Goal: Task Accomplishment & Management: Manage account settings

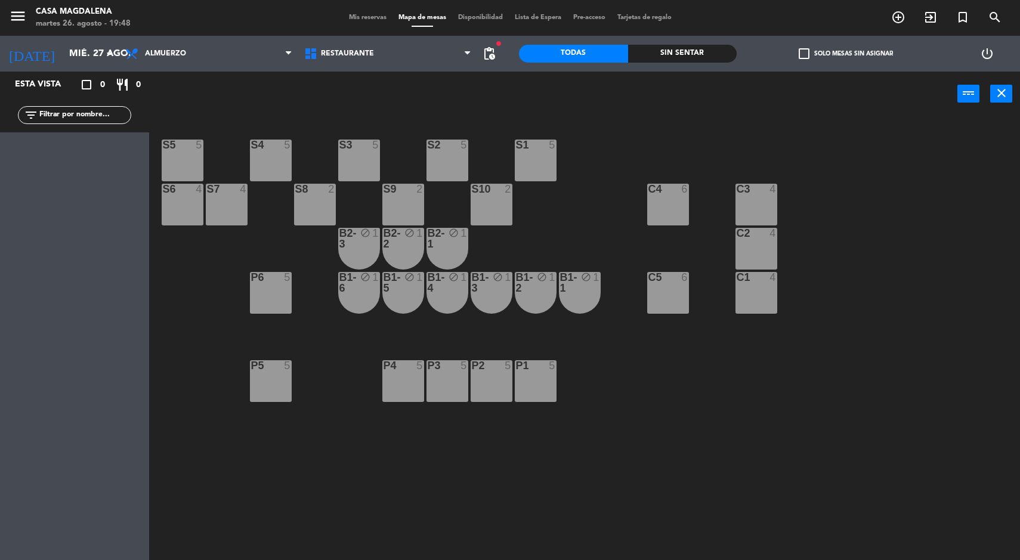
click at [87, 54] on input "mié. 27 ago." at bounding box center [126, 53] width 126 height 23
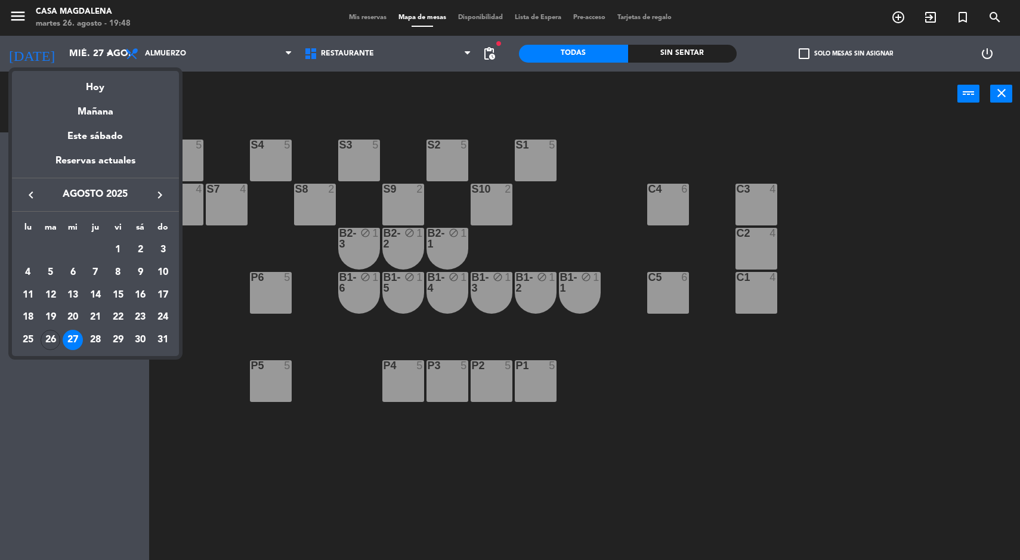
click at [109, 82] on div "Hoy" at bounding box center [95, 83] width 167 height 24
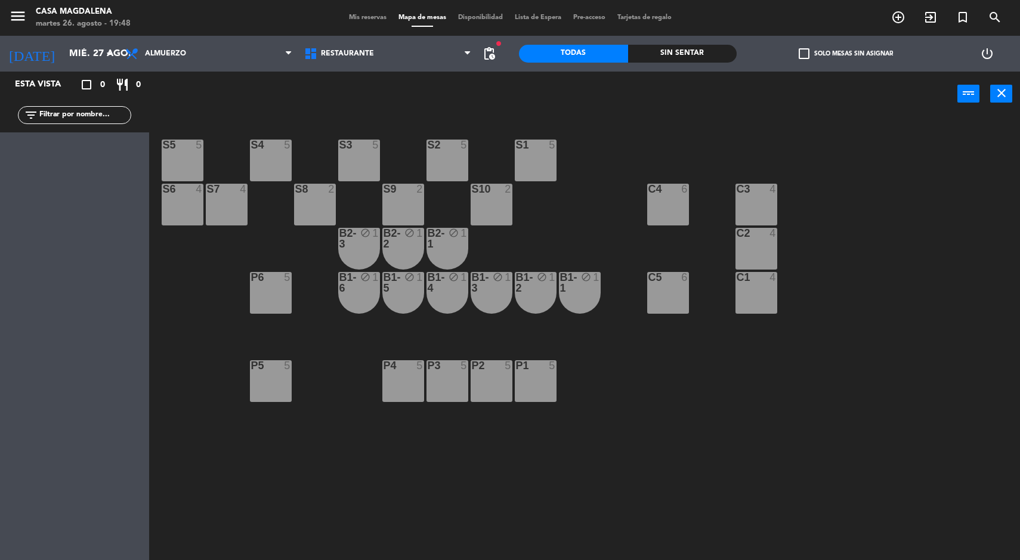
type input "[DATE] ago."
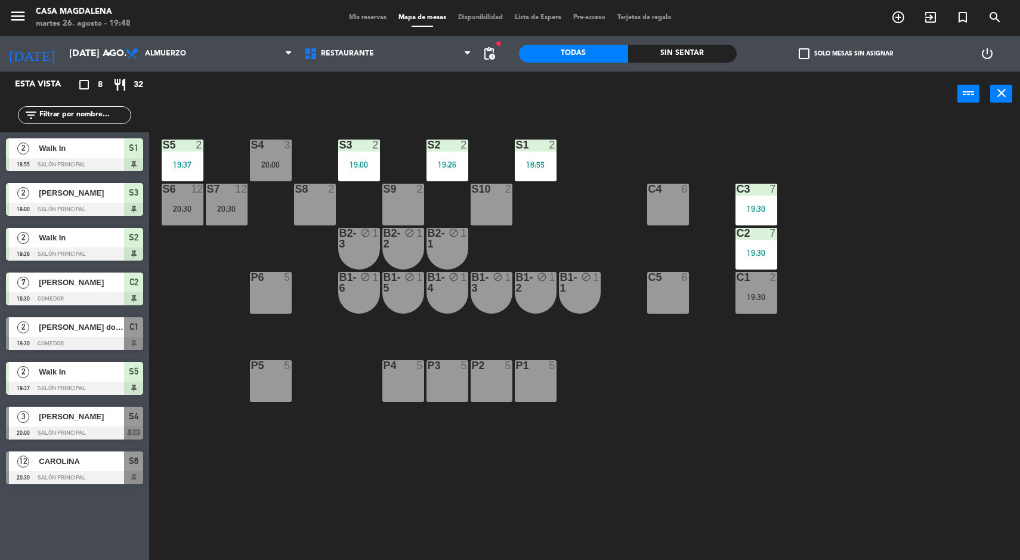
click at [690, 55] on div "Sin sentar" at bounding box center [682, 54] width 109 height 18
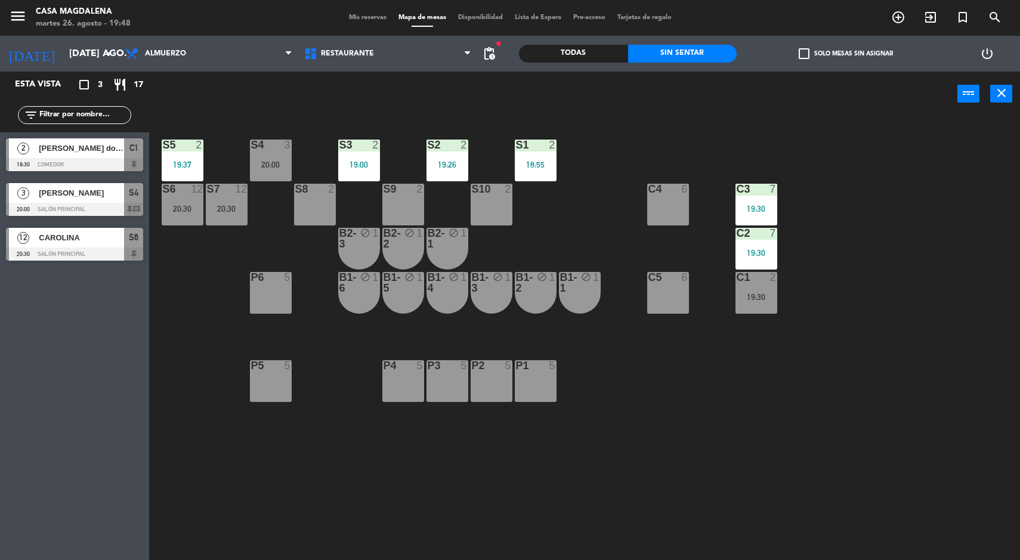
click at [264, 166] on div "20:00" at bounding box center [271, 165] width 42 height 8
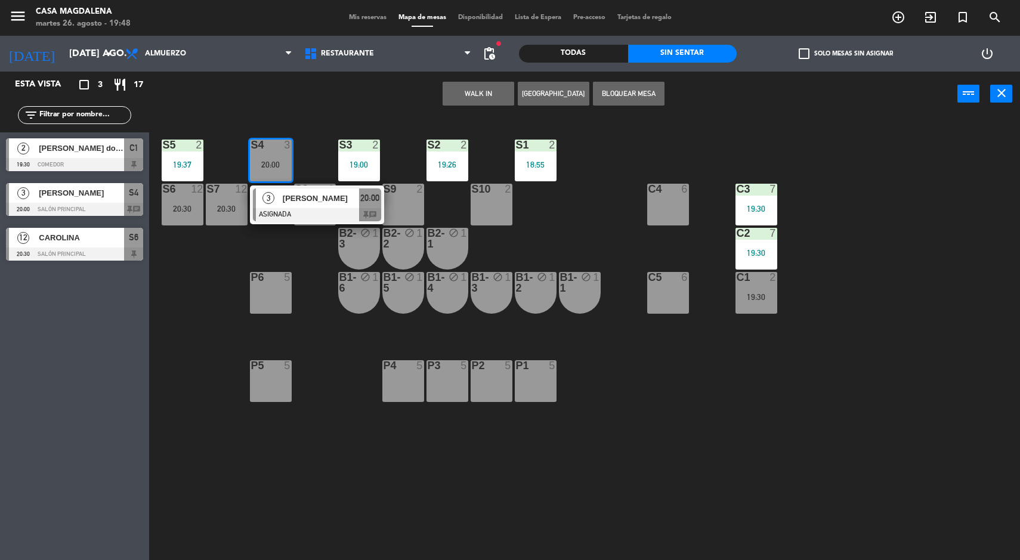
click at [330, 209] on div at bounding box center [317, 214] width 128 height 13
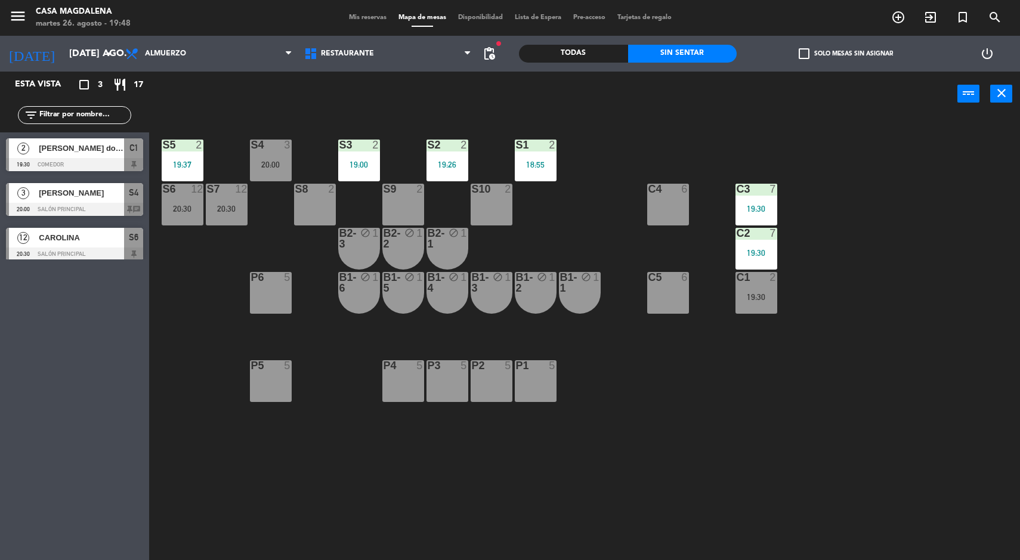
click at [900, 335] on div "S5 2 19:37 S4 3 20:00 S3 2 19:00 S2 2 19:26 S1 2 18:55 S6 12 20:30 S7 12 20:30 …" at bounding box center [589, 340] width 861 height 444
click at [108, 163] on div at bounding box center [74, 164] width 137 height 13
click at [958, 379] on div "S5 2 19:37 S4 3 20:00 S3 2 19:00 S2 2 19:26 S1 2 18:55 S6 12 20:30 S7 12 20:30 …" at bounding box center [589, 340] width 861 height 444
click at [772, 304] on div "C1 2 19:30" at bounding box center [757, 293] width 42 height 42
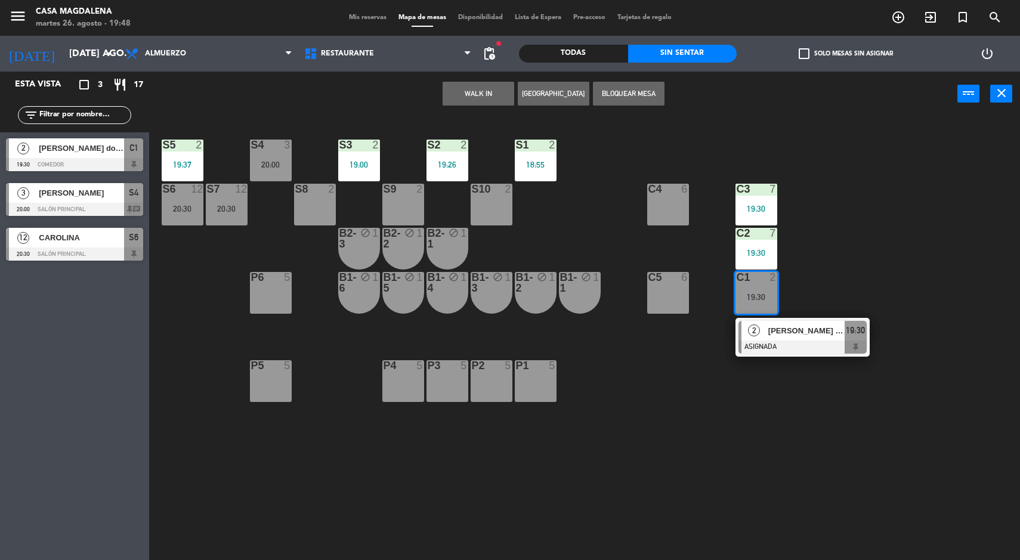
click at [806, 336] on span "[PERSON_NAME] dos [PERSON_NAME]" at bounding box center [807, 331] width 76 height 13
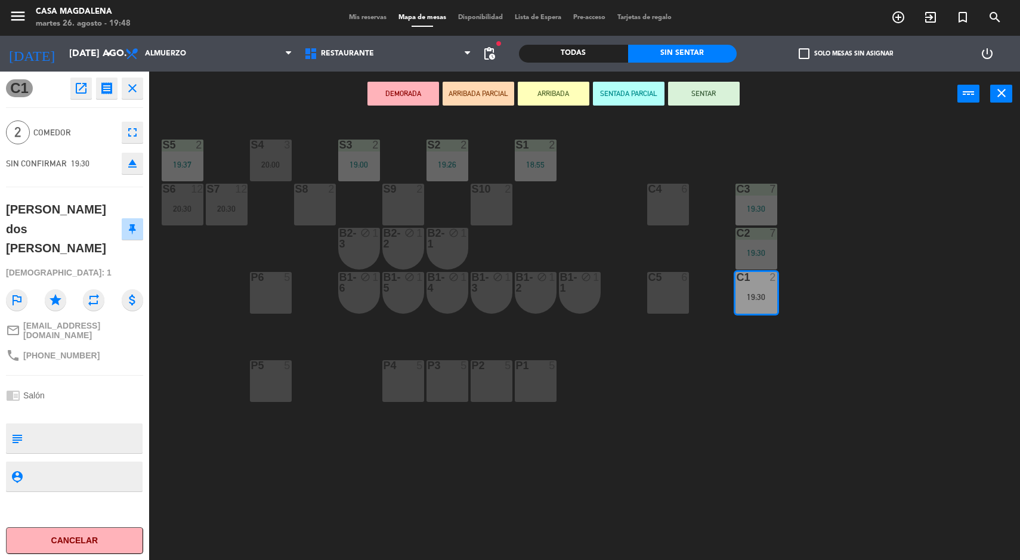
click at [120, 553] on button "Cancelar" at bounding box center [74, 540] width 137 height 27
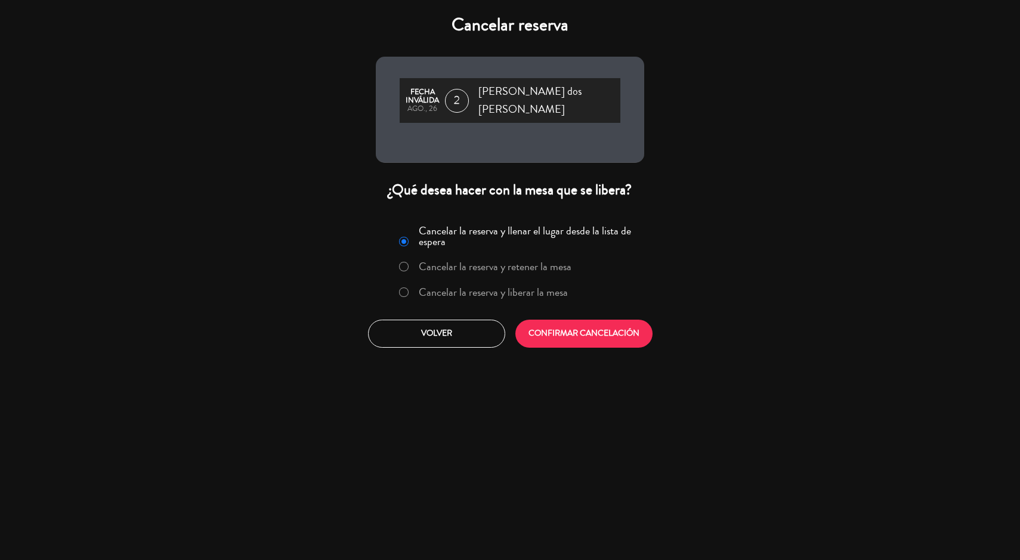
click at [536, 287] on label "Cancelar la reserva y liberar la mesa" at bounding box center [493, 292] width 149 height 11
click at [606, 323] on button "CONFIRMAR CANCELACIÓN" at bounding box center [584, 334] width 137 height 28
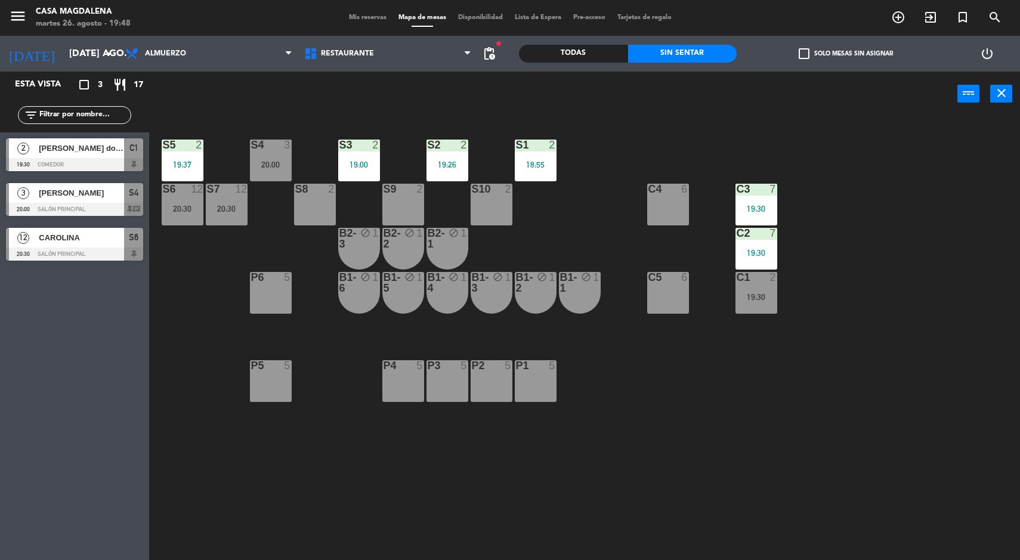
click at [901, 467] on div "S5 2 19:37 S4 3 20:00 S3 2 19:00 S2 2 19:26 S1 2 18:55 S6 12 20:30 S7 12 20:30 …" at bounding box center [589, 340] width 861 height 444
click at [252, 144] on div "S4" at bounding box center [251, 145] width 1 height 11
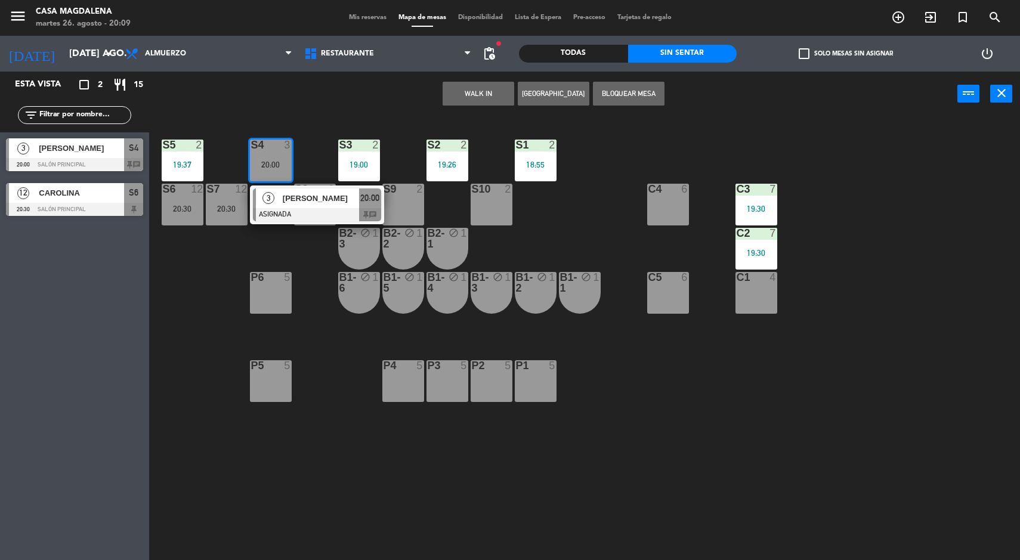
click at [321, 208] on div at bounding box center [317, 214] width 128 height 13
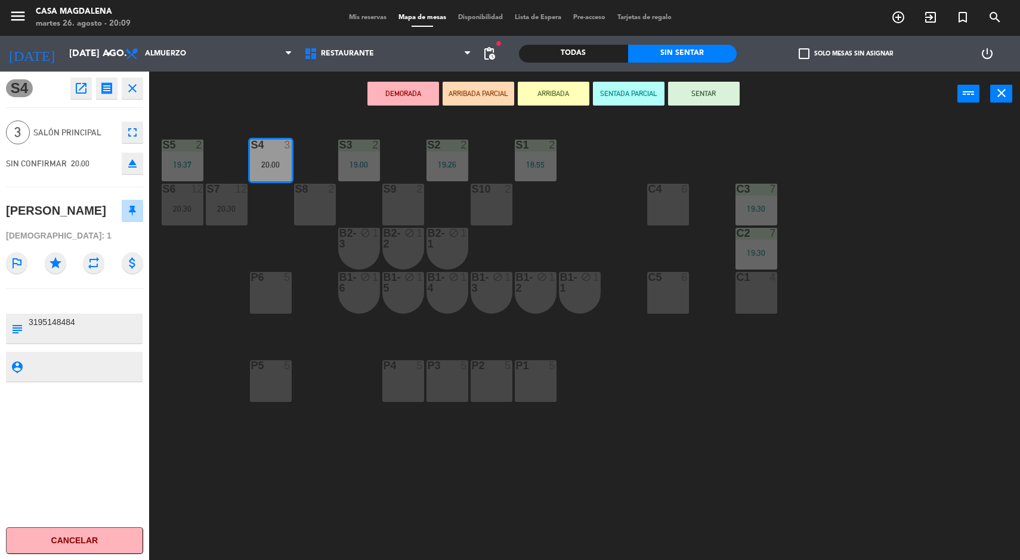
click at [704, 93] on button "SENTAR" at bounding box center [704, 94] width 72 height 24
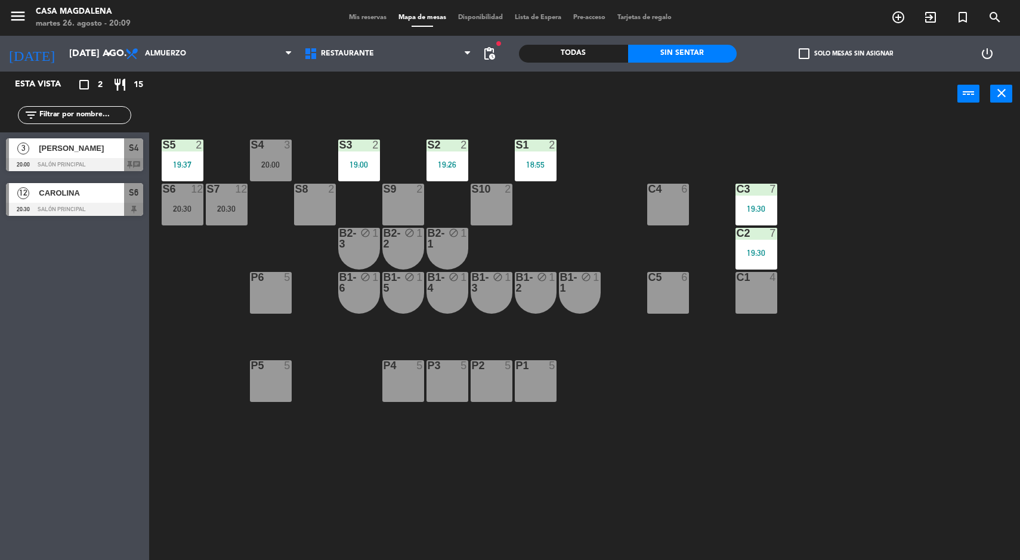
click at [761, 301] on div "C1 4" at bounding box center [757, 293] width 42 height 42
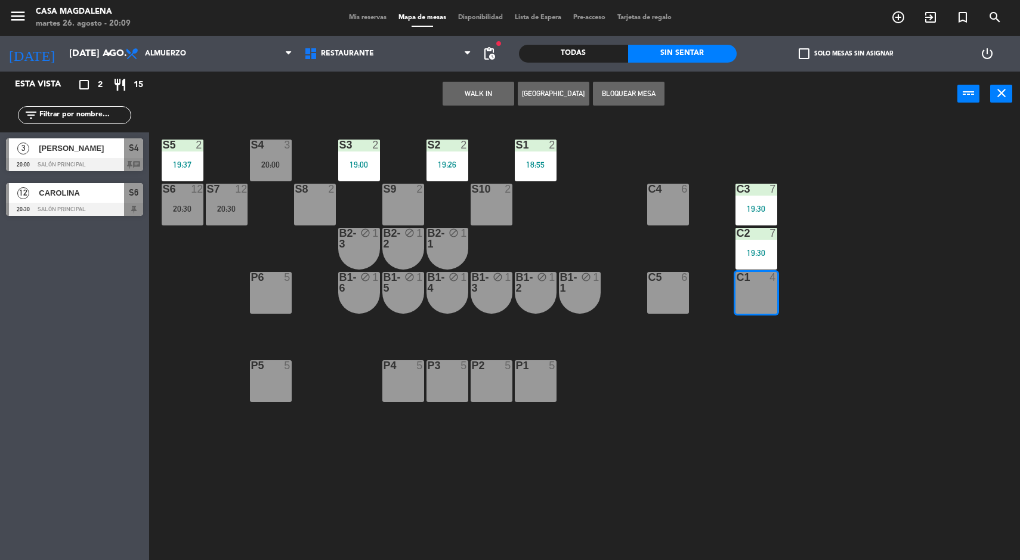
click at [461, 97] on button "WALK IN" at bounding box center [479, 94] width 72 height 24
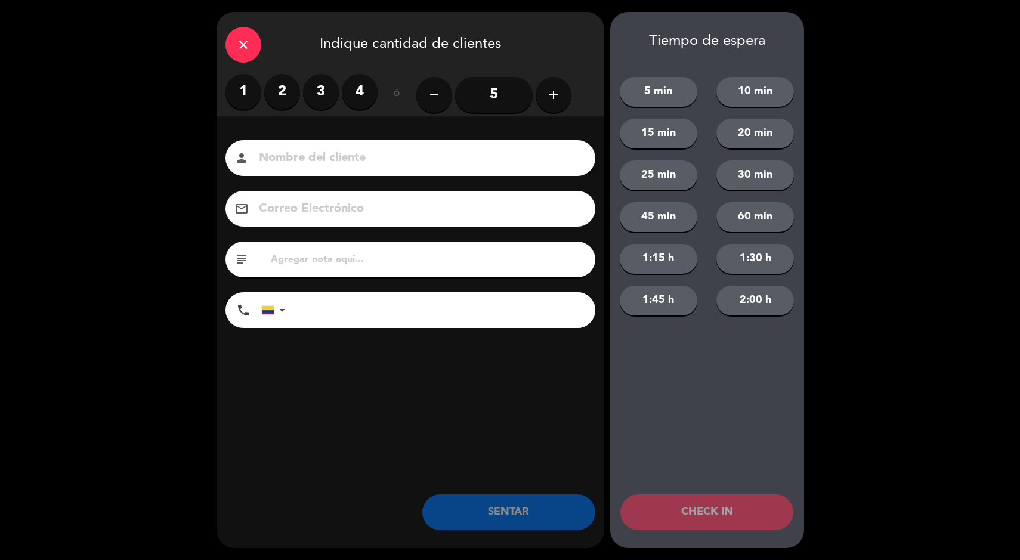
click at [322, 93] on label "3" at bounding box center [321, 92] width 36 height 36
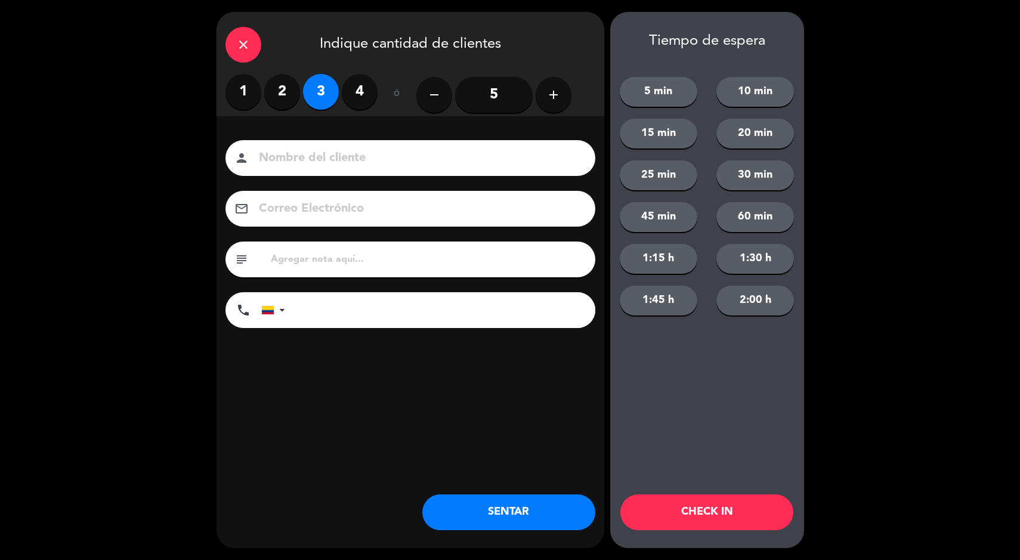
click at [483, 514] on button "SENTAR" at bounding box center [508, 513] width 173 height 36
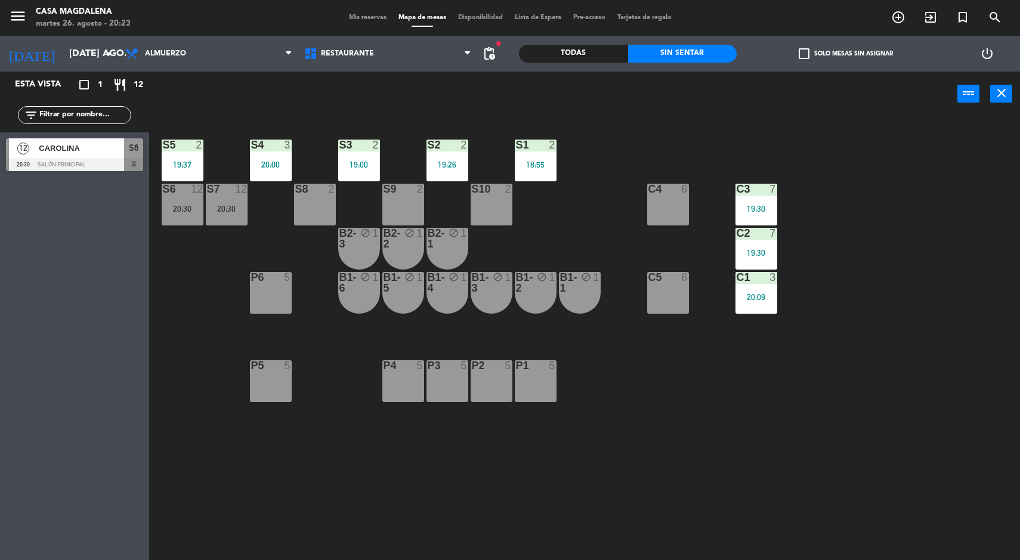
click at [360, 156] on div "S3 2 19:00" at bounding box center [359, 161] width 42 height 42
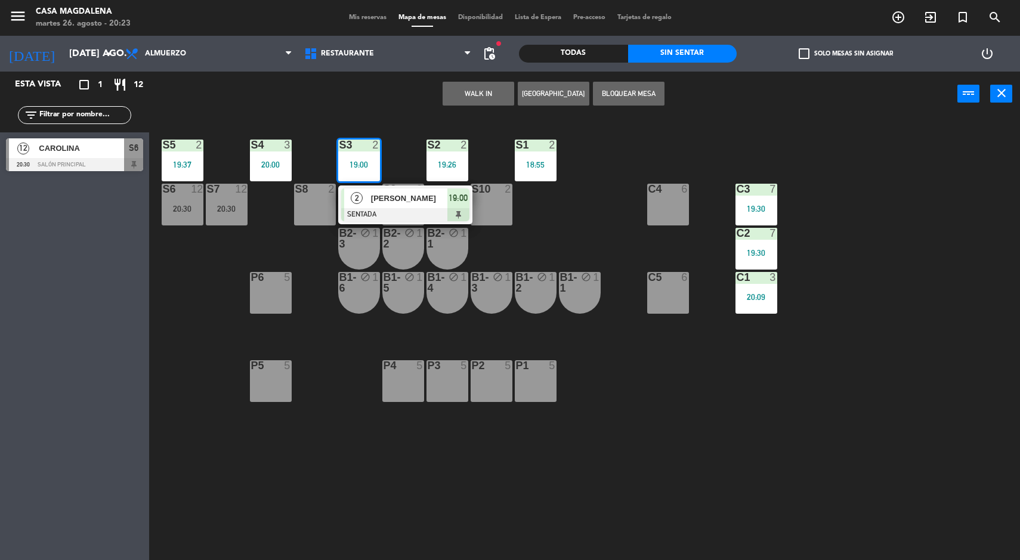
click at [445, 202] on span "[PERSON_NAME]" at bounding box center [409, 198] width 76 height 13
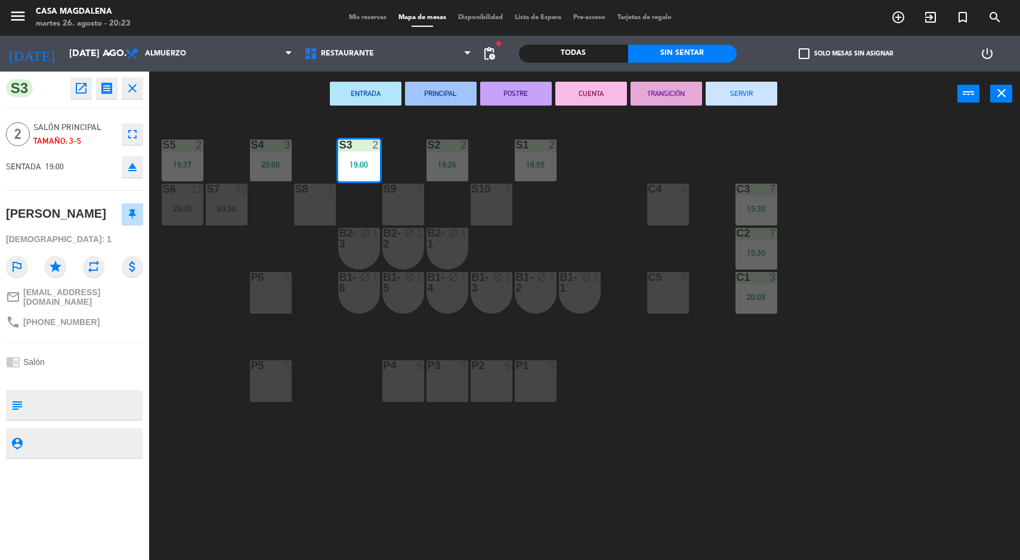
click at [775, 99] on button "SERVIR" at bounding box center [742, 94] width 72 height 24
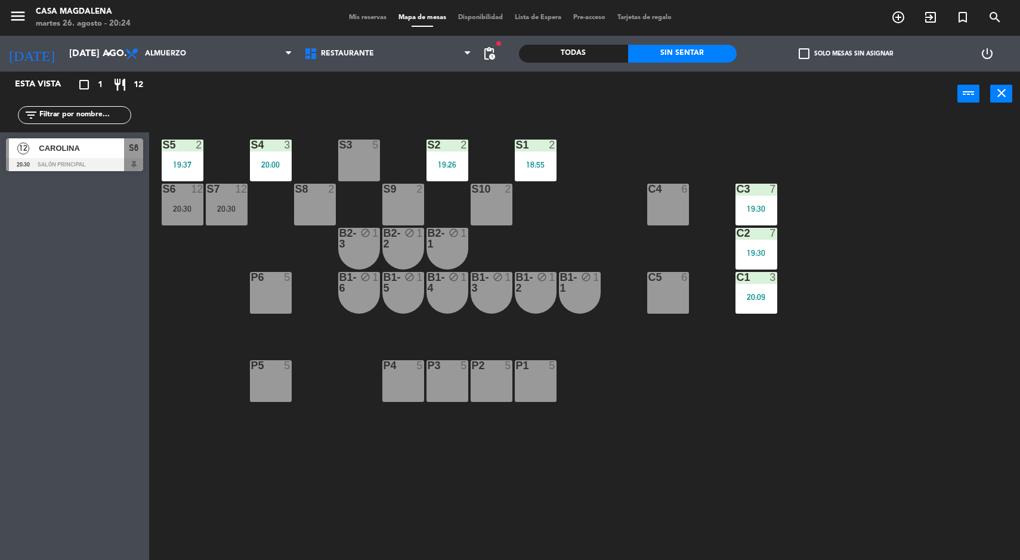
click at [363, 18] on span "Mis reservas" at bounding box center [368, 17] width 50 height 7
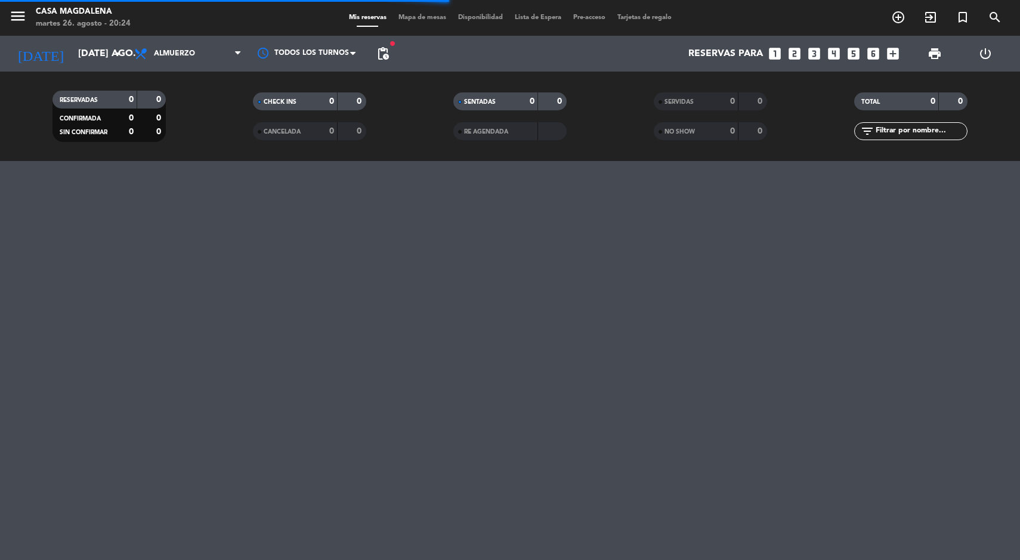
click at [414, 20] on span "Mapa de mesas" at bounding box center [423, 17] width 60 height 7
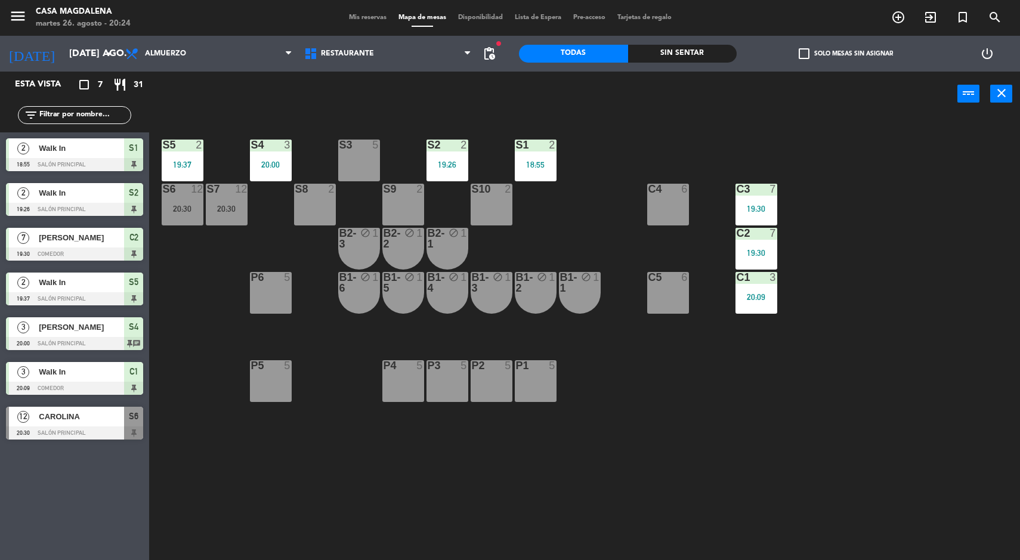
click at [968, 359] on div "S5 2 19:37 S4 3 20:00 S3 5 S2 2 19:26 S1 2 18:55 S6 12 20:30 S7 12 20:30 S8 2 S…" at bounding box center [589, 340] width 861 height 444
click at [537, 160] on div "18:55" at bounding box center [536, 164] width 42 height 9
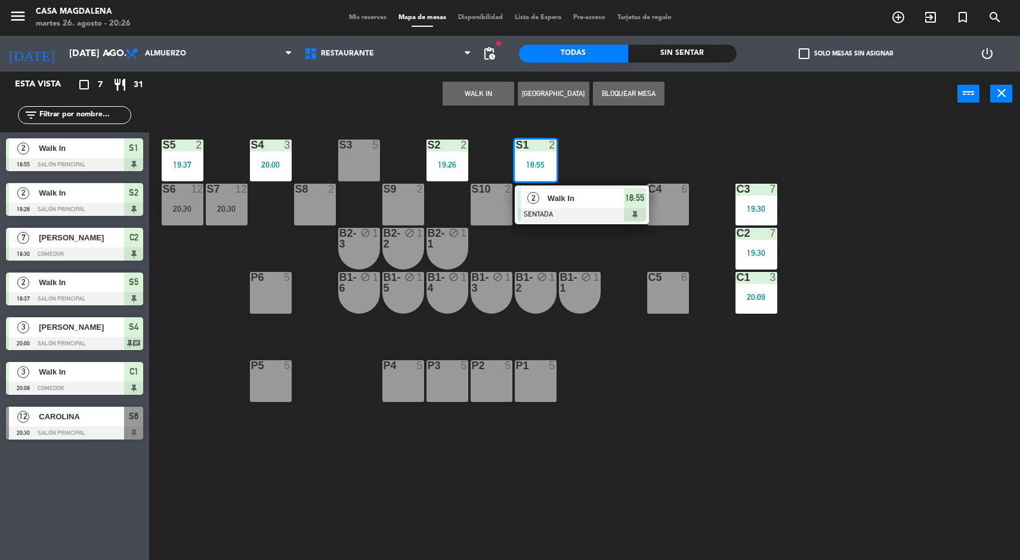
click at [562, 197] on span "Walk In" at bounding box center [586, 198] width 76 height 13
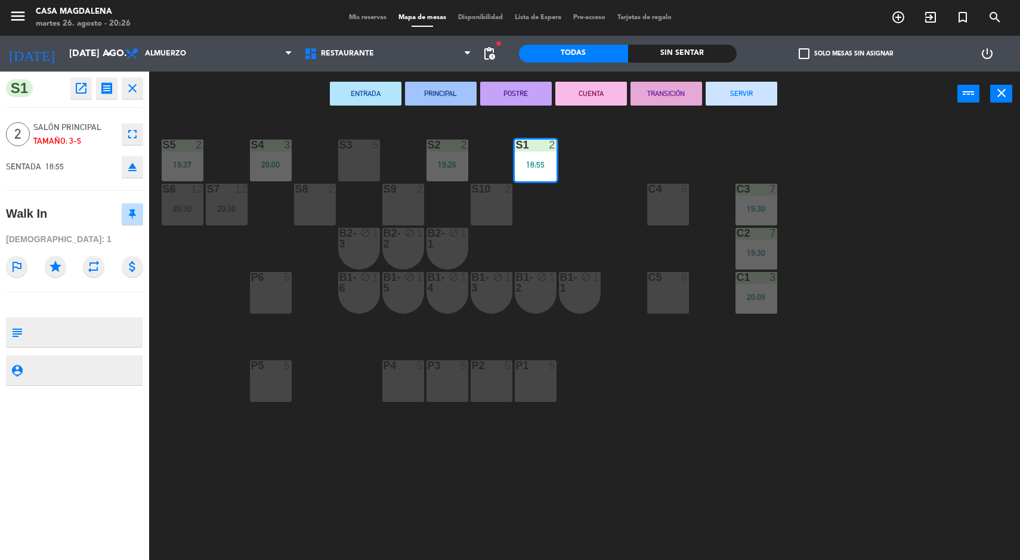
click at [758, 84] on button "SERVIR" at bounding box center [742, 94] width 72 height 24
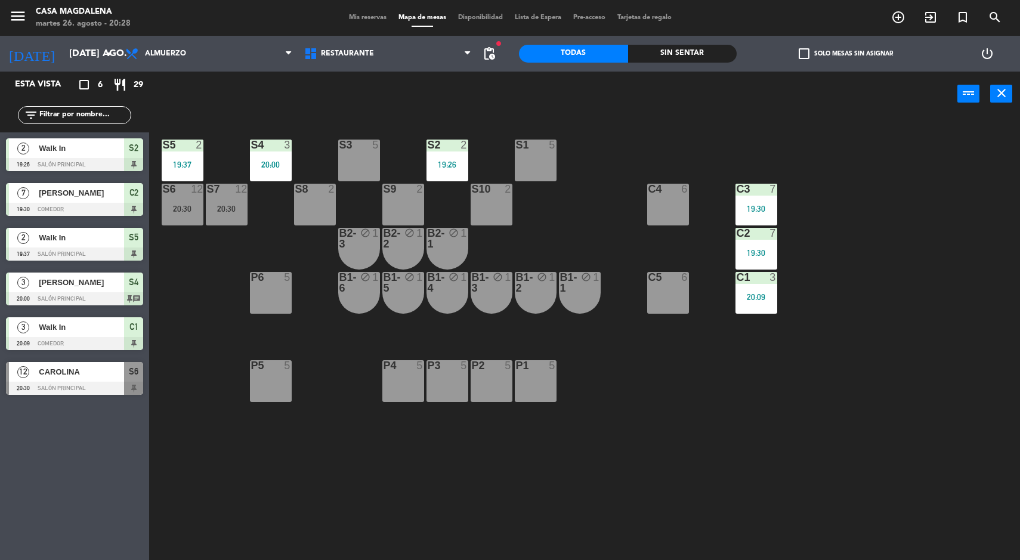
click at [274, 224] on div "S5 2 19:37 S4 3 20:00 S3 5 S2 2 19:26 S1 5 S6 12 20:30 S7 12 20:30 S8 2 S9 2 S1…" at bounding box center [589, 340] width 861 height 444
click at [208, 209] on div "20:30" at bounding box center [227, 209] width 42 height 8
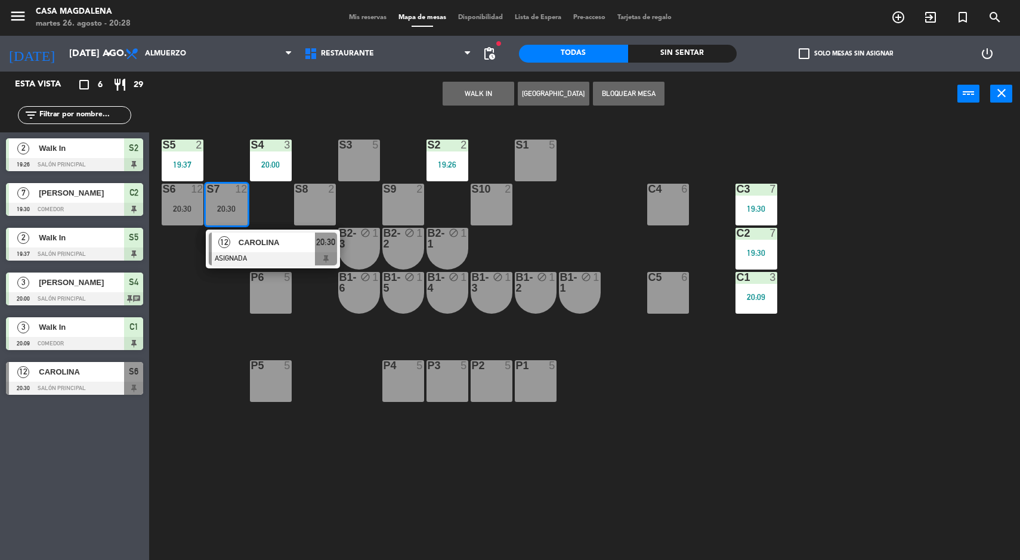
click at [292, 252] on div at bounding box center [273, 258] width 128 height 13
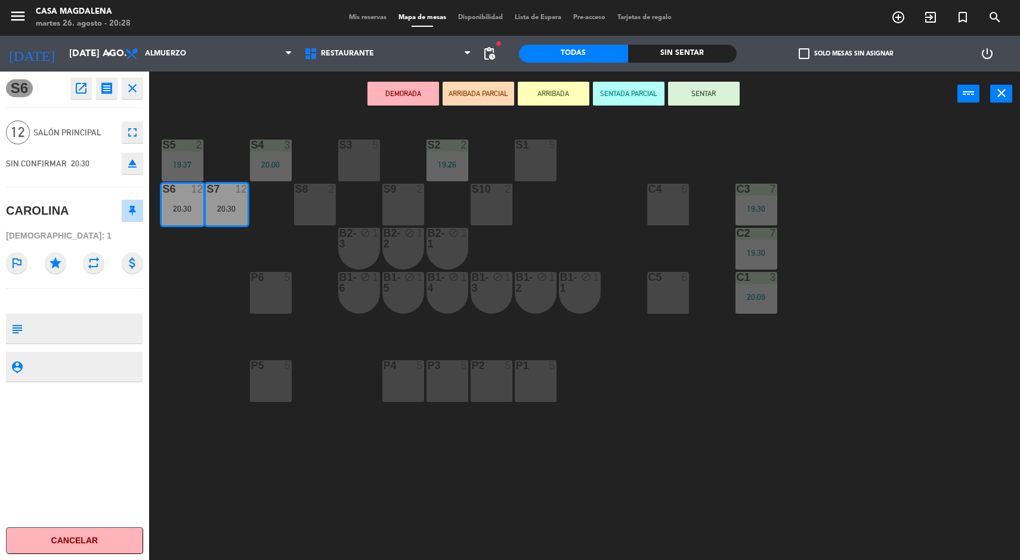
click at [616, 99] on button "SENTADA PARCIAL" at bounding box center [629, 94] width 72 height 24
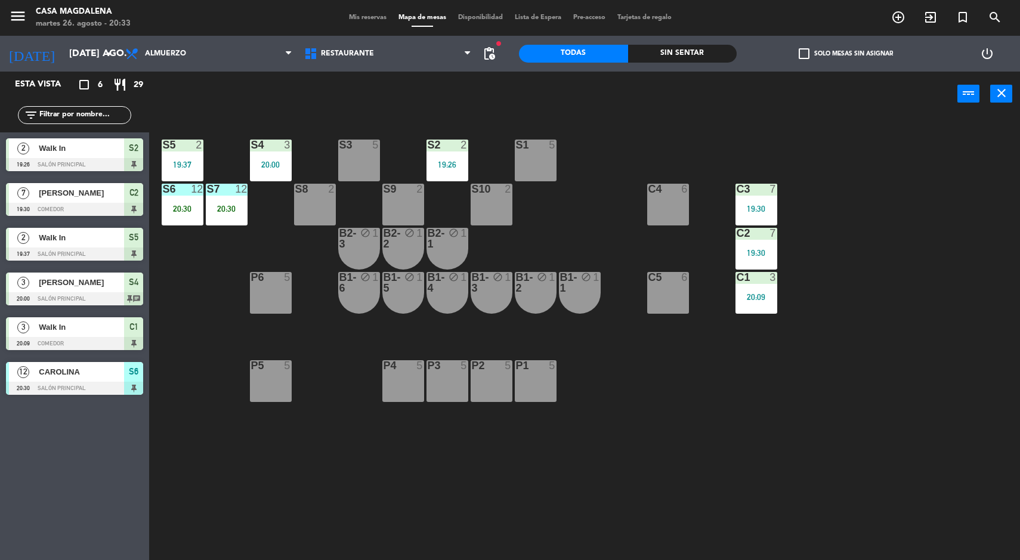
click at [955, 367] on div "S5 2 19:37 S4 3 20:00 S3 5 S2 2 19:26 S1 5 S6 12 20:30 S7 12 20:30 S8 2 S9 2 S1…" at bounding box center [589, 340] width 861 height 444
click at [714, 442] on div "S5 2 19:37 S4 3 20:00 S3 5 S2 2 19:26 S1 5 S6 12 20:30 S7 12 20:30 S8 2 S9 2 S1…" at bounding box center [589, 340] width 861 height 444
click at [735, 236] on div "C2" at bounding box center [737, 233] width 20 height 11
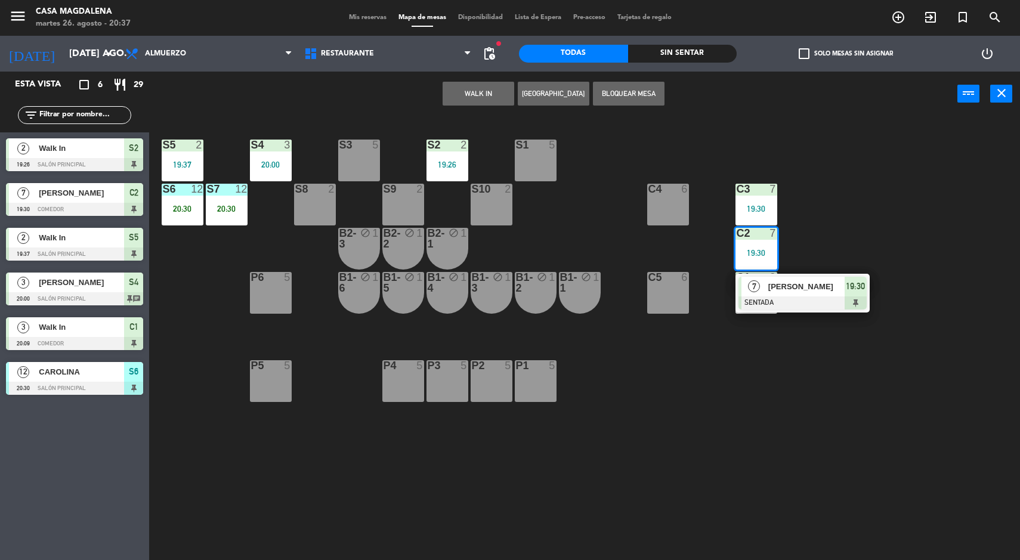
click at [784, 281] on span "[PERSON_NAME]" at bounding box center [807, 286] width 76 height 13
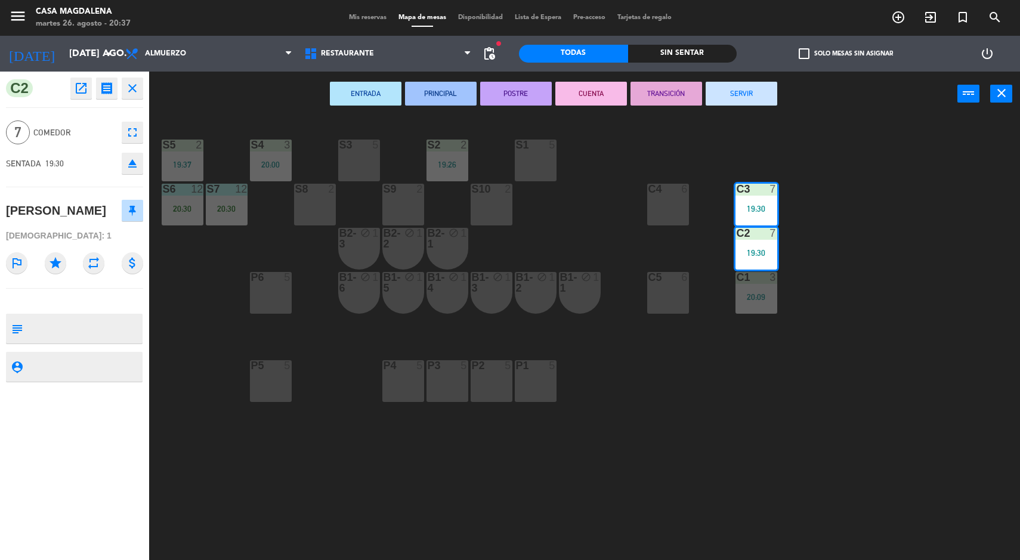
click at [730, 87] on button "SERVIR" at bounding box center [742, 94] width 72 height 24
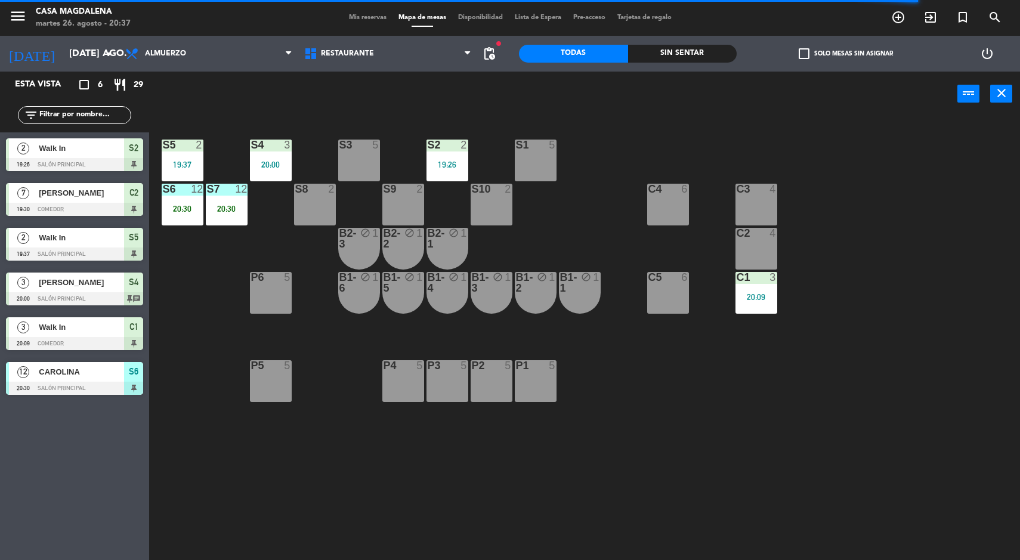
click at [343, 16] on span "Mis reservas" at bounding box center [368, 17] width 50 height 7
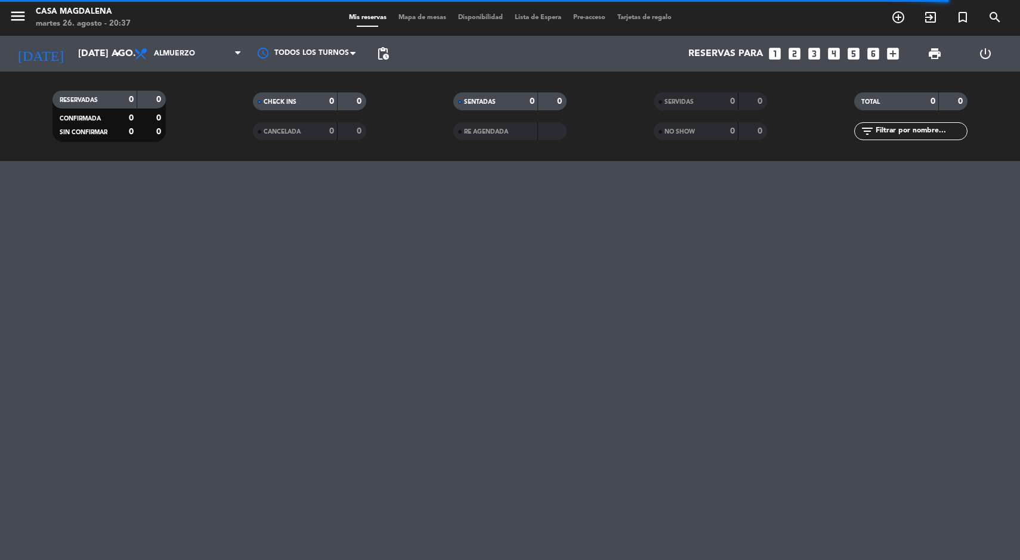
click at [303, 135] on div "CANCELADA" at bounding box center [283, 132] width 55 height 14
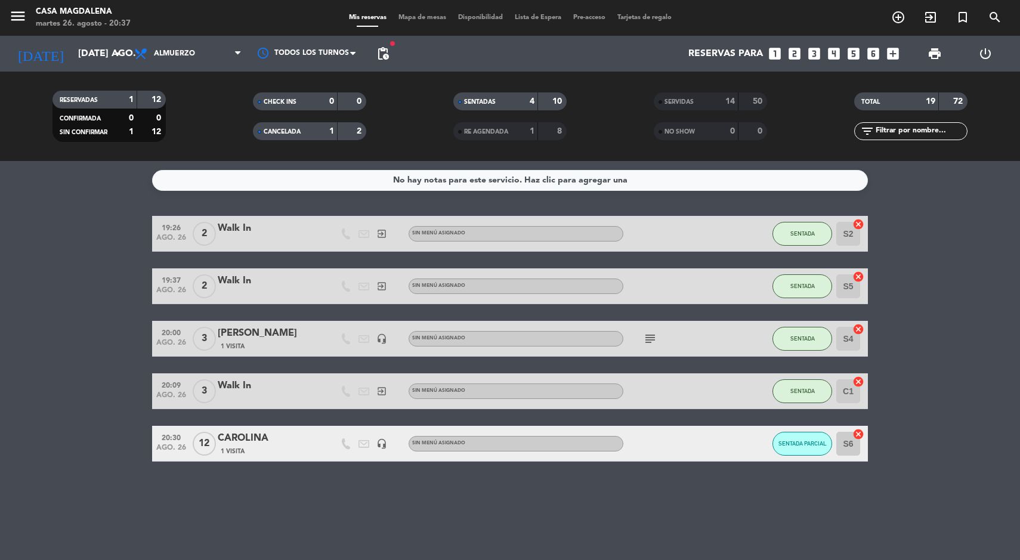
click at [274, 136] on div "CANCELADA" at bounding box center [283, 132] width 55 height 14
click at [311, 125] on div "1" at bounding box center [323, 132] width 24 height 14
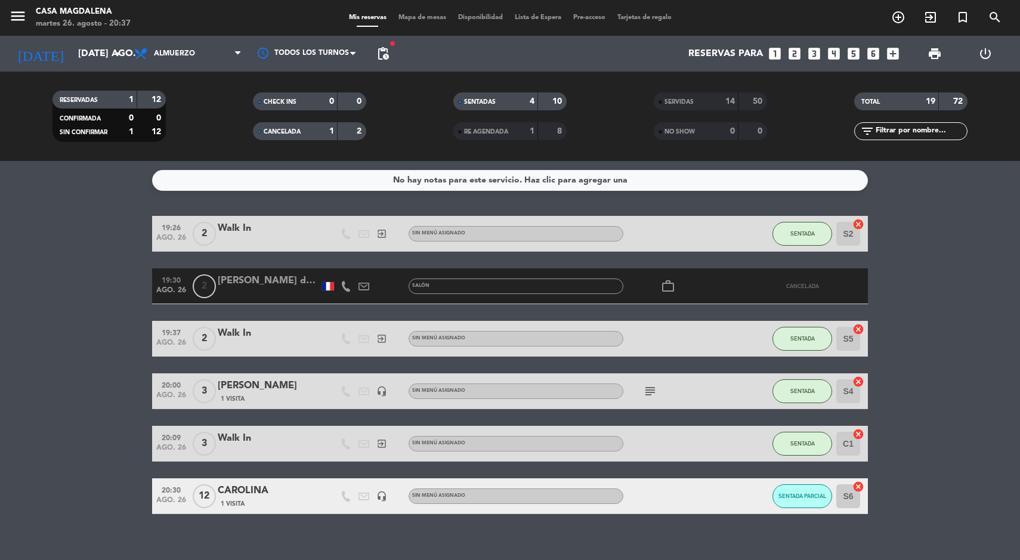
click at [501, 131] on span "RE AGENDADA" at bounding box center [486, 132] width 44 height 6
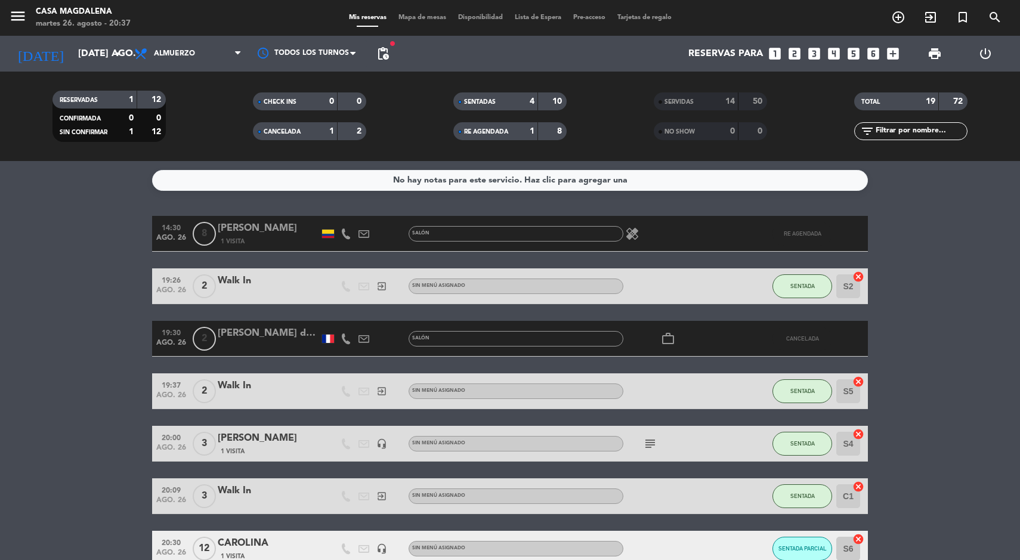
click at [406, 36] on div "Reservas para looks_one looks_two looks_3 looks_4 looks_5 looks_6 add_box" at bounding box center [650, 54] width 510 height 36
click at [412, 17] on span "Mapa de mesas" at bounding box center [423, 17] width 60 height 7
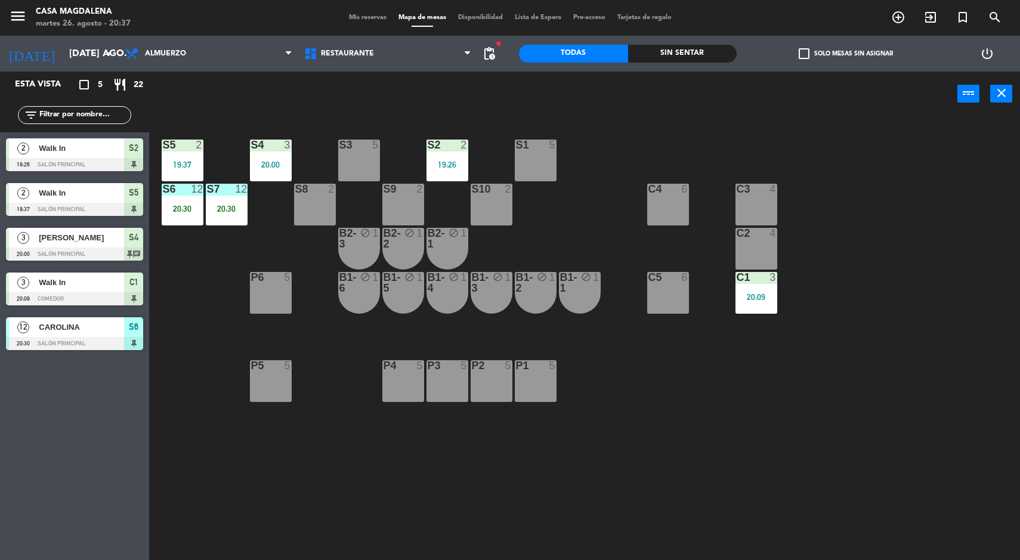
click at [72, 50] on input "[DATE] ago." at bounding box center [126, 53] width 126 height 23
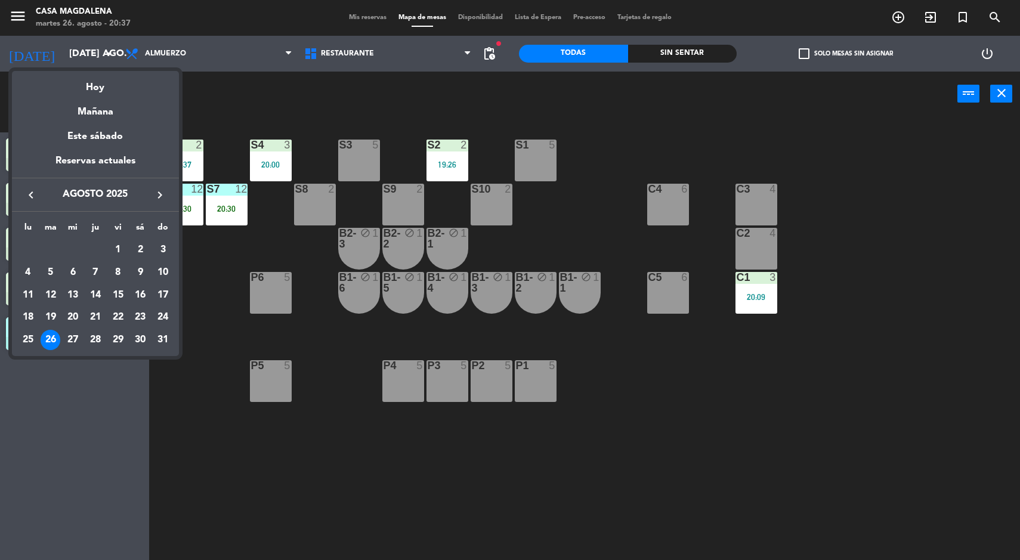
click at [100, 340] on div "28" at bounding box center [95, 340] width 20 height 20
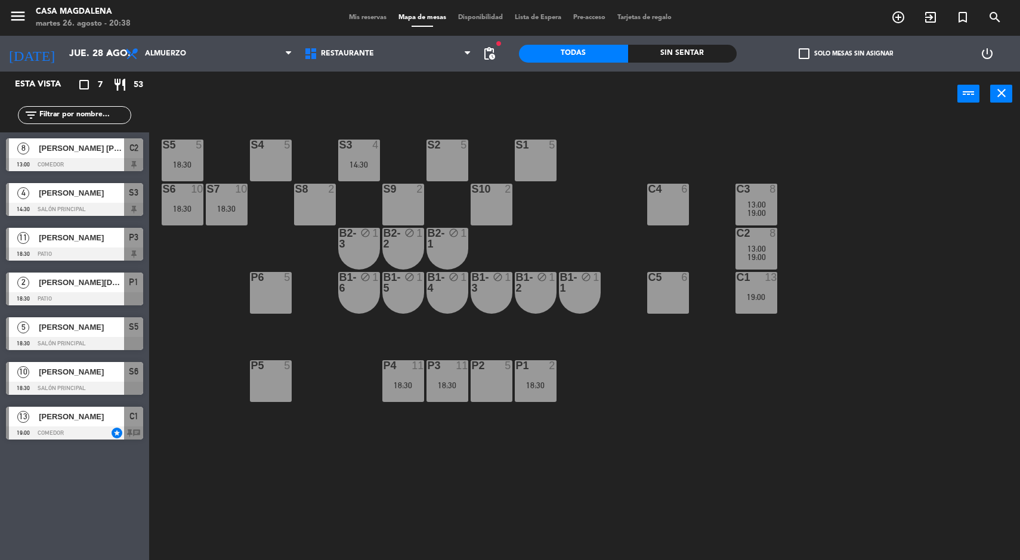
click at [368, 146] on div at bounding box center [359, 145] width 20 height 11
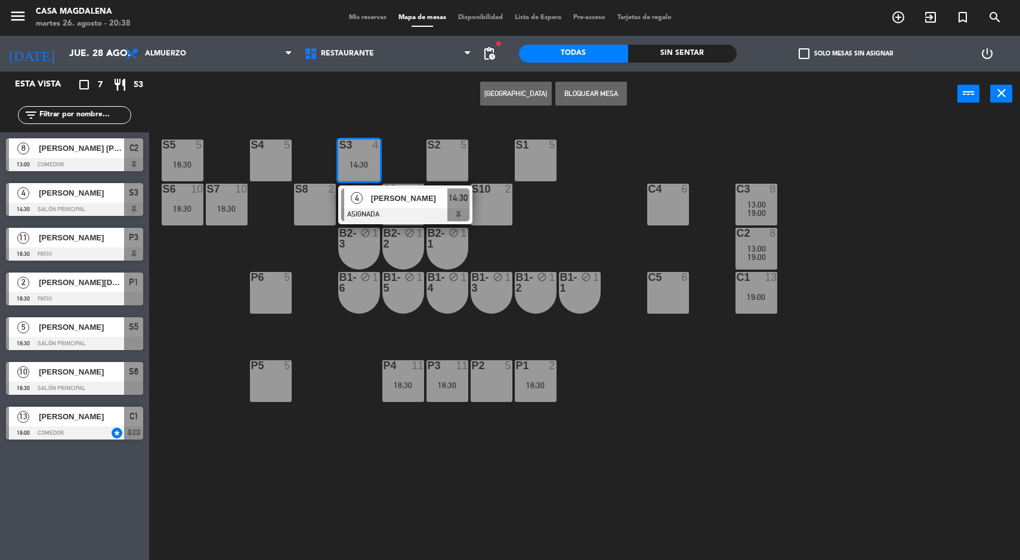
click at [425, 206] on div "[PERSON_NAME]" at bounding box center [409, 199] width 78 height 20
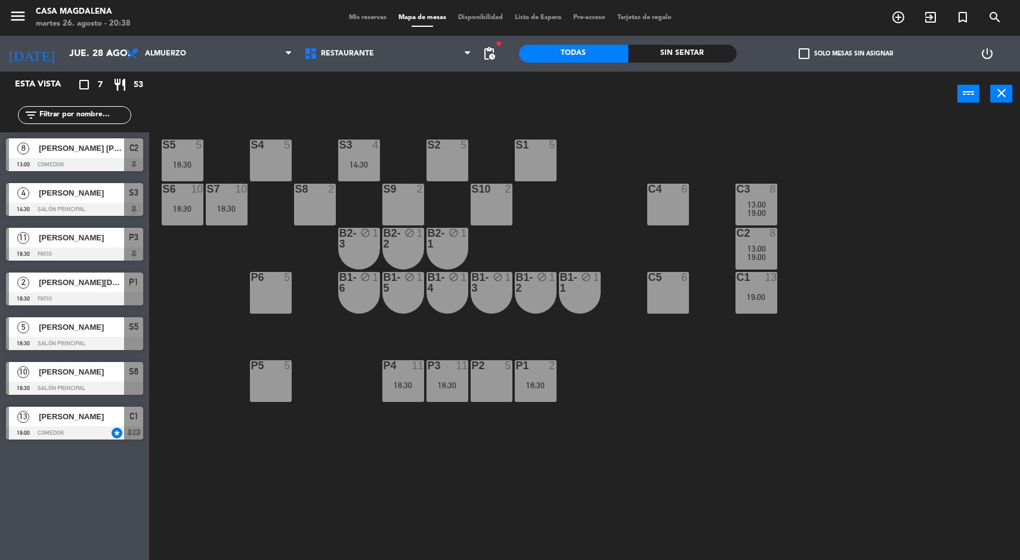
click at [622, 427] on div "S5 5 18:30 S4 5 S3 4 14:30 S2 5 S1 5 S6 10 18:30 S7 10 18:30 S8 2 S9 2 S10 2 C3…" at bounding box center [589, 340] width 861 height 444
click at [106, 147] on span "[PERSON_NAME] [PERSON_NAME]" at bounding box center [81, 148] width 85 height 13
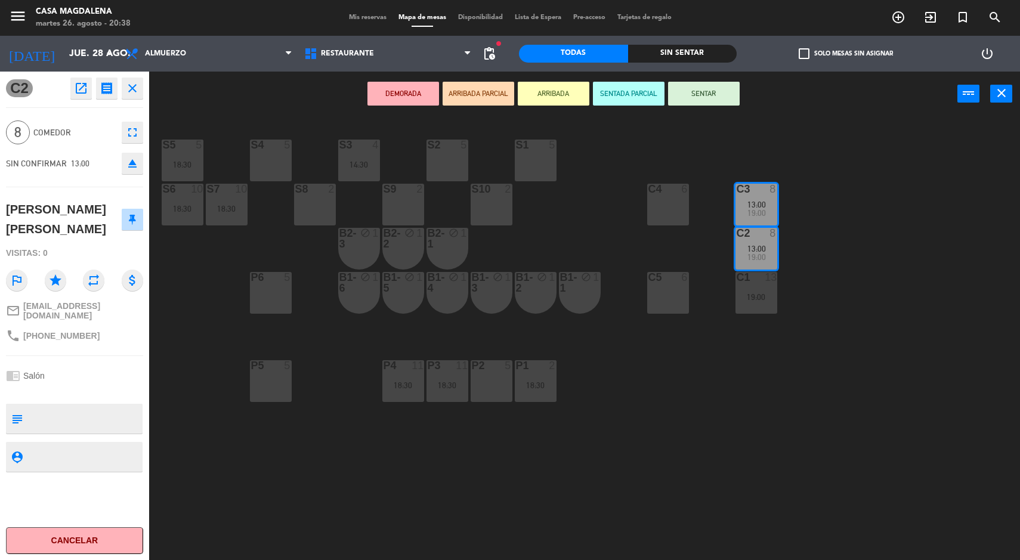
click at [680, 435] on div "S5 5 18:30 S4 5 S3 4 14:30 S2 5 S1 5 S6 10 18:30 S7 10 18:30 S8 2 S9 2 S10 2 C3…" at bounding box center [589, 340] width 861 height 444
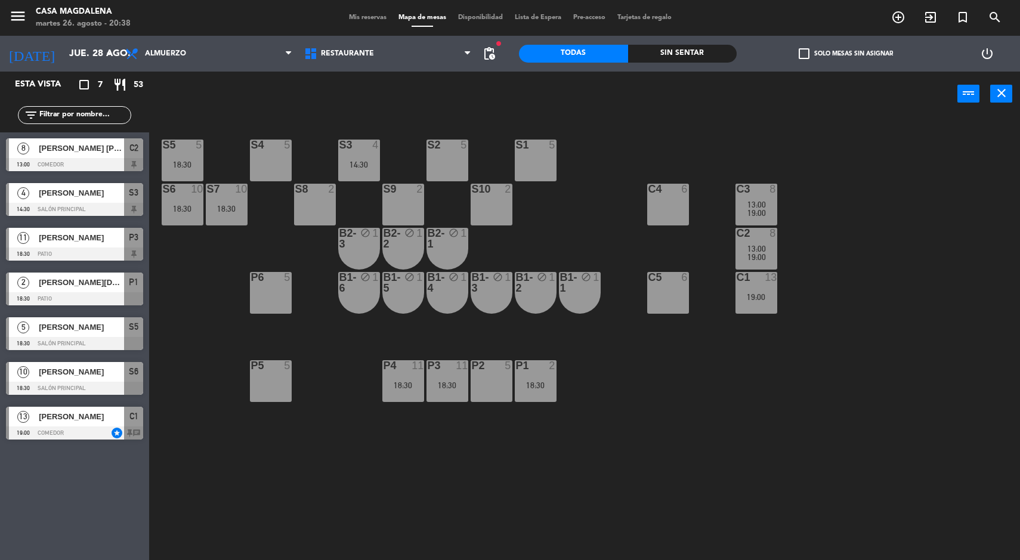
click at [236, 209] on div "18:30" at bounding box center [227, 209] width 42 height 8
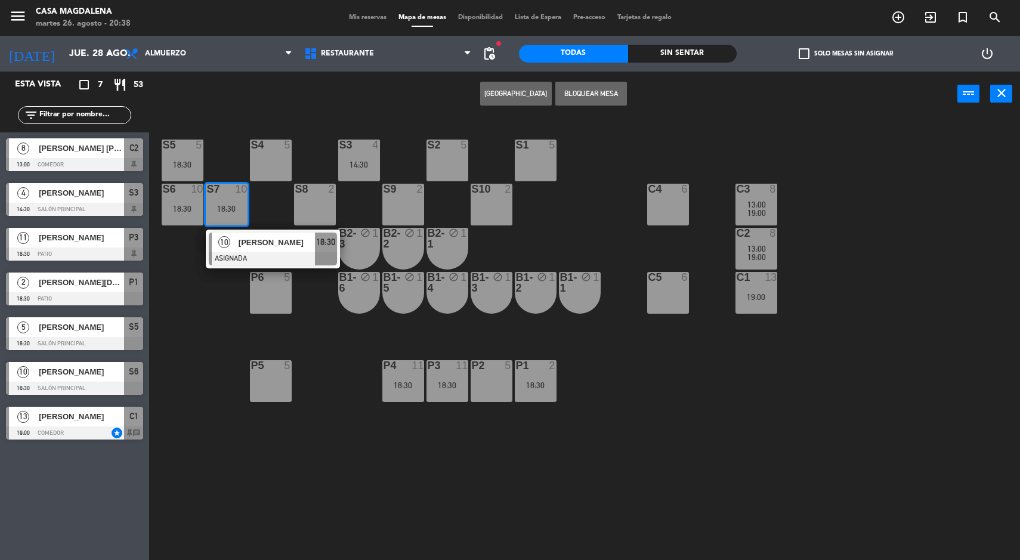
click at [640, 516] on div "S5 5 18:30 S4 5 S3 4 14:30 S2 5 S1 5 S6 10 18:30 S7 10 18:30 10 [PERSON_NAME] A…" at bounding box center [589, 340] width 861 height 444
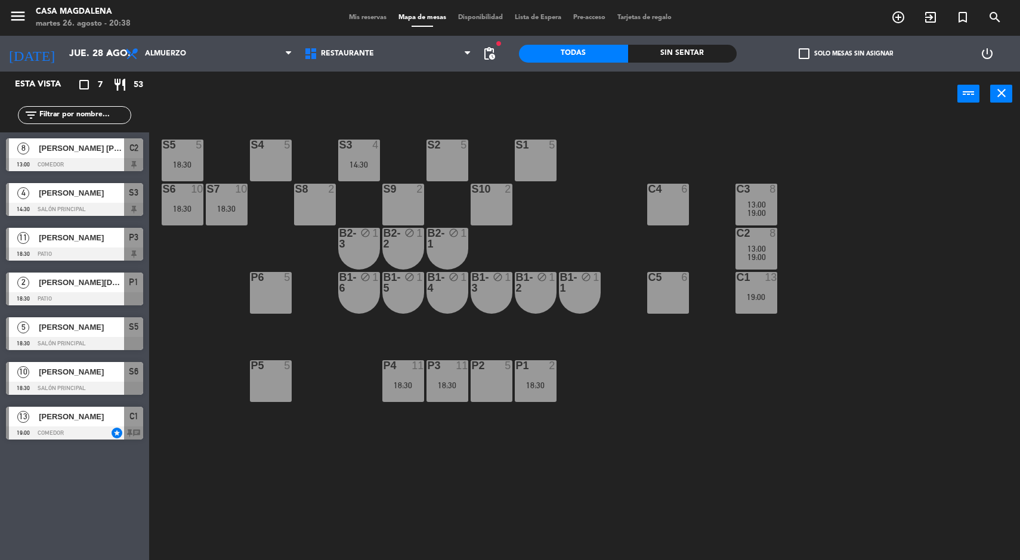
click at [63, 49] on input "jue. 28 ago." at bounding box center [126, 53] width 126 height 23
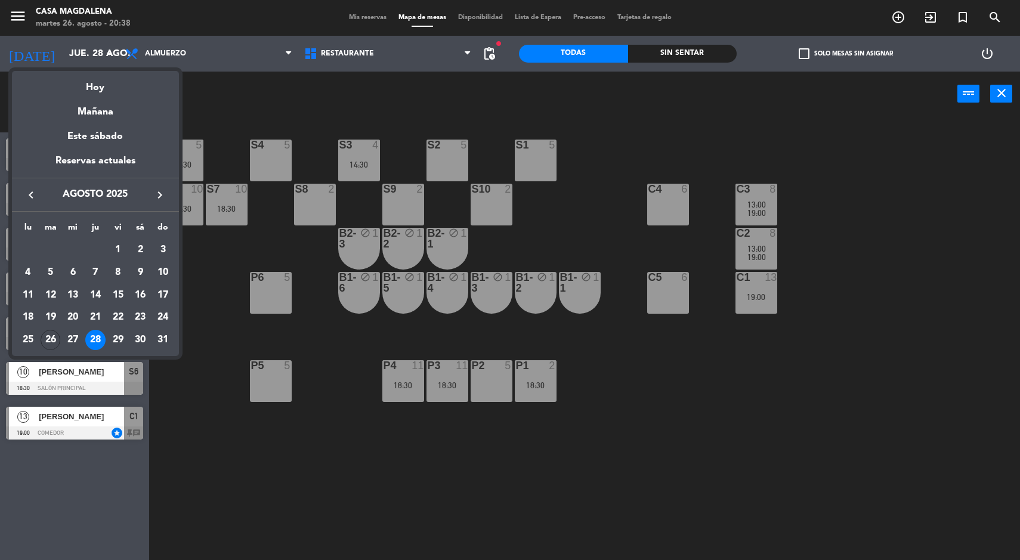
click at [539, 485] on div at bounding box center [510, 280] width 1020 height 560
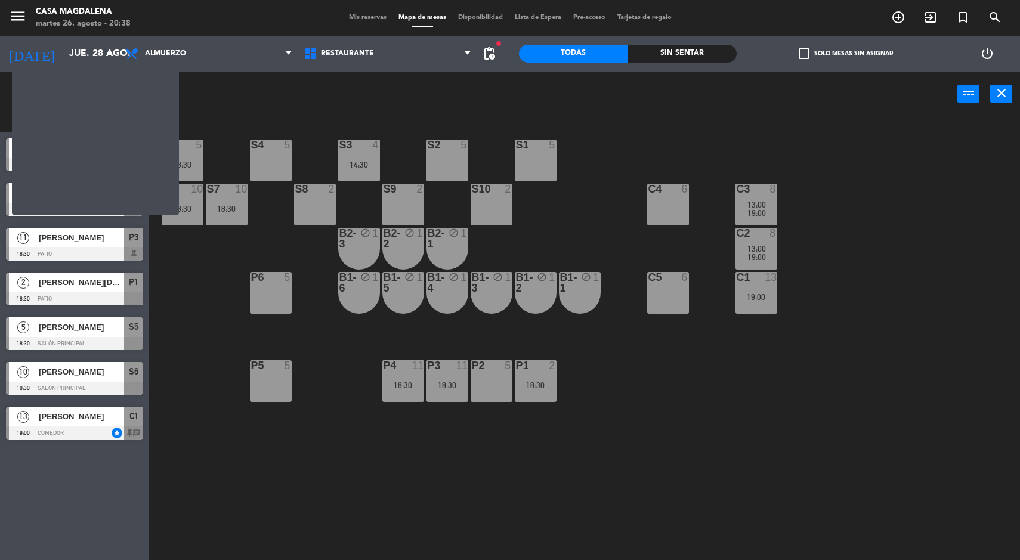
click at [413, 375] on div "P4 11 18:30" at bounding box center [403, 381] width 42 height 42
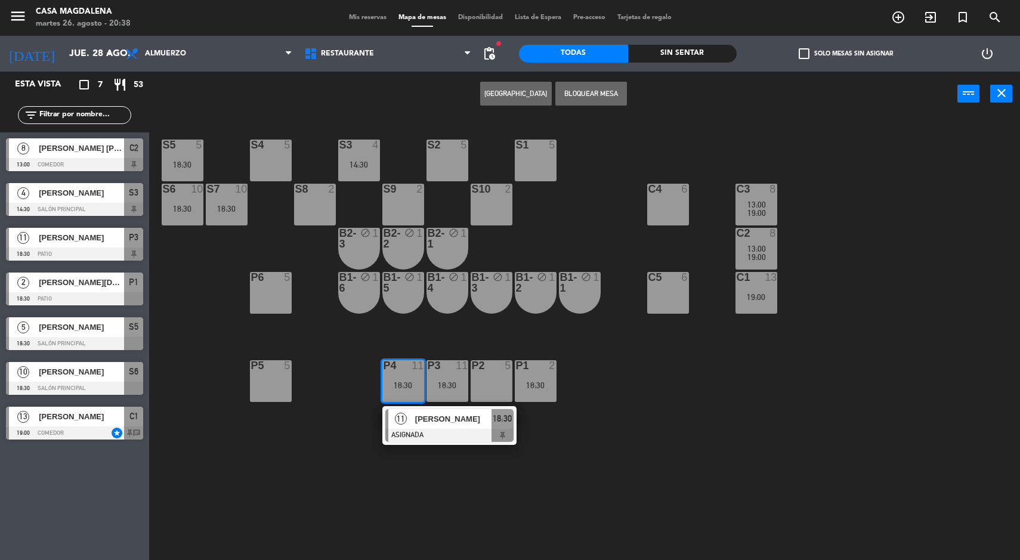
click at [507, 421] on span "18:30" at bounding box center [502, 419] width 19 height 14
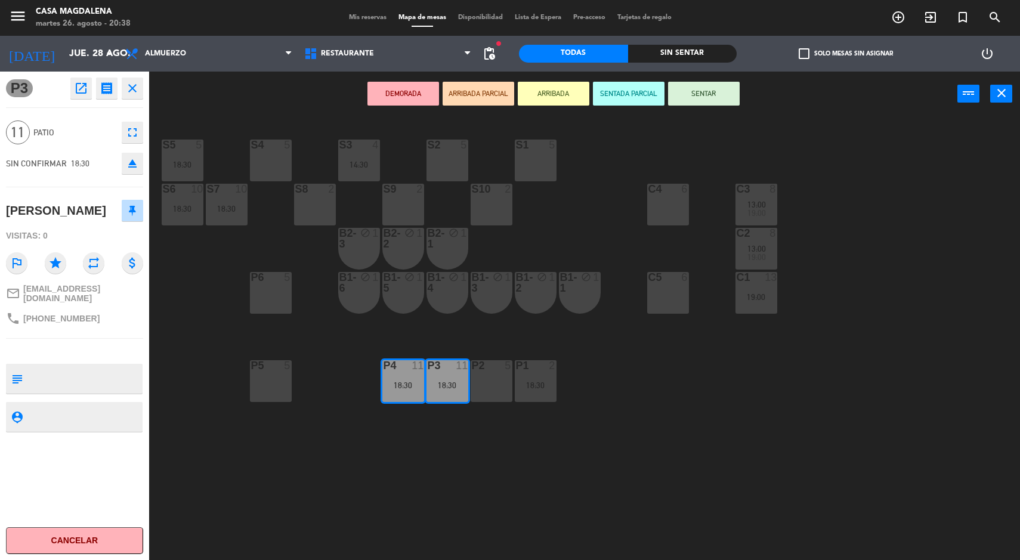
click at [681, 463] on div "S5 5 18:30 S4 5 S3 4 14:30 S2 5 S1 5 S6 10 18:30 S7 10 18:30 S8 2 S9 2 S10 2 C3…" at bounding box center [589, 340] width 861 height 444
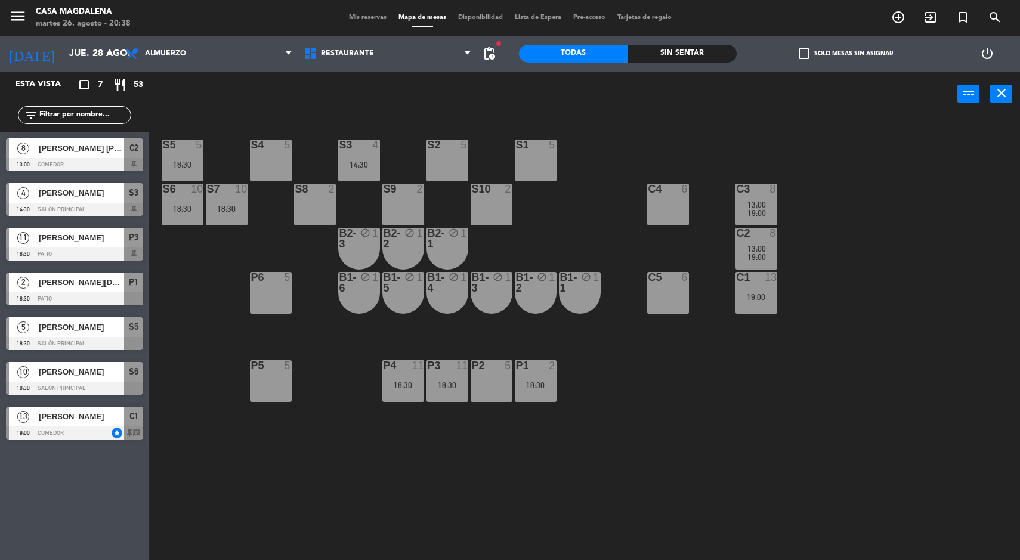
click at [554, 389] on div "18:30" at bounding box center [536, 385] width 42 height 8
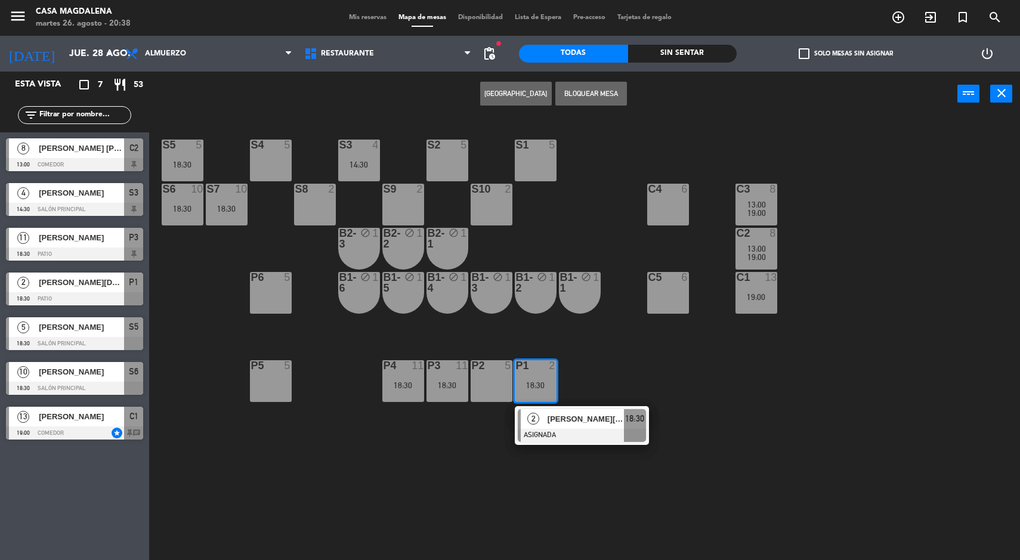
click at [593, 430] on div at bounding box center [582, 435] width 128 height 13
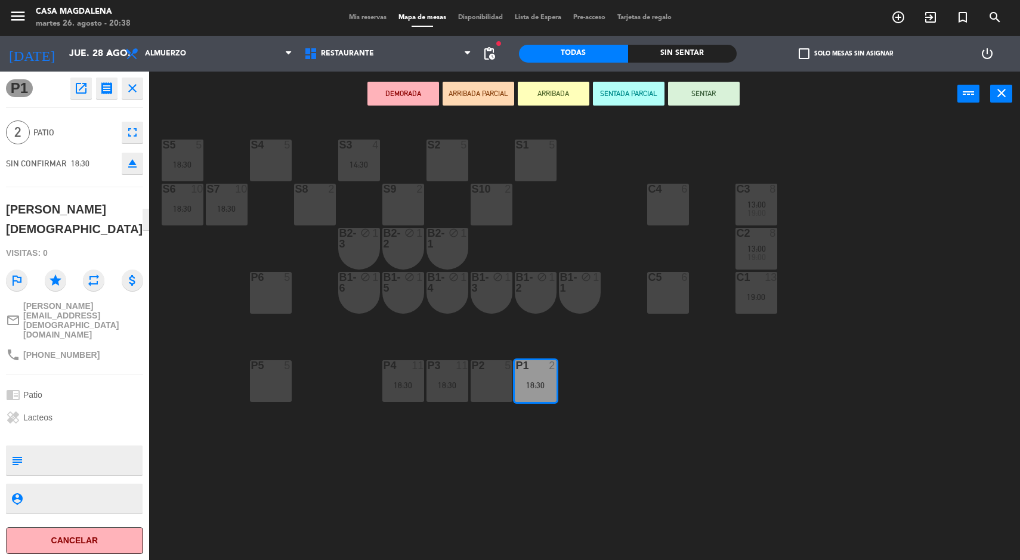
click at [286, 397] on div "P5 5" at bounding box center [271, 381] width 42 height 42
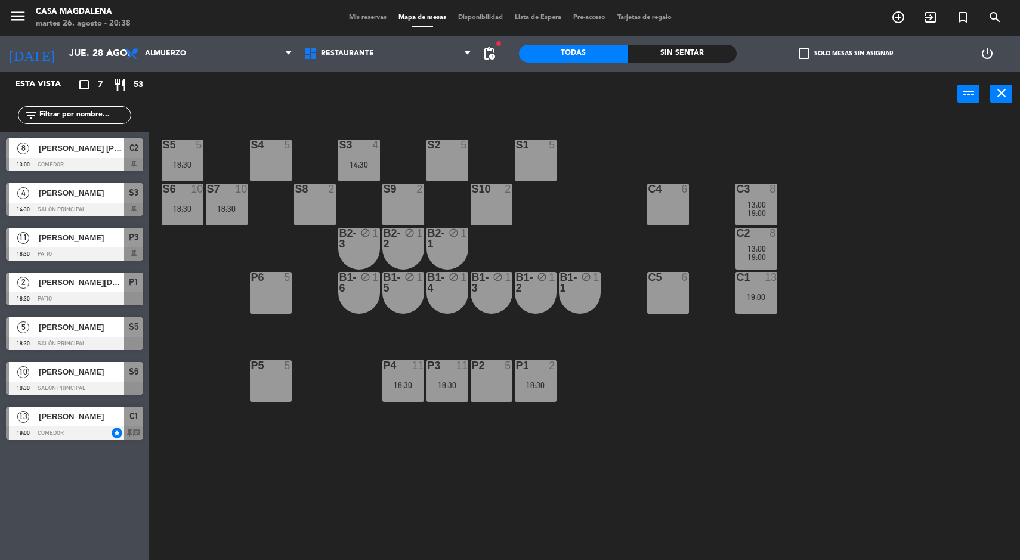
click at [656, 388] on div "S5 5 18:30 S4 5 S3 4 14:30 S2 5 S1 5 S6 10 18:30 S7 10 18:30 S8 2 S9 2 S10 2 C3…" at bounding box center [589, 340] width 861 height 444
click at [544, 371] on div at bounding box center [536, 365] width 20 height 11
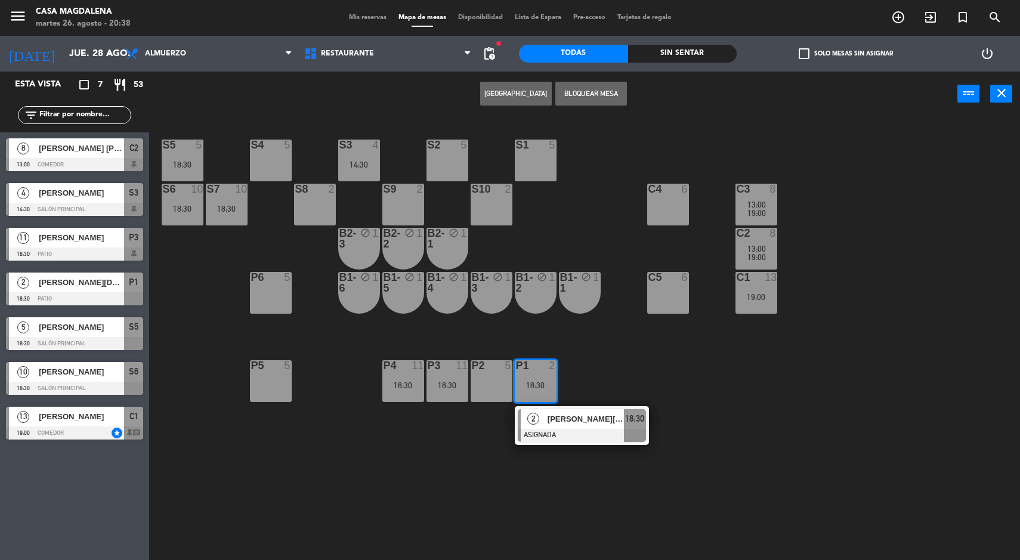
click at [581, 417] on span "[PERSON_NAME][DEMOGRAPHIC_DATA]" at bounding box center [586, 419] width 76 height 13
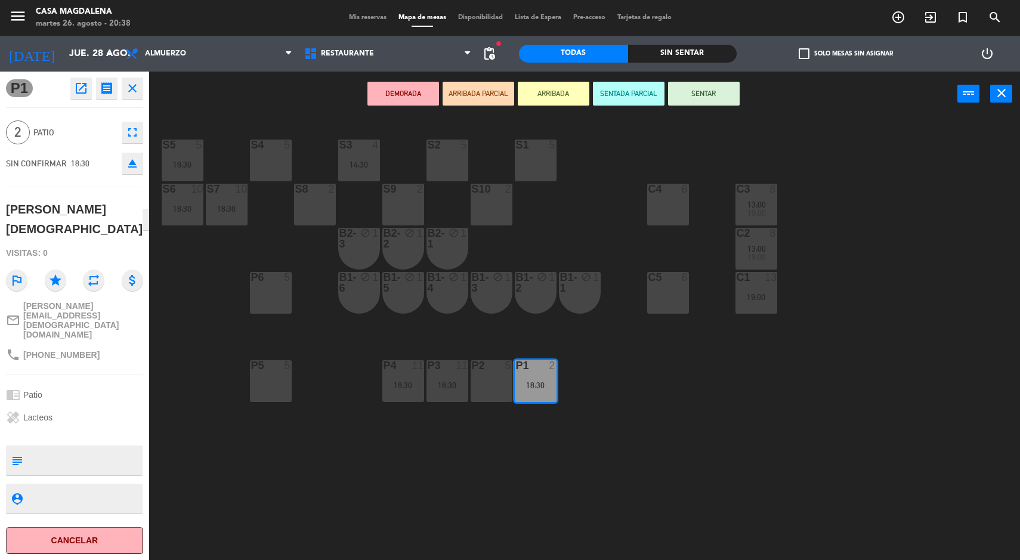
click at [288, 368] on div "5" at bounding box center [287, 365] width 7 height 11
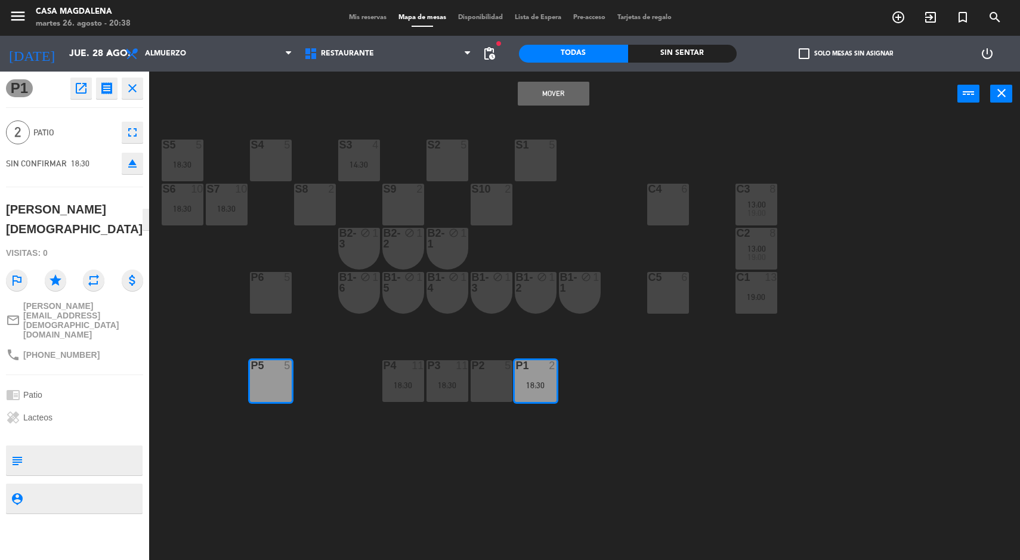
click at [522, 93] on button "Mover" at bounding box center [554, 94] width 72 height 24
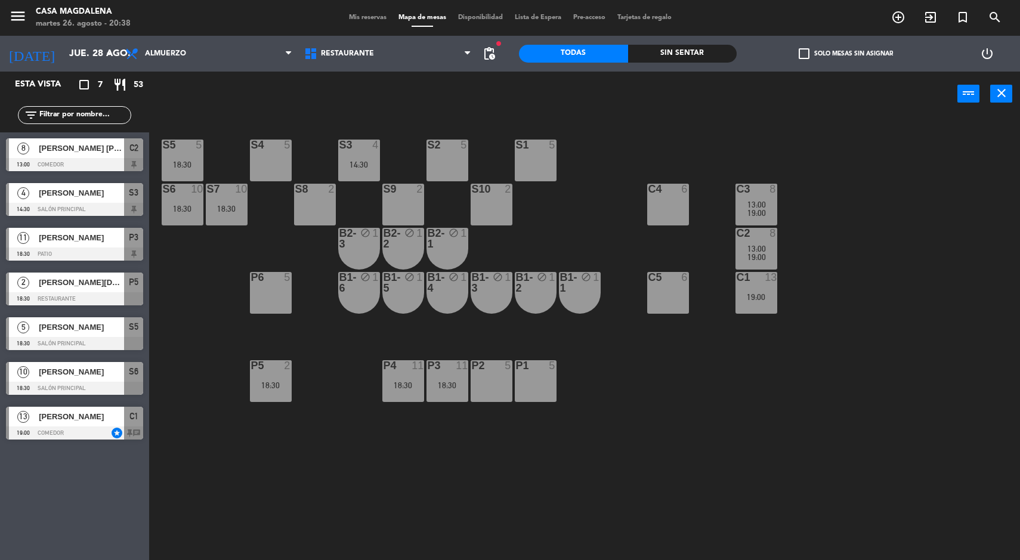
click at [443, 399] on div "P3 11 18:30" at bounding box center [448, 381] width 42 height 42
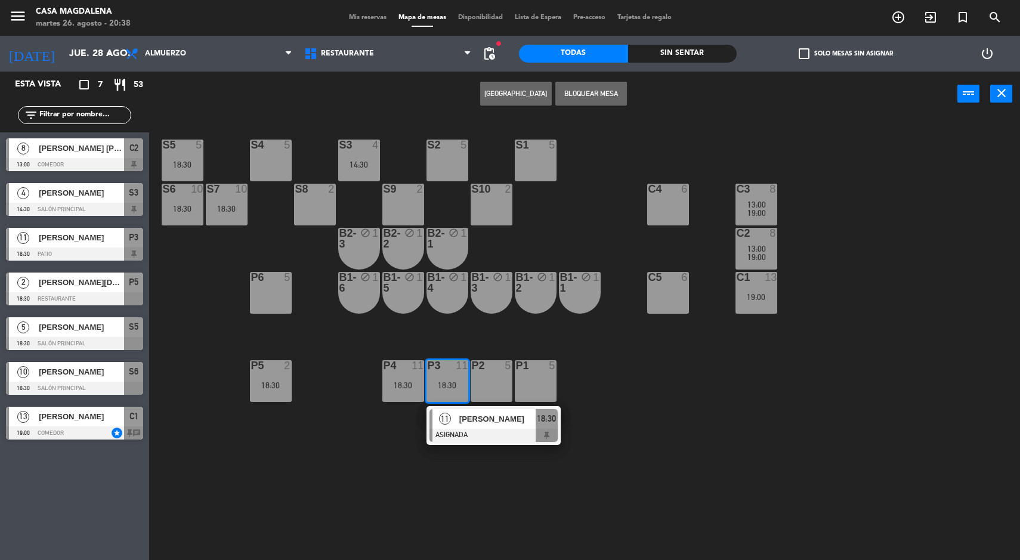
click at [482, 440] on div at bounding box center [494, 435] width 128 height 13
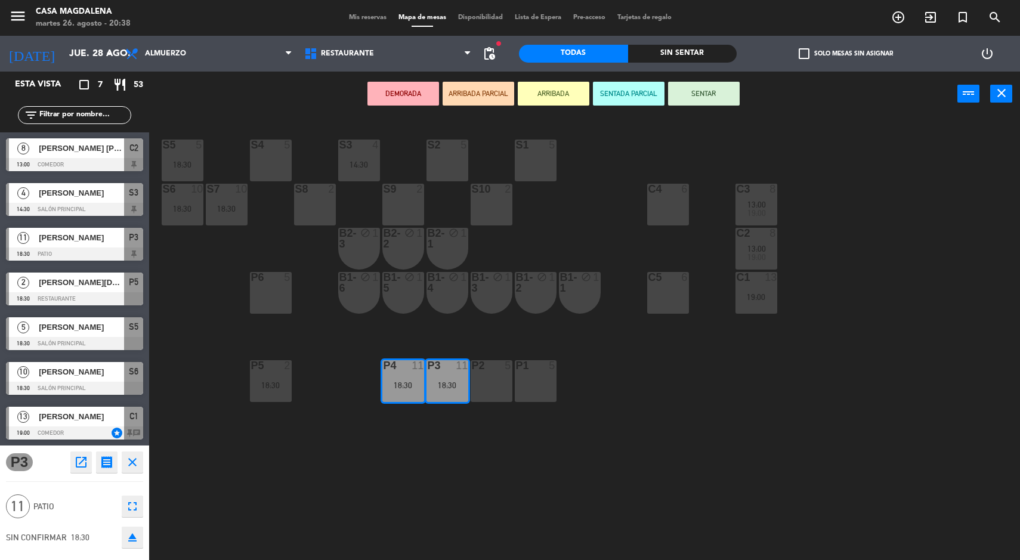
click at [552, 391] on div "P1 5" at bounding box center [536, 381] width 42 height 42
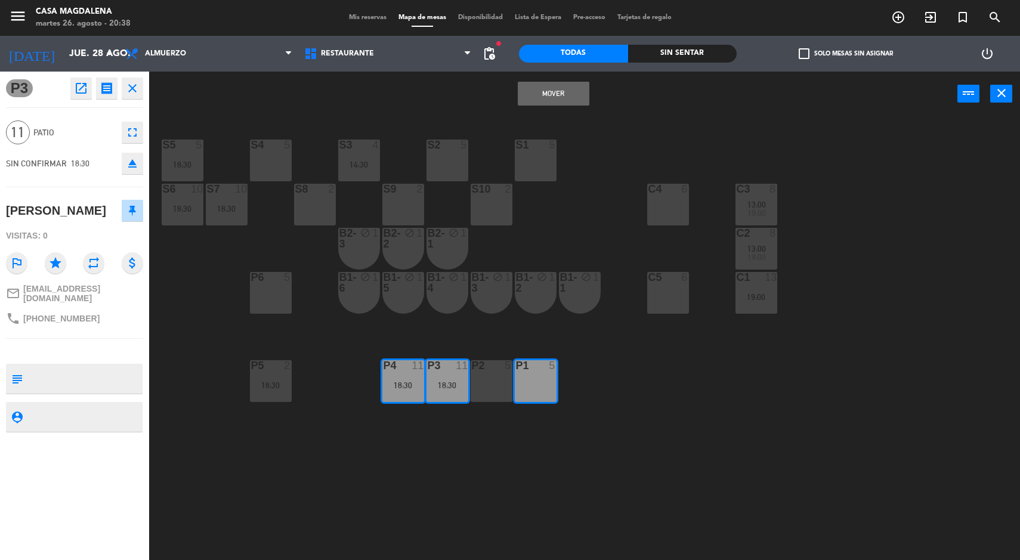
click at [492, 387] on div "P2 5" at bounding box center [492, 381] width 42 height 42
click at [493, 100] on button "Mover y Unir" at bounding box center [516, 94] width 72 height 24
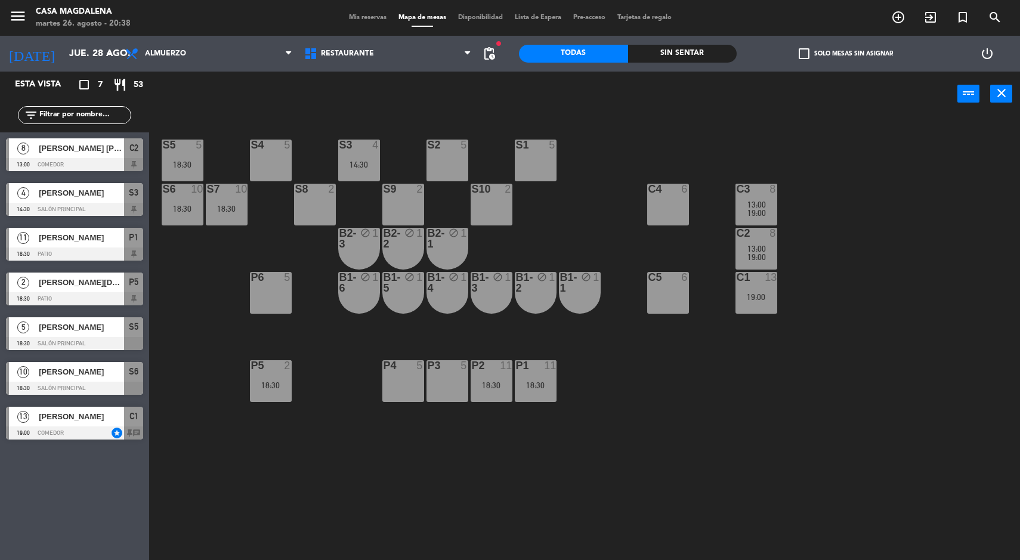
click at [486, 385] on div "18:30" at bounding box center [492, 385] width 42 height 8
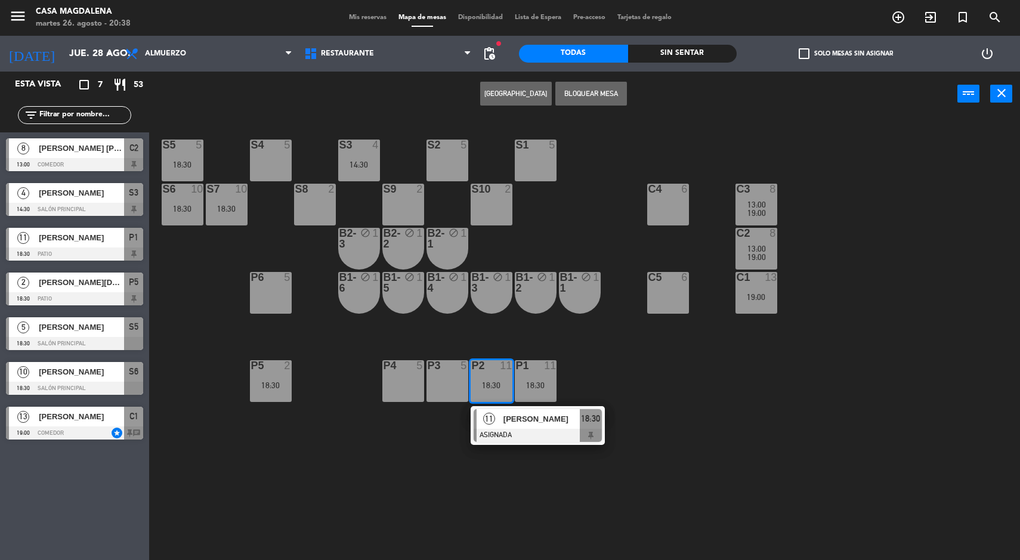
click at [537, 436] on div at bounding box center [538, 435] width 128 height 13
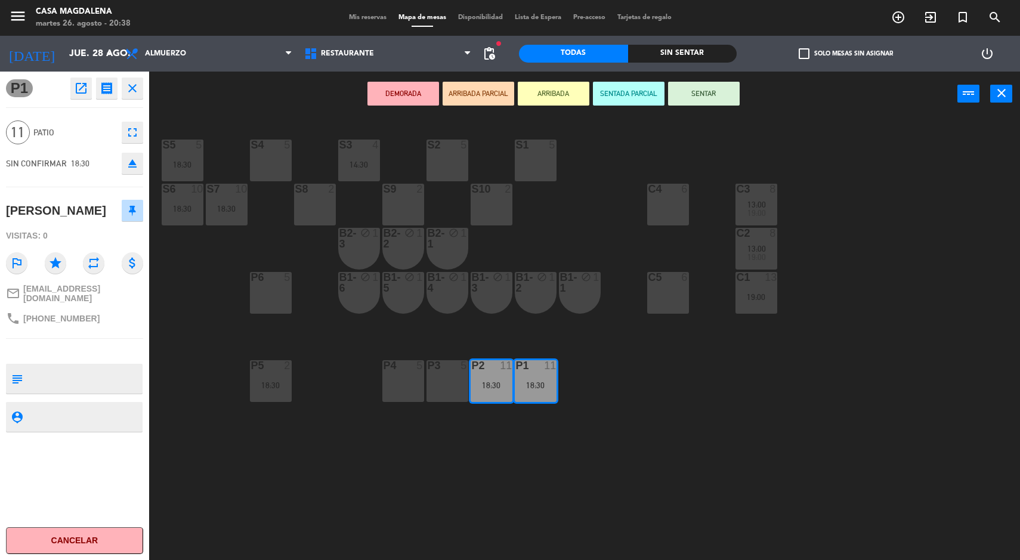
click at [636, 521] on div "S5 5 18:30 S4 5 S3 4 14:30 S2 5 S1 5 S6 10 18:30 S7 10 18:30 S8 2 S9 2 S10 2 C3…" at bounding box center [589, 340] width 861 height 444
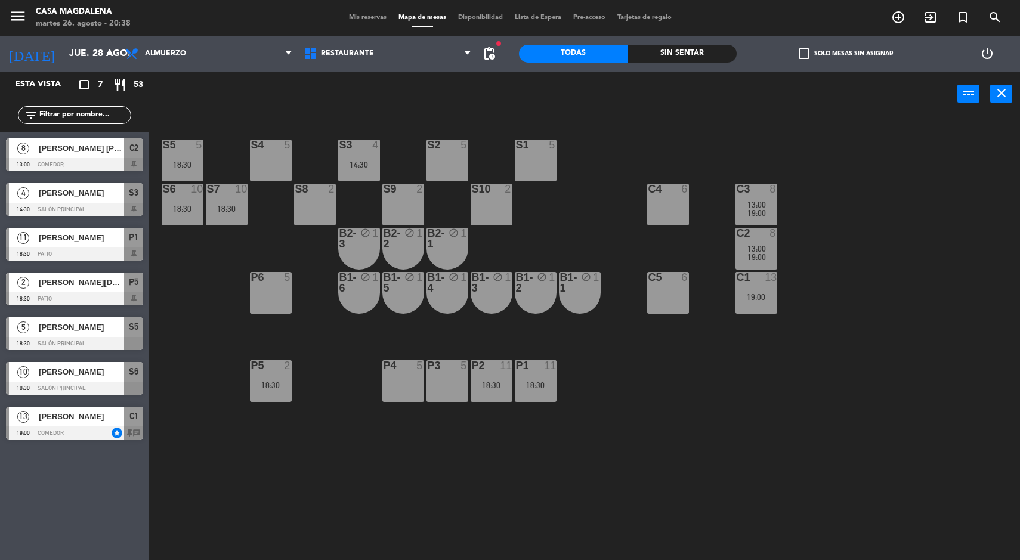
click at [526, 384] on div "18:30" at bounding box center [536, 385] width 42 height 8
click at [625, 499] on div "S5 5 18:30 S4 5 S3 4 14:30 S2 5 S1 5 S6 10 18:30 S7 10 18:30 S8 2 S9 2 S10 2 C3…" at bounding box center [589, 340] width 861 height 444
click at [525, 382] on div "18:30" at bounding box center [536, 385] width 42 height 8
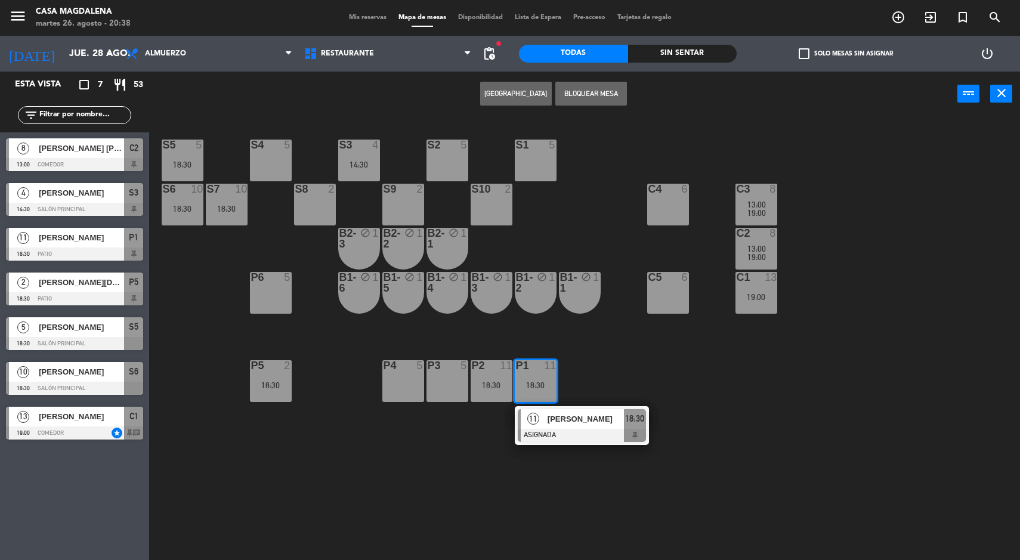
click at [573, 432] on div at bounding box center [582, 435] width 128 height 13
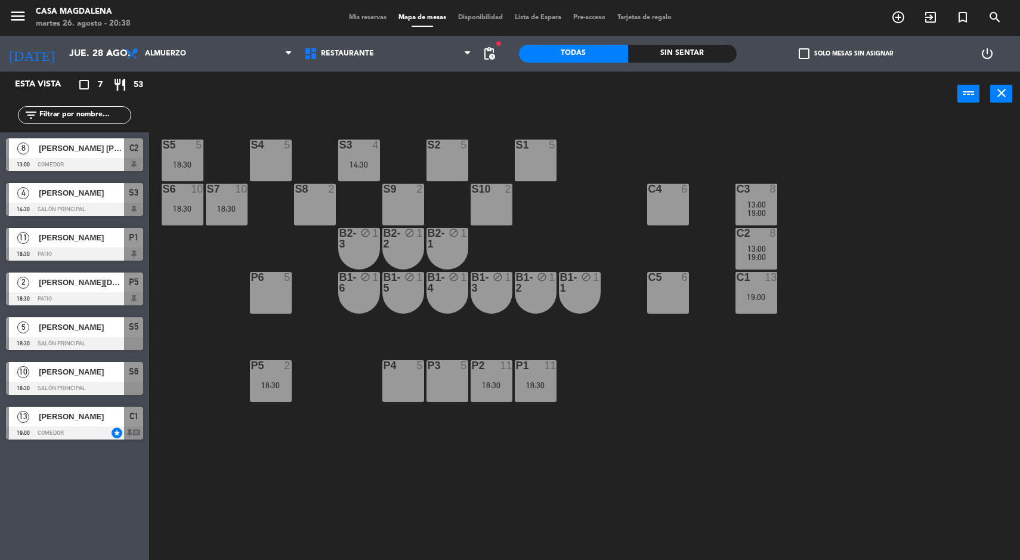
click at [597, 471] on div "S5 5 18:30 S4 5 S3 4 14:30 S2 5 S1 5 S6 10 18:30 S7 10 18:30 S8 2 S9 2 S10 2 C3…" at bounding box center [589, 340] width 861 height 444
click at [84, 55] on input "jue. 28 ago." at bounding box center [126, 53] width 126 height 23
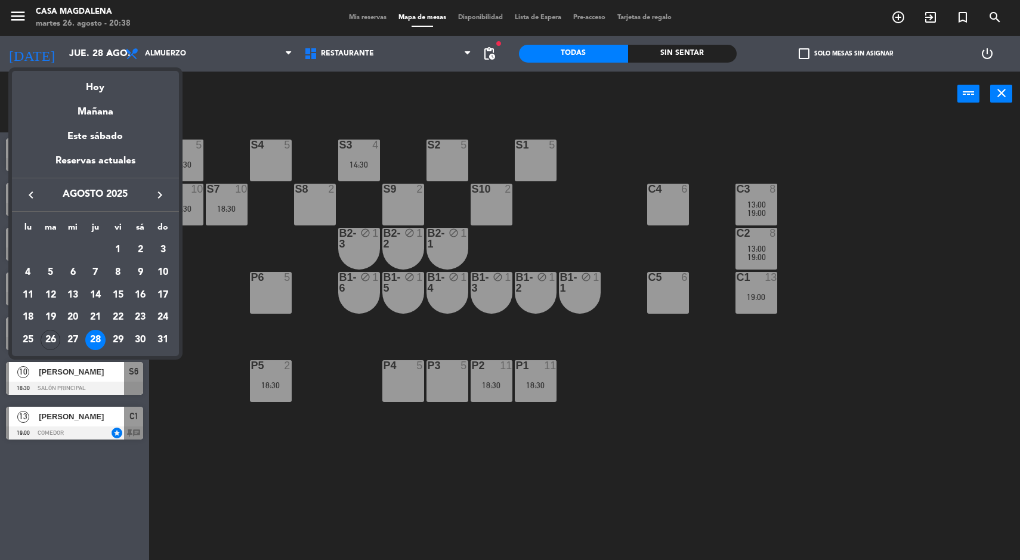
click at [117, 343] on div "29" at bounding box center [118, 340] width 20 height 20
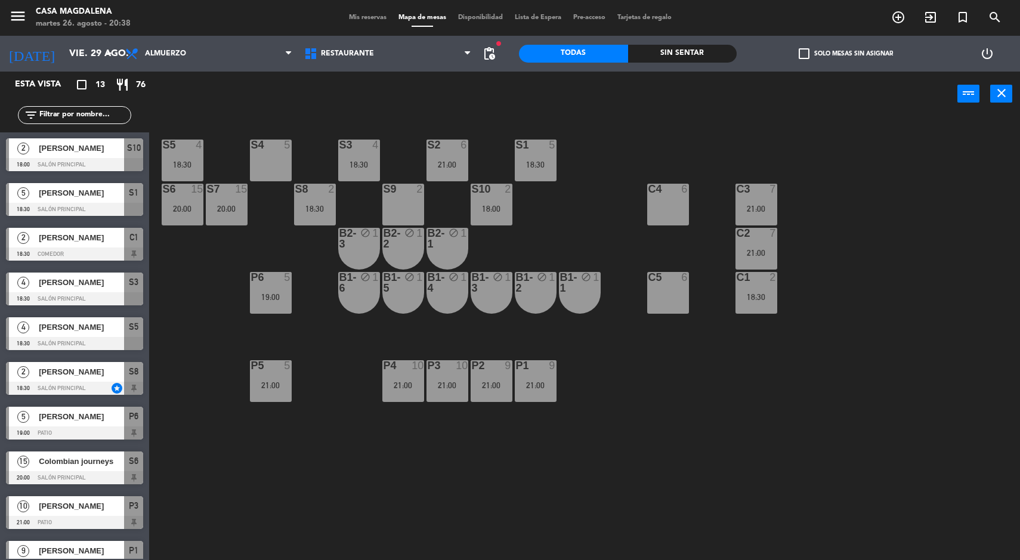
click at [197, 209] on div "20:00" at bounding box center [183, 209] width 42 height 8
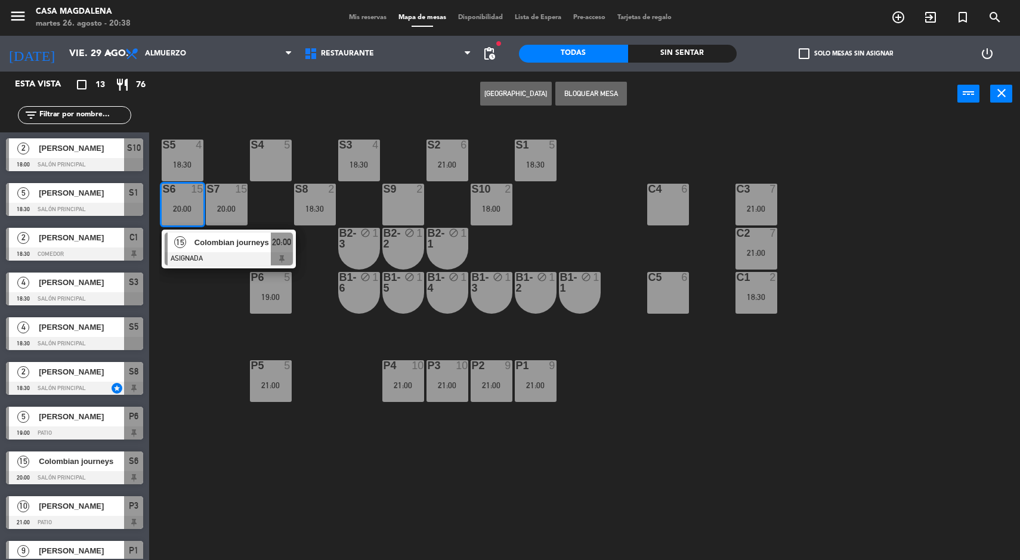
click at [273, 248] on span "20:00" at bounding box center [281, 242] width 19 height 14
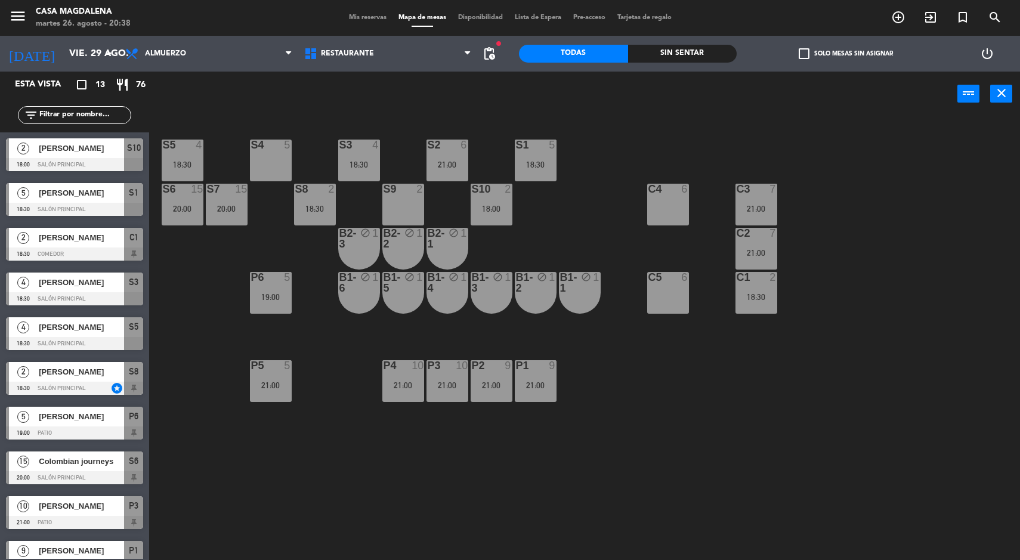
click at [541, 523] on div "S5 4 18:30 S4 5 S3 4 18:30 S2 6 21:00 S1 5 18:30 S6 15 20:00 S7 15 20:00 S8 2 1…" at bounding box center [589, 340] width 861 height 444
click at [749, 289] on div "C1 2 18:30" at bounding box center [757, 293] width 42 height 42
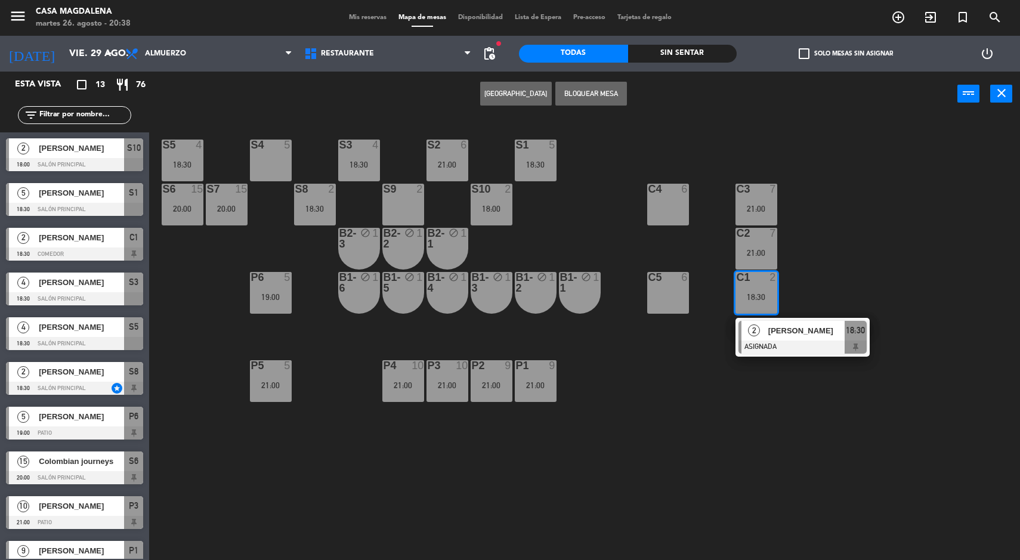
click at [772, 327] on span "[PERSON_NAME]" at bounding box center [807, 331] width 76 height 13
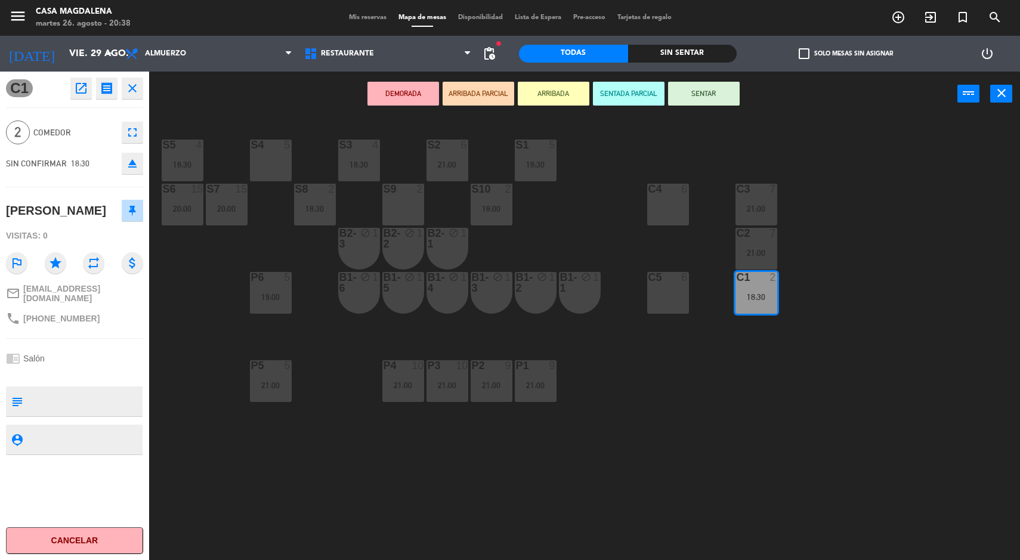
click at [746, 472] on div "S5 4 18:30 S4 5 S3 4 18:30 S2 6 21:00 S1 5 18:30 S6 15 20:00 S7 15 20:00 S8 2 1…" at bounding box center [589, 340] width 861 height 444
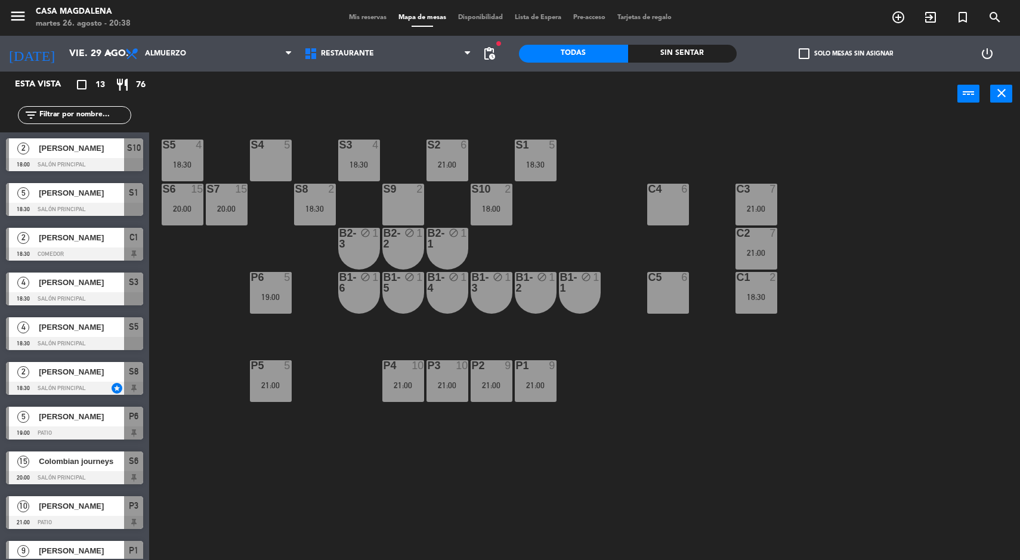
click at [668, 50] on div "Sin sentar" at bounding box center [682, 54] width 109 height 18
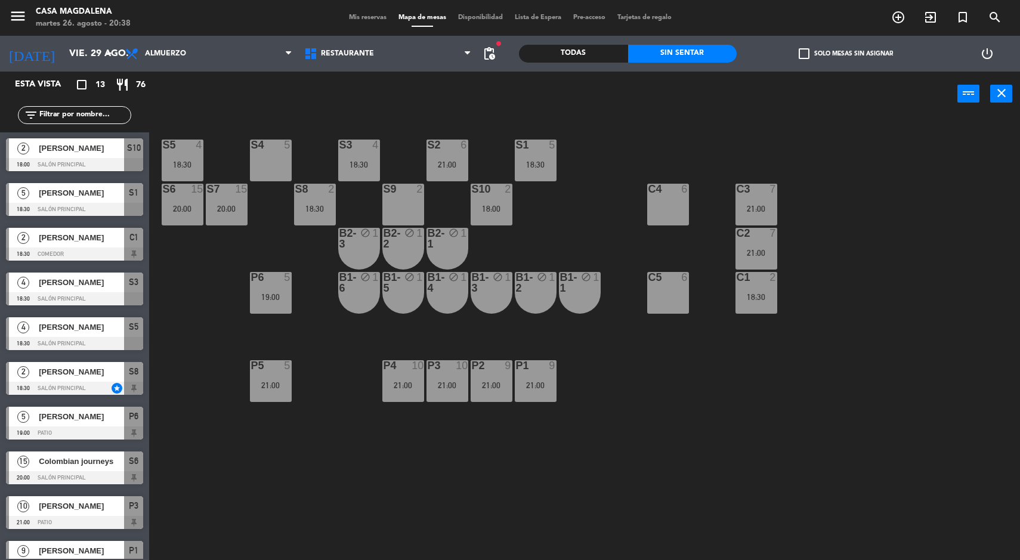
click at [485, 200] on div "S10 2 18:00" at bounding box center [492, 205] width 42 height 42
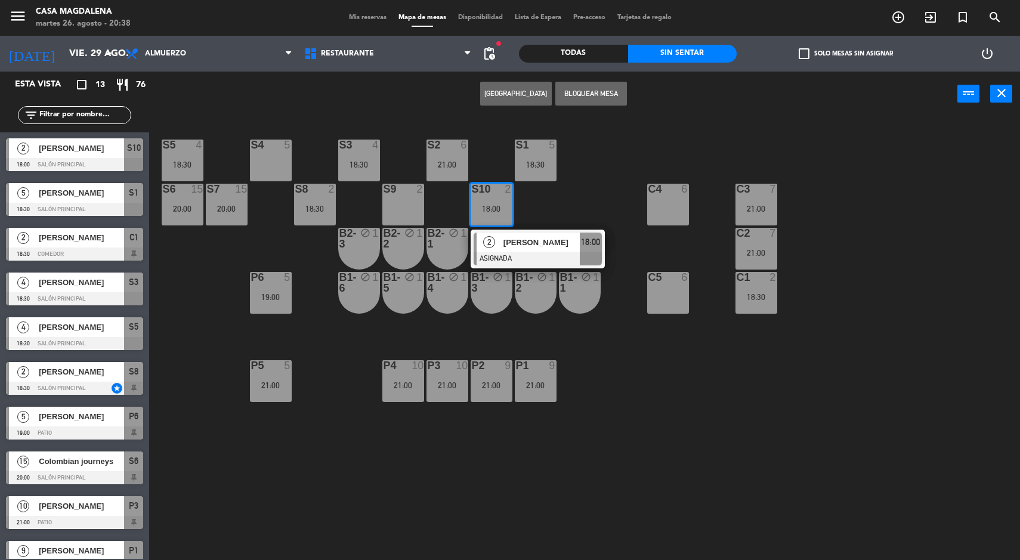
click at [508, 236] on span "[PERSON_NAME]" at bounding box center [542, 242] width 76 height 13
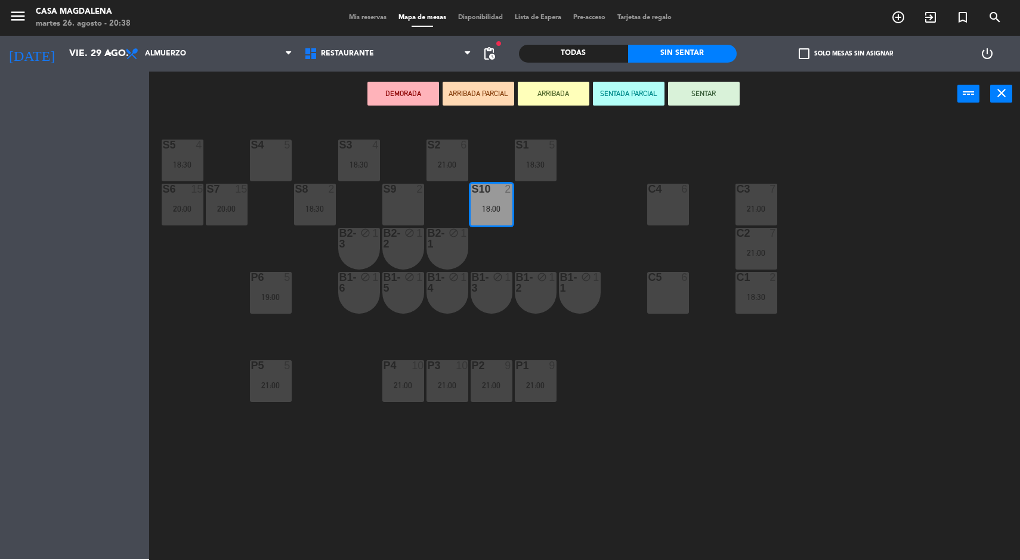
click at [464, 168] on div "21:00" at bounding box center [448, 165] width 42 height 8
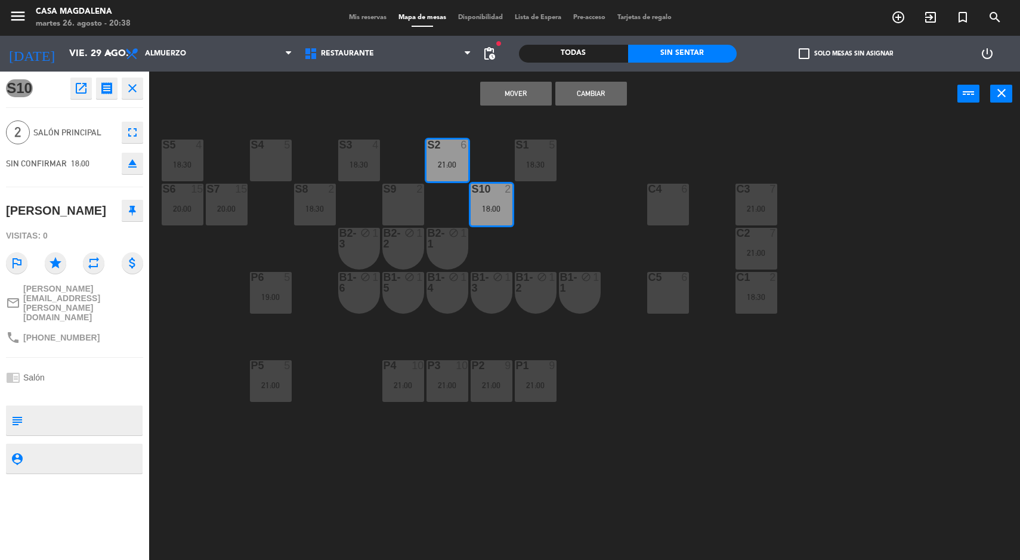
click at [514, 101] on button "Mover" at bounding box center [516, 94] width 72 height 24
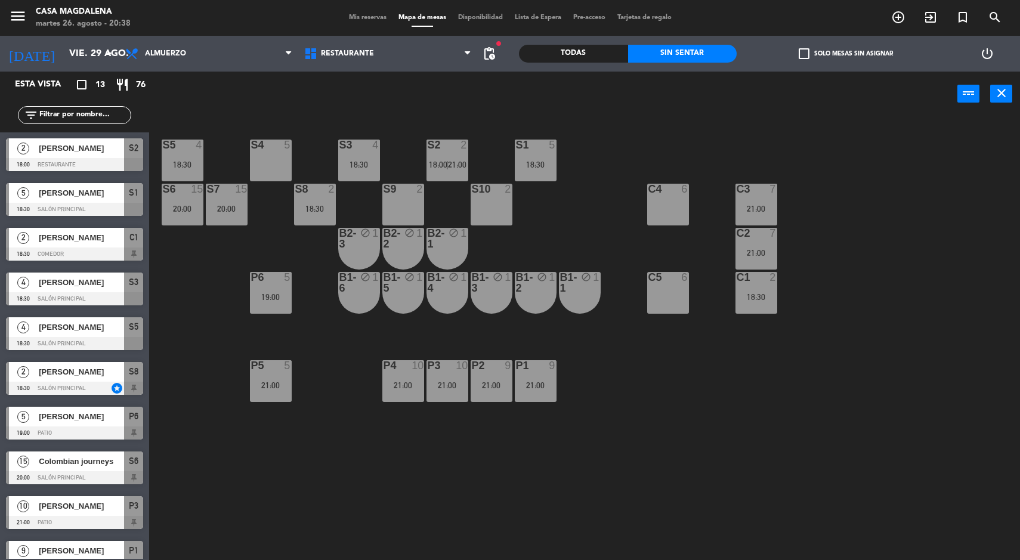
click at [301, 207] on div "18:30" at bounding box center [315, 209] width 42 height 8
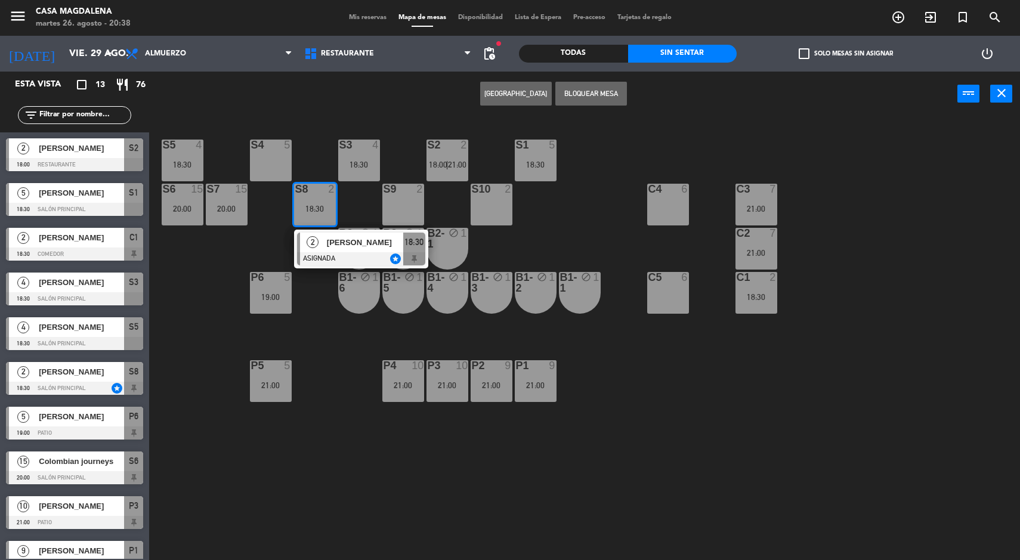
click at [353, 258] on div at bounding box center [361, 258] width 128 height 13
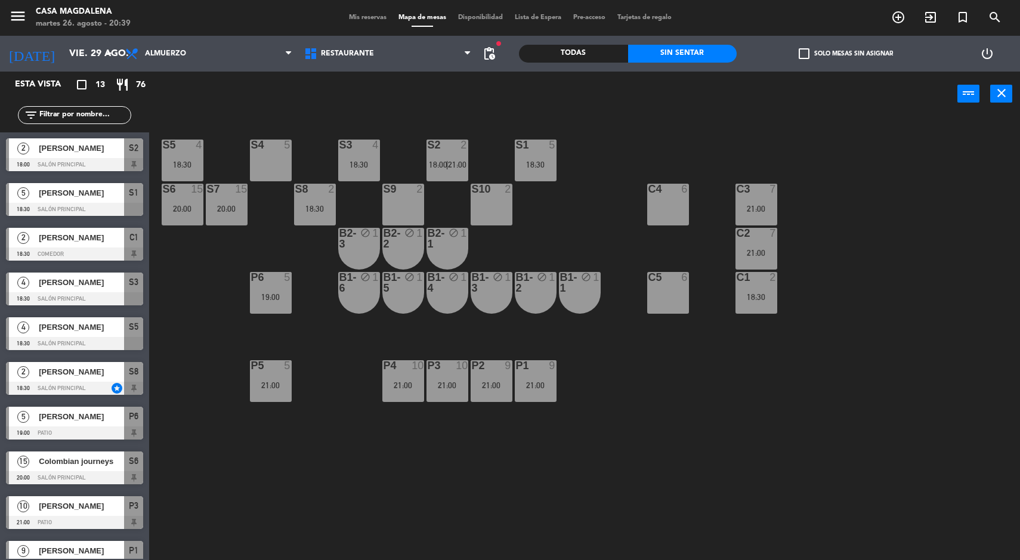
click at [693, 363] on div "S5 4 18:30 S4 5 S3 4 18:30 S2 2 18:00 | 21:00 S1 5 18:30 S6 15 20:00 S7 15 20:0…" at bounding box center [589, 340] width 861 height 444
click at [455, 154] on div "S2 2 18:00 | 21:00" at bounding box center [448, 161] width 42 height 42
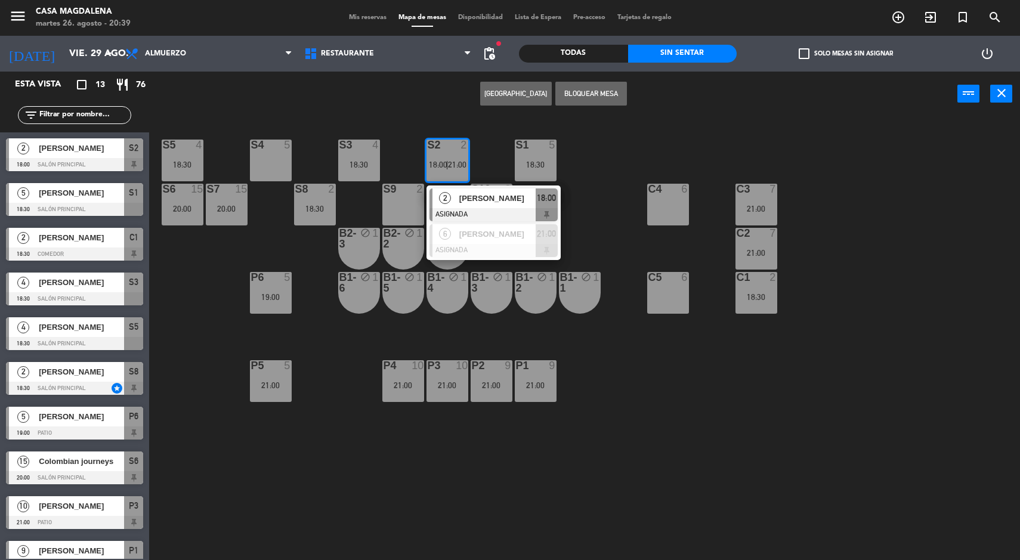
click at [517, 203] on span "[PERSON_NAME]" at bounding box center [497, 198] width 76 height 13
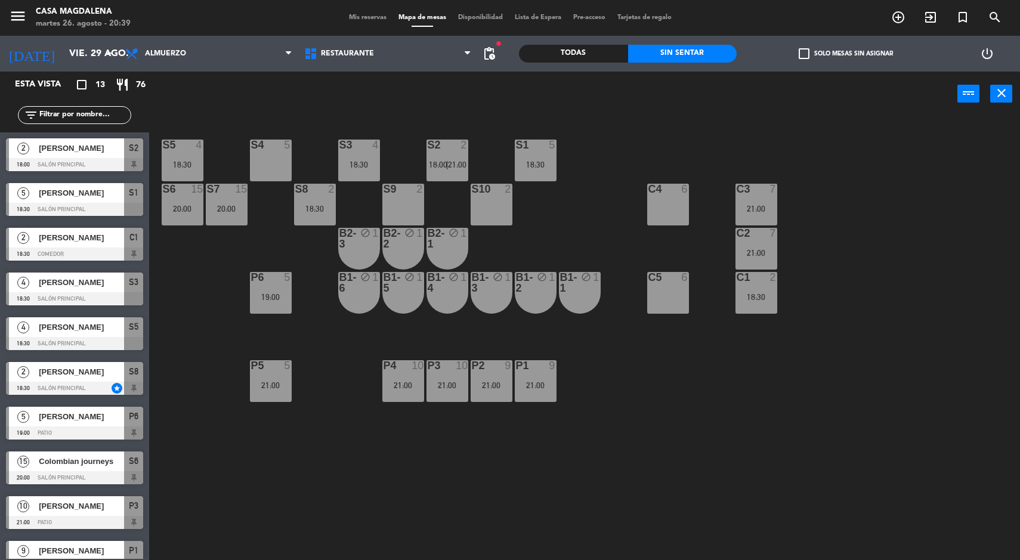
click at [697, 439] on div "S5 4 18:30 S4 5 S3 4 18:30 S2 2 18:00 | 21:00 S1 5 18:30 S6 15 20:00 S7 15 20:0…" at bounding box center [589, 340] width 861 height 444
click at [754, 297] on div "18:30" at bounding box center [757, 297] width 42 height 8
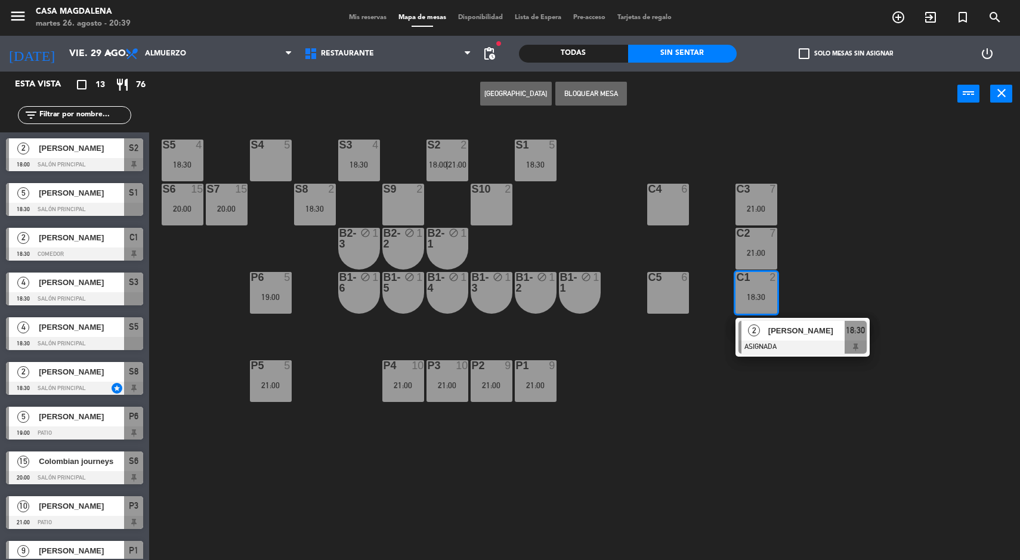
click at [776, 347] on div at bounding box center [803, 347] width 128 height 13
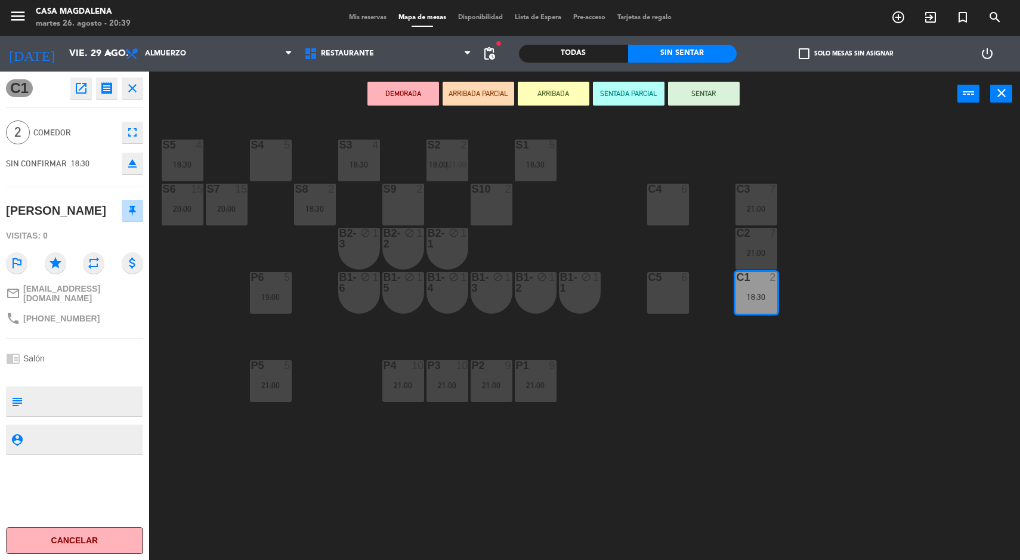
click at [331, 224] on div "S8 2 18:30" at bounding box center [315, 205] width 42 height 42
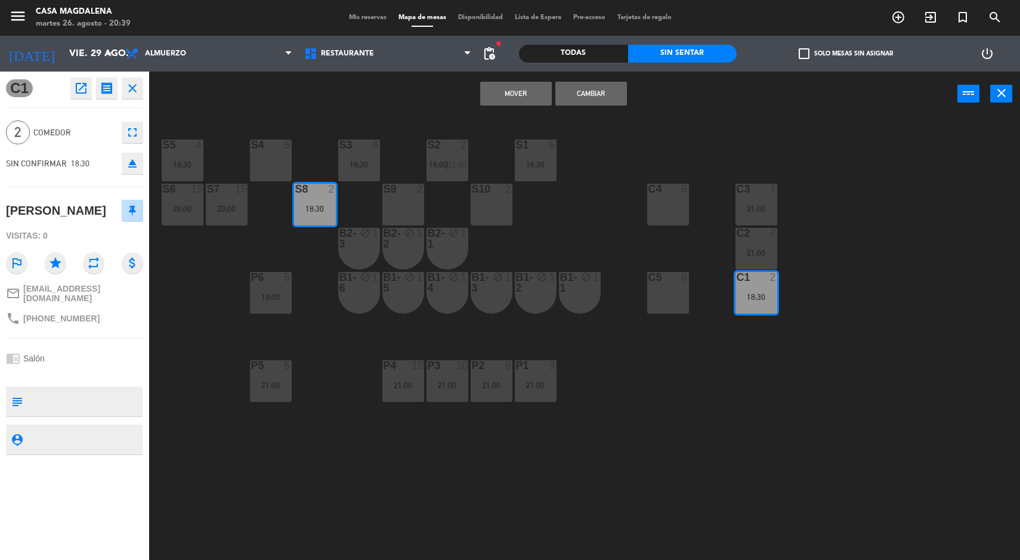
click at [604, 100] on button "Cambiar" at bounding box center [592, 94] width 72 height 24
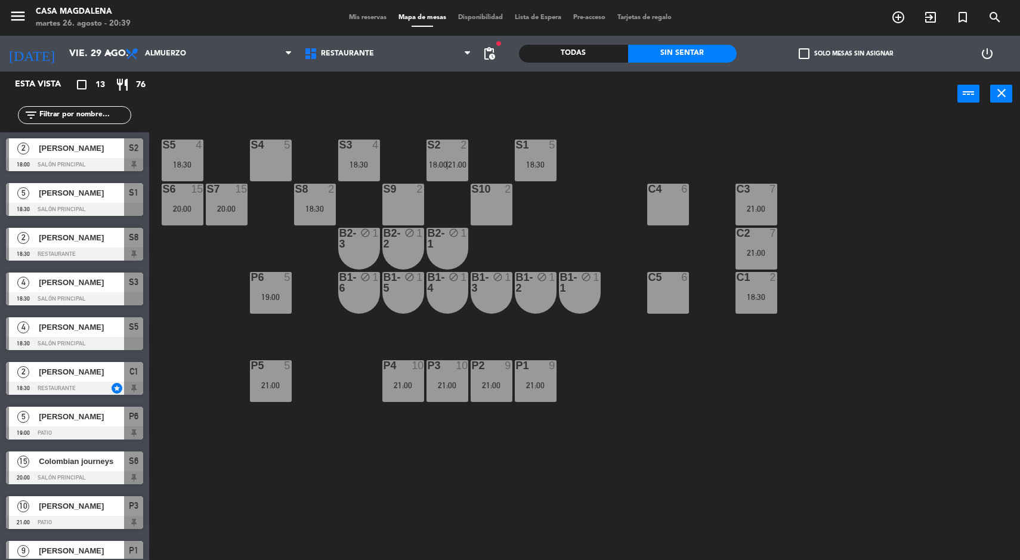
click at [322, 209] on div "18:30" at bounding box center [315, 209] width 42 height 8
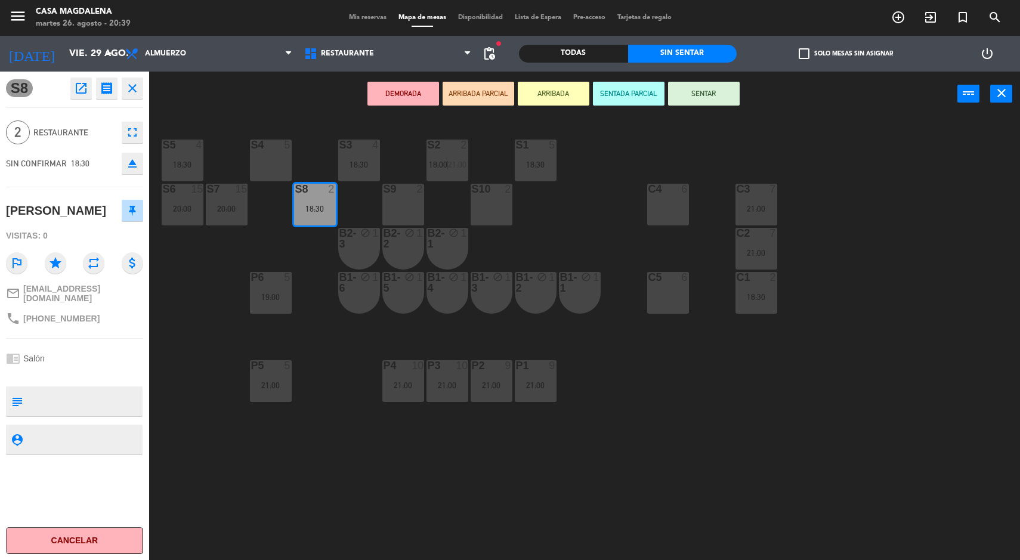
click at [659, 463] on div "S5 4 18:30 S4 5 S3 4 18:30 S2 2 18:00 | 21:00 S1 5 18:30 S6 15 20:00 S7 15 20:0…" at bounding box center [589, 340] width 861 height 444
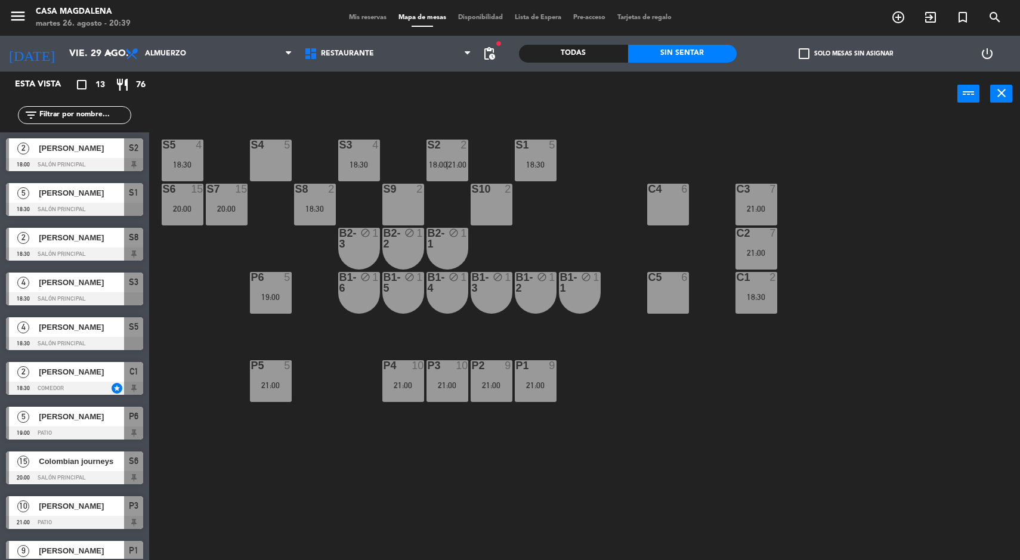
click at [464, 164] on span "21:00" at bounding box center [457, 165] width 18 height 10
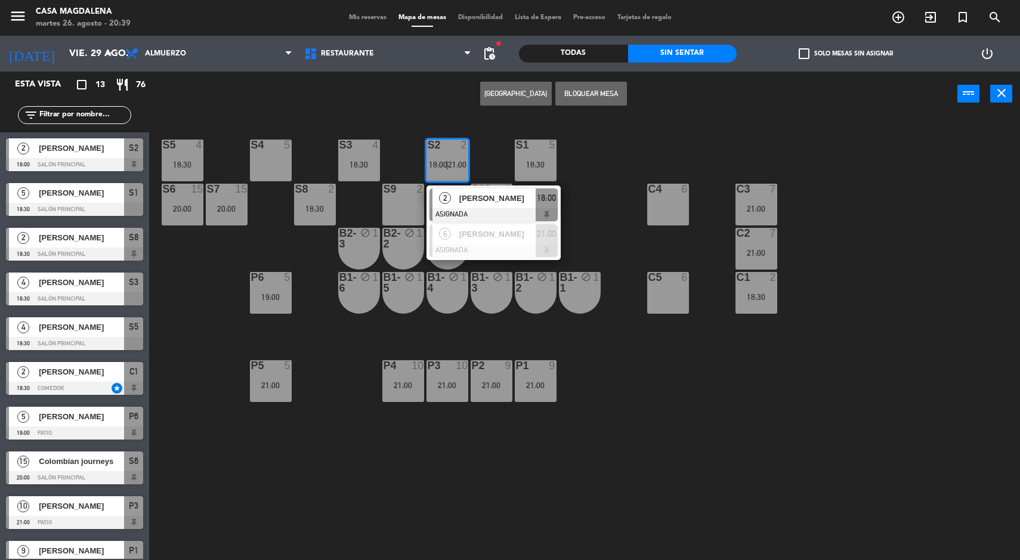
click at [537, 205] on div "18:00" at bounding box center [547, 199] width 22 height 20
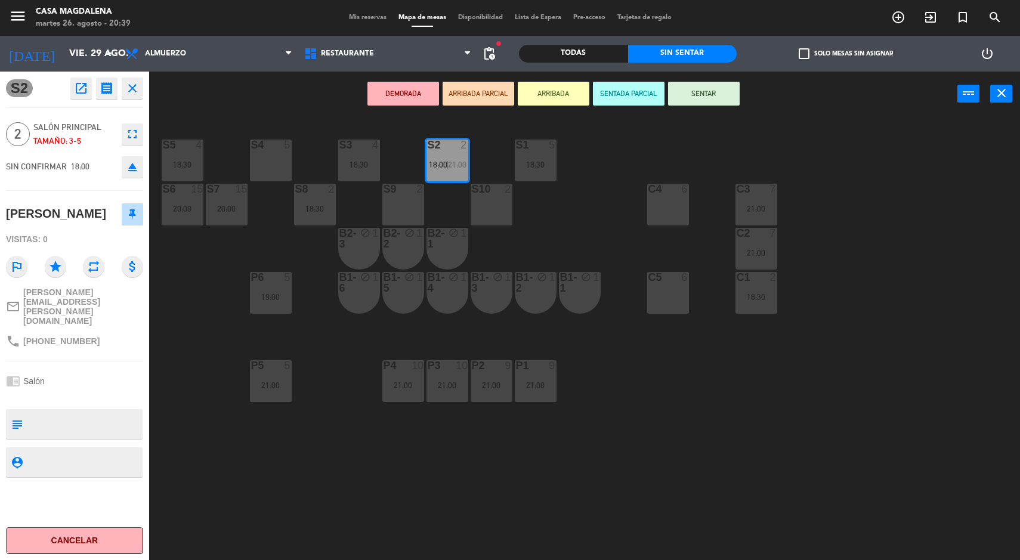
click at [650, 393] on div "S5 4 18:30 S4 5 S3 4 18:30 S2 2 18:00 | 21:00 S1 5 18:30 S6 15 20:00 S7 15 20:0…" at bounding box center [589, 340] width 861 height 444
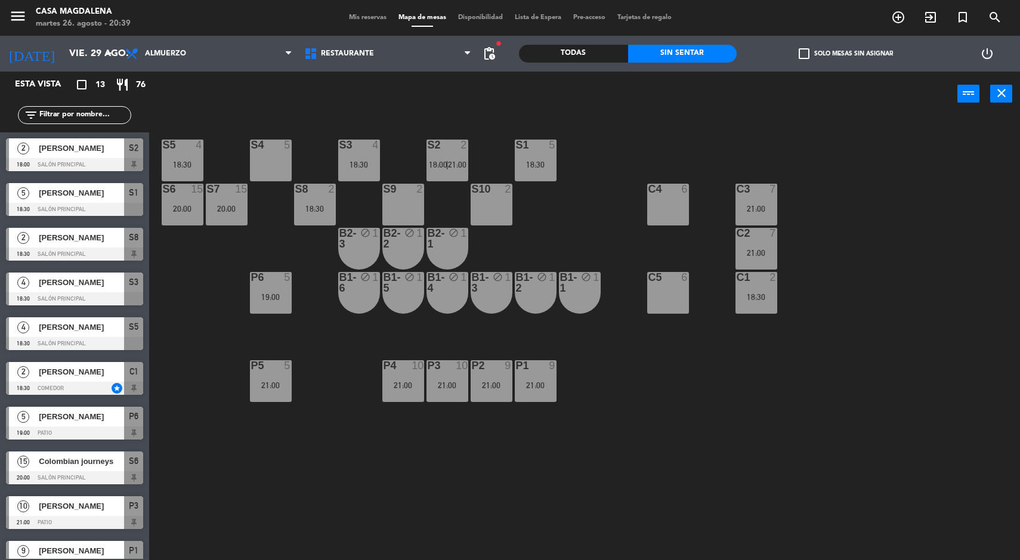
click at [319, 200] on div "S8 2 18:30" at bounding box center [315, 205] width 42 height 42
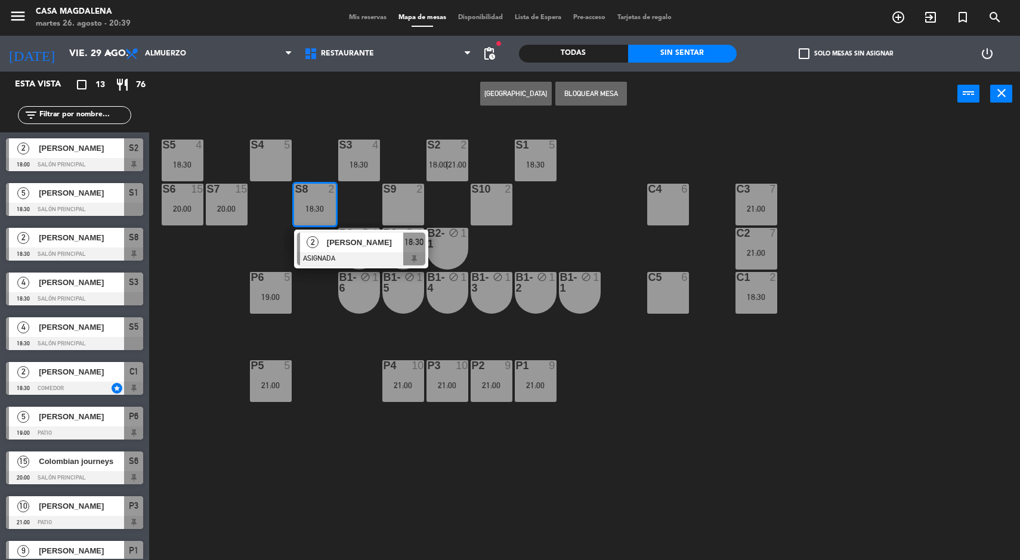
click at [704, 365] on div "S5 4 18:30 S4 5 S3 4 18:30 S2 2 18:00 | 21:00 S1 5 18:30 S6 15 20:00 S7 15 20:0…" at bounding box center [589, 340] width 861 height 444
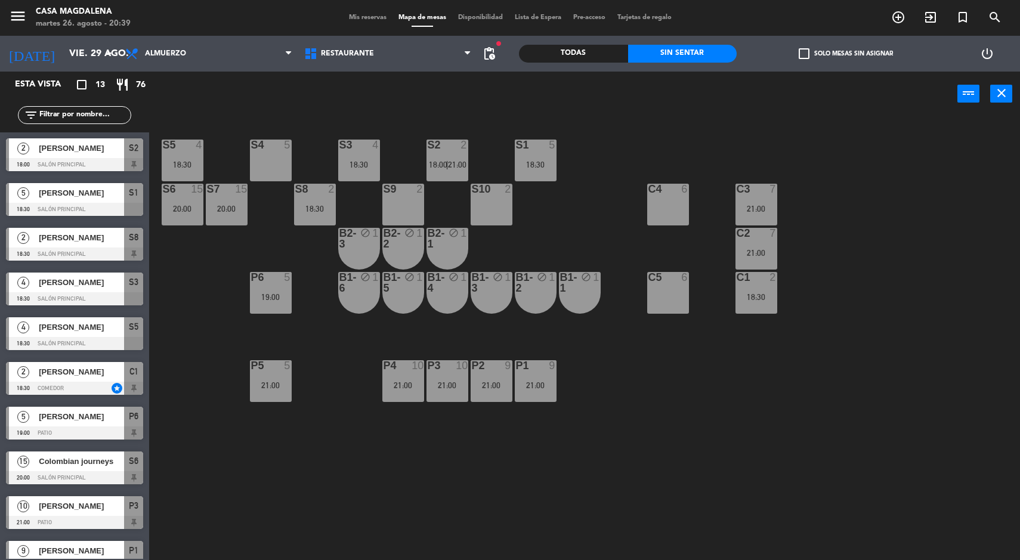
click at [255, 399] on div "P5 5 21:00" at bounding box center [271, 381] width 42 height 42
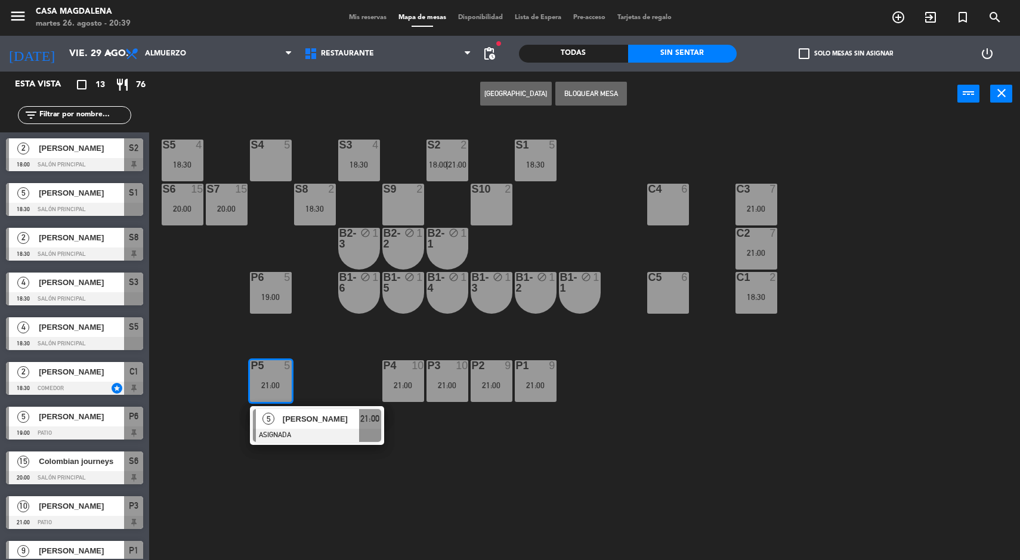
click at [335, 414] on span "[PERSON_NAME]" at bounding box center [321, 419] width 76 height 13
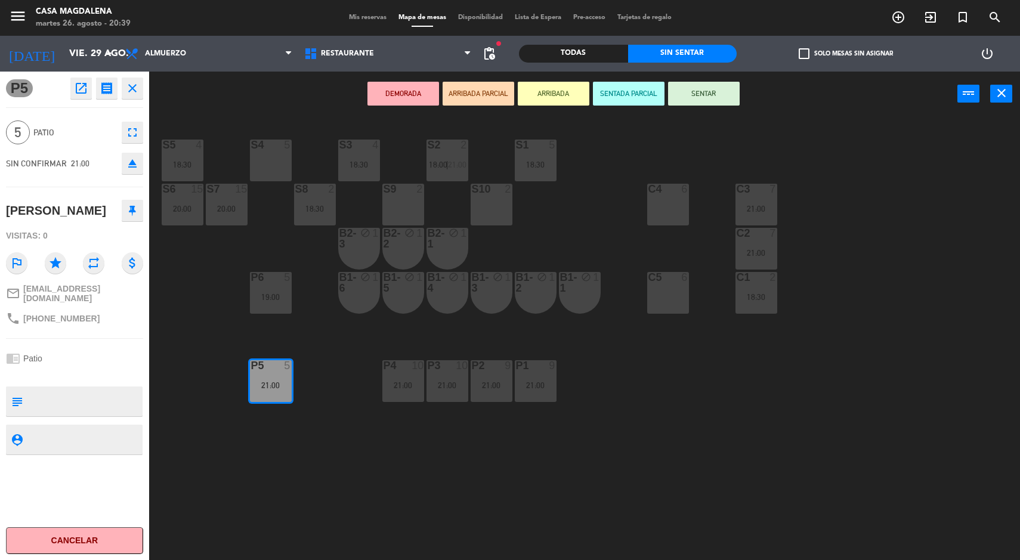
click at [571, 486] on div "S5 4 18:30 S4 5 S3 4 18:30 S2 2 18:00 | 21:00 S1 5 18:30 S6 15 20:00 S7 15 20:0…" at bounding box center [589, 340] width 861 height 444
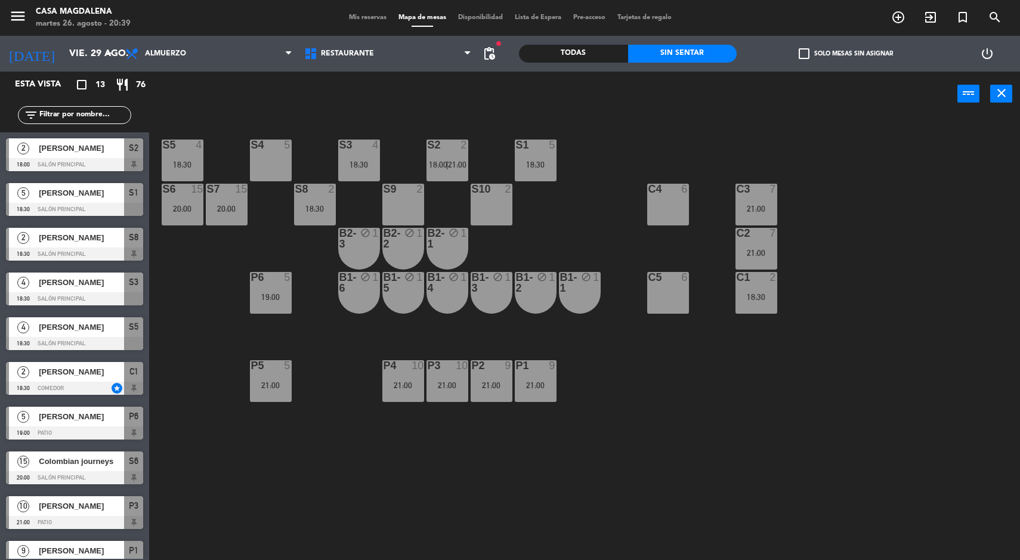
scroll to position [119, 0]
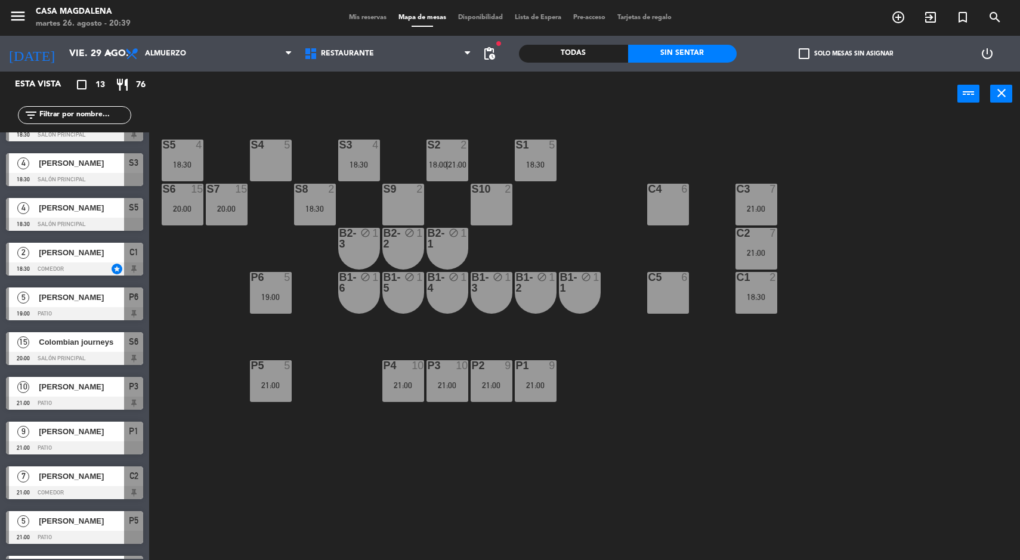
click at [391, 385] on div "21:00" at bounding box center [403, 385] width 42 height 8
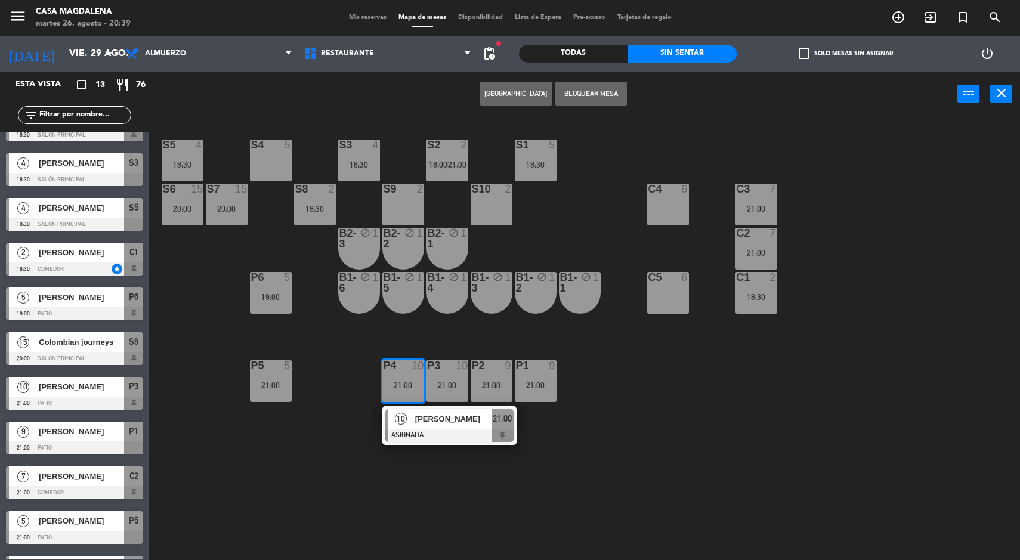
click at [456, 418] on span "[PERSON_NAME]" at bounding box center [453, 419] width 76 height 13
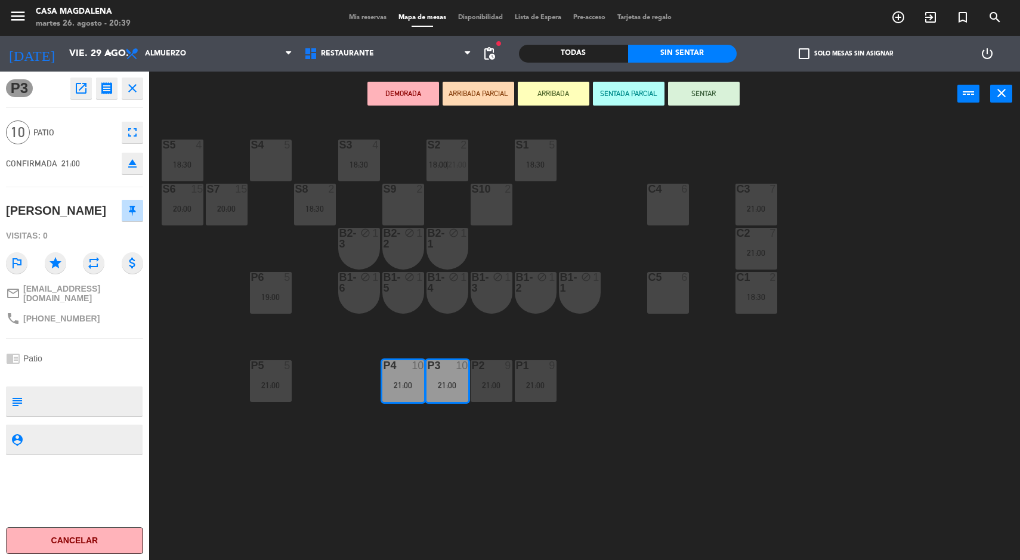
click at [645, 453] on div "S5 4 18:30 S4 5 S3 4 18:30 S2 2 18:00 | 21:00 S1 5 18:30 S6 15 20:00 S7 15 20:0…" at bounding box center [589, 340] width 861 height 444
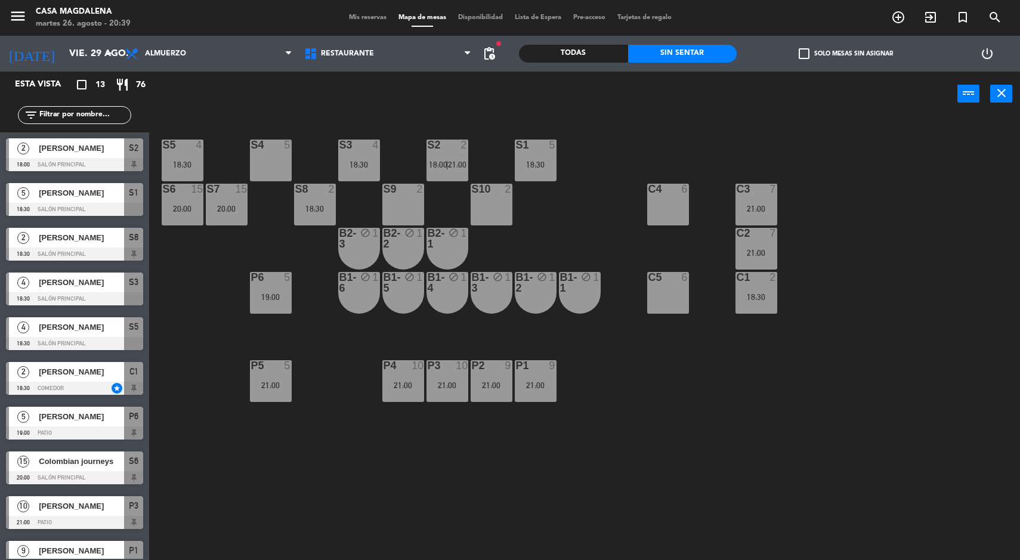
click at [489, 343] on div "S5 4 18:30 S4 5 S3 4 18:30 S2 2 18:00 | 21:00 S1 5 18:30 S6 15 20:00 S7 15 20:0…" at bounding box center [589, 340] width 861 height 444
click at [546, 385] on div "21:00" at bounding box center [536, 385] width 42 height 8
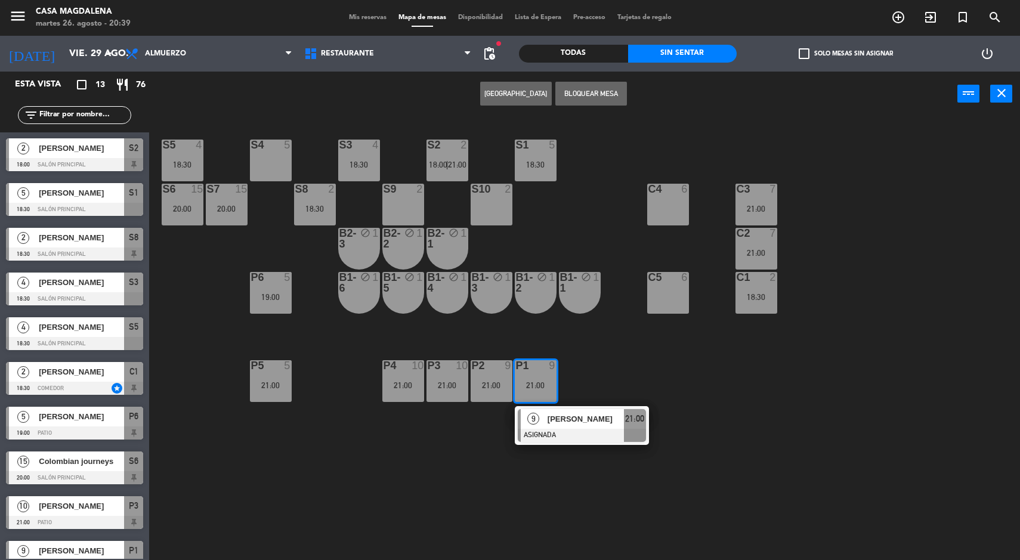
click at [585, 427] on div "[PERSON_NAME]" at bounding box center [586, 419] width 78 height 20
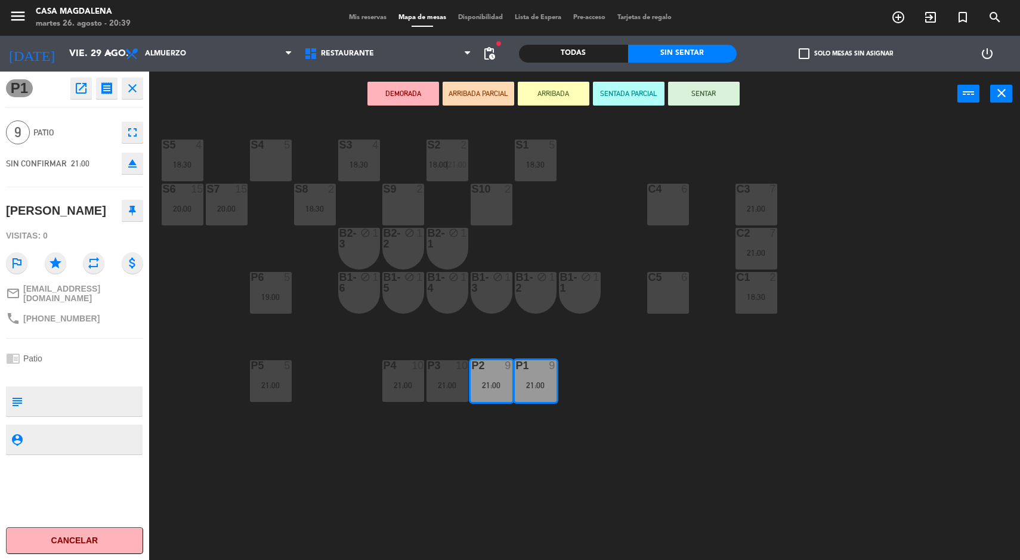
click at [610, 474] on div "S5 4 18:30 S4 5 S3 4 18:30 S2 2 18:00 | 21:00 S1 5 18:30 S6 15 20:00 S7 15 20:0…" at bounding box center [589, 340] width 861 height 444
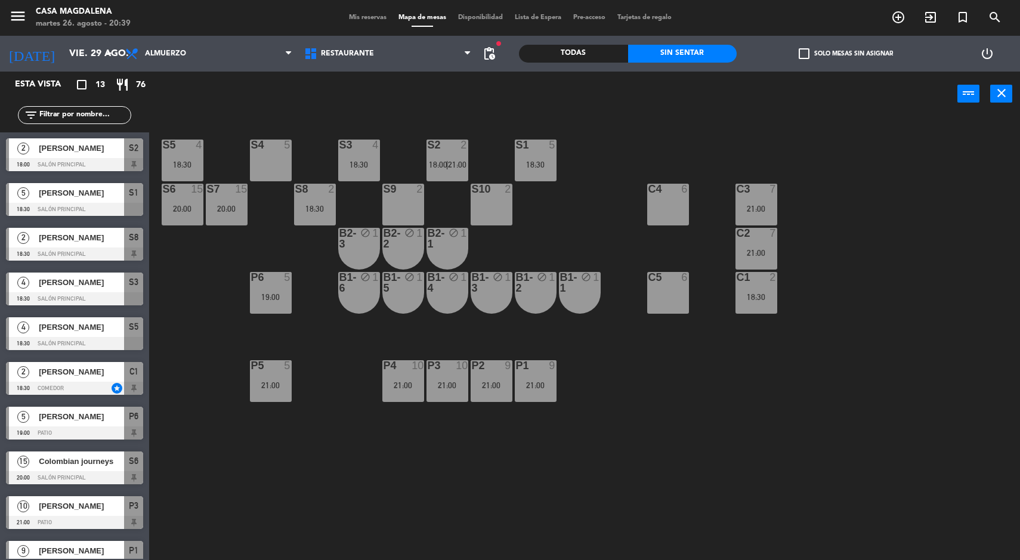
scroll to position [30, 0]
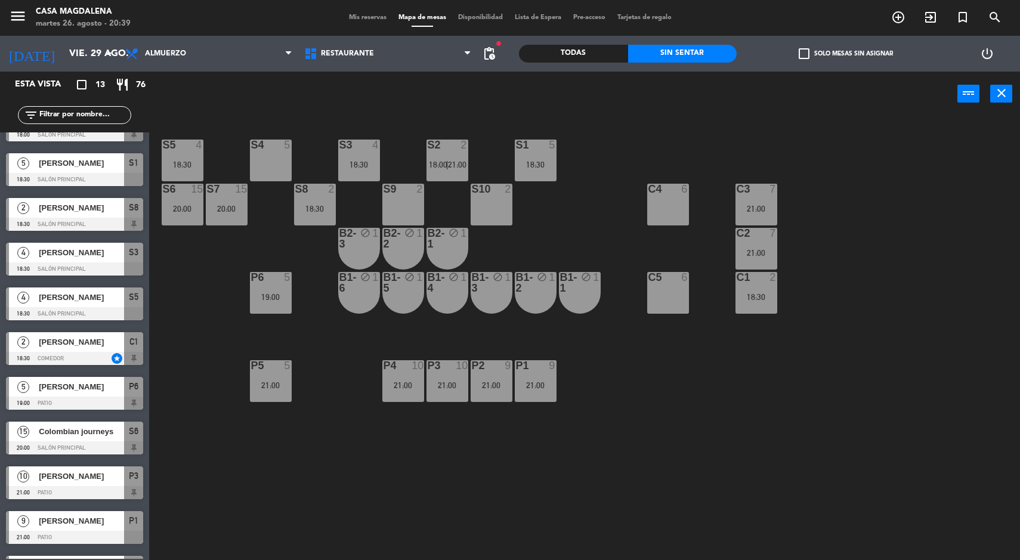
click at [458, 367] on div "10" at bounding box center [462, 365] width 12 height 11
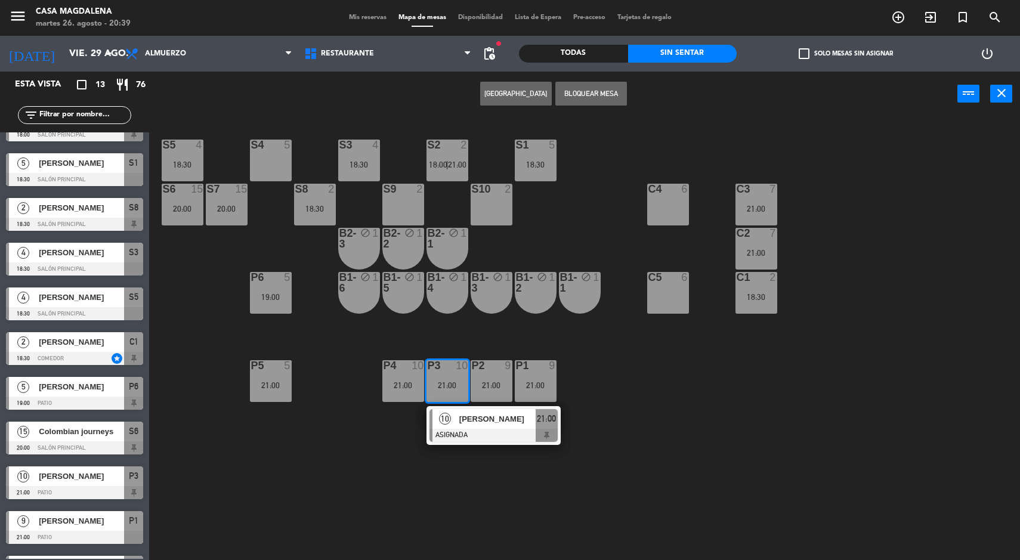
click at [337, 358] on div "S5 4 18:30 S4 5 S3 4 18:30 S2 2 18:00 | 21:00 S1 5 18:30 S6 15 20:00 S7 15 20:0…" at bounding box center [589, 340] width 861 height 444
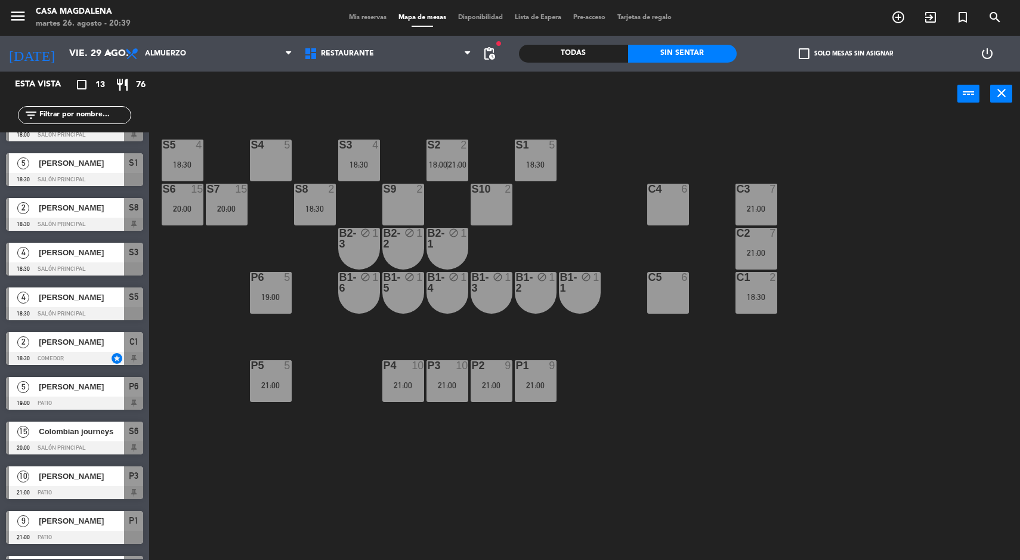
click at [277, 278] on div at bounding box center [271, 277] width 20 height 11
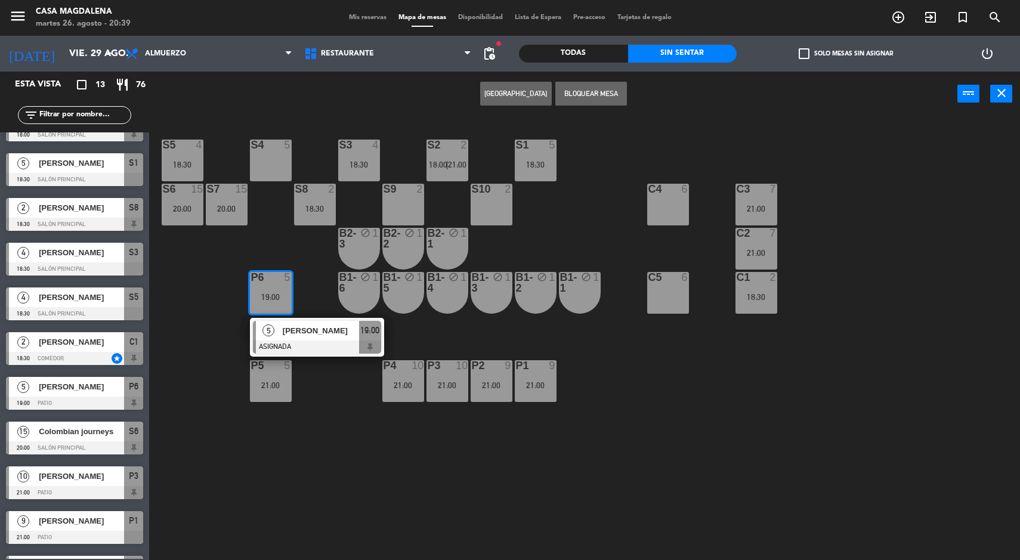
click at [308, 334] on span "[PERSON_NAME]" at bounding box center [321, 331] width 76 height 13
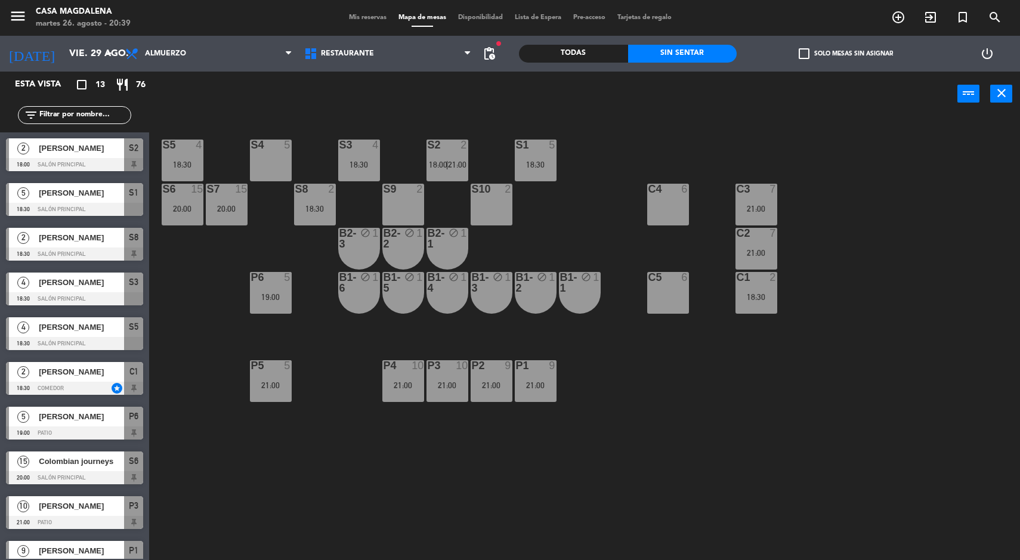
click at [551, 496] on div "S5 4 18:30 S4 5 S3 4 18:30 S2 2 18:00 | 21:00 S1 5 18:30 S6 15 20:00 S7 15 20:0…" at bounding box center [589, 340] width 861 height 444
click at [489, 53] on span "pending_actions" at bounding box center [489, 54] width 14 height 14
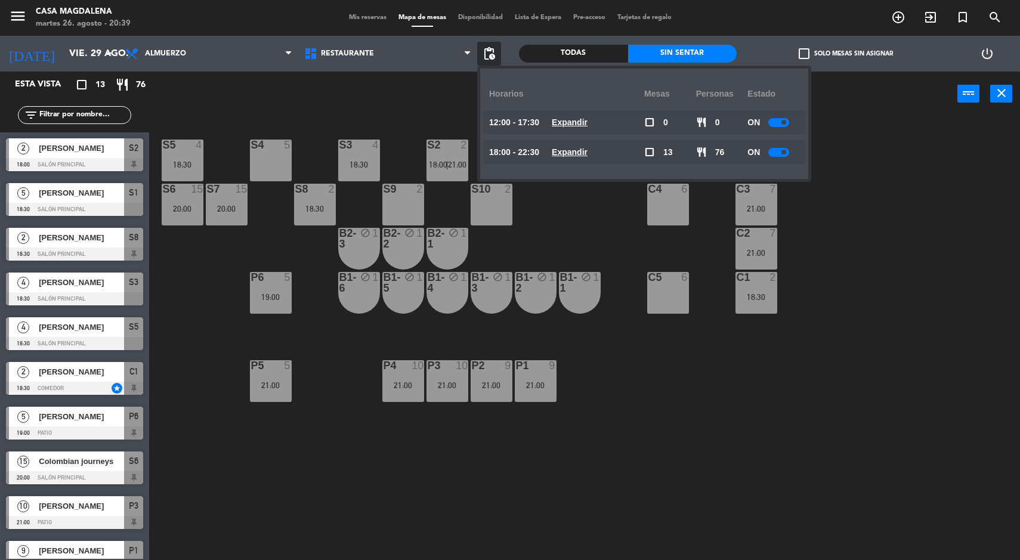
click at [569, 156] on u "Expandir" at bounding box center [570, 152] width 36 height 10
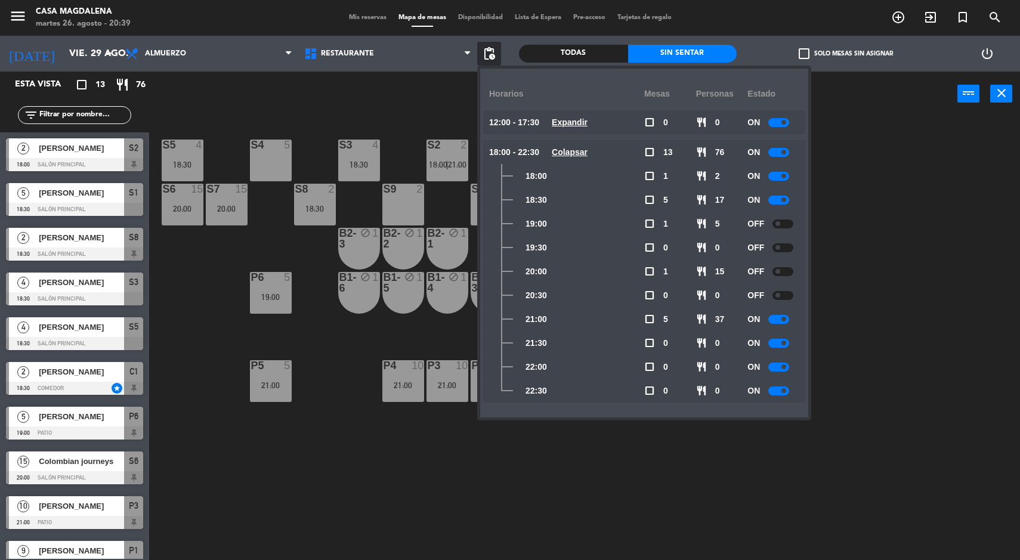
click at [697, 501] on div "S5 4 18:30 S4 5 S3 4 18:30 S2 2 18:00 | 21:00 S1 5 18:30 S6 15 20:00 S7 15 20:0…" at bounding box center [589, 340] width 861 height 444
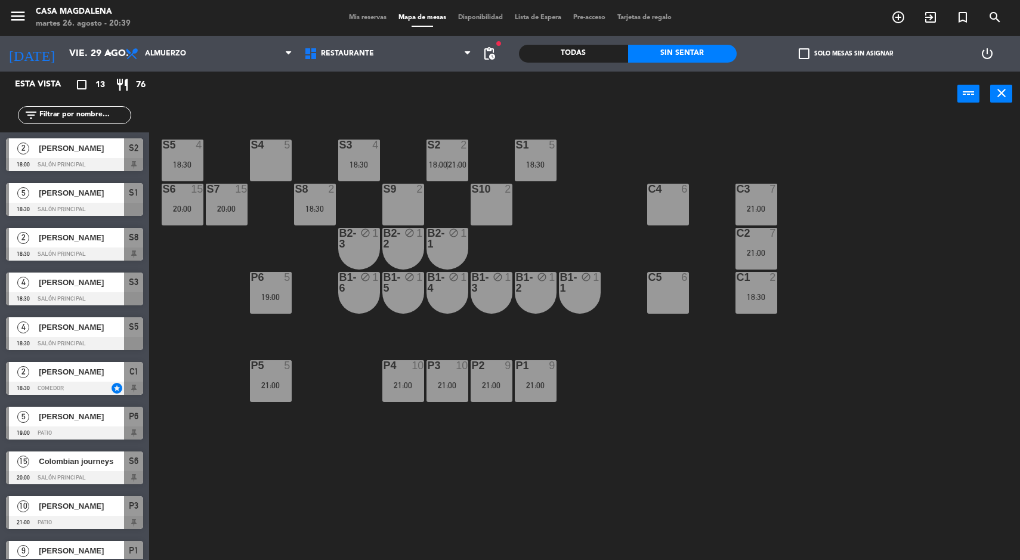
click at [80, 50] on input "vie. 29 ago." at bounding box center [126, 53] width 126 height 23
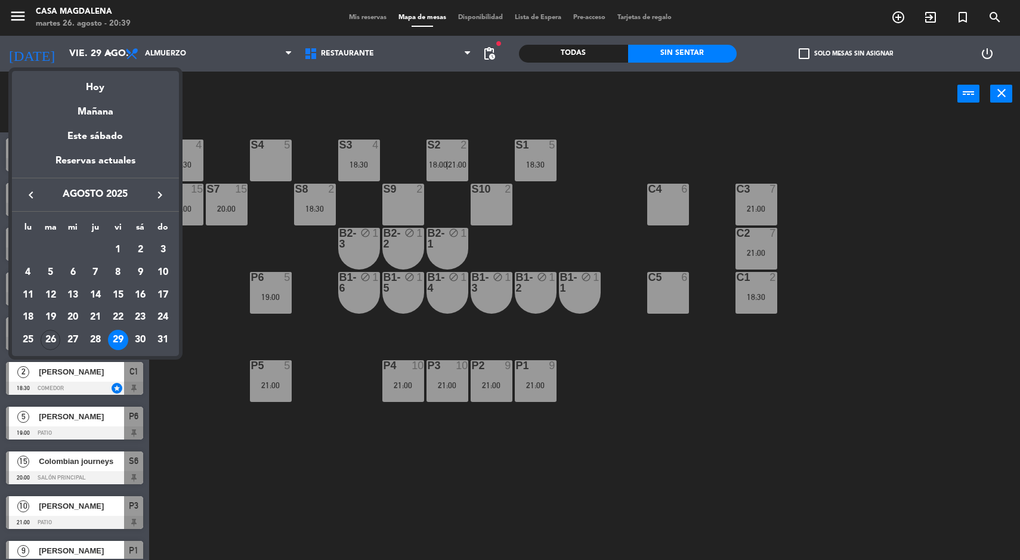
click at [136, 346] on div "30" at bounding box center [140, 340] width 20 height 20
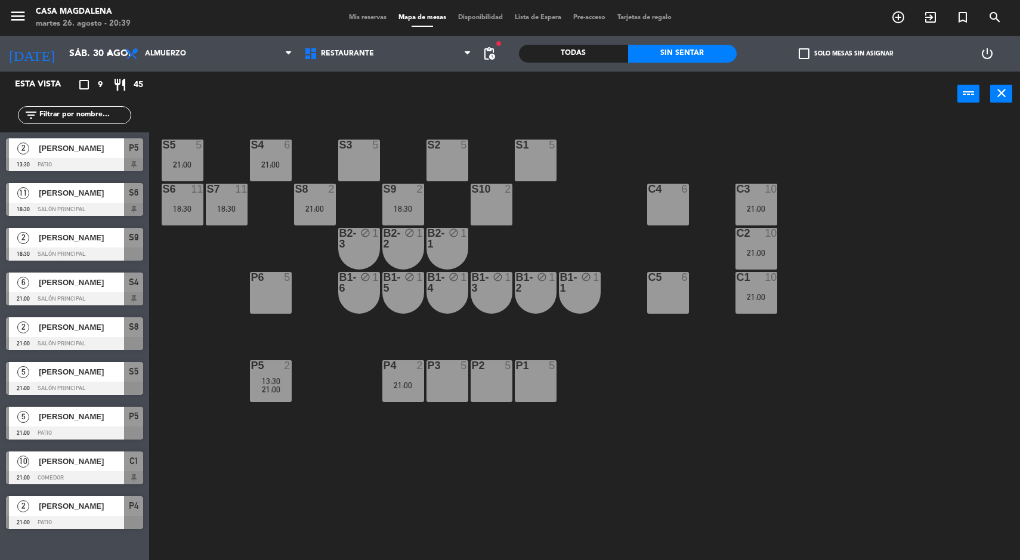
click at [236, 215] on div "S7 11 18:30" at bounding box center [227, 205] width 42 height 42
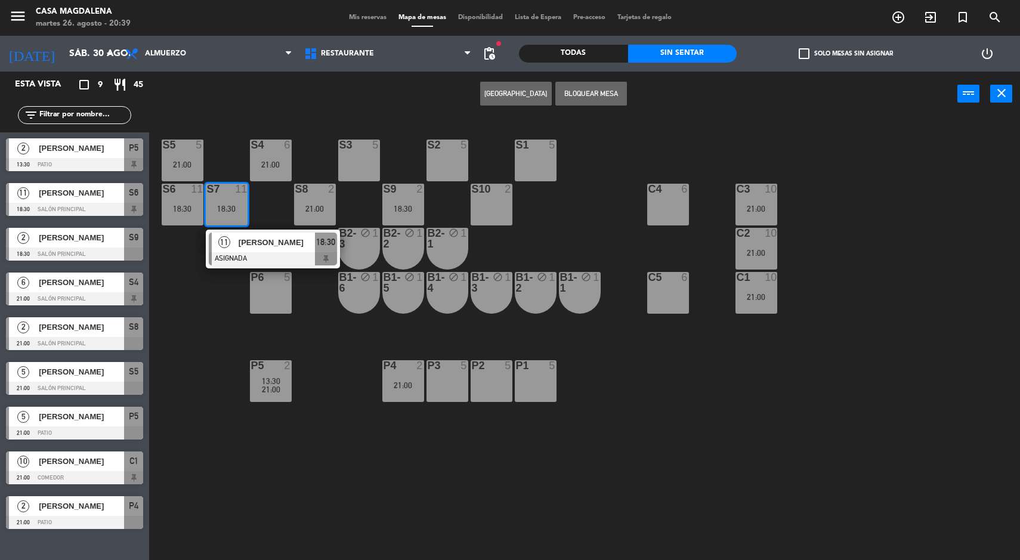
click at [286, 254] on div at bounding box center [273, 258] width 128 height 13
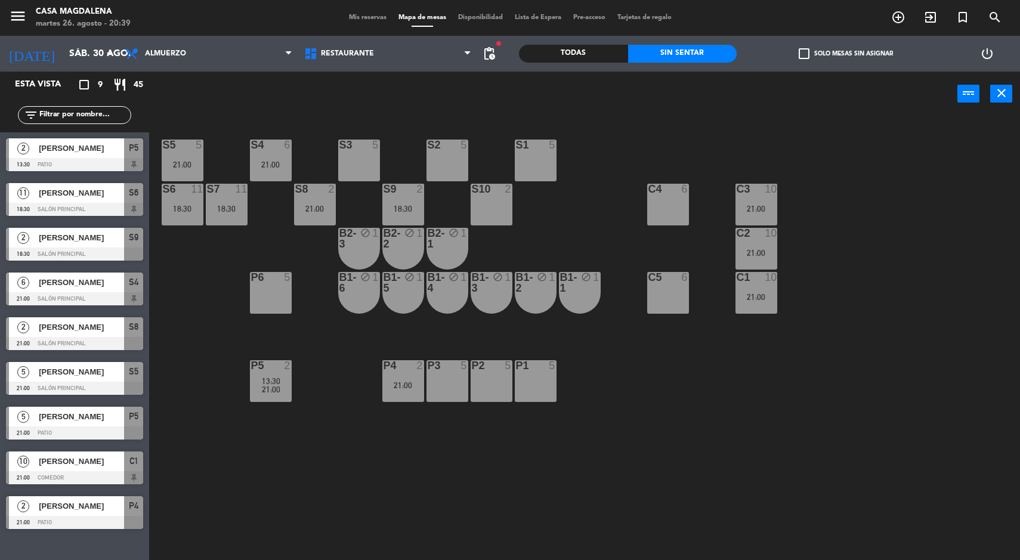
click at [169, 321] on div "S5 5 21:00 S4 6 21:00 S3 5 S2 5 S1 5 S6 11 18:30 S7 11 18:30 S8 2 21:00 S9 2 18…" at bounding box center [589, 340] width 861 height 444
click at [252, 362] on div "P5" at bounding box center [251, 365] width 1 height 11
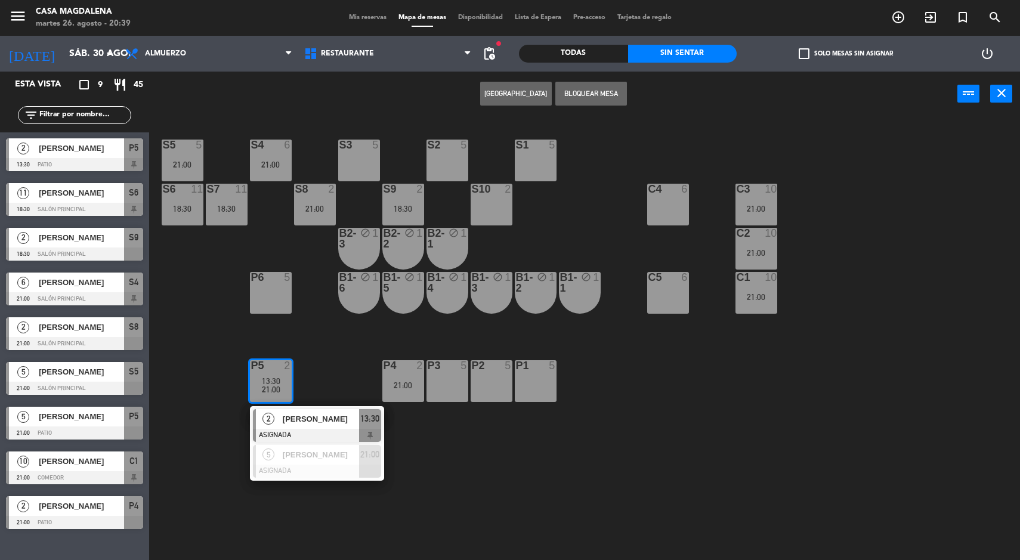
click at [329, 419] on span "[PERSON_NAME]" at bounding box center [321, 419] width 76 height 13
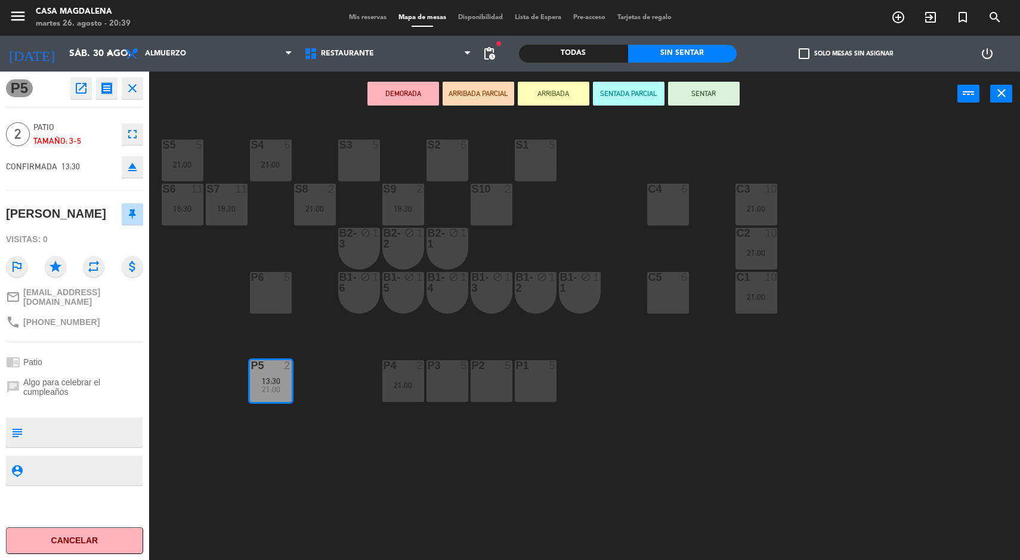
click at [354, 456] on div "S5 5 21:00 S4 6 21:00 S3 5 S2 5 S1 5 S6 11 18:30 S7 11 18:30 S8 2 21:00 S9 2 18…" at bounding box center [589, 340] width 861 height 444
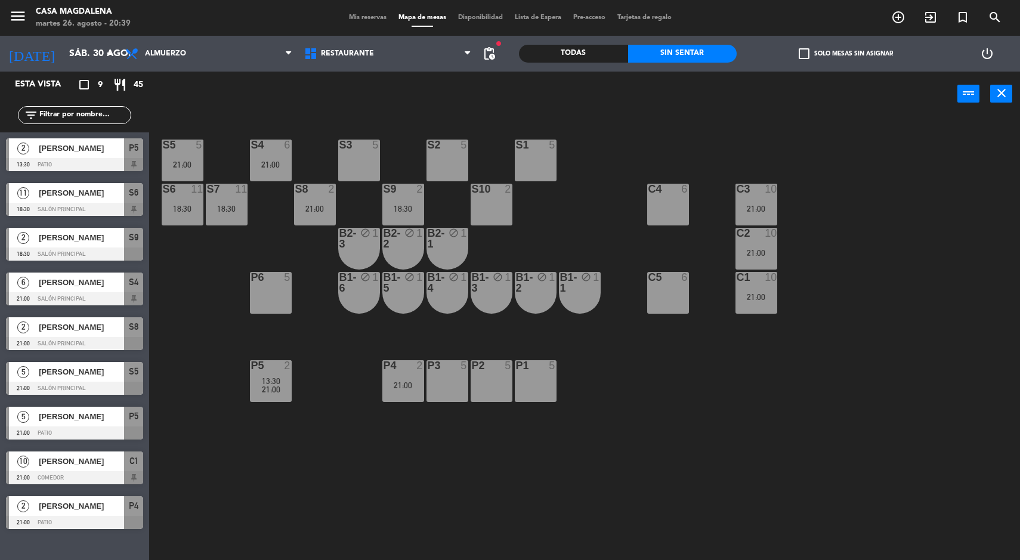
click at [69, 51] on input "sáb. 30 ago." at bounding box center [126, 53] width 126 height 23
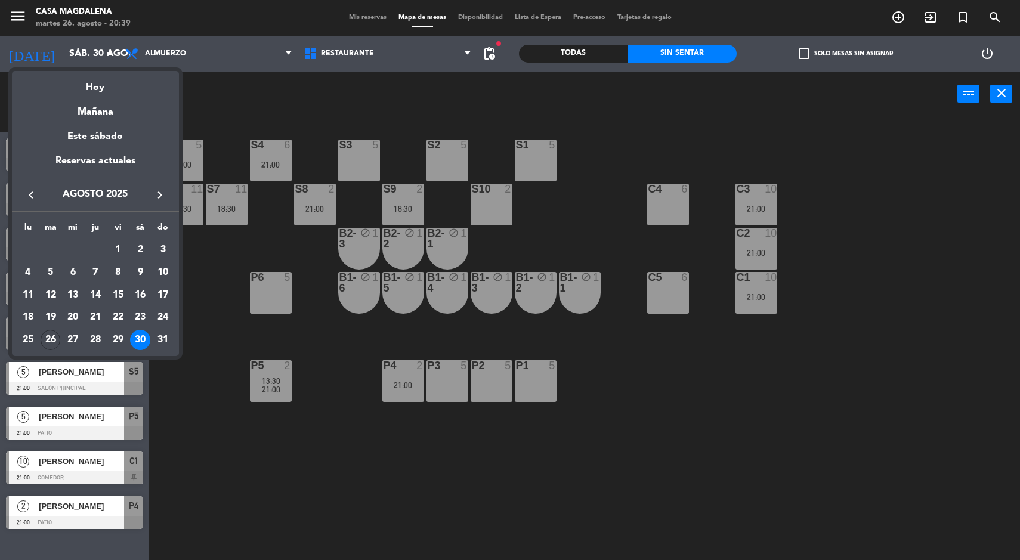
click at [162, 342] on div "31" at bounding box center [163, 340] width 20 height 20
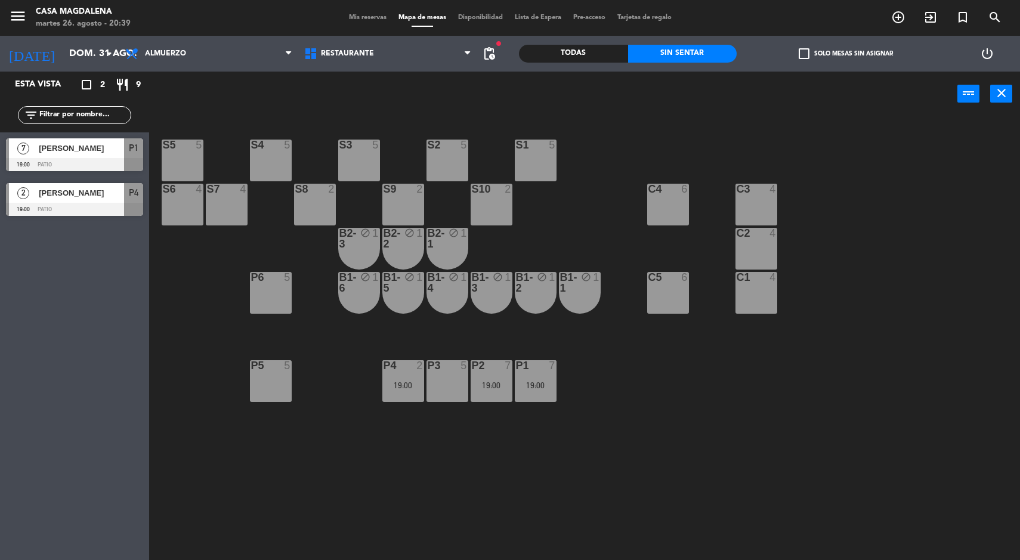
click at [90, 144] on span "[PERSON_NAME]" at bounding box center [81, 148] width 85 height 13
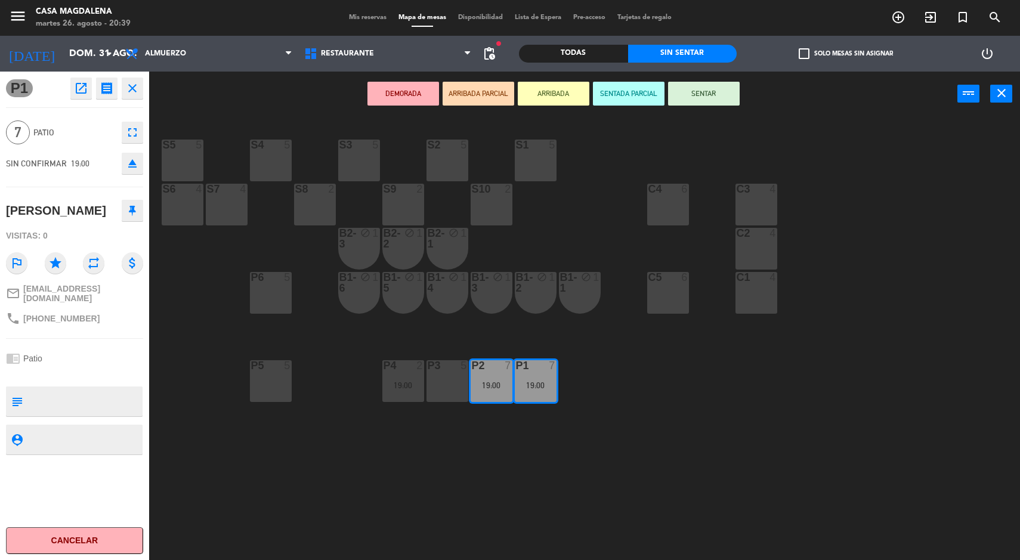
click at [331, 513] on div "S5 5 S4 5 S3 5 S2 5 S1 5 S6 4 S7 4 S8 2 S9 2 S10 2 C3 4 C4 6 C2 4 B2-3 block 1 …" at bounding box center [589, 340] width 861 height 444
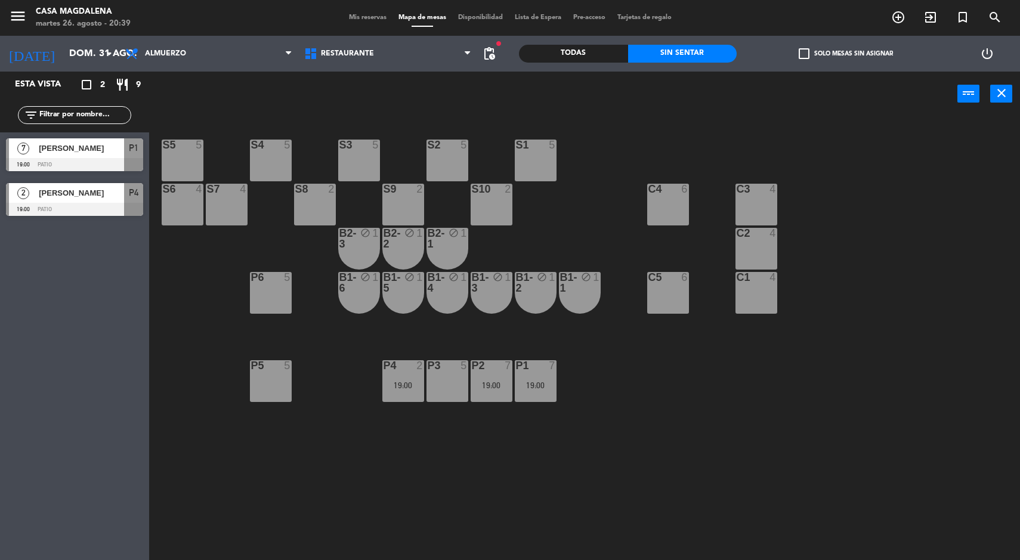
click at [36, 196] on div "2" at bounding box center [23, 193] width 29 height 20
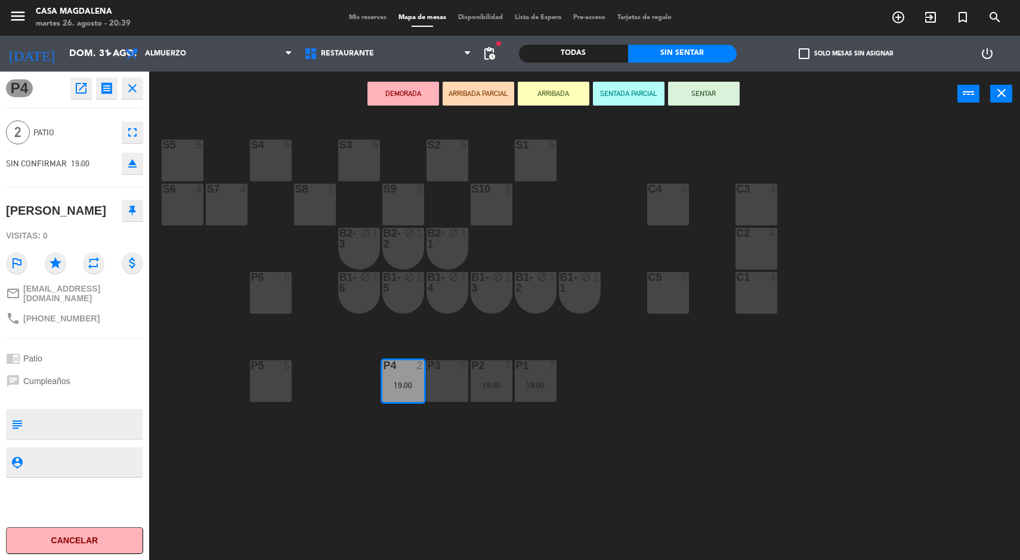
click at [341, 498] on div "S5 5 S4 5 S3 5 S2 5 S1 5 S6 4 S7 4 S8 2 S9 2 S10 2 C3 4 C4 6 C2 4 B2-3 block 1 …" at bounding box center [589, 340] width 861 height 444
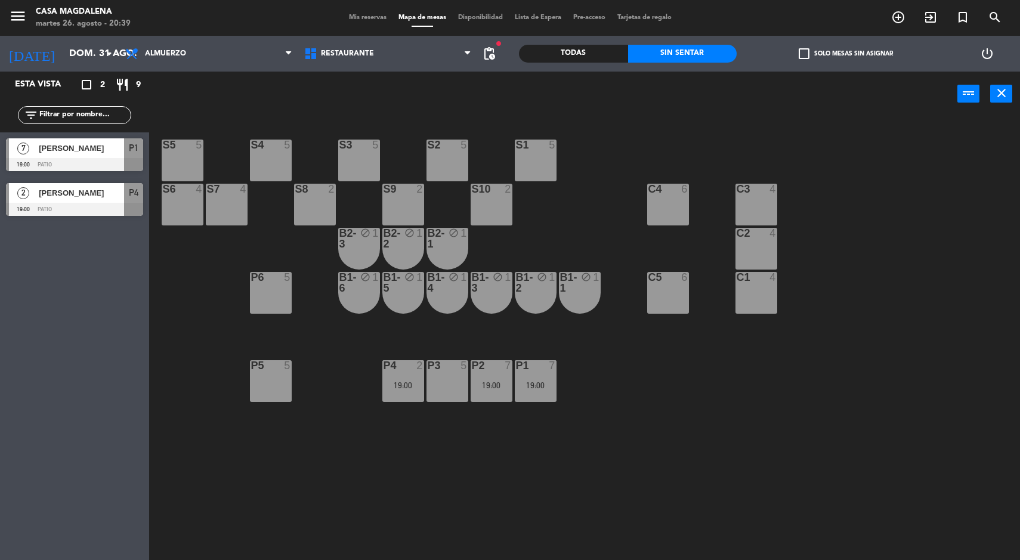
click at [397, 384] on div "19:00" at bounding box center [403, 385] width 42 height 8
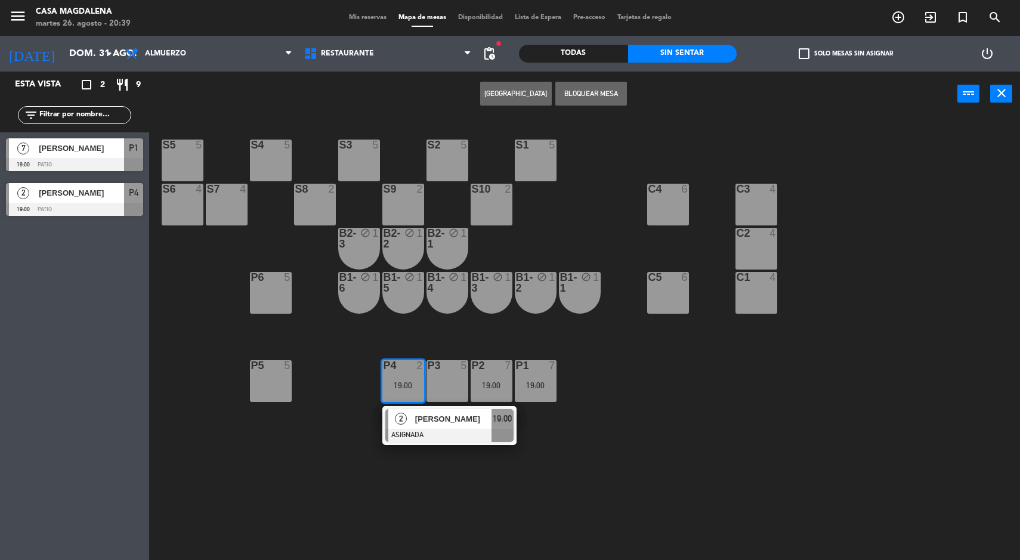
click at [415, 430] on div at bounding box center [449, 435] width 128 height 13
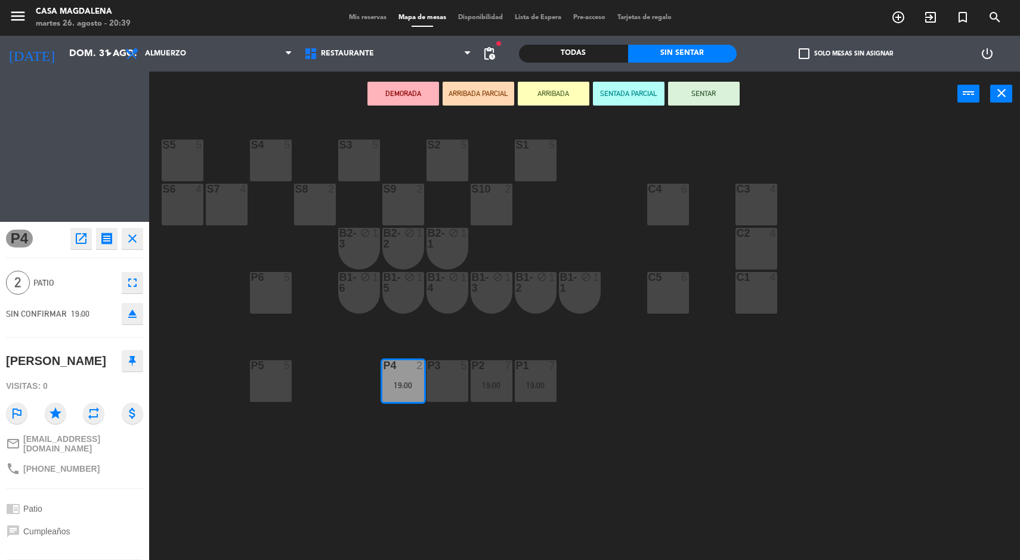
click at [275, 374] on div "P5 5" at bounding box center [271, 381] width 42 height 42
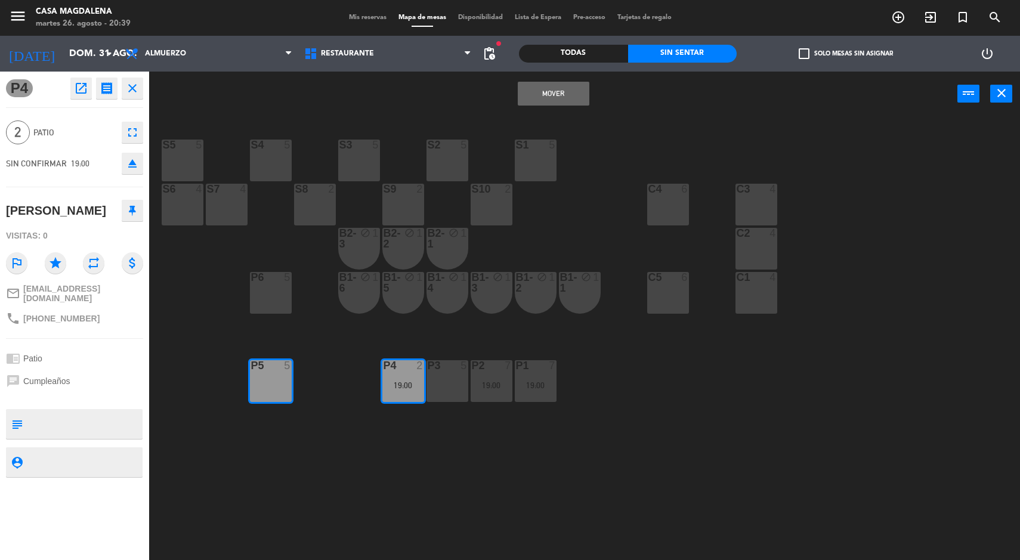
click at [522, 101] on button "Mover" at bounding box center [554, 94] width 72 height 24
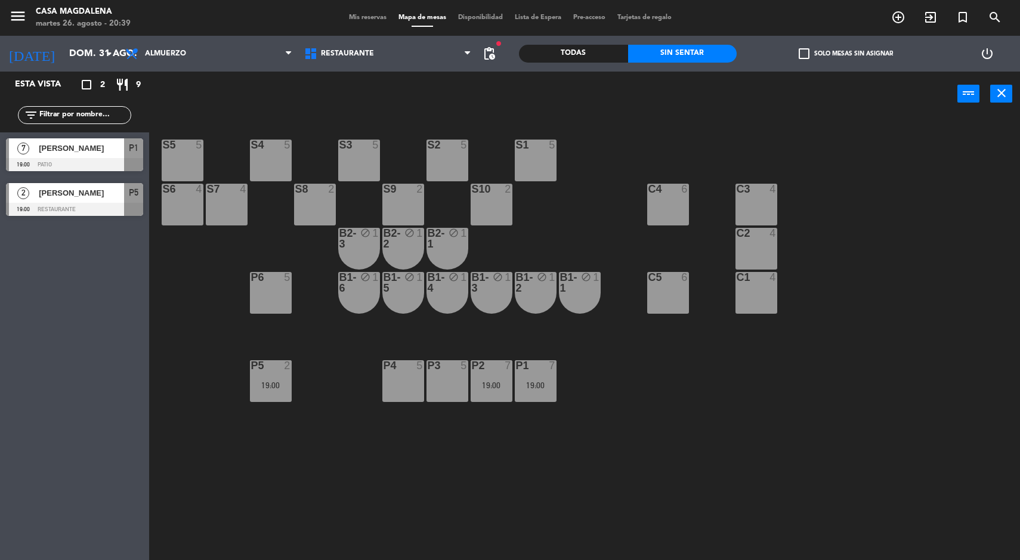
click at [243, 365] on div "P5" at bounding box center [251, 365] width 20 height 11
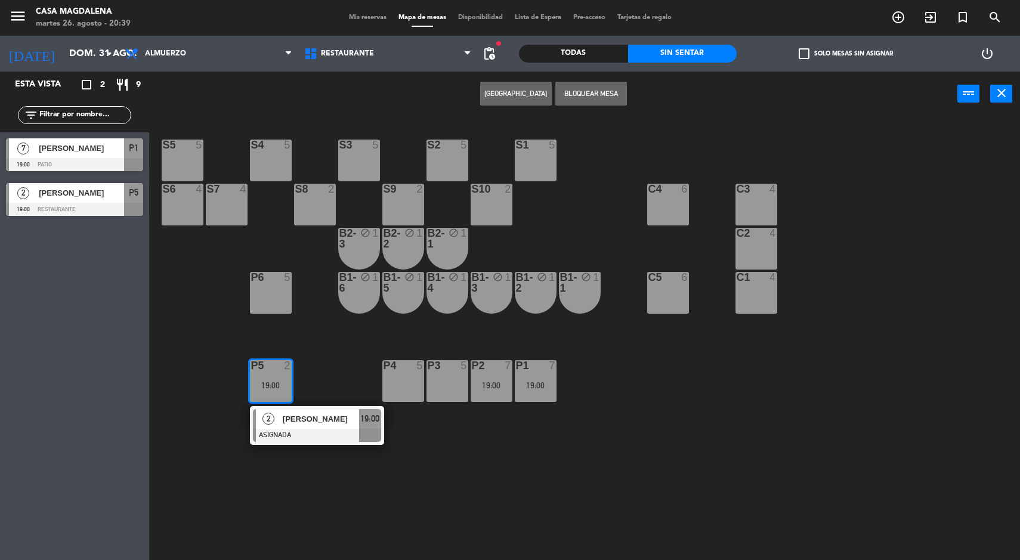
click at [299, 438] on div at bounding box center [317, 435] width 128 height 13
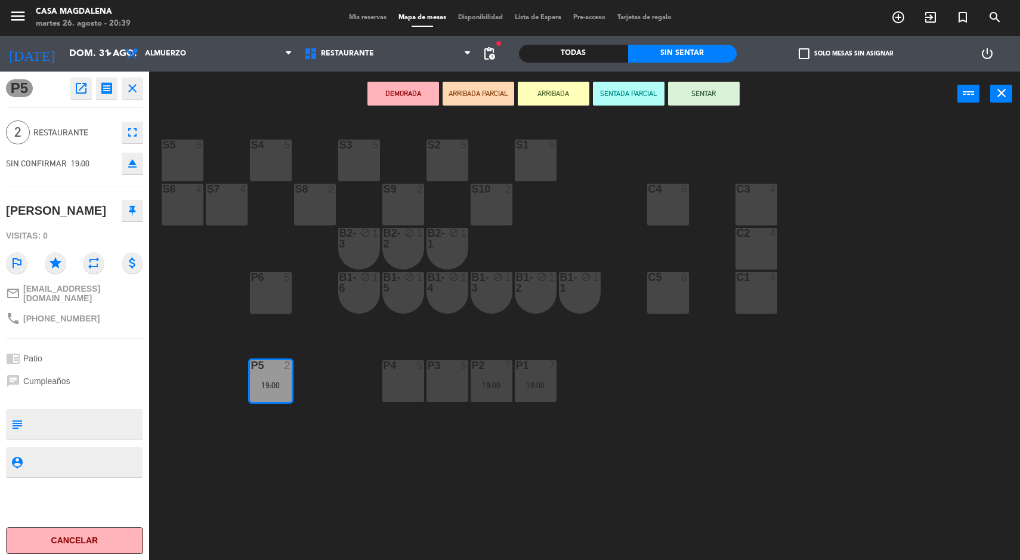
click at [51, 274] on icon "star" at bounding box center [55, 262] width 21 height 21
click at [381, 464] on div "S5 5 S4 5 S3 5 S2 5 S1 5 S6 4 S7 4 S8 2 S9 2 S10 2 C3 4 C4 6 C2 4 B2-3 block 1 …" at bounding box center [589, 340] width 861 height 444
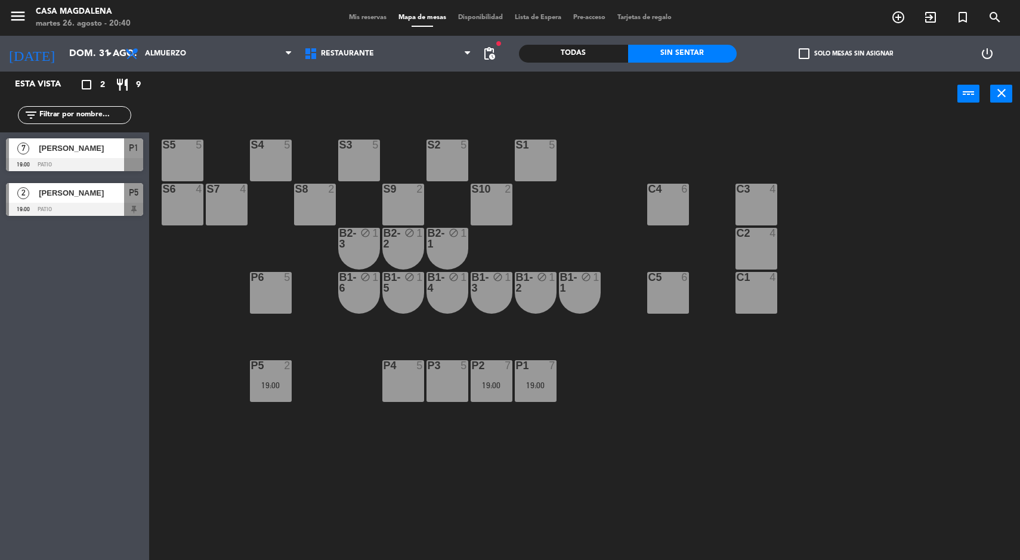
click at [545, 396] on div "P1 7 19:00" at bounding box center [536, 381] width 42 height 42
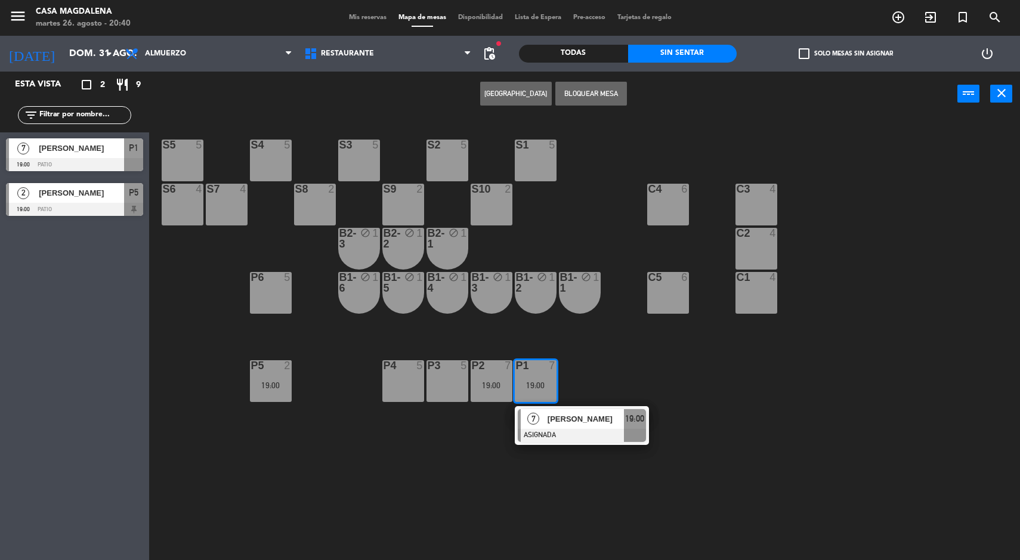
click at [563, 437] on div at bounding box center [582, 435] width 128 height 13
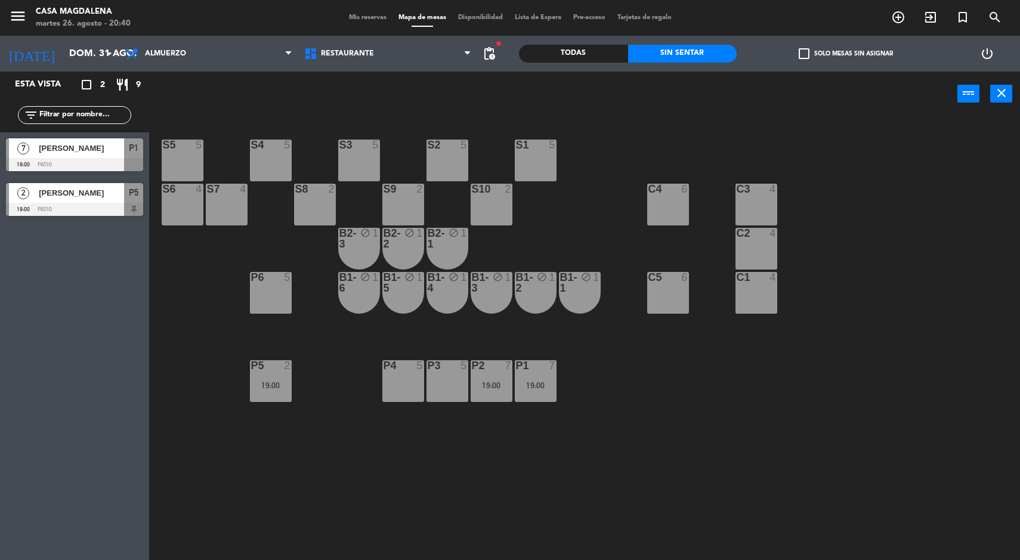
click at [400, 471] on div "S5 5 S4 5 S3 5 S2 5 S1 5 S6 4 S7 4 S8 2 S9 2 S10 2 C3 4 C4 6 C2 4 B2-3 block 1 …" at bounding box center [589, 340] width 861 height 444
click at [69, 53] on input "dom. 31 ago." at bounding box center [126, 53] width 126 height 23
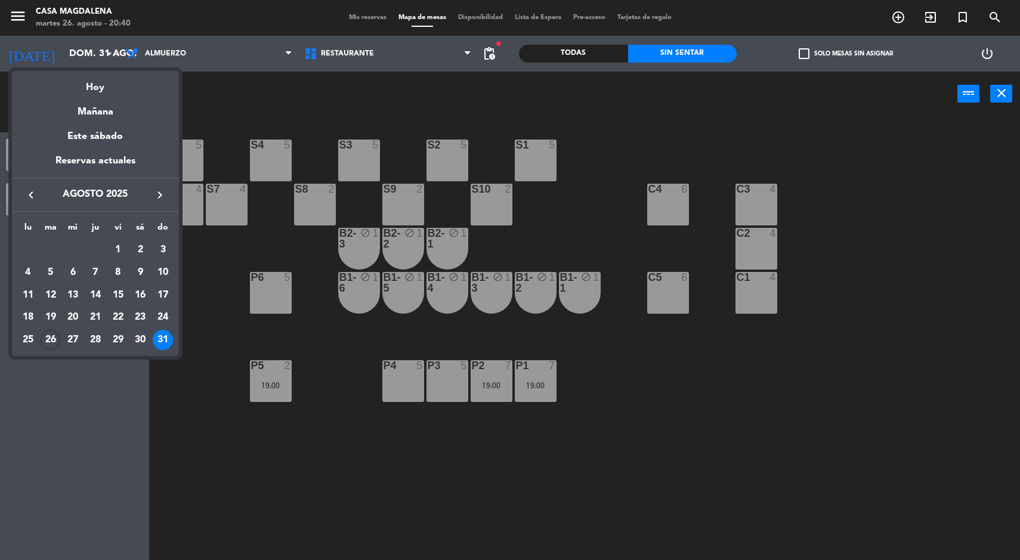
click at [163, 194] on icon "keyboard_arrow_right" at bounding box center [160, 195] width 14 height 14
click at [21, 269] on div "1" at bounding box center [28, 273] width 20 height 20
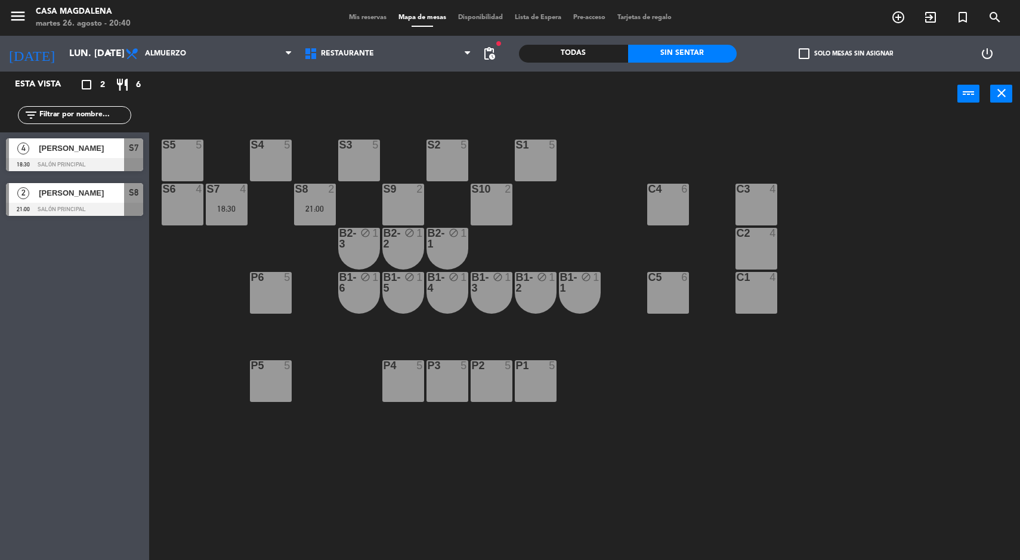
click at [218, 190] on div at bounding box center [227, 189] width 20 height 11
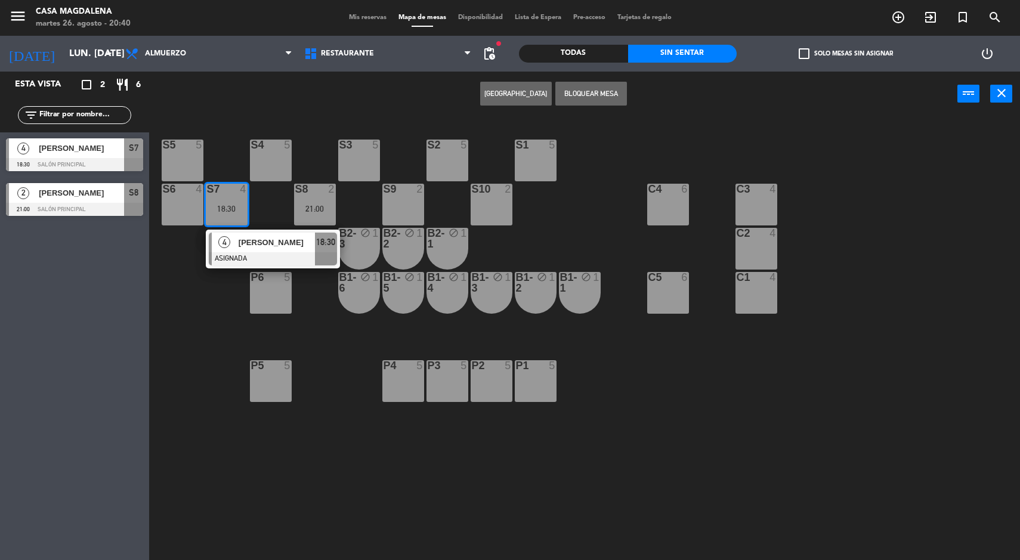
click at [266, 256] on div at bounding box center [273, 258] width 128 height 13
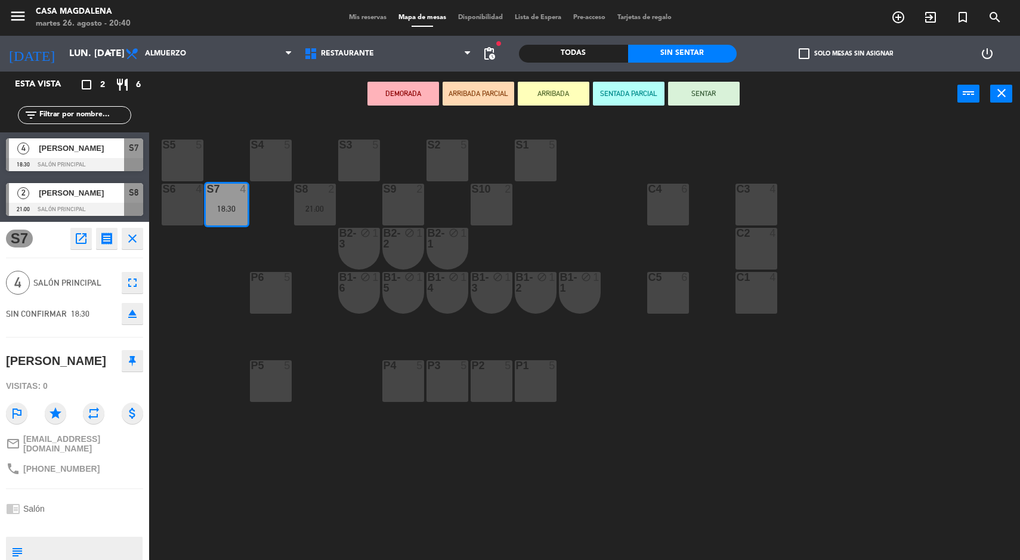
click at [465, 162] on div "S2 5" at bounding box center [448, 161] width 42 height 42
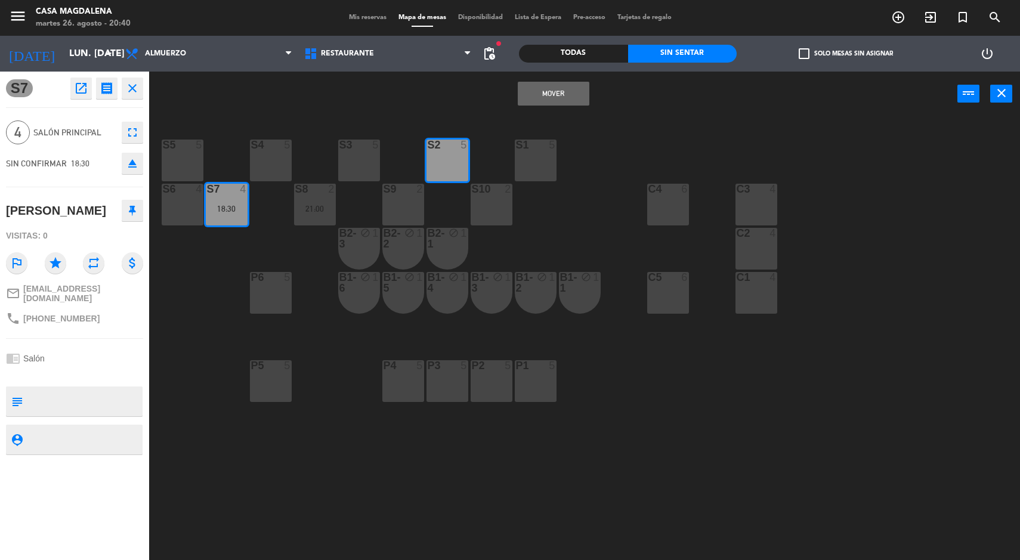
click at [542, 97] on button "Mover" at bounding box center [554, 94] width 72 height 24
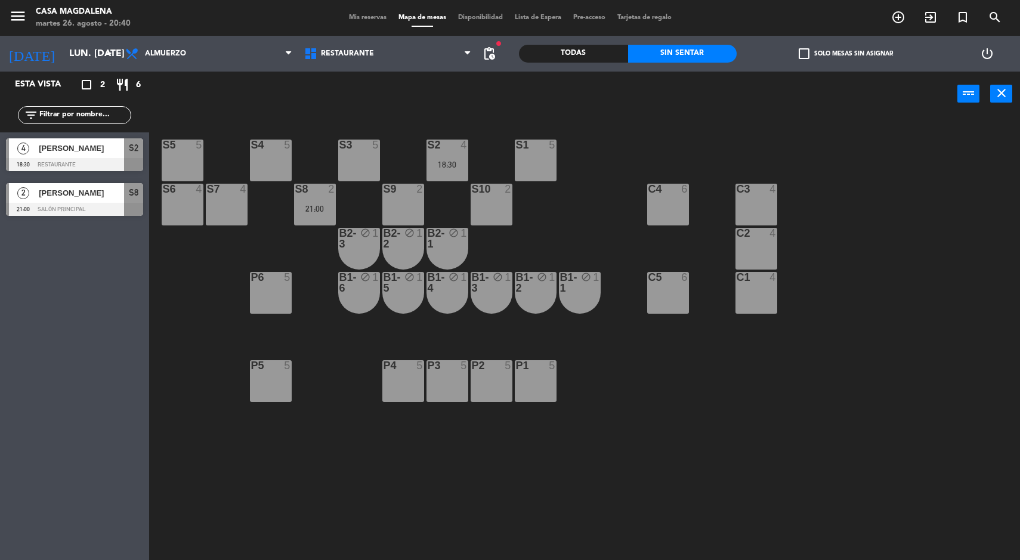
click at [317, 201] on div "S8 2 21:00" at bounding box center [315, 205] width 42 height 42
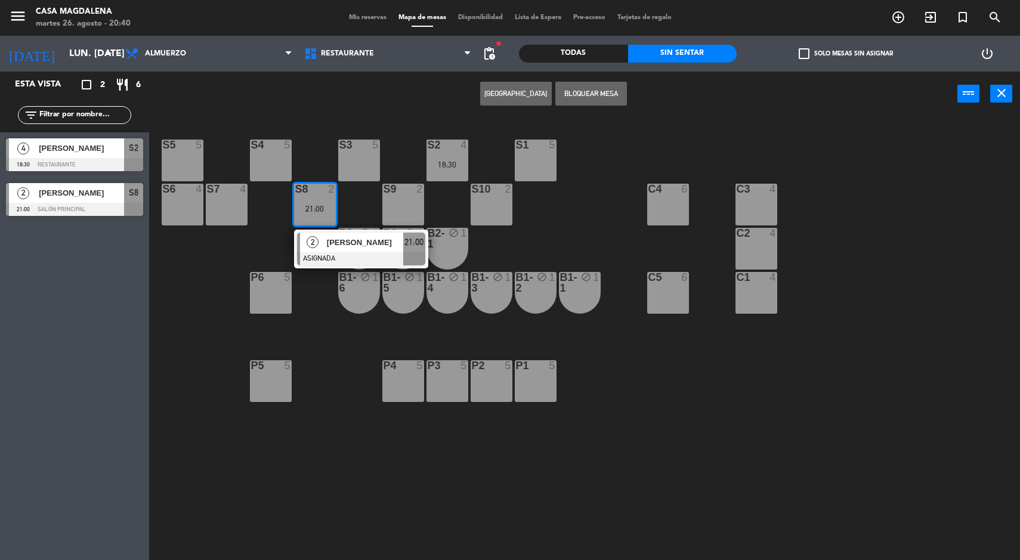
click at [542, 476] on div "S5 5 S4 5 S3 5 S2 4 18:30 S1 5 S6 4 S7 4 S8 2 21:00 2 [PERSON_NAME] ASIGNADA 21…" at bounding box center [589, 340] width 861 height 444
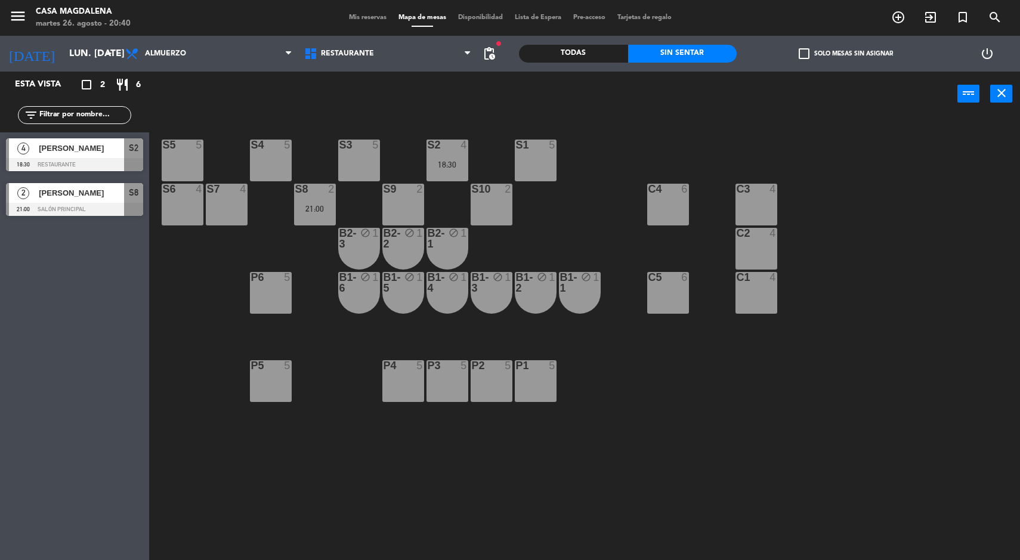
click at [298, 217] on div "S8 2 21:00" at bounding box center [315, 205] width 42 height 42
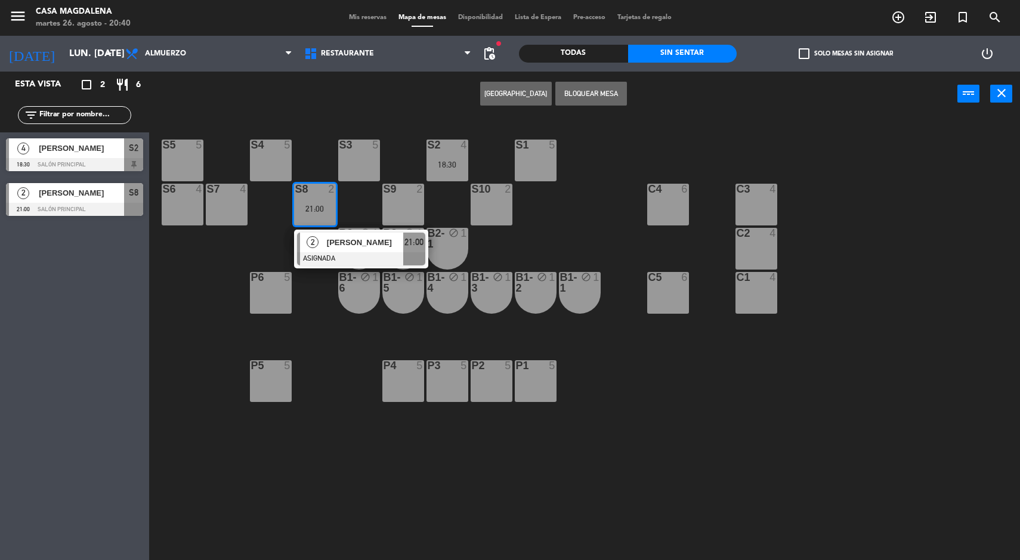
click at [326, 260] on div at bounding box center [361, 258] width 128 height 13
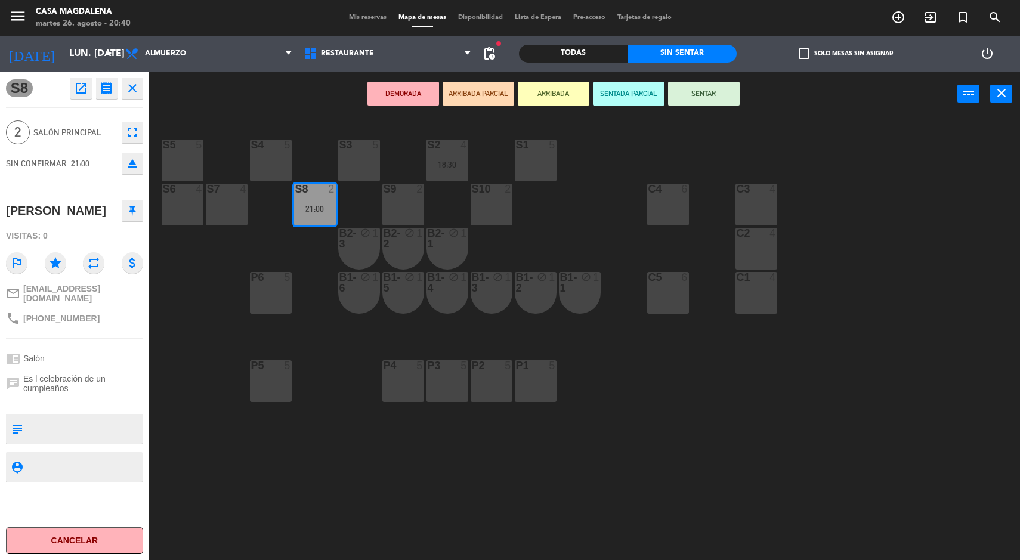
click at [738, 311] on div "C1 4" at bounding box center [757, 293] width 42 height 42
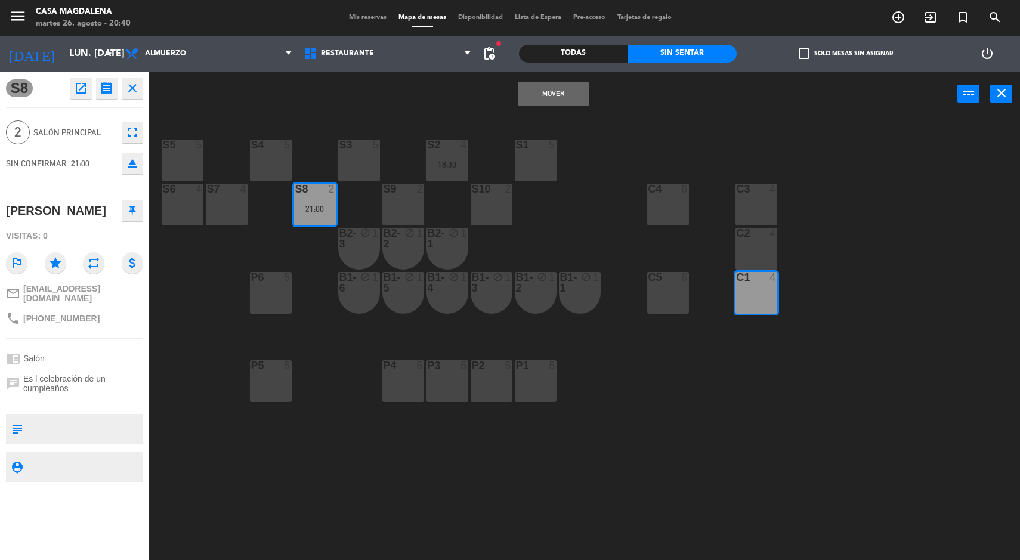
click at [534, 87] on button "Mover" at bounding box center [554, 94] width 72 height 24
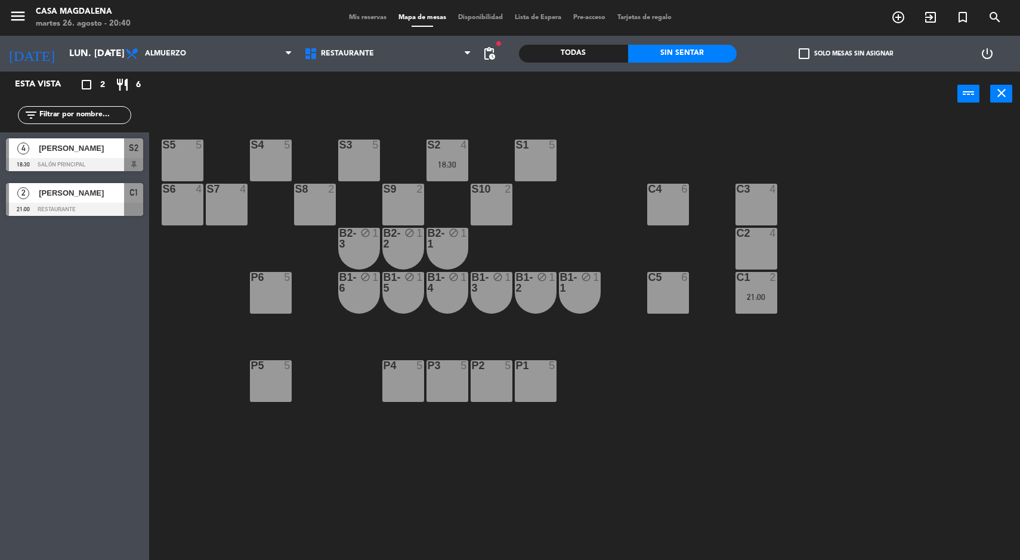
click at [63, 54] on input "lun. [DATE]" at bounding box center [126, 53] width 126 height 23
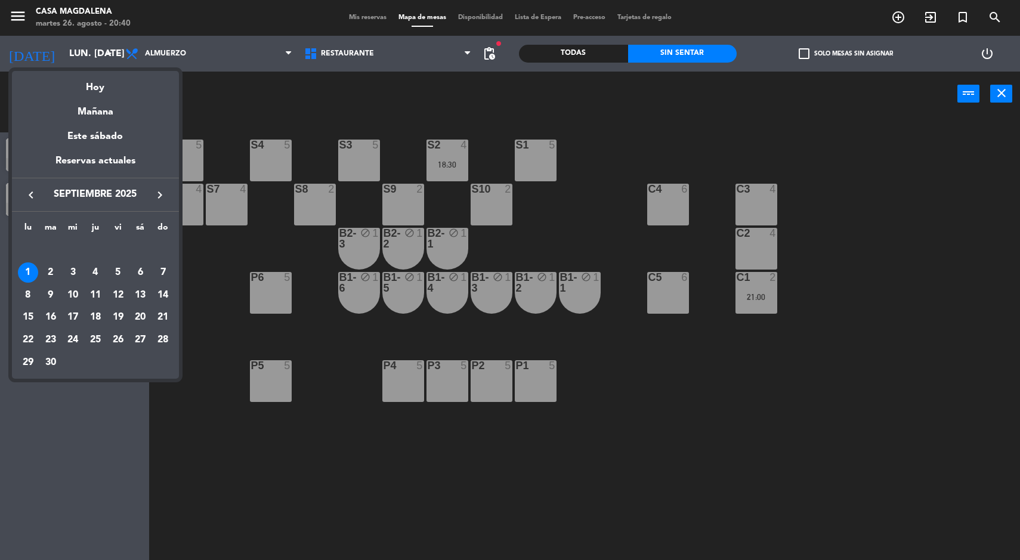
click at [50, 271] on div "2" at bounding box center [51, 273] width 20 height 20
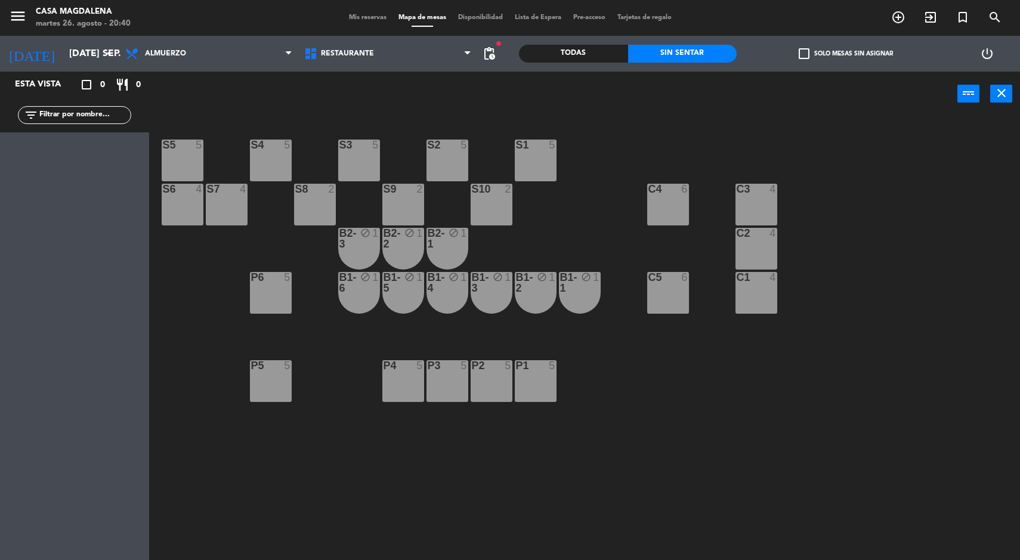
click at [63, 55] on input "[DATE] sep." at bounding box center [126, 53] width 126 height 23
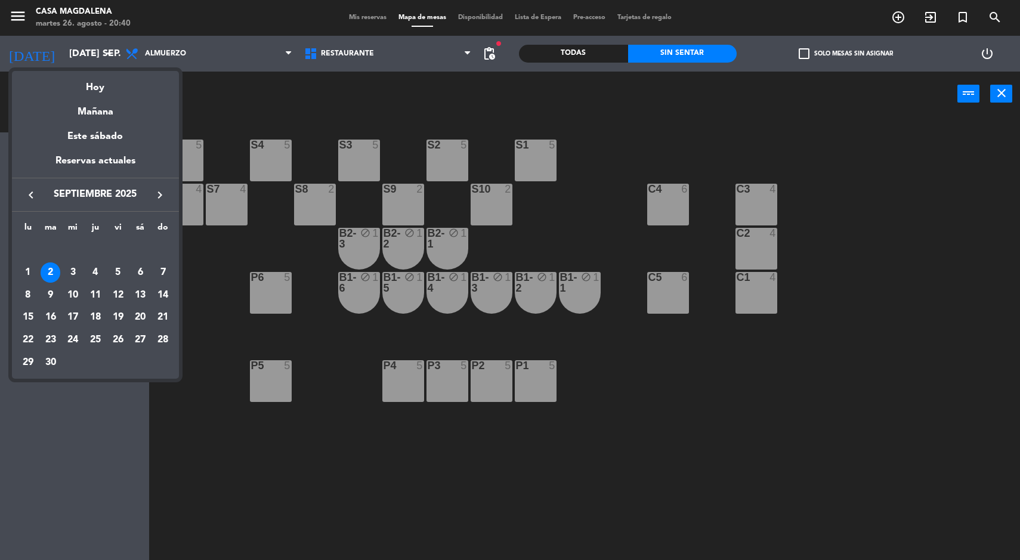
click at [73, 271] on div "3" at bounding box center [73, 273] width 20 height 20
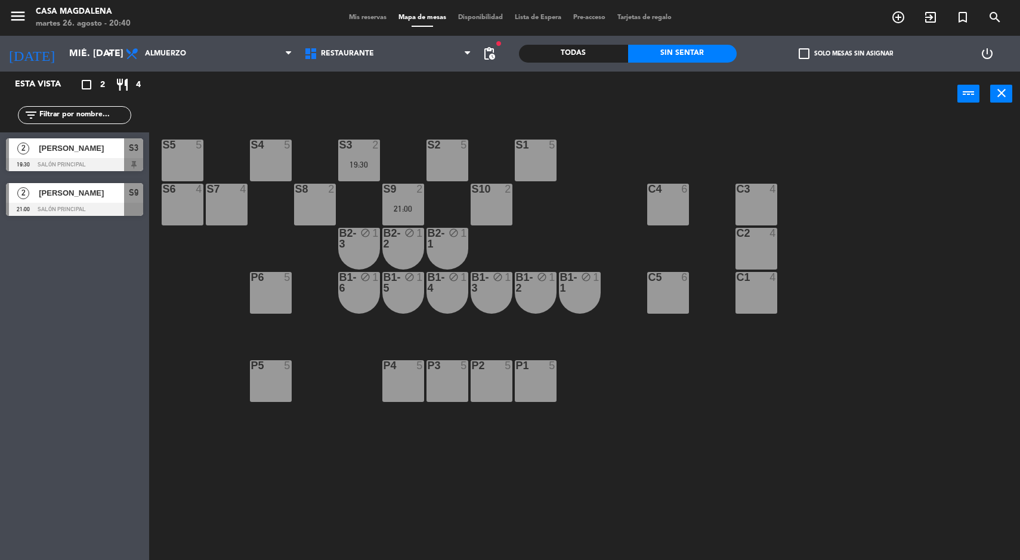
click at [20, 204] on div at bounding box center [74, 209] width 137 height 13
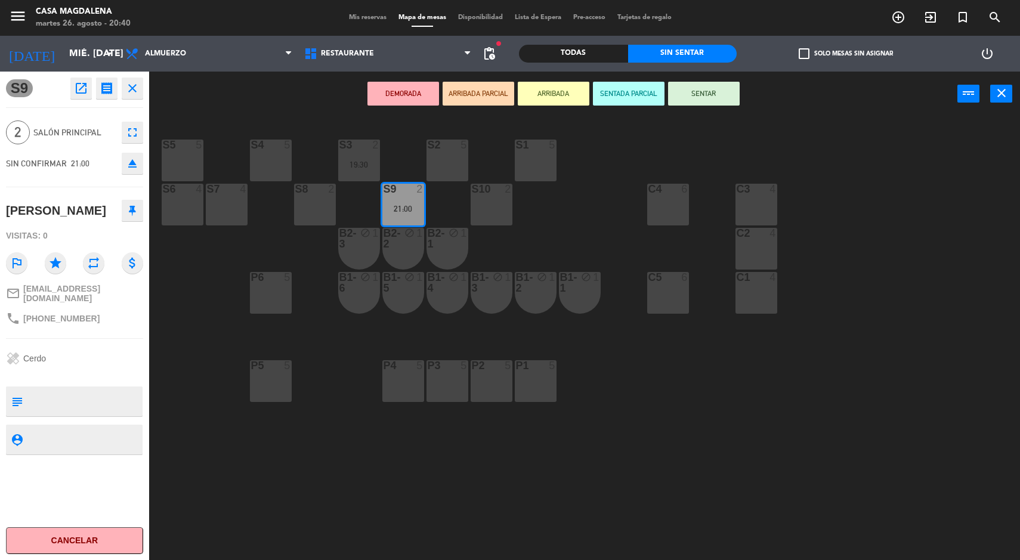
click at [769, 308] on div "C1 4" at bounding box center [757, 293] width 42 height 42
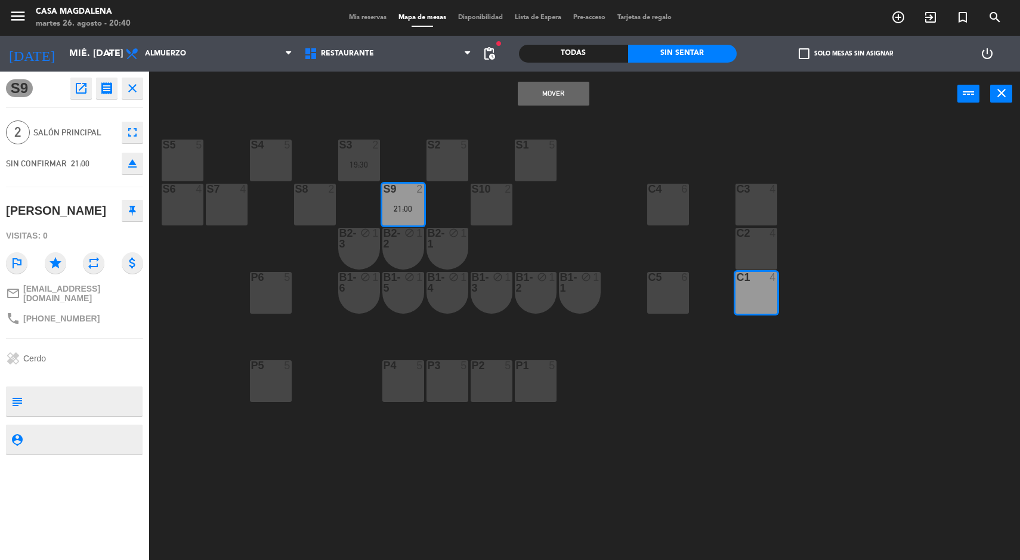
click at [544, 96] on button "Mover" at bounding box center [554, 94] width 72 height 24
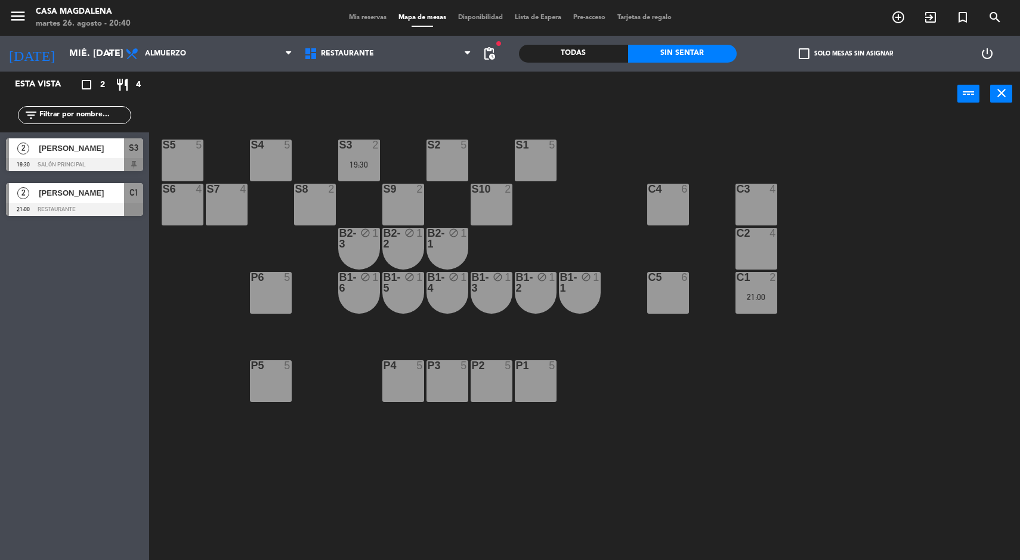
click at [350, 162] on div "19:30" at bounding box center [359, 165] width 42 height 8
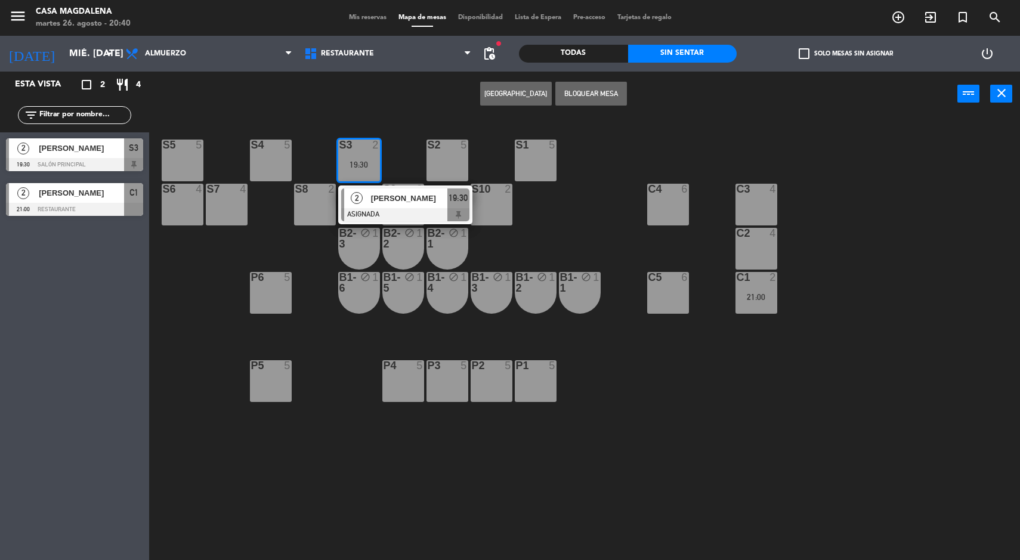
click at [411, 209] on div at bounding box center [405, 214] width 128 height 13
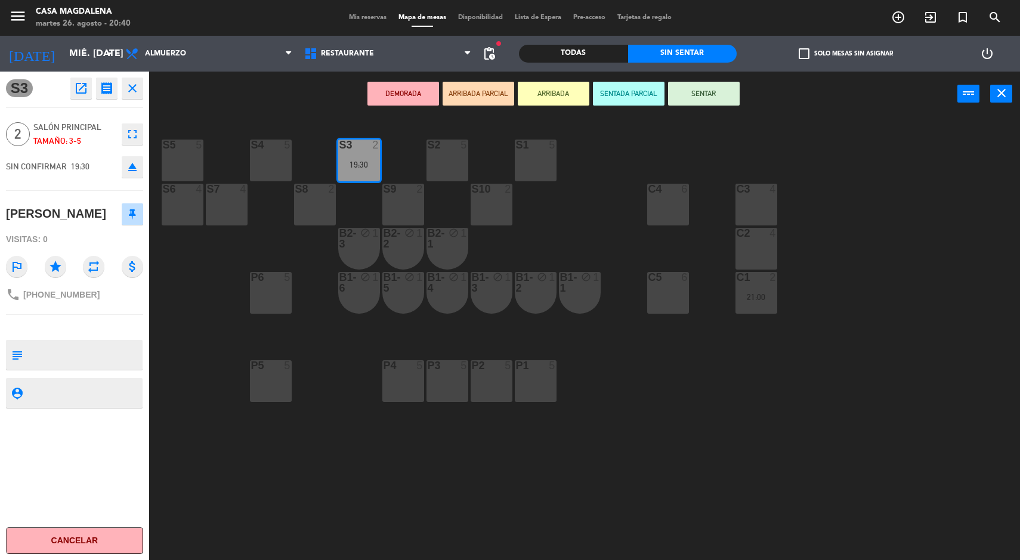
click at [440, 460] on div "S5 5 S4 5 S3 2 19:30 S2 5 S1 5 S6 4 S7 4 S8 2 S9 2 S10 2 C3 4 C4 6 C2 4 B2-3 bl…" at bounding box center [589, 340] width 861 height 444
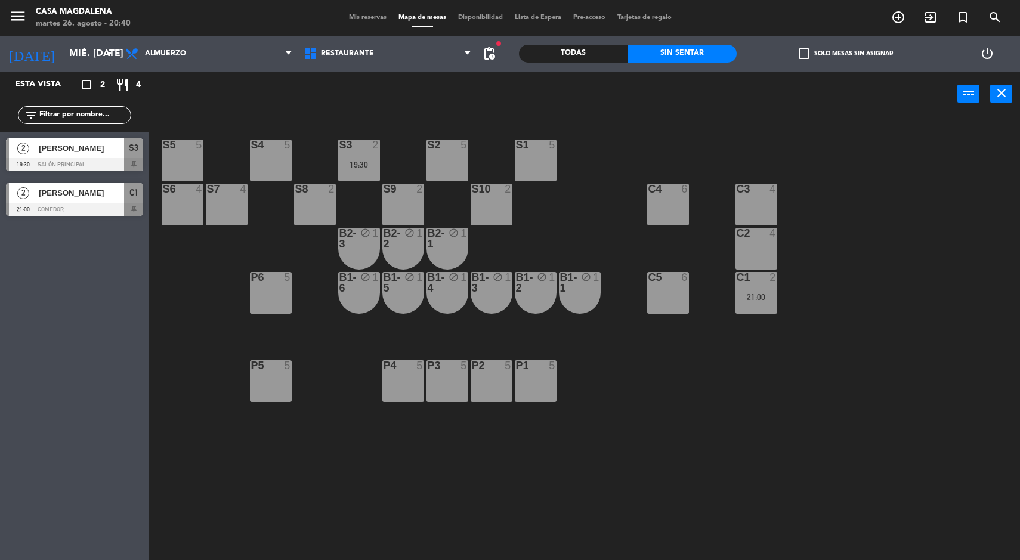
click at [78, 50] on input "mié. [DATE]" at bounding box center [126, 53] width 126 height 23
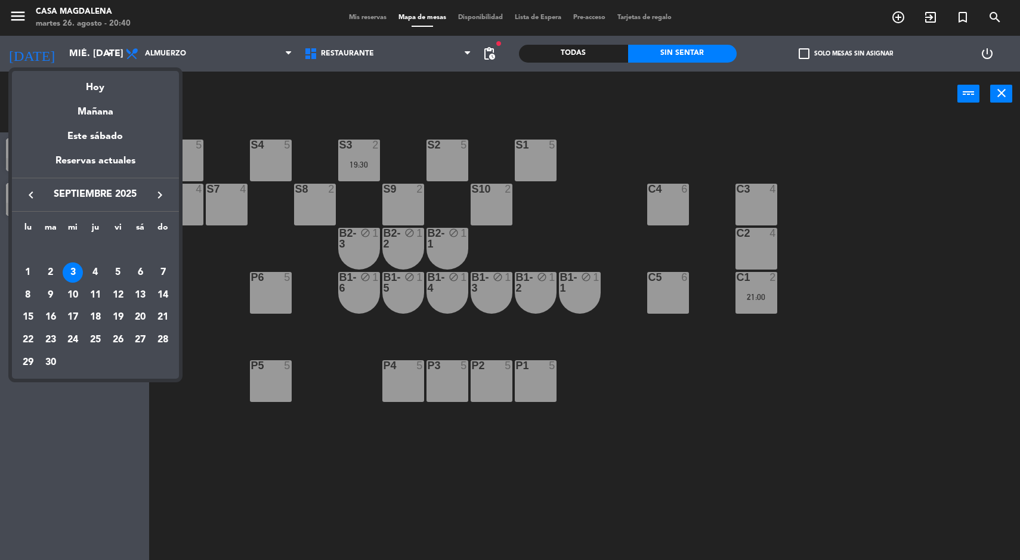
click at [94, 270] on div "4" at bounding box center [95, 273] width 20 height 20
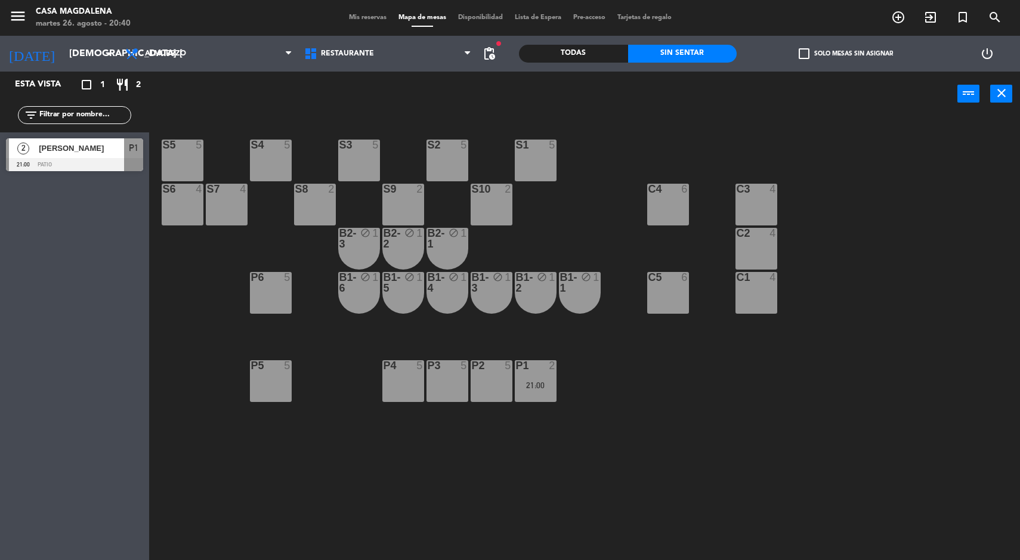
click at [100, 154] on span "[PERSON_NAME]" at bounding box center [81, 148] width 85 height 13
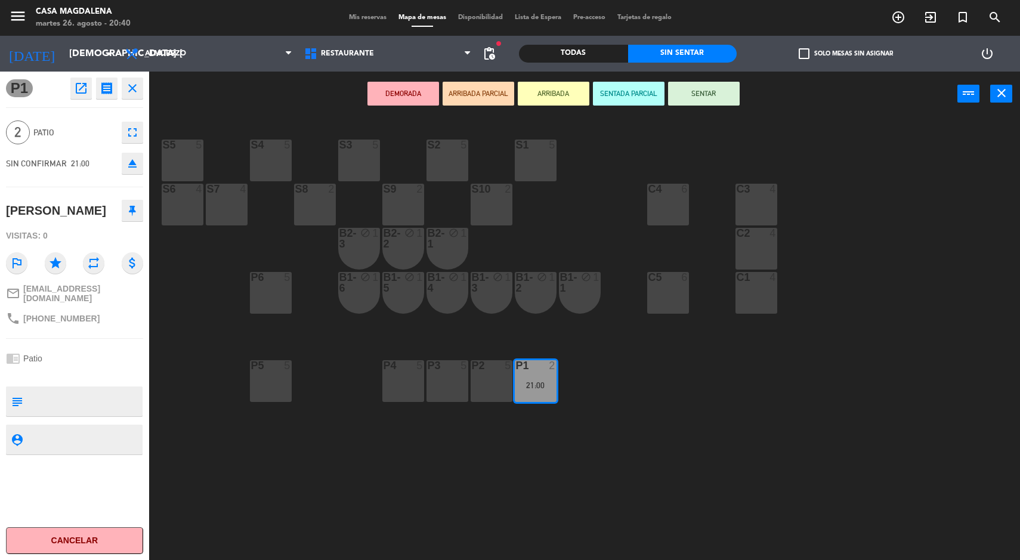
click at [356, 490] on div "S5 5 S4 5 S3 5 S2 5 S1 5 S6 4 S7 4 S8 2 S9 2 S10 2 C3 4 C4 6 C2 4 B2-3 block 1 …" at bounding box center [589, 340] width 861 height 444
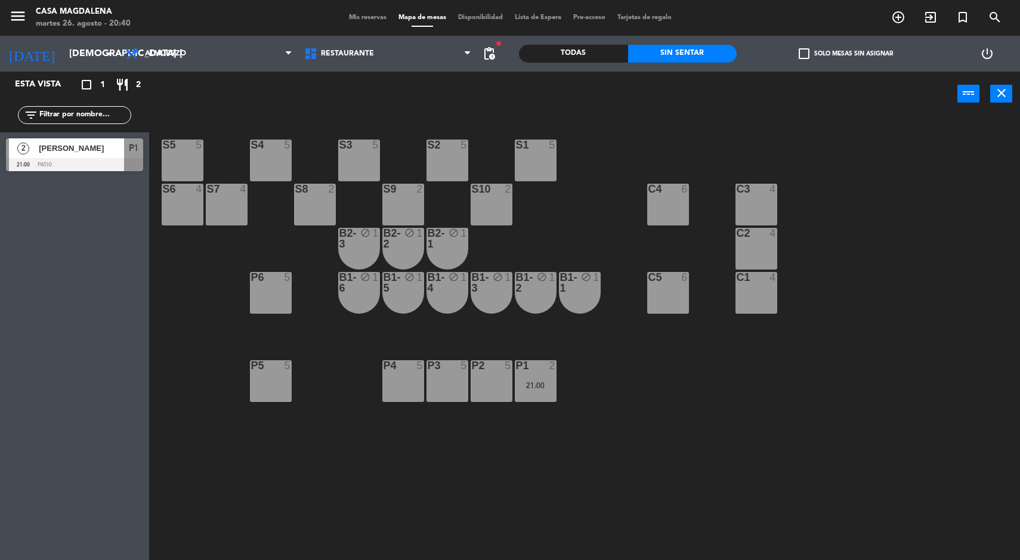
click at [86, 55] on input "[DEMOGRAPHIC_DATA] [DATE]" at bounding box center [126, 53] width 126 height 23
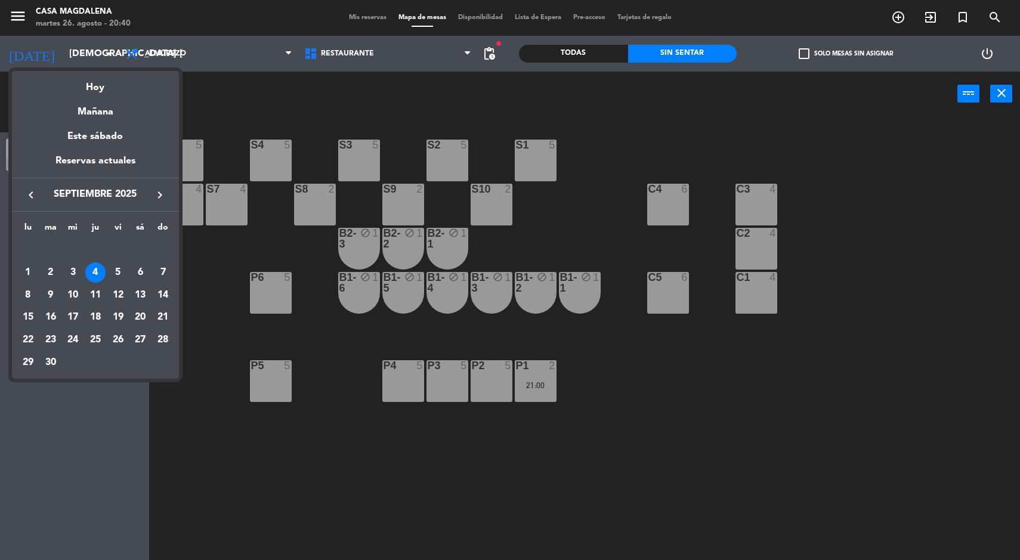
click at [127, 267] on td "5" at bounding box center [118, 272] width 23 height 23
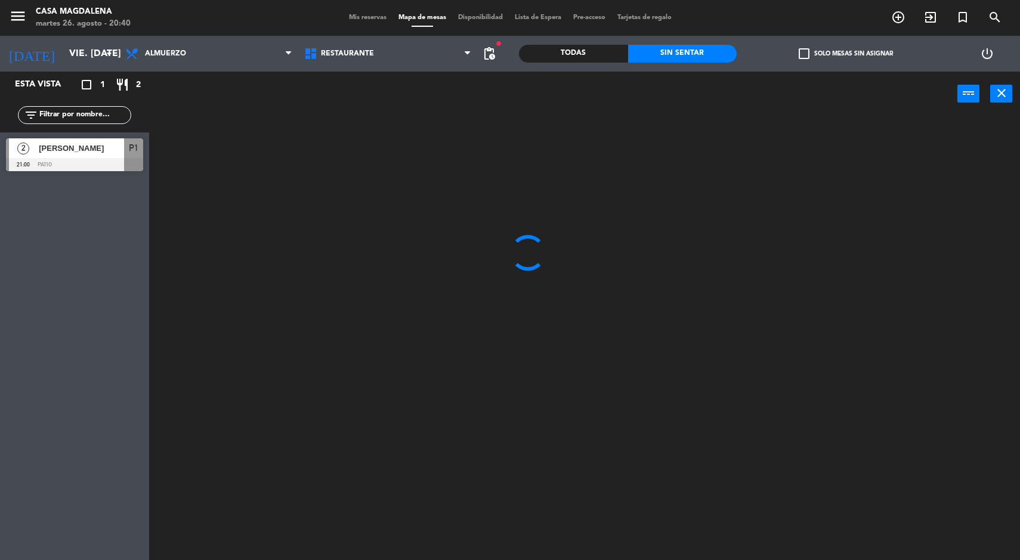
click at [63, 44] on input "vie. [DATE]" at bounding box center [126, 53] width 126 height 23
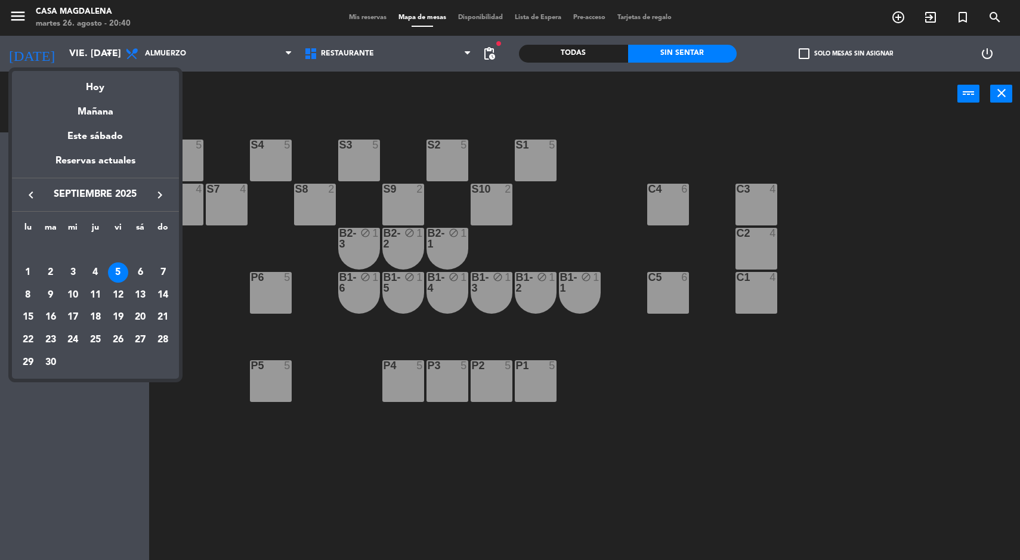
click at [140, 271] on div "6" at bounding box center [140, 273] width 20 height 20
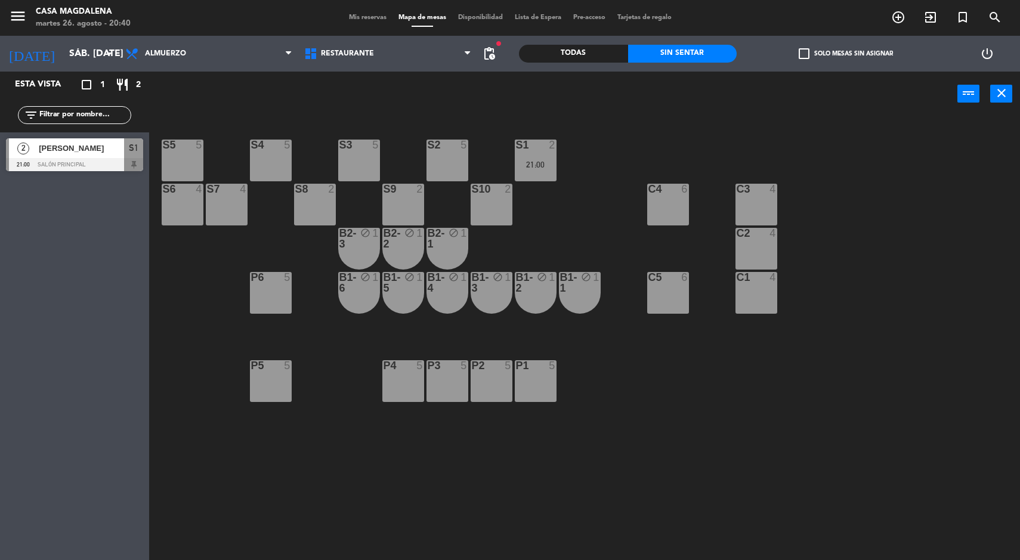
click at [47, 166] on div at bounding box center [74, 164] width 137 height 13
click at [240, 474] on div "S5 5 S4 5 S3 5 S2 5 S1 2 21:00 S6 4 S7 4 S8 2 S9 2 S10 2 C3 4 C4 6 C2 4 B2-3 bl…" at bounding box center [589, 340] width 861 height 444
click at [63, 50] on input "sáb. [DATE]" at bounding box center [126, 53] width 126 height 23
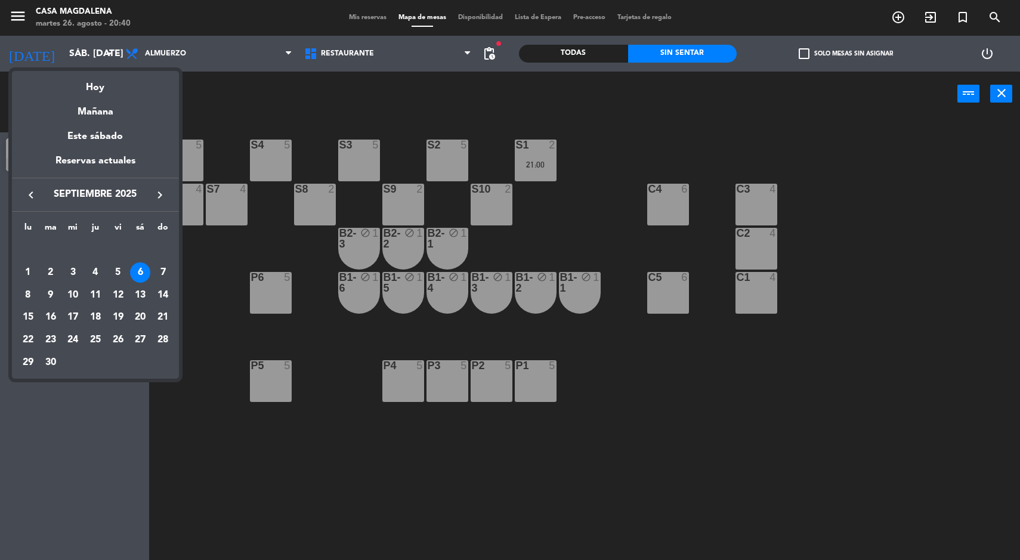
click at [170, 277] on div "7" at bounding box center [163, 273] width 20 height 20
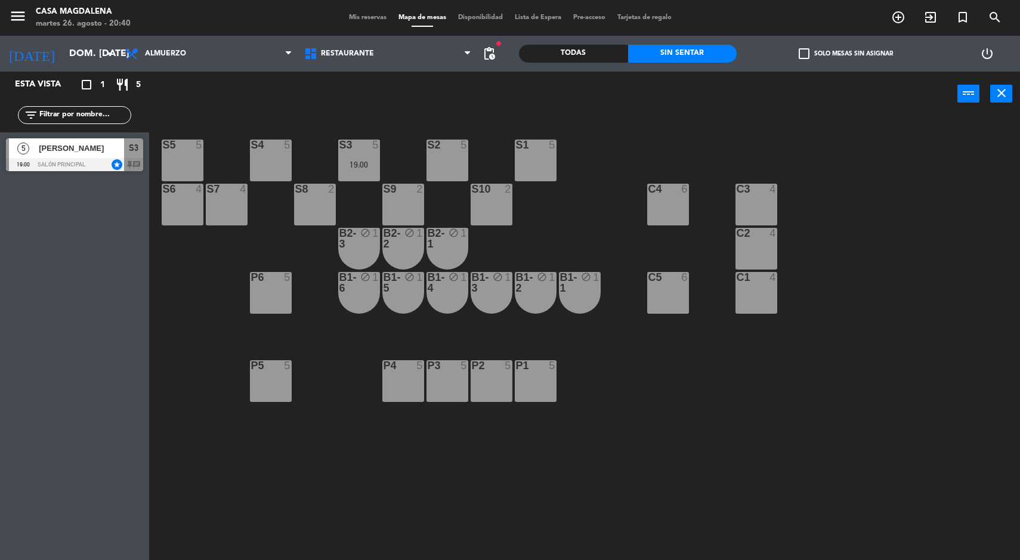
click at [63, 50] on input "dom. [DATE]" at bounding box center [126, 53] width 126 height 23
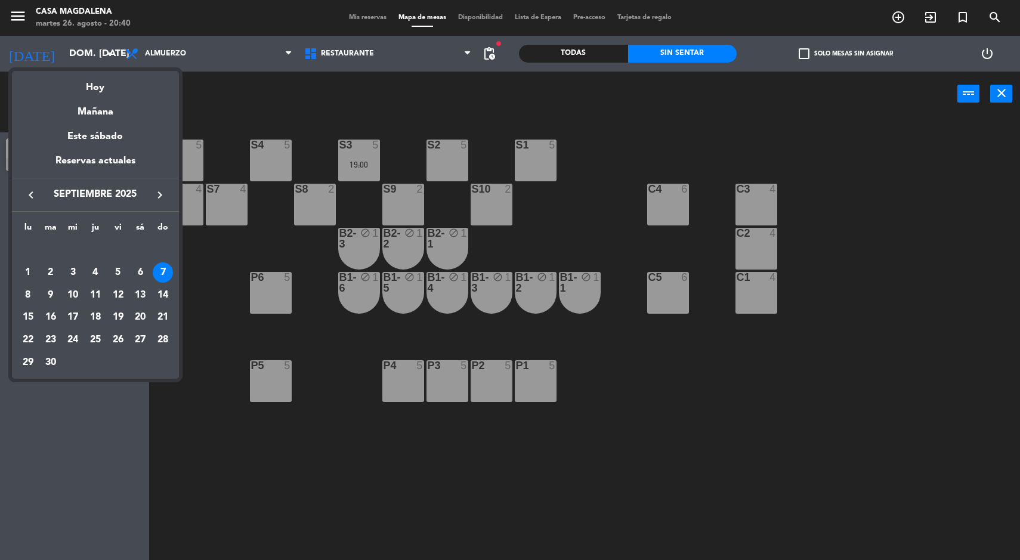
click at [20, 296] on div "8" at bounding box center [28, 295] width 20 height 20
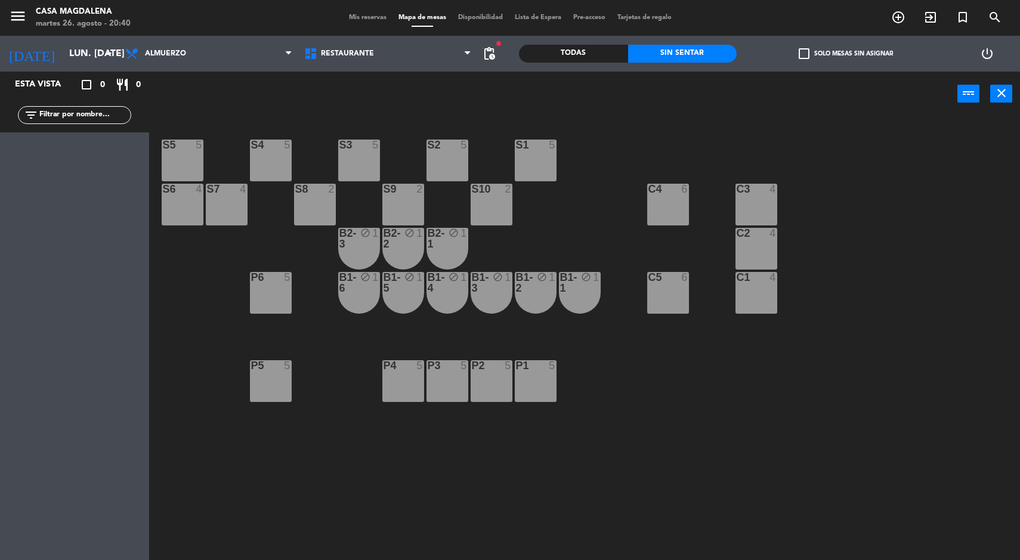
click at [64, 54] on input "lun. [DATE]" at bounding box center [126, 53] width 126 height 23
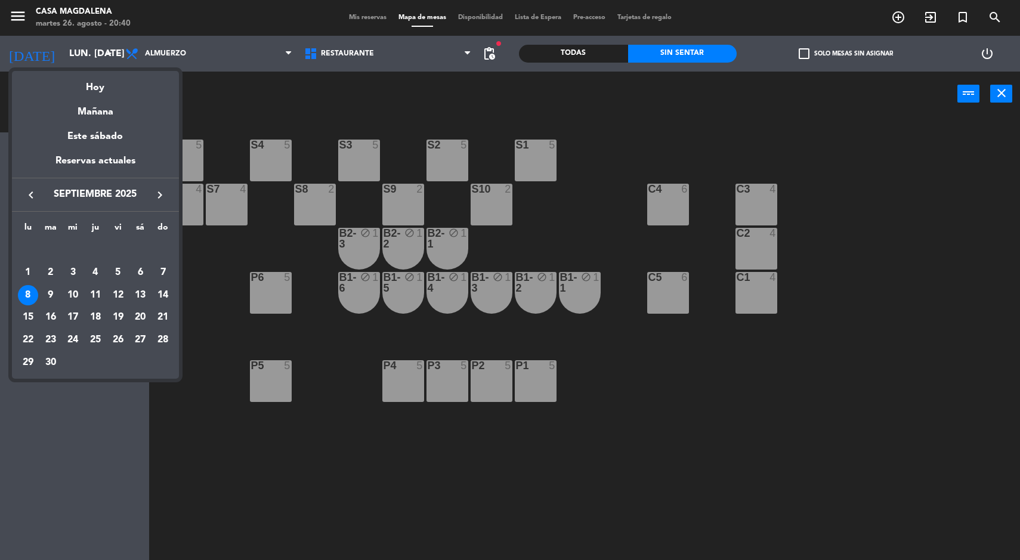
click at [51, 295] on div "9" at bounding box center [51, 295] width 20 height 20
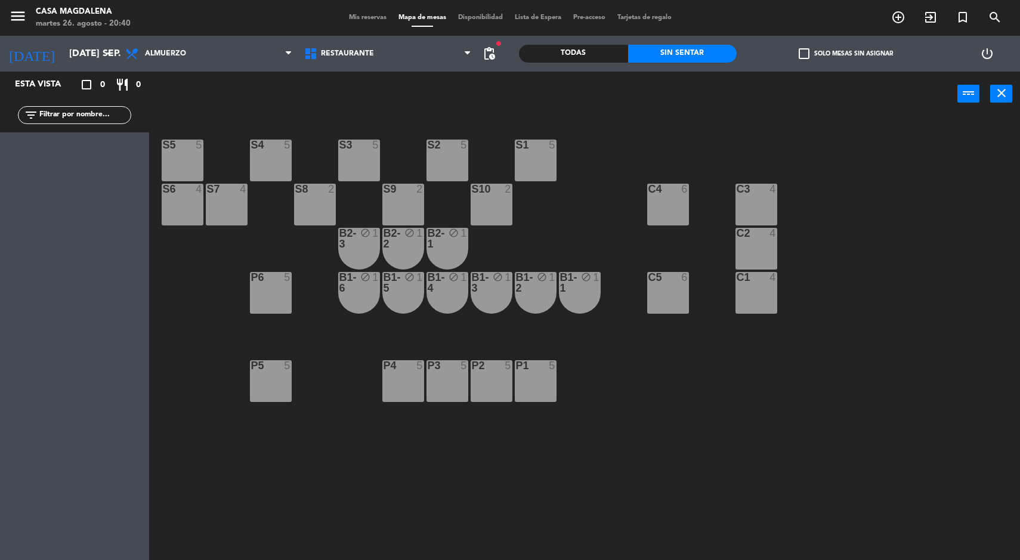
click at [76, 53] on input "[DATE] sep." at bounding box center [126, 53] width 126 height 23
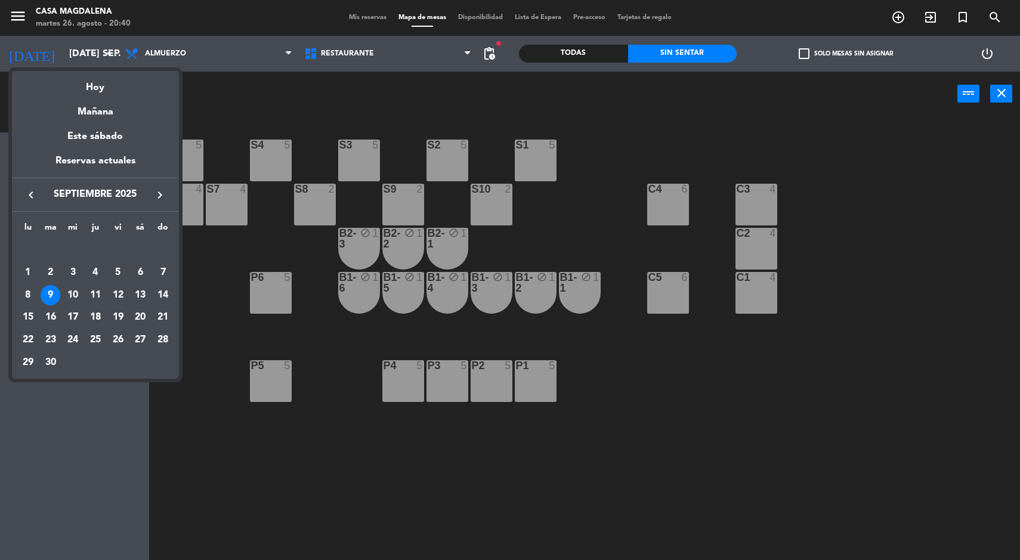
click at [72, 291] on div "10" at bounding box center [73, 295] width 20 height 20
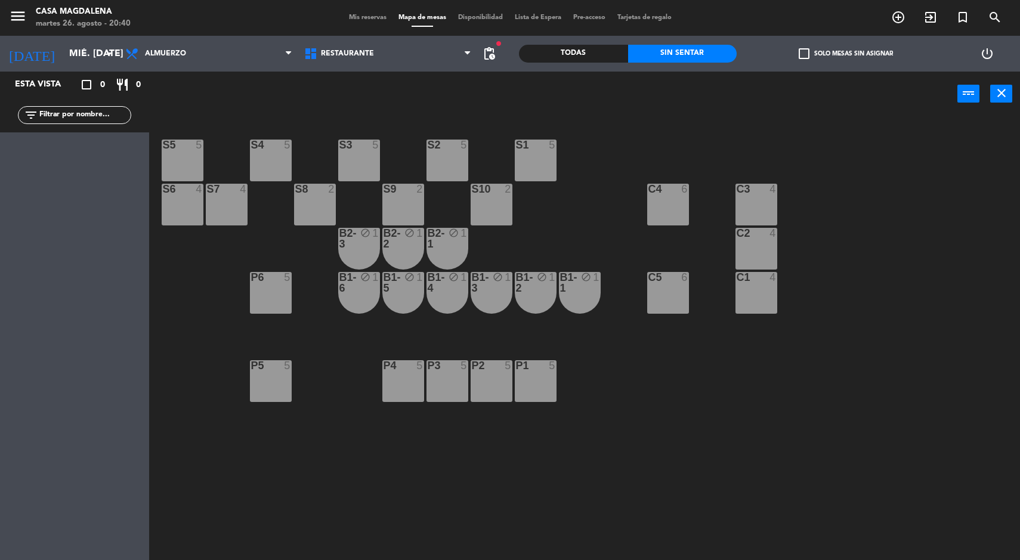
click at [63, 50] on input "mié. [DATE]" at bounding box center [126, 53] width 126 height 23
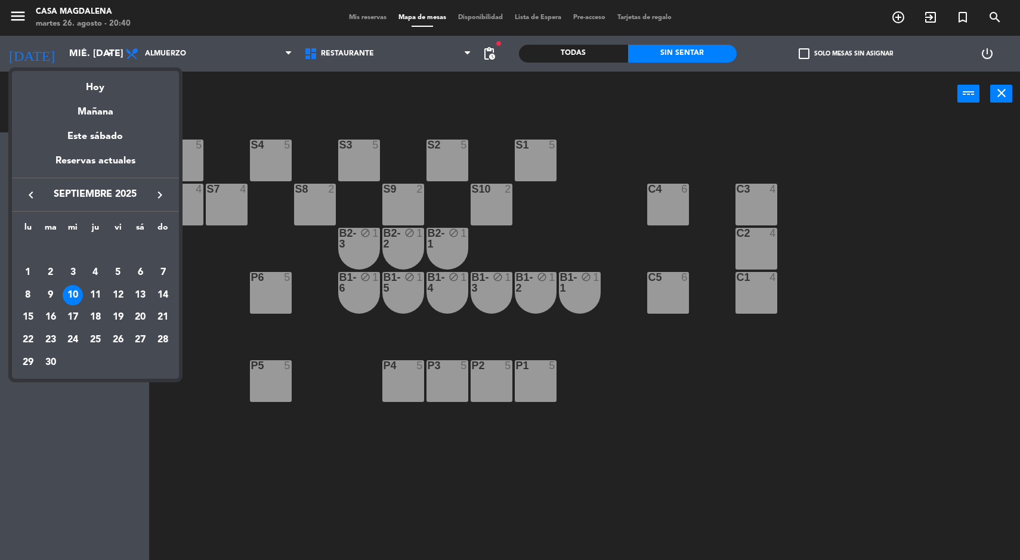
click at [98, 294] on div "11" at bounding box center [95, 295] width 20 height 20
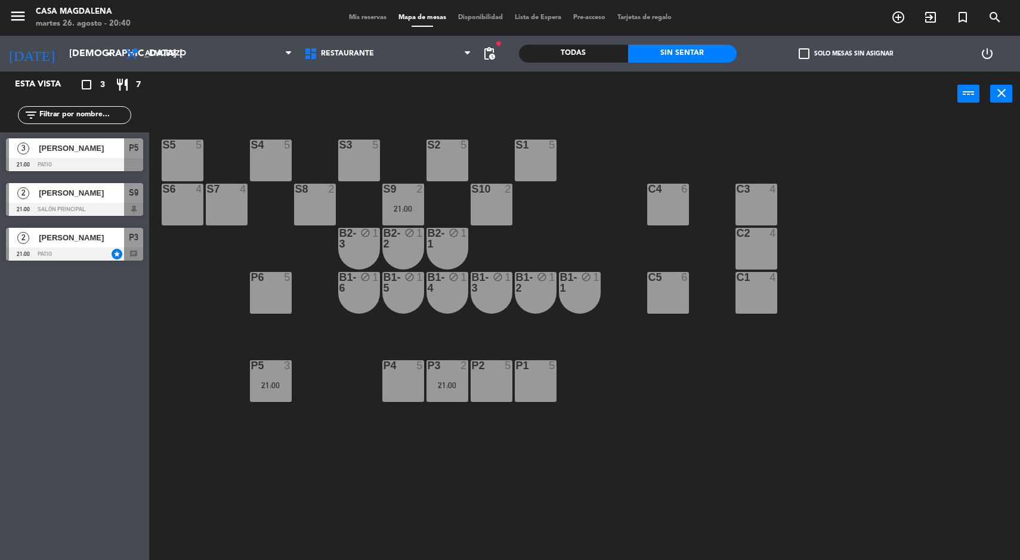
click at [445, 398] on div "P3 2 21:00" at bounding box center [448, 381] width 42 height 42
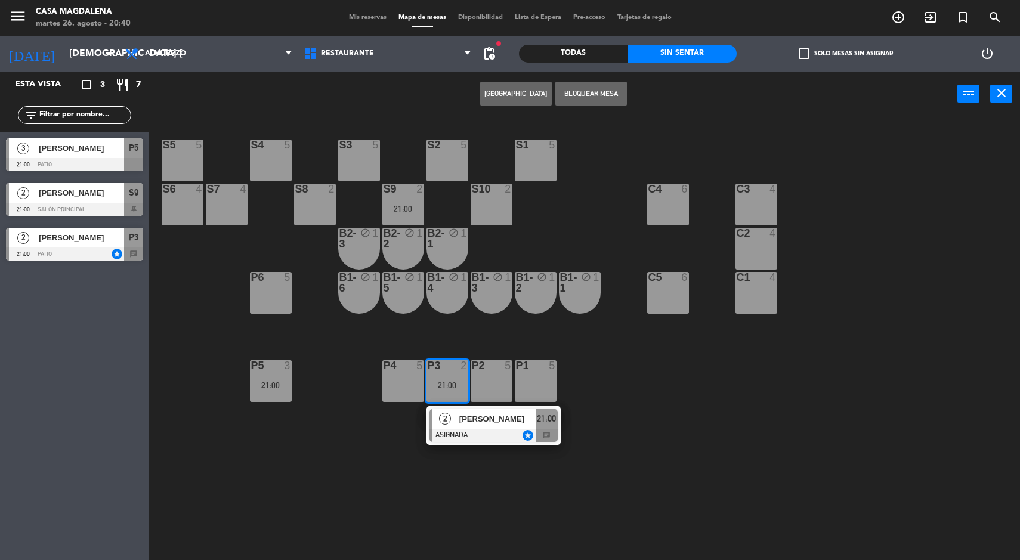
click at [462, 429] on div at bounding box center [494, 435] width 128 height 13
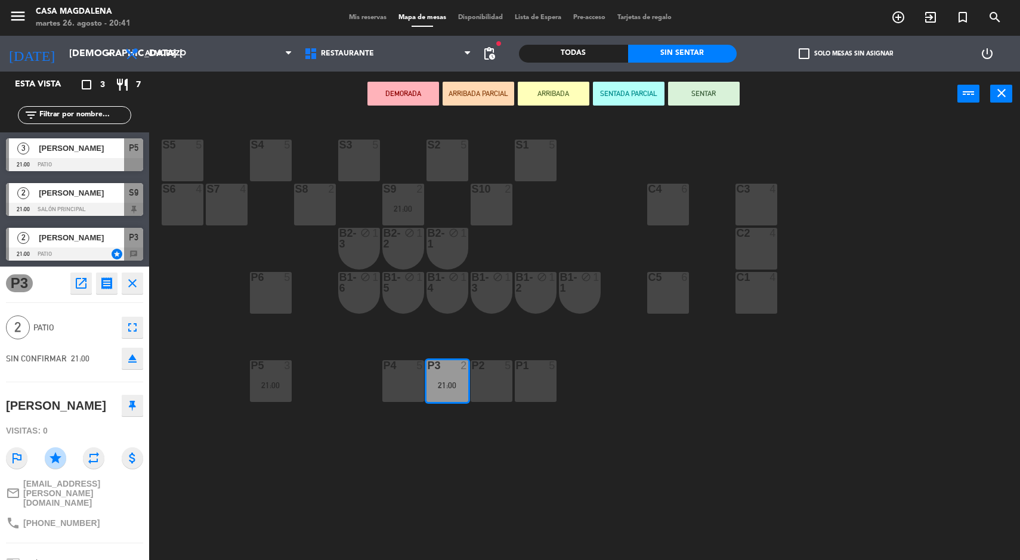
click at [252, 275] on div "P6" at bounding box center [251, 277] width 1 height 11
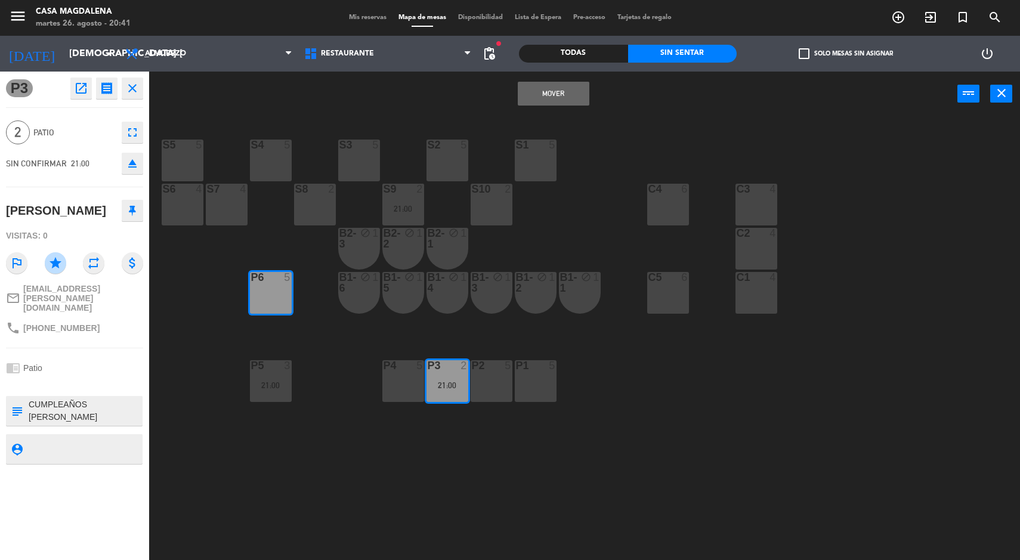
click at [527, 102] on button "Mover" at bounding box center [554, 94] width 72 height 24
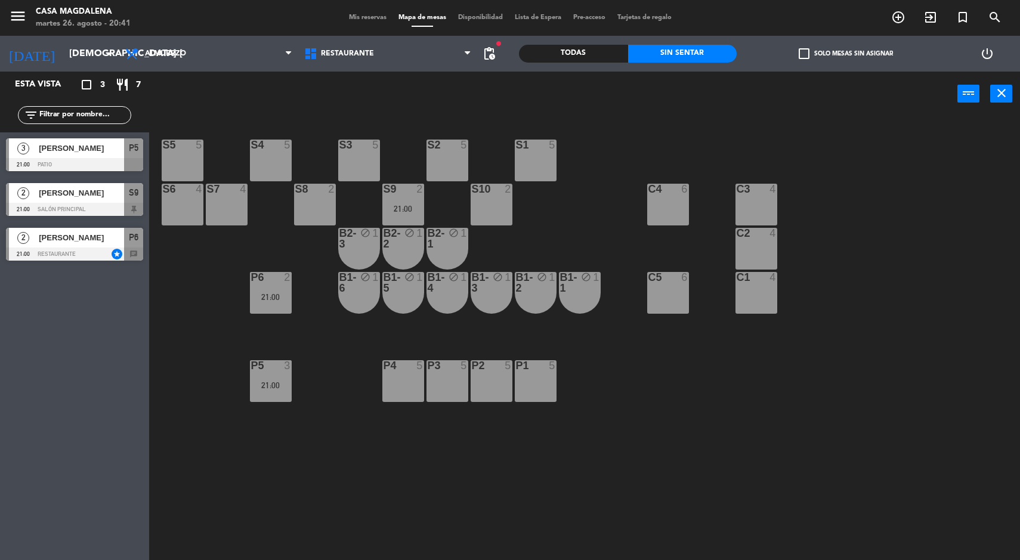
scroll to position [0, 0]
click at [64, 193] on span "[PERSON_NAME]" at bounding box center [81, 193] width 85 height 13
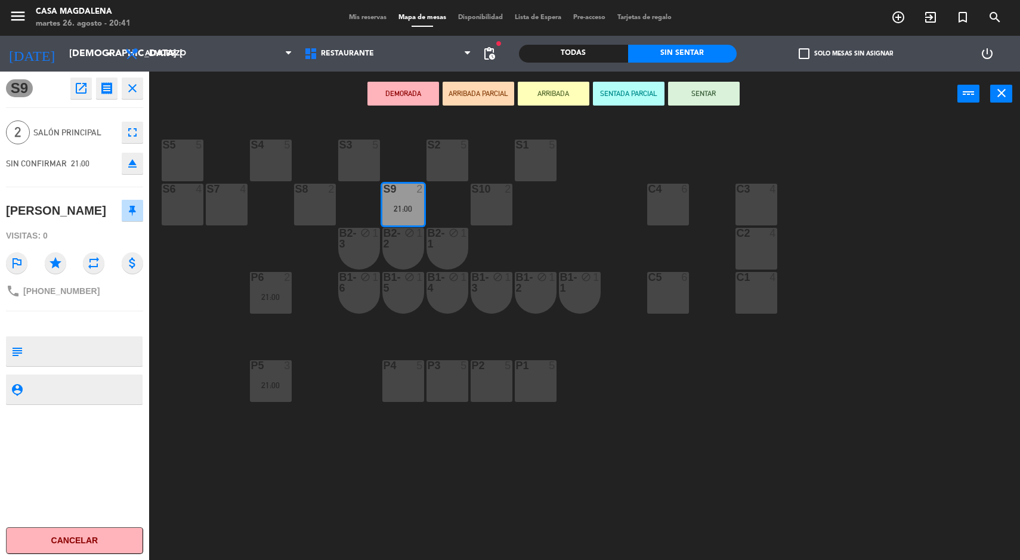
click at [207, 399] on div "S5 5 S4 5 S3 5 S2 5 S1 5 S6 4 S7 4 S8 2 S9 2 21:00 S10 2 C3 4 C4 6 C2 4 B2-3 bl…" at bounding box center [589, 340] width 861 height 444
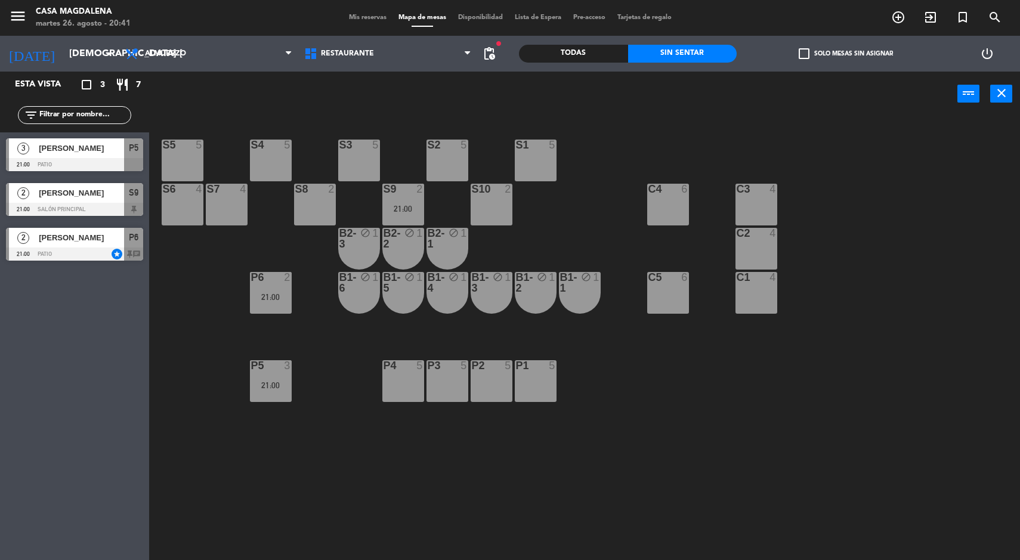
click at [42, 152] on span "[PERSON_NAME]" at bounding box center [81, 148] width 85 height 13
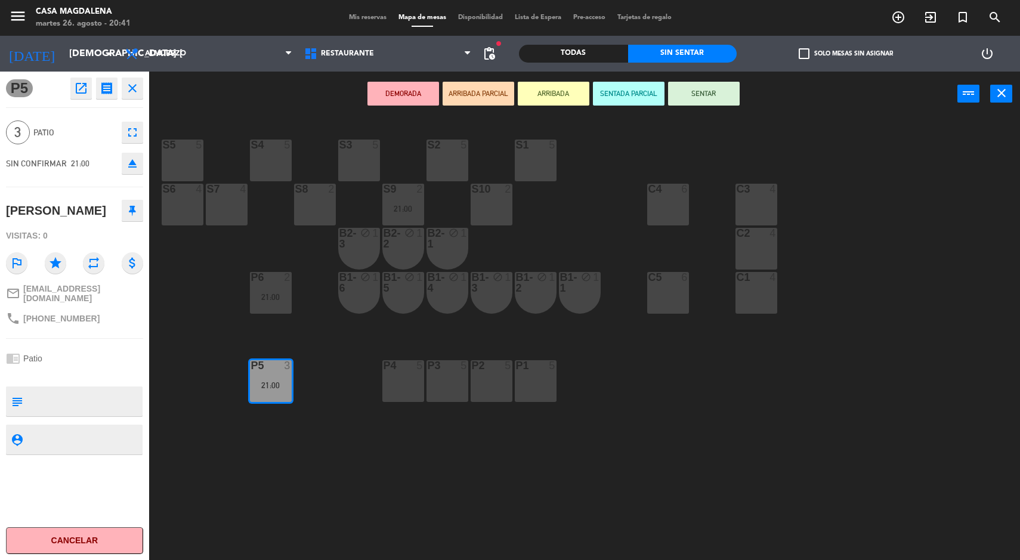
click at [210, 382] on div "S5 5 S4 5 S3 5 S2 5 S1 5 S6 4 S7 4 S8 2 S9 2 21:00 S10 2 C3 4 C4 6 C2 4 B2-3 bl…" at bounding box center [589, 340] width 861 height 444
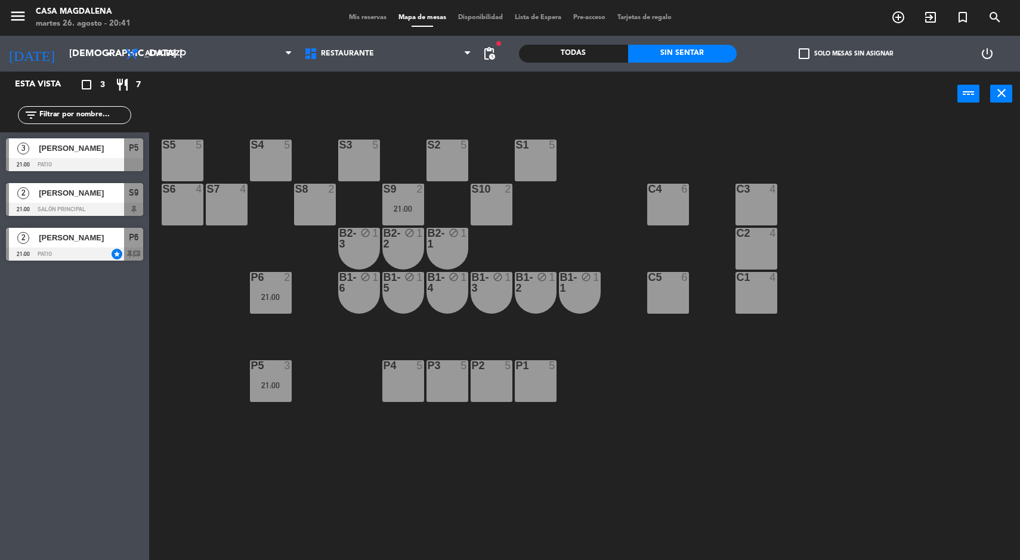
click at [63, 50] on input "[DEMOGRAPHIC_DATA] [DATE]" at bounding box center [126, 53] width 126 height 23
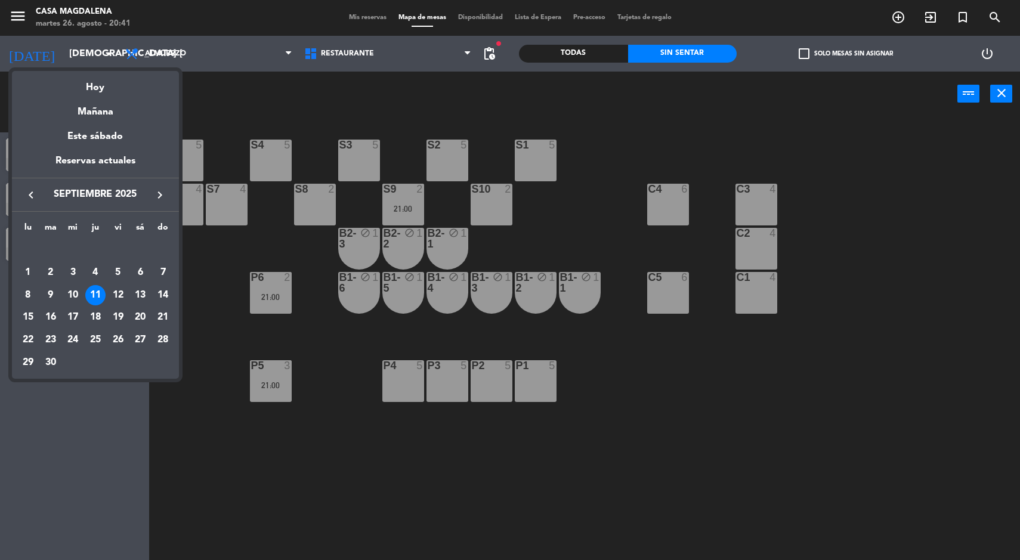
click at [114, 297] on div "12" at bounding box center [118, 295] width 20 height 20
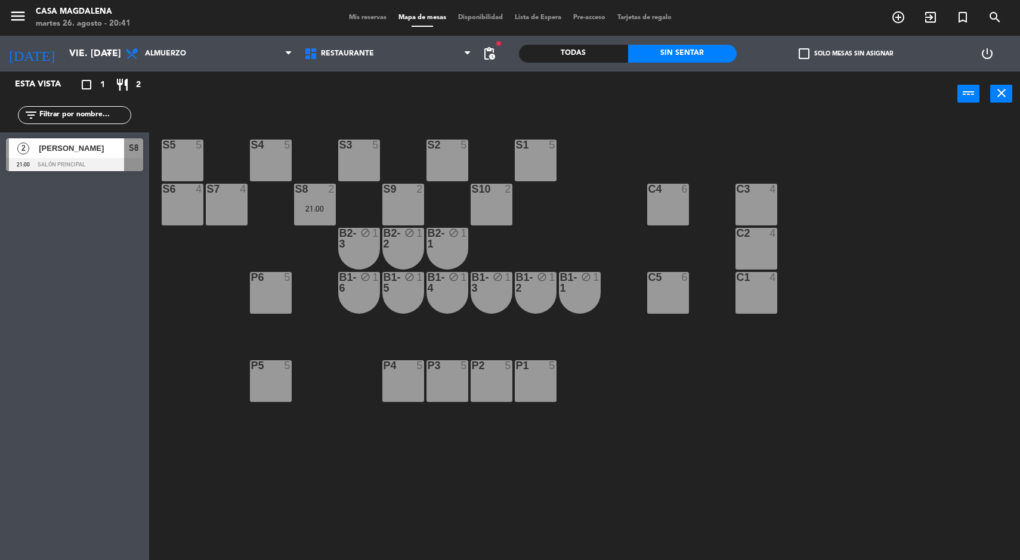
click at [65, 57] on input "vie. [DATE]" at bounding box center [126, 53] width 126 height 23
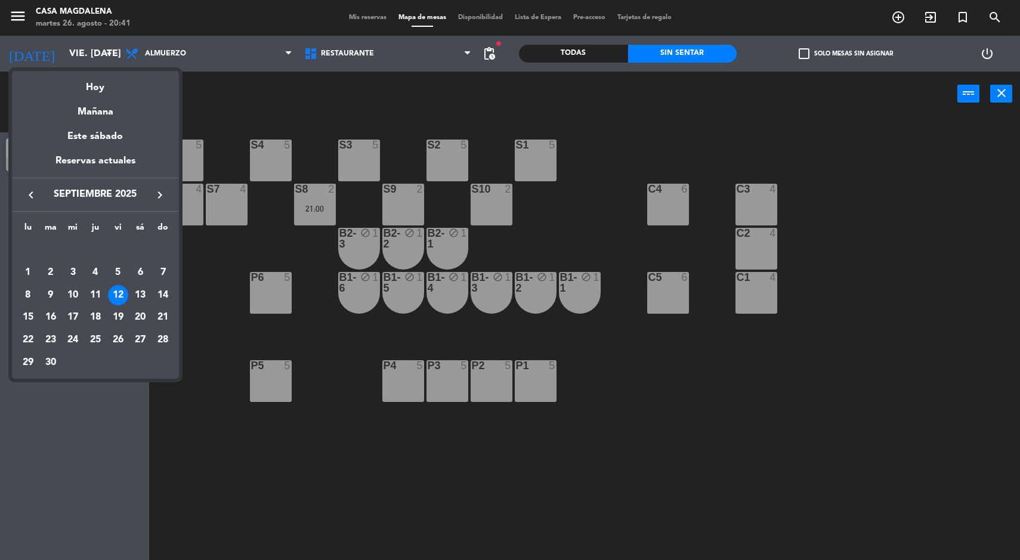
click at [138, 294] on div "13" at bounding box center [140, 295] width 20 height 20
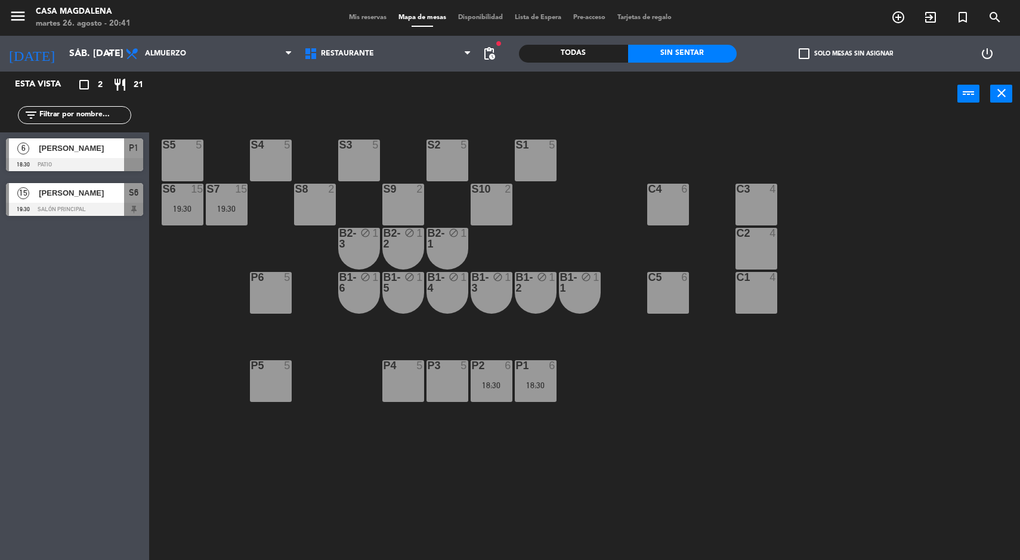
click at [185, 206] on div "19:30" at bounding box center [183, 209] width 42 height 8
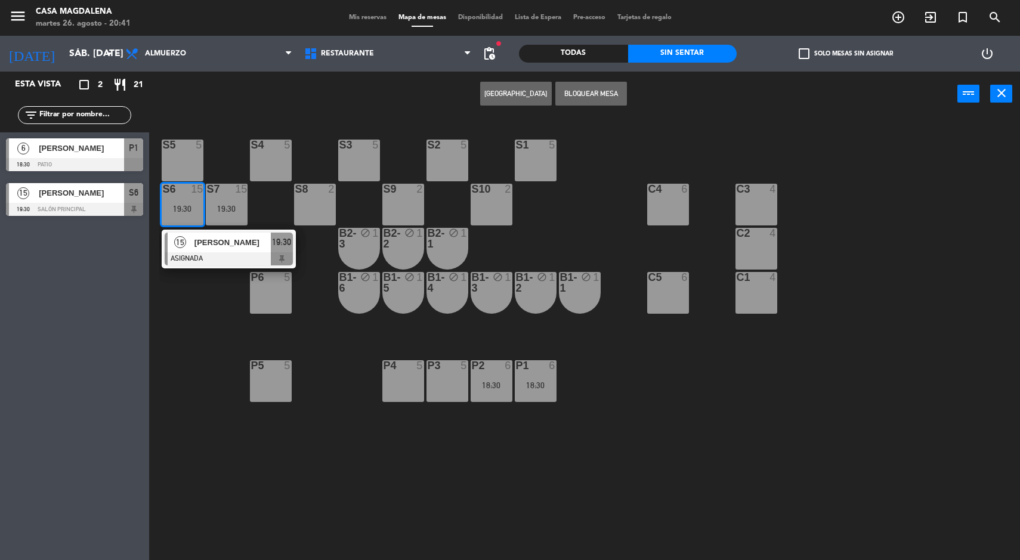
click at [187, 258] on div at bounding box center [229, 258] width 128 height 13
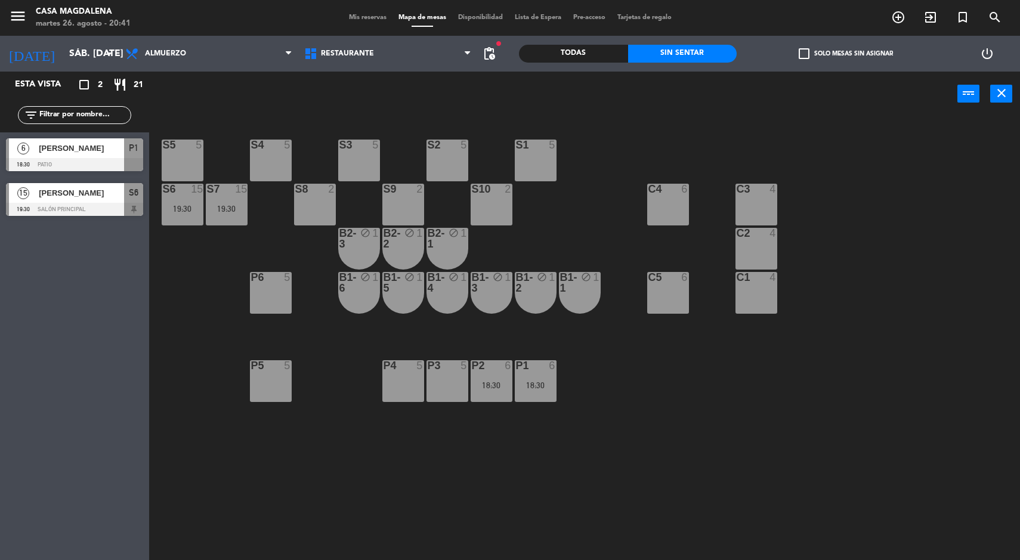
click at [242, 470] on div "S5 5 S4 5 S3 5 S2 5 S1 5 S6 15 19:30 S7 15 19:30 S8 2 S9 2 S10 2 C3 4 C4 6 C2 4…" at bounding box center [589, 340] width 861 height 444
click at [546, 384] on div "18:30" at bounding box center [536, 385] width 42 height 8
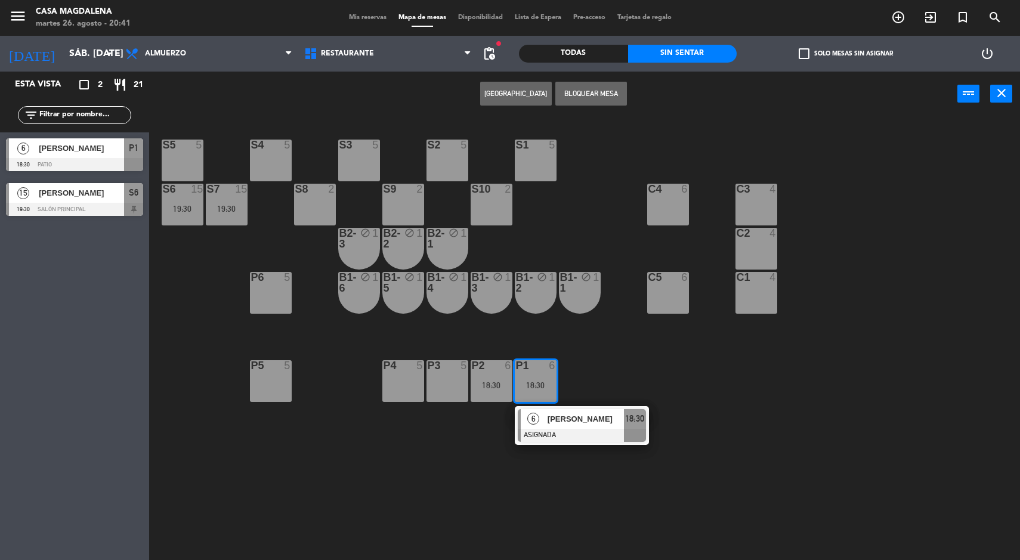
click at [579, 431] on div at bounding box center [582, 435] width 128 height 13
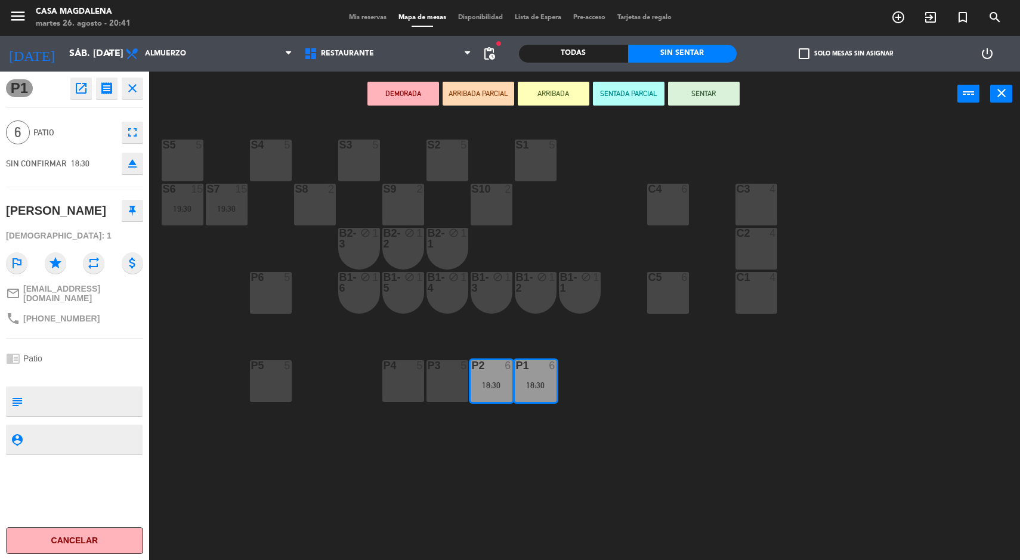
click at [486, 301] on div "B1-3 block 1" at bounding box center [492, 293] width 42 height 42
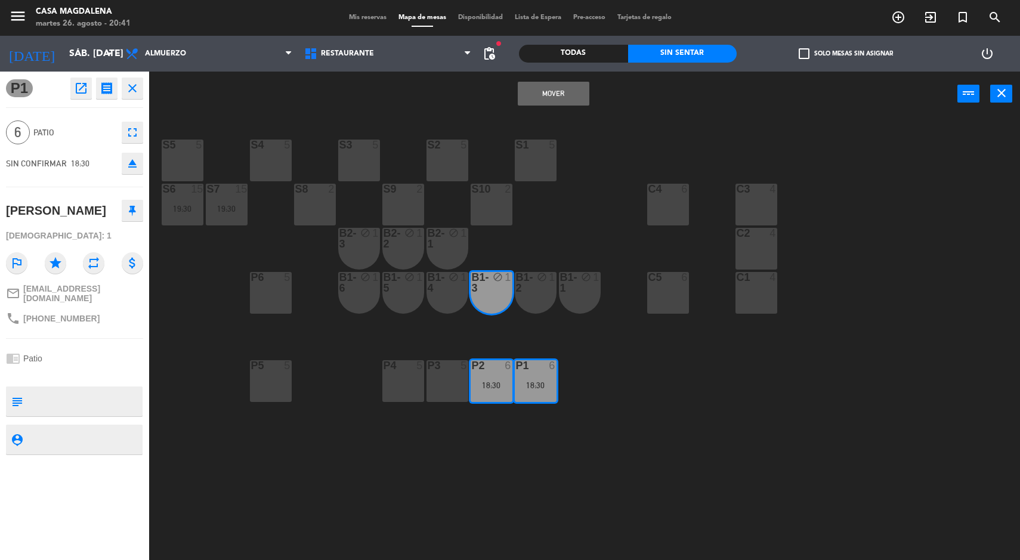
click at [543, 91] on button "Mover" at bounding box center [554, 94] width 72 height 24
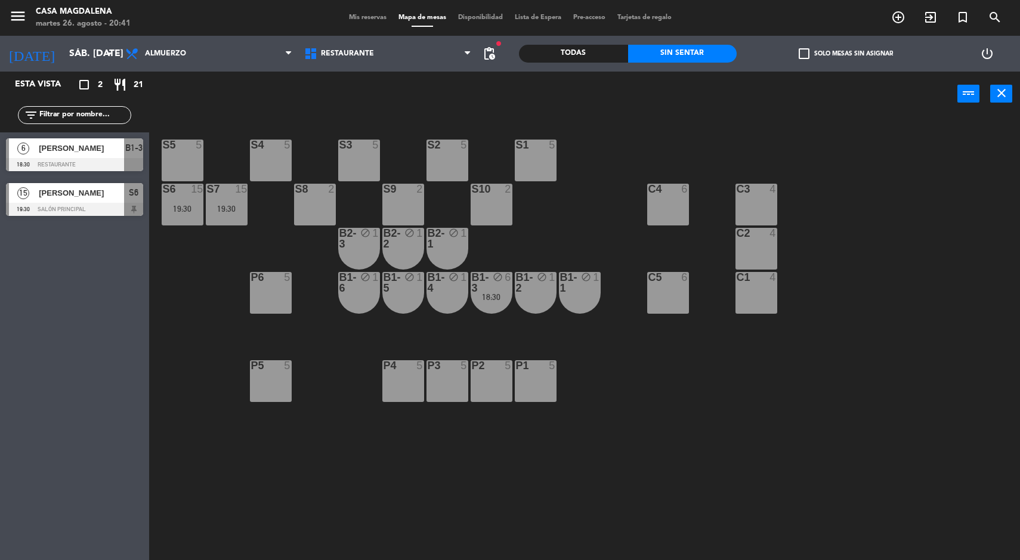
click at [504, 292] on div "18:30" at bounding box center [492, 296] width 42 height 9
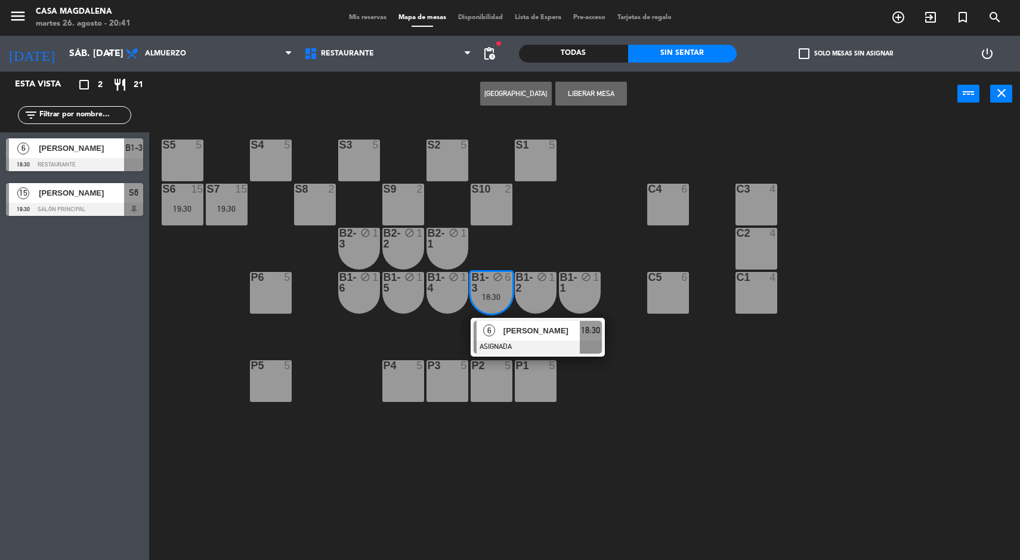
click at [532, 345] on div at bounding box center [538, 347] width 128 height 13
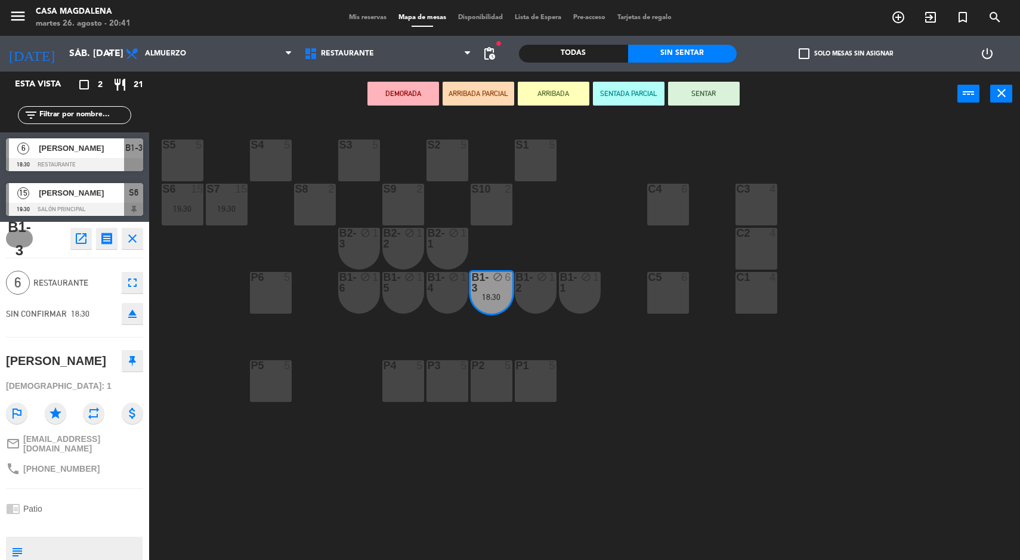
click at [554, 394] on div "P1 5" at bounding box center [536, 381] width 42 height 42
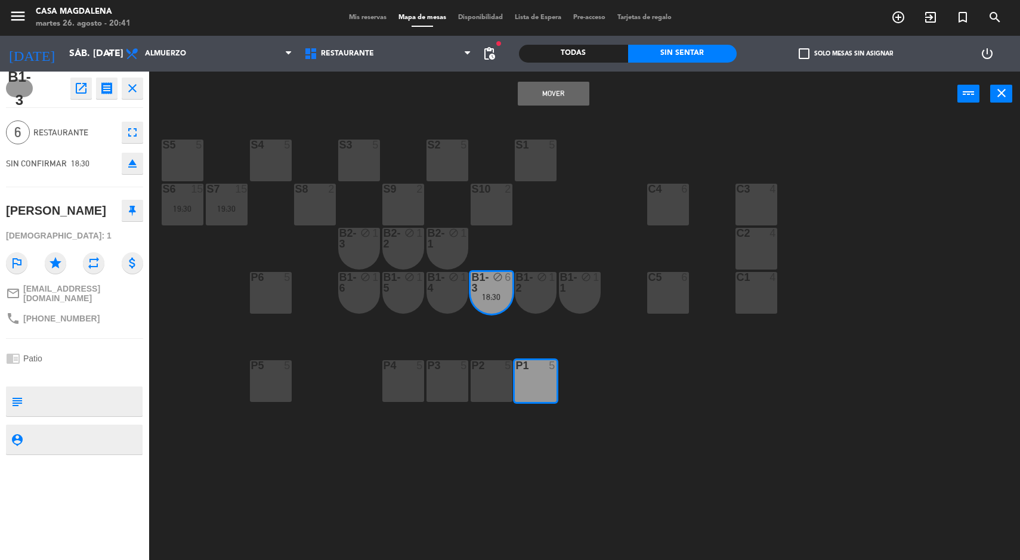
click at [540, 84] on button "Mover" at bounding box center [554, 94] width 72 height 24
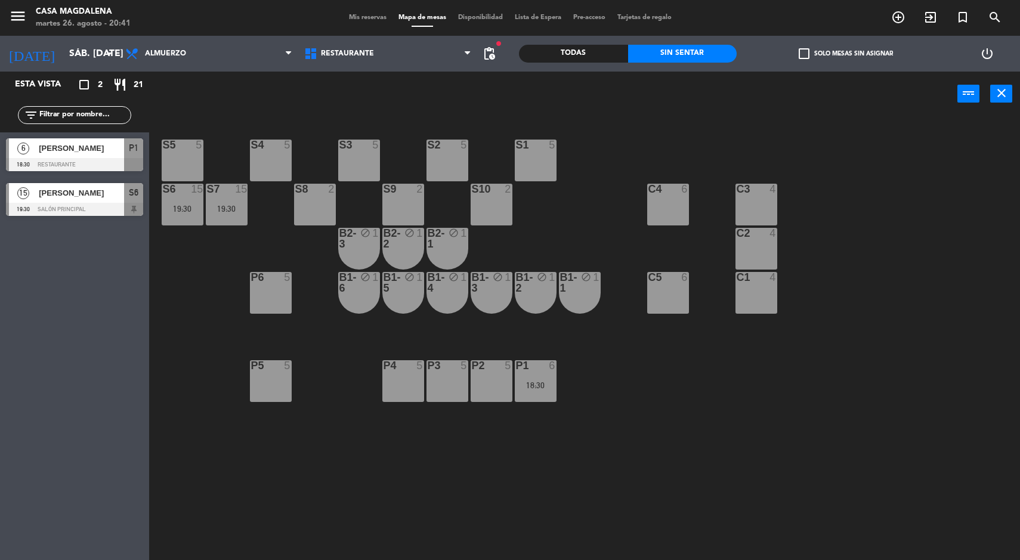
click at [63, 54] on input "sáb. [DATE]" at bounding box center [126, 53] width 126 height 23
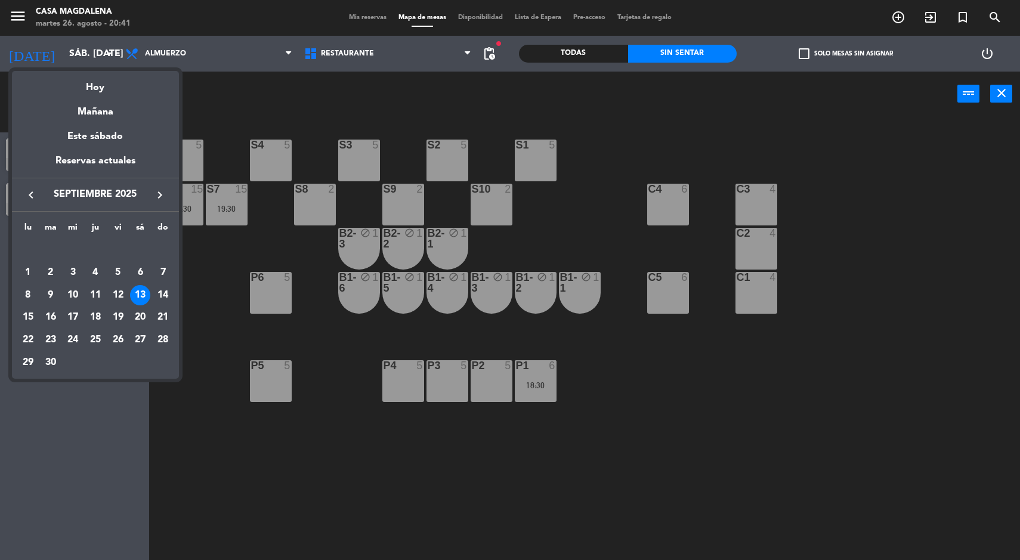
click at [162, 294] on div "14" at bounding box center [163, 295] width 20 height 20
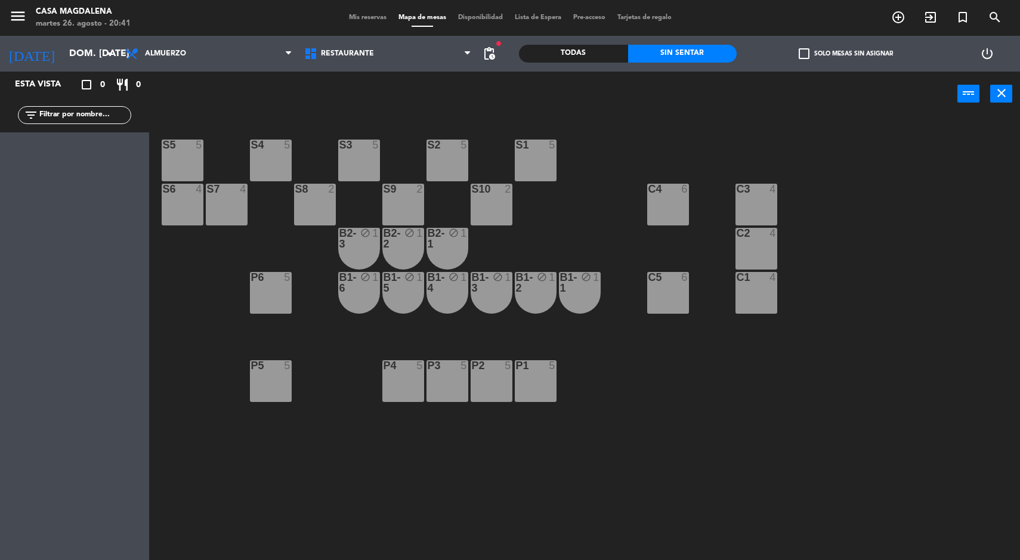
click at [63, 54] on input "dom. [DATE]" at bounding box center [126, 53] width 126 height 23
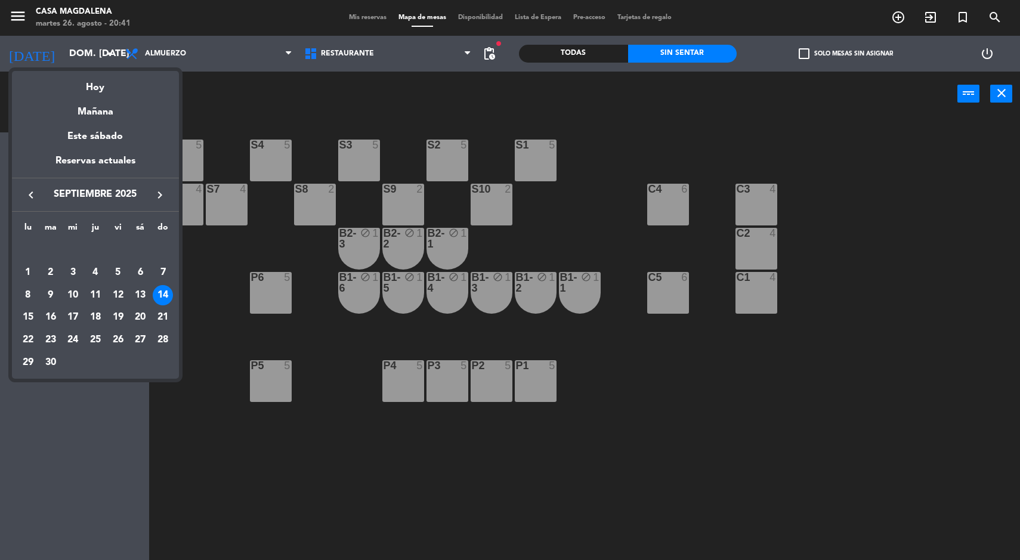
click at [25, 314] on div "15" at bounding box center [28, 317] width 20 height 20
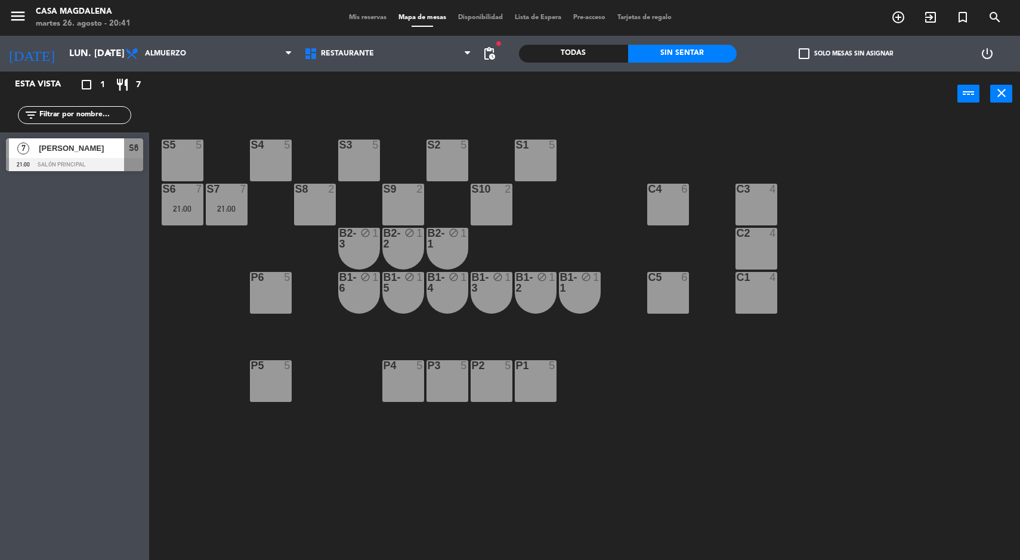
click at [211, 212] on div "21:00" at bounding box center [227, 209] width 42 height 8
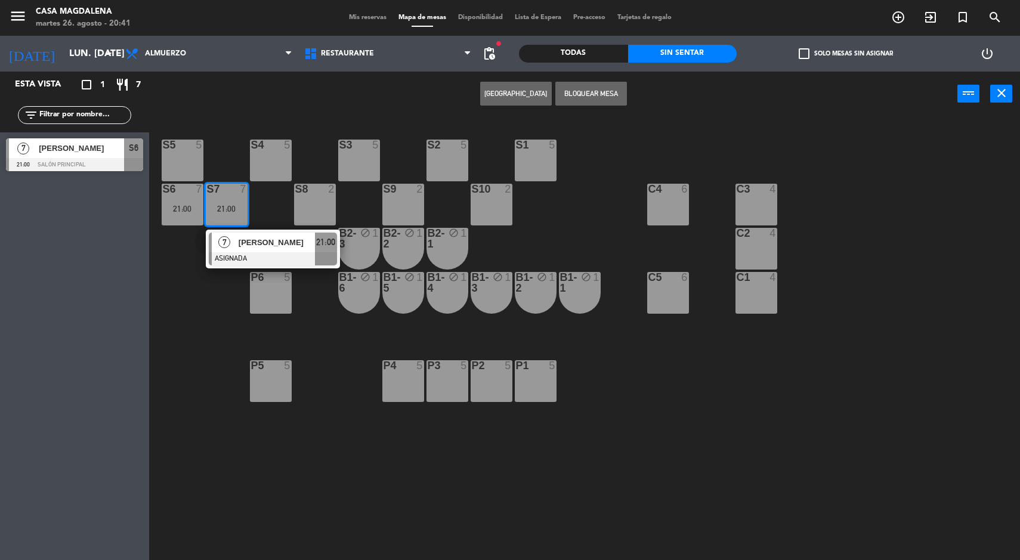
click at [239, 234] on div "[PERSON_NAME]" at bounding box center [276, 243] width 78 height 20
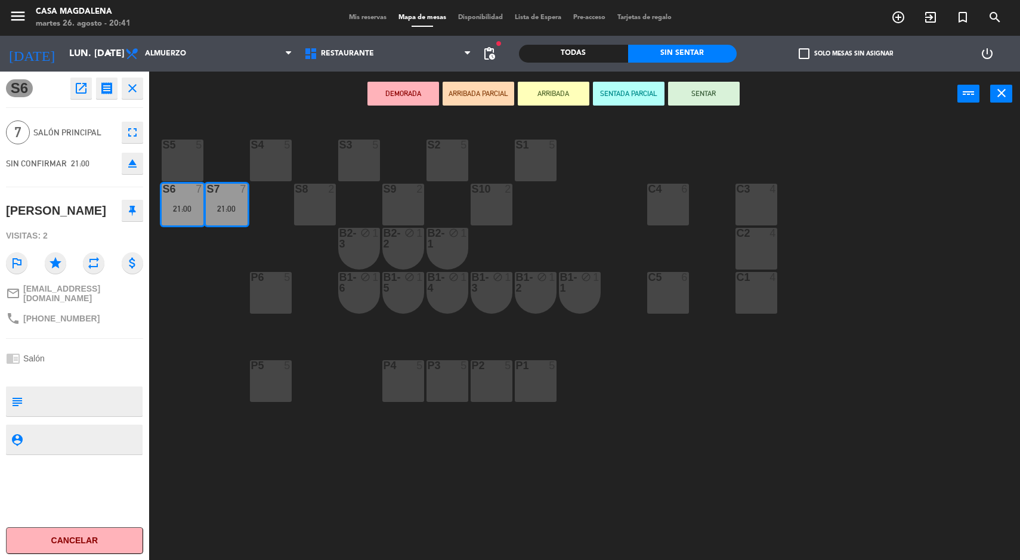
click at [755, 256] on div "C2 4" at bounding box center [757, 249] width 42 height 42
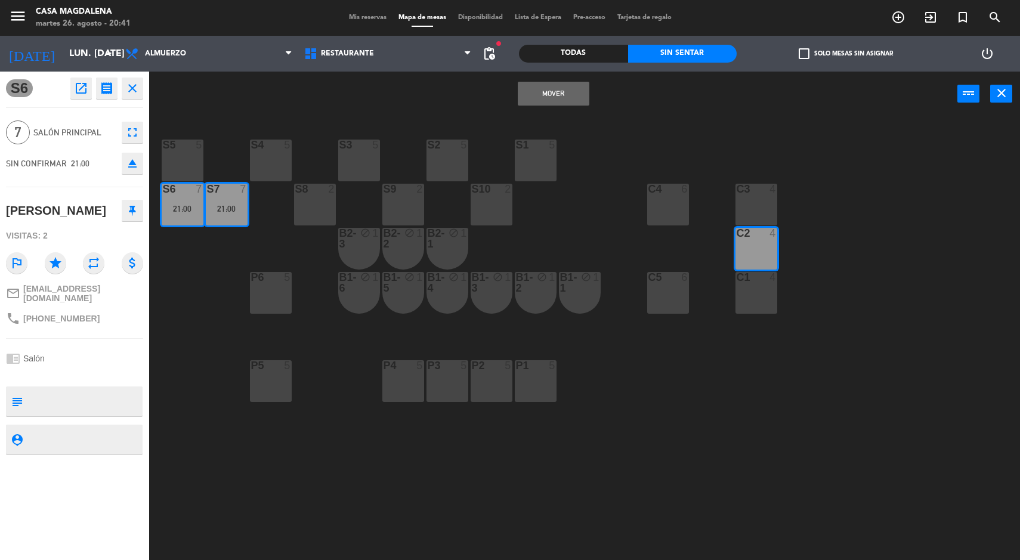
click at [736, 215] on div "C3 4" at bounding box center [757, 205] width 42 height 42
click at [526, 97] on button "Mover y Unir" at bounding box center [554, 94] width 72 height 24
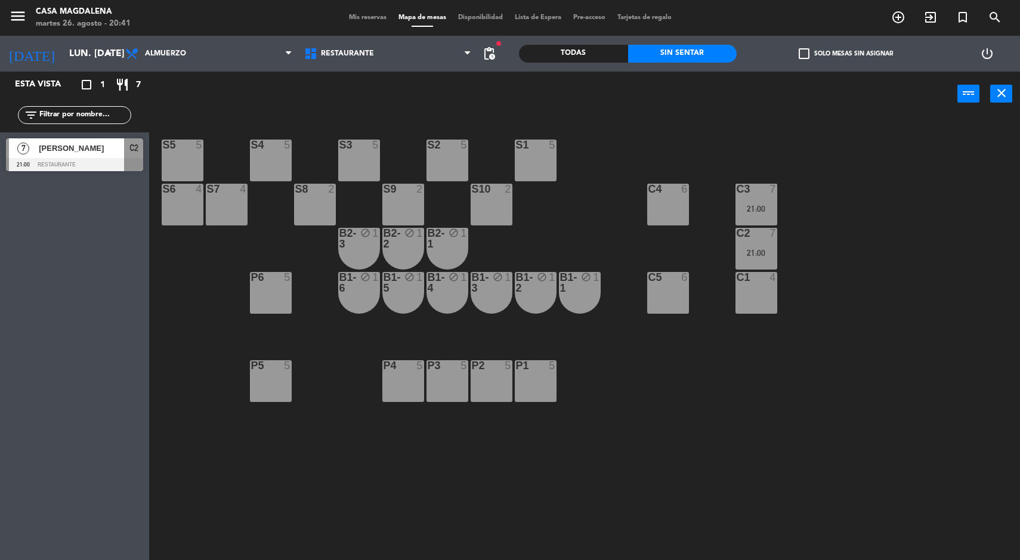
click at [69, 47] on input "lun. [DATE]" at bounding box center [126, 53] width 126 height 23
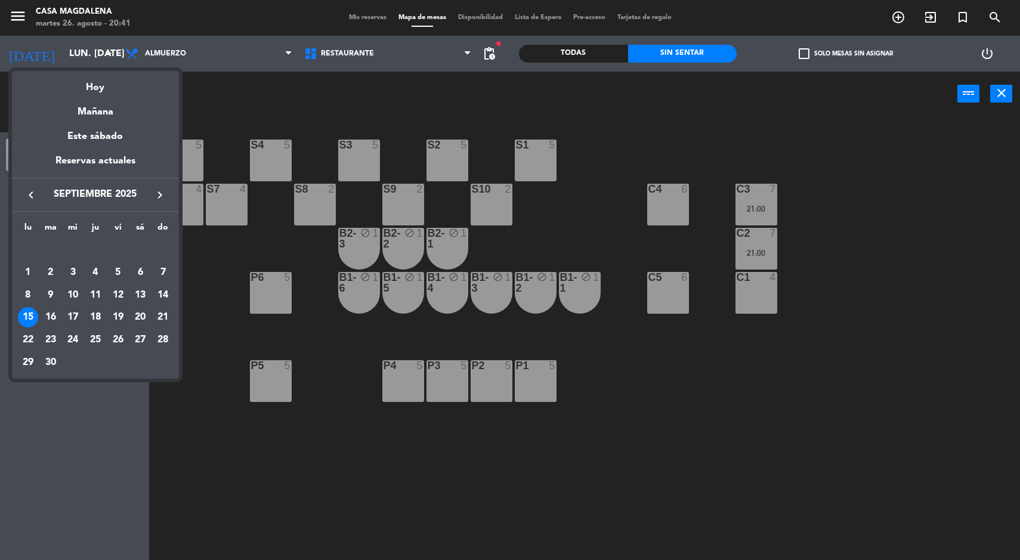
click at [54, 316] on div "16" at bounding box center [51, 317] width 20 height 20
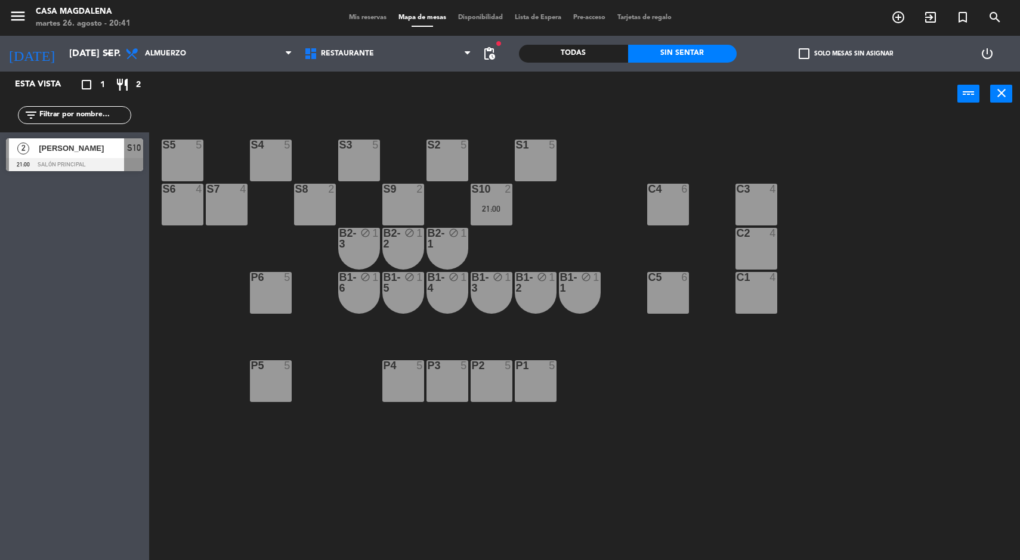
click at [104, 149] on span "[PERSON_NAME]" at bounding box center [81, 148] width 85 height 13
click at [296, 494] on div "S5 5 S4 5 S3 5 S2 5 S1 5 S6 4 S7 4 S8 2 S9 2 S10 2 21:00 C3 4 C4 6 C2 4 B2-3 bl…" at bounding box center [589, 340] width 861 height 444
click at [63, 55] on input "[DATE] sep." at bounding box center [126, 53] width 126 height 23
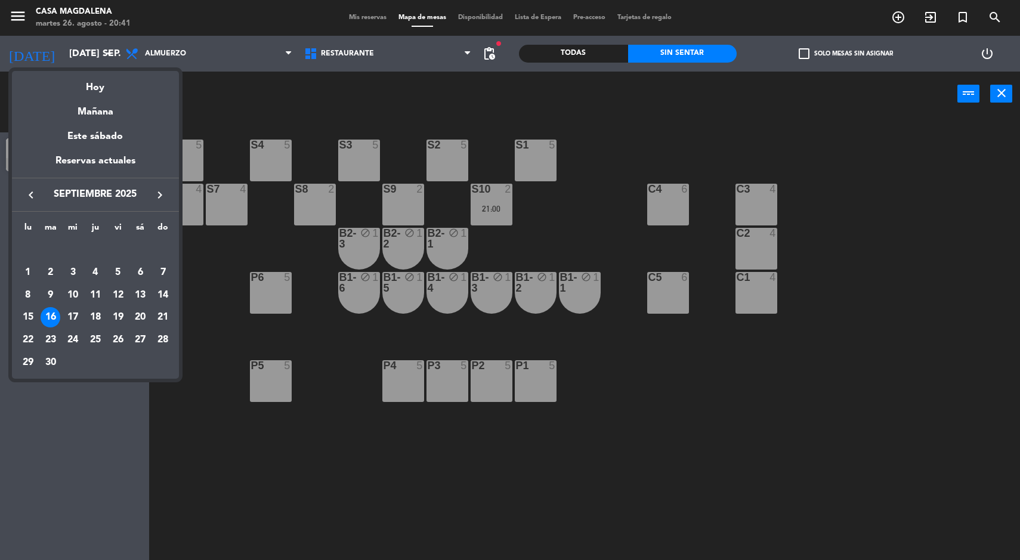
click at [70, 315] on div "17" at bounding box center [73, 317] width 20 height 20
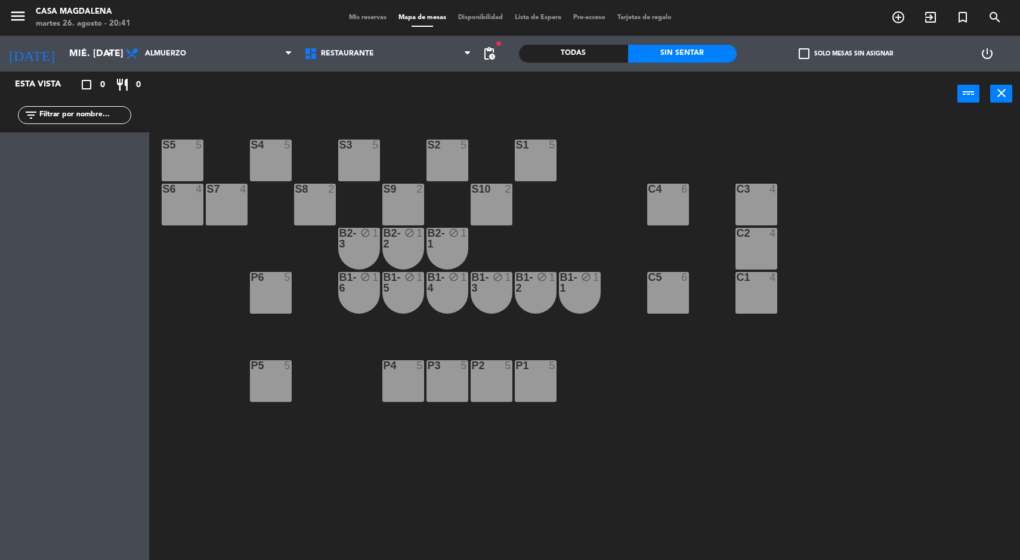
click at [73, 60] on input "mié. [DATE]" at bounding box center [126, 53] width 126 height 23
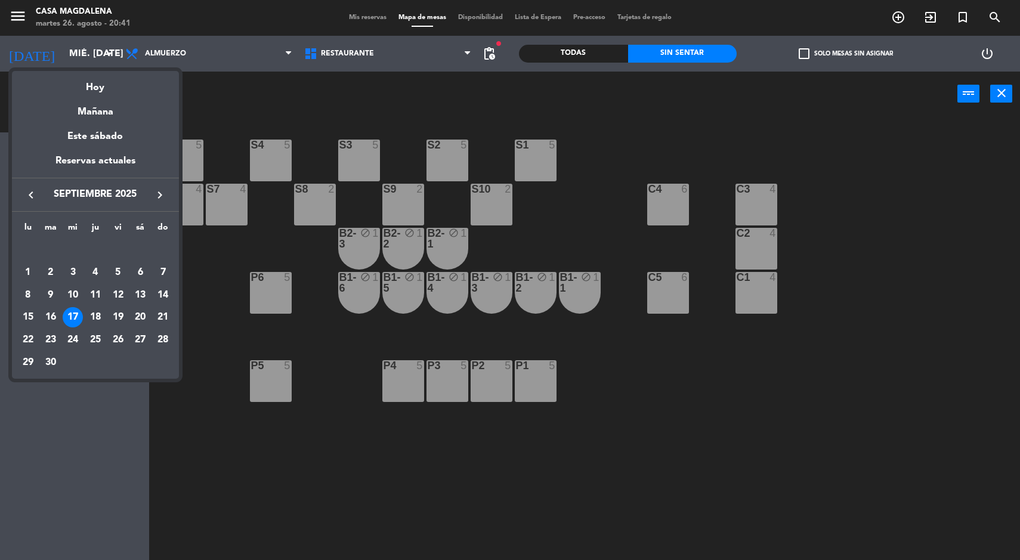
click at [97, 318] on div "18" at bounding box center [95, 317] width 20 height 20
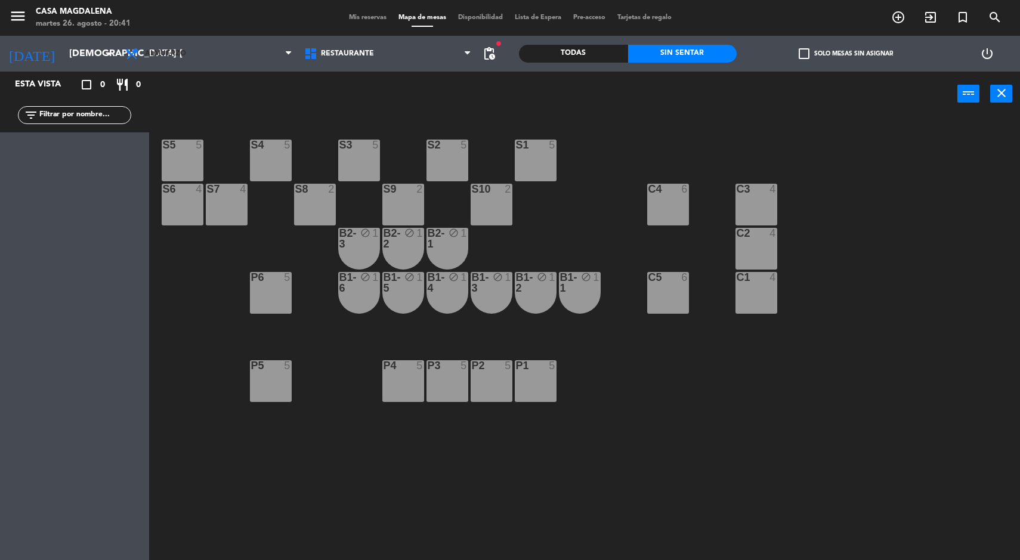
click at [132, 66] on span "Almuerzo" at bounding box center [208, 54] width 179 height 26
click at [75, 57] on input "[DEMOGRAPHIC_DATA] [DATE]" at bounding box center [126, 53] width 126 height 23
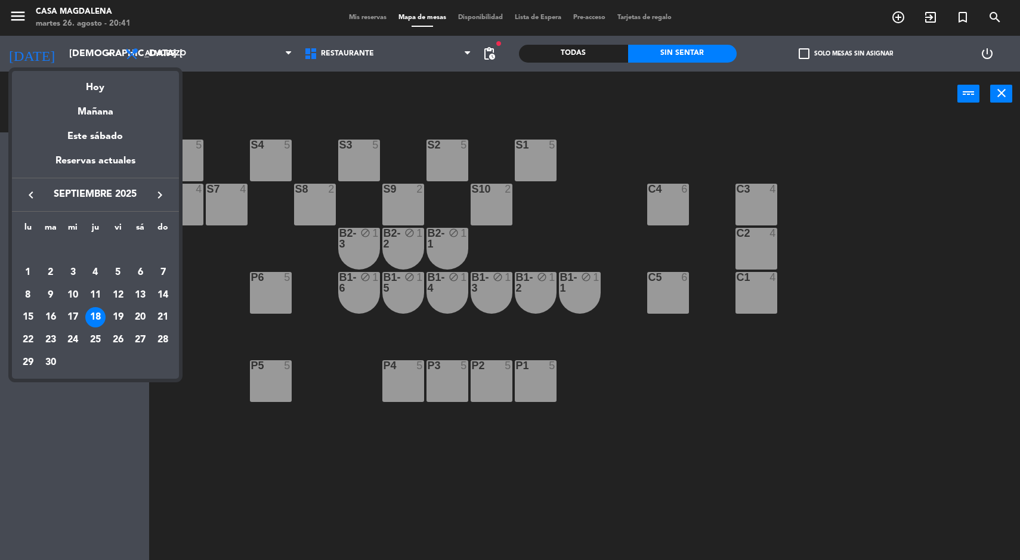
click at [117, 315] on div "19" at bounding box center [118, 317] width 20 height 20
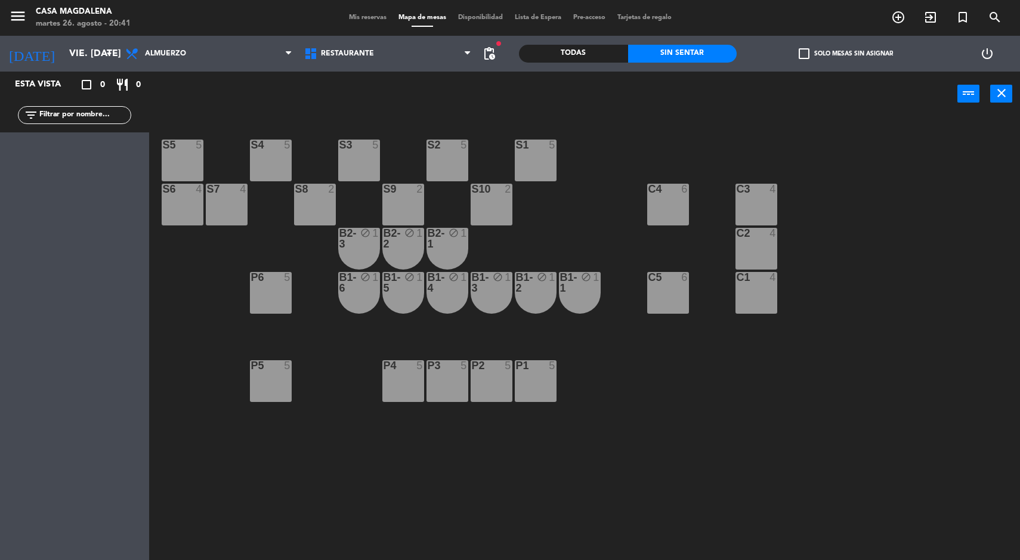
click at [63, 51] on input "vie. [DATE]" at bounding box center [126, 53] width 126 height 23
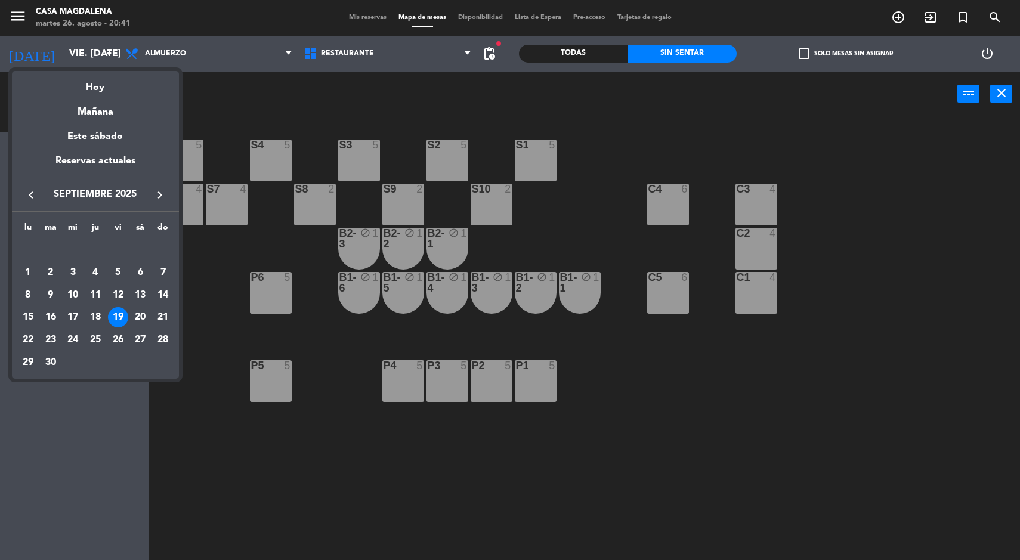
click at [137, 316] on div "20" at bounding box center [140, 317] width 20 height 20
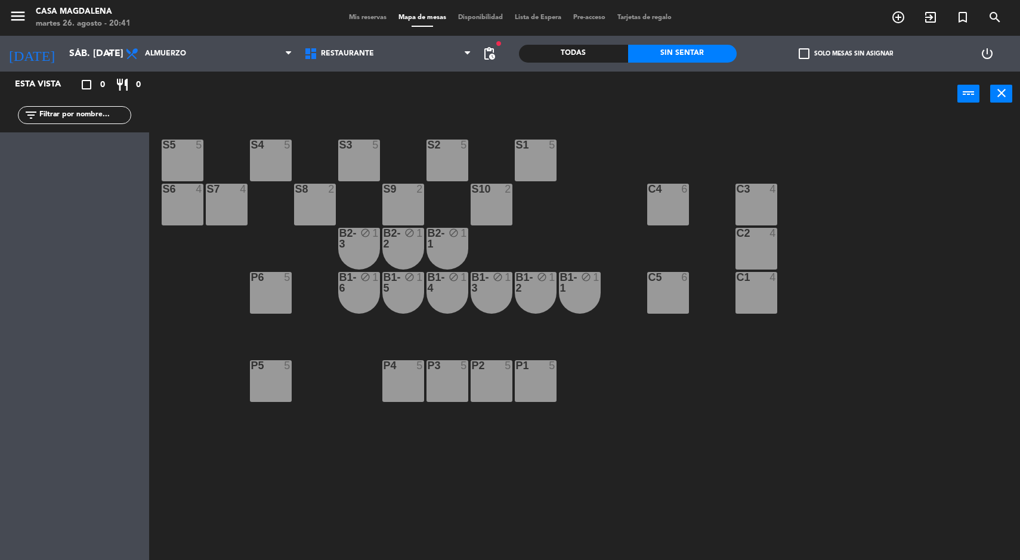
click at [63, 58] on input "sáb. [DATE]" at bounding box center [126, 53] width 126 height 23
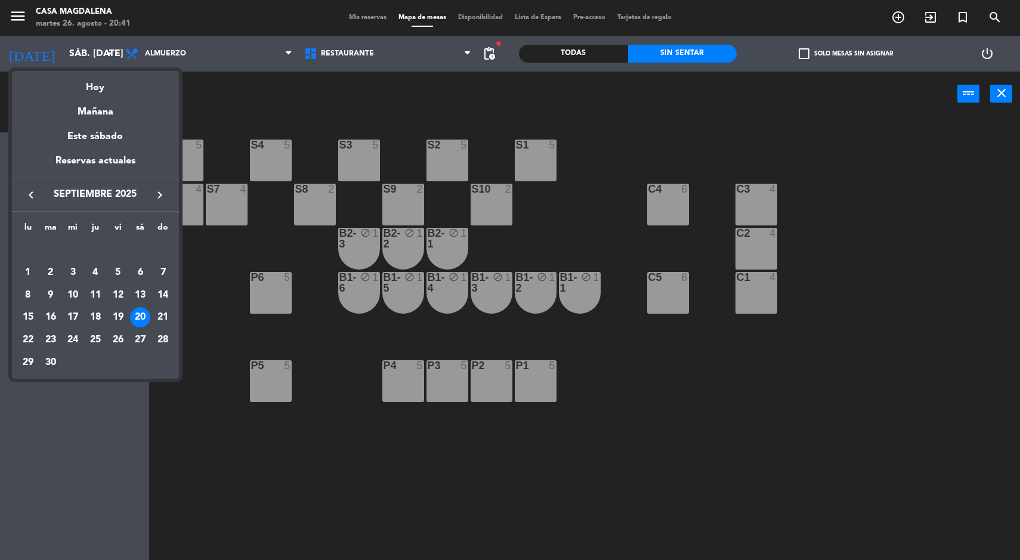
click at [163, 319] on div "21" at bounding box center [163, 317] width 20 height 20
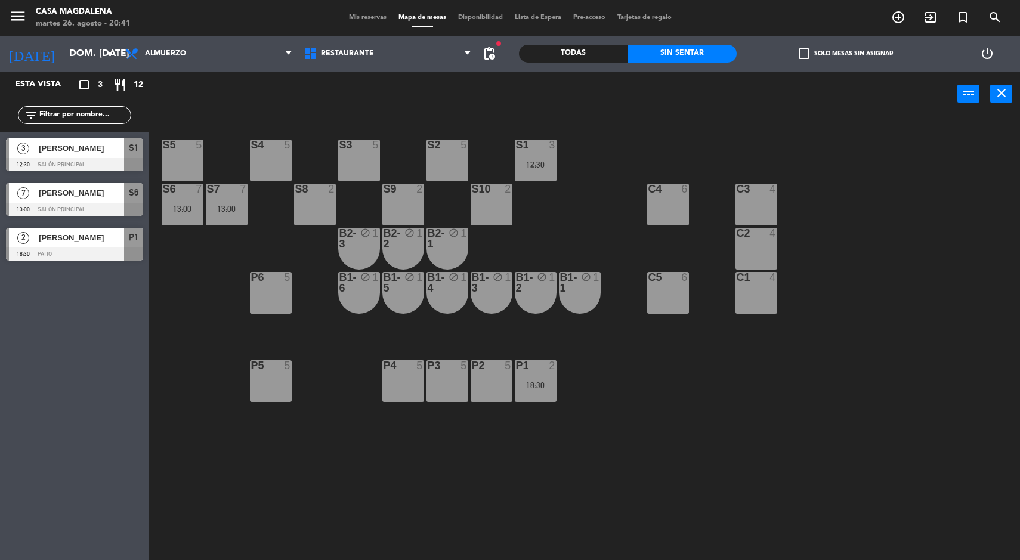
click at [186, 198] on div "S6 7 13:00" at bounding box center [183, 205] width 42 height 42
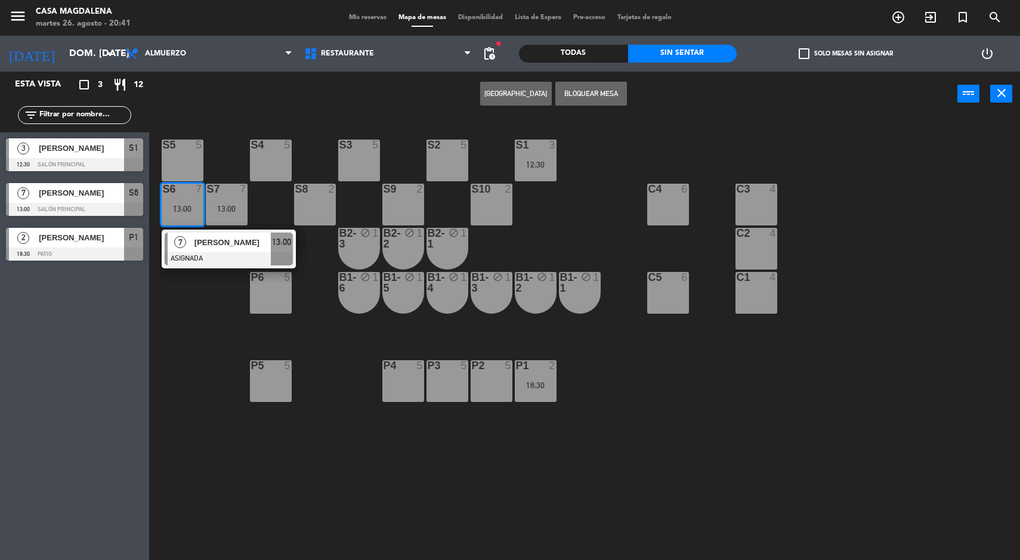
click at [256, 260] on div at bounding box center [229, 258] width 128 height 13
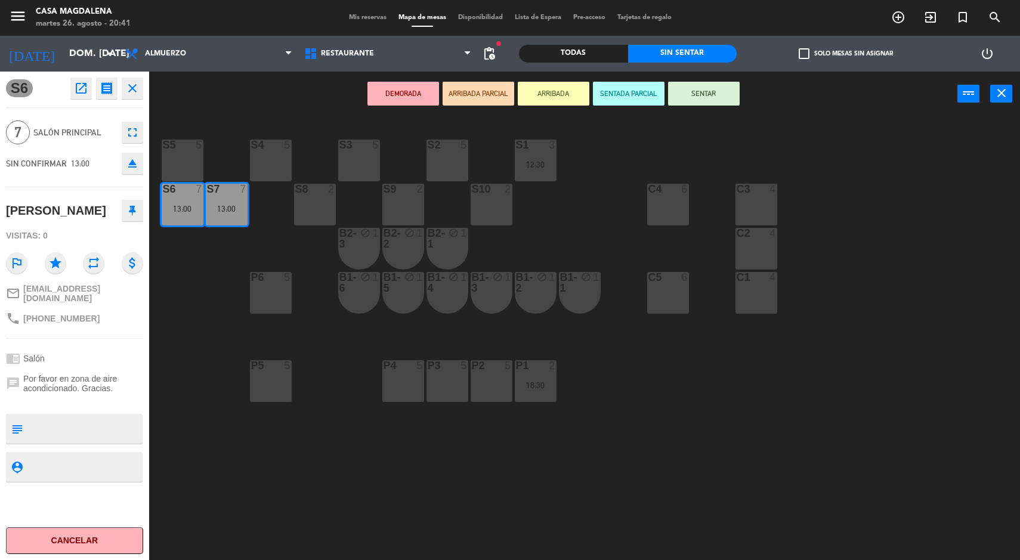
click at [752, 274] on div at bounding box center [756, 277] width 20 height 11
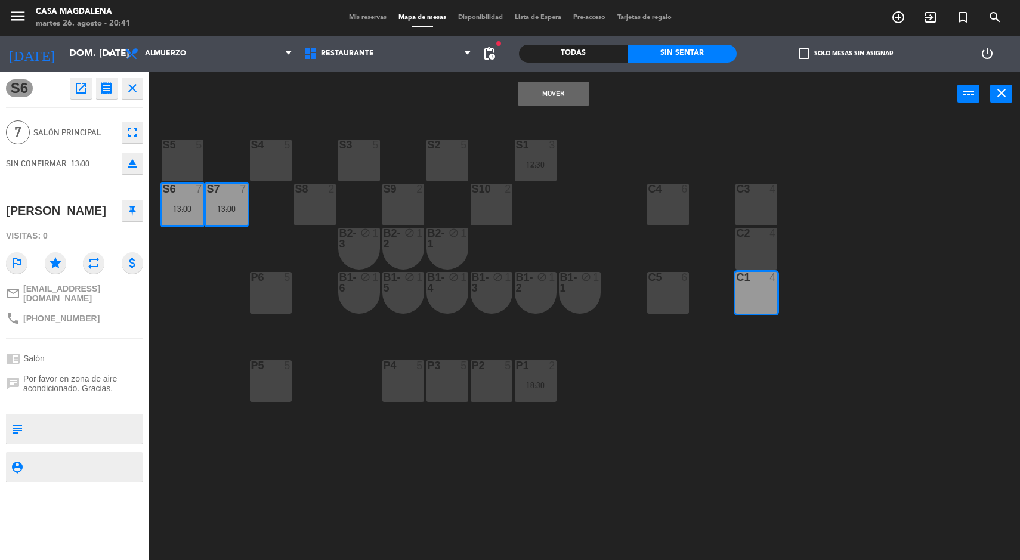
click at [737, 230] on div "C2" at bounding box center [737, 233] width 1 height 11
click at [760, 293] on div "C1 4" at bounding box center [757, 293] width 42 height 42
click at [740, 214] on div "C3 4" at bounding box center [757, 205] width 42 height 42
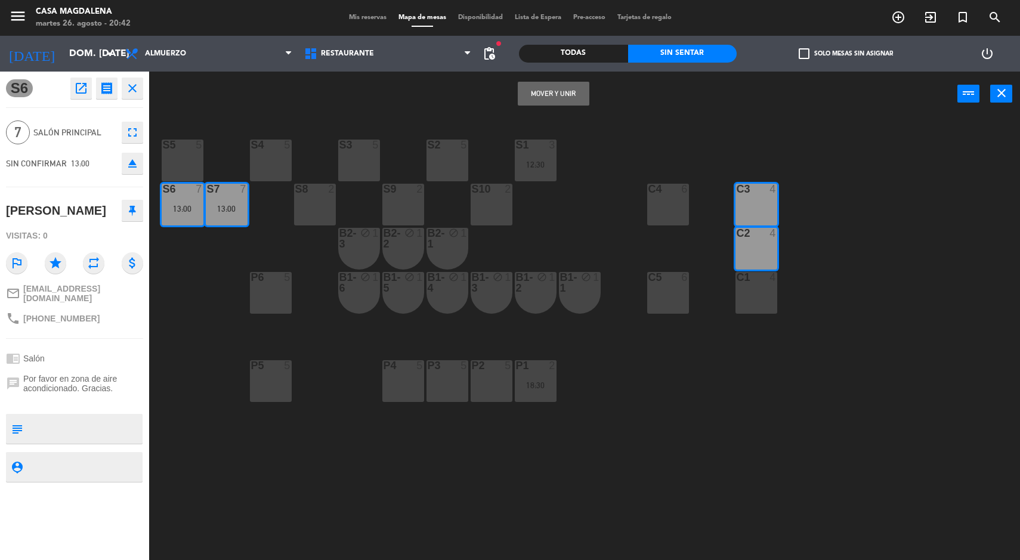
click at [547, 100] on button "Mover y Unir" at bounding box center [554, 94] width 72 height 24
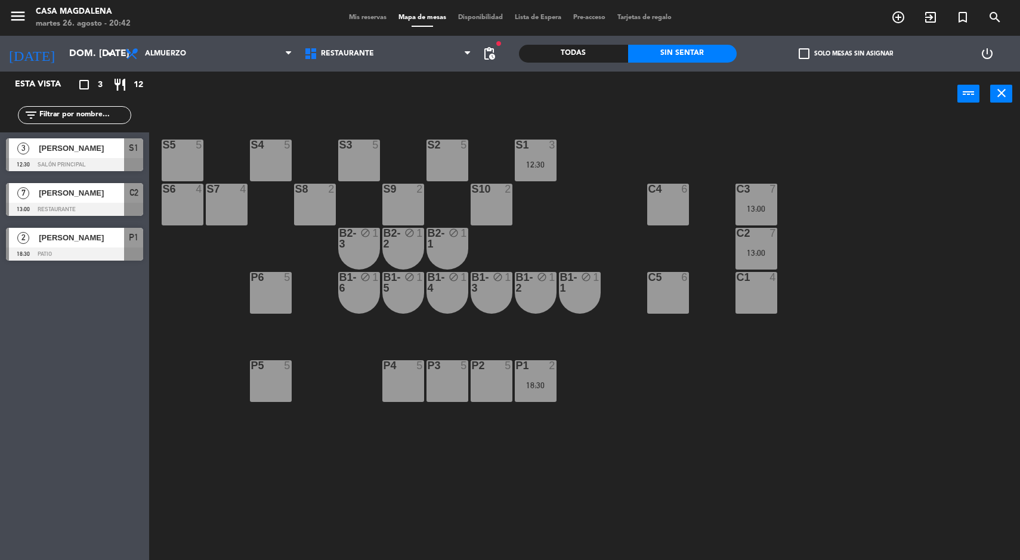
click at [530, 382] on div "18:30" at bounding box center [536, 385] width 42 height 8
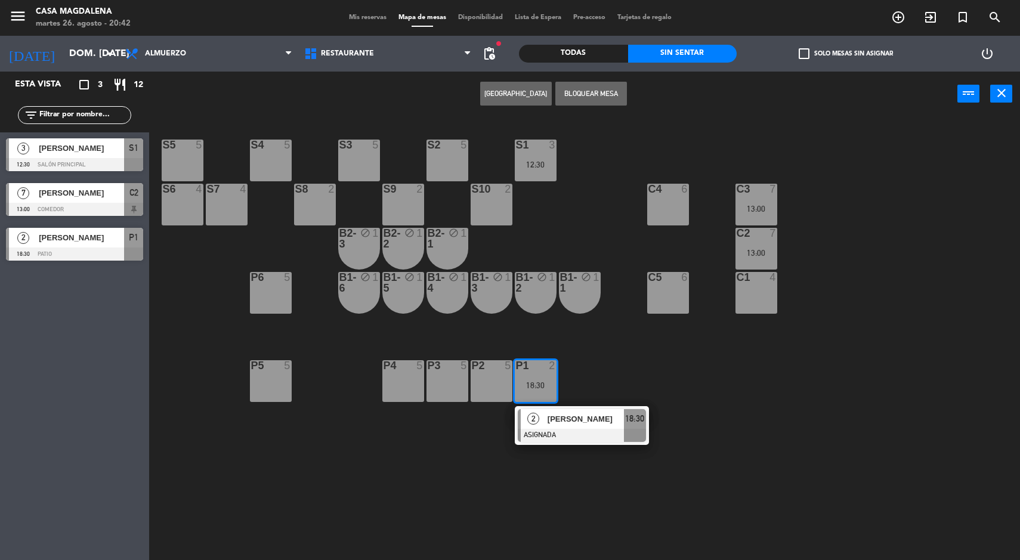
click at [263, 390] on div "P5 5" at bounding box center [271, 381] width 42 height 42
click at [472, 94] on button "Mover" at bounding box center [479, 94] width 72 height 24
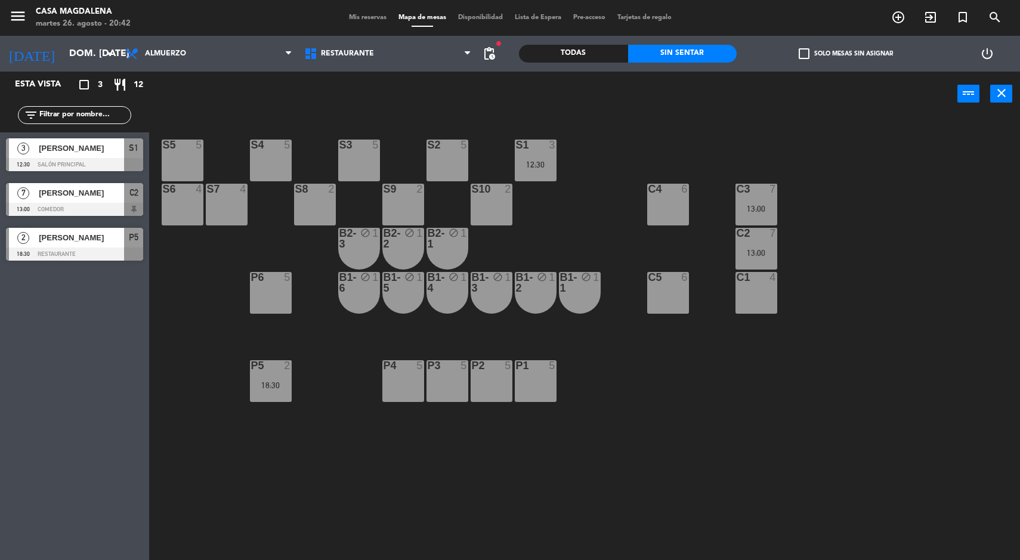
click at [19, 150] on span "3" at bounding box center [23, 149] width 12 height 12
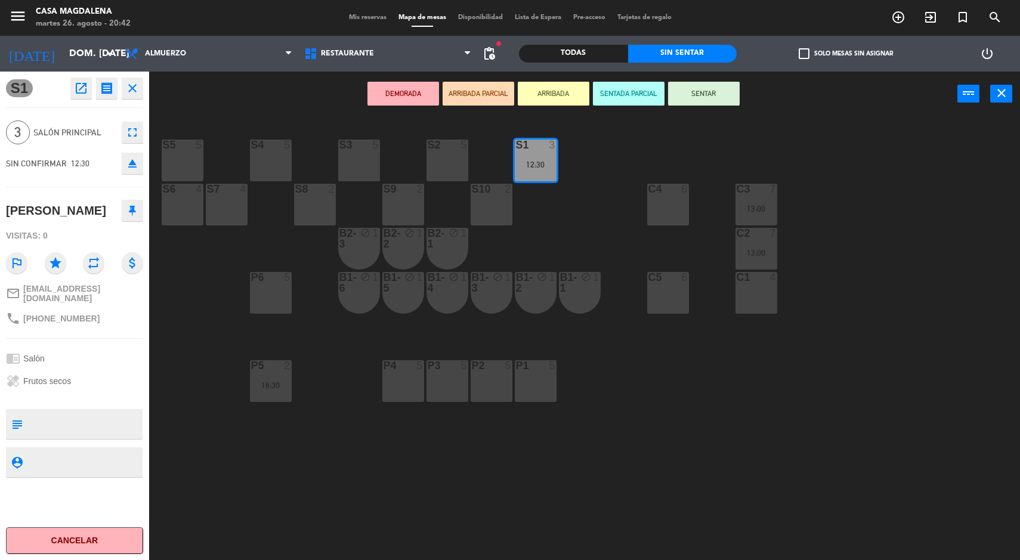
click at [561, 498] on div "S5 5 S4 5 S3 5 S2 5 S1 3 12:30 S6 4 S7 4 S8 2 S9 2 S10 2 C3 7 13:00 C4 6 C2 7 1…" at bounding box center [589, 340] width 861 height 444
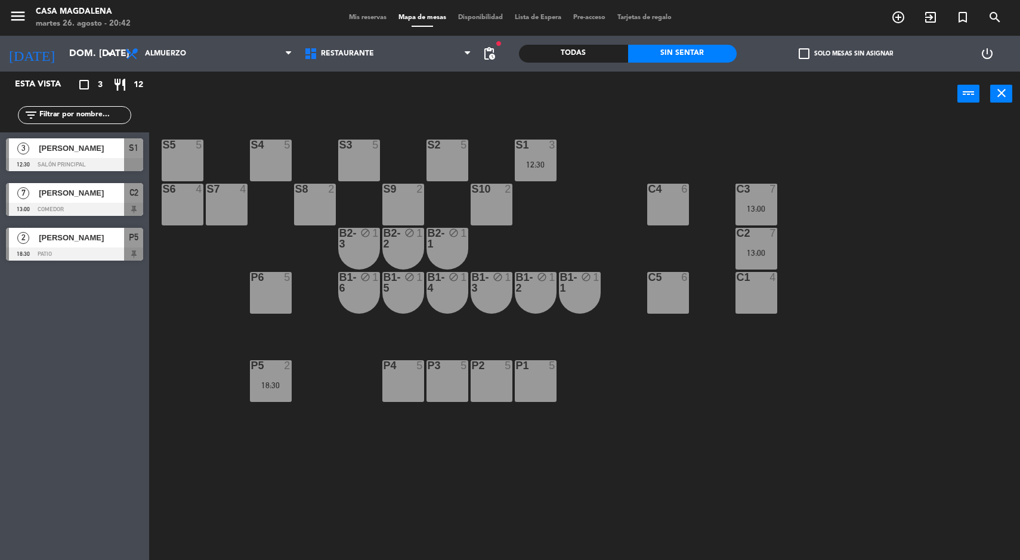
click at [72, 54] on input "dom. [DATE]" at bounding box center [126, 53] width 126 height 23
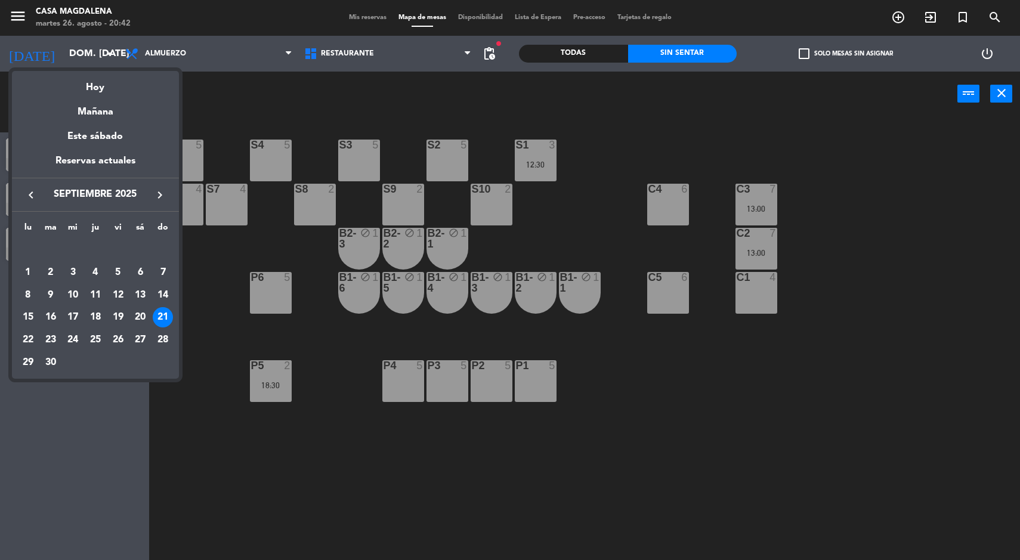
click at [24, 335] on div "22" at bounding box center [28, 340] width 20 height 20
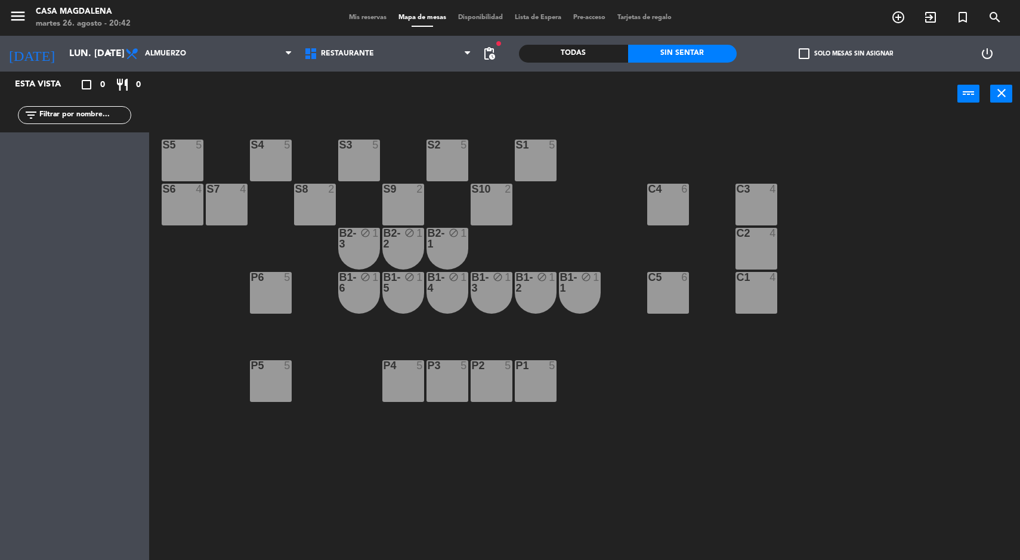
click at [63, 45] on input "lun. [DATE]" at bounding box center [126, 53] width 126 height 23
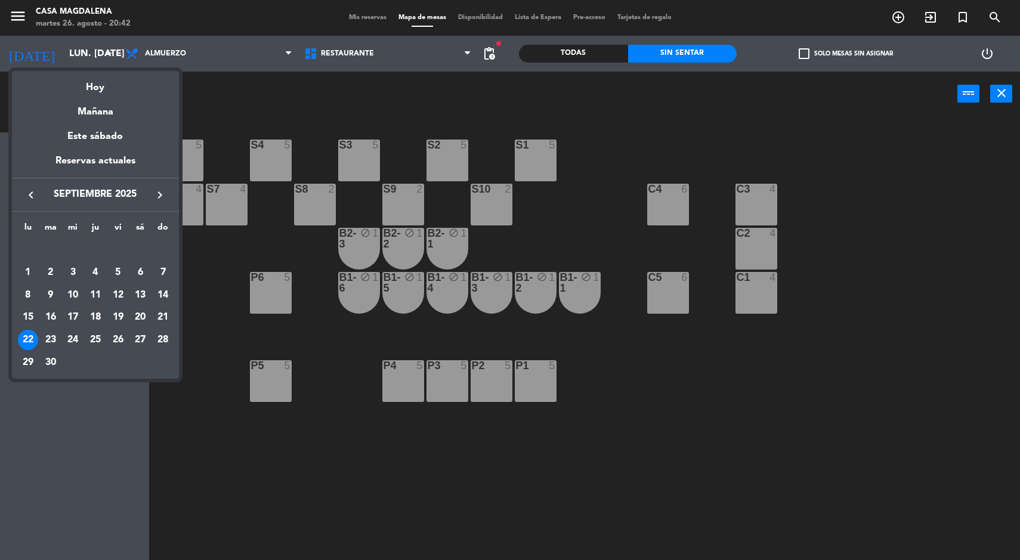
click at [54, 343] on div "23" at bounding box center [51, 340] width 20 height 20
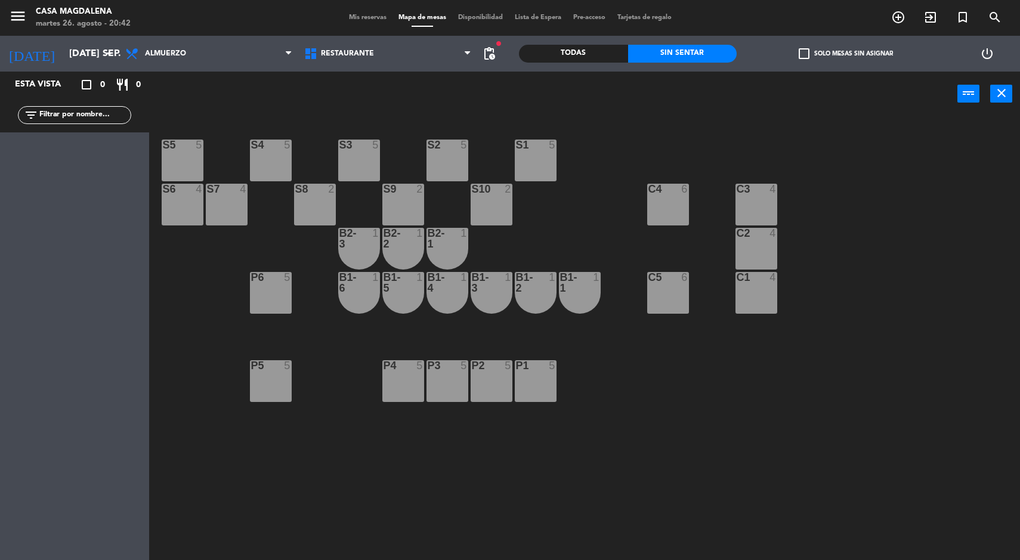
click at [67, 44] on input "[DATE] sep." at bounding box center [126, 53] width 126 height 23
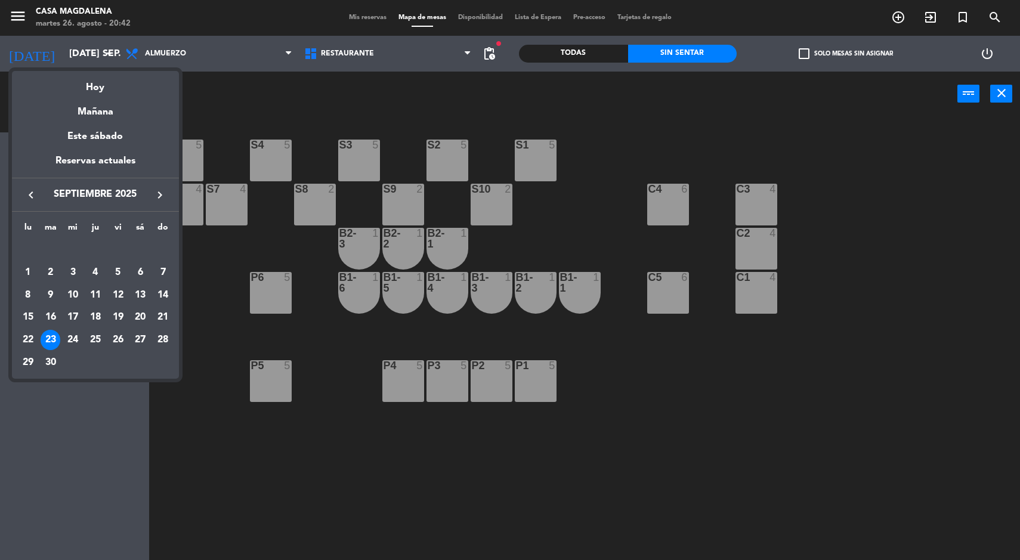
click at [63, 348] on td "24" at bounding box center [72, 340] width 23 height 23
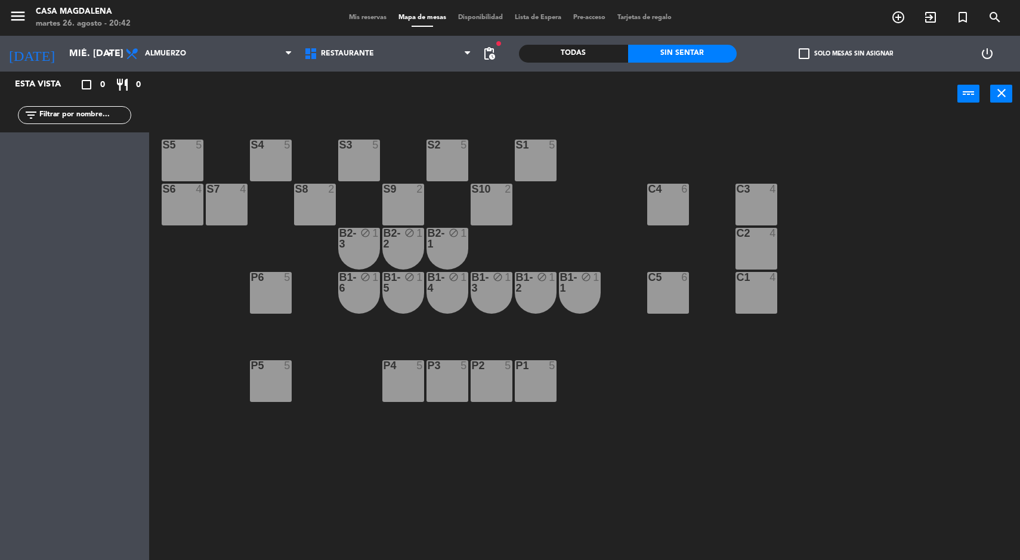
click at [63, 64] on input "mié. [DATE]" at bounding box center [126, 53] width 126 height 23
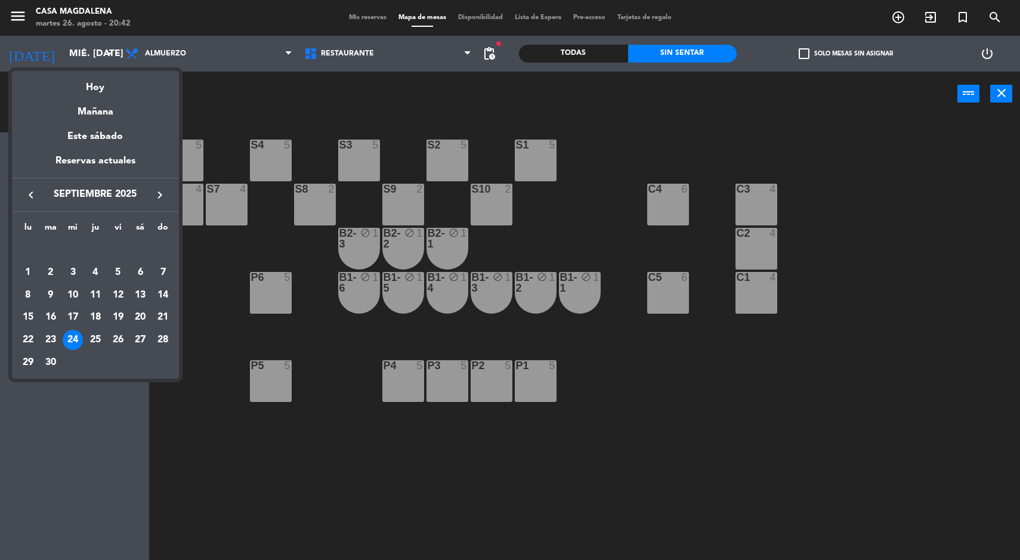
click at [98, 344] on div "25" at bounding box center [95, 340] width 20 height 20
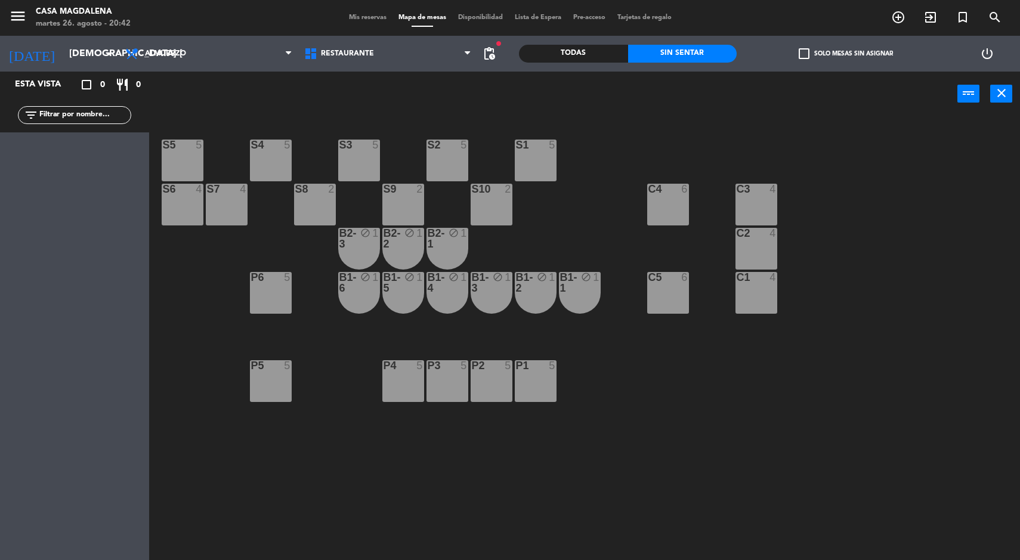
click at [66, 64] on input "[DEMOGRAPHIC_DATA] [DATE]" at bounding box center [126, 53] width 126 height 23
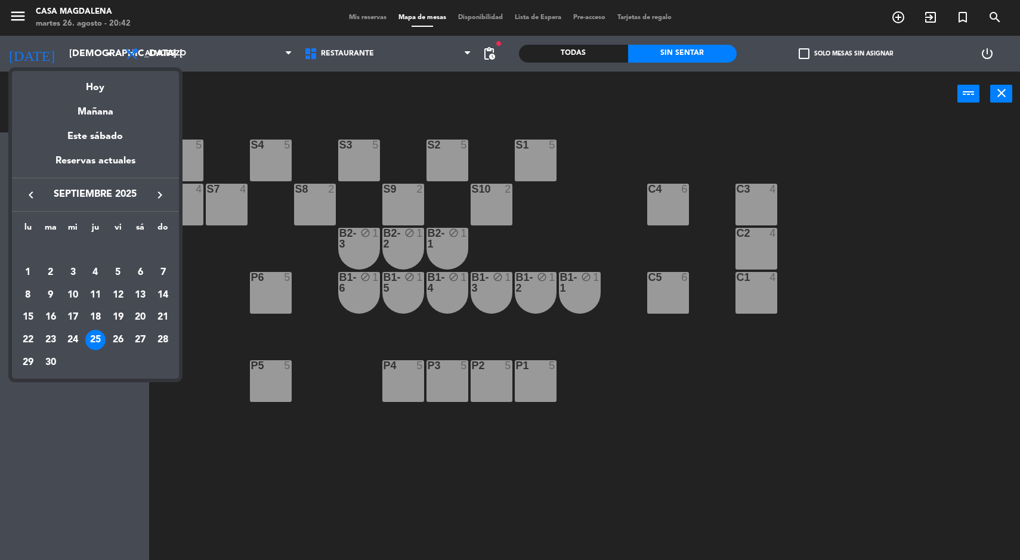
click at [122, 340] on div "26" at bounding box center [118, 340] width 20 height 20
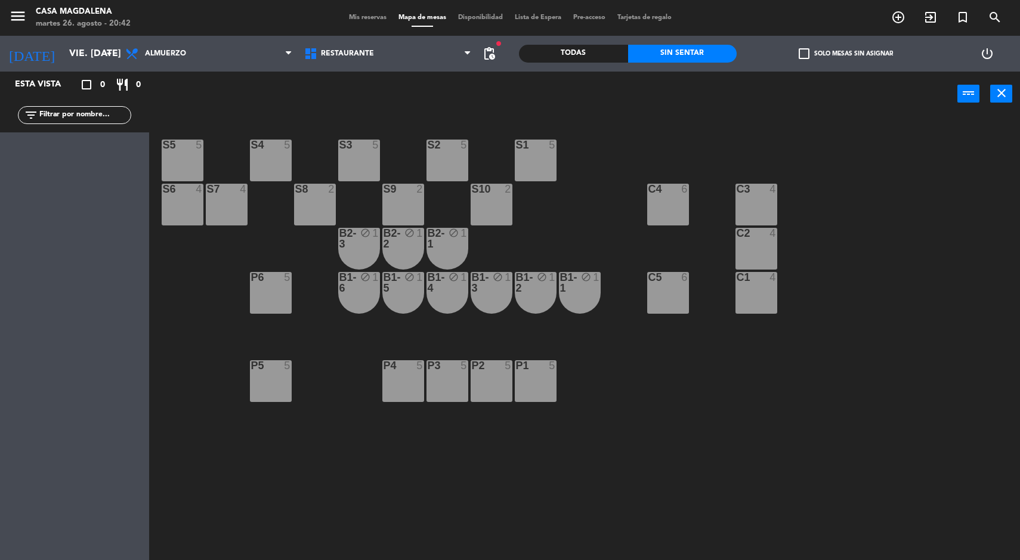
click at [64, 54] on input "vie. [DATE]" at bounding box center [126, 53] width 126 height 23
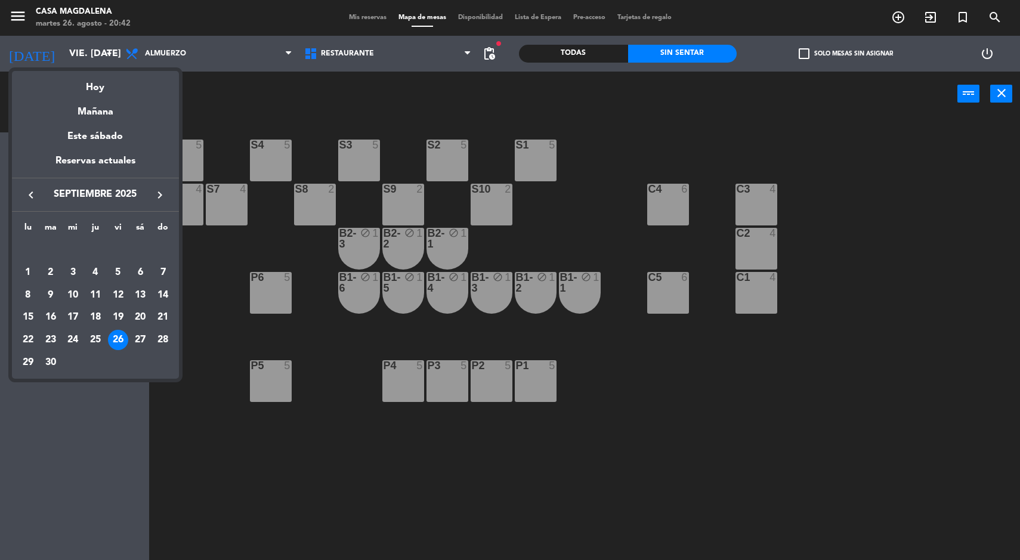
click at [137, 343] on div "27" at bounding box center [140, 340] width 20 height 20
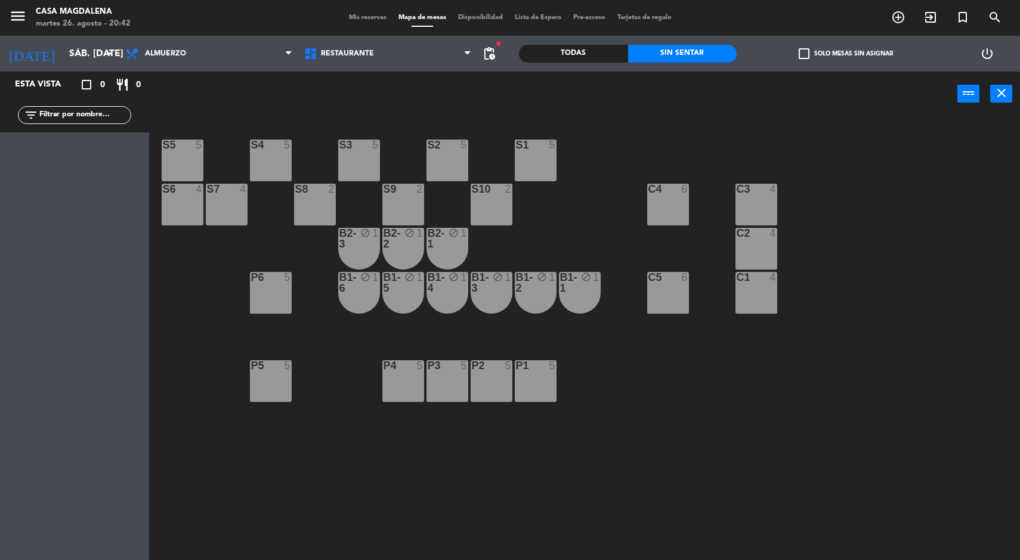
click at [63, 55] on input "sáb. [DATE]" at bounding box center [126, 53] width 126 height 23
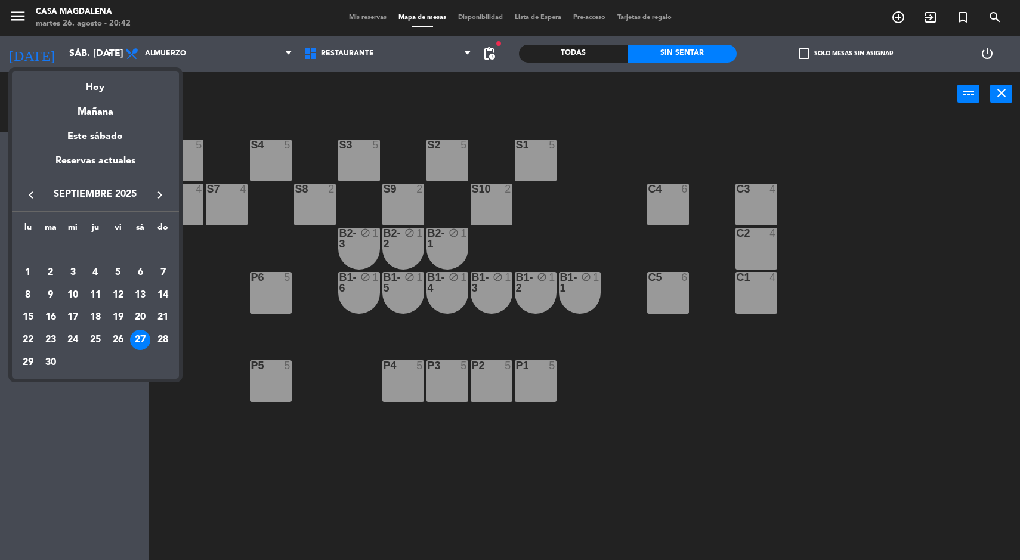
click at [167, 343] on div "28" at bounding box center [163, 340] width 20 height 20
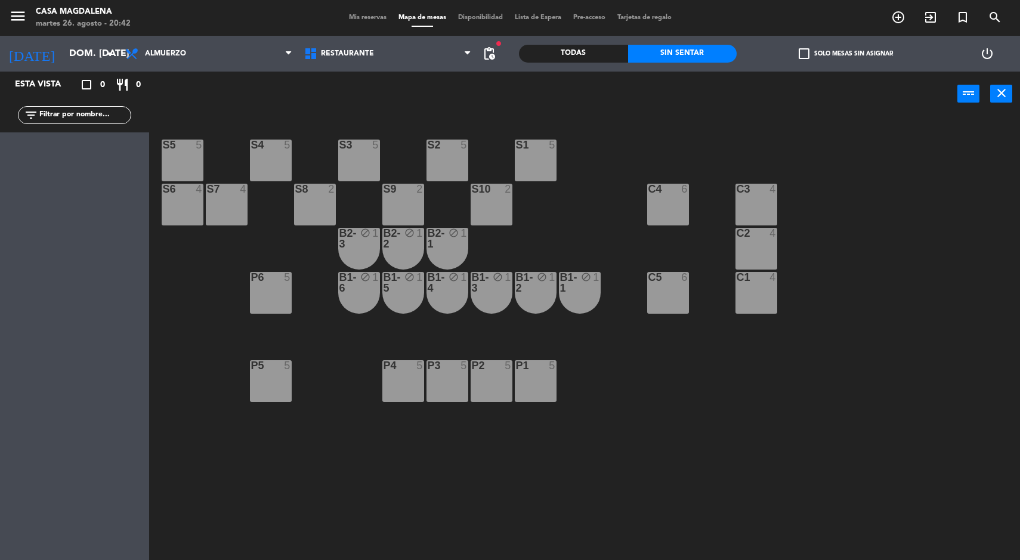
click at [92, 63] on input "dom. [DATE]" at bounding box center [126, 53] width 126 height 23
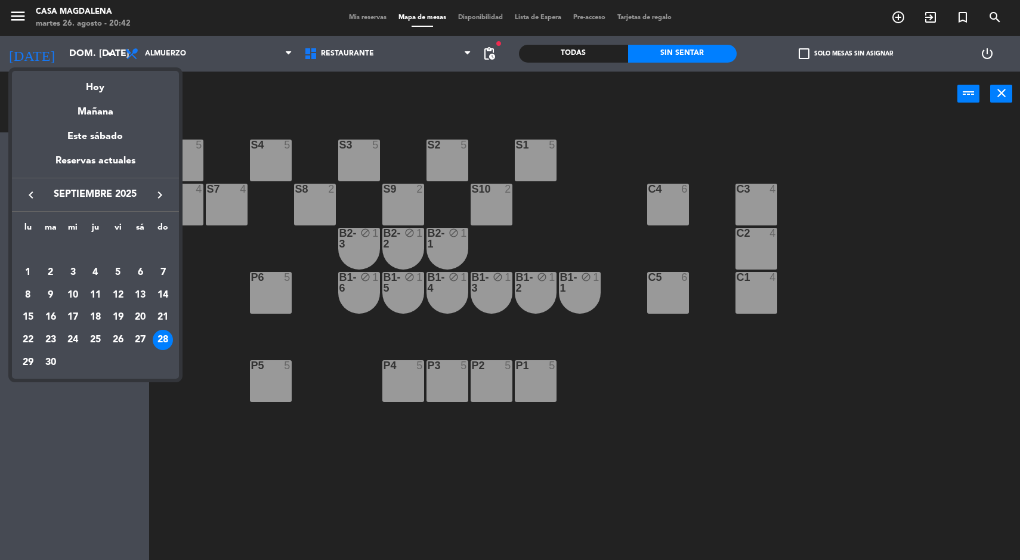
click at [63, 59] on div at bounding box center [510, 280] width 1020 height 560
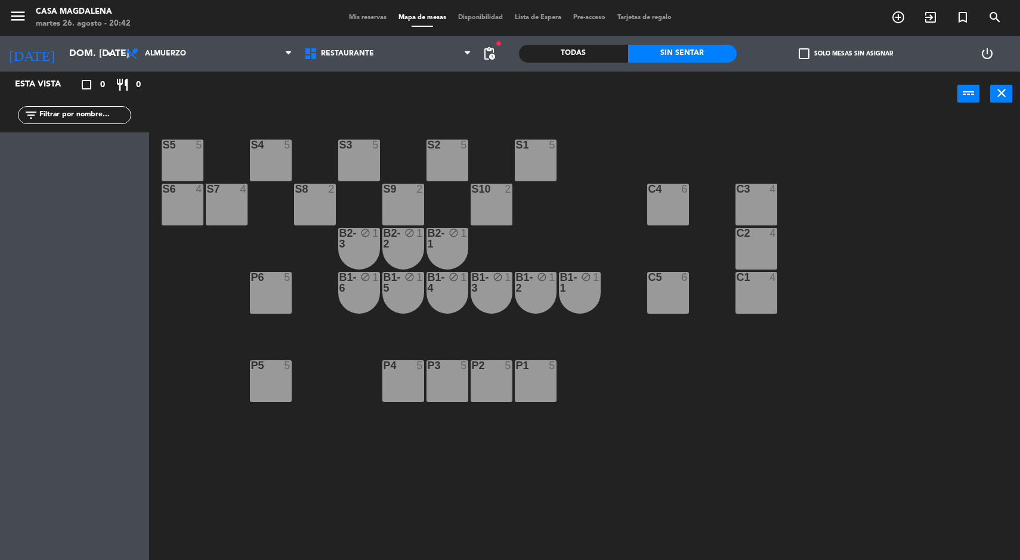
click at [63, 53] on input "dom. [DATE]" at bounding box center [126, 53] width 126 height 23
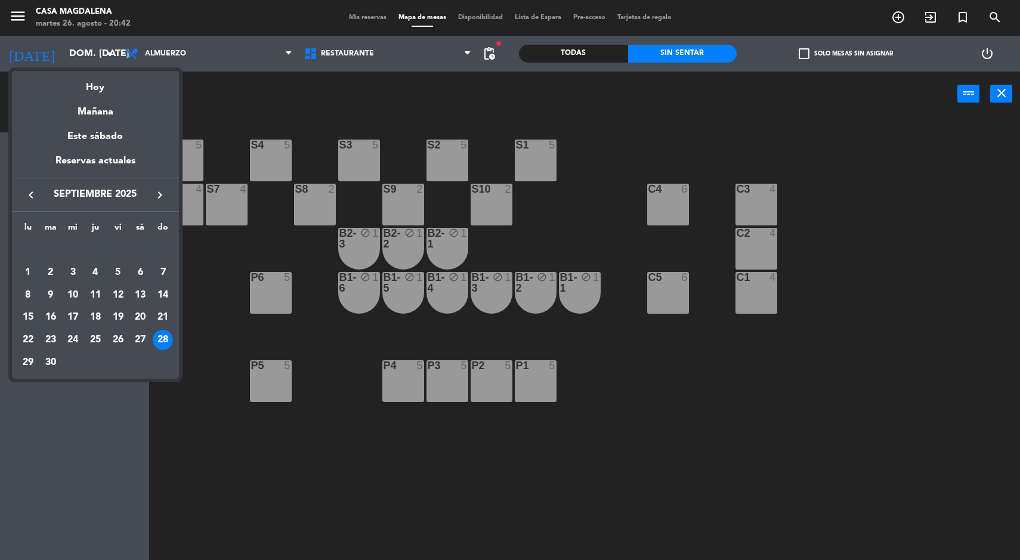
click at [24, 357] on div "29" at bounding box center [28, 363] width 20 height 20
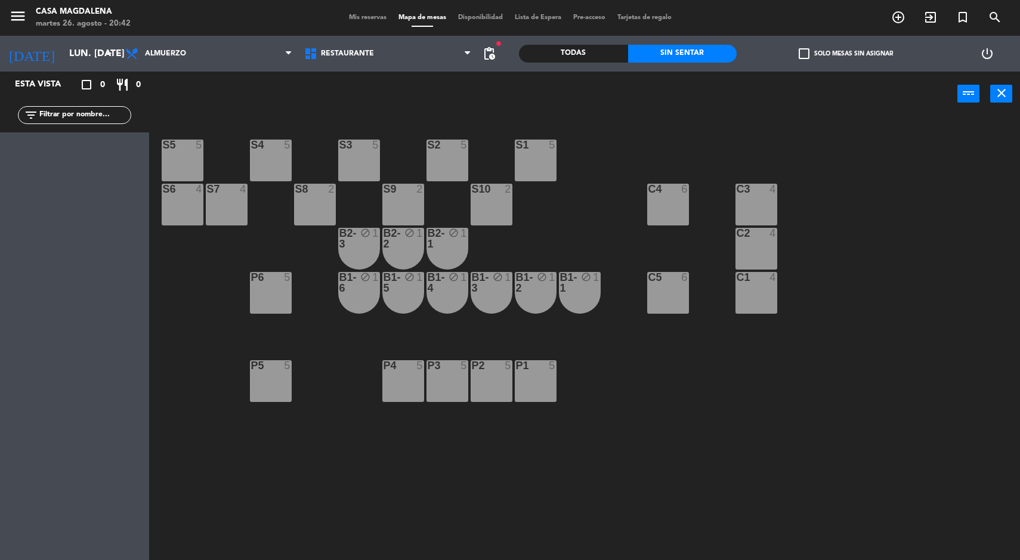
click at [63, 47] on input "lun. [DATE]" at bounding box center [126, 53] width 126 height 23
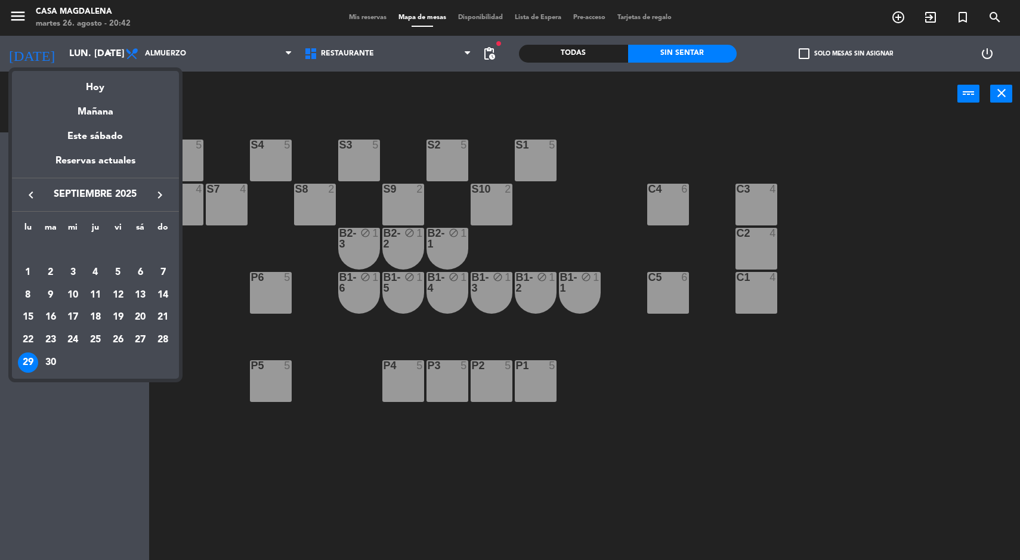
click at [51, 362] on div "30" at bounding box center [51, 363] width 20 height 20
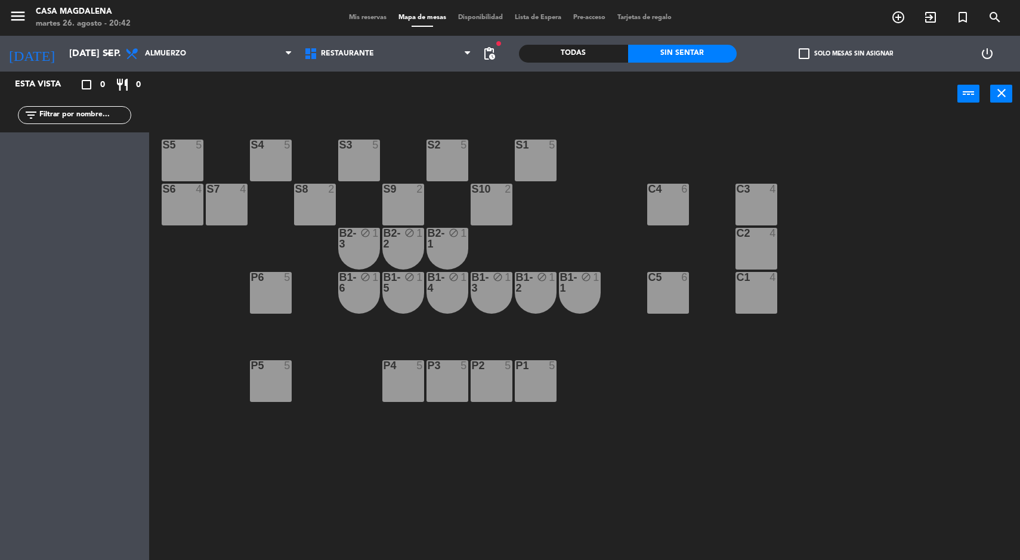
click at [63, 55] on input "[DATE] sep." at bounding box center [126, 53] width 126 height 23
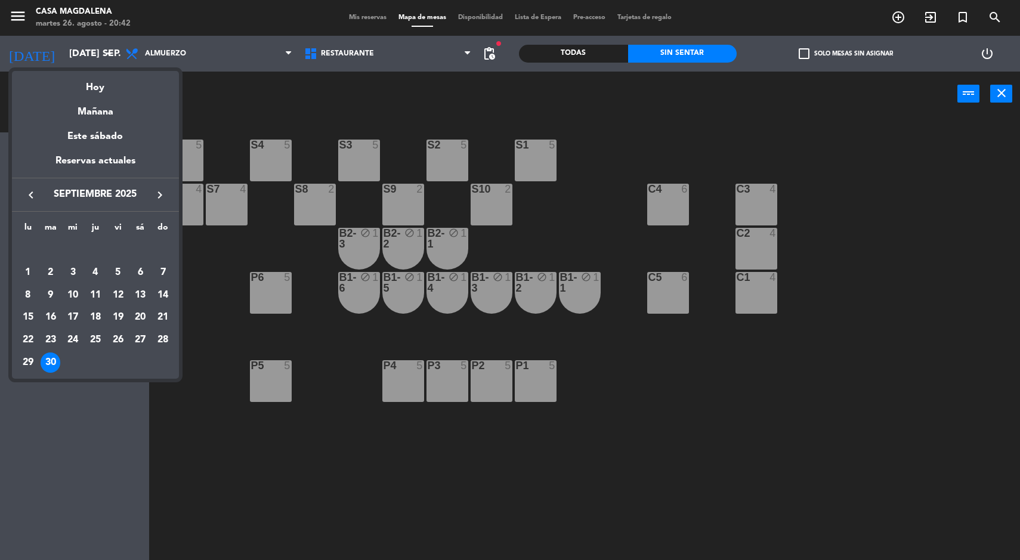
click at [150, 215] on div "lu ma [PERSON_NAME] vi sá do [DATE] 2 3 4 5 6 7 8 9 10 11 12 13 14 15 16 17 18 …" at bounding box center [95, 295] width 167 height 167
click at [158, 193] on icon "keyboard_arrow_right" at bounding box center [160, 195] width 14 height 14
click at [70, 269] on div "1" at bounding box center [73, 273] width 20 height 20
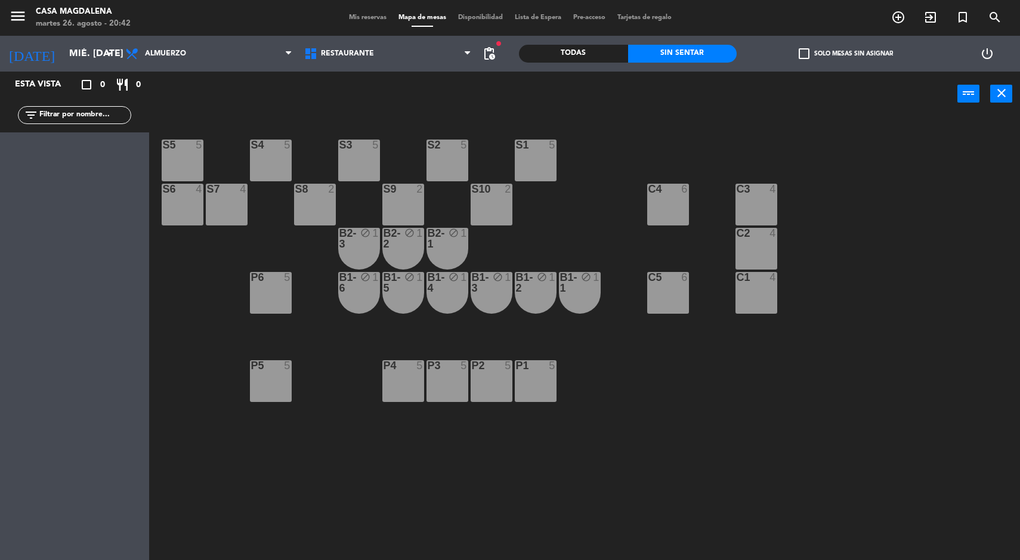
click at [81, 42] on input "mié. [DATE]" at bounding box center [126, 53] width 126 height 23
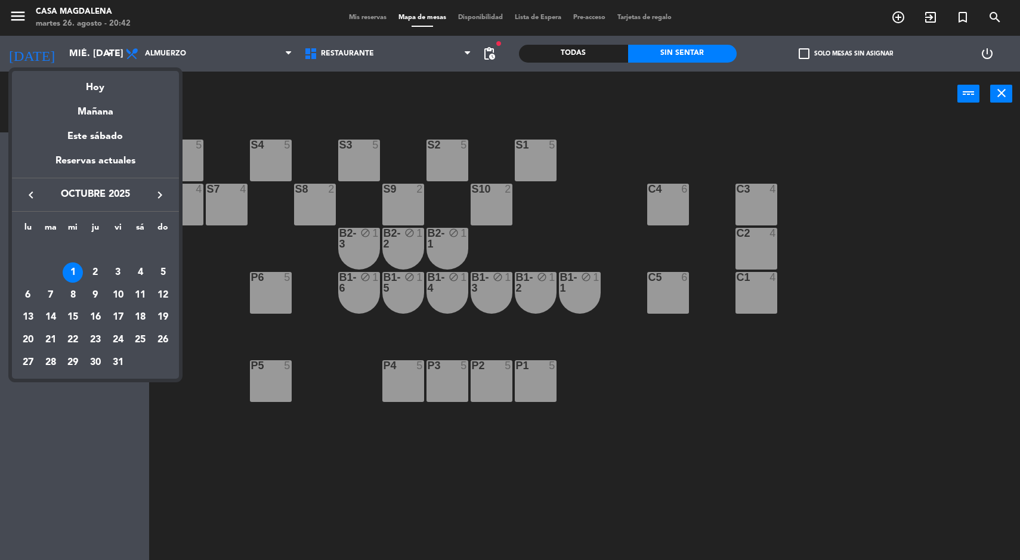
click at [94, 276] on div "2" at bounding box center [95, 273] width 20 height 20
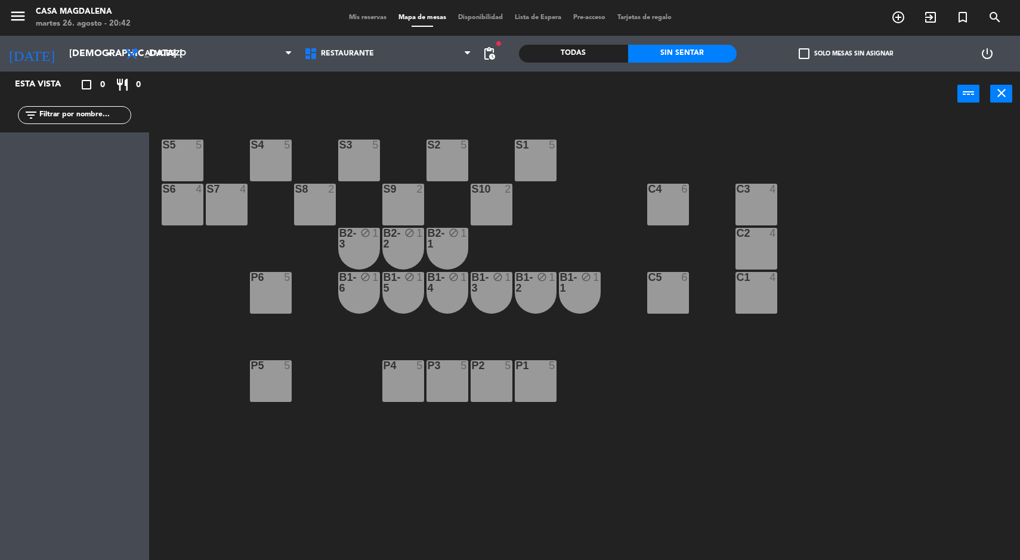
click at [63, 54] on input "[DEMOGRAPHIC_DATA] [DATE]" at bounding box center [126, 53] width 126 height 23
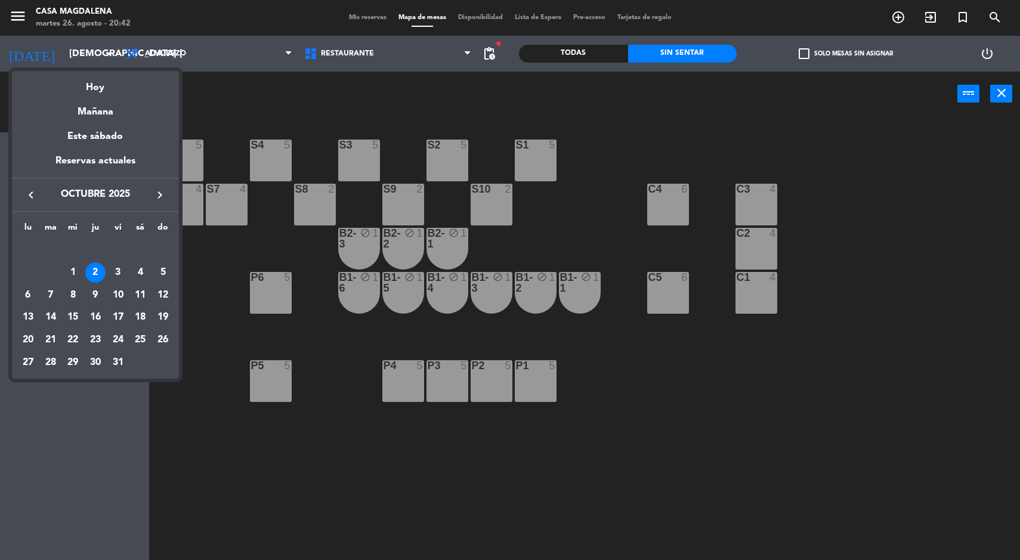
click at [100, 272] on div "2" at bounding box center [95, 273] width 20 height 20
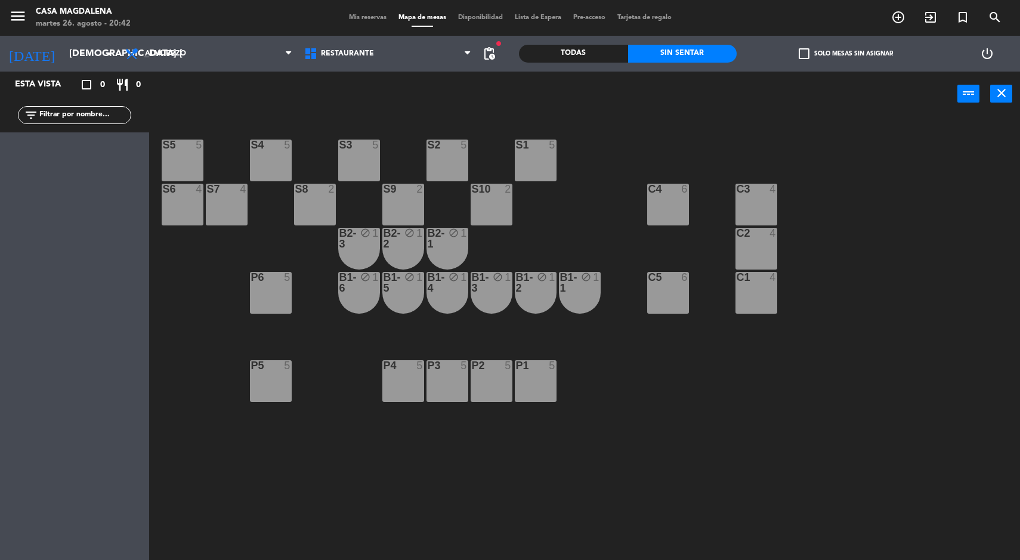
click at [63, 55] on input "[DEMOGRAPHIC_DATA] [DATE]" at bounding box center [126, 53] width 126 height 23
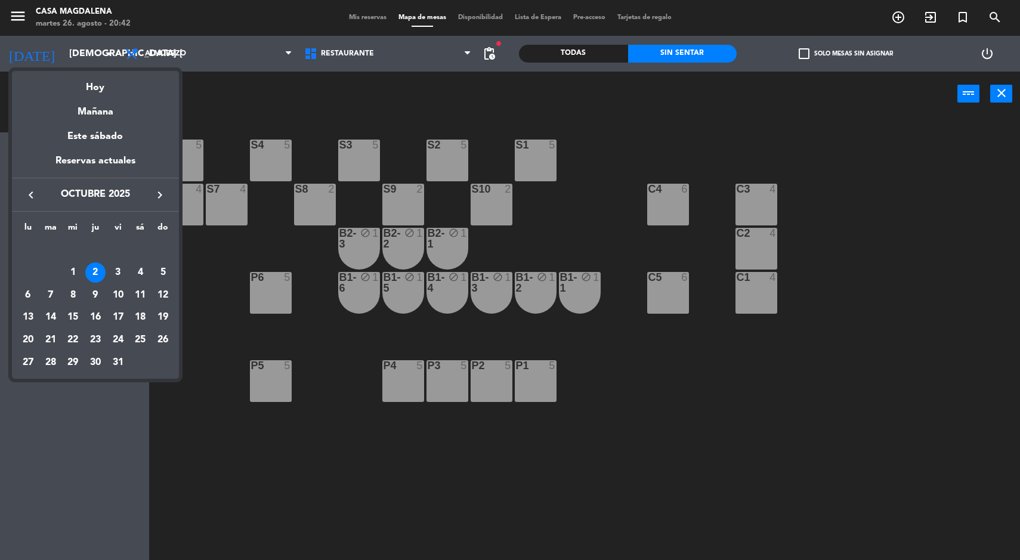
click at [119, 271] on div "3" at bounding box center [118, 273] width 20 height 20
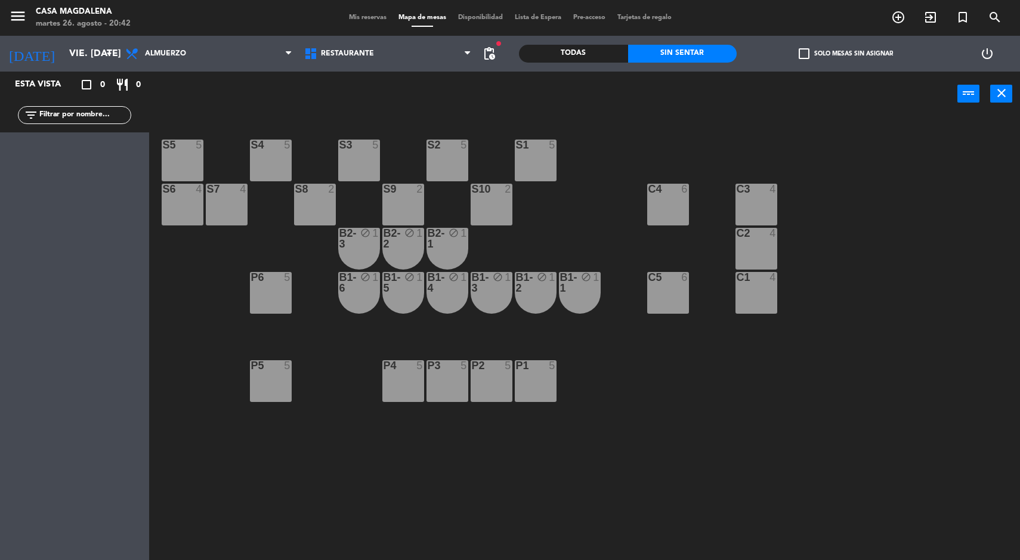
click at [492, 55] on span "pending_actions" at bounding box center [489, 54] width 14 height 14
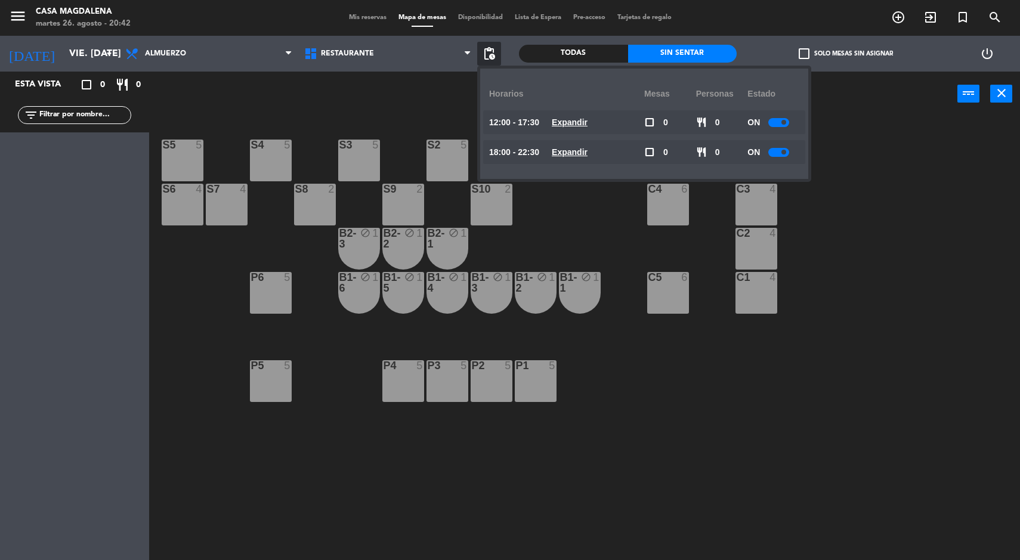
click at [539, 122] on span "12:00 - 17:30" at bounding box center [514, 123] width 50 height 14
click at [563, 122] on u "Expandir" at bounding box center [570, 123] width 36 height 10
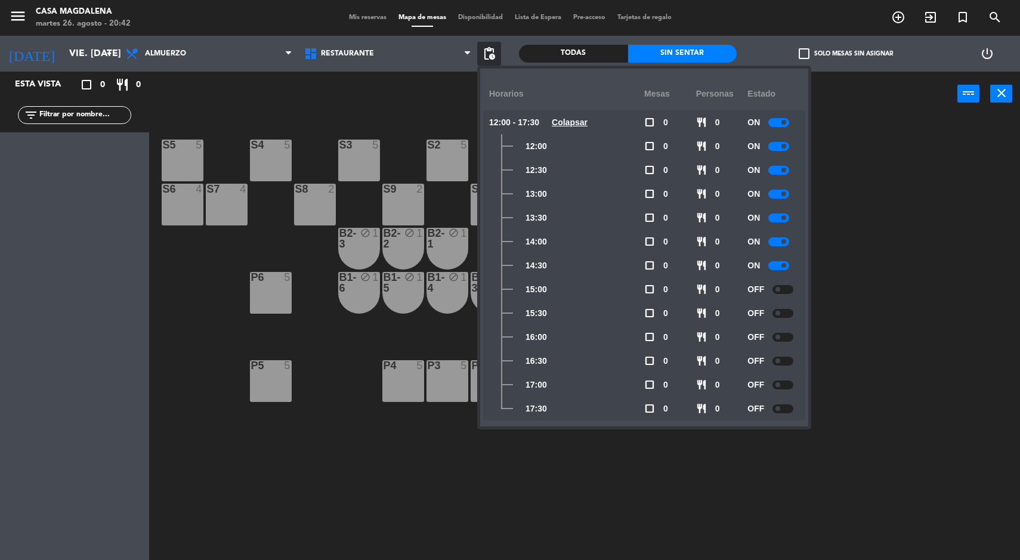
click at [581, 128] on span "Colapsar" at bounding box center [570, 123] width 36 height 14
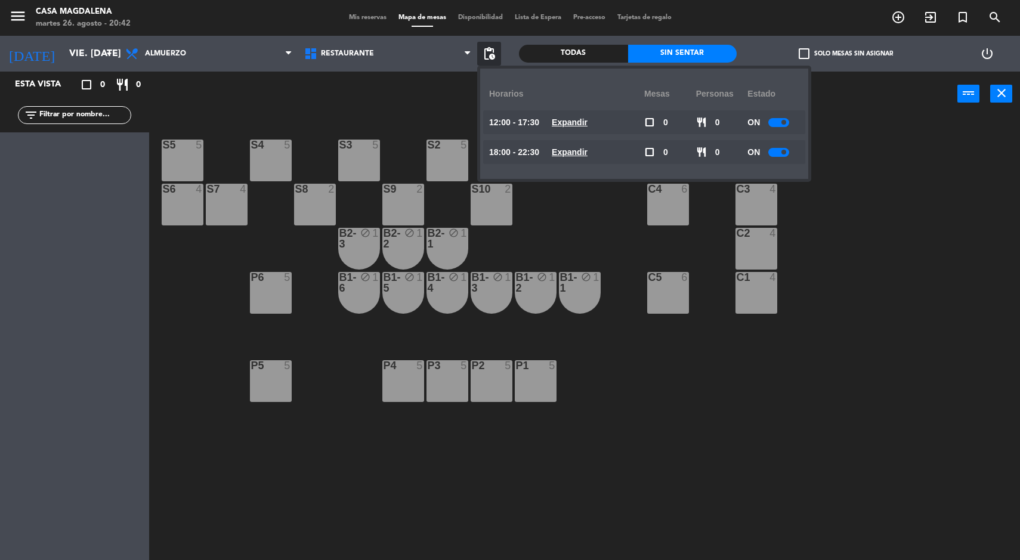
click at [578, 157] on u "Expandir" at bounding box center [570, 152] width 36 height 10
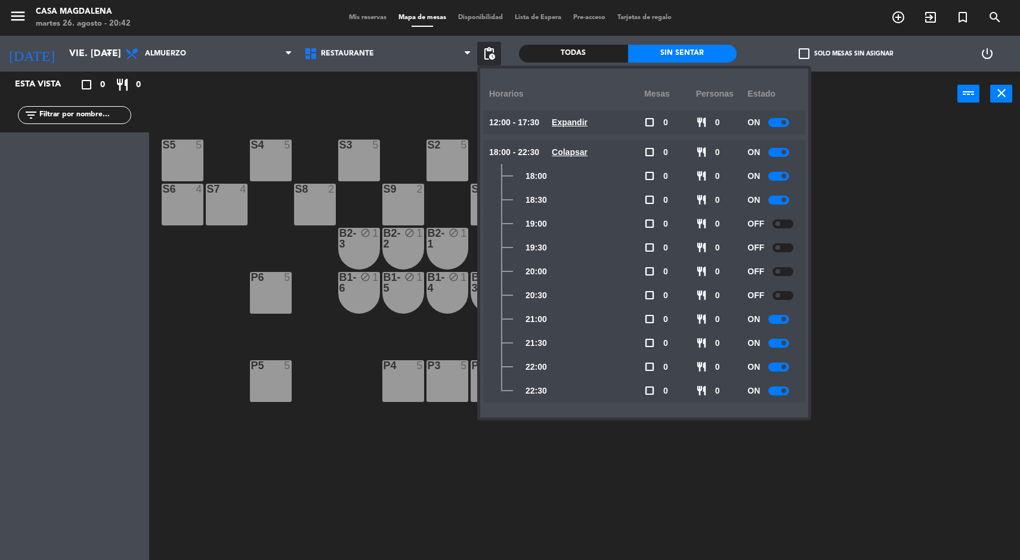
click at [734, 477] on div "S5 5 S4 5 S3 5 S2 5 S1 5 S6 4 S7 4 S8 2 S9 2 S10 2 C3 4 C4 6 C2 4 B2-3 block 1 …" at bounding box center [589, 340] width 861 height 444
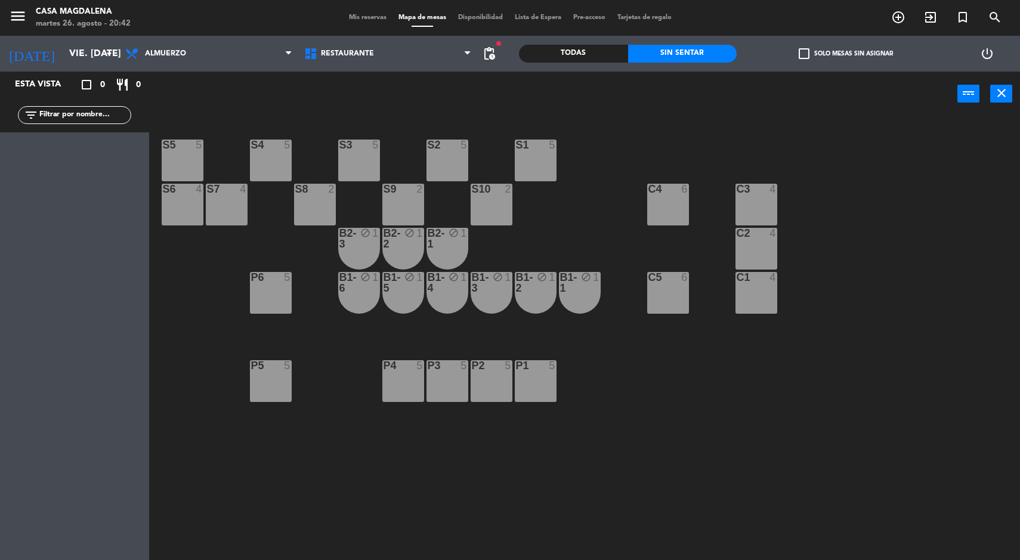
click at [67, 60] on input "vie. [DATE]" at bounding box center [126, 53] width 126 height 23
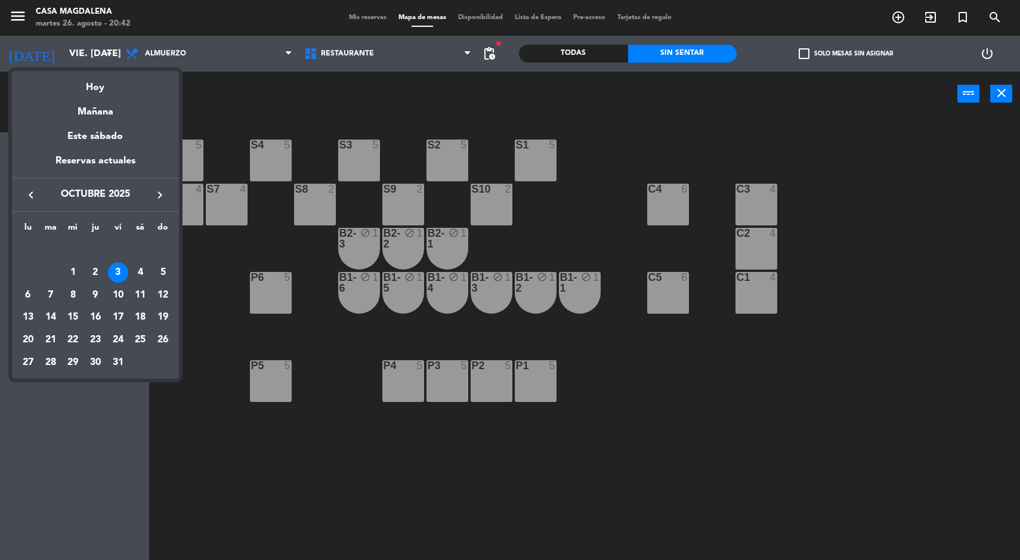
click at [159, 198] on icon "keyboard_arrow_right" at bounding box center [160, 195] width 14 height 14
click at [155, 195] on icon "keyboard_arrow_right" at bounding box center [160, 195] width 14 height 14
click at [113, 296] on div "12" at bounding box center [118, 295] width 20 height 20
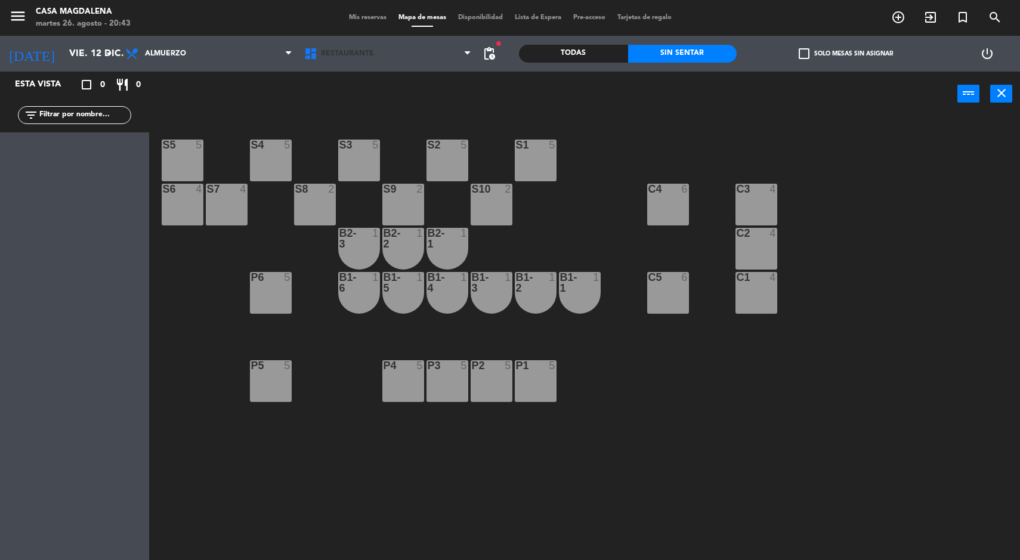
click at [474, 52] on span at bounding box center [471, 53] width 12 height 11
click at [488, 55] on span "pending_actions" at bounding box center [489, 54] width 14 height 14
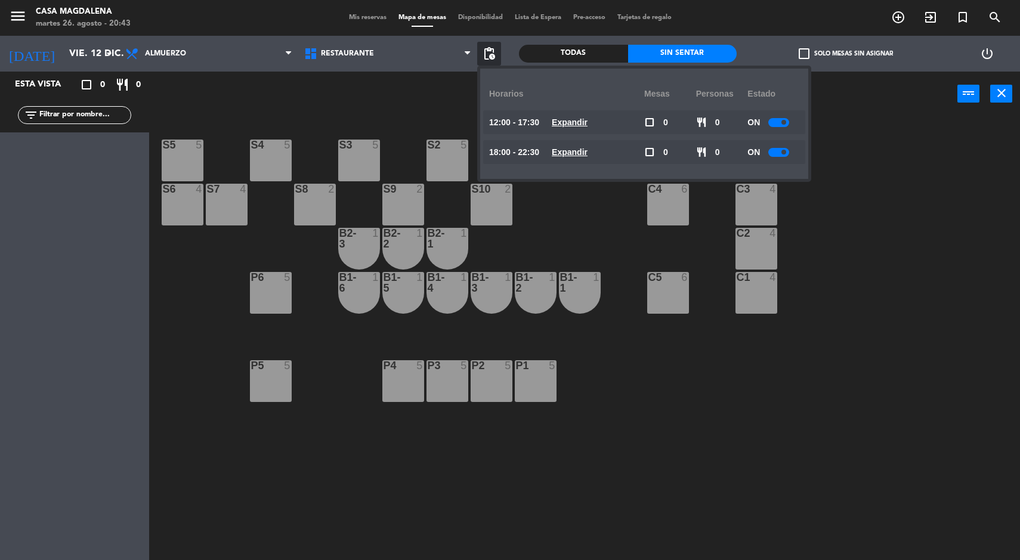
click at [566, 157] on u "Expandir" at bounding box center [570, 152] width 36 height 10
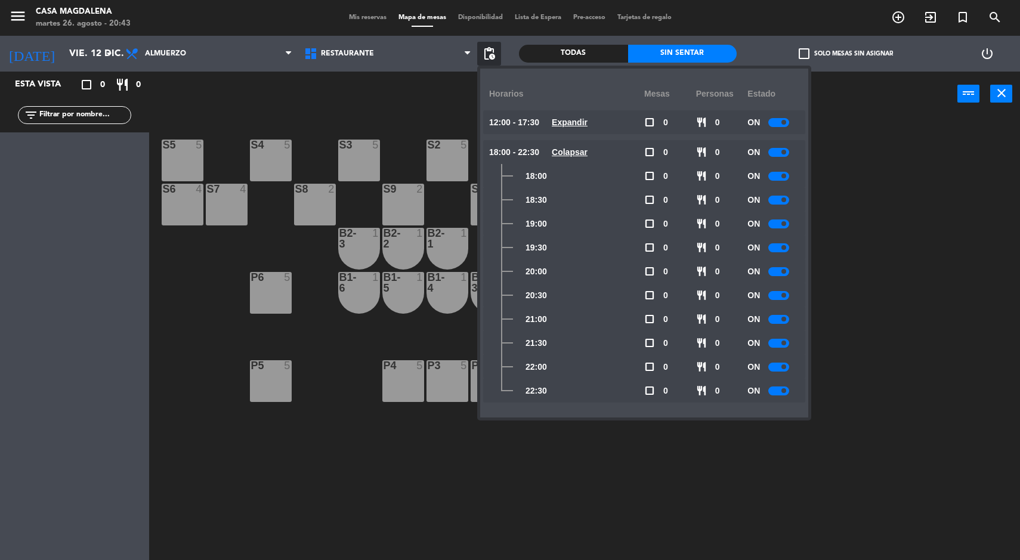
click at [785, 224] on span at bounding box center [784, 223] width 5 height 5
click at [785, 248] on span at bounding box center [784, 247] width 5 height 5
click at [778, 273] on div at bounding box center [779, 271] width 21 height 9
click at [785, 295] on span at bounding box center [784, 295] width 5 height 5
click at [902, 361] on div "S5 5 S4 5 S3 5 S2 5 S1 5 S6 4 S7 4 S8 2 S9 2 S10 2 C3 4 C4 6 C2 4 B2-3 1 B2-2 1…" at bounding box center [589, 340] width 861 height 444
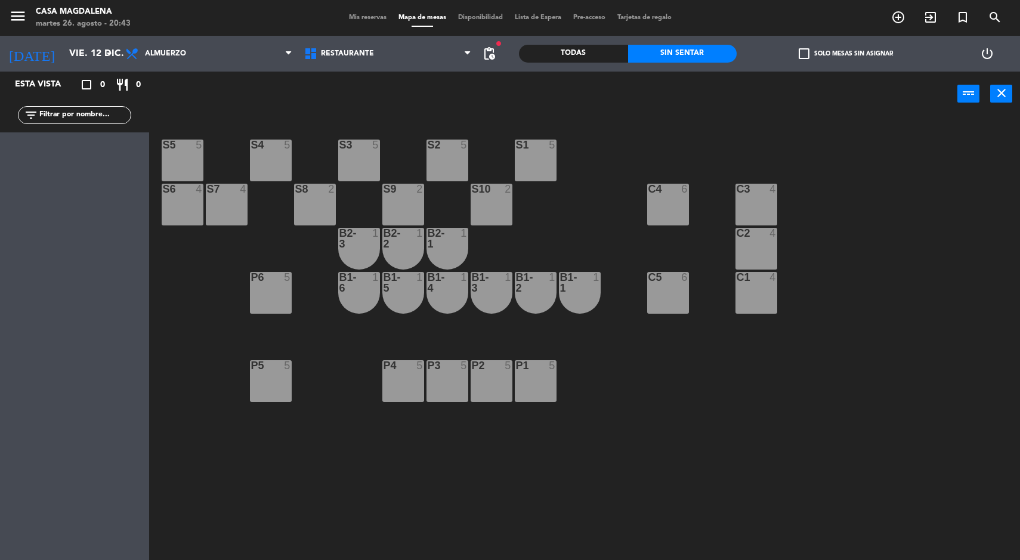
click at [93, 55] on input "vie. 12 dic." at bounding box center [126, 53] width 126 height 23
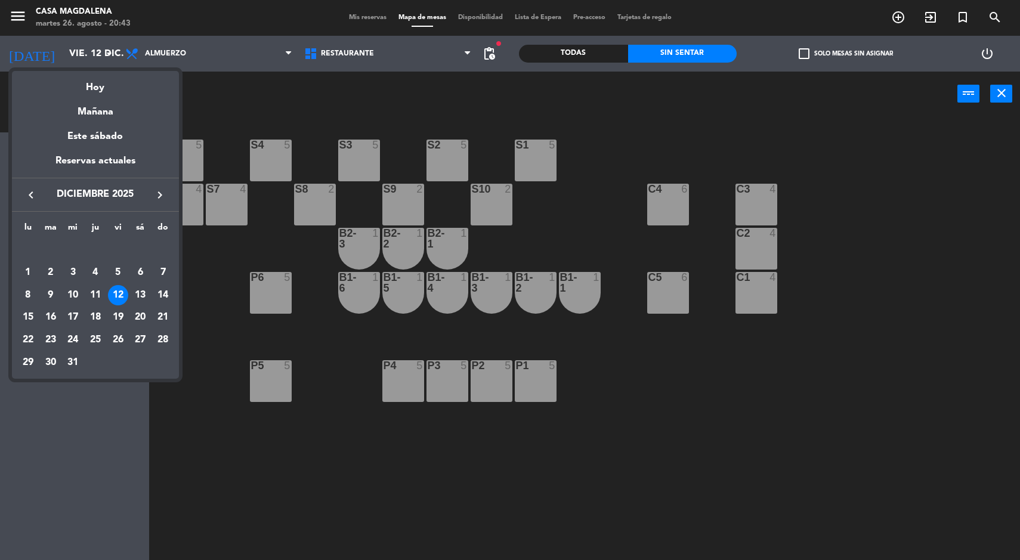
click at [27, 266] on div "1" at bounding box center [28, 273] width 20 height 20
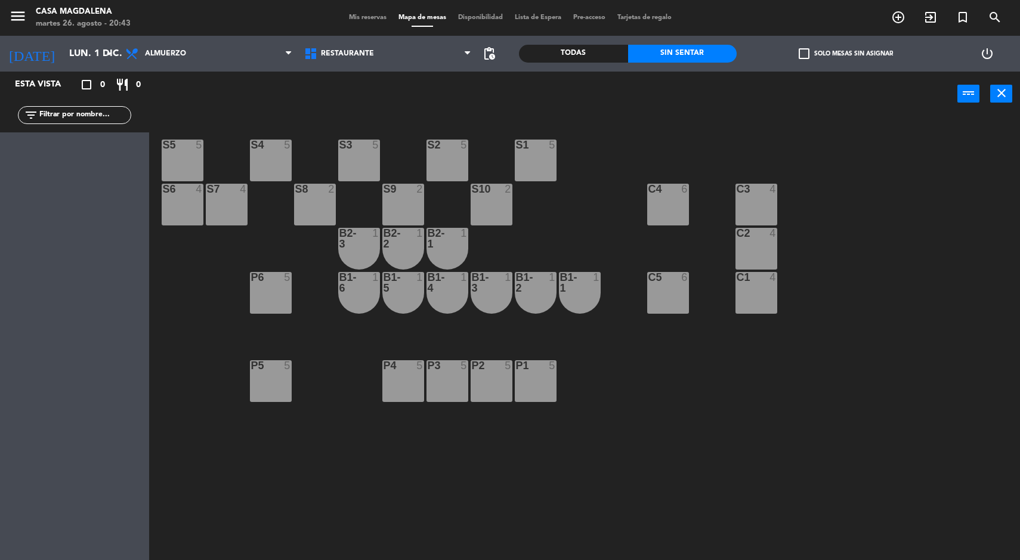
click at [521, 50] on div "Todas" at bounding box center [573, 54] width 109 height 18
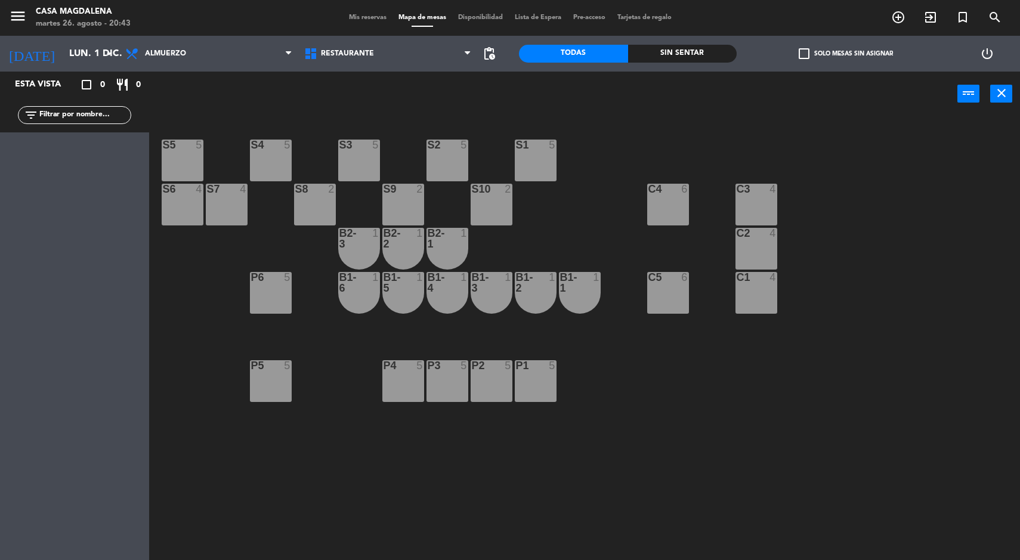
click at [494, 54] on span "pending_actions" at bounding box center [489, 54] width 14 height 14
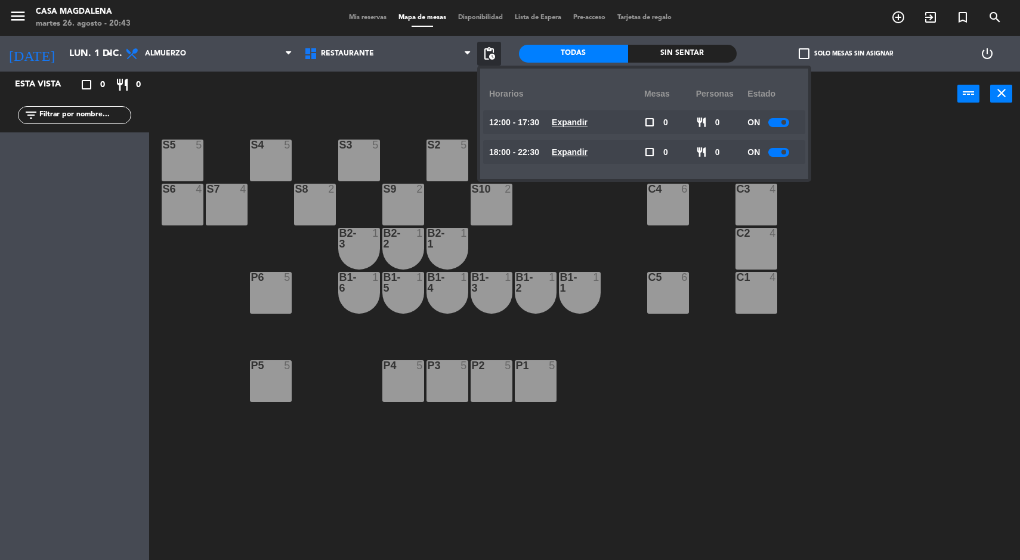
click at [588, 126] on u "Expandir" at bounding box center [570, 123] width 36 height 10
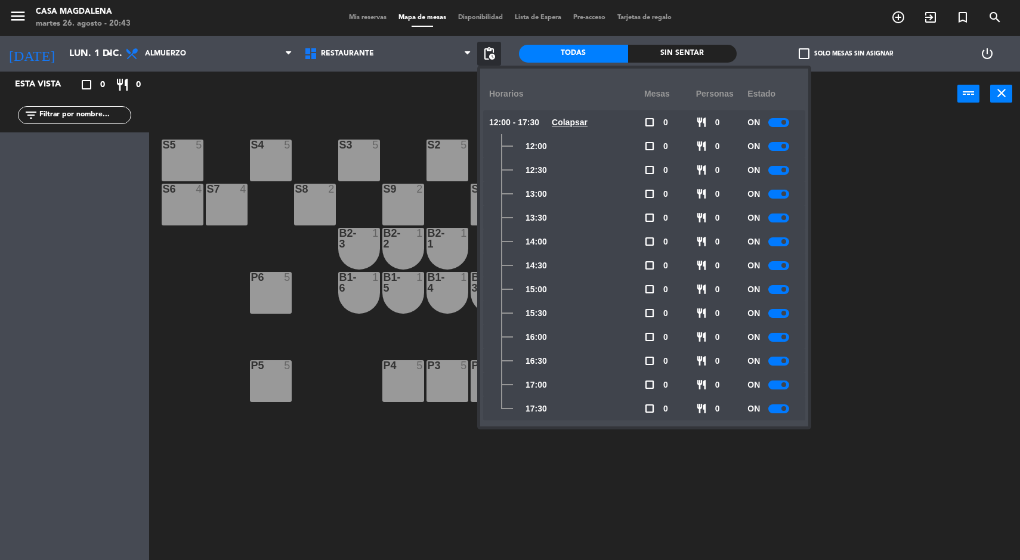
click at [785, 290] on span at bounding box center [784, 289] width 5 height 5
click at [776, 313] on div at bounding box center [779, 313] width 21 height 9
click at [777, 337] on div at bounding box center [779, 337] width 21 height 9
click at [779, 357] on div at bounding box center [779, 361] width 21 height 9
click at [785, 384] on span at bounding box center [784, 384] width 5 height 5
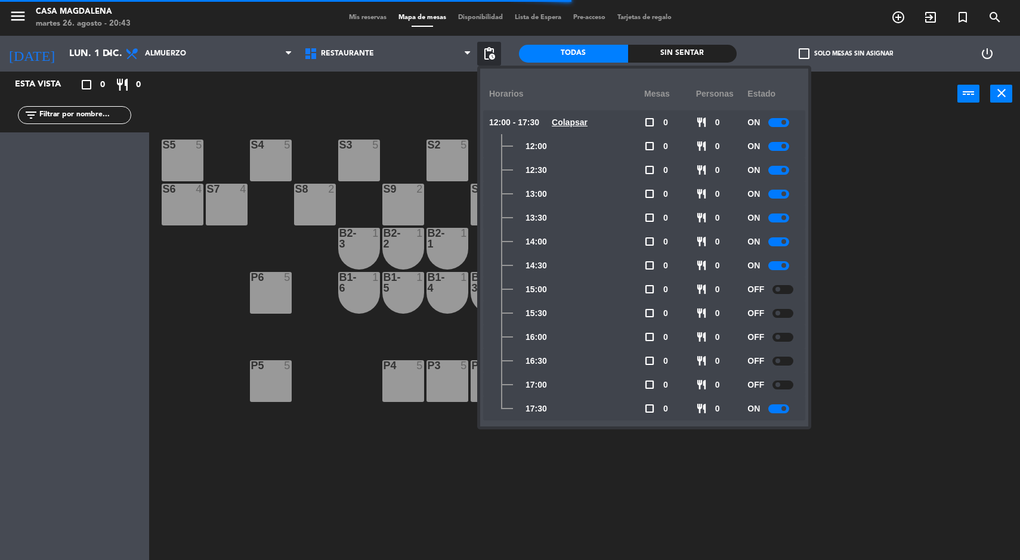
click at [782, 434] on div "S5 5 S4 5 S3 5 S2 5 S1 5 S6 4 S7 4 S8 2 S9 2 S10 2 C3 4 C4 6 C2 4 B2-3 1 B2-2 1…" at bounding box center [589, 340] width 861 height 444
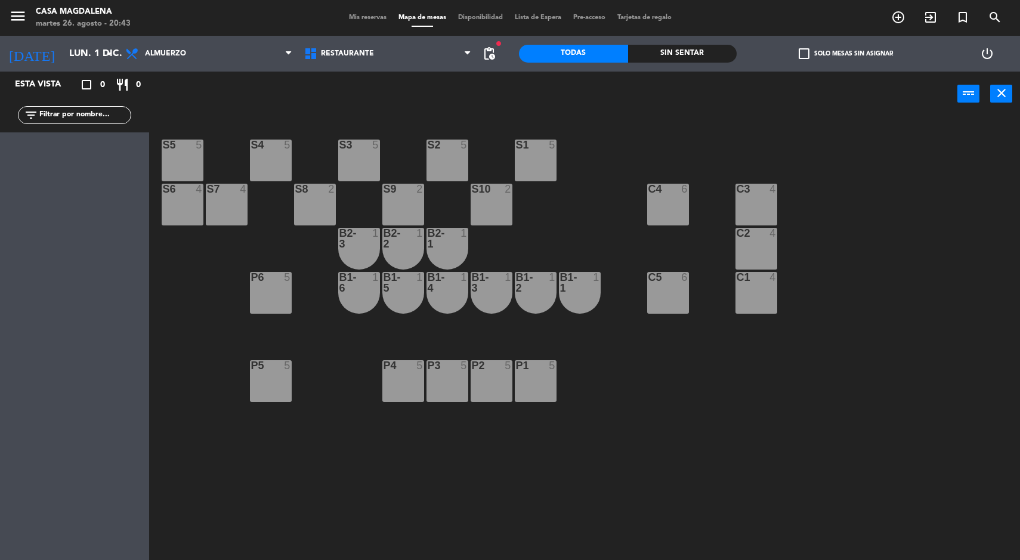
click at [489, 57] on span "pending_actions" at bounding box center [489, 54] width 14 height 14
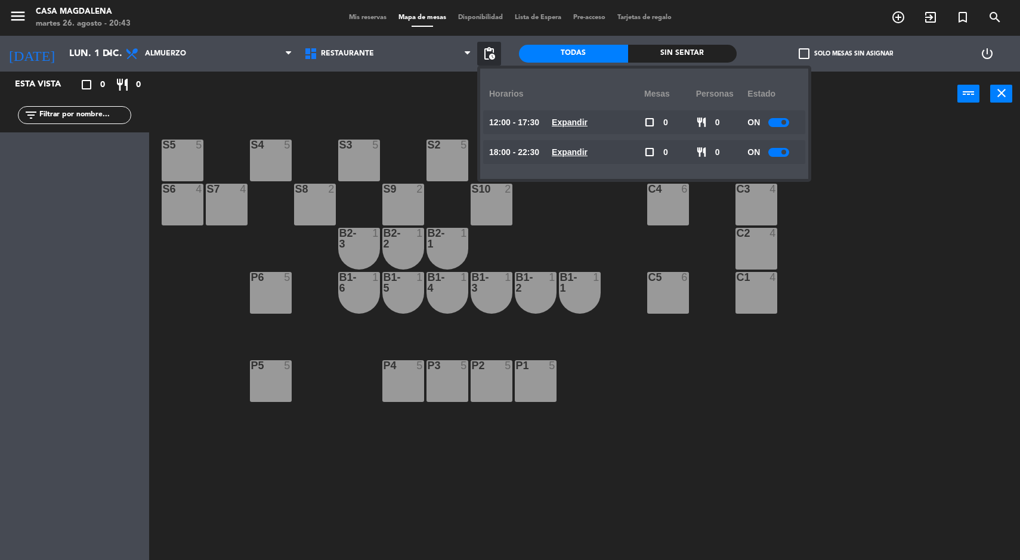
click at [588, 122] on u "Expandir" at bounding box center [570, 123] width 36 height 10
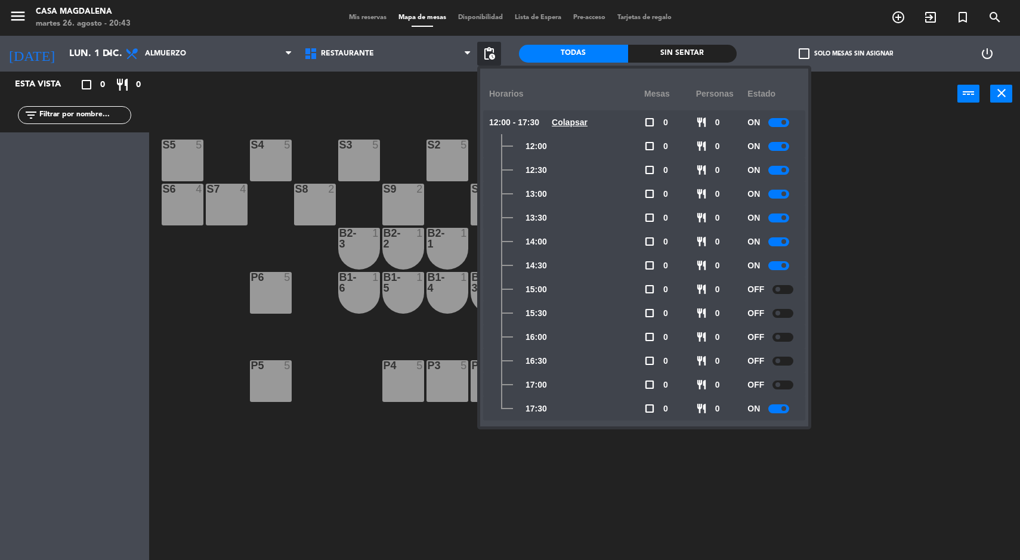
click at [785, 409] on span at bounding box center [784, 408] width 5 height 5
click at [578, 126] on u "Colapsar" at bounding box center [570, 123] width 36 height 10
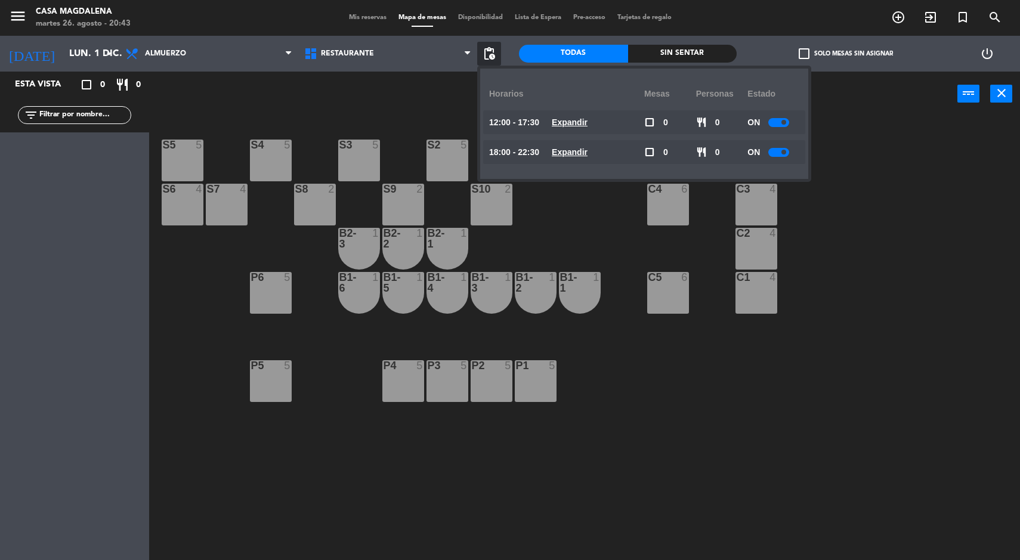
click at [570, 148] on u "Expandir" at bounding box center [570, 152] width 36 height 10
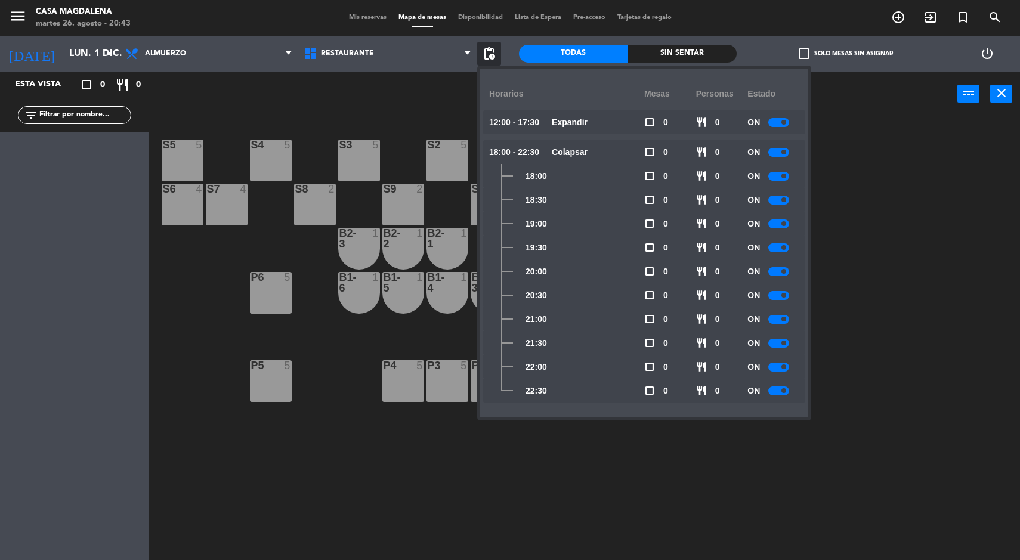
click at [785, 224] on span at bounding box center [784, 223] width 5 height 5
click at [775, 245] on div at bounding box center [779, 247] width 21 height 9
click at [780, 271] on div at bounding box center [779, 271] width 21 height 9
click at [781, 316] on div at bounding box center [779, 319] width 21 height 9
click at [778, 367] on div at bounding box center [779, 367] width 21 height 9
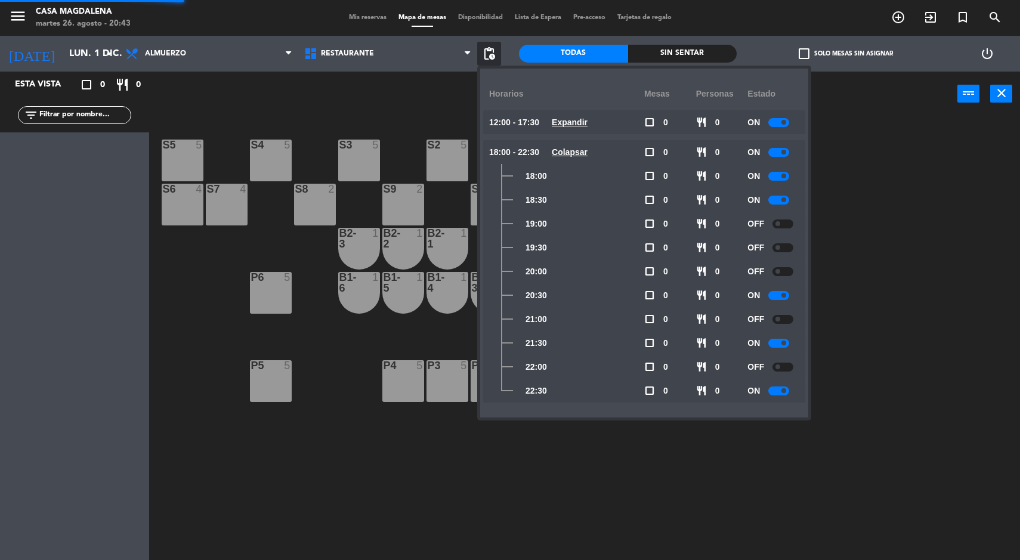
click at [786, 391] on span at bounding box center [784, 390] width 5 height 5
click at [791, 319] on div at bounding box center [783, 319] width 21 height 9
click at [780, 295] on div at bounding box center [779, 295] width 21 height 9
click at [81, 54] on input "lun. 1 dic." at bounding box center [126, 53] width 126 height 23
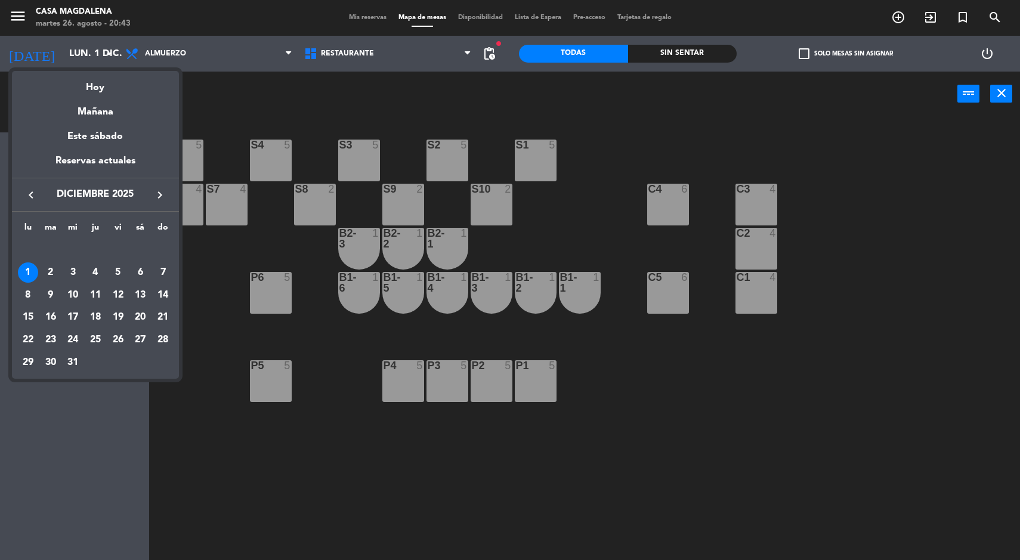
click at [58, 275] on div "2" at bounding box center [51, 273] width 20 height 20
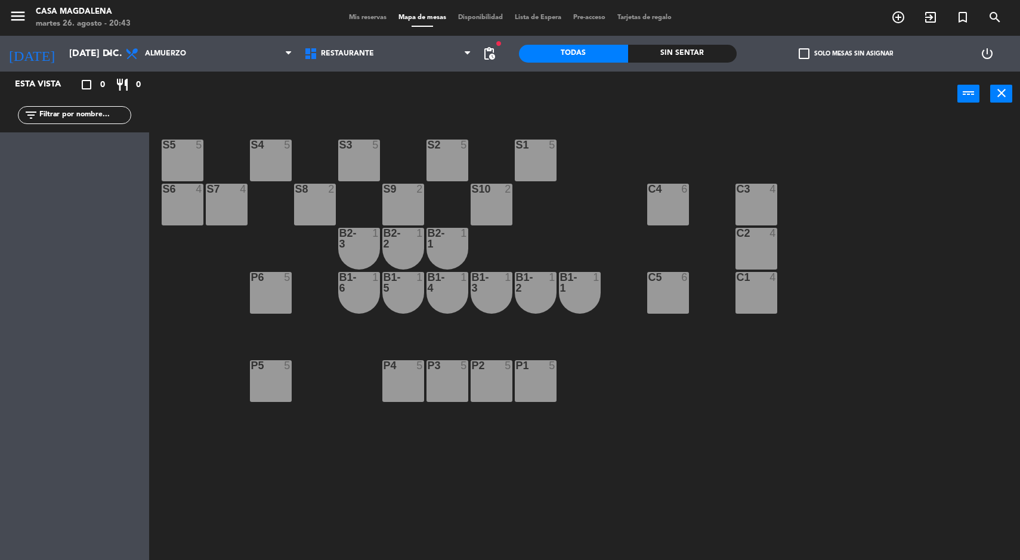
click at [484, 48] on span "pending_actions" at bounding box center [489, 54] width 14 height 14
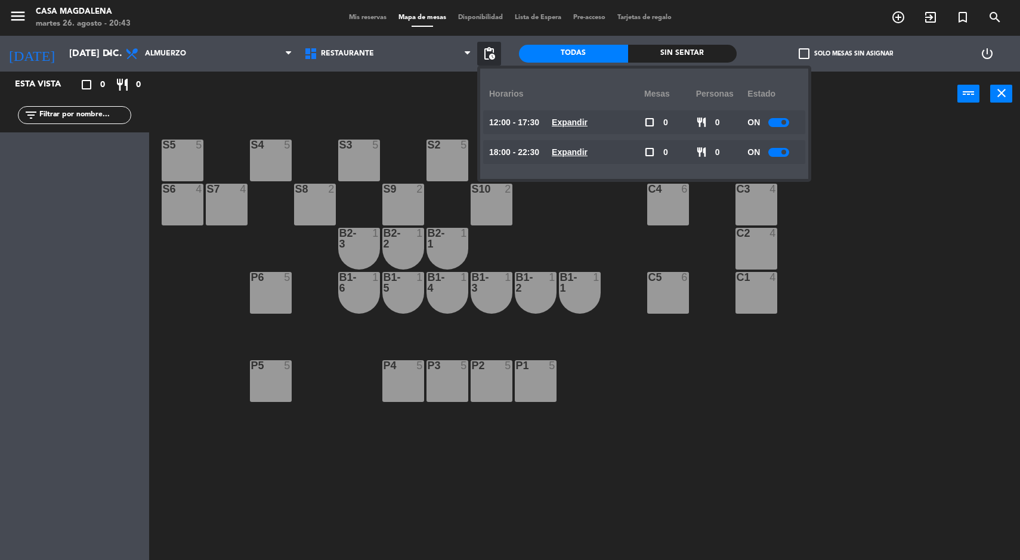
click at [567, 103] on div "Horarios" at bounding box center [566, 94] width 155 height 33
click at [573, 127] on u "Expandir" at bounding box center [570, 123] width 36 height 10
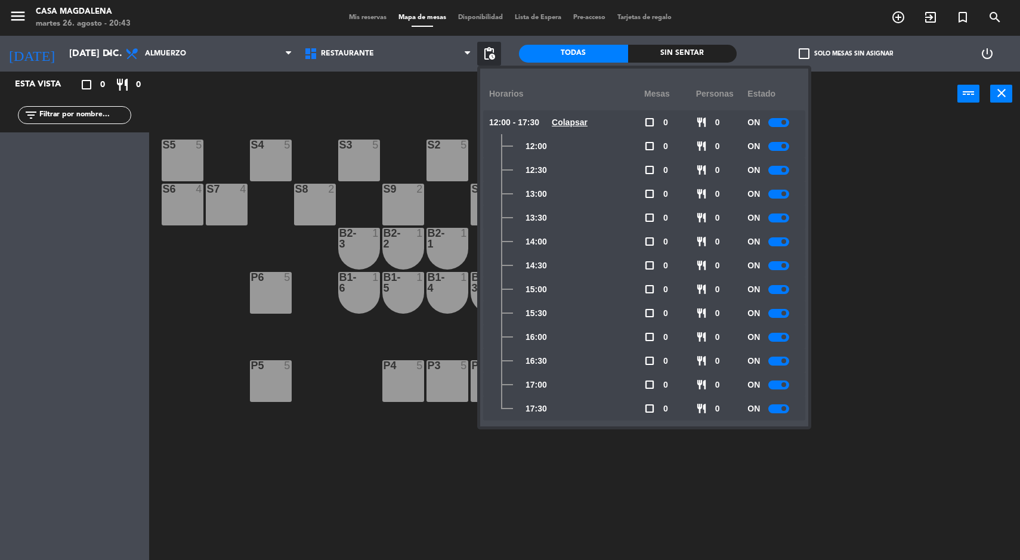
click at [785, 409] on span at bounding box center [784, 408] width 5 height 5
click at [785, 385] on span at bounding box center [784, 384] width 5 height 5
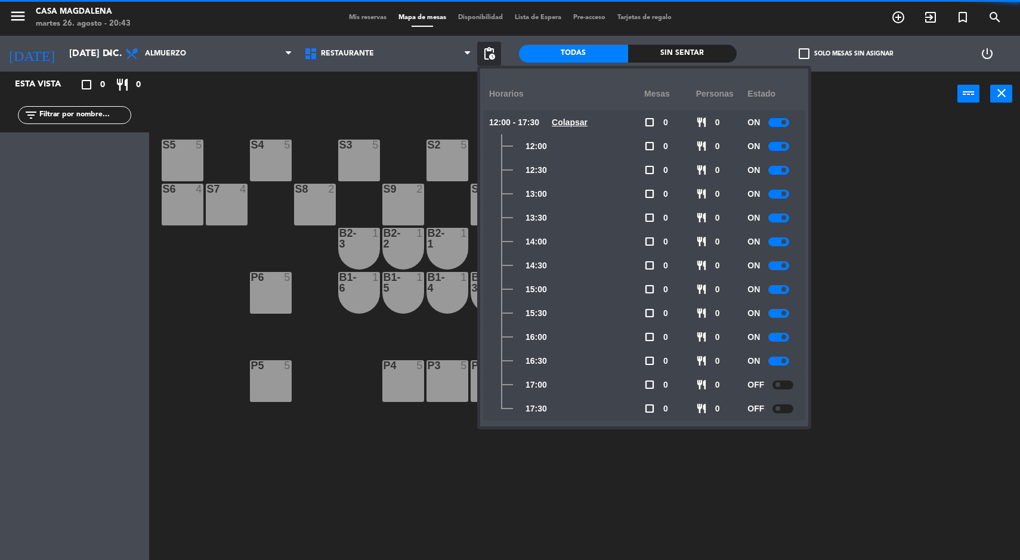
click at [781, 357] on div at bounding box center [779, 361] width 21 height 9
click at [785, 337] on span at bounding box center [784, 337] width 5 height 5
click at [785, 313] on span at bounding box center [784, 313] width 5 height 5
click at [779, 289] on div at bounding box center [779, 289] width 21 height 9
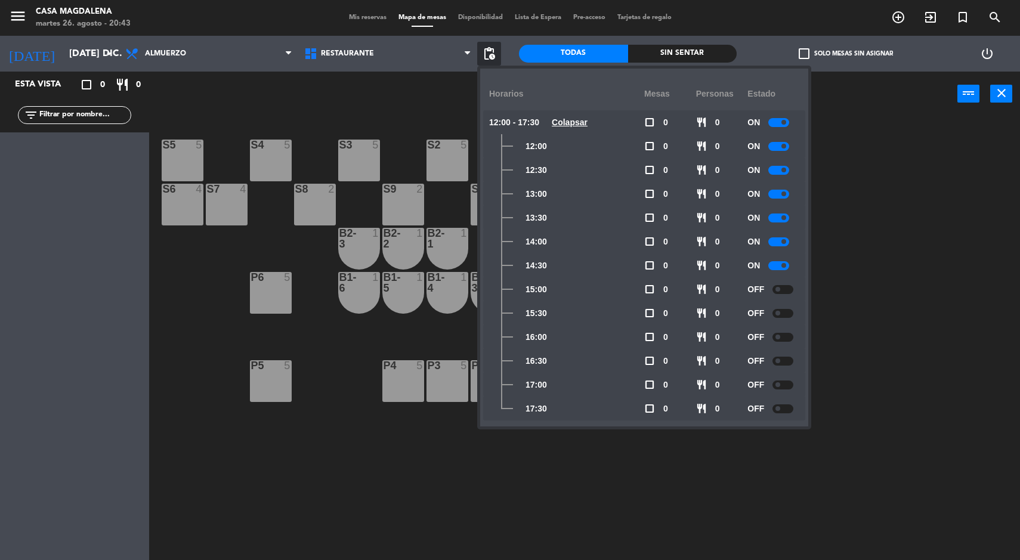
click at [577, 118] on u "Colapsar" at bounding box center [570, 123] width 36 height 10
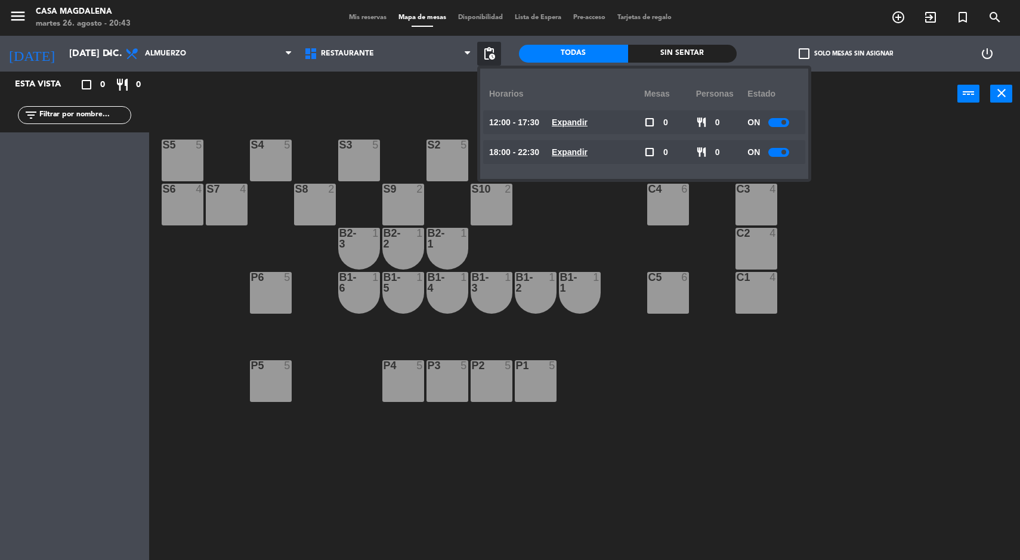
click at [579, 149] on u "Expandir" at bounding box center [570, 152] width 36 height 10
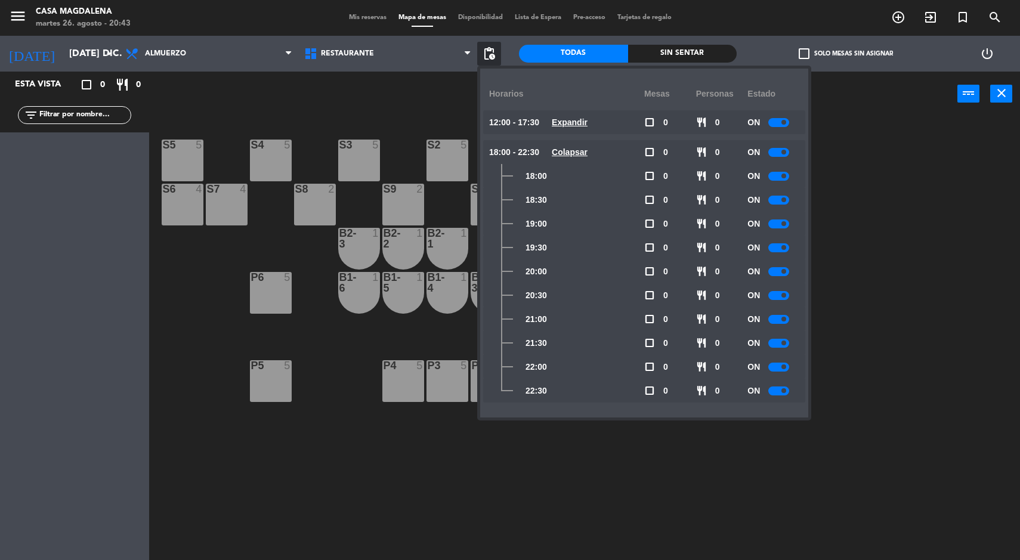
click at [785, 224] on span at bounding box center [784, 223] width 5 height 5
click at [786, 248] on span at bounding box center [784, 247] width 5 height 5
click at [785, 271] on span at bounding box center [784, 271] width 5 height 5
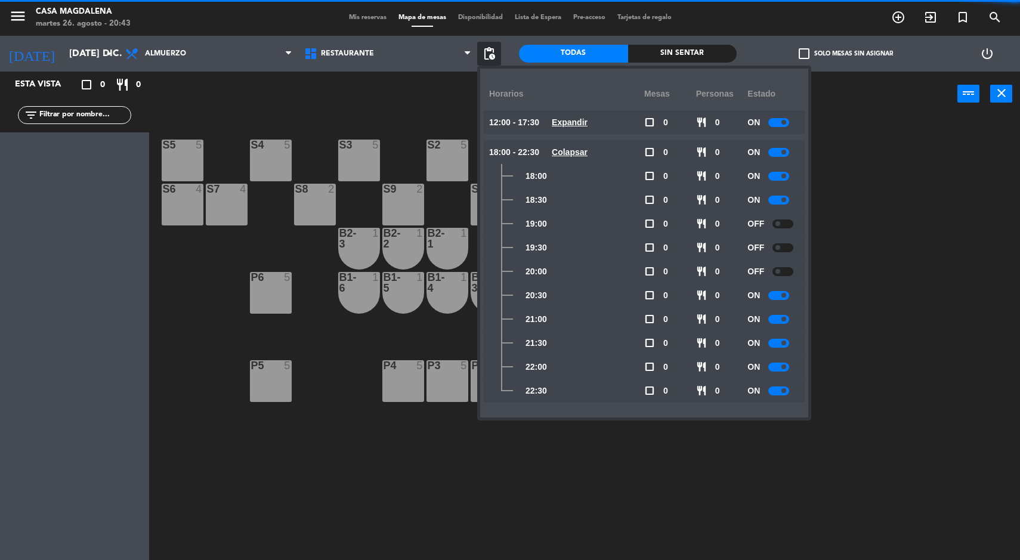
click at [778, 298] on div at bounding box center [779, 295] width 21 height 9
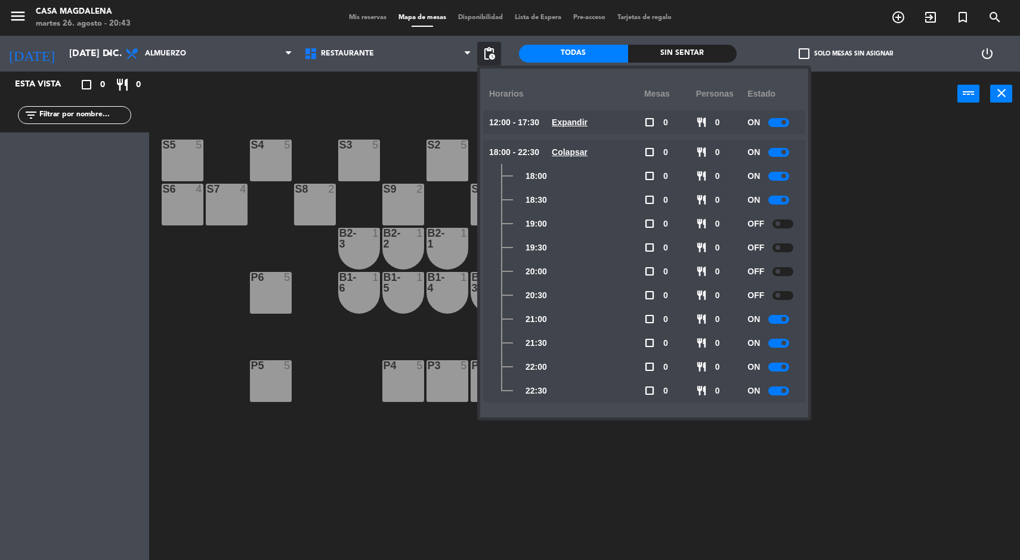
click at [779, 394] on div at bounding box center [779, 391] width 21 height 9
click at [785, 367] on span at bounding box center [784, 367] width 5 height 5
click at [85, 66] on div "[DATE] [DATE] dic. arrow_drop_down" at bounding box center [59, 54] width 119 height 26
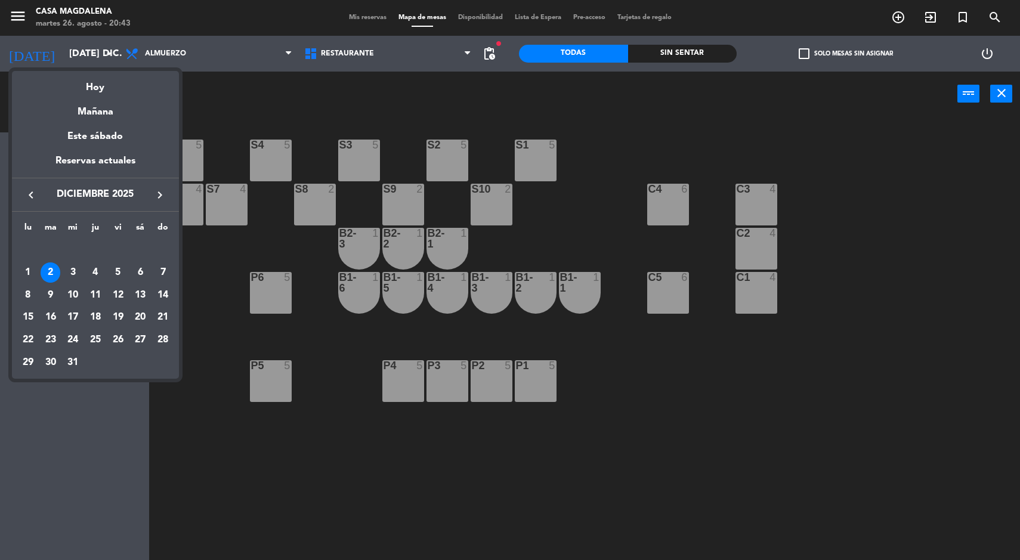
click at [79, 278] on div "3" at bounding box center [73, 273] width 20 height 20
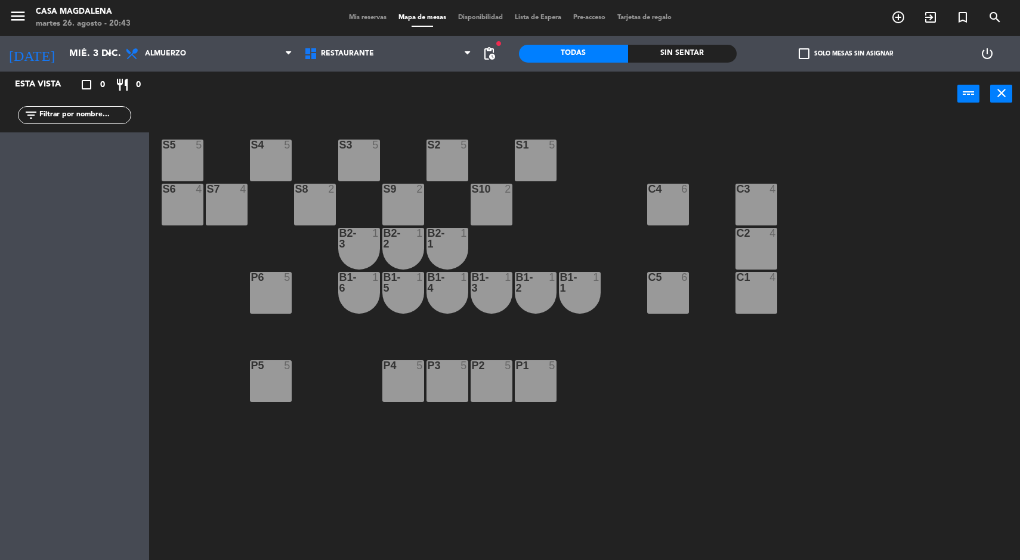
click at [493, 51] on span "pending_actions" at bounding box center [489, 54] width 14 height 14
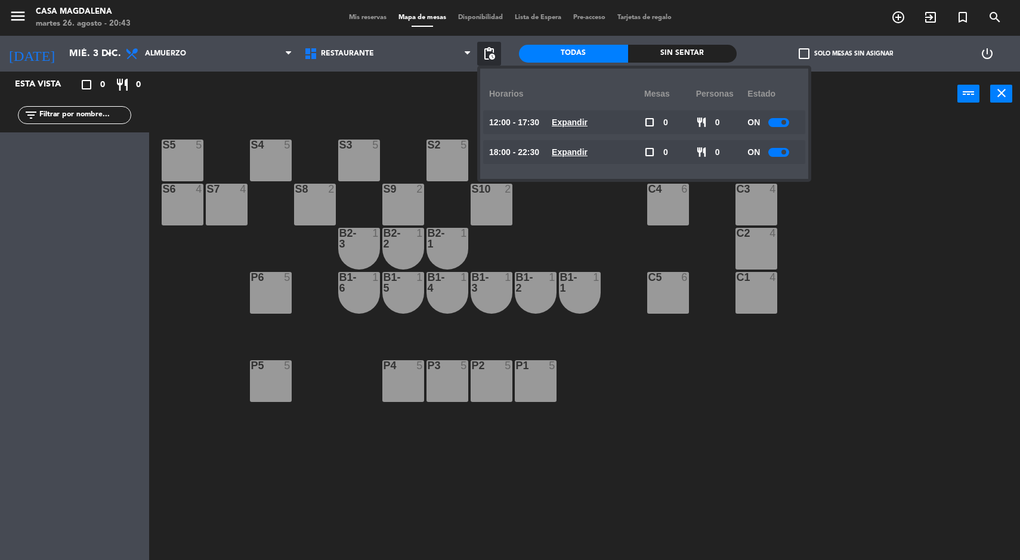
click at [585, 122] on u "Expandir" at bounding box center [570, 123] width 36 height 10
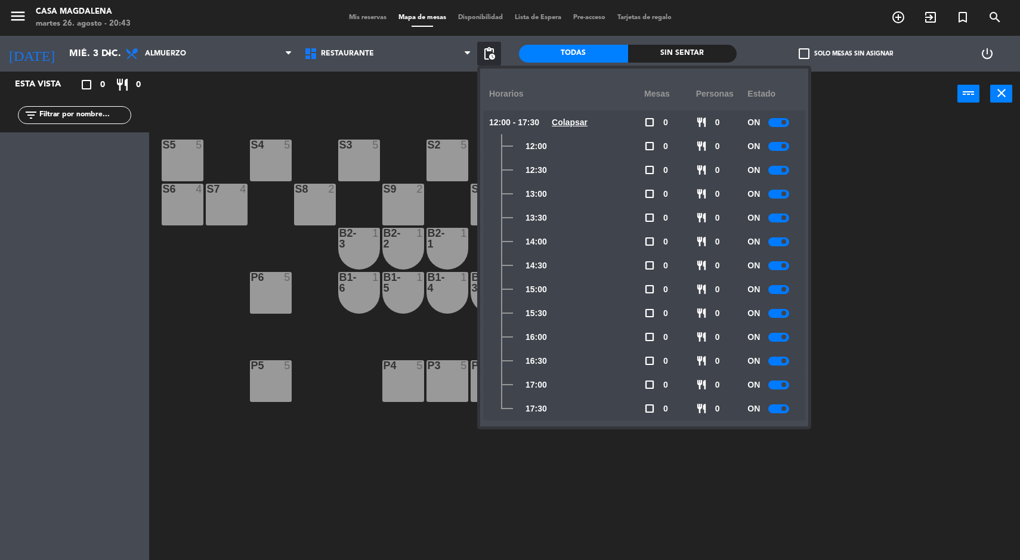
click at [785, 409] on span at bounding box center [784, 408] width 5 height 5
click at [779, 382] on div at bounding box center [779, 385] width 21 height 9
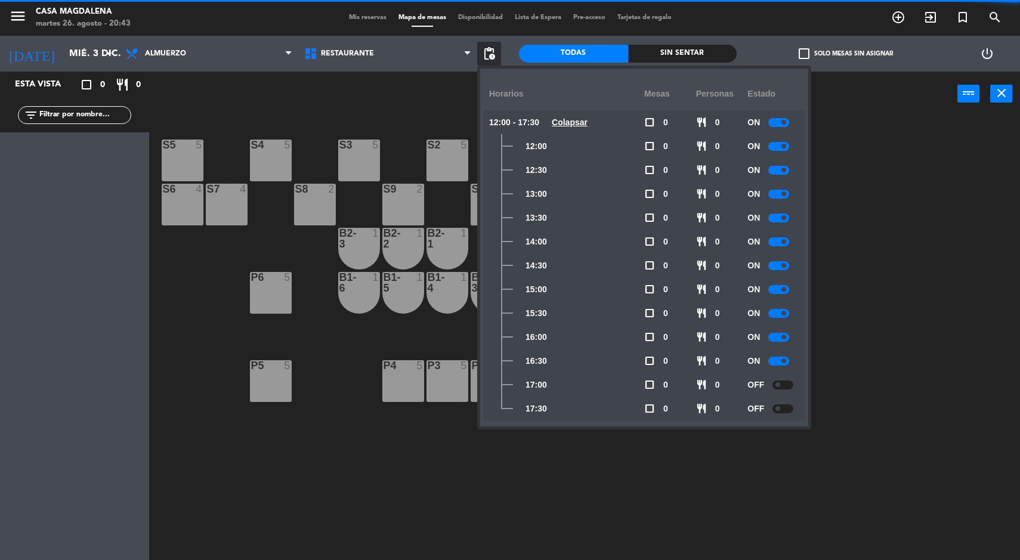
click at [785, 361] on span at bounding box center [784, 361] width 5 height 5
click at [785, 337] on span at bounding box center [784, 337] width 5 height 5
click at [780, 314] on div at bounding box center [779, 313] width 21 height 9
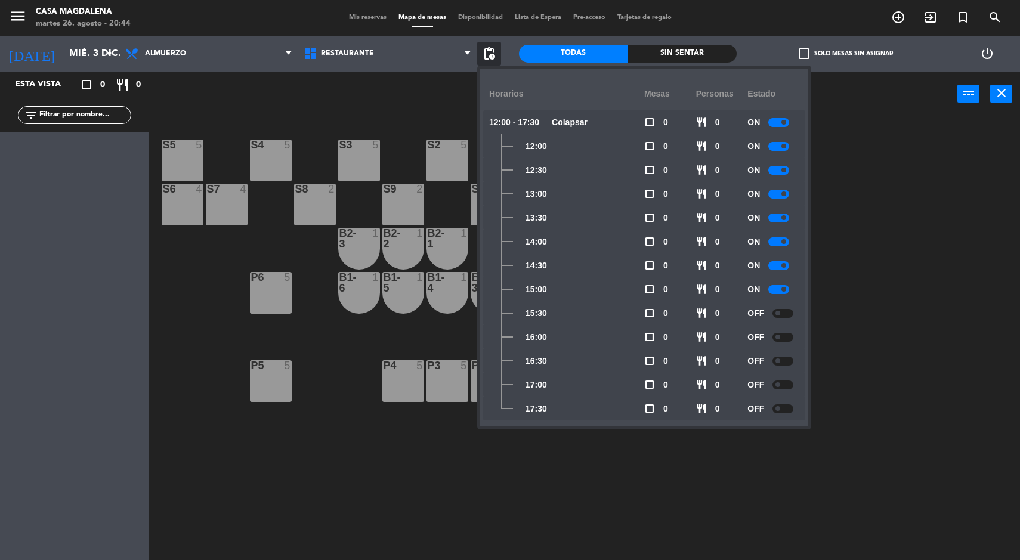
click at [785, 289] on span at bounding box center [784, 289] width 5 height 5
click at [575, 119] on u "Colapsar" at bounding box center [570, 123] width 36 height 10
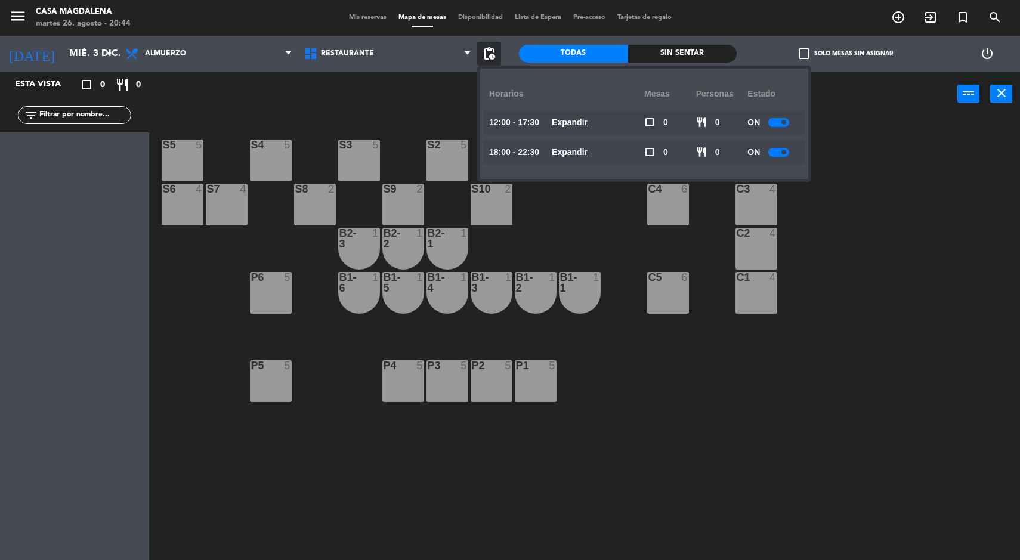
click at [588, 151] on u "Expandir" at bounding box center [570, 152] width 36 height 10
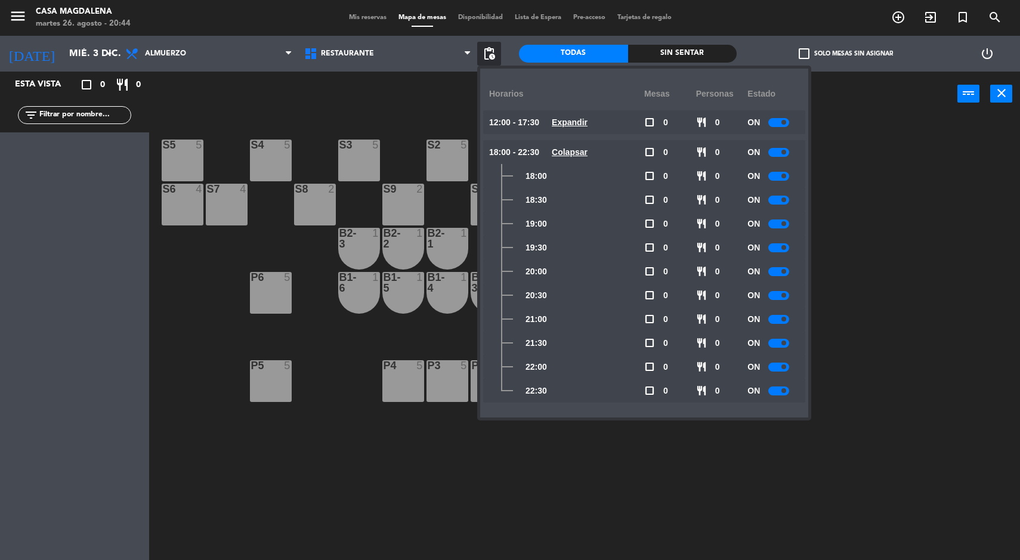
click at [785, 226] on div at bounding box center [779, 224] width 21 height 9
click at [785, 248] on span at bounding box center [784, 247] width 5 height 5
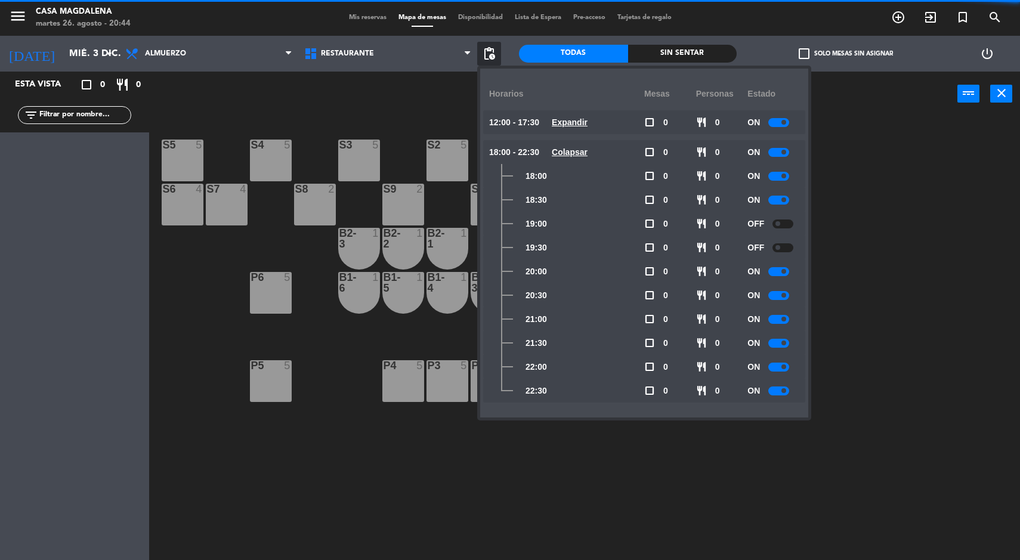
click at [785, 271] on span at bounding box center [784, 271] width 5 height 5
click at [782, 294] on div at bounding box center [779, 295] width 21 height 9
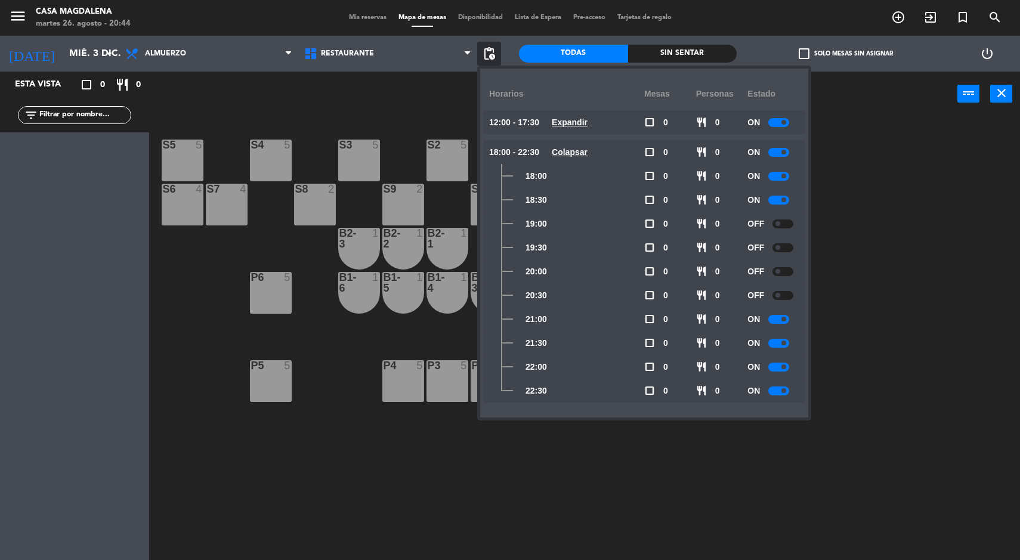
click at [785, 367] on span at bounding box center [784, 367] width 5 height 5
click at [785, 391] on span at bounding box center [784, 390] width 5 height 5
click at [924, 335] on div "S5 5 S4 5 S3 5 S2 5 S1 5 S6 4 S7 4 S8 2 S9 2 S10 2 C3 4 C4 6 C2 4 B2-3 1 B2-2 1…" at bounding box center [589, 340] width 861 height 444
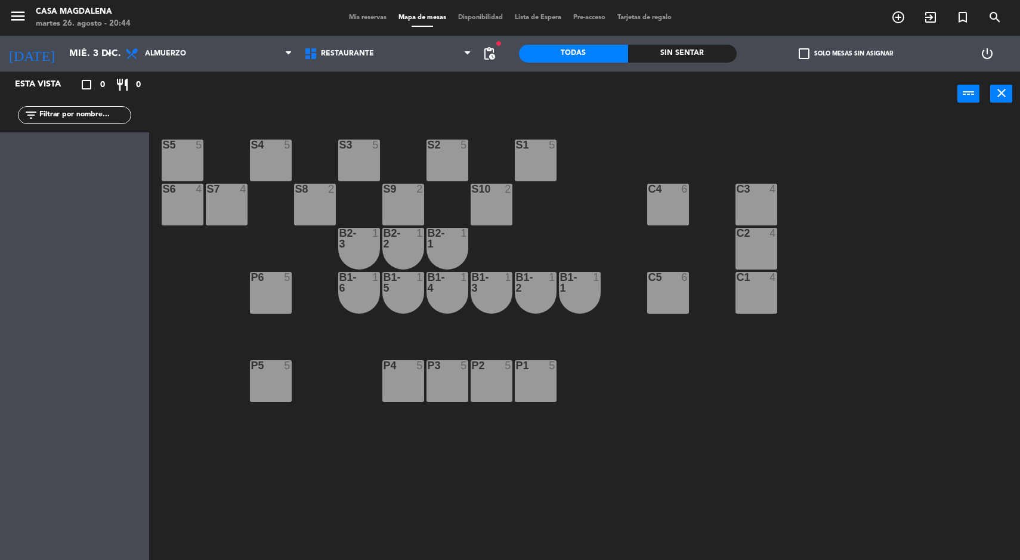
click at [73, 58] on input "mié. 3 dic." at bounding box center [126, 53] width 126 height 23
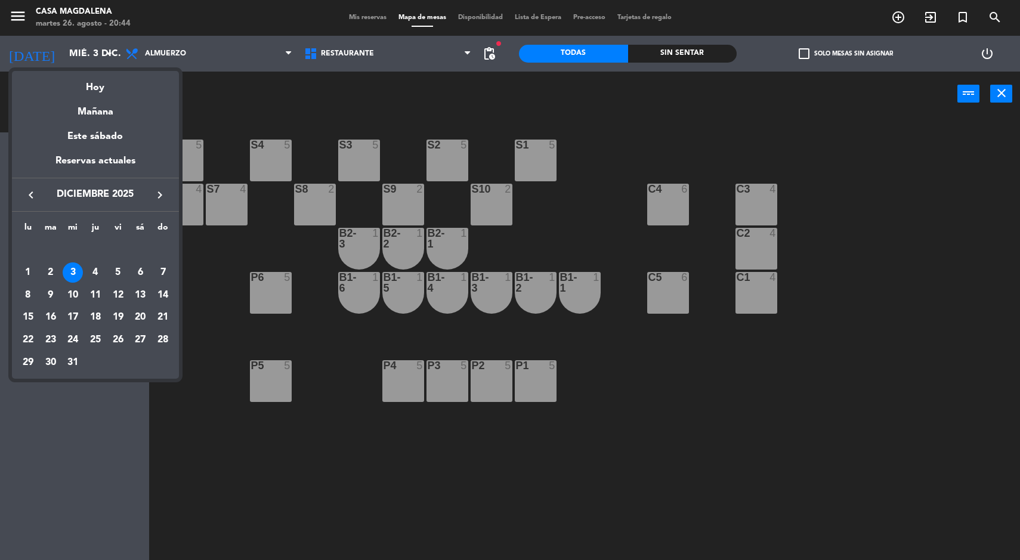
click at [95, 271] on div "4" at bounding box center [95, 273] width 20 height 20
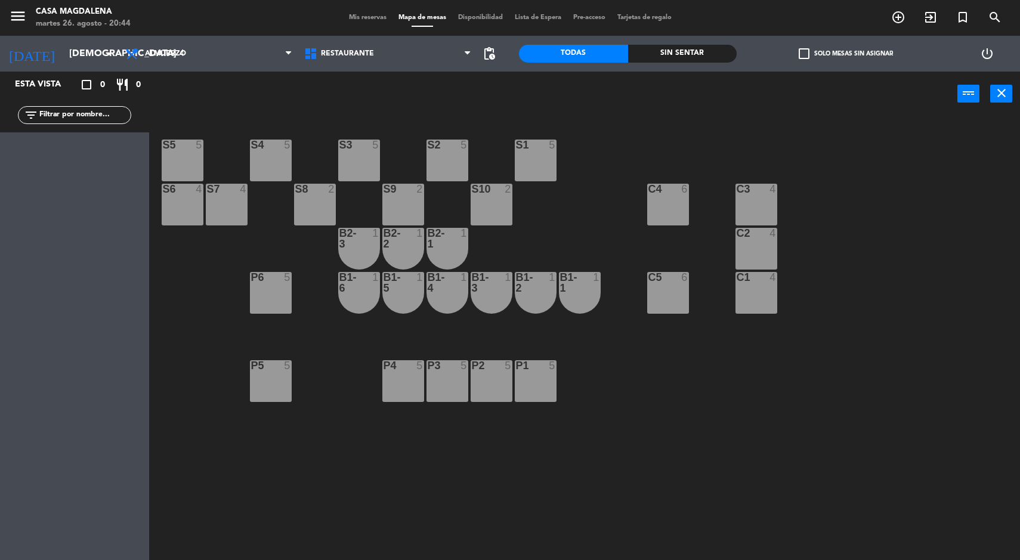
click at [490, 57] on span "pending_actions" at bounding box center [489, 54] width 14 height 14
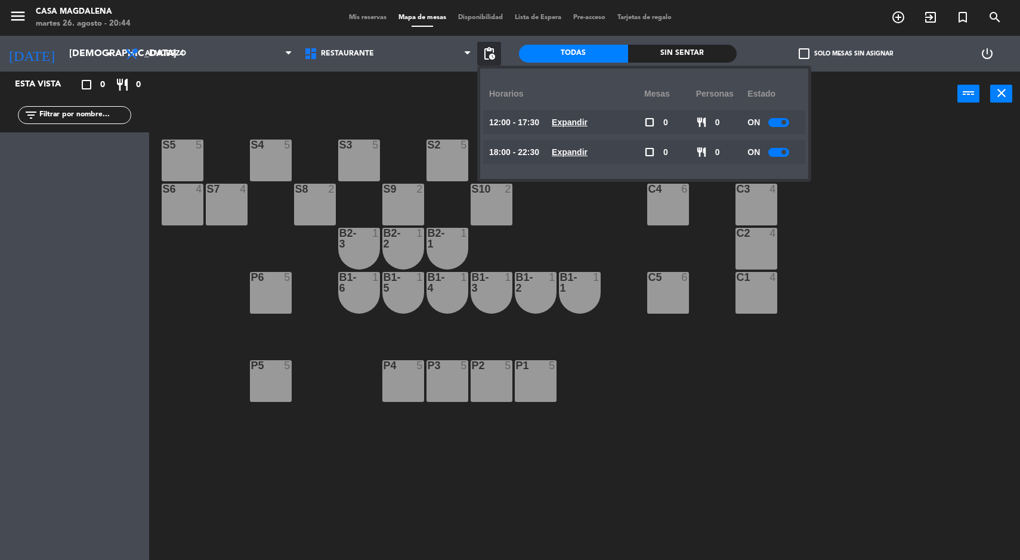
click at [570, 127] on u "Expandir" at bounding box center [570, 123] width 36 height 10
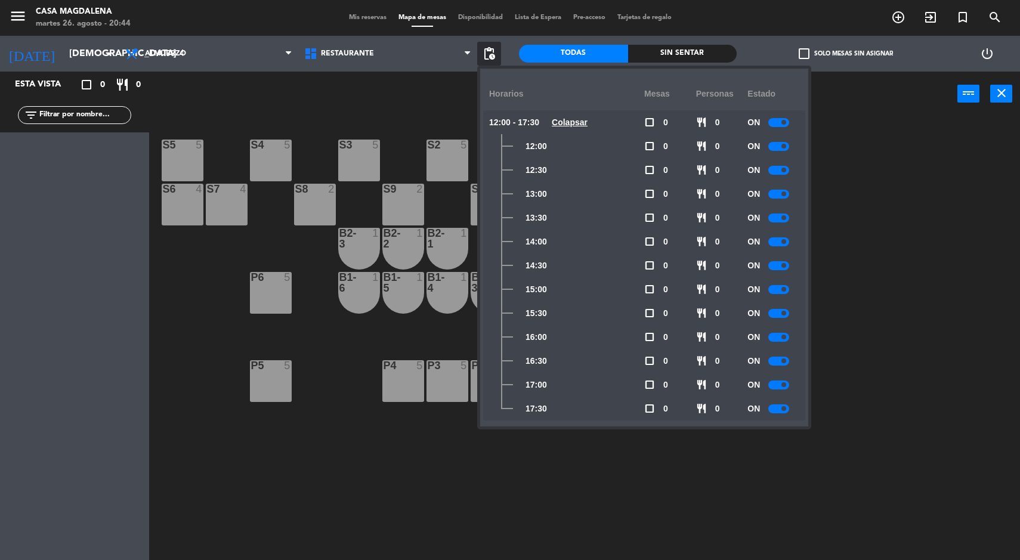
click at [785, 289] on span at bounding box center [784, 289] width 5 height 5
click at [785, 313] on span at bounding box center [784, 313] width 5 height 5
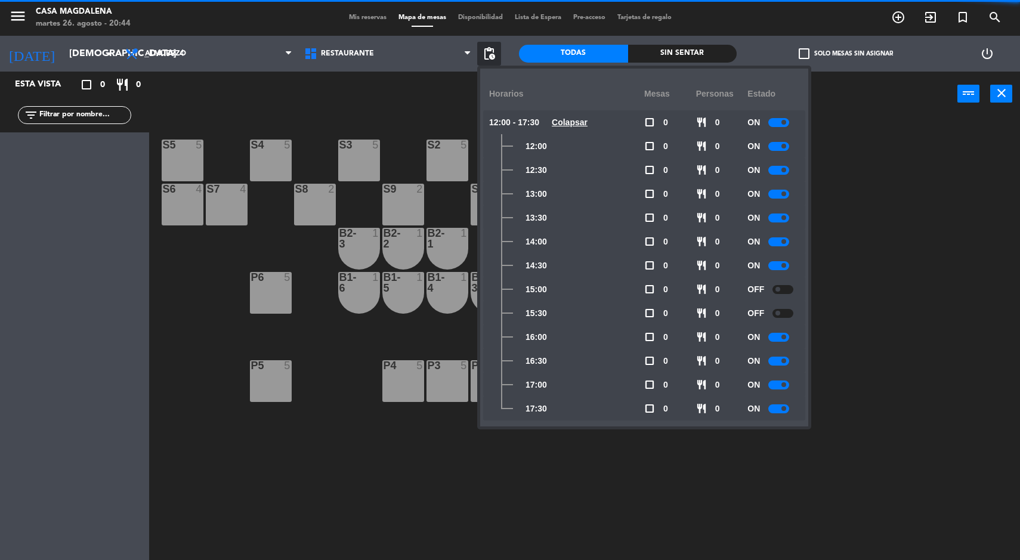
click at [785, 337] on span at bounding box center [784, 337] width 5 height 5
click at [786, 363] on span at bounding box center [784, 361] width 5 height 5
click at [785, 385] on span at bounding box center [784, 384] width 5 height 5
click at [785, 409] on span at bounding box center [784, 408] width 5 height 5
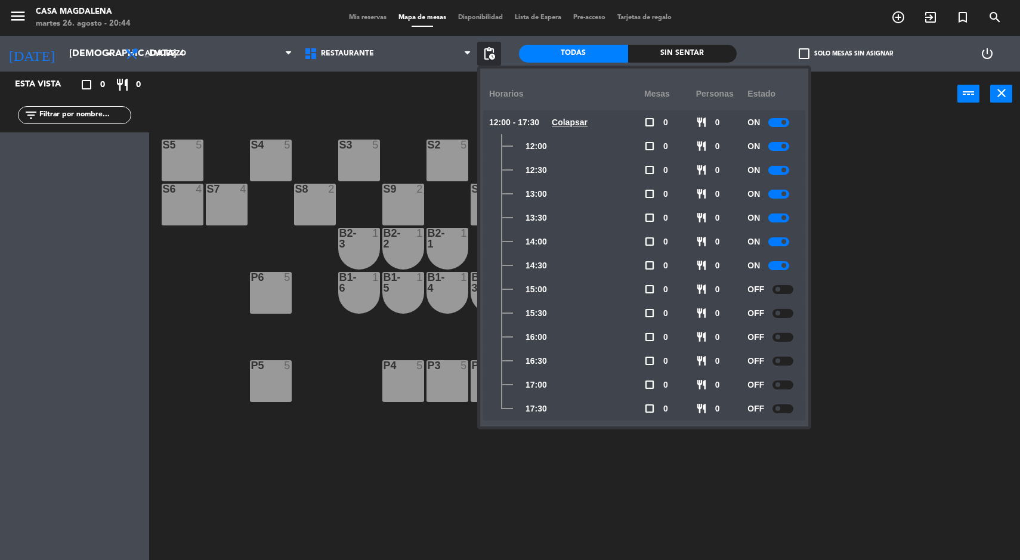
click at [588, 126] on u "Colapsar" at bounding box center [570, 123] width 36 height 10
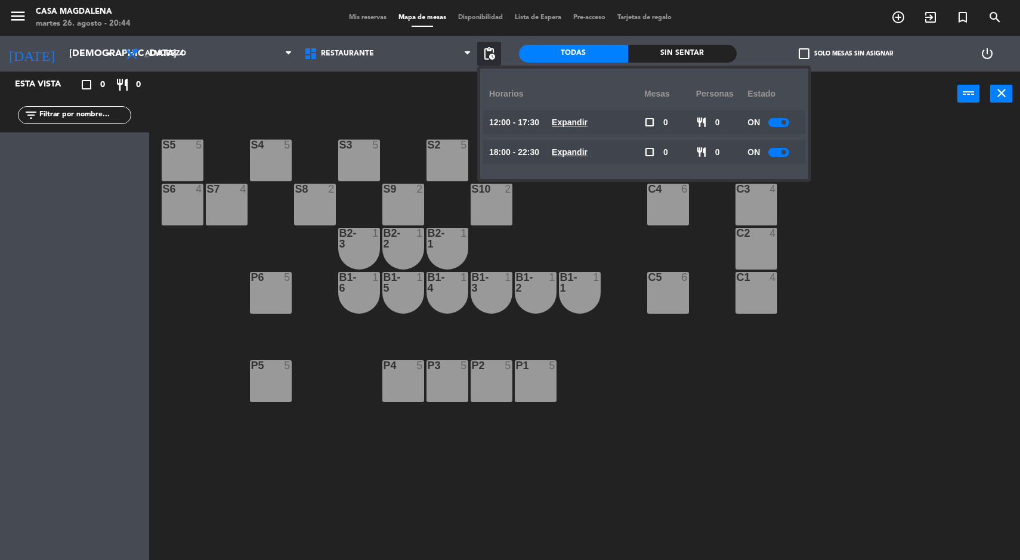
click at [579, 156] on u "Expandir" at bounding box center [570, 152] width 36 height 10
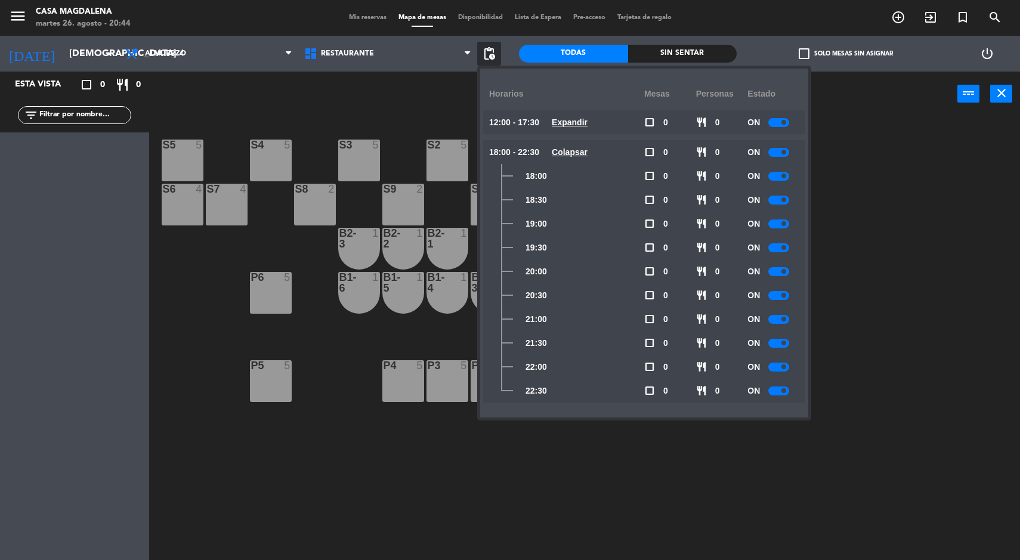
click at [785, 224] on span at bounding box center [784, 223] width 5 height 5
click at [785, 248] on span at bounding box center [784, 247] width 5 height 5
click at [785, 271] on span at bounding box center [784, 271] width 5 height 5
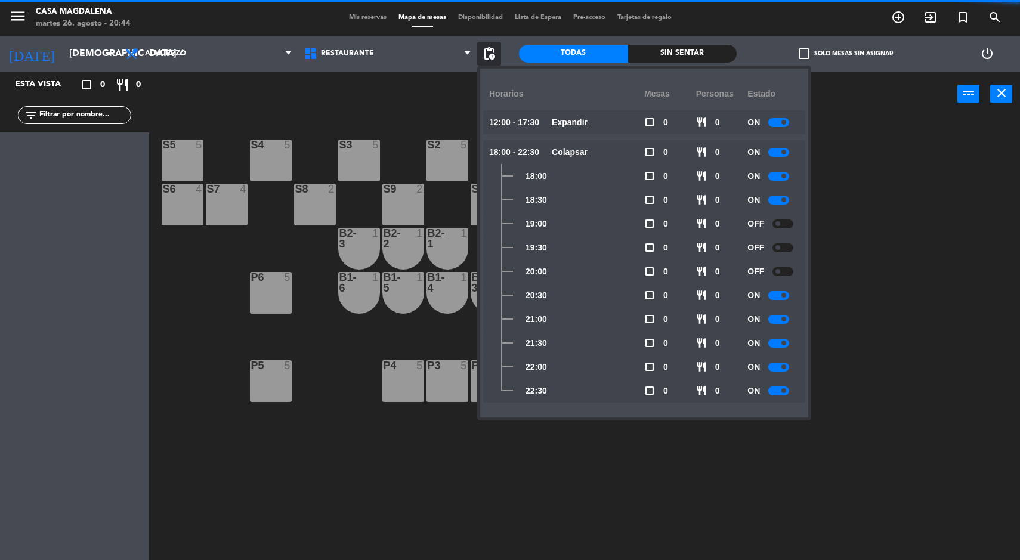
click at [786, 295] on span at bounding box center [784, 295] width 5 height 5
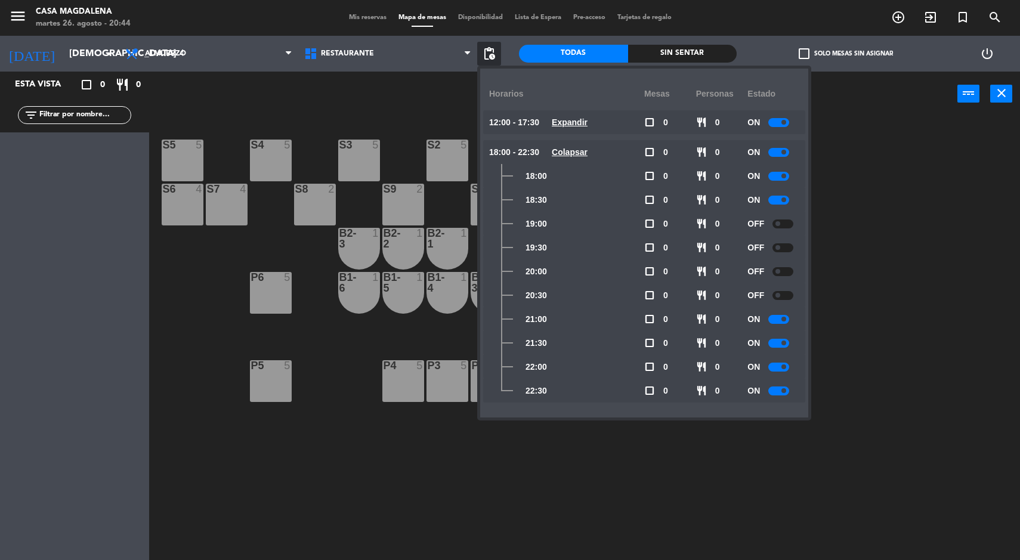
click at [85, 55] on input "[DEMOGRAPHIC_DATA] 4 dic." at bounding box center [126, 53] width 126 height 23
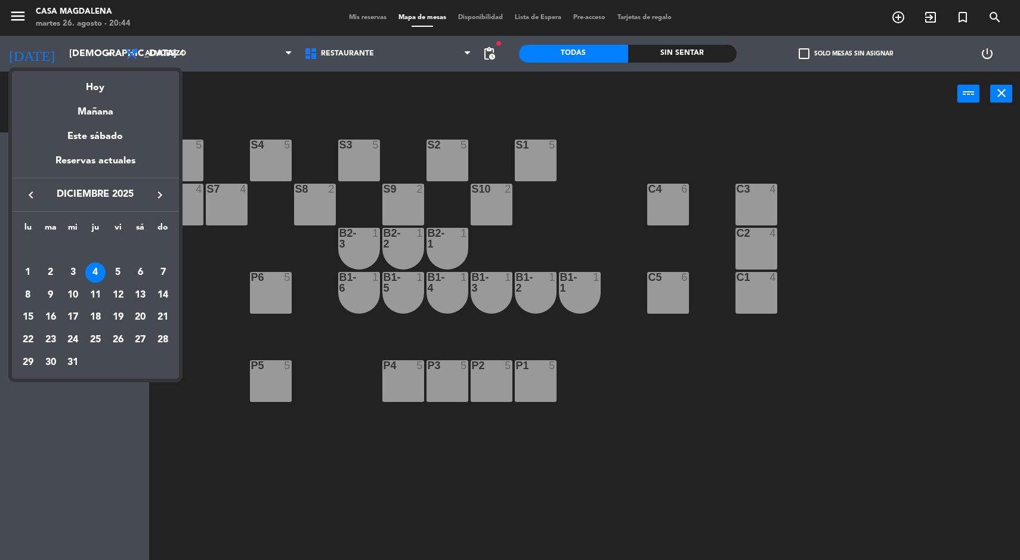
click at [118, 271] on div "5" at bounding box center [118, 273] width 20 height 20
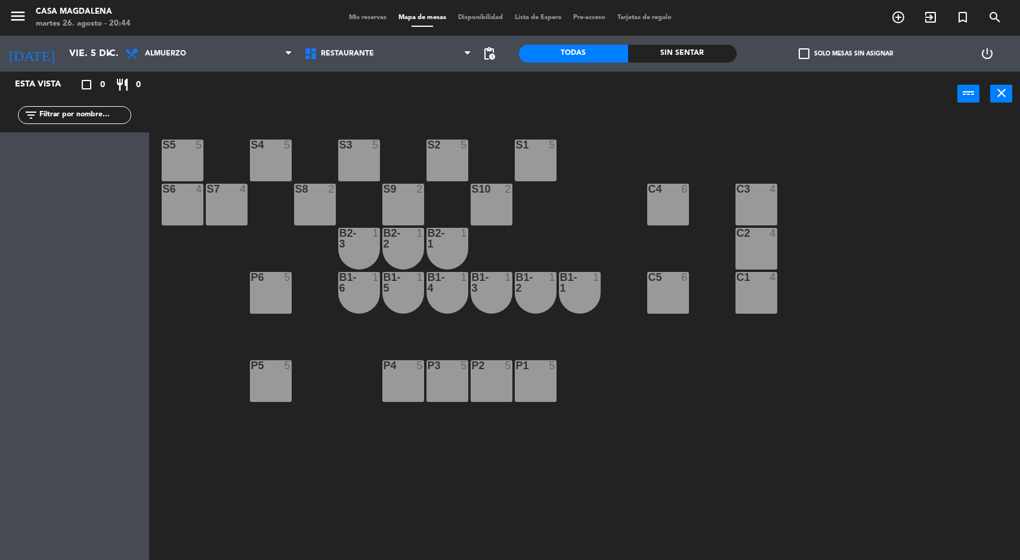
click at [495, 55] on span "pending_actions" at bounding box center [489, 54] width 14 height 14
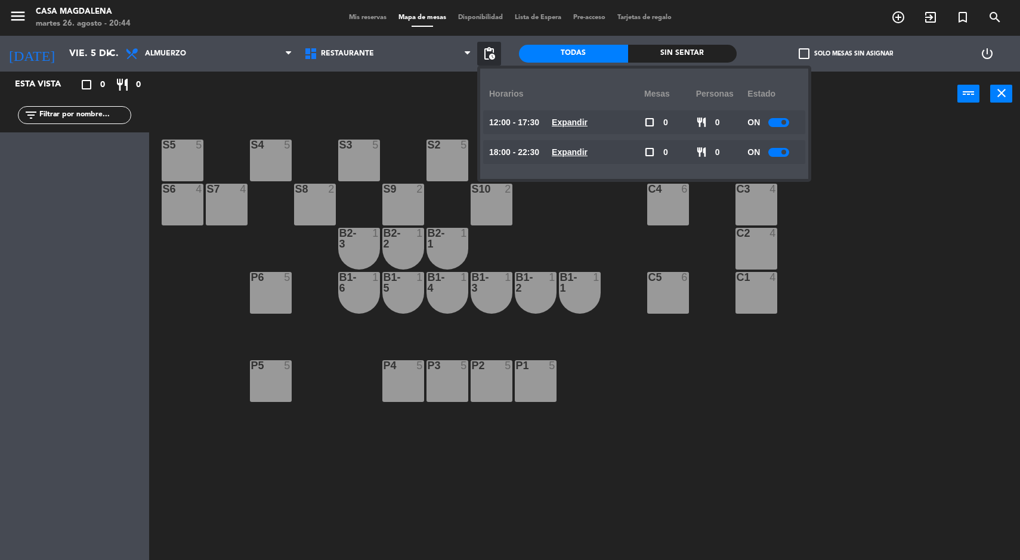
click at [576, 119] on u "Expandir" at bounding box center [570, 123] width 36 height 10
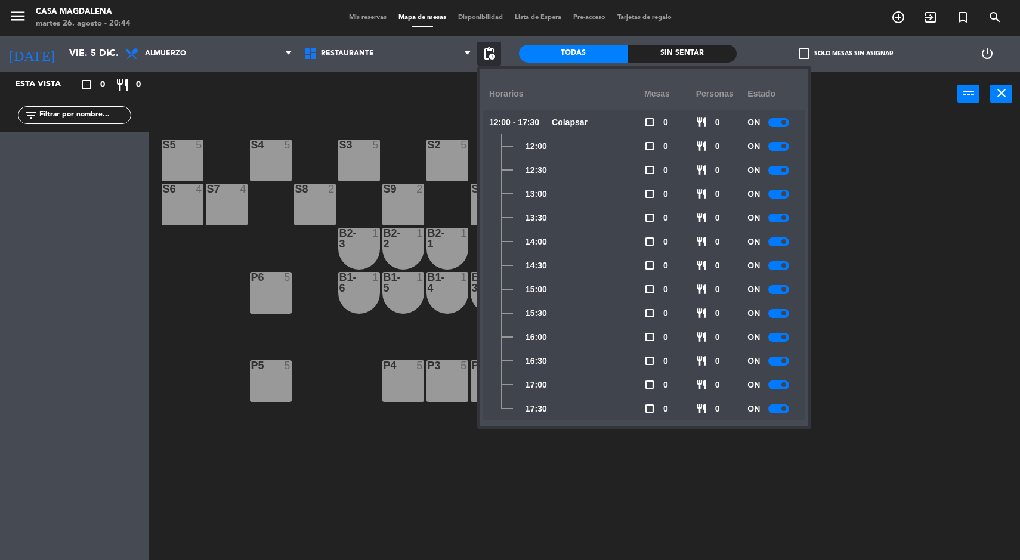
click at [789, 289] on div at bounding box center [779, 289] width 21 height 9
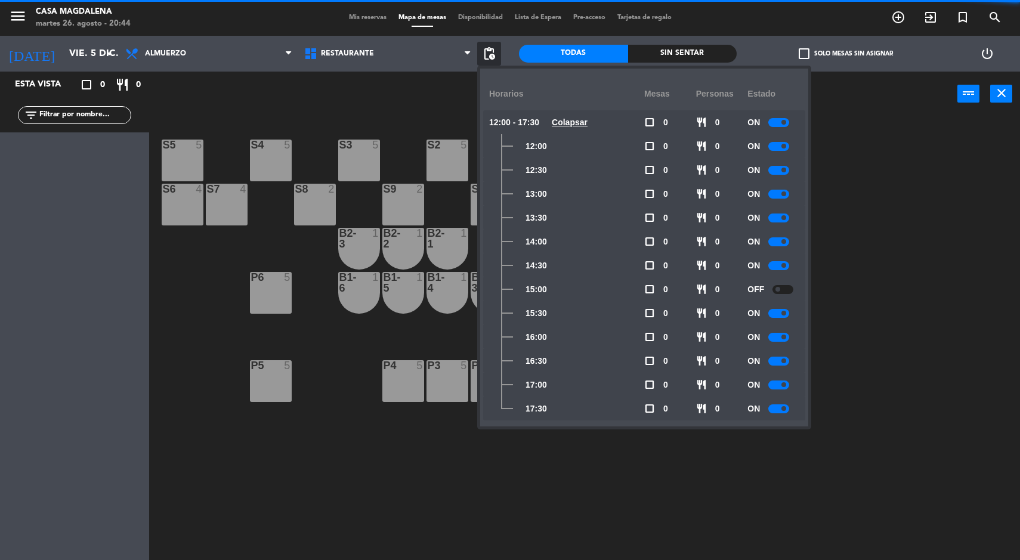
click at [785, 312] on span at bounding box center [784, 313] width 5 height 5
click at [785, 337] on span at bounding box center [784, 337] width 5 height 5
click at [785, 361] on span at bounding box center [784, 361] width 5 height 5
click at [785, 385] on span at bounding box center [784, 384] width 5 height 5
click at [788, 406] on div at bounding box center [779, 409] width 21 height 9
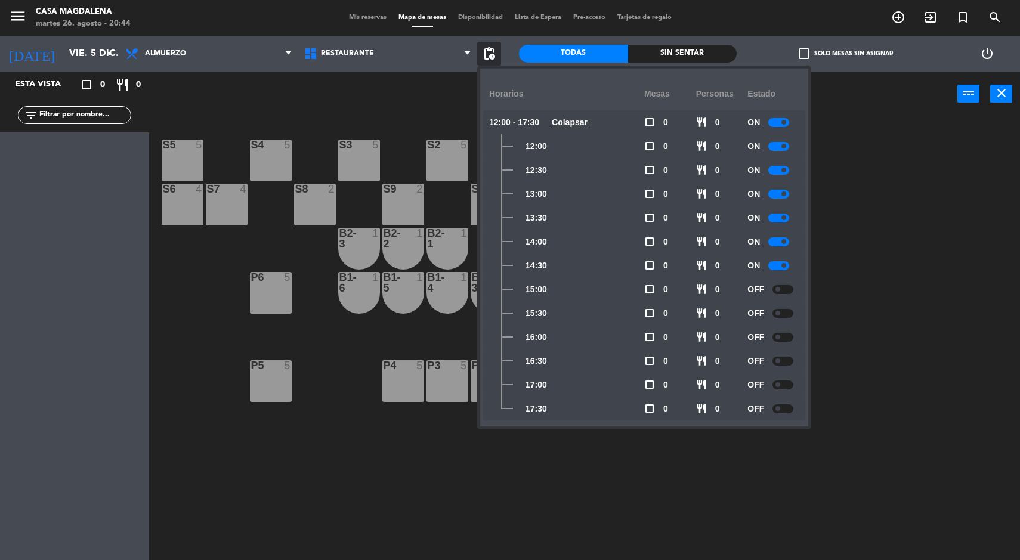
click at [905, 466] on div "S5 5 S4 5 S3 5 S2 5 S1 5 S6 4 S7 4 S8 2 S9 2 S10 2 C3 4 C4 6 C2 4 B2-3 1 B2-2 1…" at bounding box center [589, 340] width 861 height 444
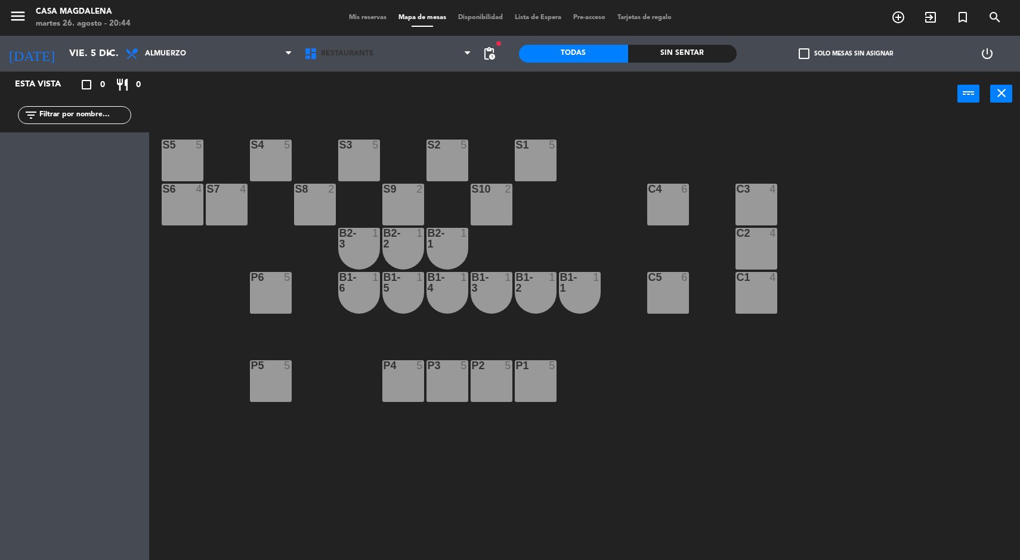
click at [471, 54] on span at bounding box center [471, 53] width 12 height 11
click at [532, 141] on div at bounding box center [536, 145] width 20 height 11
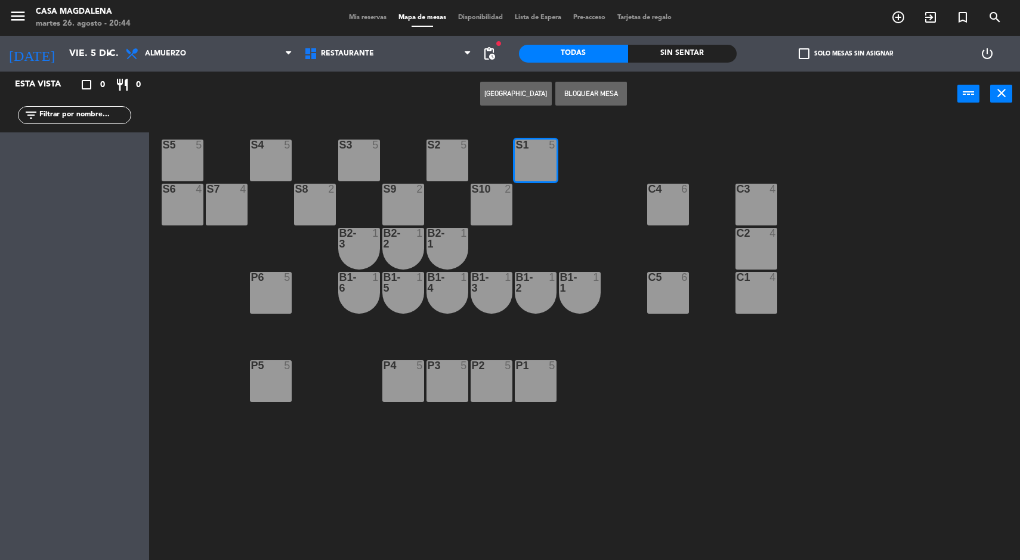
click at [486, 51] on span "pending_actions" at bounding box center [489, 54] width 14 height 14
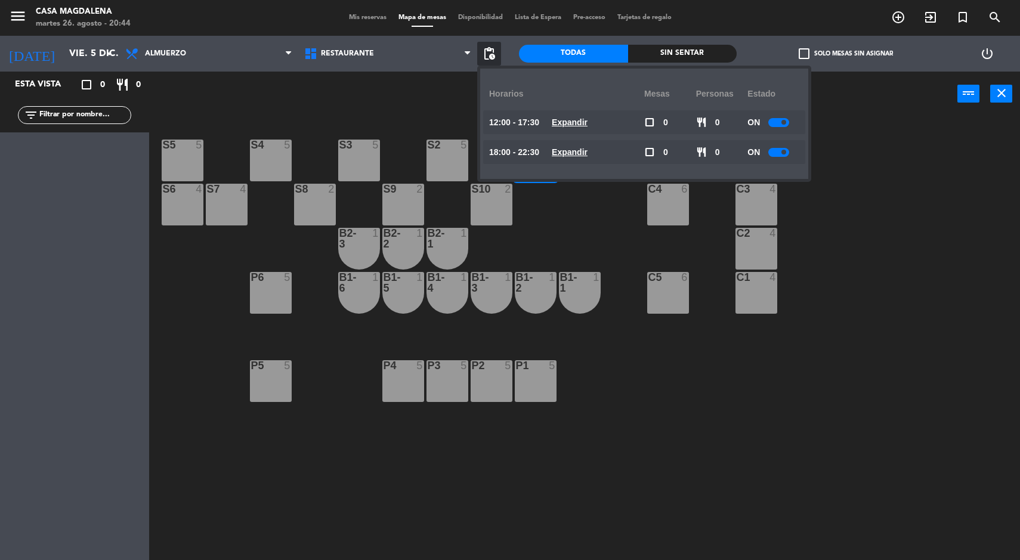
click at [575, 157] on u "Expandir" at bounding box center [570, 152] width 36 height 10
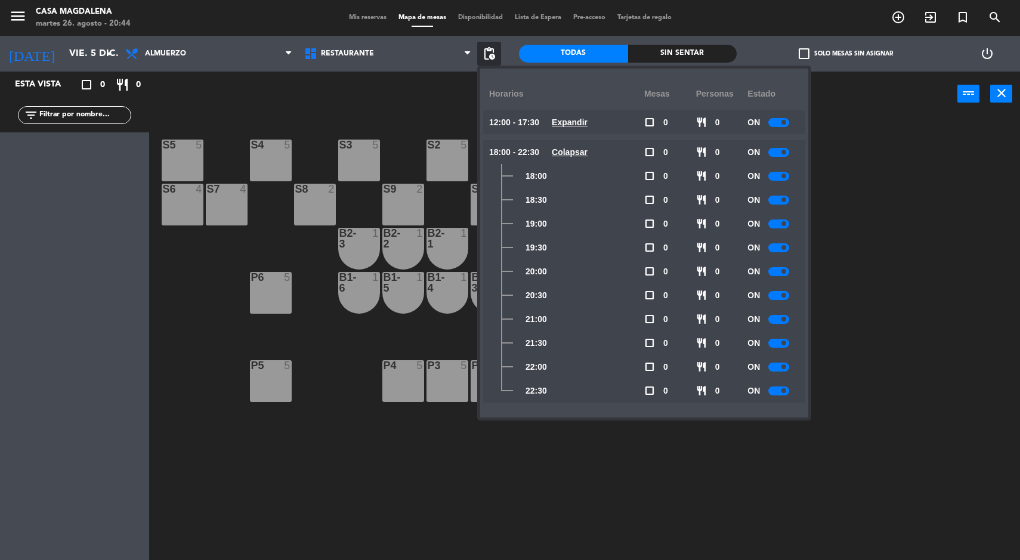
click at [778, 227] on div at bounding box center [779, 224] width 21 height 9
click at [781, 245] on div at bounding box center [779, 247] width 21 height 9
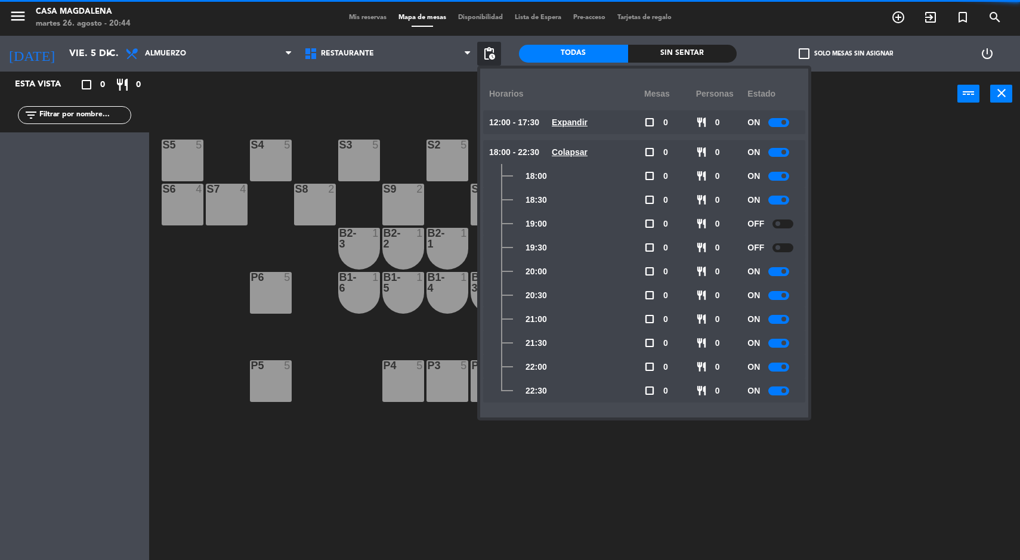
click at [789, 271] on div at bounding box center [779, 271] width 21 height 9
click at [785, 294] on span at bounding box center [784, 295] width 5 height 5
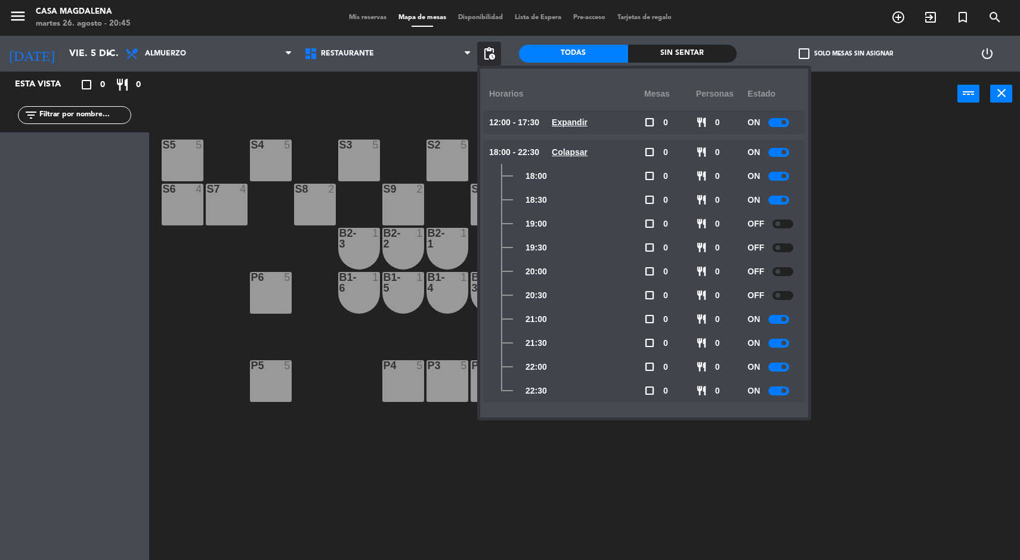
click at [870, 476] on div "S5 5 S4 5 S3 5 S2 5 S1 5 S6 4 S7 4 S8 2 S9 2 S10 2 C3 4 C4 6 C2 4 B2-3 1 B2-2 1…" at bounding box center [589, 340] width 861 height 444
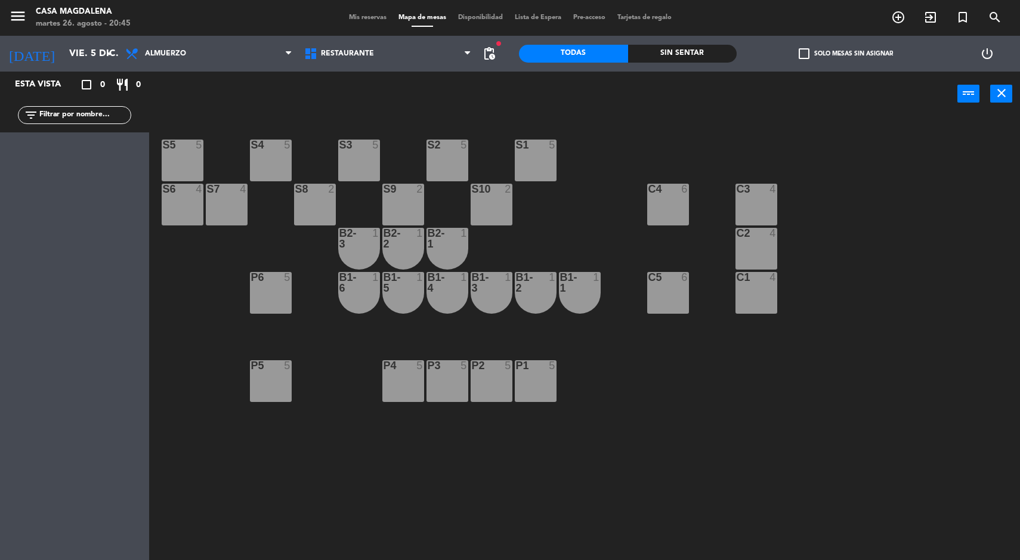
click at [73, 54] on input "vie. 5 dic." at bounding box center [126, 53] width 126 height 23
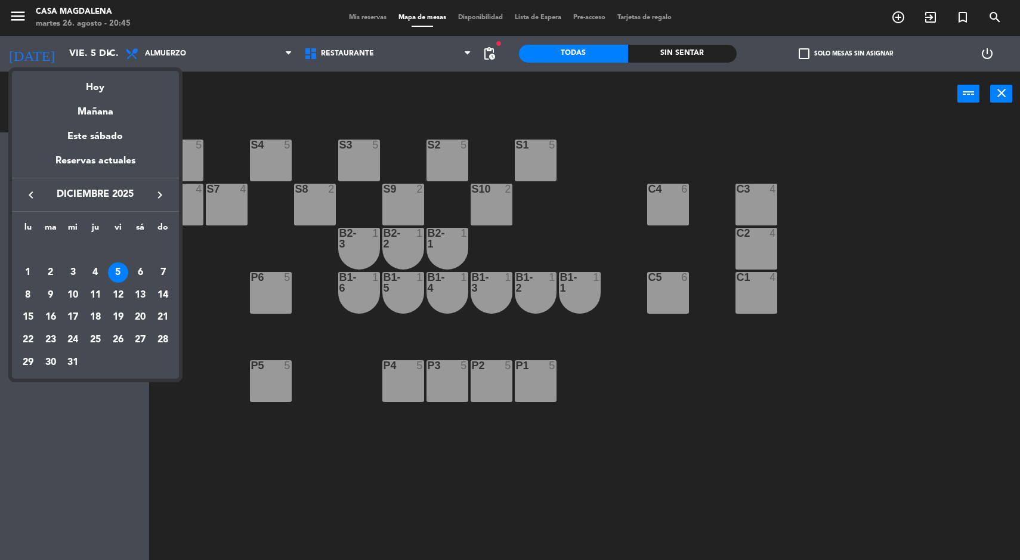
click at [141, 269] on div "6" at bounding box center [140, 273] width 20 height 20
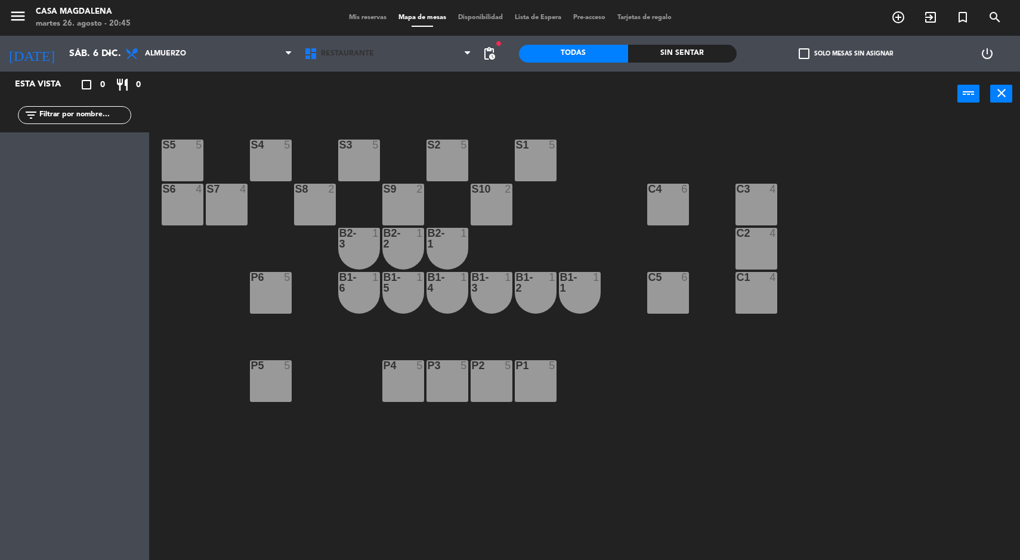
click at [471, 53] on span at bounding box center [471, 53] width 12 height 11
click at [534, 88] on div "power_input close" at bounding box center [553, 94] width 809 height 45
click at [486, 55] on span "pending_actions" at bounding box center [489, 54] width 14 height 14
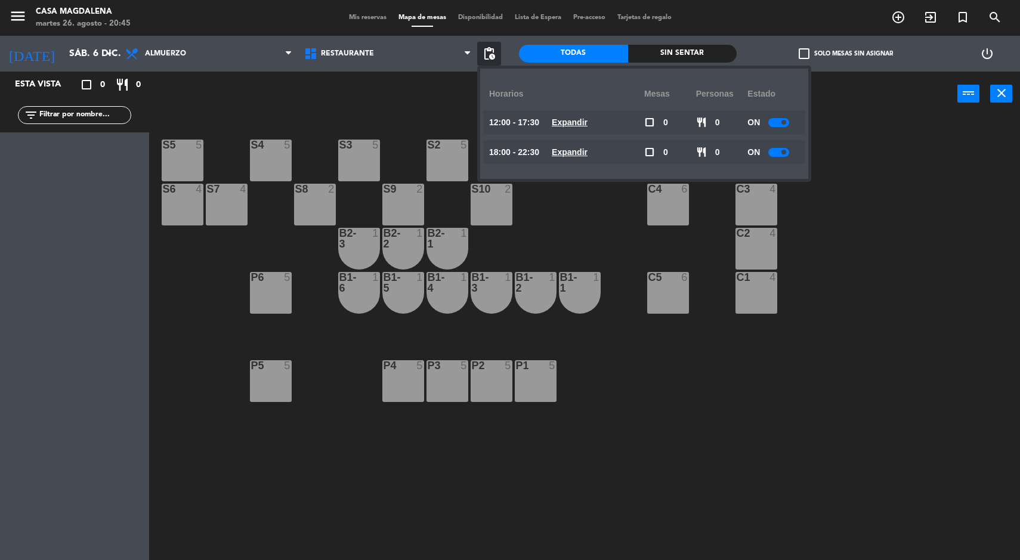
click at [572, 118] on u "Expandir" at bounding box center [570, 123] width 36 height 10
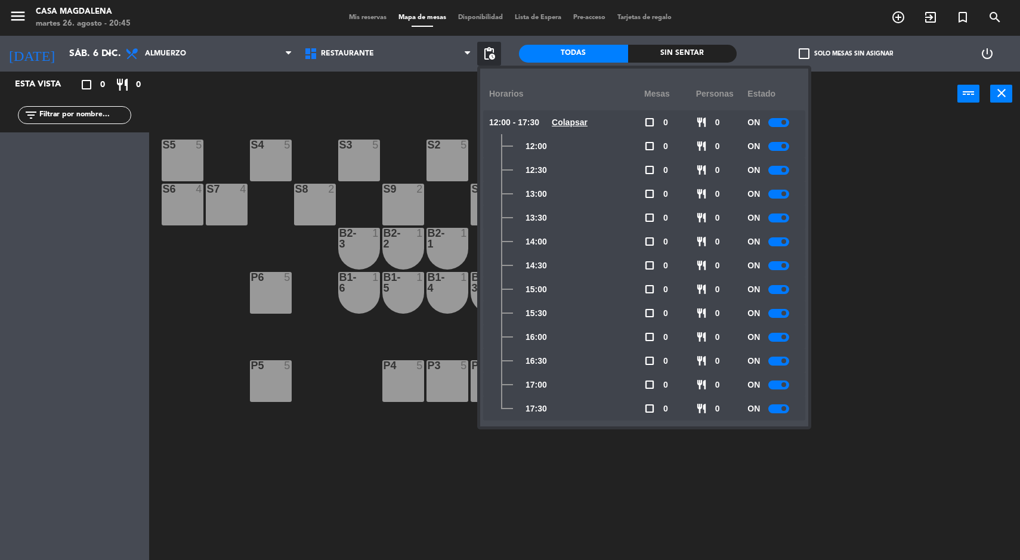
click at [778, 287] on div at bounding box center [779, 289] width 21 height 9
click at [779, 313] on div at bounding box center [779, 313] width 21 height 9
click at [783, 409] on span at bounding box center [784, 408] width 5 height 5
click at [785, 385] on span at bounding box center [784, 384] width 5 height 5
click at [785, 361] on span at bounding box center [784, 361] width 5 height 5
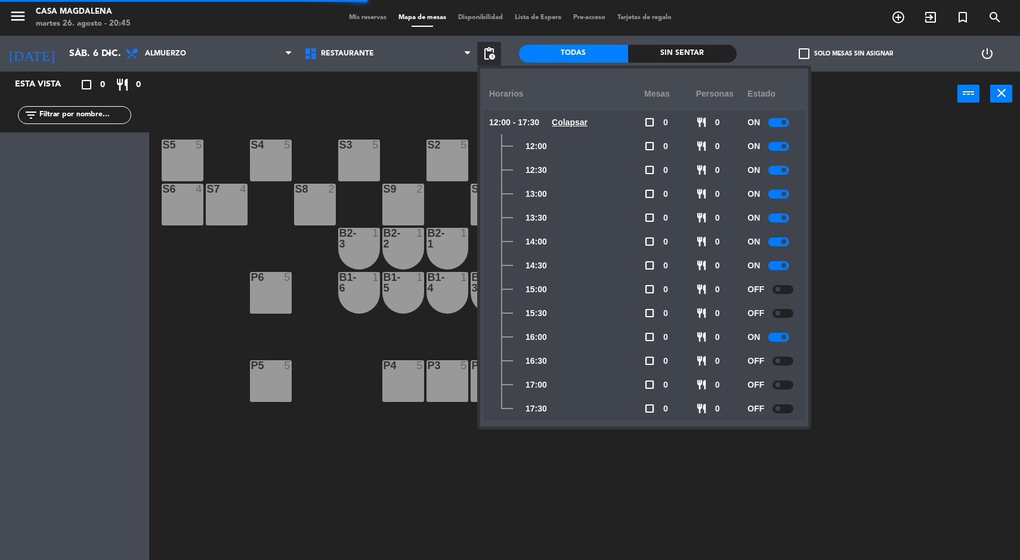
click at [785, 337] on span at bounding box center [784, 337] width 5 height 5
click at [884, 399] on div "S5 5 S4 5 S3 5 S2 5 S1 5 S6 4 S7 4 S8 2 S9 2 S10 2 C3 4 C4 6 C2 4 B2-3 1 B2-2 1…" at bounding box center [589, 340] width 861 height 444
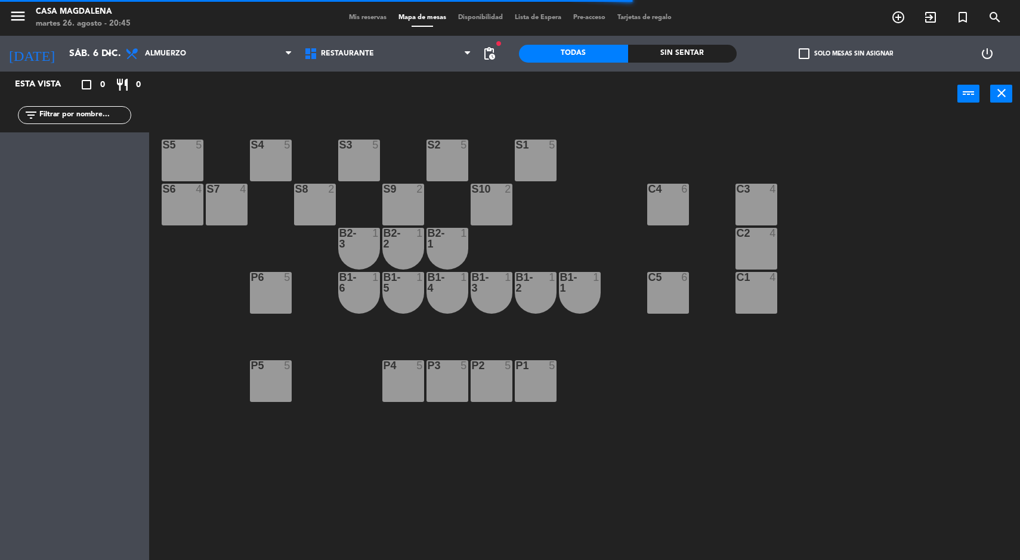
click at [489, 51] on span "pending_actions" at bounding box center [489, 54] width 14 height 14
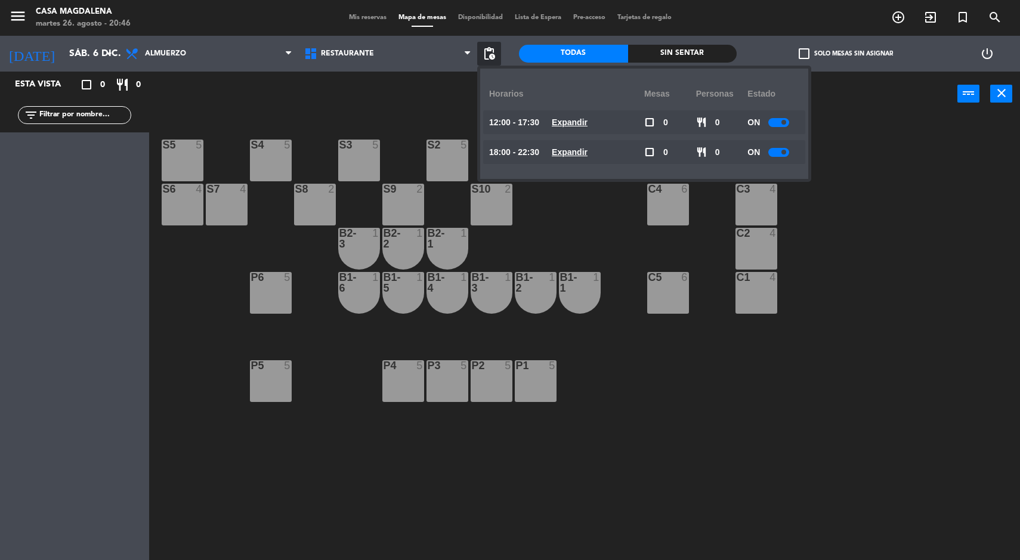
click at [573, 153] on u "Expandir" at bounding box center [570, 152] width 36 height 10
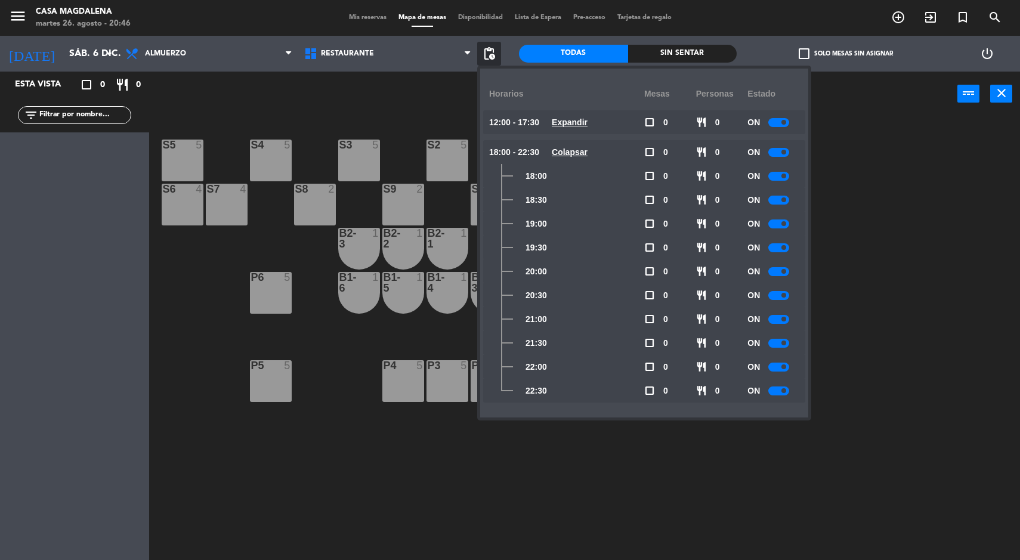
click at [785, 224] on span at bounding box center [784, 223] width 5 height 5
click at [783, 248] on span at bounding box center [784, 247] width 5 height 5
click at [778, 271] on div at bounding box center [779, 271] width 21 height 9
click at [785, 295] on span at bounding box center [784, 295] width 5 height 5
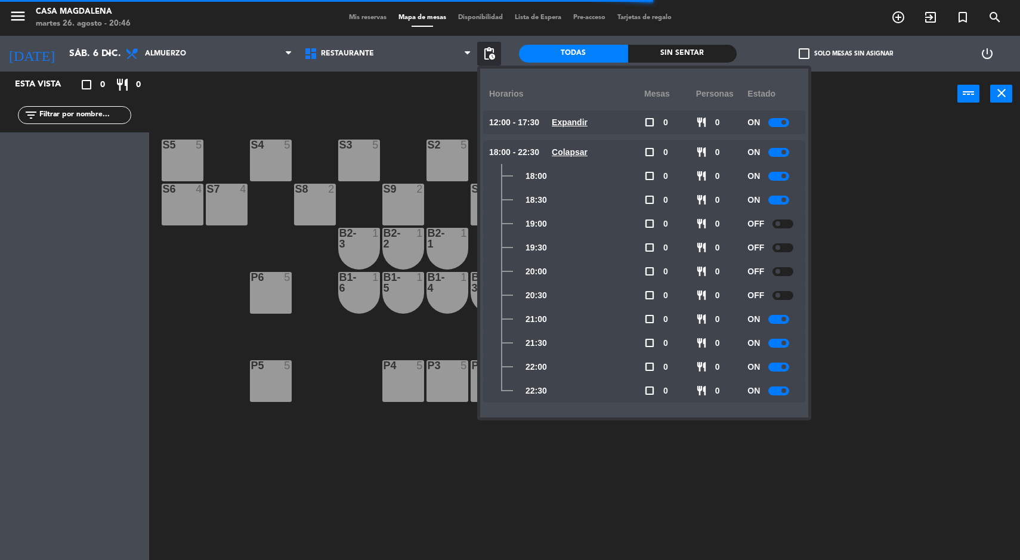
click at [63, 51] on input "sáb. 6 dic." at bounding box center [126, 53] width 126 height 23
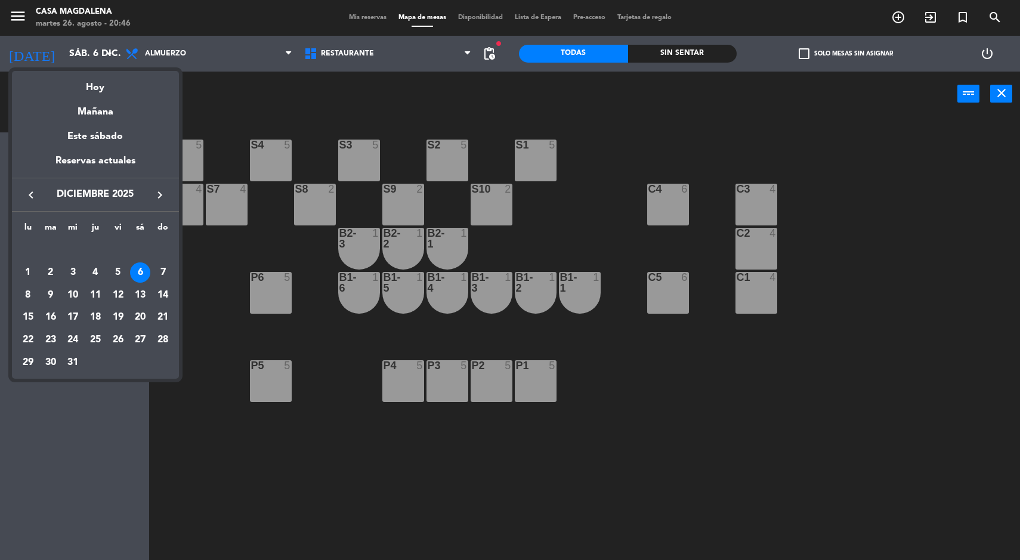
click at [160, 270] on div "7" at bounding box center [163, 273] width 20 height 20
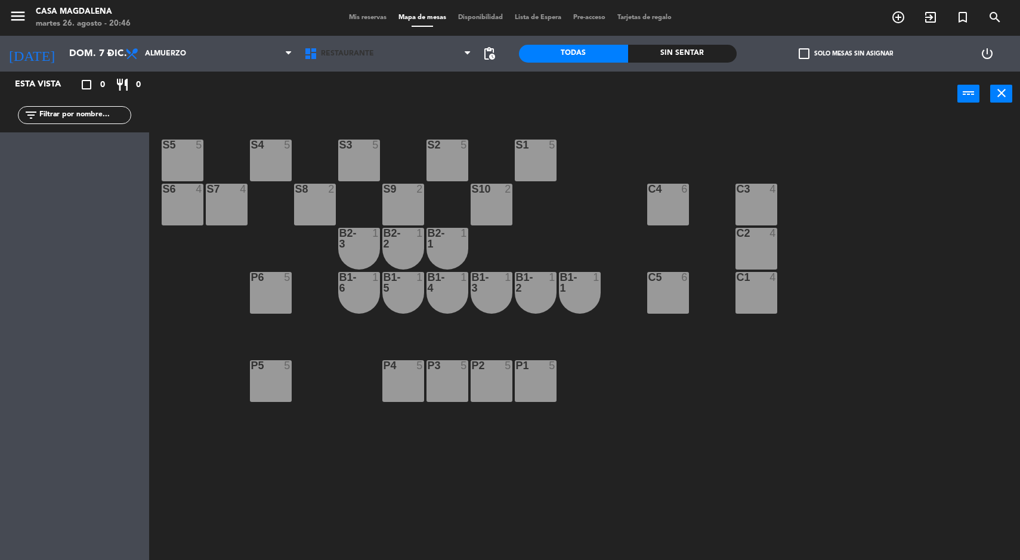
click at [471, 51] on span at bounding box center [471, 53] width 12 height 11
click at [492, 58] on span "pending_actions" at bounding box center [489, 54] width 14 height 14
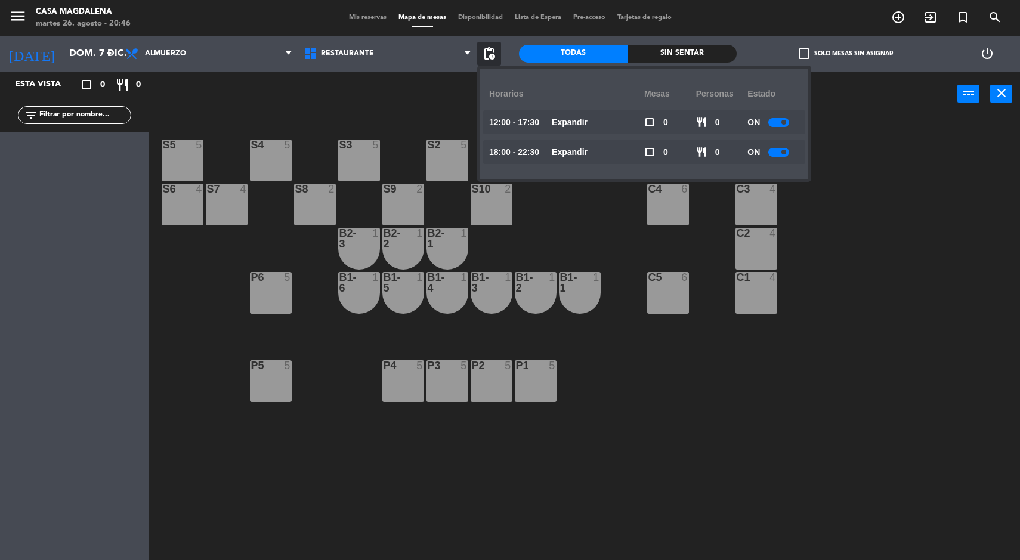
click at [585, 119] on u "Expandir" at bounding box center [570, 123] width 36 height 10
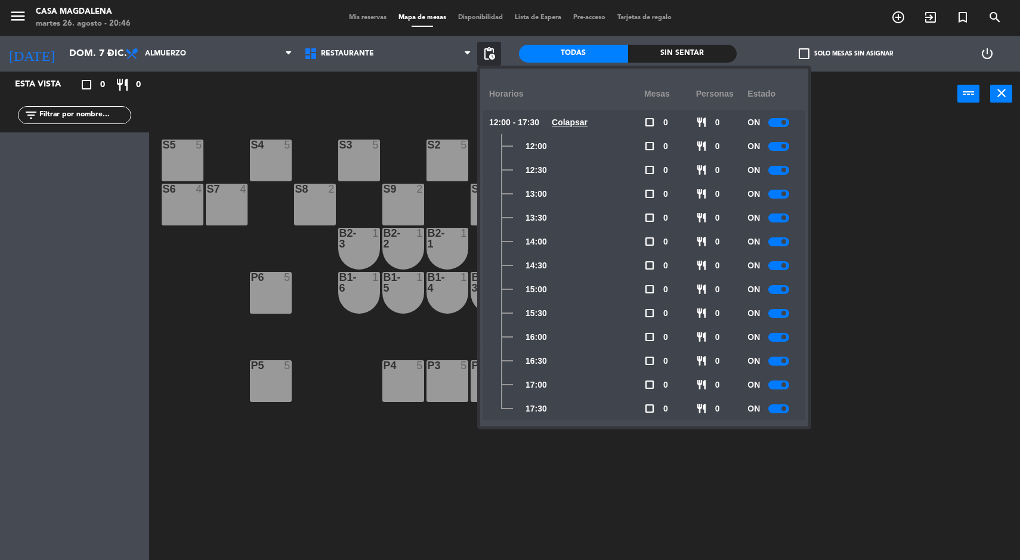
click at [566, 120] on u "Colapsar" at bounding box center [570, 123] width 36 height 10
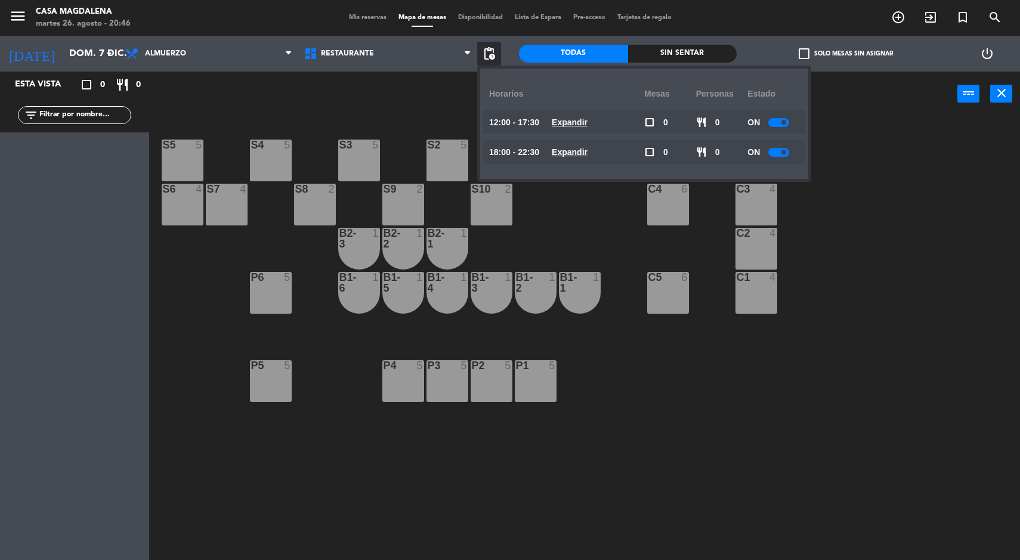
click at [584, 155] on u "Expandir" at bounding box center [570, 152] width 36 height 10
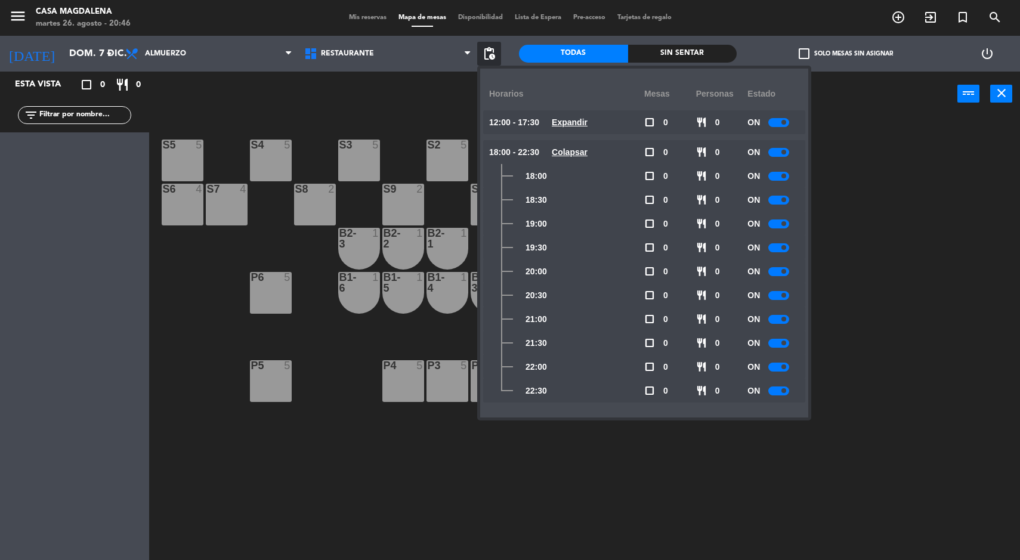
click at [779, 248] on div at bounding box center [779, 247] width 21 height 9
click at [779, 293] on div at bounding box center [779, 295] width 21 height 9
click at [774, 267] on div at bounding box center [779, 271] width 21 height 9
click at [780, 315] on div at bounding box center [779, 319] width 21 height 9
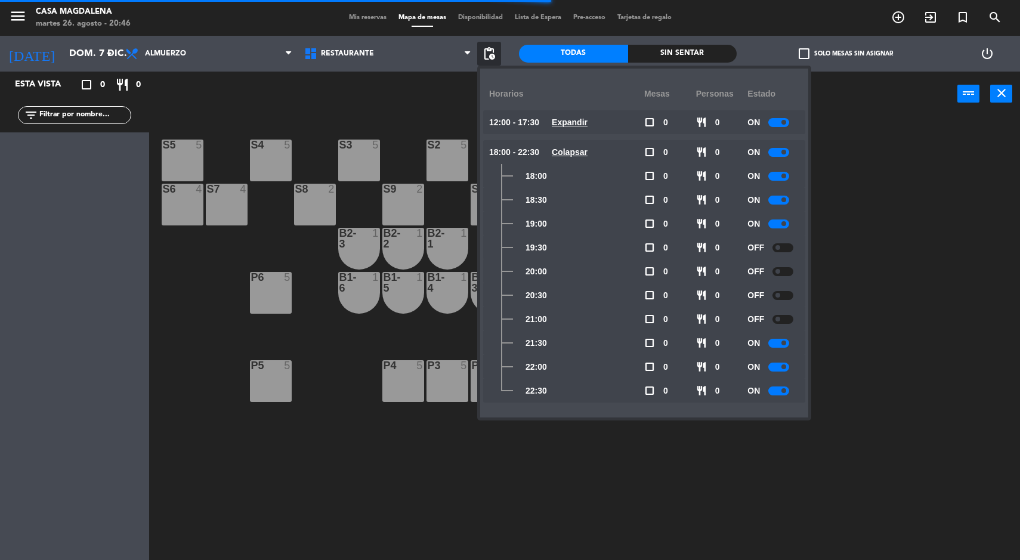
click at [780, 343] on div at bounding box center [779, 343] width 21 height 9
click at [785, 367] on span at bounding box center [784, 367] width 5 height 5
click at [785, 391] on span at bounding box center [784, 390] width 5 height 5
click at [893, 341] on div "S5 5 S4 5 S3 5 S2 5 S1 5 S6 4 S7 4 S8 2 S9 2 S10 2 C3 4 C4 6 C2 4 B2-3 1 B2-2 1…" at bounding box center [589, 340] width 861 height 444
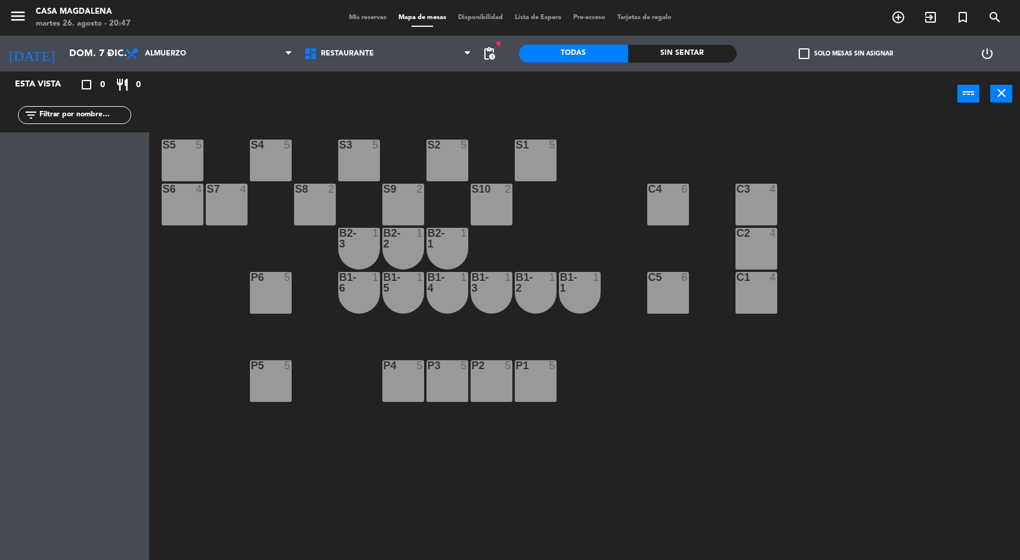
click at [74, 42] on input "dom. 7 dic." at bounding box center [126, 53] width 126 height 23
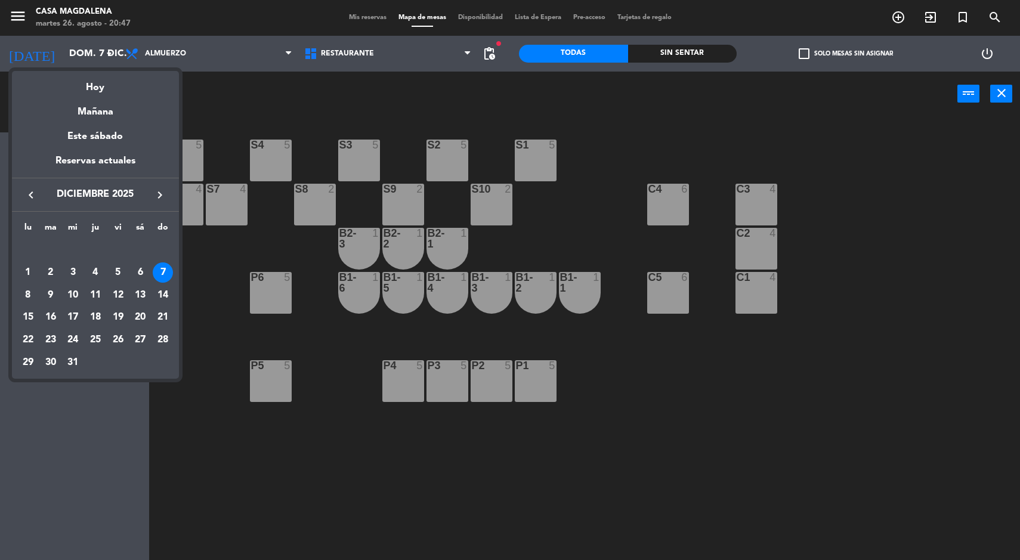
click at [27, 294] on div "8" at bounding box center [28, 295] width 20 height 20
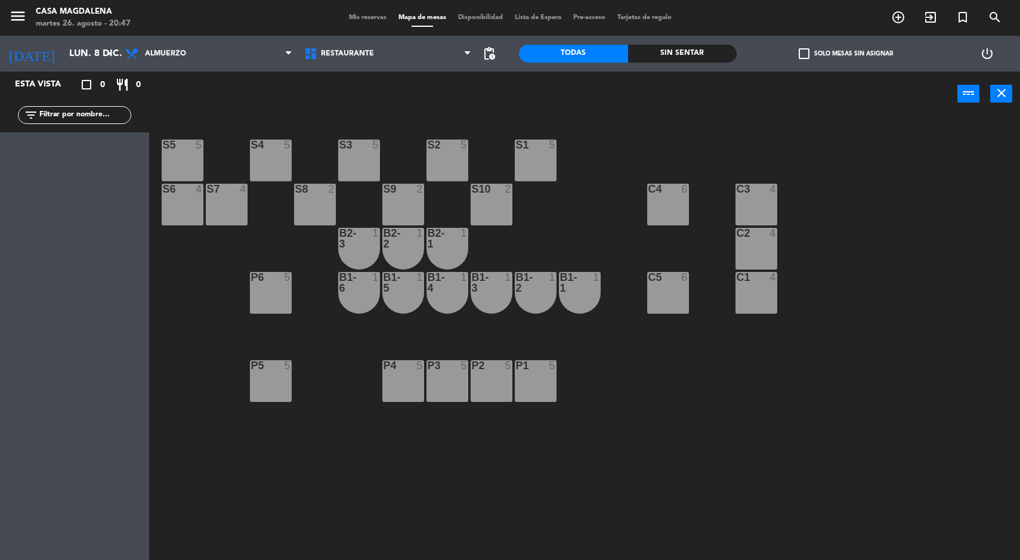
click at [489, 48] on span "pending_actions" at bounding box center [489, 54] width 14 height 14
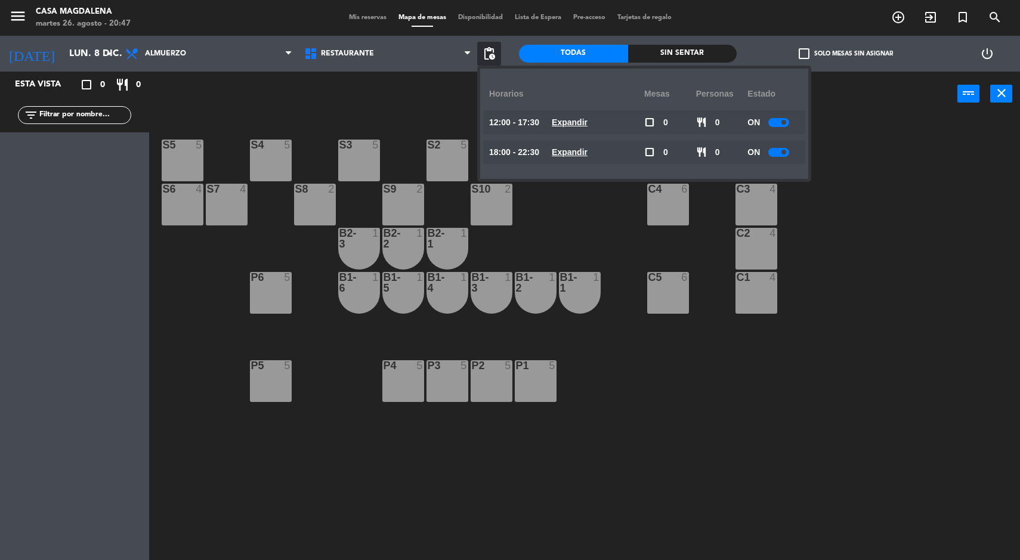
click at [572, 124] on u "Expandir" at bounding box center [570, 123] width 36 height 10
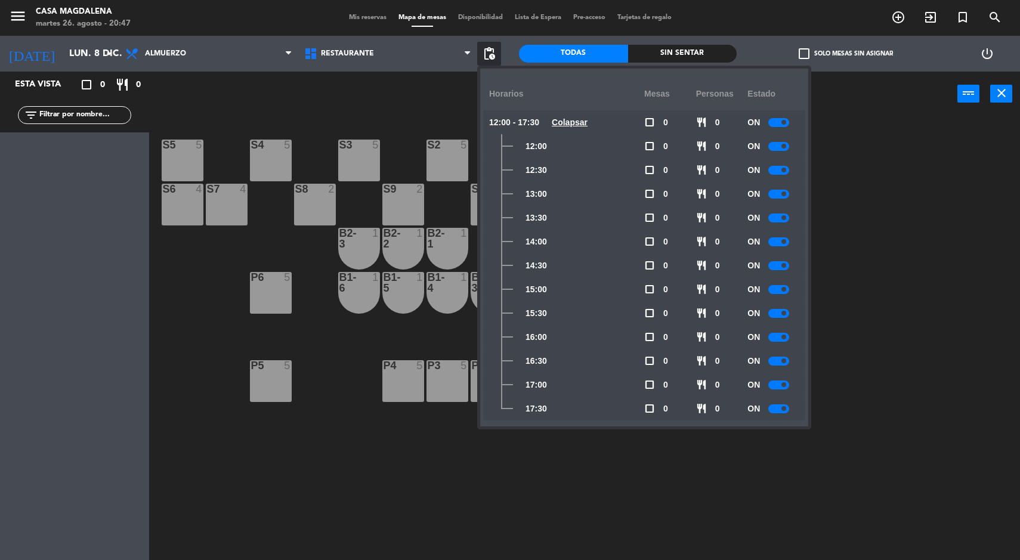
click at [776, 291] on div at bounding box center [779, 289] width 21 height 9
click at [776, 314] on div at bounding box center [779, 313] width 21 height 9
click at [785, 337] on span at bounding box center [784, 337] width 5 height 5
click at [788, 361] on div at bounding box center [779, 361] width 21 height 9
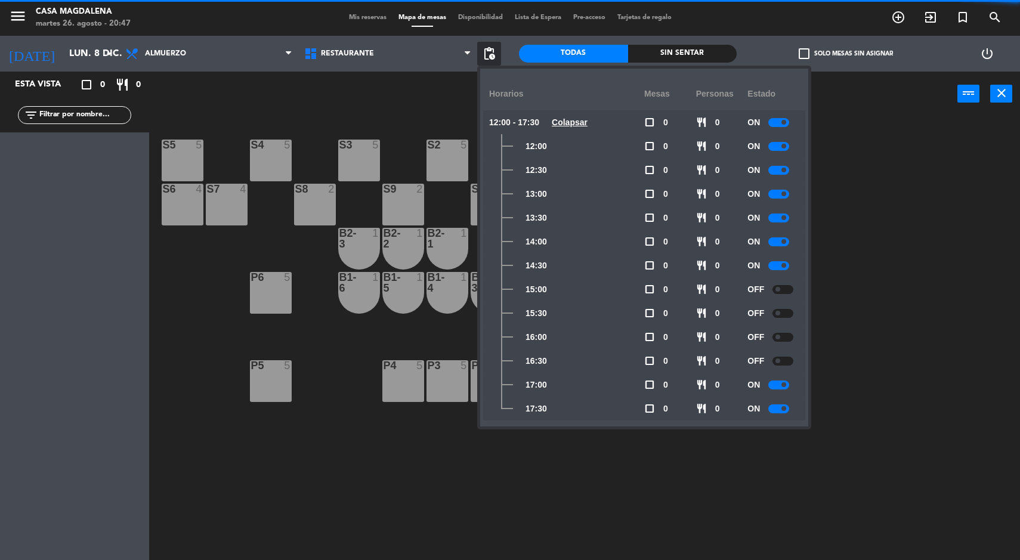
click at [785, 385] on span at bounding box center [784, 384] width 5 height 5
click at [785, 408] on span at bounding box center [784, 408] width 5 height 5
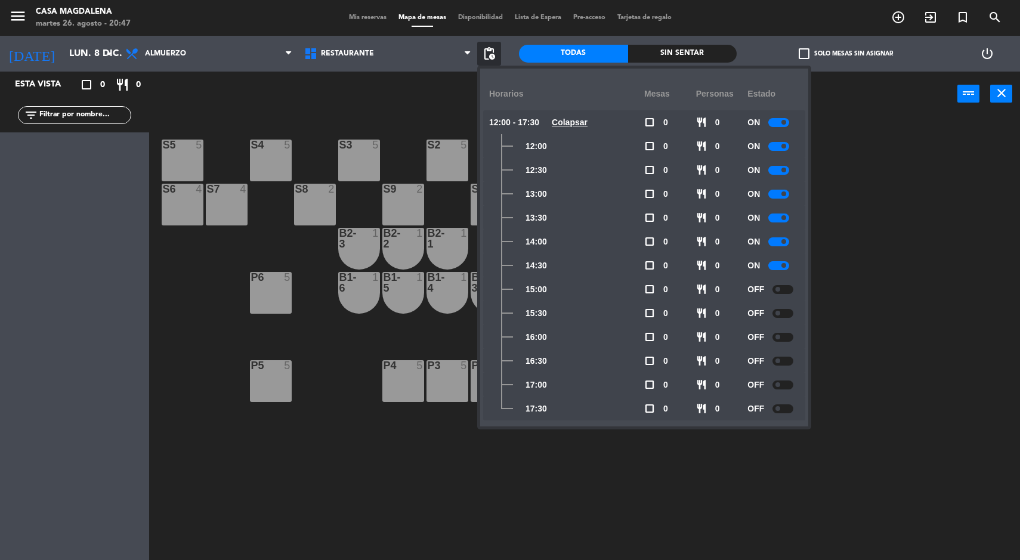
click at [588, 127] on u "Colapsar" at bounding box center [570, 123] width 36 height 10
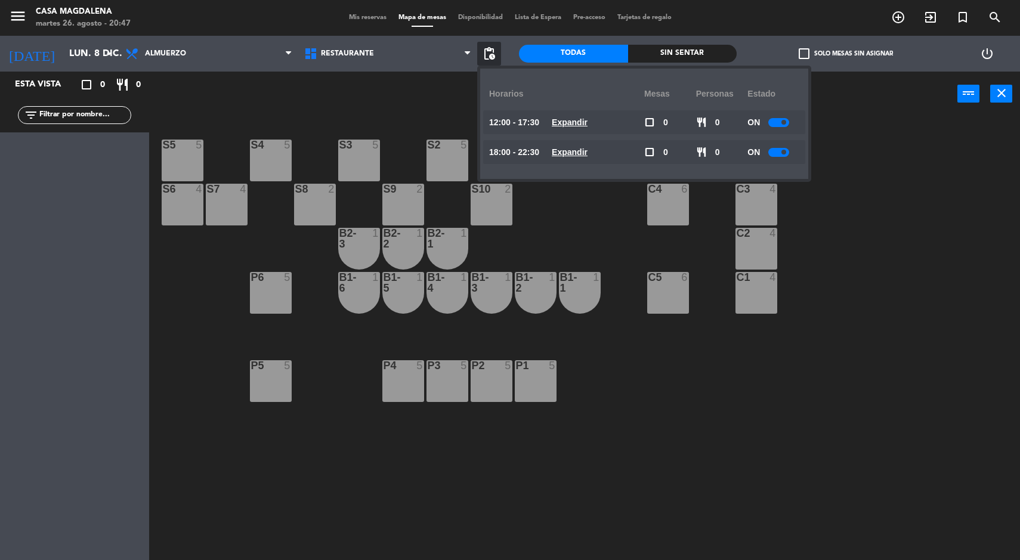
click at [585, 155] on u "Expandir" at bounding box center [570, 152] width 36 height 10
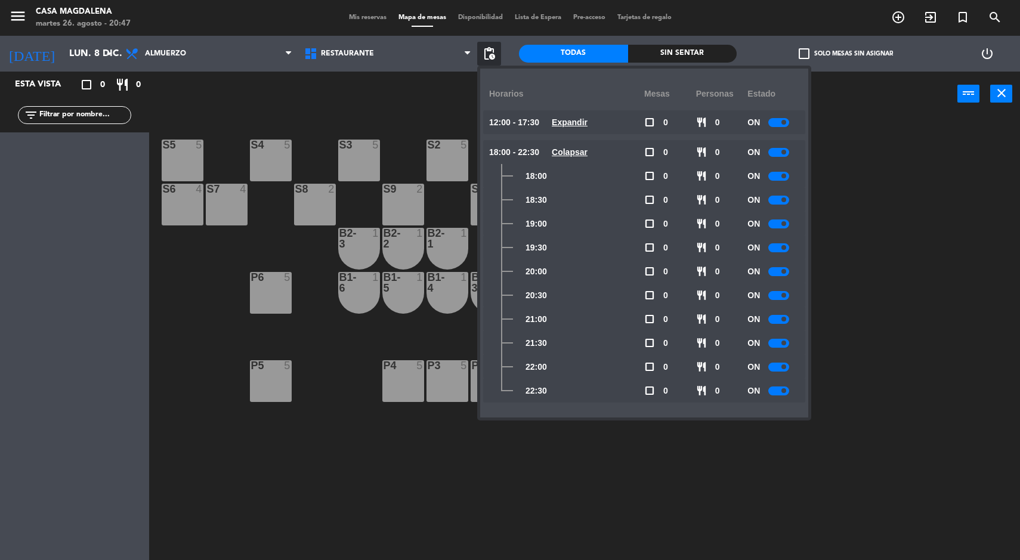
click at [785, 224] on span at bounding box center [784, 223] width 5 height 5
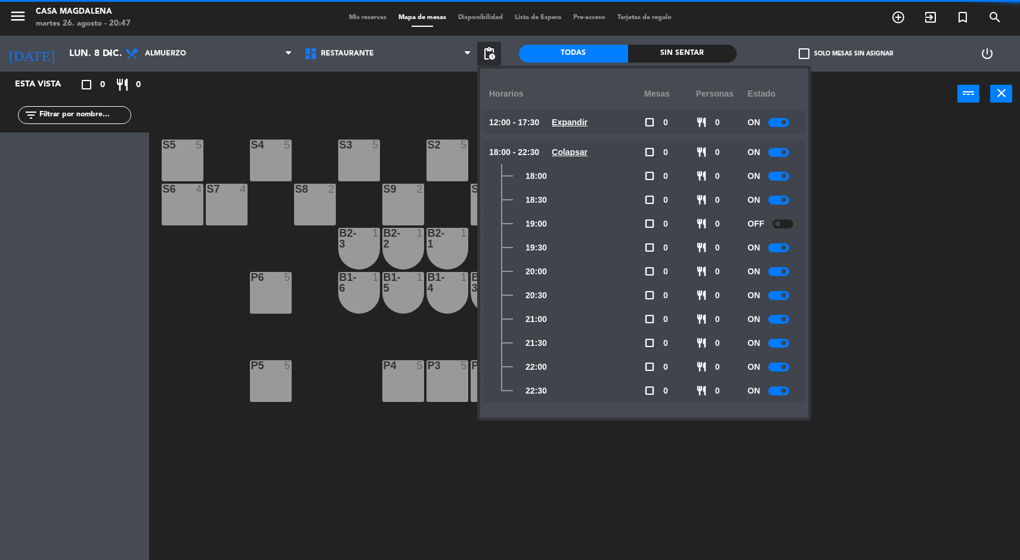
click at [785, 247] on span at bounding box center [784, 247] width 5 height 5
click at [779, 271] on div at bounding box center [779, 271] width 21 height 9
click at [778, 296] on div at bounding box center [779, 295] width 21 height 9
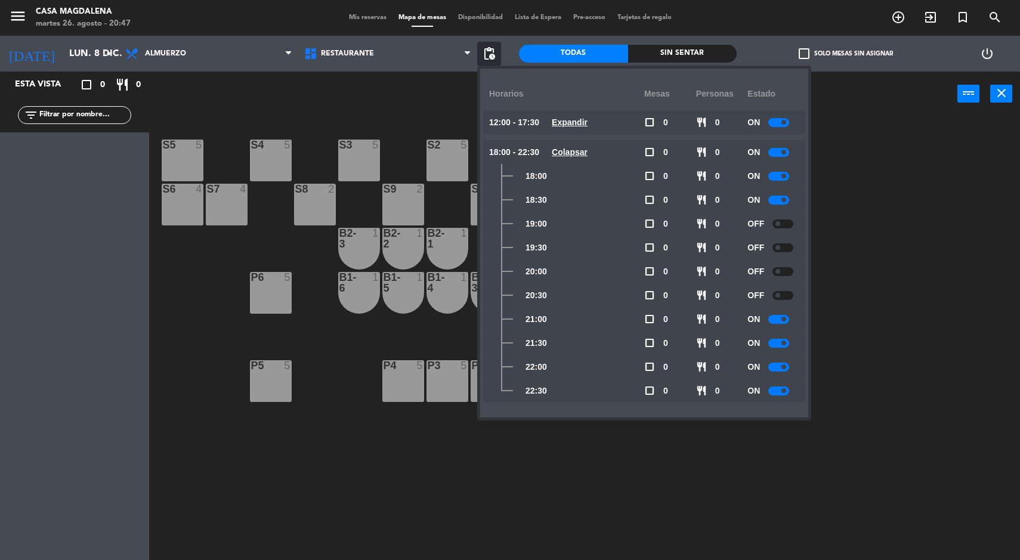
click at [776, 366] on div at bounding box center [779, 367] width 21 height 9
click at [779, 394] on div at bounding box center [779, 391] width 21 height 9
click at [63, 58] on input "lun. 8 dic." at bounding box center [126, 53] width 126 height 23
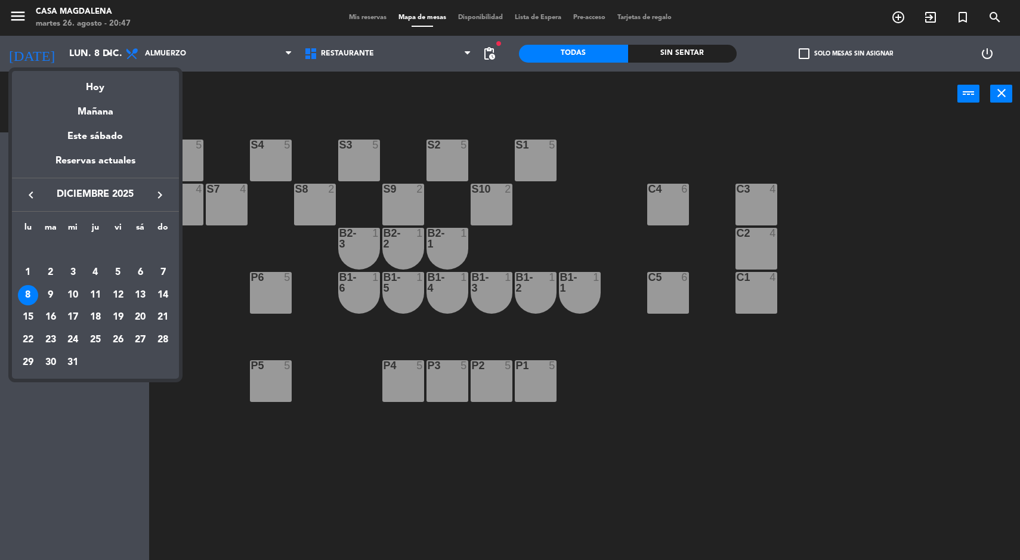
click at [50, 294] on div "9" at bounding box center [51, 295] width 20 height 20
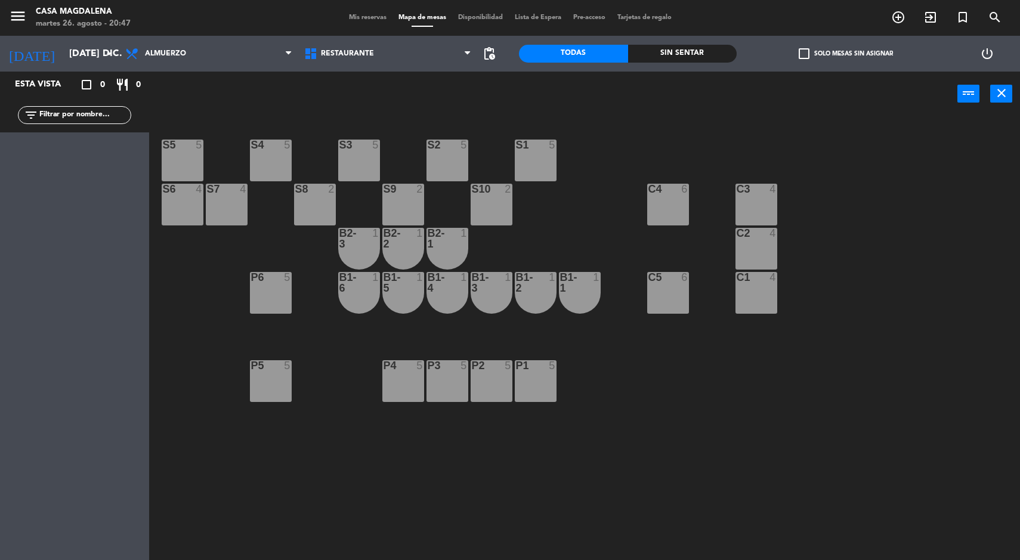
click at [493, 60] on span "pending_actions" at bounding box center [489, 54] width 14 height 14
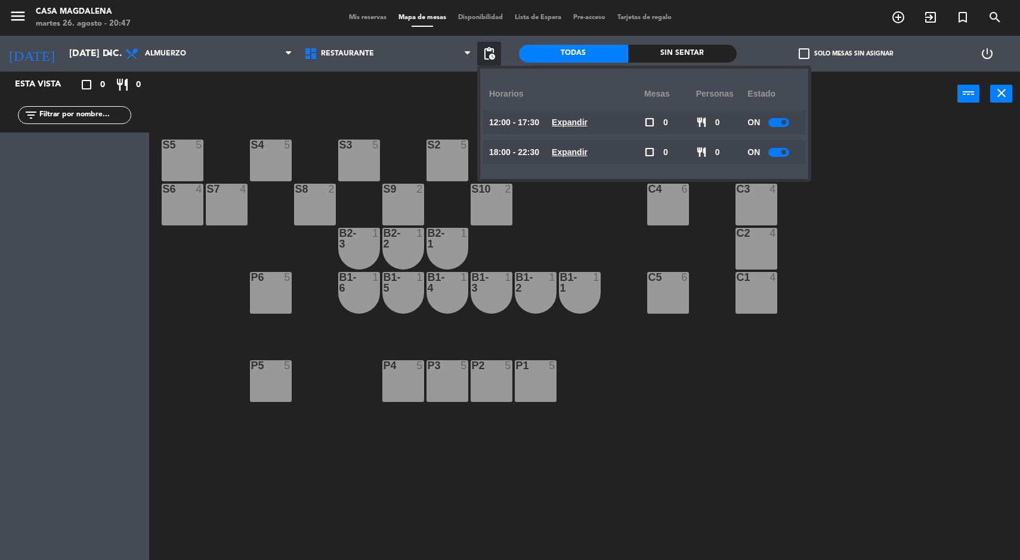
click at [564, 124] on u "Expandir" at bounding box center [570, 123] width 36 height 10
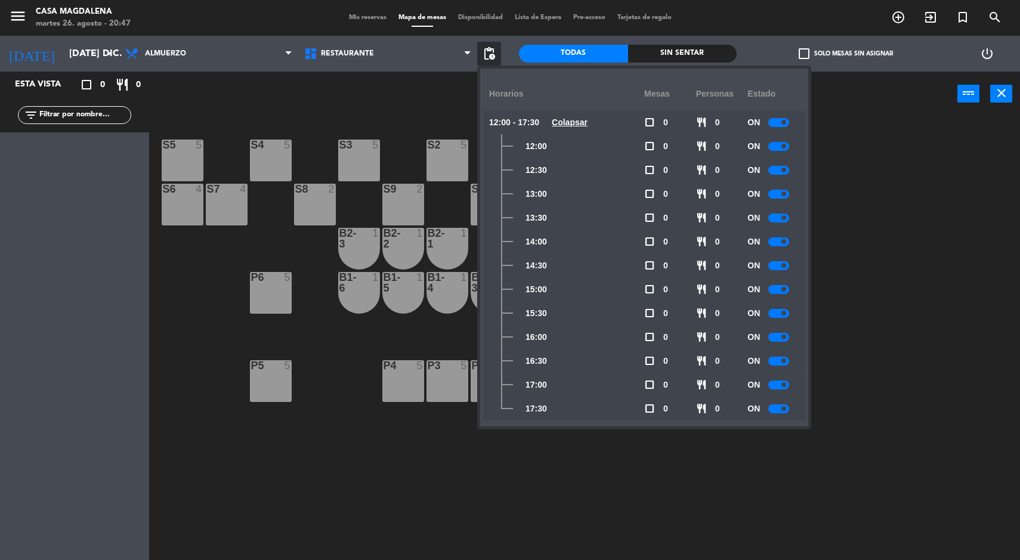
click at [780, 292] on div at bounding box center [779, 289] width 21 height 9
click at [779, 314] on div at bounding box center [779, 313] width 21 height 9
click at [779, 339] on div at bounding box center [779, 337] width 21 height 9
click at [778, 357] on div at bounding box center [779, 361] width 21 height 9
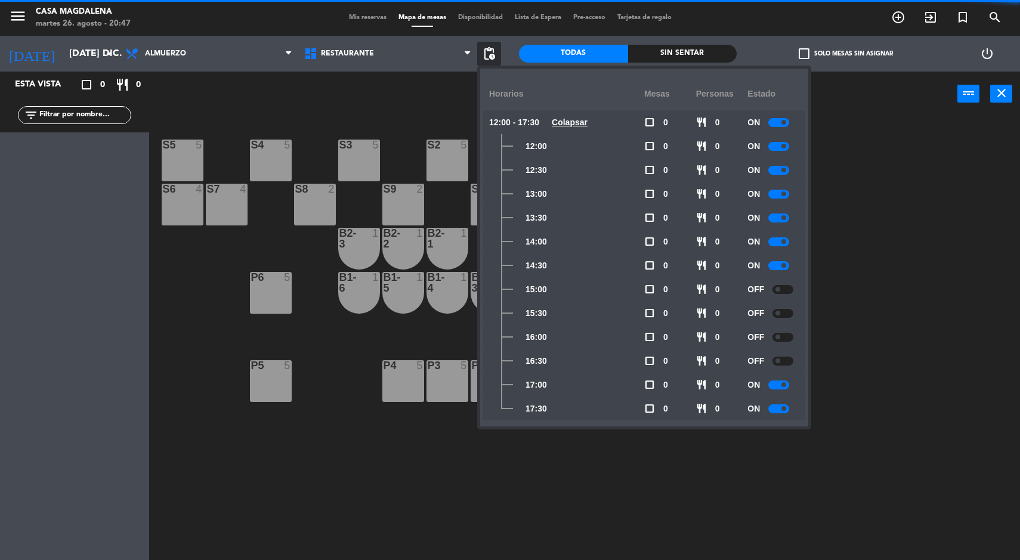
click at [782, 387] on div at bounding box center [779, 385] width 21 height 9
click at [782, 408] on div at bounding box center [779, 409] width 21 height 9
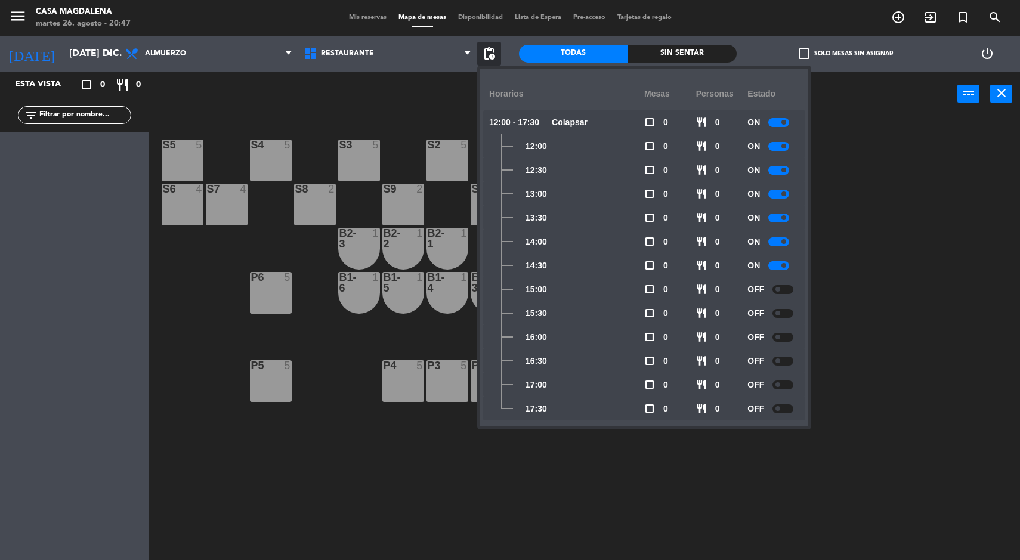
click at [582, 120] on u "Colapsar" at bounding box center [570, 123] width 36 height 10
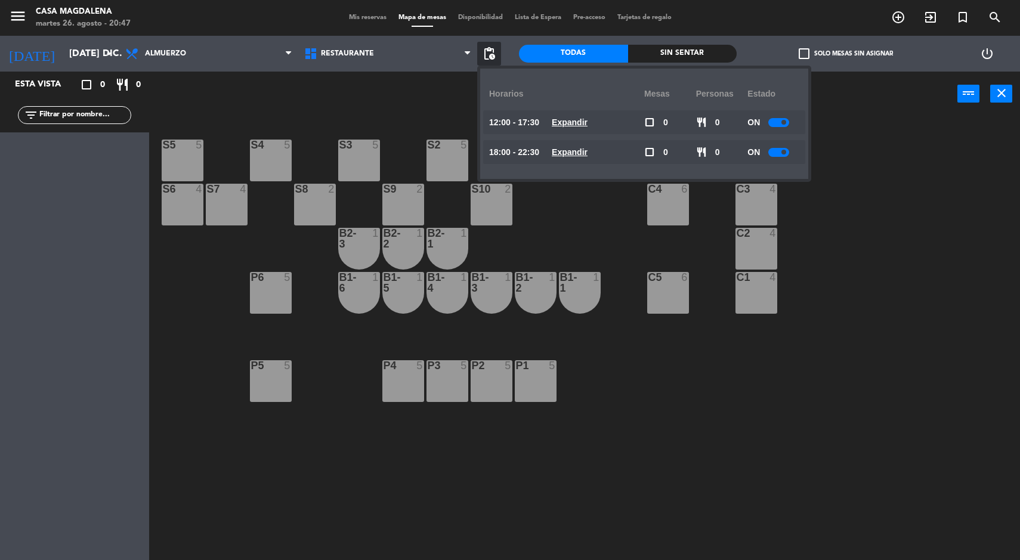
click at [580, 155] on u "Expandir" at bounding box center [570, 152] width 36 height 10
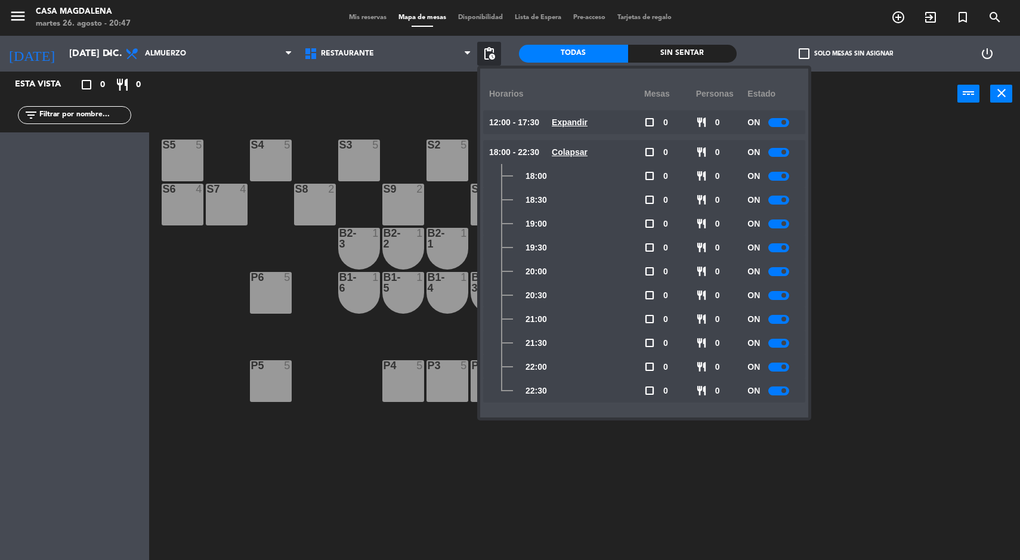
click at [782, 224] on div at bounding box center [779, 224] width 21 height 9
click at [779, 248] on div at bounding box center [779, 247] width 21 height 9
click at [779, 274] on div at bounding box center [779, 271] width 21 height 9
click at [779, 299] on div at bounding box center [779, 295] width 21 height 9
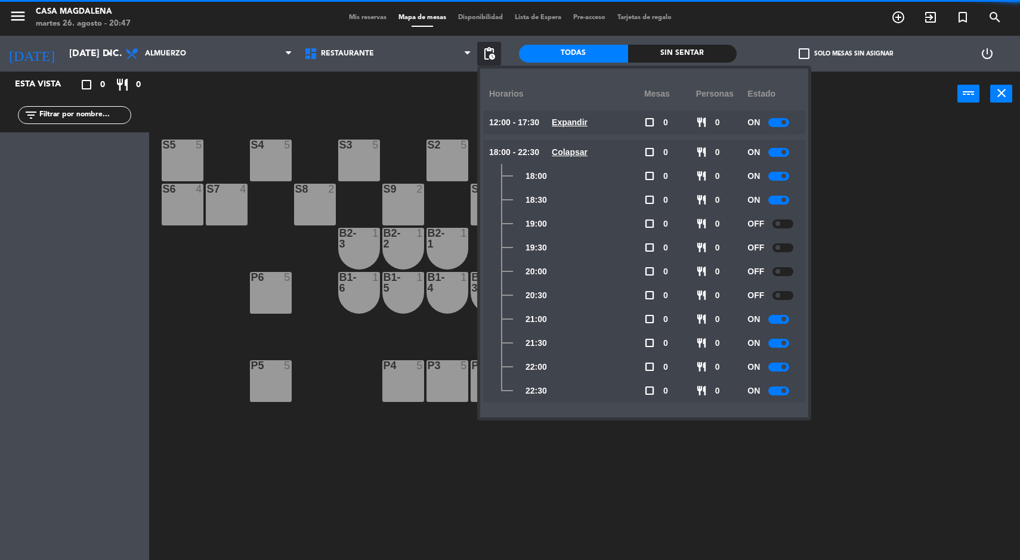
click at [780, 388] on div at bounding box center [779, 391] width 21 height 9
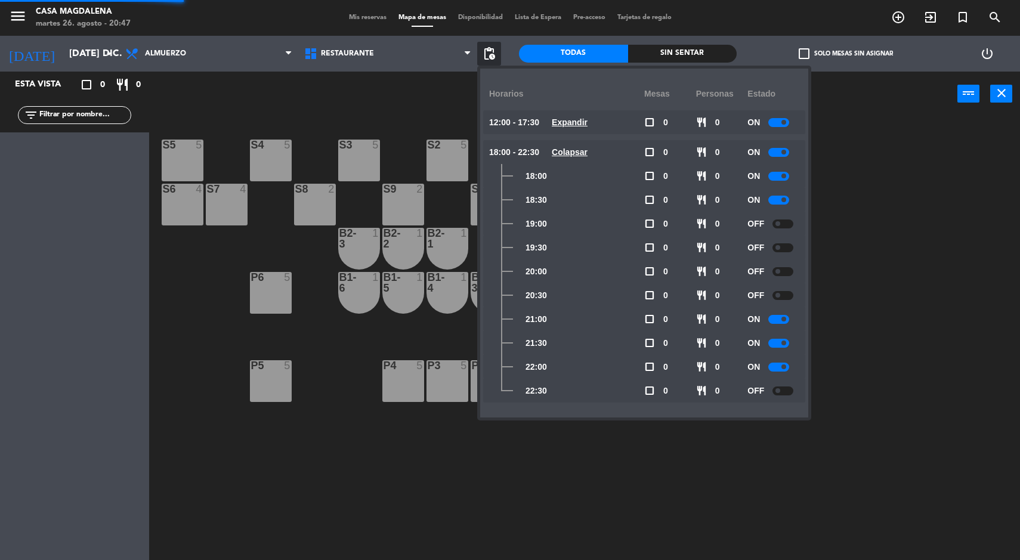
click at [780, 367] on div at bounding box center [779, 367] width 21 height 9
click at [579, 120] on u "Expandir" at bounding box center [570, 123] width 36 height 10
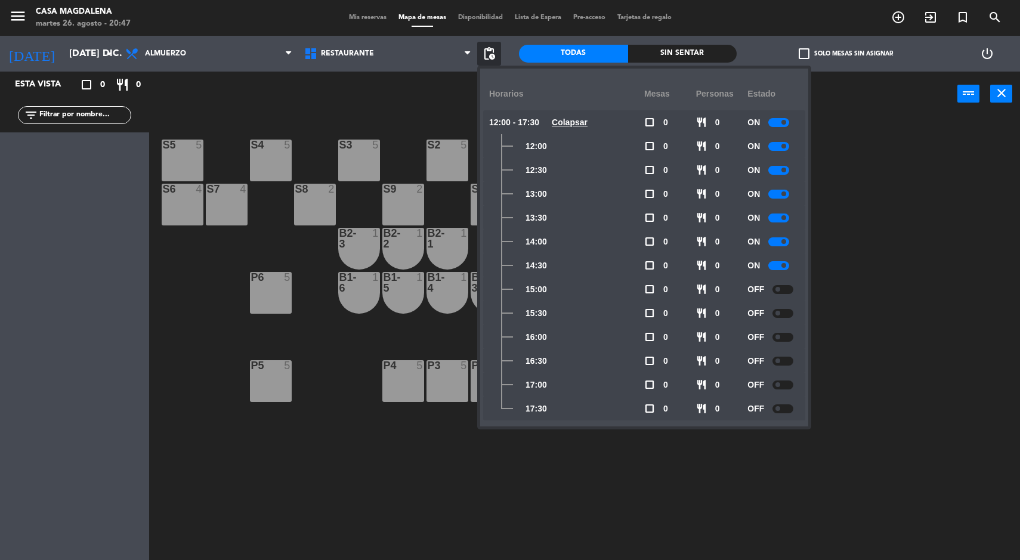
click at [73, 55] on input "[DATE] dic." at bounding box center [126, 53] width 126 height 23
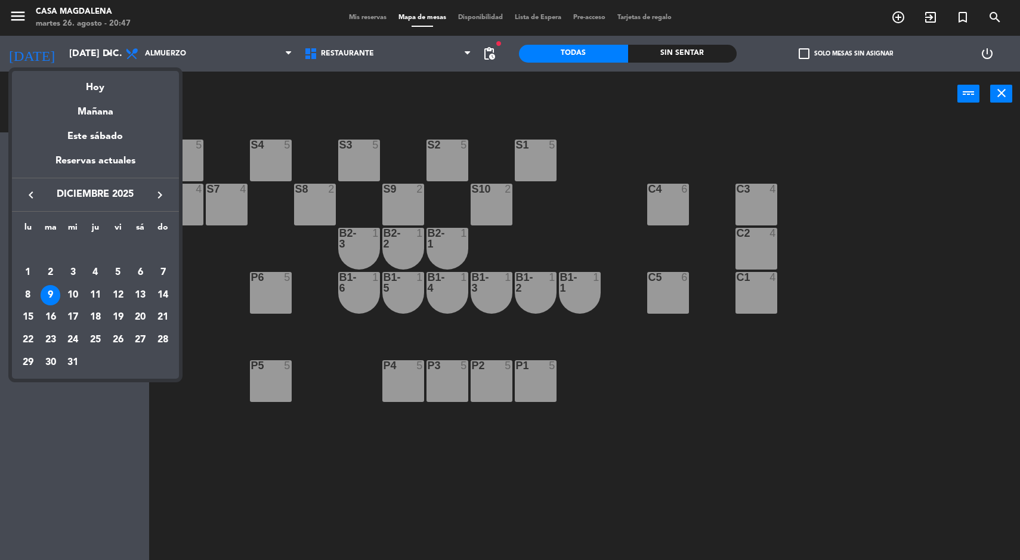
click at [77, 293] on div "10" at bounding box center [73, 295] width 20 height 20
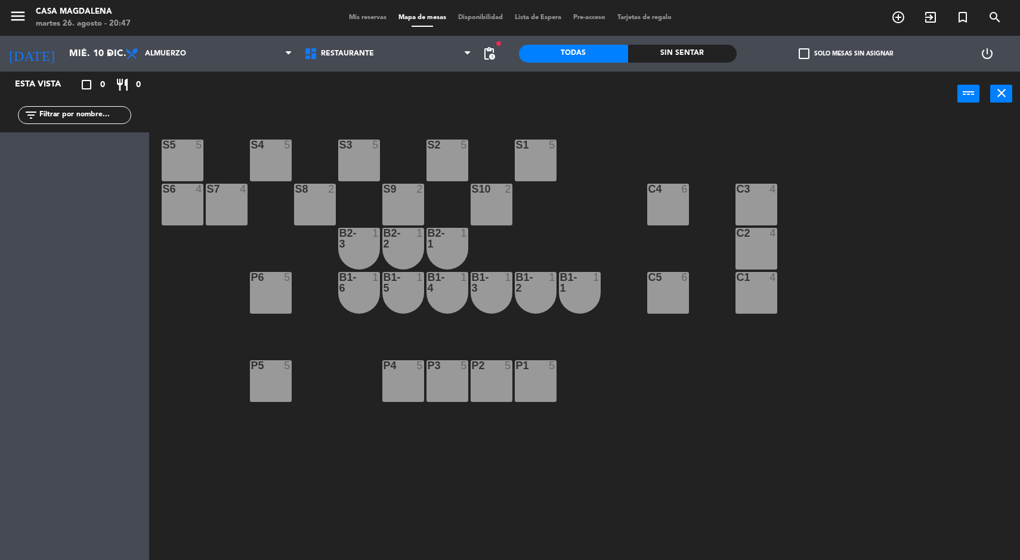
click at [494, 55] on span "pending_actions" at bounding box center [489, 54] width 14 height 14
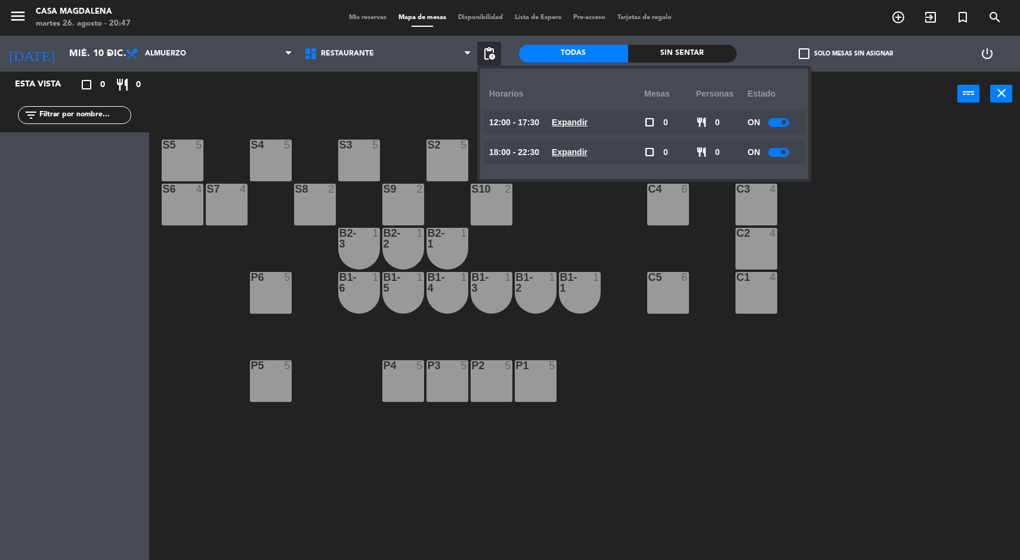
click at [575, 125] on u "Expandir" at bounding box center [570, 123] width 36 height 10
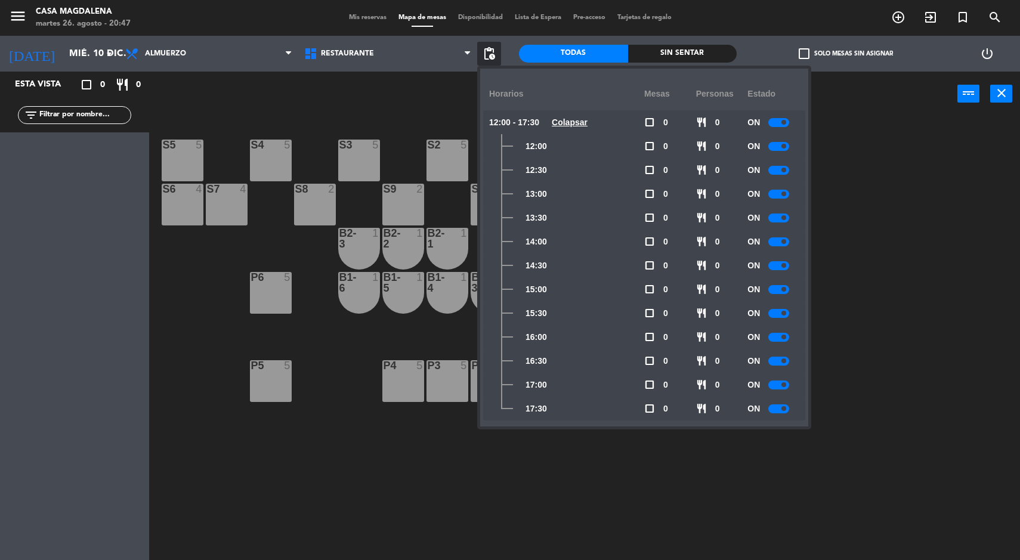
click at [780, 293] on div at bounding box center [779, 289] width 21 height 9
click at [777, 316] on div at bounding box center [779, 313] width 21 height 9
click at [780, 341] on div at bounding box center [779, 337] width 21 height 9
click at [773, 360] on div at bounding box center [779, 361] width 21 height 9
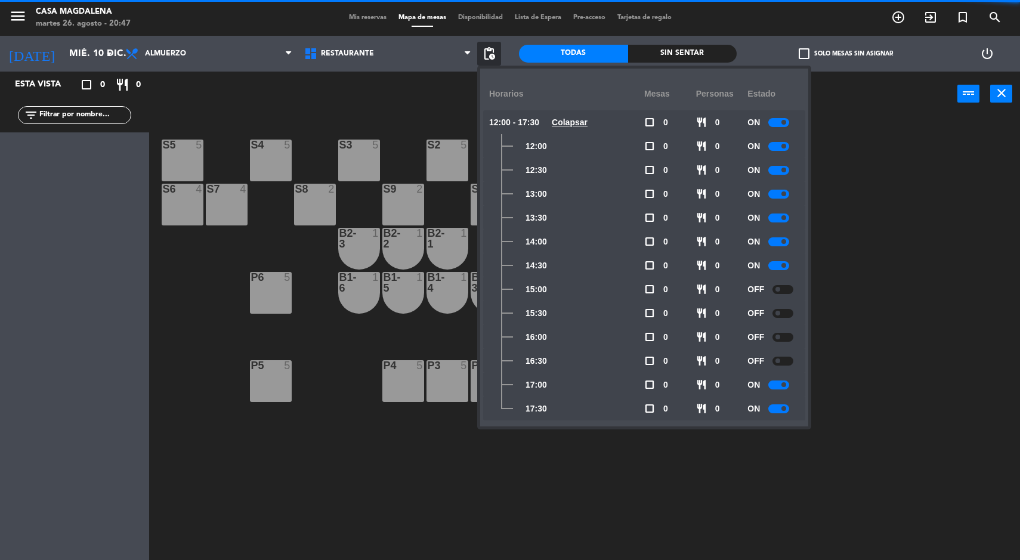
click at [778, 386] on div at bounding box center [779, 385] width 21 height 9
click at [779, 409] on div at bounding box center [779, 409] width 21 height 9
click at [848, 487] on div "S5 5 S4 5 S3 5 S2 5 S1 5 S6 4 S7 4 S8 2 S9 2 S10 2 C3 4 C4 6 C2 4 B2-3 1 B2-2 1…" at bounding box center [589, 340] width 861 height 444
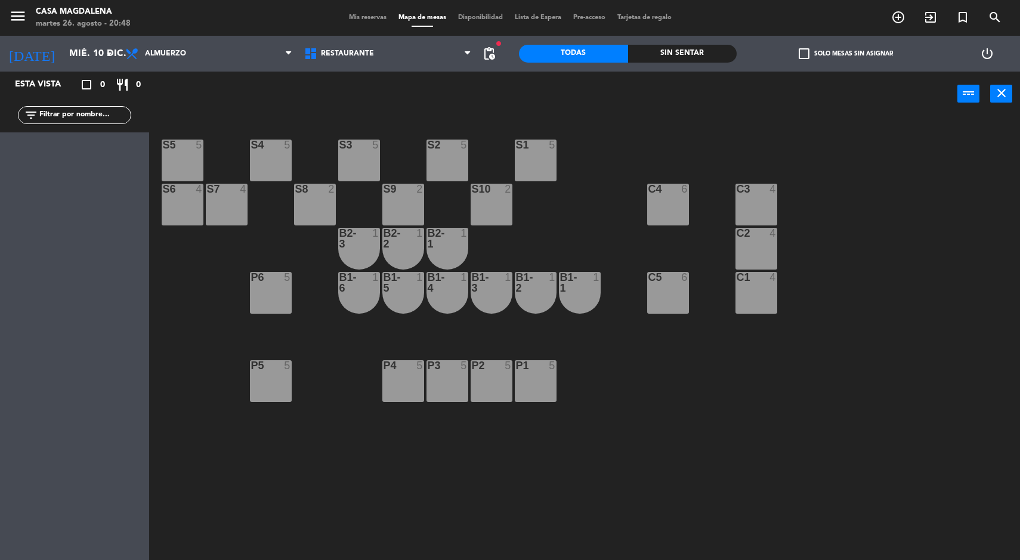
click at [914, 443] on div "S5 5 S4 5 S3 5 S2 5 S1 5 S6 4 S7 4 S8 2 S9 2 S10 2 C3 4 C4 6 C2 4 B2-3 1 B2-2 1…" at bounding box center [589, 340] width 861 height 444
click at [483, 54] on span "pending_actions" at bounding box center [489, 54] width 14 height 14
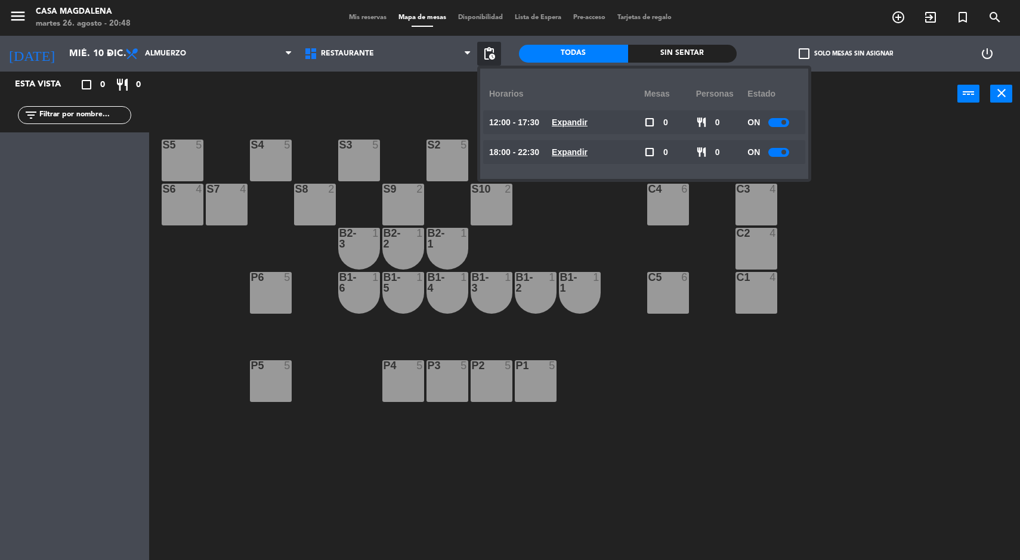
click at [570, 147] on u "Expandir" at bounding box center [570, 152] width 36 height 10
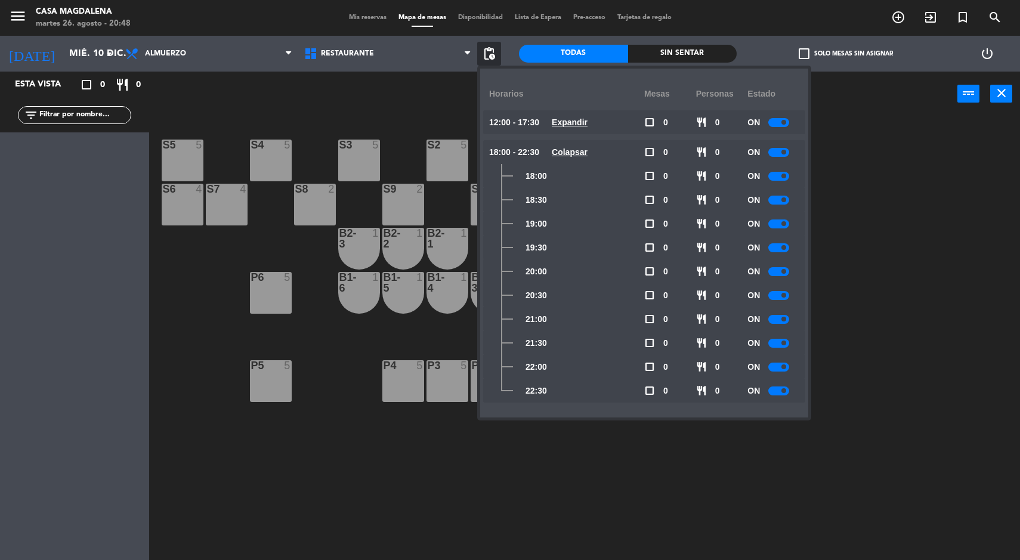
click at [786, 394] on div at bounding box center [779, 391] width 21 height 9
click at [785, 367] on span at bounding box center [784, 367] width 5 height 5
click at [782, 227] on div at bounding box center [779, 224] width 21 height 9
click at [785, 248] on span at bounding box center [784, 247] width 5 height 5
click at [780, 273] on div at bounding box center [779, 271] width 21 height 9
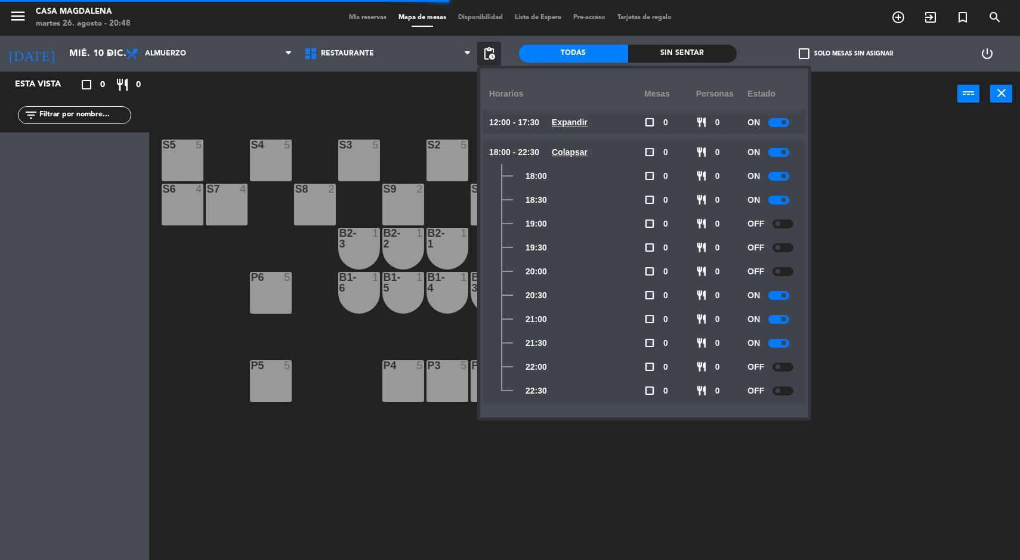
click at [779, 295] on div at bounding box center [779, 295] width 21 height 9
click at [884, 248] on div "S5 5 S4 5 S3 5 S2 5 S1 5 S6 4 S7 4 S8 2 S9 2 S10 2 C3 4 C4 6 C2 4 B2-3 1 B2-2 1…" at bounding box center [589, 340] width 861 height 444
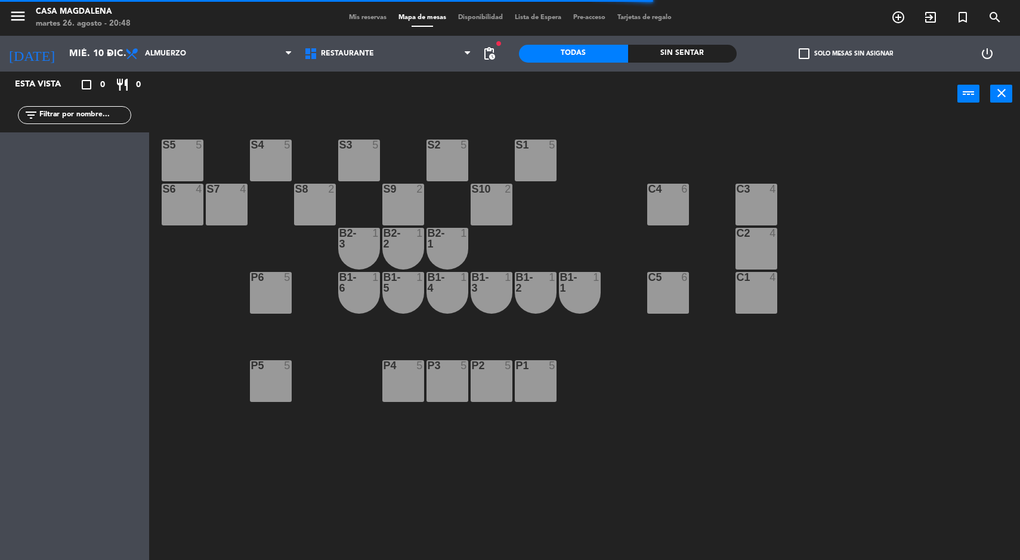
click at [486, 57] on span "pending_actions" at bounding box center [489, 54] width 14 height 14
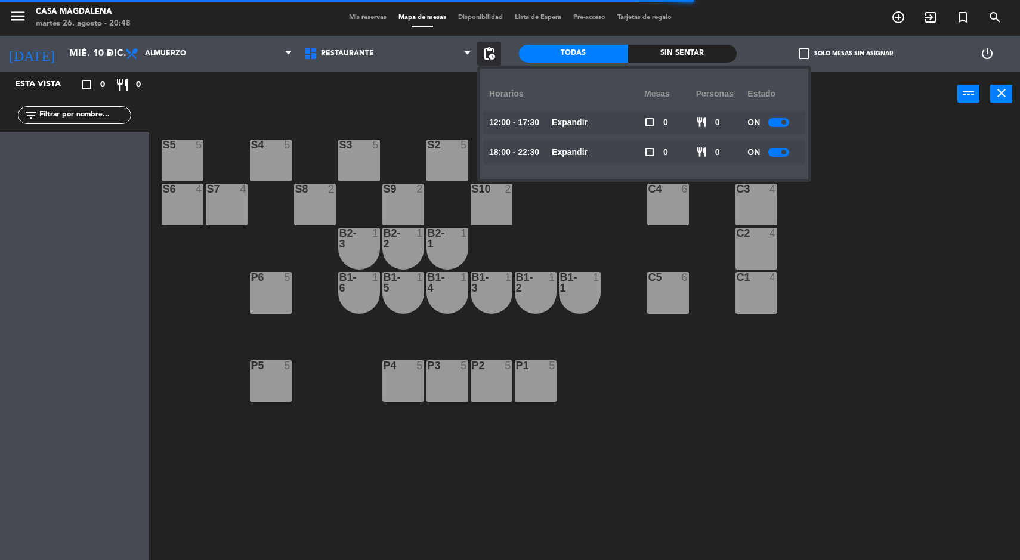
click at [573, 125] on u "Expandir" at bounding box center [570, 123] width 36 height 10
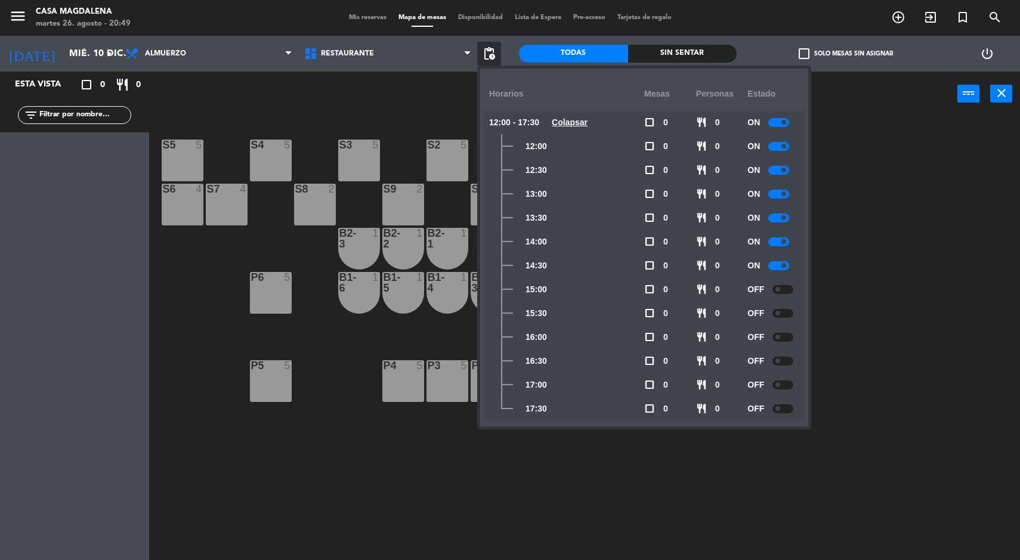
click at [581, 126] on u "Colapsar" at bounding box center [570, 123] width 36 height 10
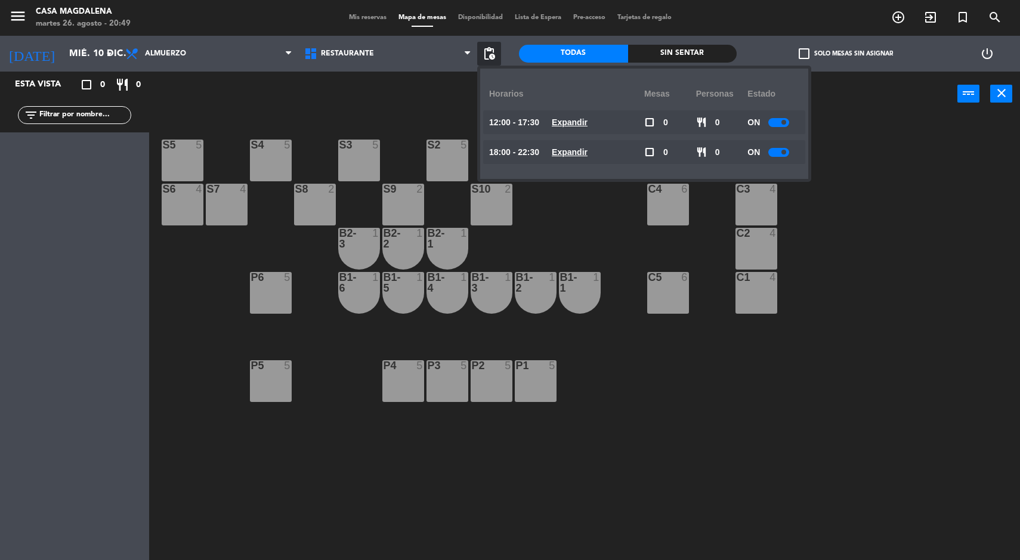
click at [579, 152] on u "Expandir" at bounding box center [570, 152] width 36 height 10
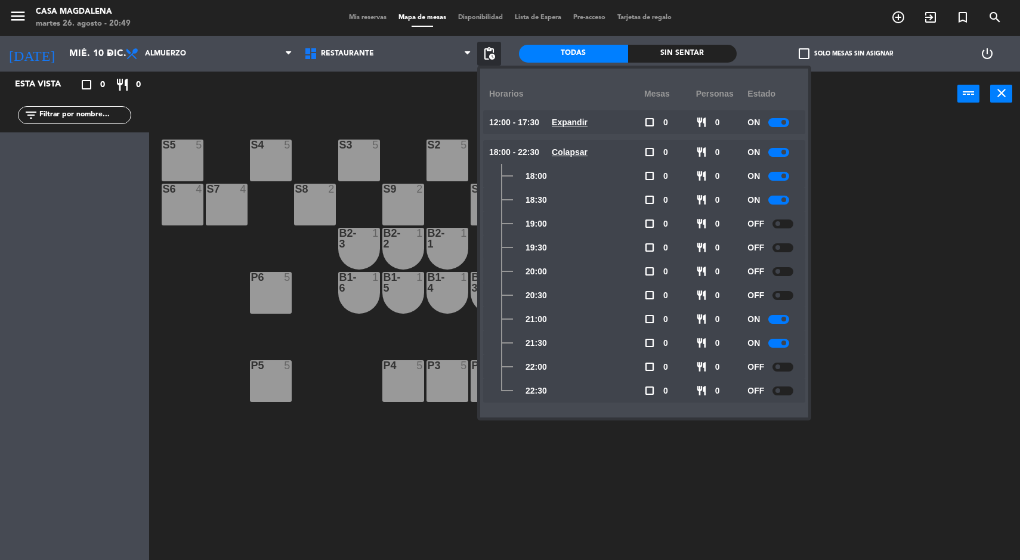
click at [883, 470] on div "S5 5 S4 5 S3 5 S2 5 S1 5 S6 4 S7 4 S8 2 S9 2 S10 2 C3 4 C4 6 C2 4 B2-3 1 B2-2 1…" at bounding box center [589, 340] width 861 height 444
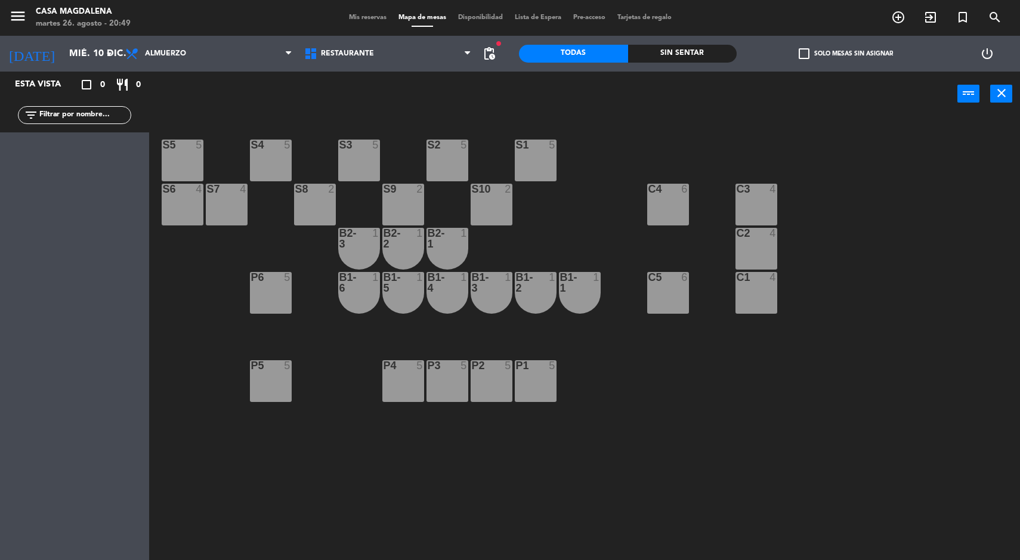
click at [63, 51] on input "mié. 10 dic." at bounding box center [126, 53] width 126 height 23
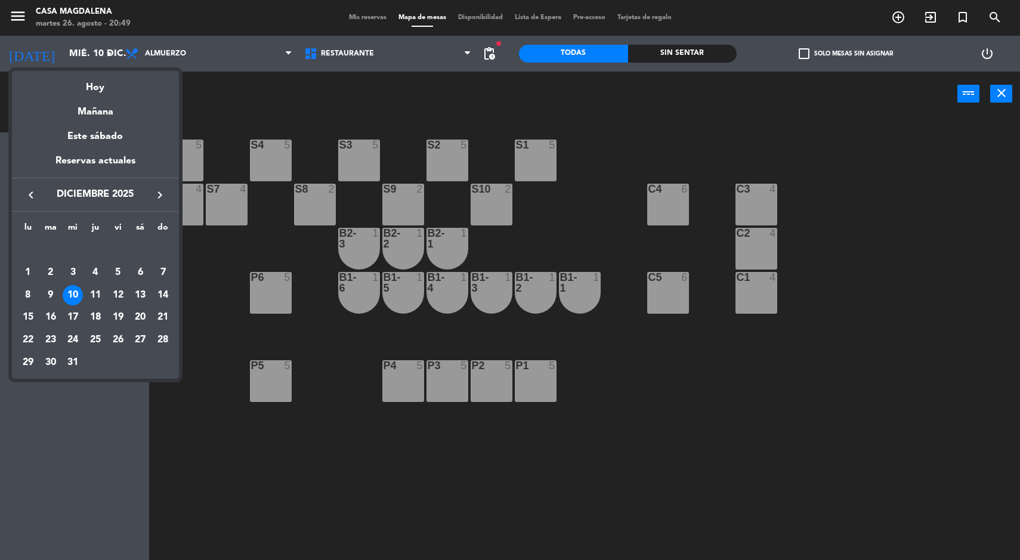
click at [94, 288] on div "11" at bounding box center [95, 295] width 20 height 20
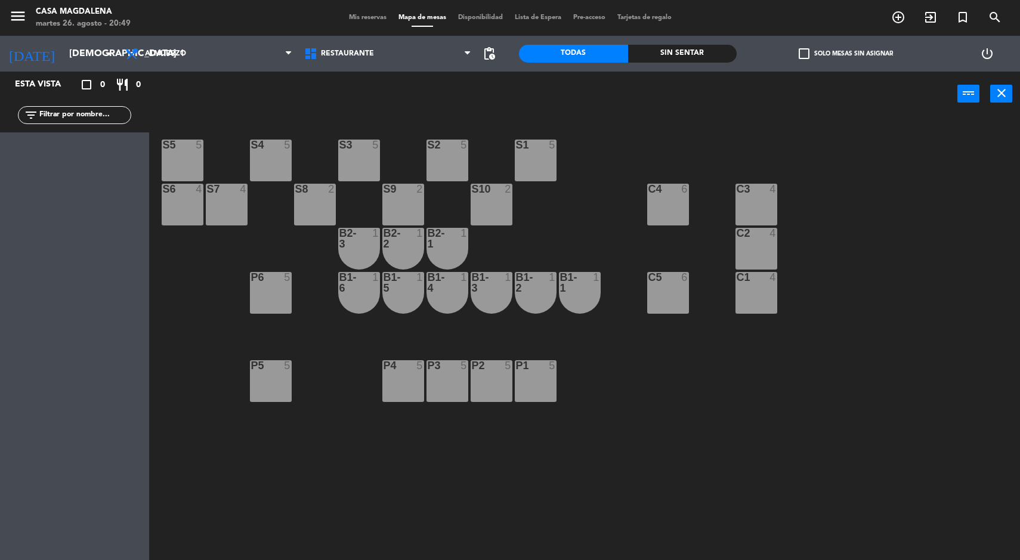
click at [85, 54] on input "[DEMOGRAPHIC_DATA] 11 dic." at bounding box center [126, 53] width 126 height 23
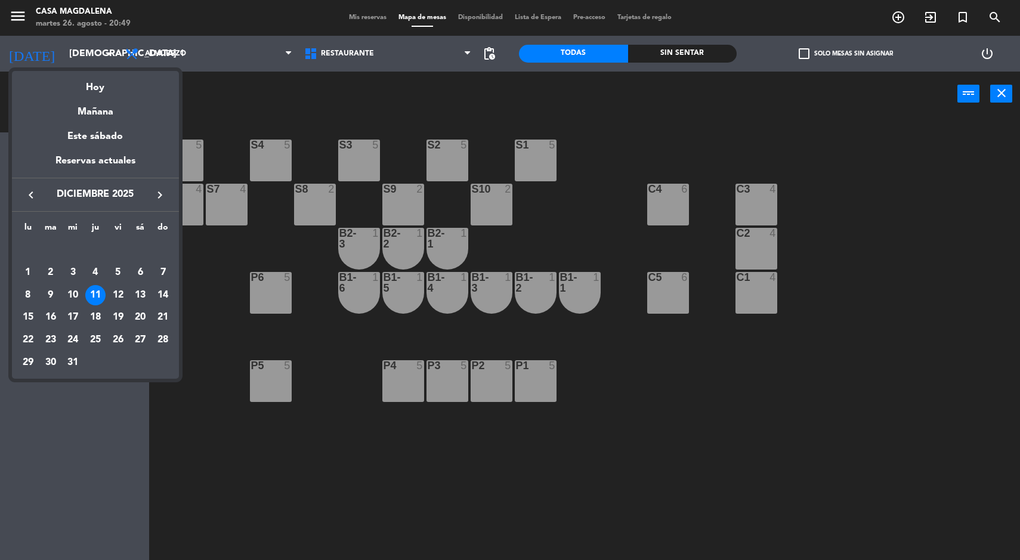
click at [638, 298] on div at bounding box center [510, 280] width 1020 height 560
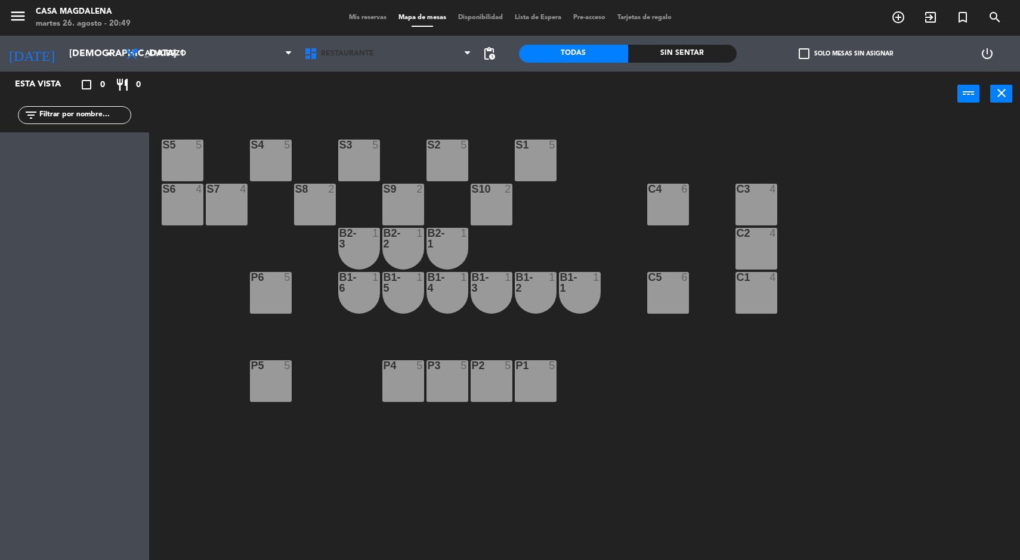
click at [475, 59] on span at bounding box center [471, 53] width 12 height 11
click at [488, 51] on span "pending_actions" at bounding box center [489, 54] width 14 height 14
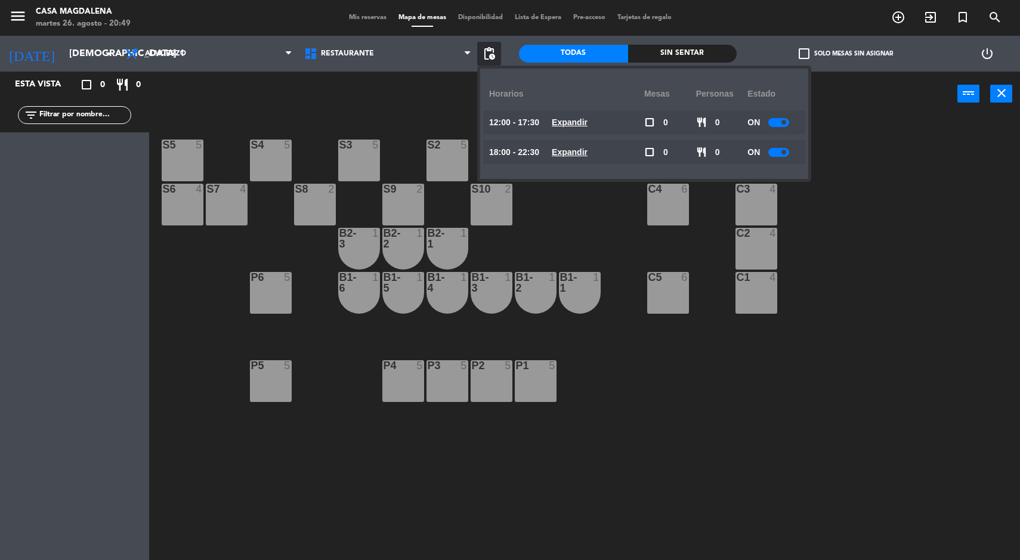
click at [581, 123] on u "Expandir" at bounding box center [570, 123] width 36 height 10
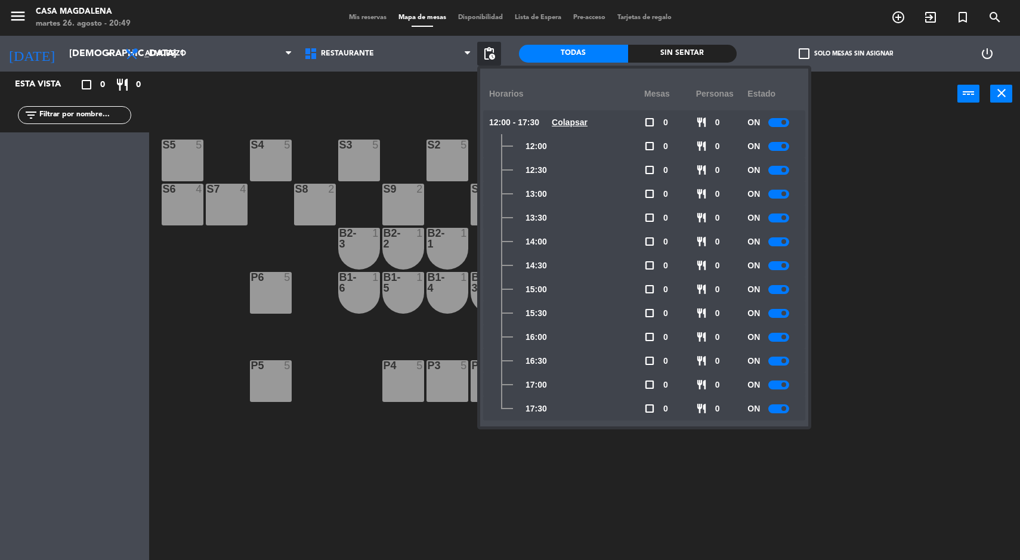
click at [773, 288] on div at bounding box center [779, 289] width 21 height 9
click at [772, 313] on div at bounding box center [779, 313] width 21 height 9
click at [776, 336] on div at bounding box center [779, 337] width 21 height 9
click at [785, 360] on span at bounding box center [784, 361] width 5 height 5
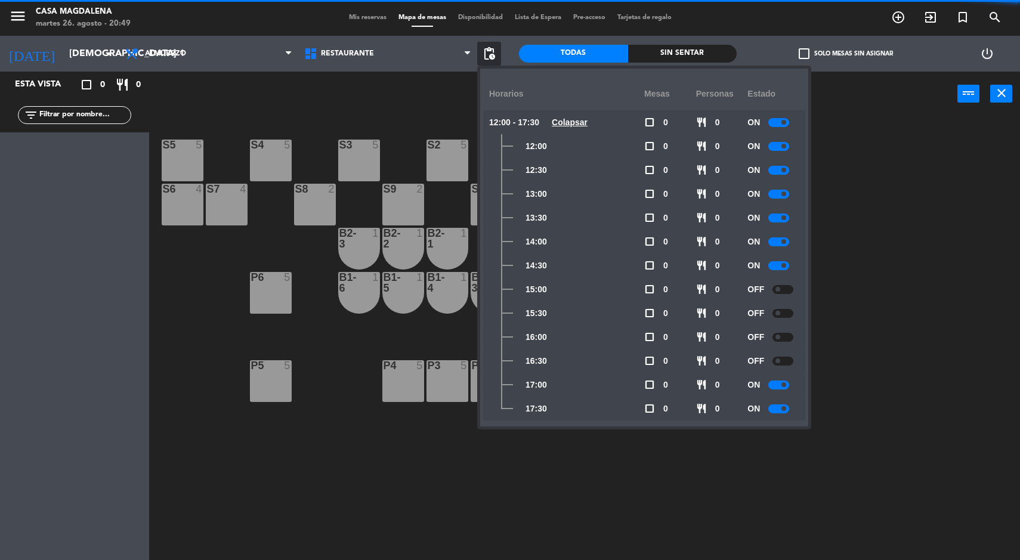
click at [782, 364] on div at bounding box center [783, 361] width 21 height 9
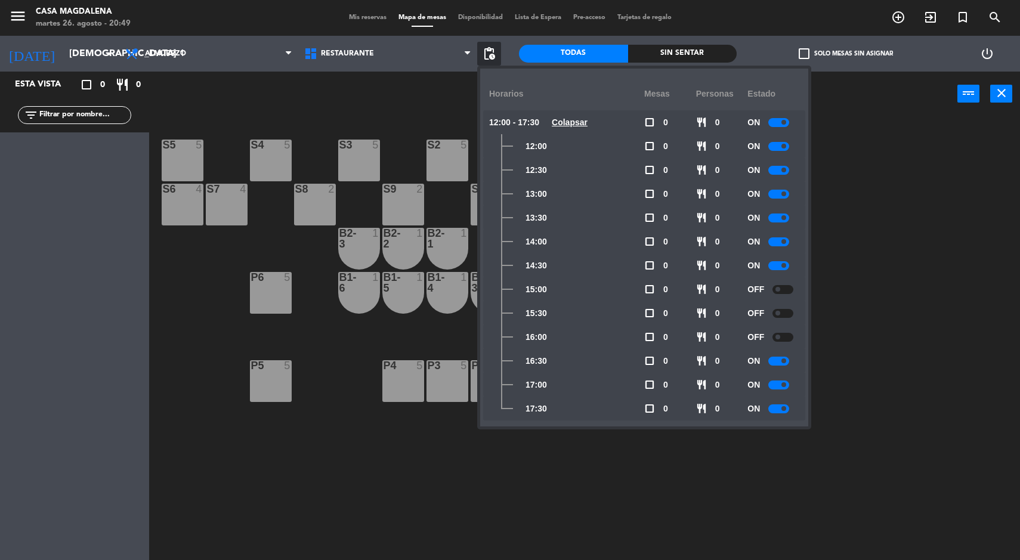
click at [785, 385] on span at bounding box center [784, 384] width 5 height 5
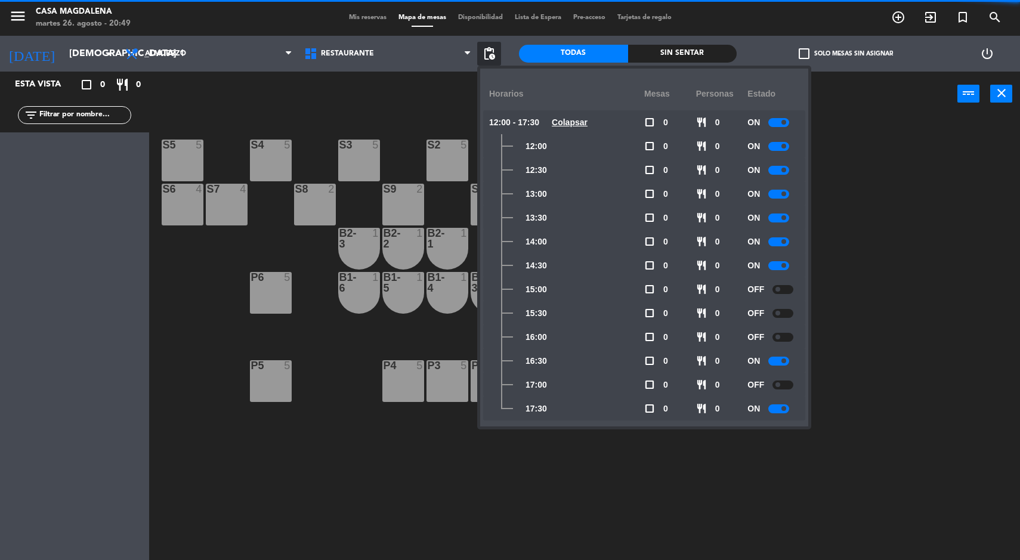
click at [772, 357] on small-switch at bounding box center [779, 361] width 21 height 9
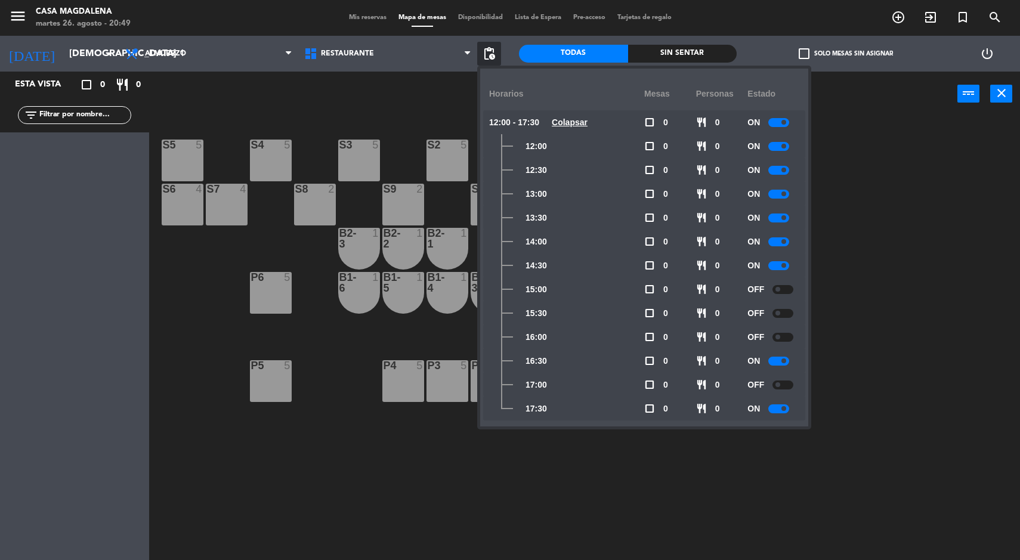
click at [779, 409] on div at bounding box center [779, 409] width 21 height 9
click at [779, 359] on div at bounding box center [779, 361] width 21 height 9
click at [902, 321] on div "S5 5 S4 5 S3 5 S2 5 S1 5 S6 4 S7 4 S8 2 S9 2 S10 2 C3 4 C4 6 C2 4 B2-3 1 B2-2 1…" at bounding box center [589, 340] width 861 height 444
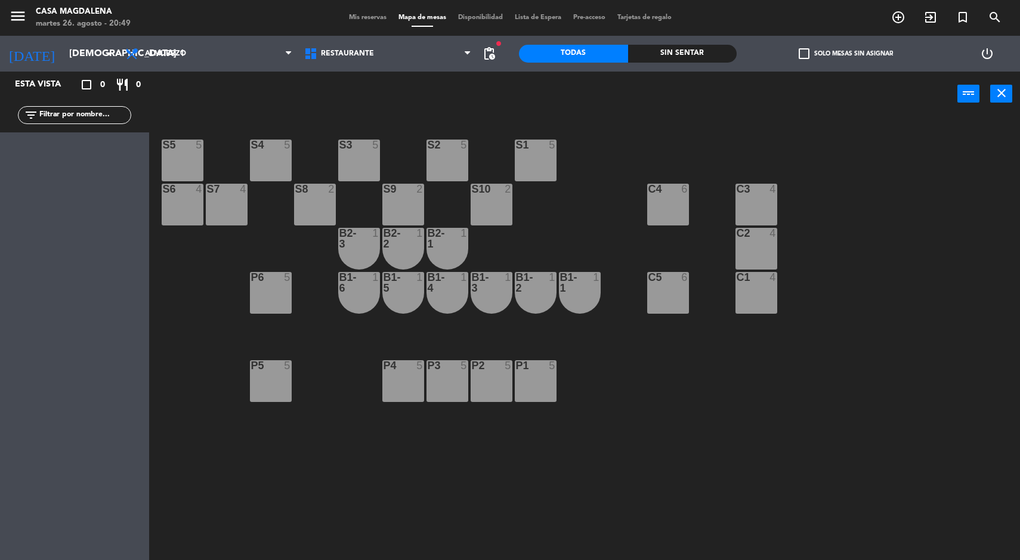
click at [489, 55] on span "pending_actions" at bounding box center [489, 54] width 14 height 14
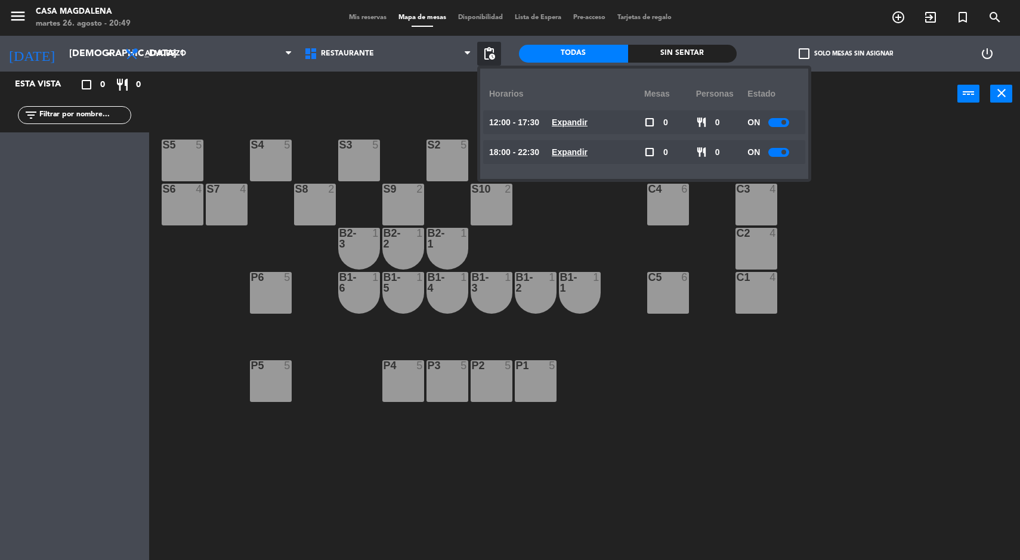
click at [588, 152] on u "Expandir" at bounding box center [570, 152] width 36 height 10
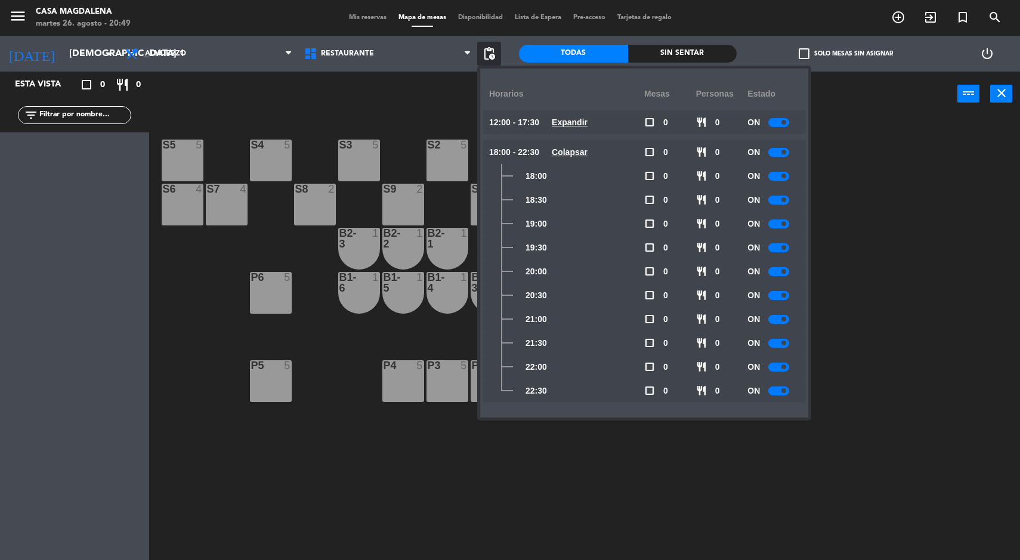
click at [778, 224] on div at bounding box center [779, 224] width 21 height 9
click at [780, 248] on div at bounding box center [779, 247] width 21 height 9
click at [780, 271] on div at bounding box center [779, 271] width 21 height 9
click at [780, 299] on div at bounding box center [779, 295] width 21 height 9
click at [70, 42] on input "[DEMOGRAPHIC_DATA] 11 dic." at bounding box center [126, 53] width 126 height 23
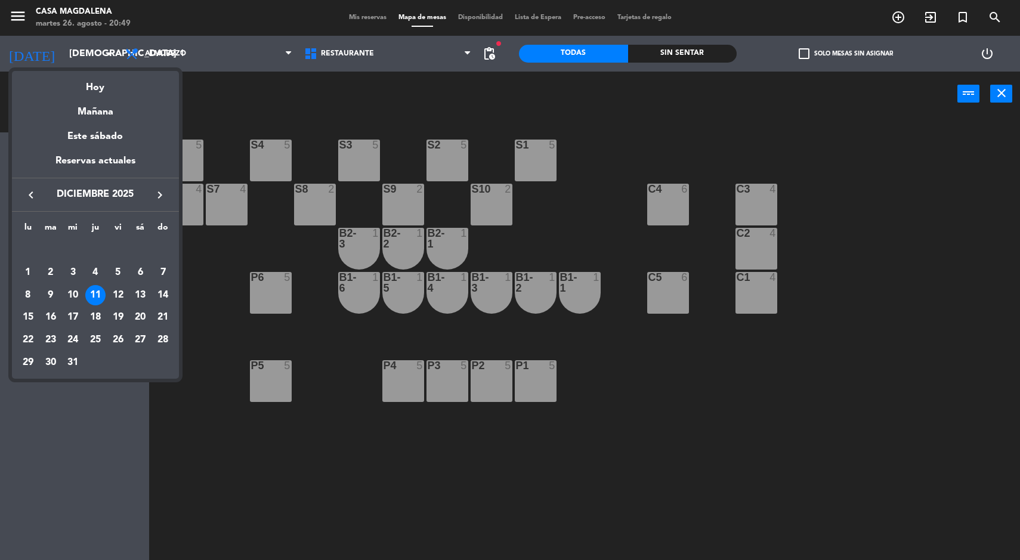
click at [117, 294] on div "12" at bounding box center [118, 295] width 20 height 20
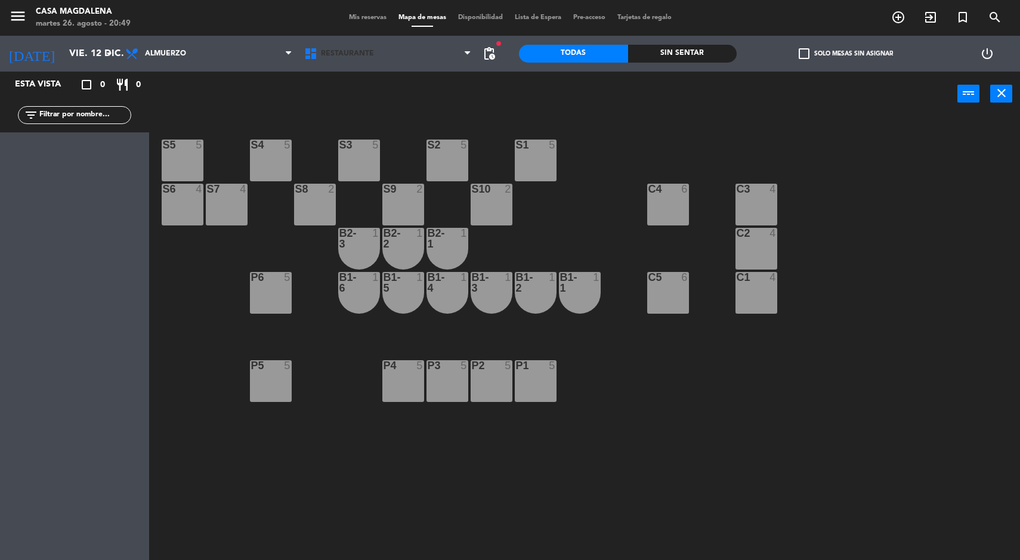
click at [472, 45] on span "Restaurante" at bounding box center [387, 54] width 179 height 26
click at [491, 59] on span "pending_actions" at bounding box center [489, 54] width 14 height 14
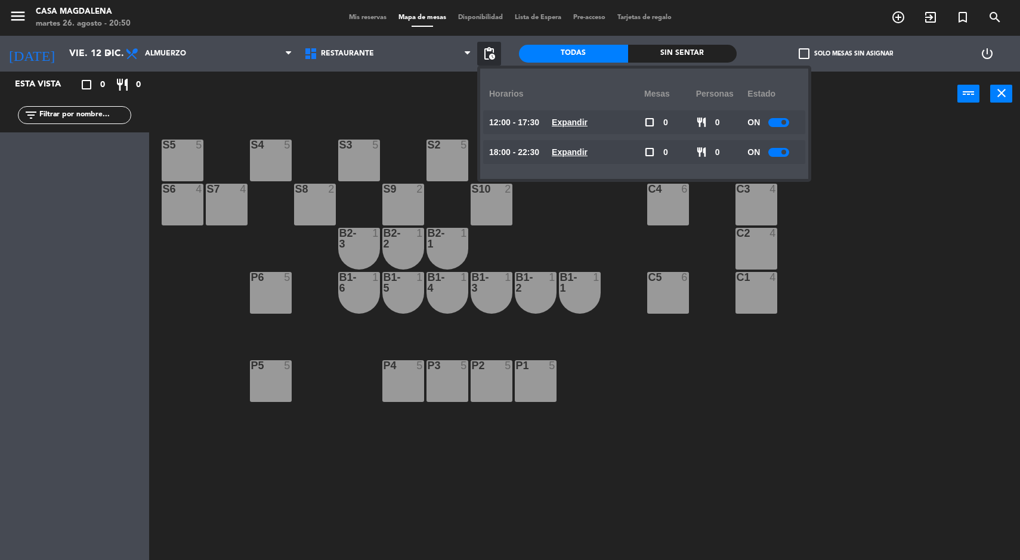
click at [569, 119] on u "Expandir" at bounding box center [570, 123] width 36 height 10
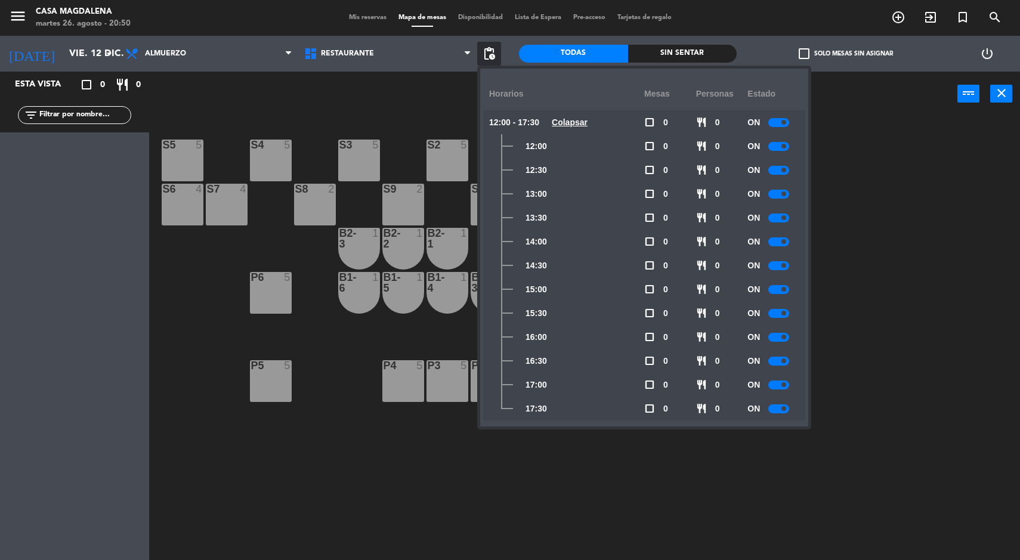
click at [776, 289] on div at bounding box center [779, 289] width 21 height 9
click at [774, 315] on div at bounding box center [779, 313] width 21 height 9
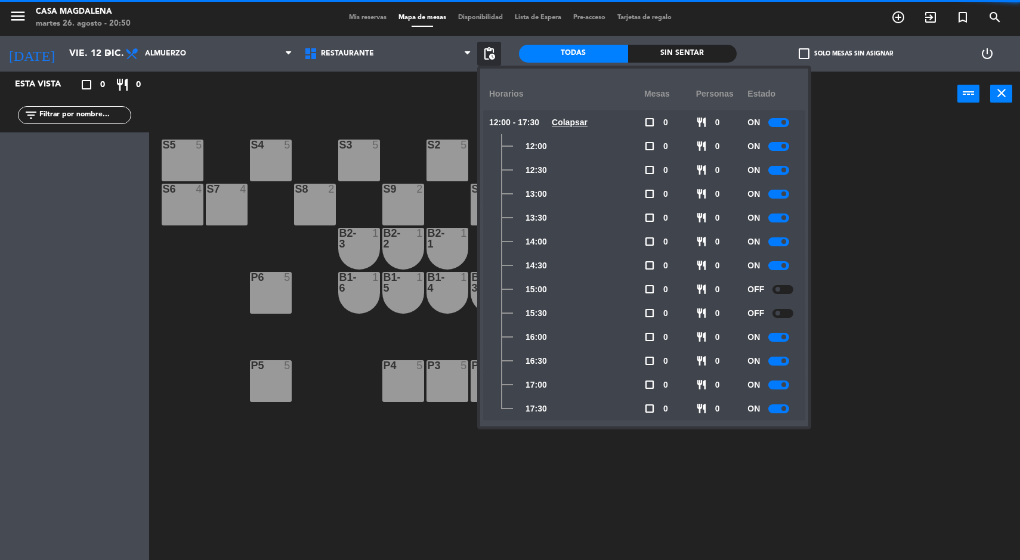
click at [776, 337] on div at bounding box center [779, 337] width 21 height 9
click at [780, 360] on div at bounding box center [779, 361] width 21 height 9
click at [785, 385] on span at bounding box center [784, 384] width 5 height 5
click at [779, 412] on div at bounding box center [779, 409] width 21 height 9
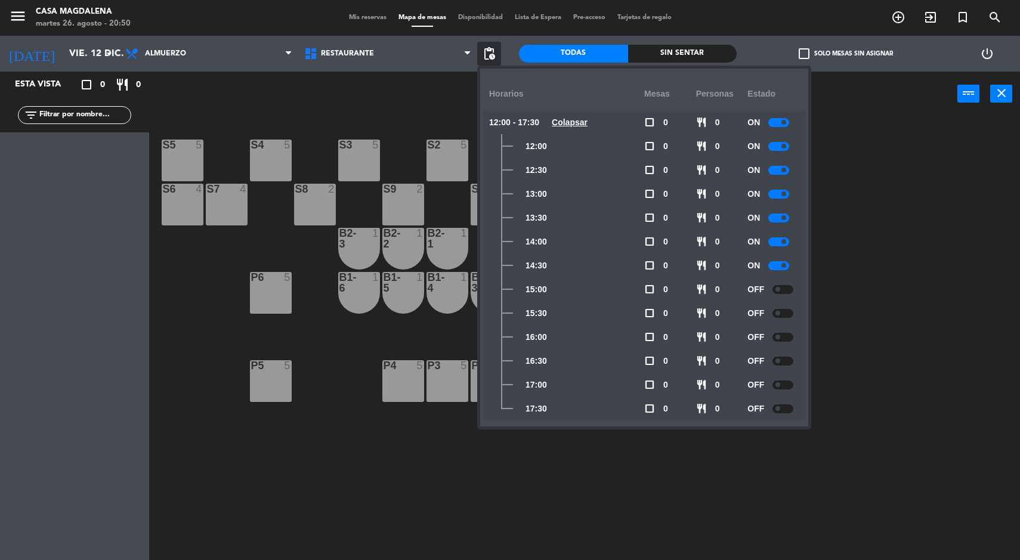
scroll to position [39, 0]
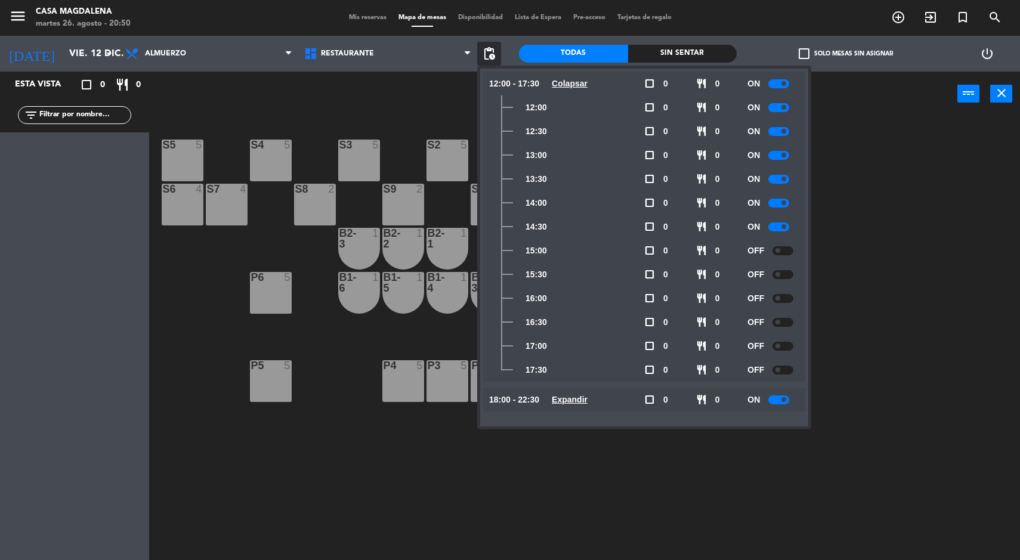
click at [588, 405] on u "Expandir" at bounding box center [570, 400] width 36 height 10
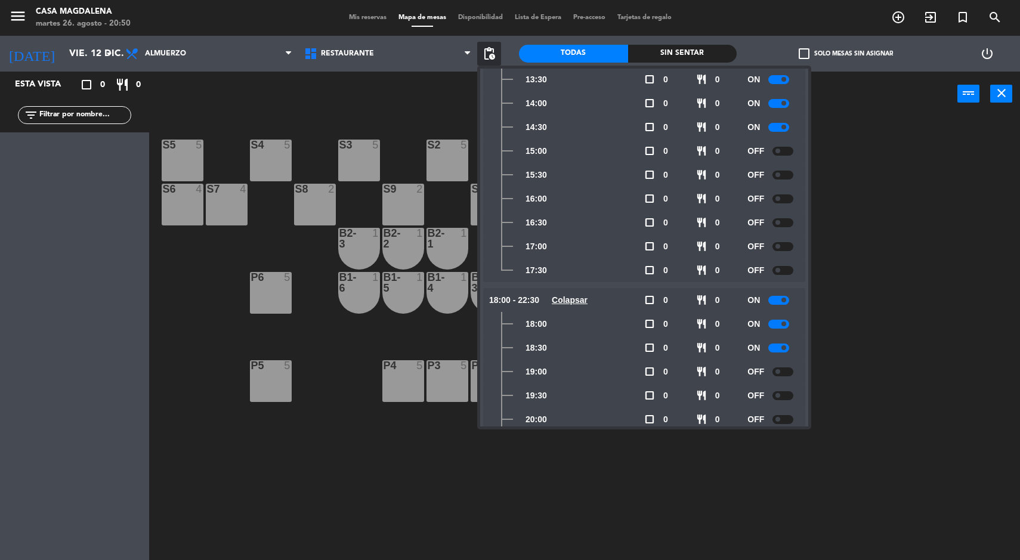
scroll to position [277, 0]
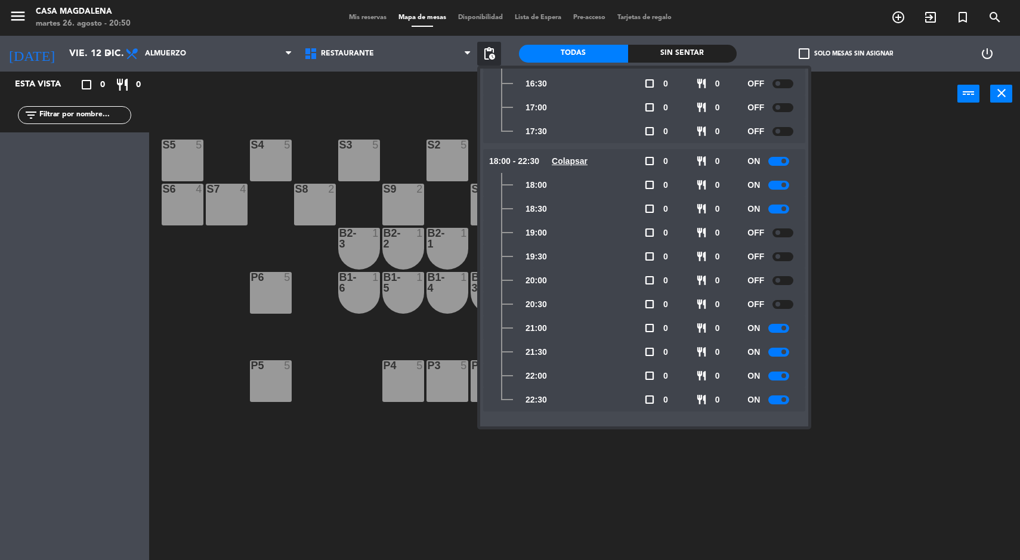
click at [70, 57] on input "vie. 12 dic." at bounding box center [126, 53] width 126 height 23
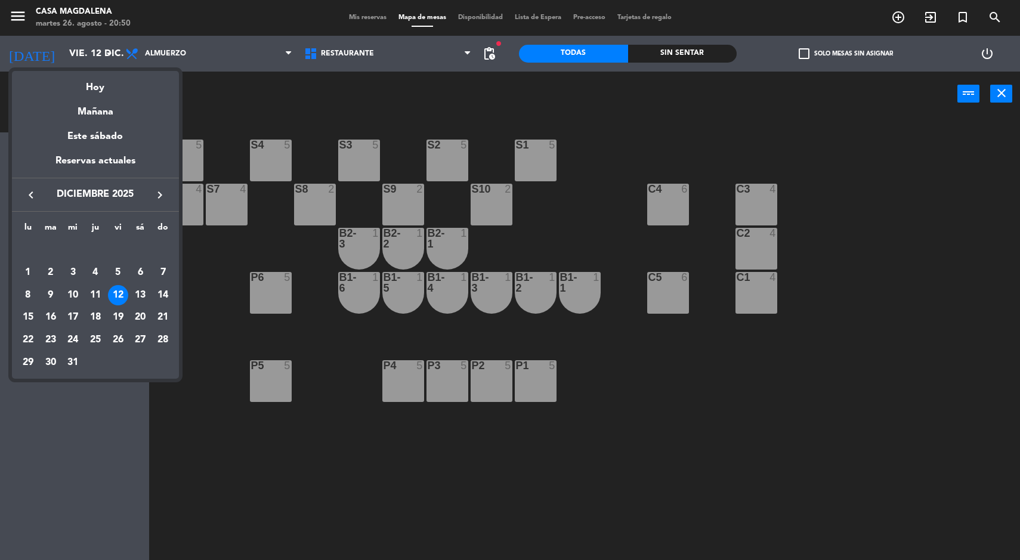
click at [140, 298] on div "13" at bounding box center [140, 295] width 20 height 20
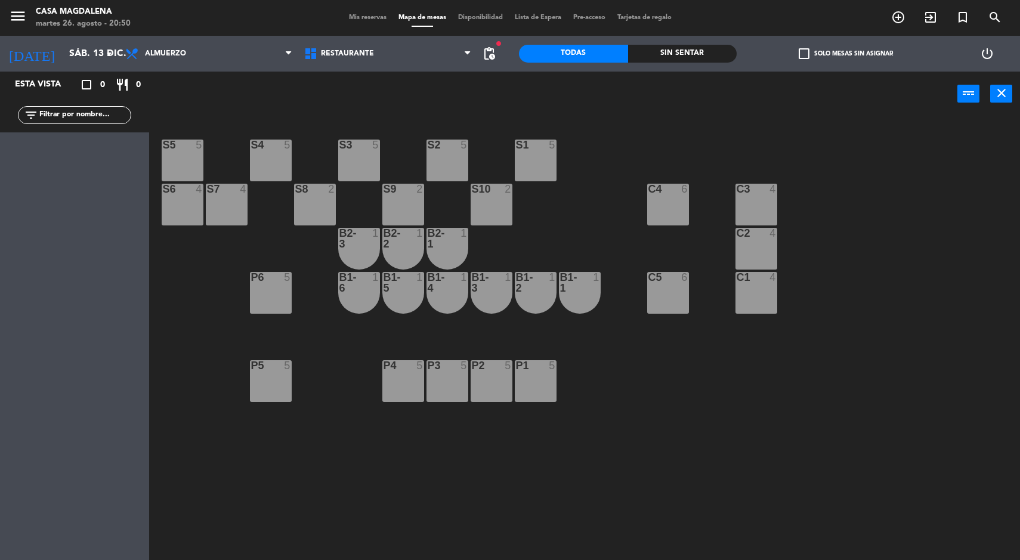
click at [488, 55] on span "pending_actions" at bounding box center [489, 54] width 14 height 14
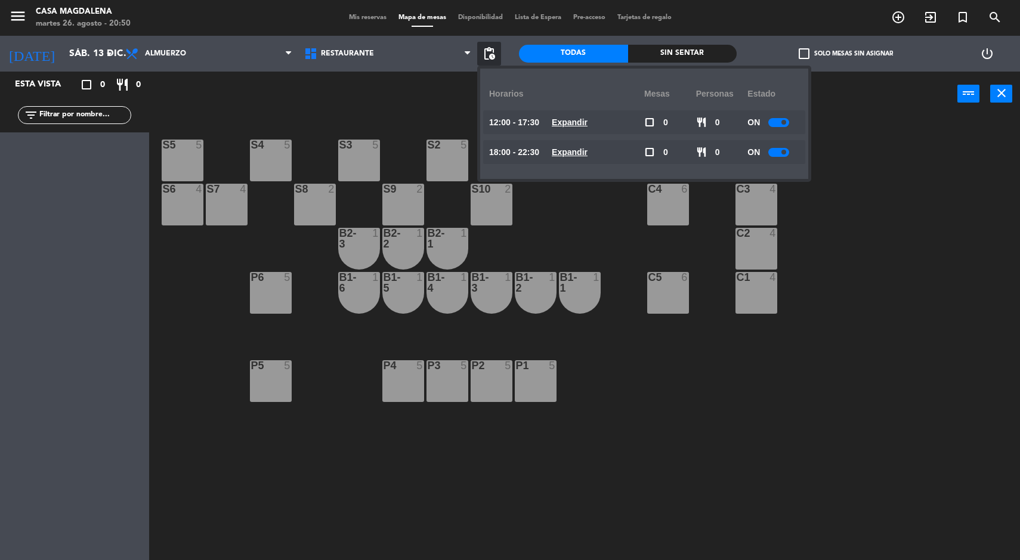
click at [572, 125] on u "Expandir" at bounding box center [570, 123] width 36 height 10
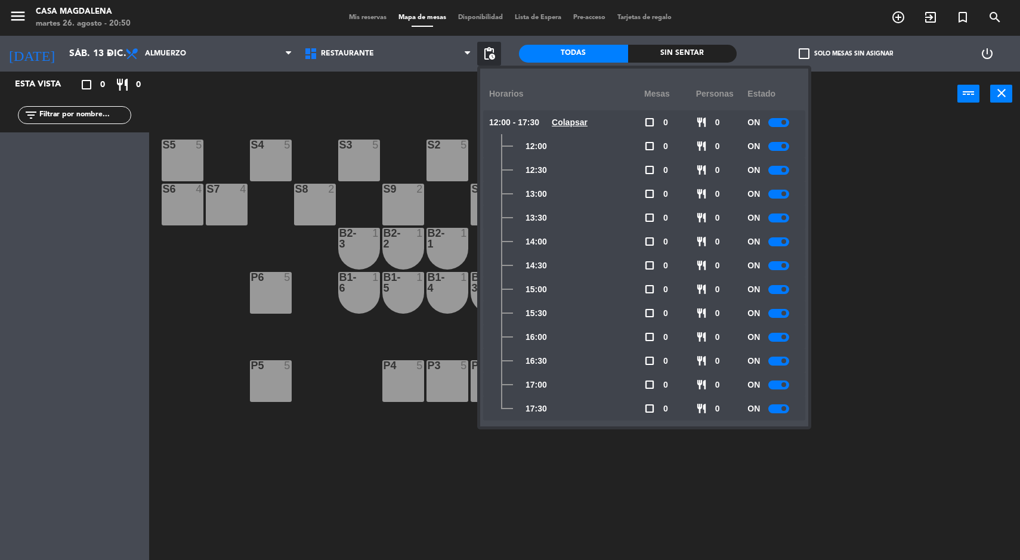
click at [785, 408] on span at bounding box center [784, 408] width 5 height 5
click at [778, 385] on div at bounding box center [779, 385] width 21 height 9
click at [780, 364] on div at bounding box center [779, 361] width 21 height 9
click at [772, 337] on div at bounding box center [779, 337] width 21 height 9
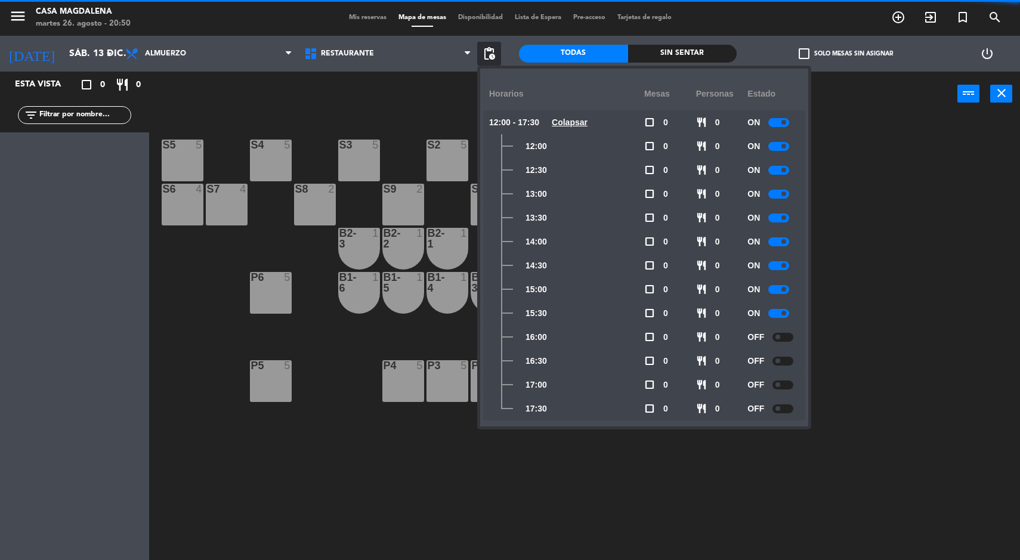
click at [778, 315] on div at bounding box center [779, 313] width 21 height 9
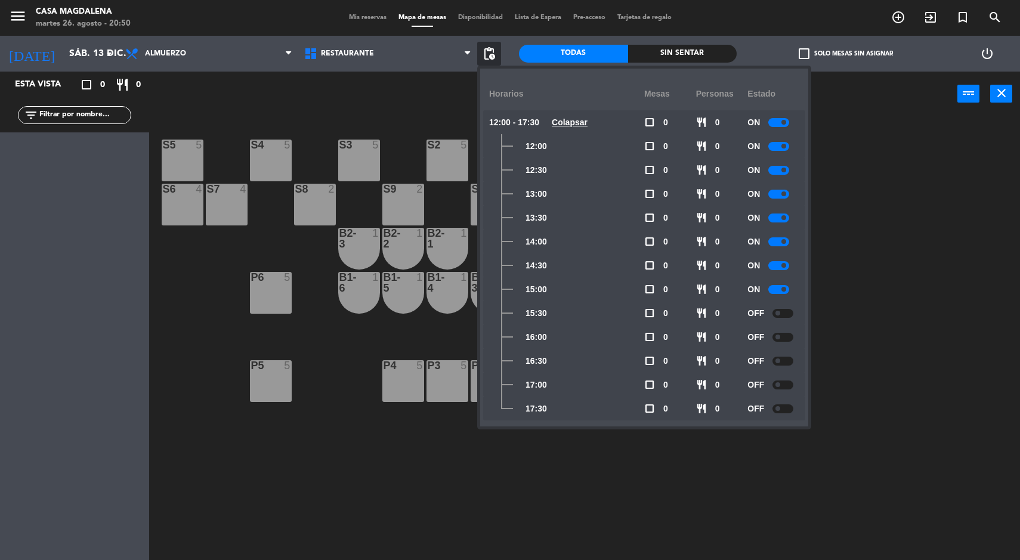
click at [777, 310] on div at bounding box center [783, 313] width 21 height 9
click at [785, 313] on span at bounding box center [784, 313] width 5 height 5
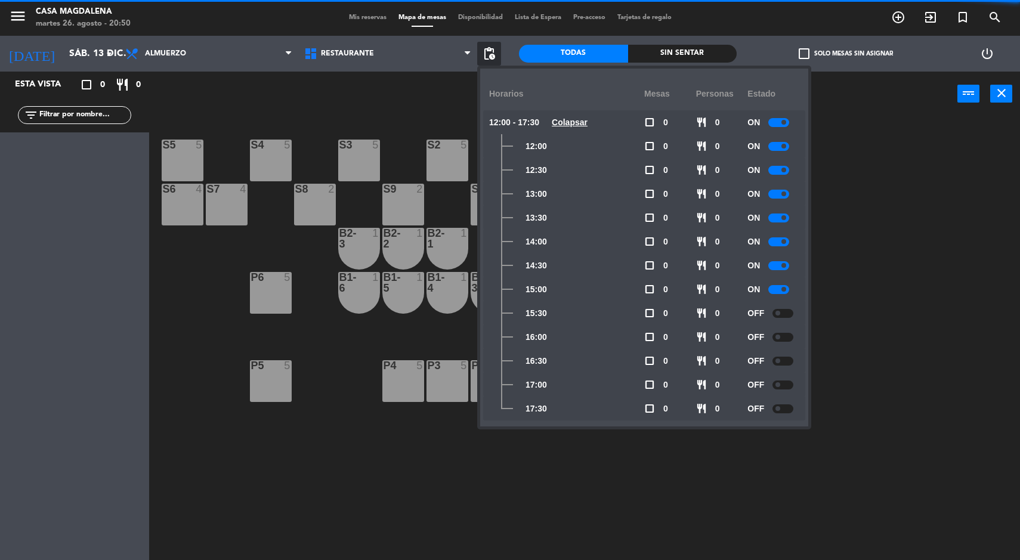
click at [778, 289] on div at bounding box center [779, 289] width 21 height 9
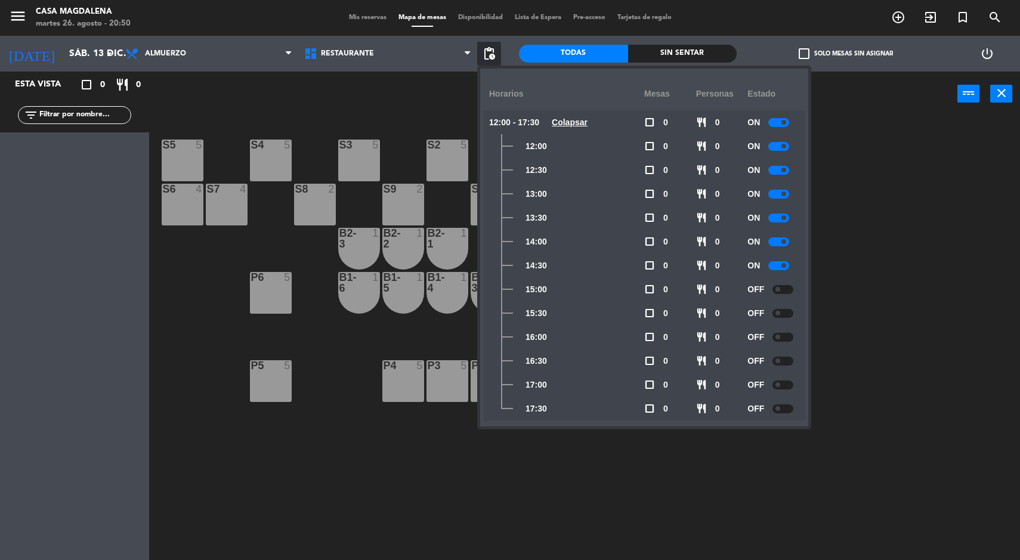
click at [569, 127] on u "Colapsar" at bounding box center [570, 123] width 36 height 10
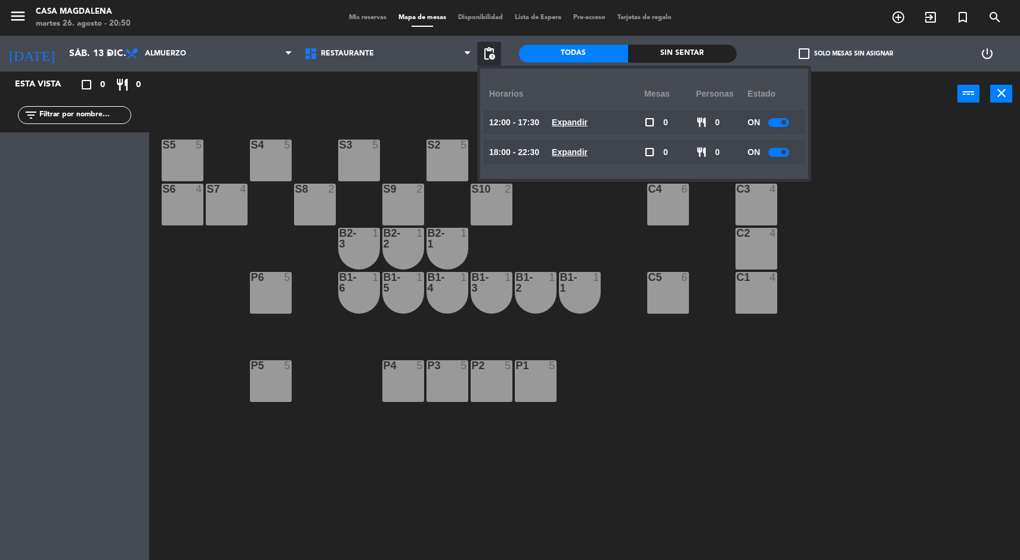
click at [576, 157] on u "Expandir" at bounding box center [570, 152] width 36 height 10
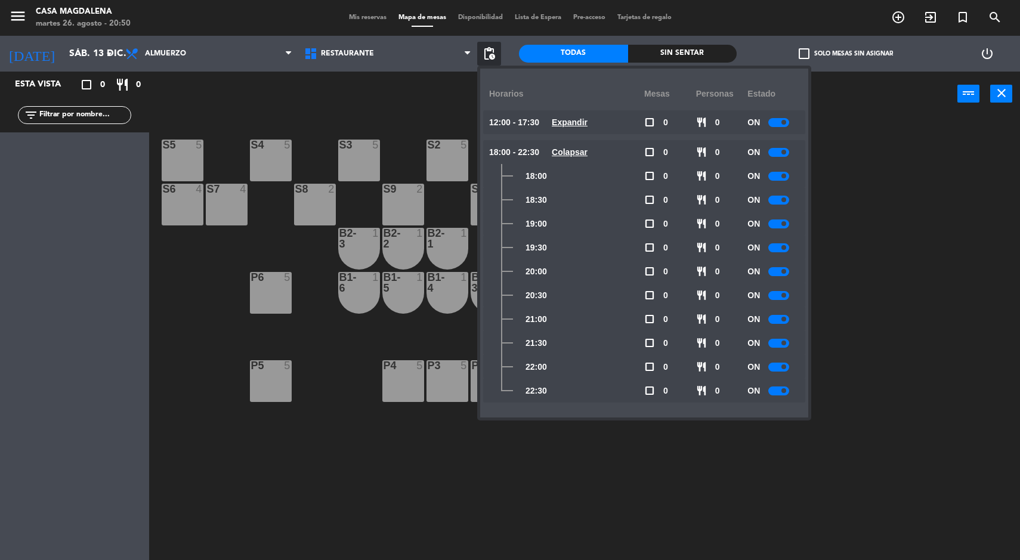
click at [777, 245] on div at bounding box center [779, 247] width 21 height 9
click at [777, 224] on div at bounding box center [779, 224] width 21 height 9
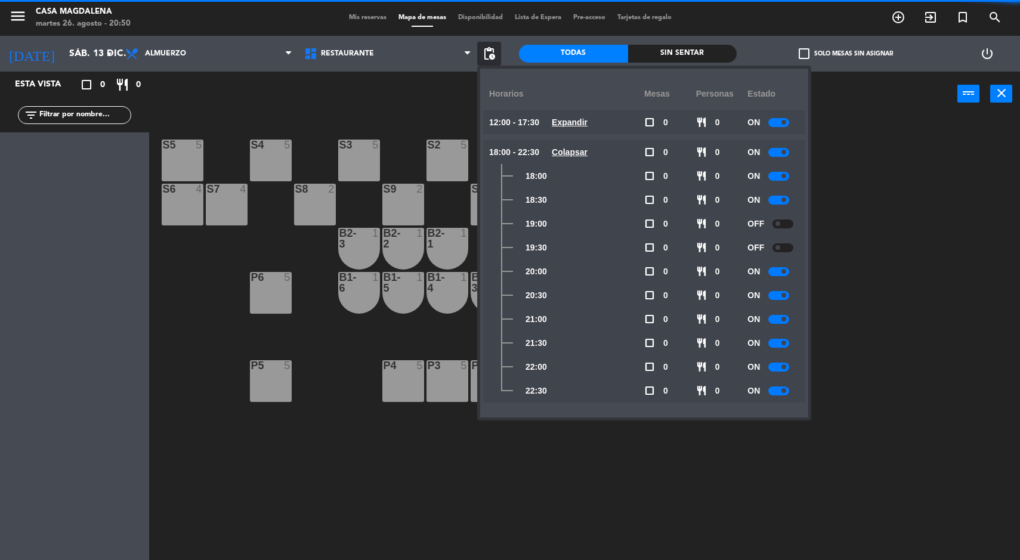
click at [773, 271] on div at bounding box center [779, 271] width 21 height 9
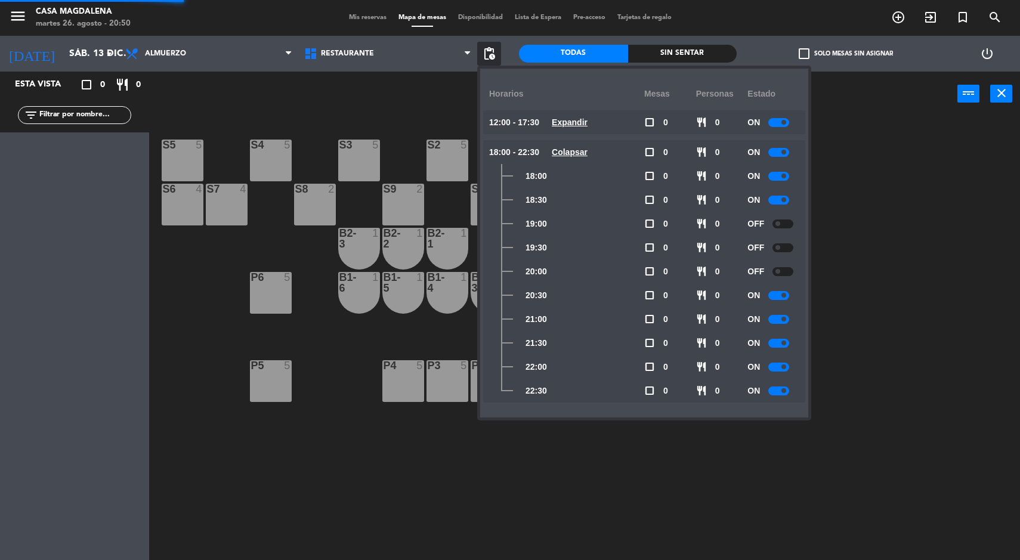
click at [779, 295] on div at bounding box center [779, 295] width 21 height 9
click at [70, 54] on input "sáb. 13 dic." at bounding box center [126, 53] width 126 height 23
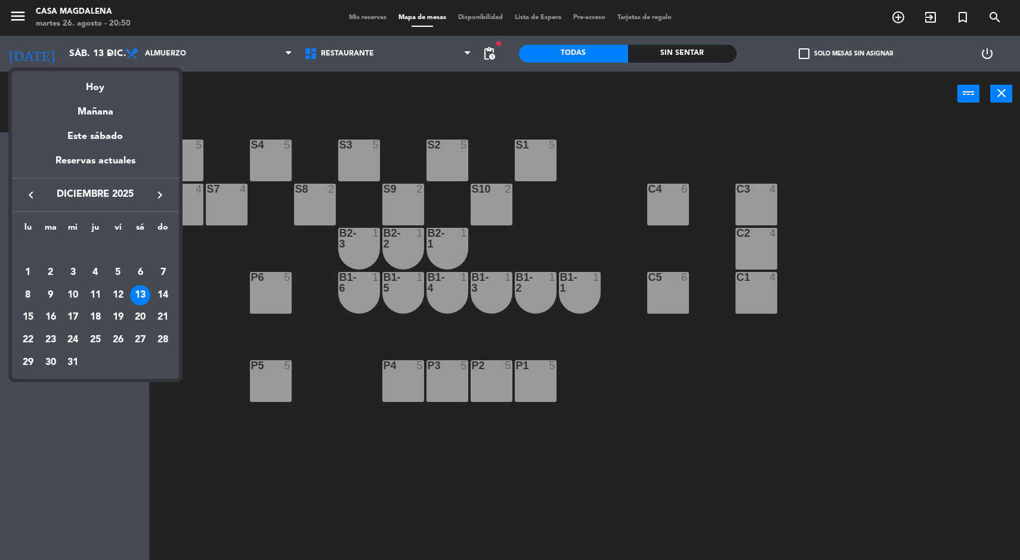
click at [161, 291] on div "14" at bounding box center [163, 295] width 20 height 20
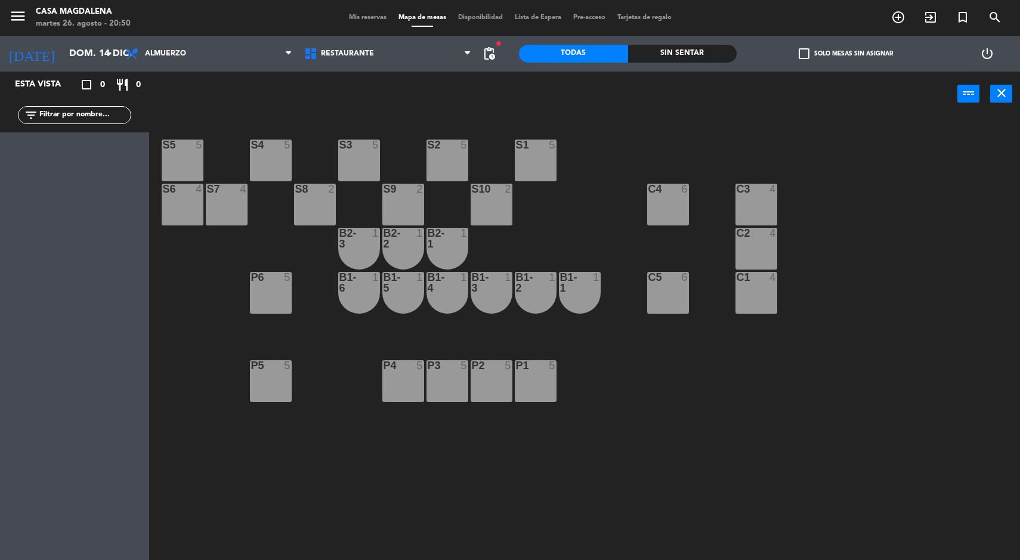
click at [489, 57] on span "pending_actions" at bounding box center [489, 54] width 14 height 14
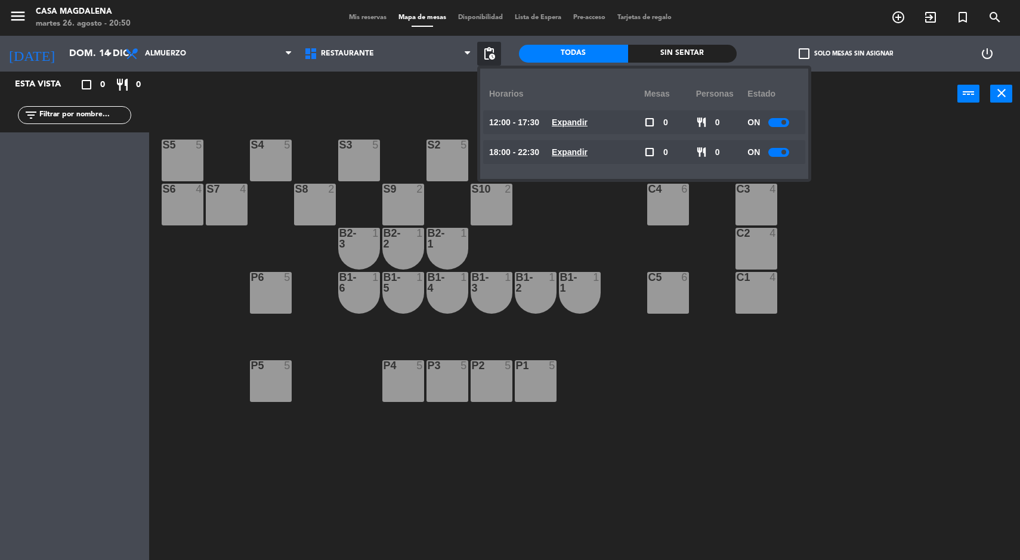
click at [576, 157] on u "Expandir" at bounding box center [570, 152] width 36 height 10
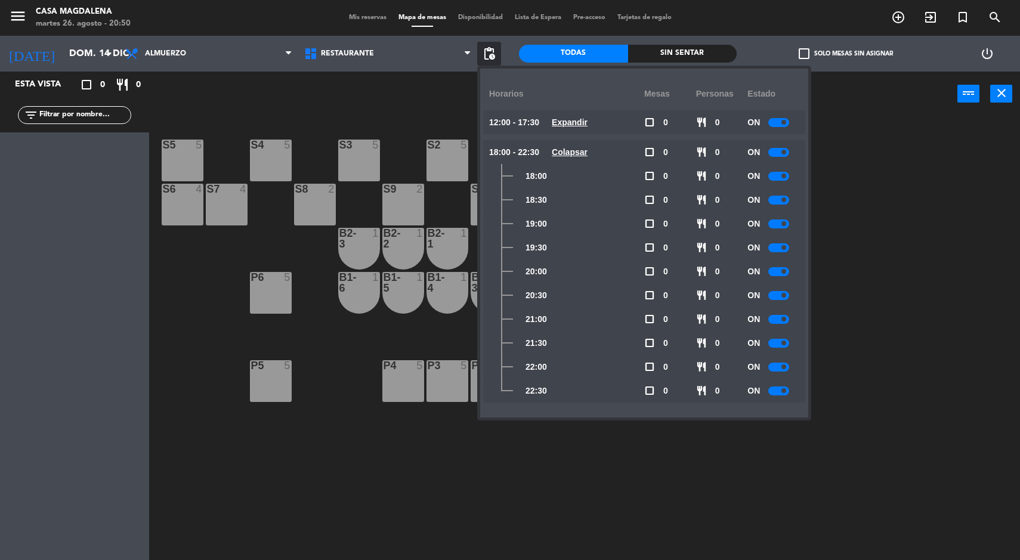
click at [790, 405] on availability-row "18:00 - 22:30 Colapsar check_box_outline_blank 0 restaurant 0 ON 18:00 check_bo…" at bounding box center [644, 274] width 304 height 269
click at [785, 367] on span at bounding box center [784, 367] width 5 height 5
click at [778, 392] on div at bounding box center [779, 391] width 21 height 9
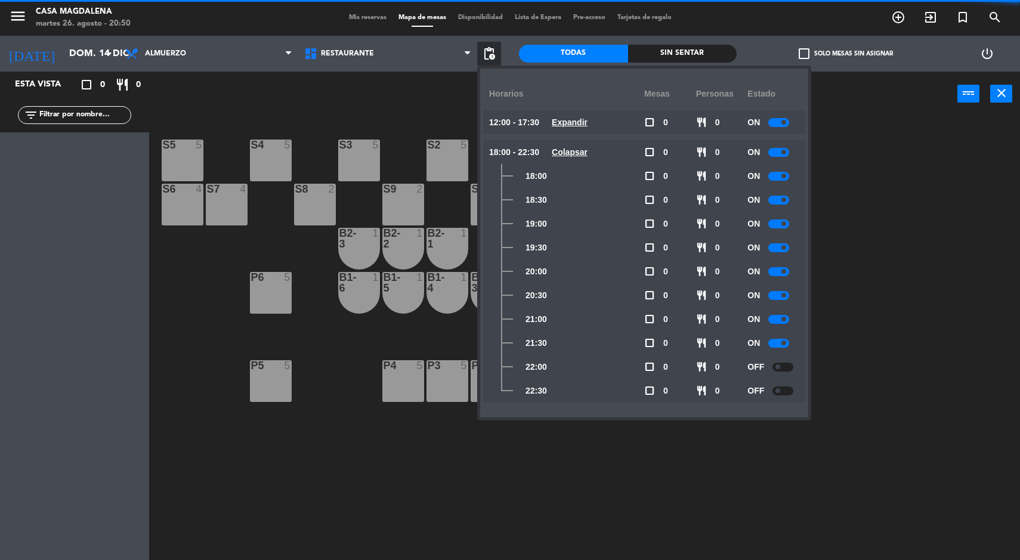
click at [785, 343] on span at bounding box center [784, 343] width 5 height 5
click at [777, 319] on div at bounding box center [779, 319] width 21 height 9
click at [776, 299] on div at bounding box center [779, 295] width 21 height 9
click at [785, 271] on span at bounding box center [784, 271] width 5 height 5
click at [775, 248] on div at bounding box center [779, 247] width 21 height 9
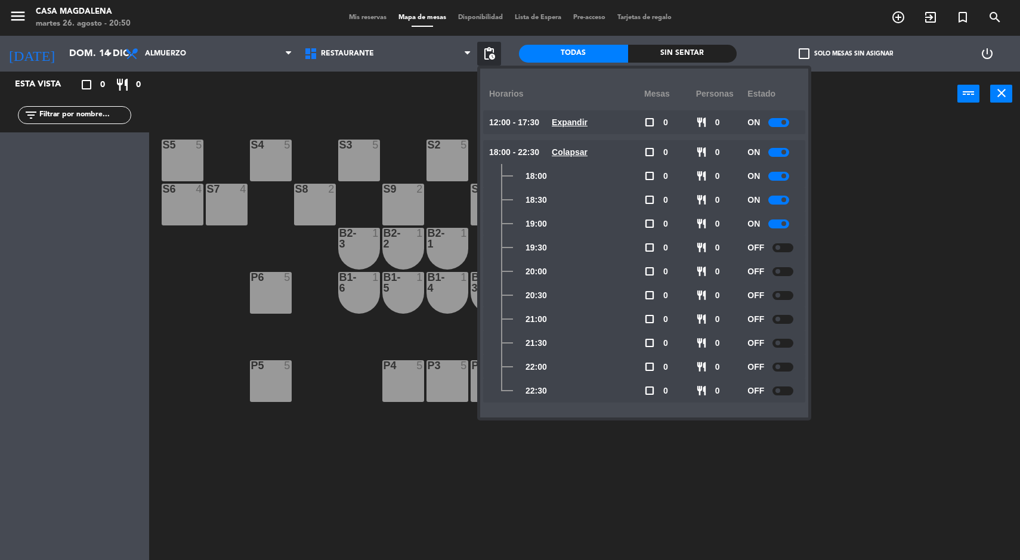
click at [564, 125] on u "Expandir" at bounding box center [570, 123] width 36 height 10
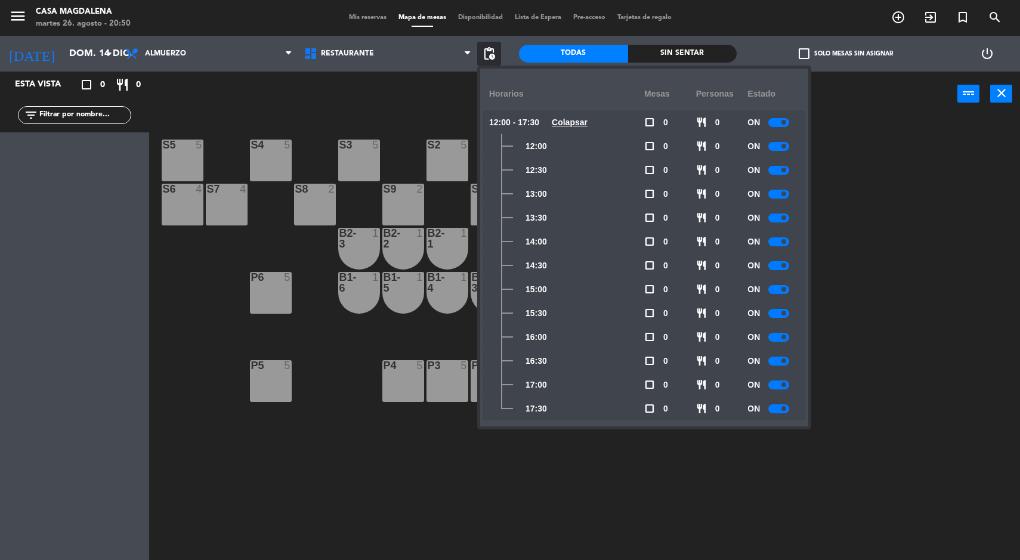
click at [69, 54] on input "dom. 14 dic." at bounding box center [126, 53] width 126 height 23
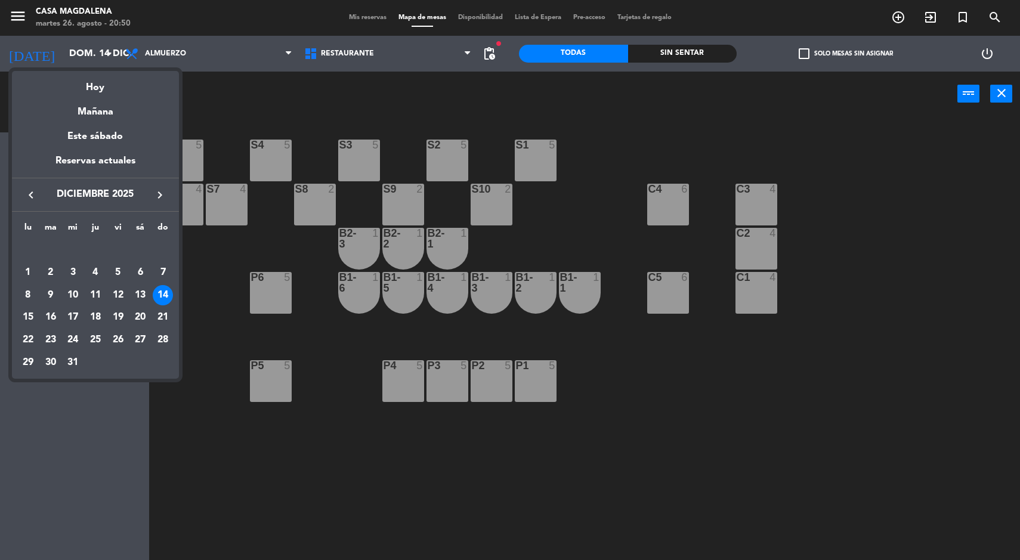
click at [23, 322] on div "15" at bounding box center [28, 317] width 20 height 20
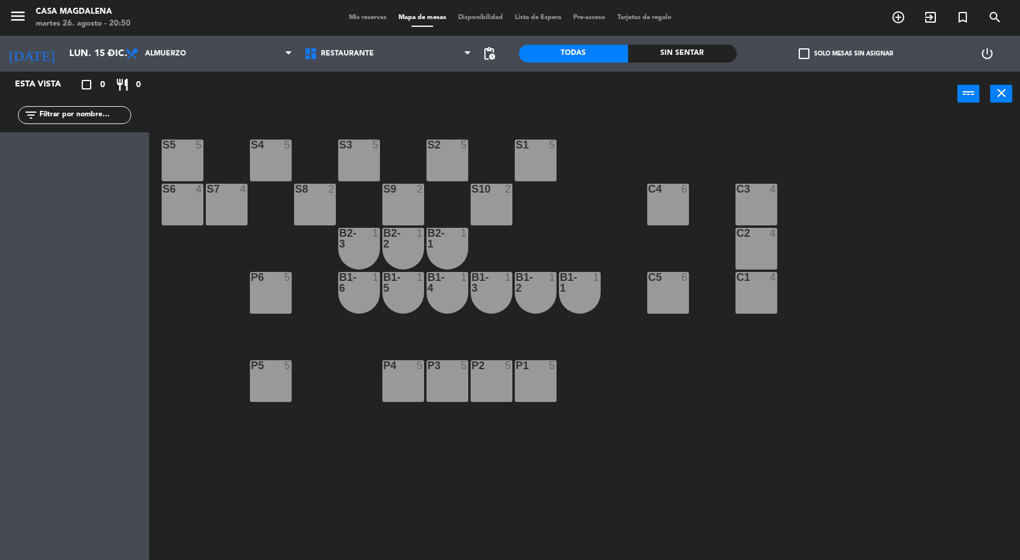
click at [486, 54] on span "pending_actions" at bounding box center [489, 54] width 14 height 14
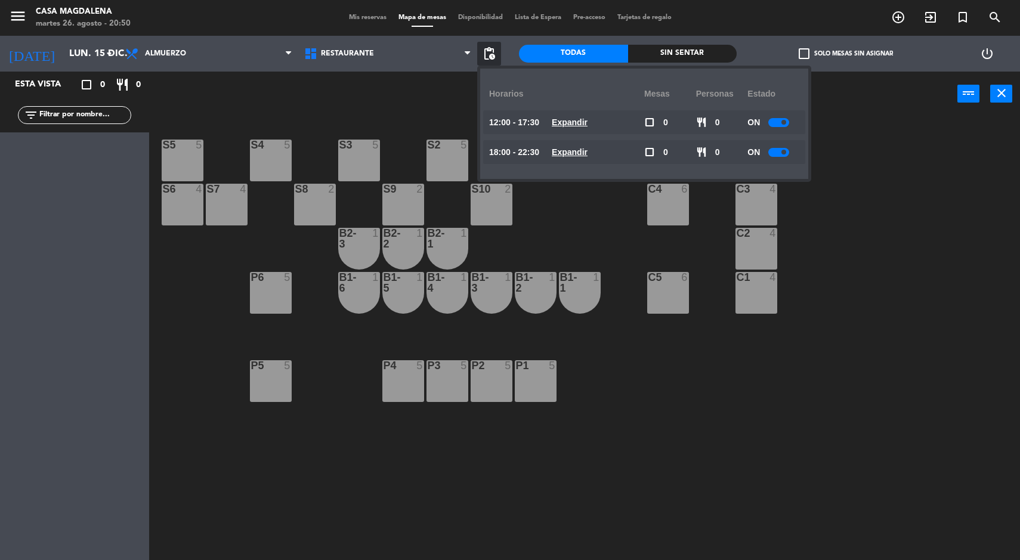
click at [564, 122] on u "Expandir" at bounding box center [570, 123] width 36 height 10
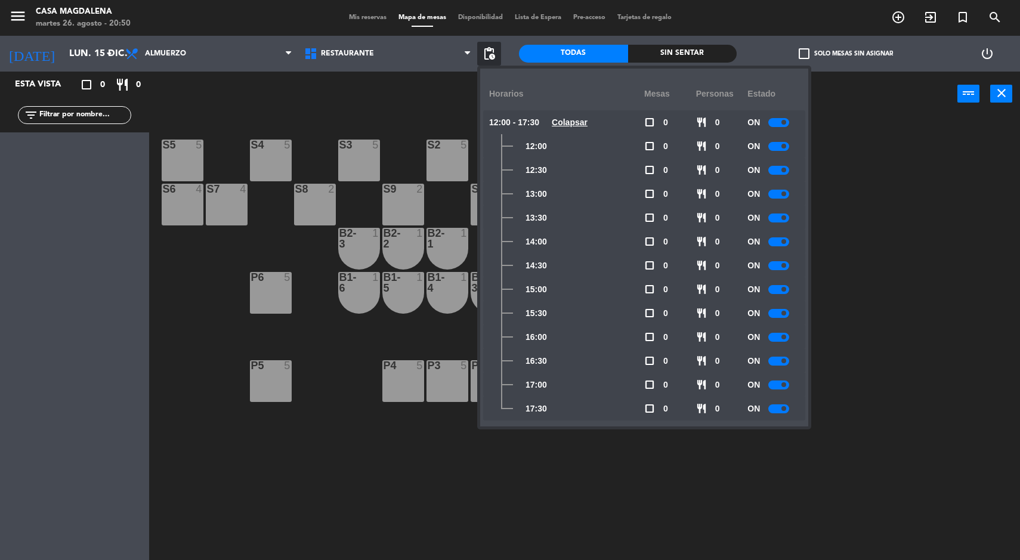
click at [785, 289] on span at bounding box center [784, 289] width 5 height 5
click at [782, 317] on div at bounding box center [779, 313] width 21 height 9
click at [785, 337] on span at bounding box center [784, 337] width 5 height 5
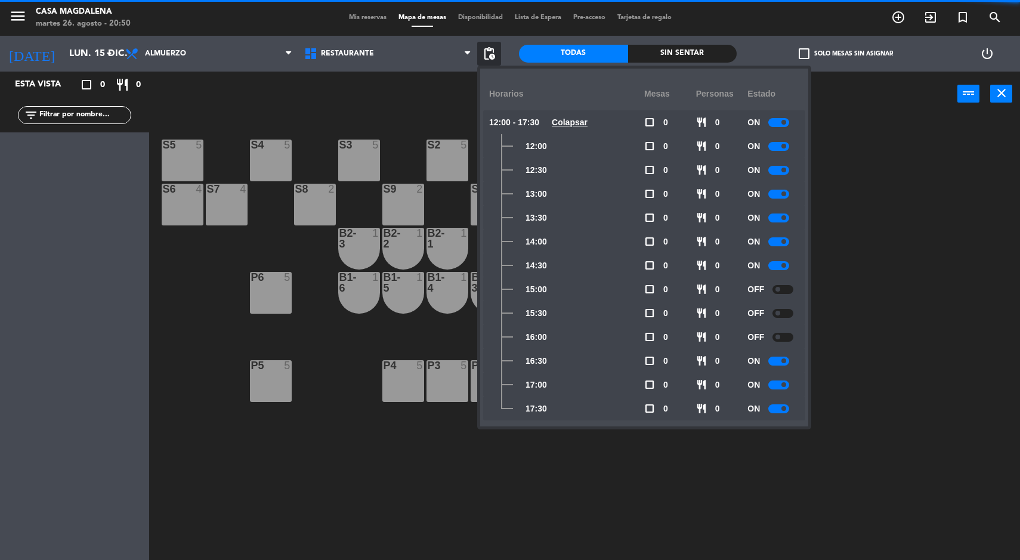
click at [779, 365] on div at bounding box center [779, 361] width 21 height 9
click at [784, 382] on span at bounding box center [784, 384] width 5 height 5
click at [777, 409] on div at bounding box center [779, 409] width 21 height 9
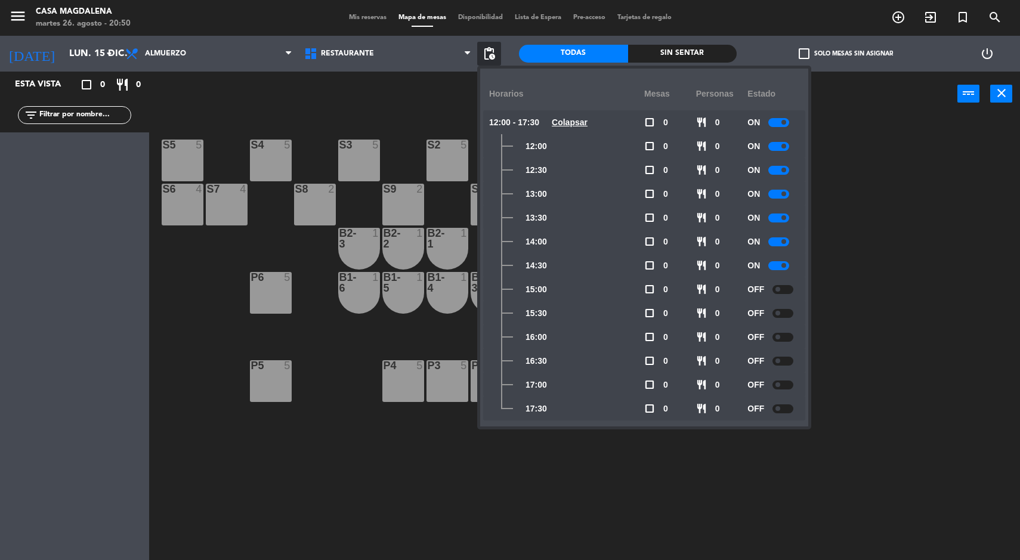
click at [588, 118] on u "Colapsar" at bounding box center [570, 123] width 36 height 10
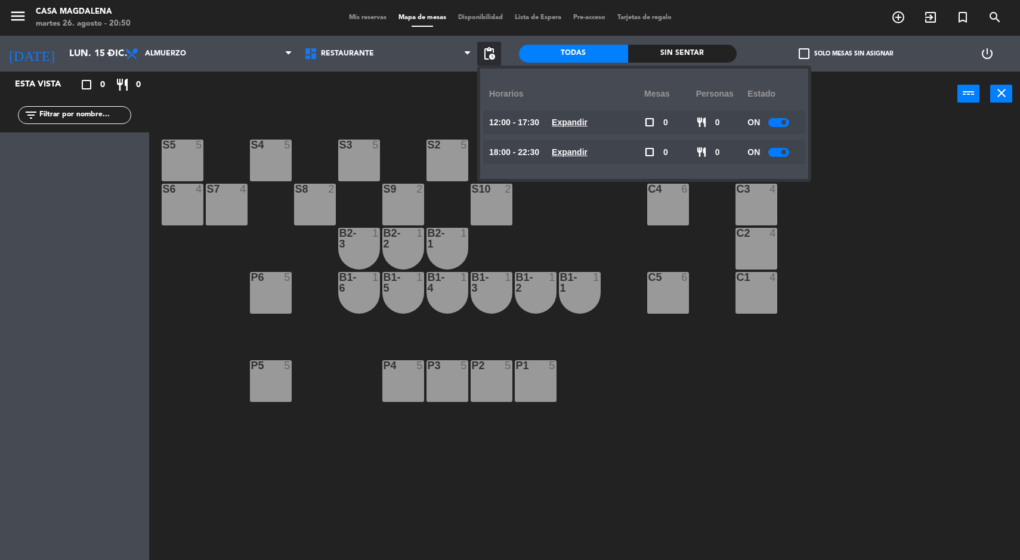
click at [588, 158] on span "Expandir" at bounding box center [570, 153] width 36 height 14
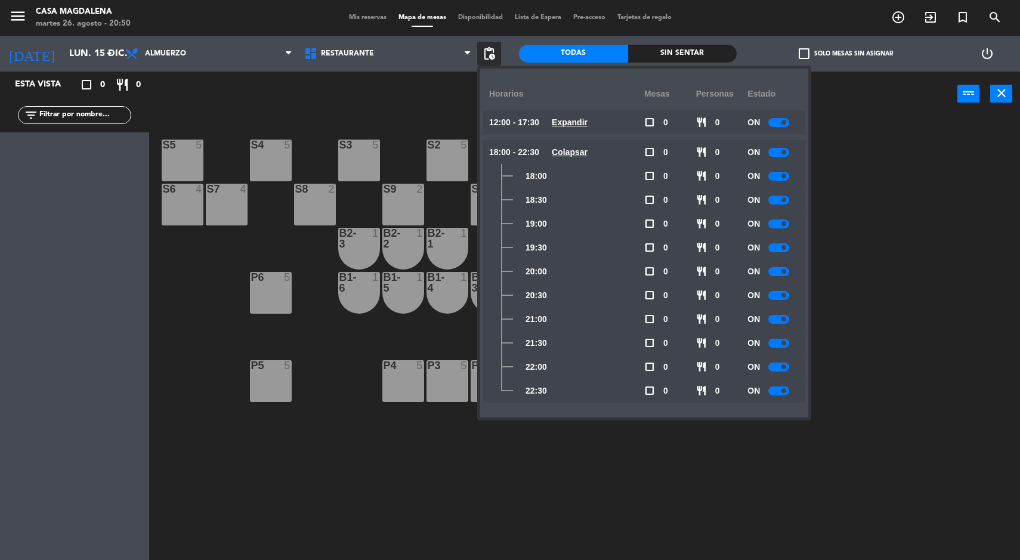
click at [785, 224] on span at bounding box center [784, 223] width 5 height 5
click at [785, 248] on span at bounding box center [784, 247] width 5 height 5
click at [786, 271] on span at bounding box center [784, 271] width 5 height 5
click at [785, 295] on span at bounding box center [784, 295] width 5 height 5
click at [785, 367] on span at bounding box center [784, 367] width 5 height 5
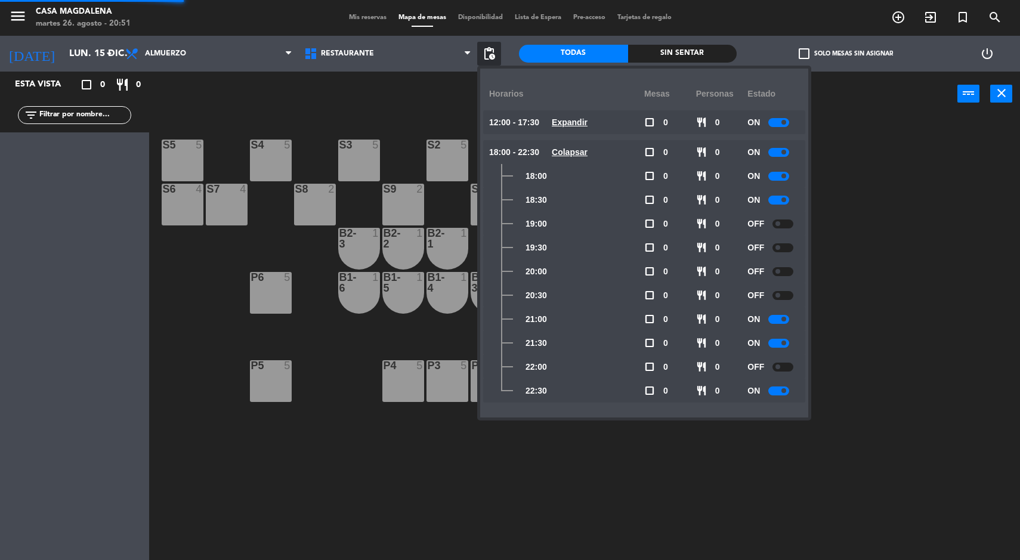
click at [776, 391] on div at bounding box center [779, 391] width 21 height 9
click at [63, 45] on input "lun. 15 dic." at bounding box center [126, 53] width 126 height 23
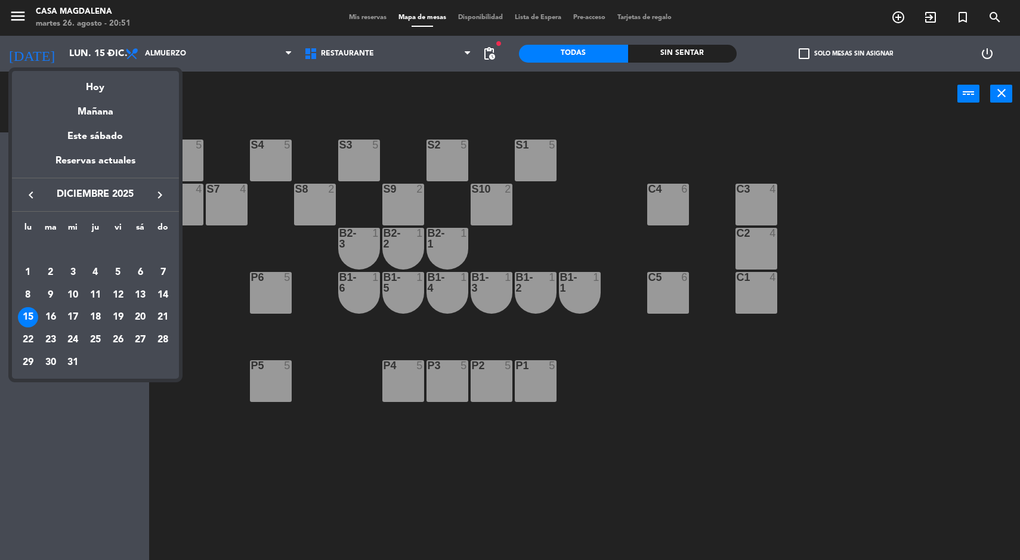
click at [18, 331] on td "22" at bounding box center [28, 340] width 23 height 23
click at [33, 323] on div "Esta vista crop_square 0 restaurant 0 filter_list" at bounding box center [74, 316] width 149 height 489
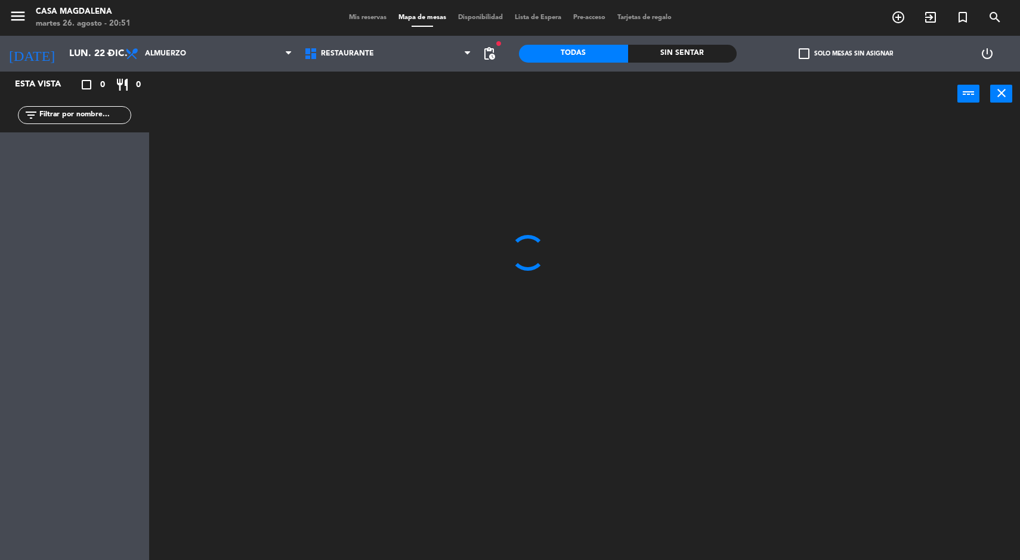
click at [63, 54] on input "lun. 22 dic." at bounding box center [126, 53] width 126 height 23
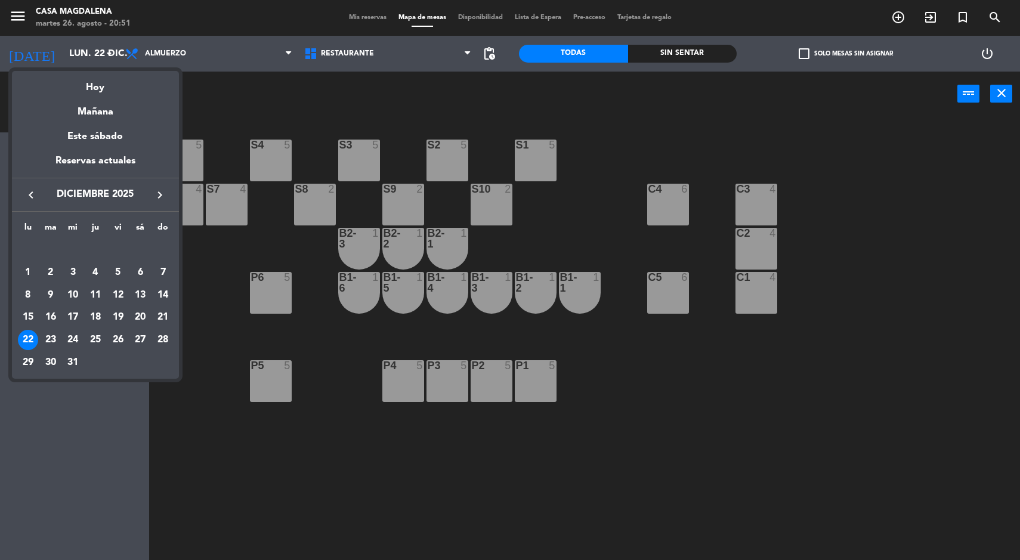
click at [58, 325] on td "16" at bounding box center [50, 318] width 23 height 23
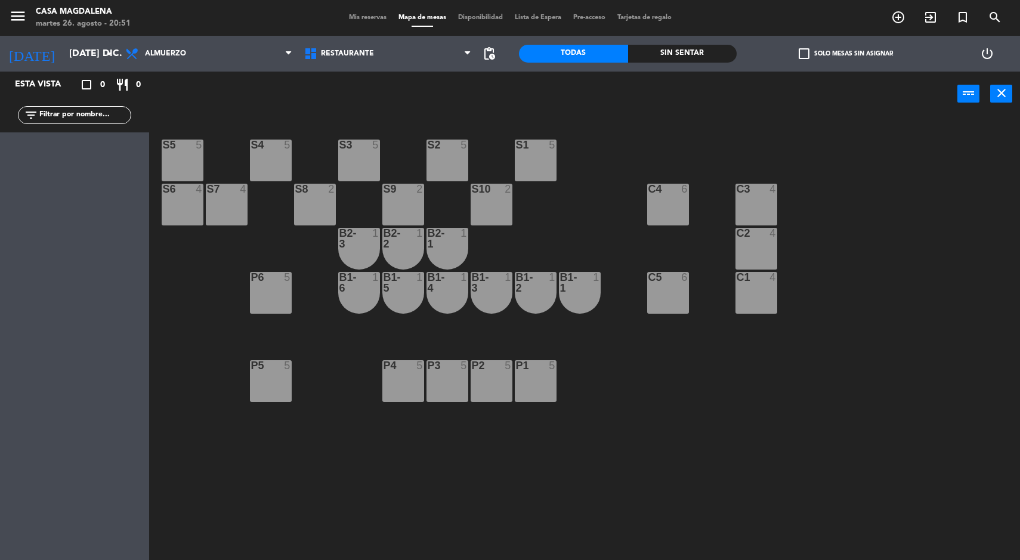
click at [490, 57] on span "pending_actions" at bounding box center [489, 54] width 14 height 14
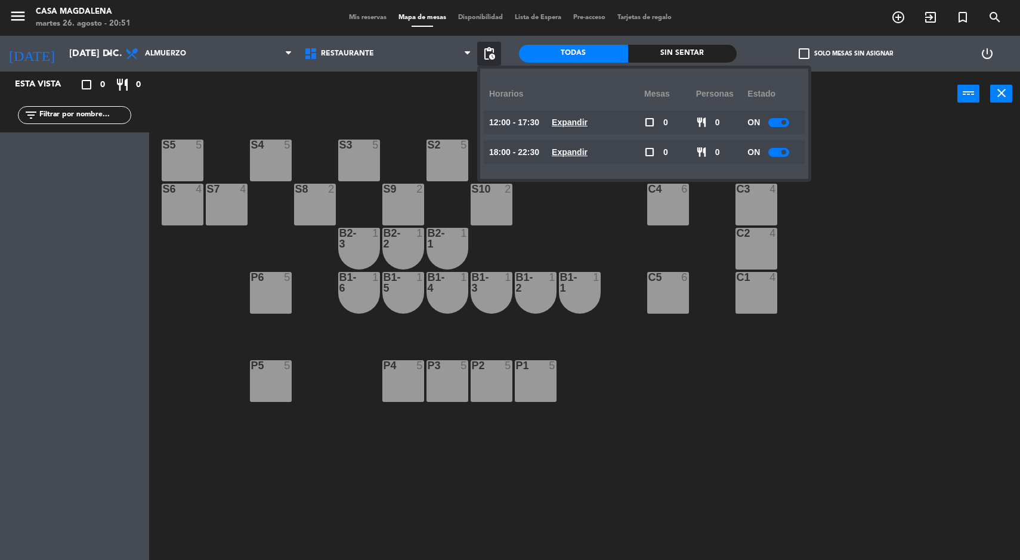
click at [567, 122] on u "Expandir" at bounding box center [570, 123] width 36 height 10
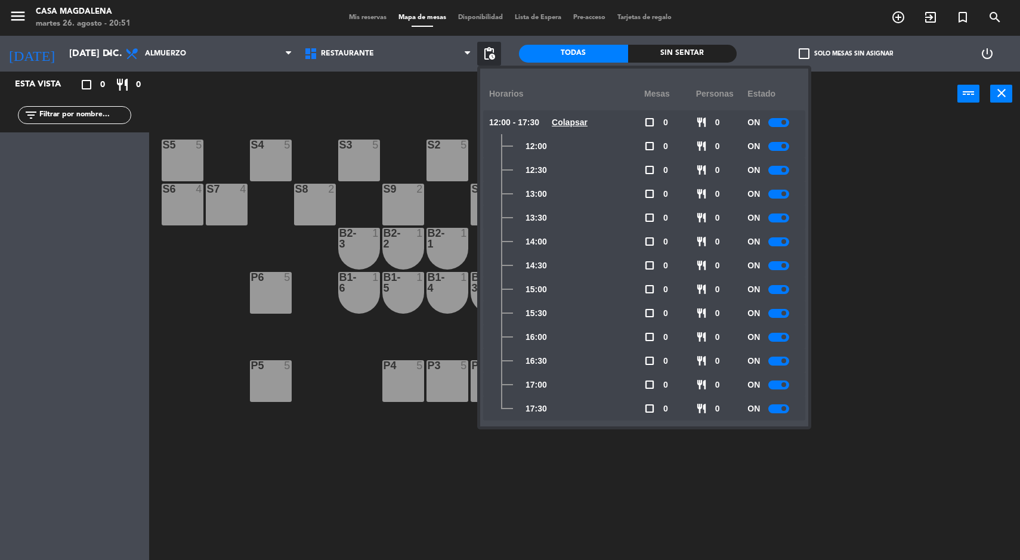
click at [785, 288] on span at bounding box center [784, 289] width 5 height 5
click at [779, 316] on div at bounding box center [779, 313] width 21 height 9
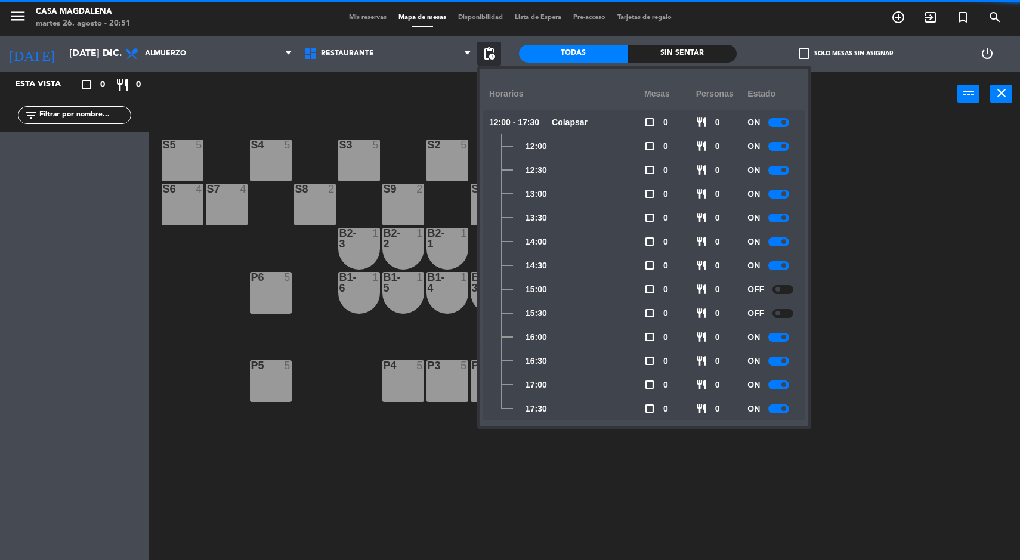
click at [785, 337] on span at bounding box center [784, 337] width 5 height 5
click at [780, 361] on div at bounding box center [779, 361] width 21 height 9
click at [785, 387] on span at bounding box center [784, 384] width 5 height 5
click at [785, 409] on span at bounding box center [784, 408] width 5 height 5
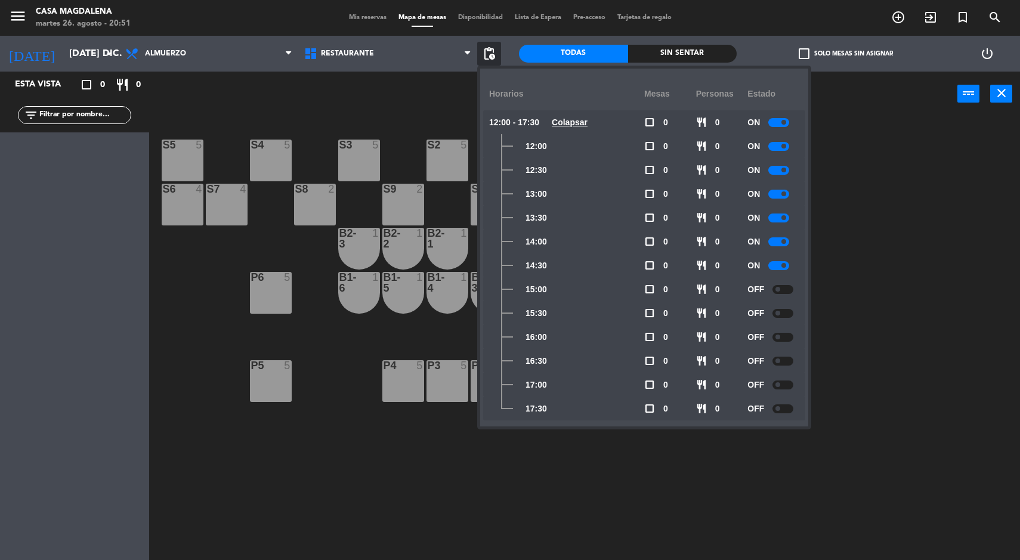
click at [576, 124] on u "Colapsar" at bounding box center [570, 123] width 36 height 10
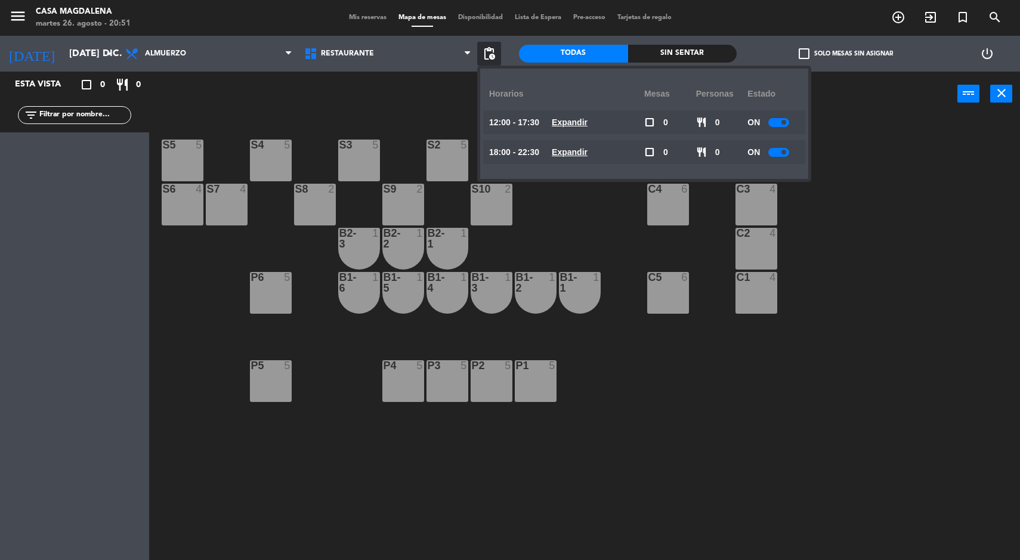
click at [588, 154] on u "Expandir" at bounding box center [570, 152] width 36 height 10
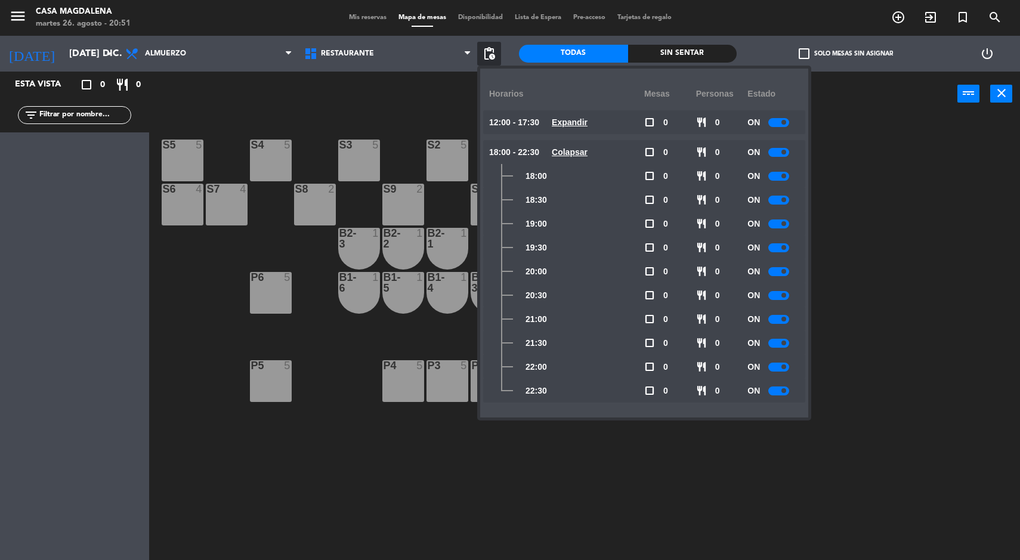
click at [785, 224] on span at bounding box center [784, 223] width 5 height 5
click at [785, 248] on span at bounding box center [784, 247] width 5 height 5
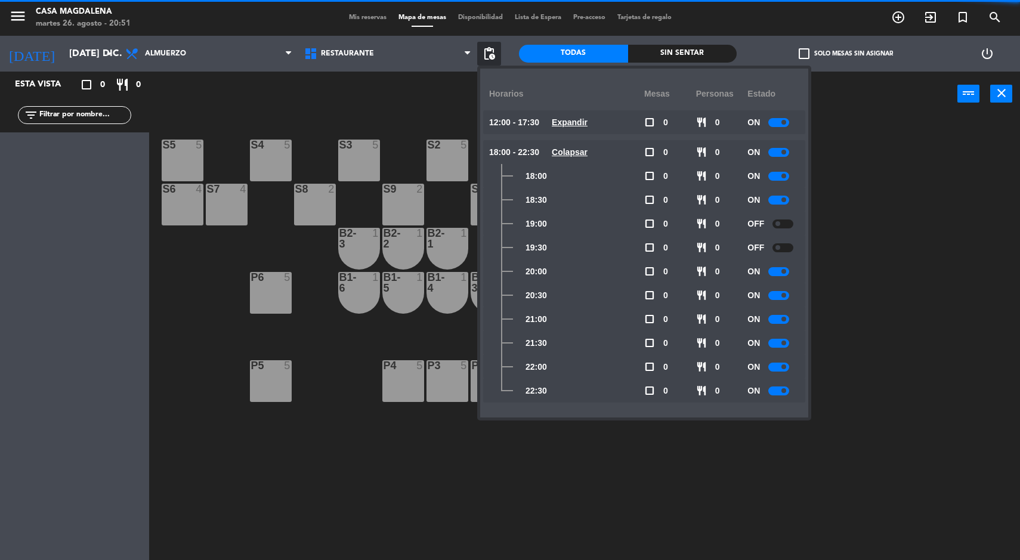
click at [785, 271] on span at bounding box center [784, 271] width 5 height 5
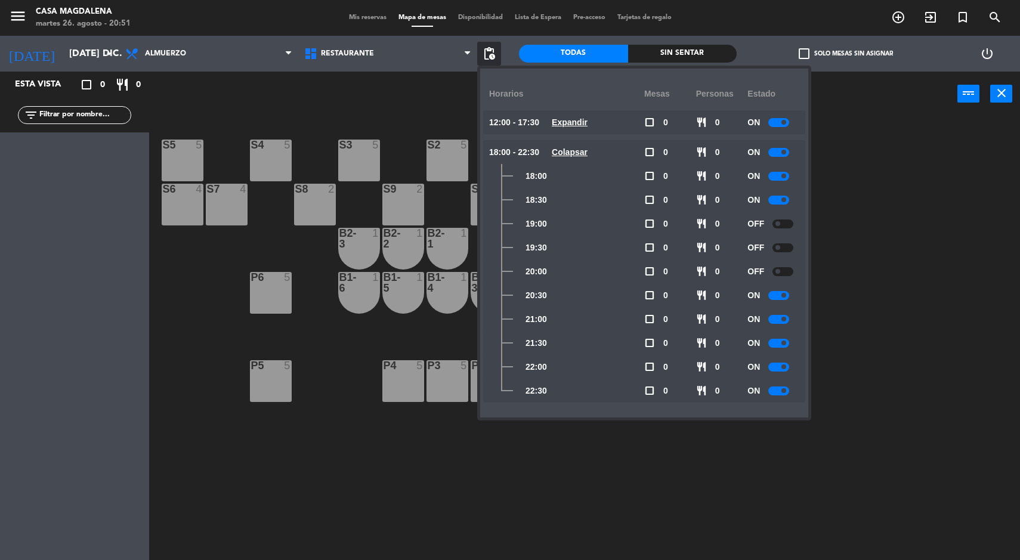
click at [780, 295] on div at bounding box center [779, 295] width 21 height 9
click at [785, 391] on span at bounding box center [784, 390] width 5 height 5
click at [785, 367] on span at bounding box center [784, 367] width 5 height 5
click at [84, 53] on input "[DATE] dic." at bounding box center [126, 53] width 126 height 23
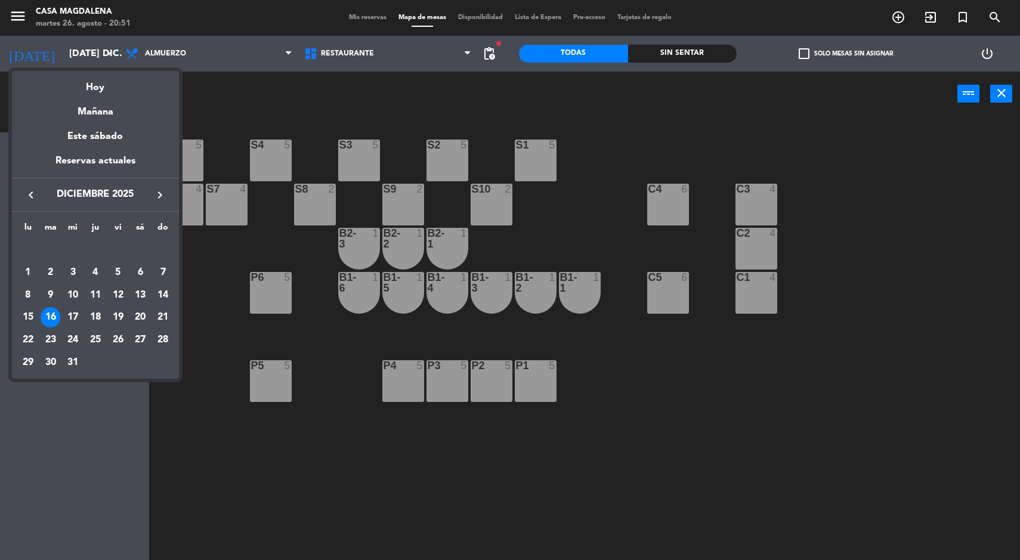
click at [75, 319] on div "17" at bounding box center [73, 317] width 20 height 20
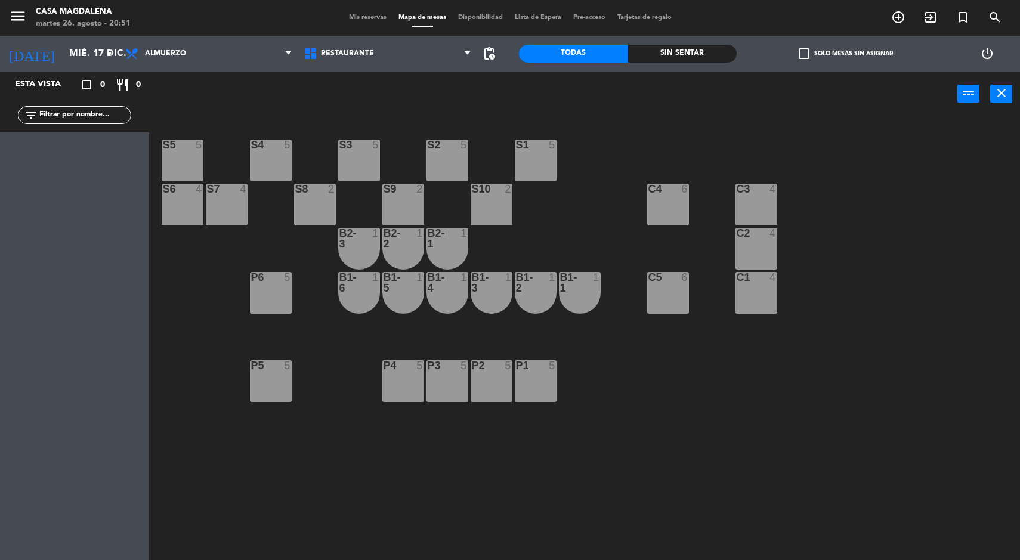
click at [488, 54] on span "pending_actions" at bounding box center [489, 54] width 14 height 14
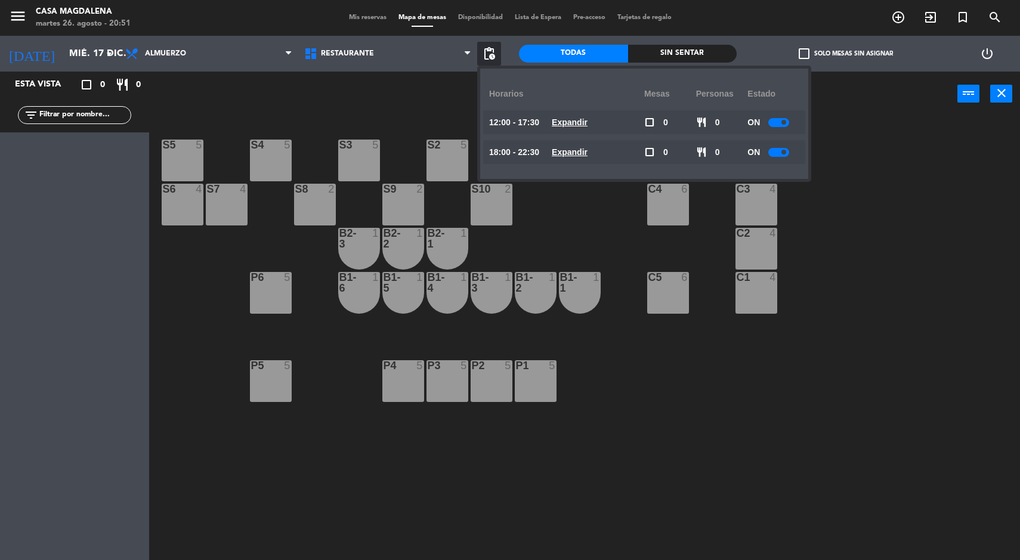
click at [582, 118] on u "Expandir" at bounding box center [570, 123] width 36 height 10
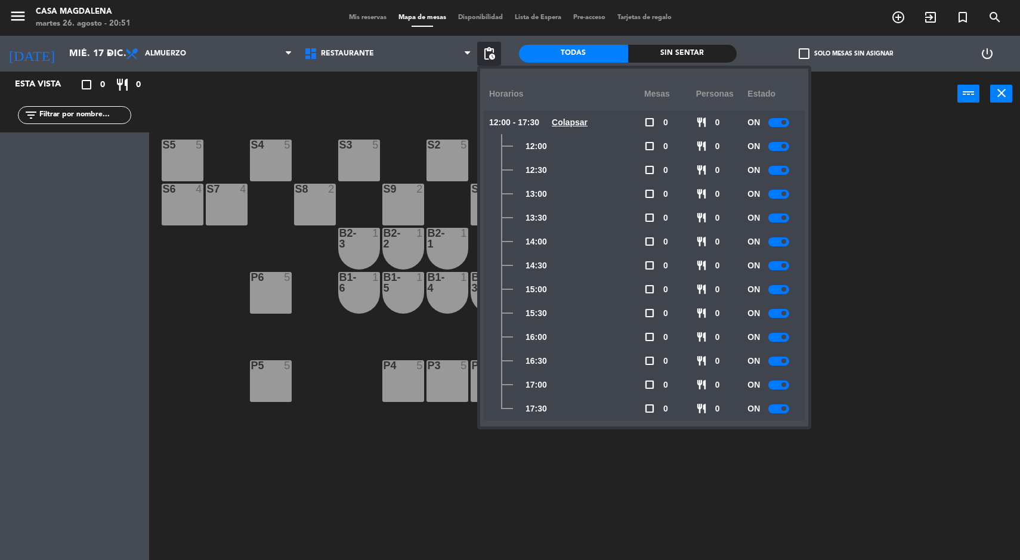
click at [788, 291] on div at bounding box center [779, 289] width 21 height 9
click at [780, 311] on div at bounding box center [779, 313] width 21 height 9
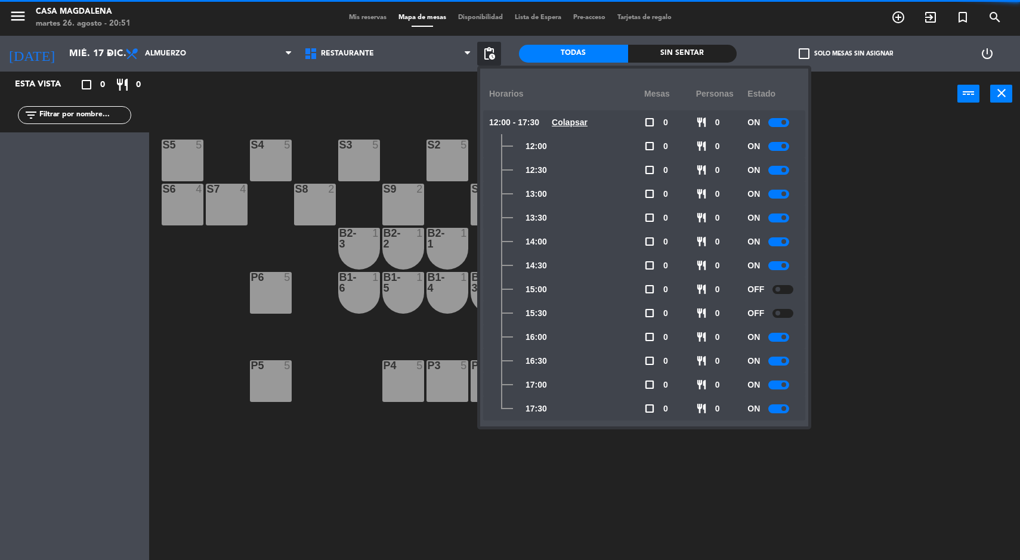
click at [785, 337] on span at bounding box center [784, 337] width 5 height 5
click at [775, 361] on div at bounding box center [779, 361] width 21 height 9
click at [785, 385] on span at bounding box center [784, 384] width 5 height 5
click at [785, 409] on span at bounding box center [784, 408] width 5 height 5
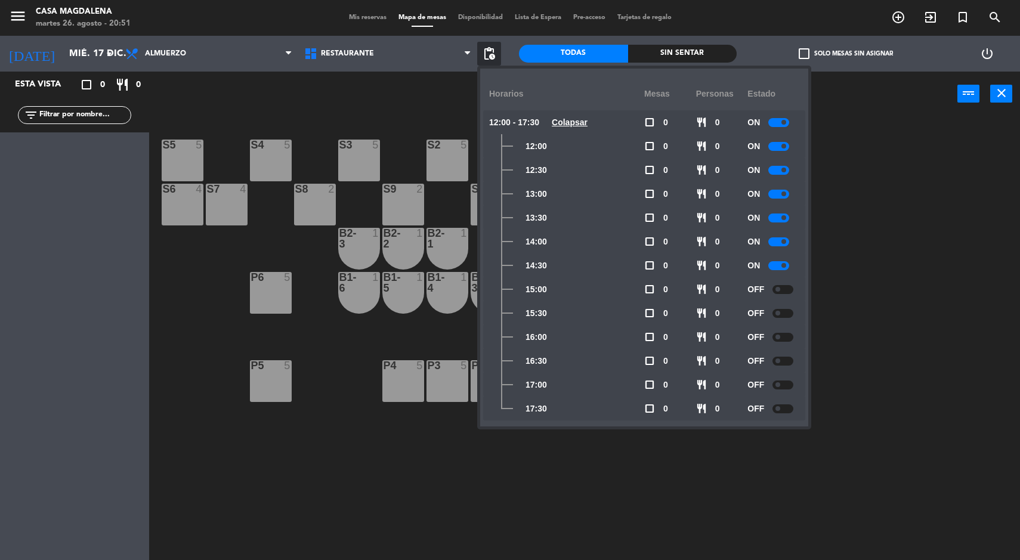
click at [575, 124] on u "Colapsar" at bounding box center [570, 123] width 36 height 10
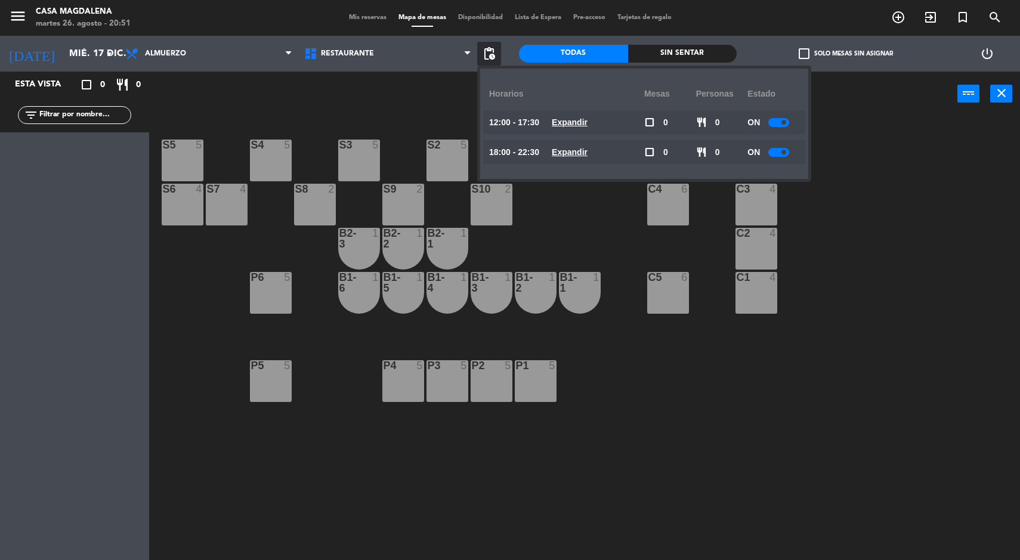
click at [578, 154] on u "Expandir" at bounding box center [570, 152] width 36 height 10
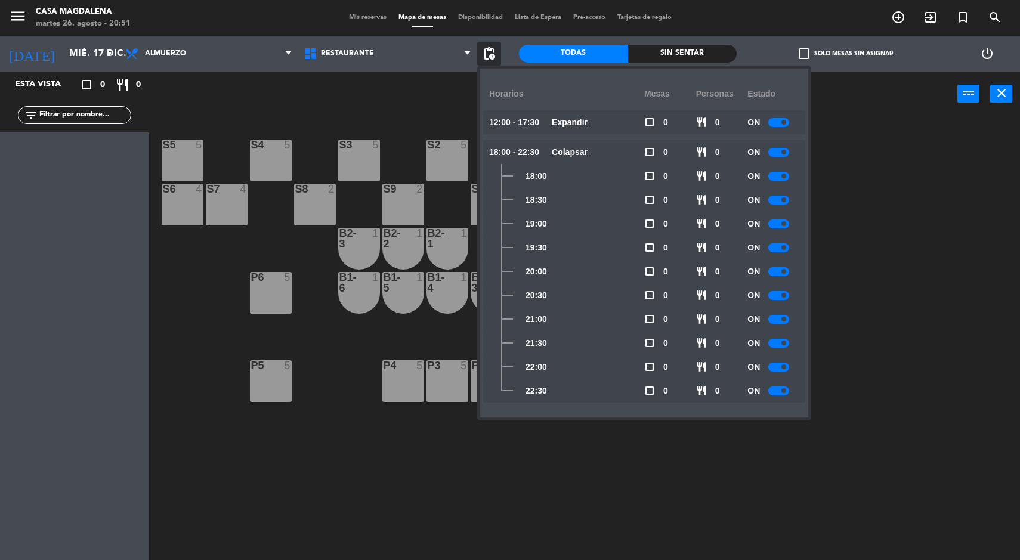
click at [785, 221] on span at bounding box center [784, 223] width 5 height 5
click at [780, 249] on div at bounding box center [779, 247] width 21 height 9
click at [785, 271] on span at bounding box center [784, 271] width 5 height 5
click at [782, 297] on div at bounding box center [779, 295] width 21 height 9
click at [775, 390] on div at bounding box center [779, 391] width 21 height 9
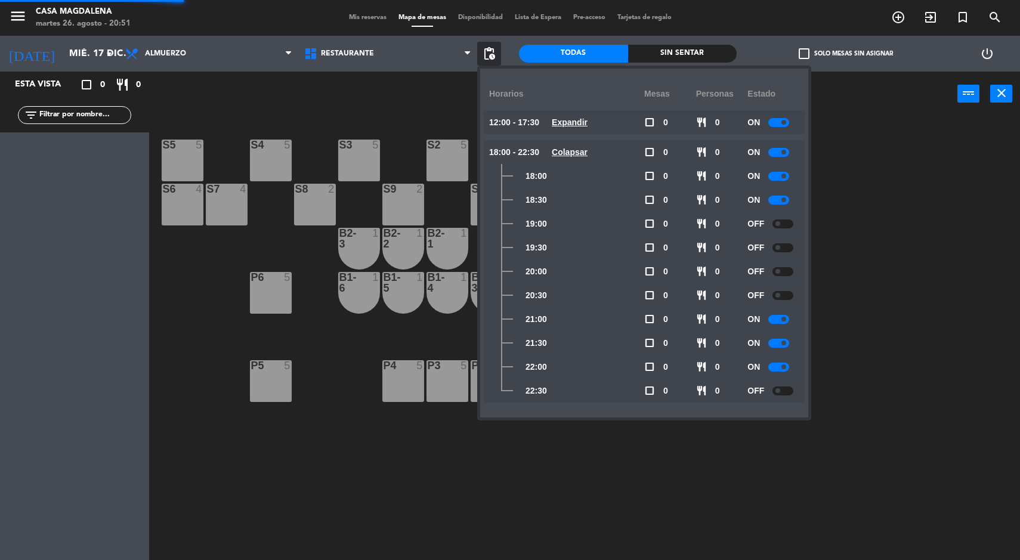
click at [785, 367] on span at bounding box center [784, 367] width 5 height 5
click at [63, 61] on input "mié. 17 dic." at bounding box center [126, 53] width 126 height 23
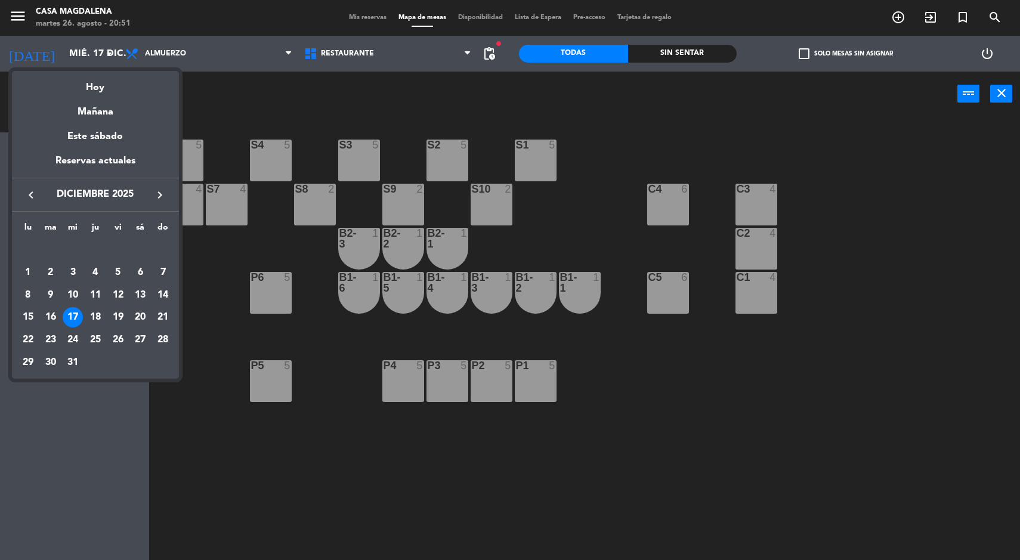
click at [92, 325] on div "18" at bounding box center [95, 317] width 20 height 20
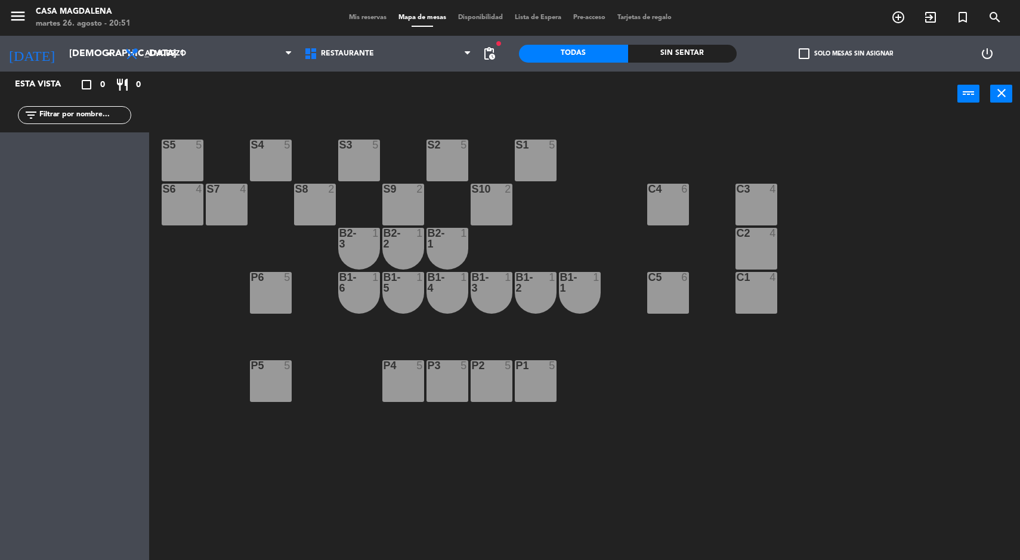
click at [495, 52] on span "pending_actions" at bounding box center [489, 54] width 14 height 14
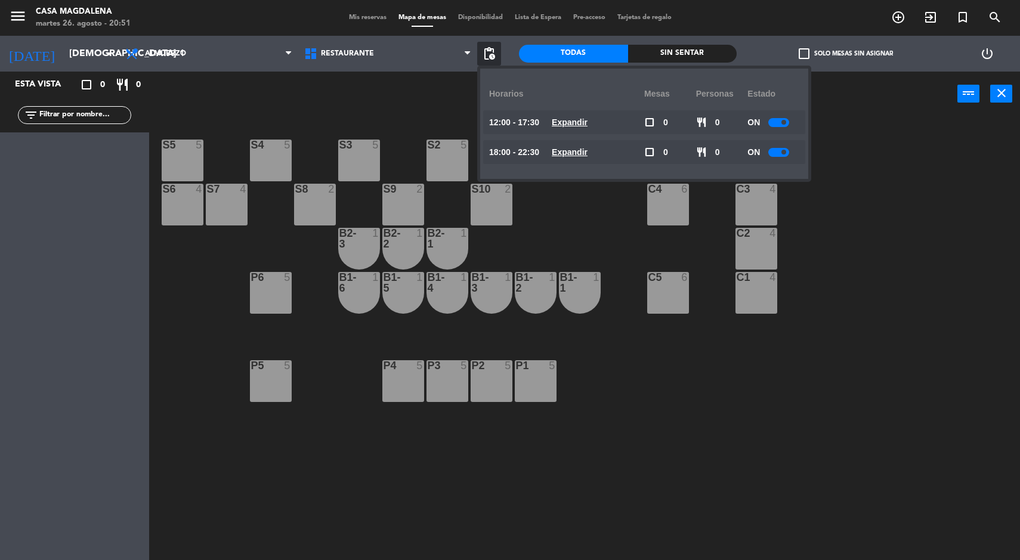
click at [585, 124] on u "Expandir" at bounding box center [570, 123] width 36 height 10
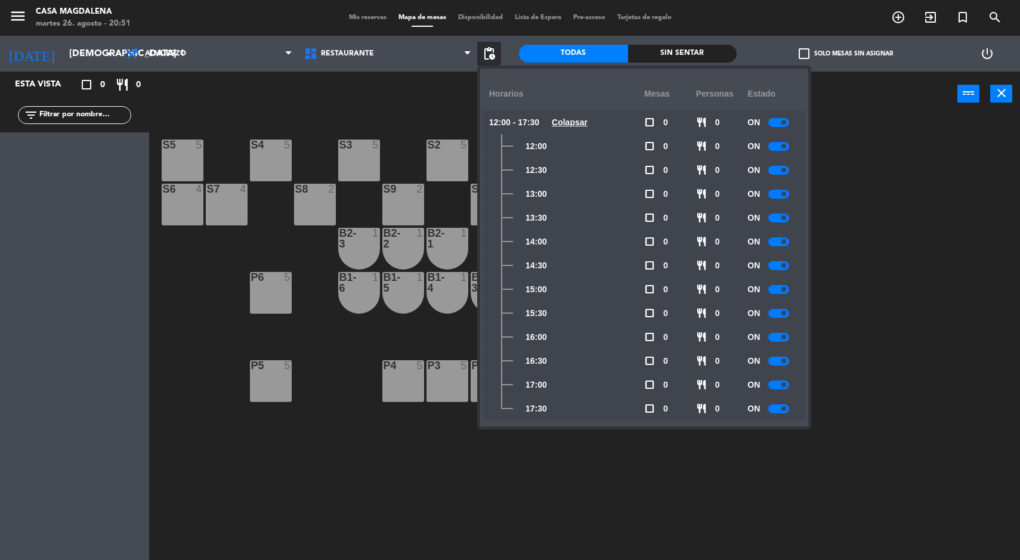
click at [785, 288] on span at bounding box center [784, 289] width 5 height 5
click at [778, 313] on div at bounding box center [779, 313] width 21 height 9
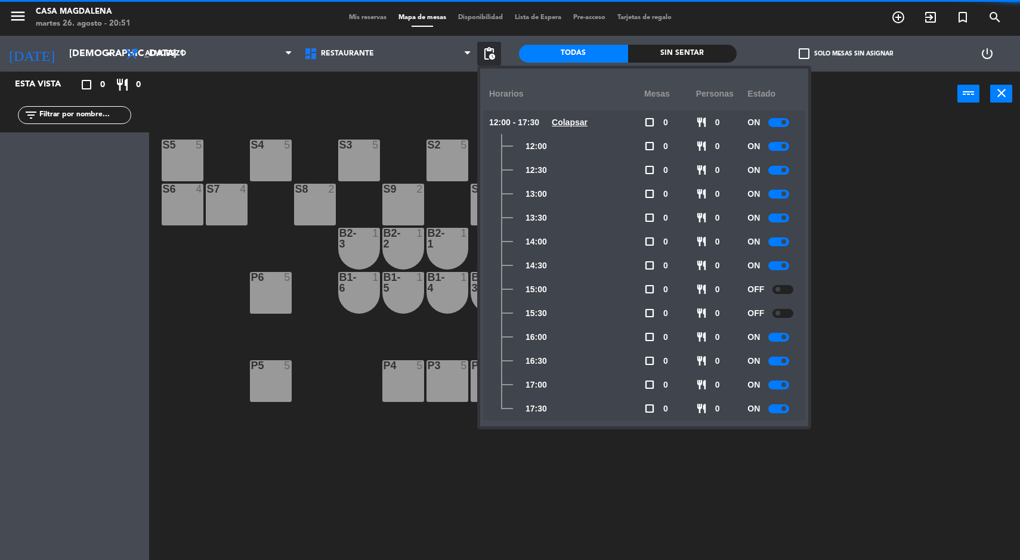
click at [782, 340] on div at bounding box center [779, 337] width 21 height 9
click at [780, 361] on div at bounding box center [779, 361] width 21 height 9
click at [785, 385] on span at bounding box center [784, 384] width 5 height 5
click at [785, 409] on span at bounding box center [784, 408] width 5 height 5
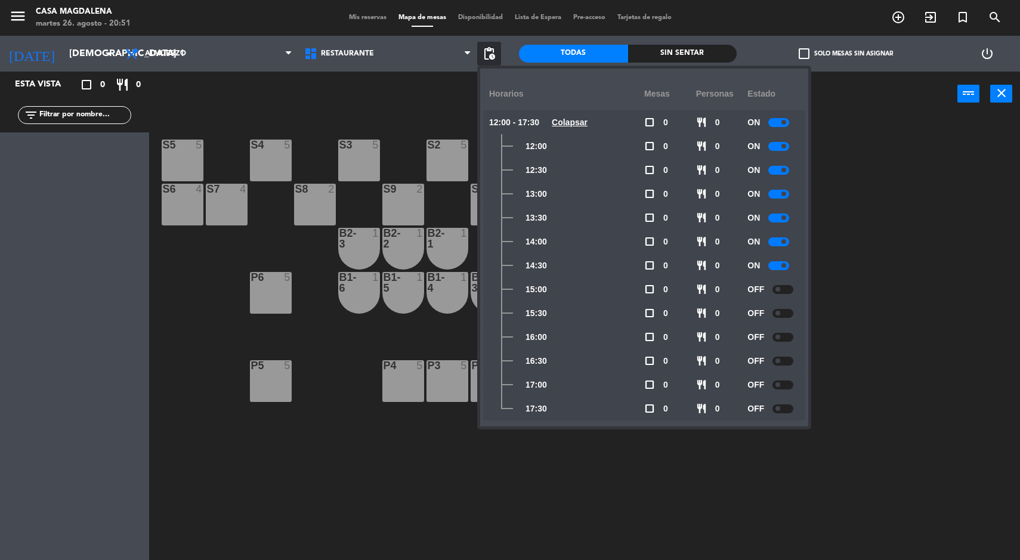
click at [563, 121] on u "Colapsar" at bounding box center [570, 123] width 36 height 10
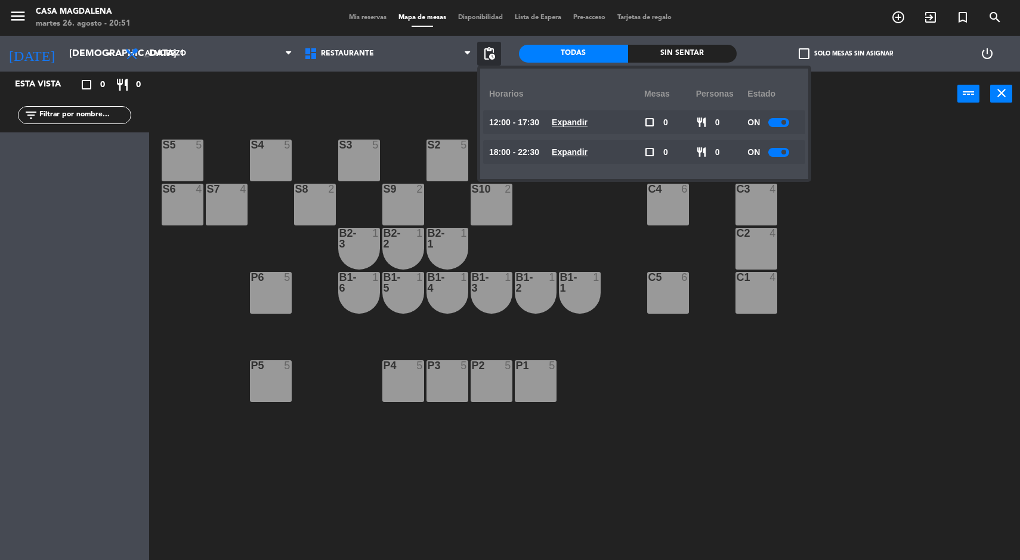
click at [588, 155] on u "Expandir" at bounding box center [570, 152] width 36 height 10
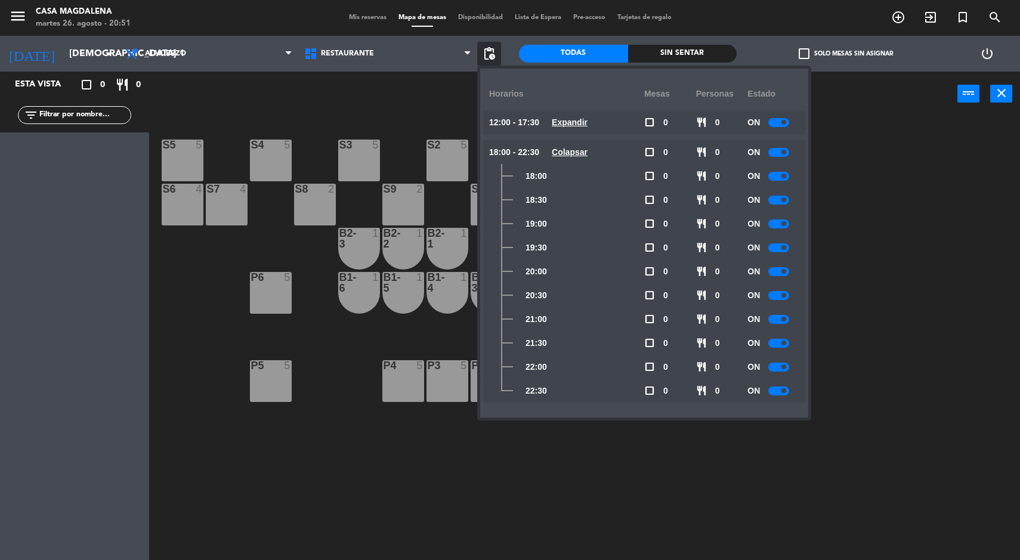
click at [785, 224] on span at bounding box center [784, 223] width 5 height 5
click at [785, 248] on span at bounding box center [784, 247] width 5 height 5
click at [780, 293] on div at bounding box center [779, 295] width 21 height 9
click at [783, 297] on div at bounding box center [783, 295] width 21 height 9
click at [786, 269] on span at bounding box center [784, 271] width 5 height 5
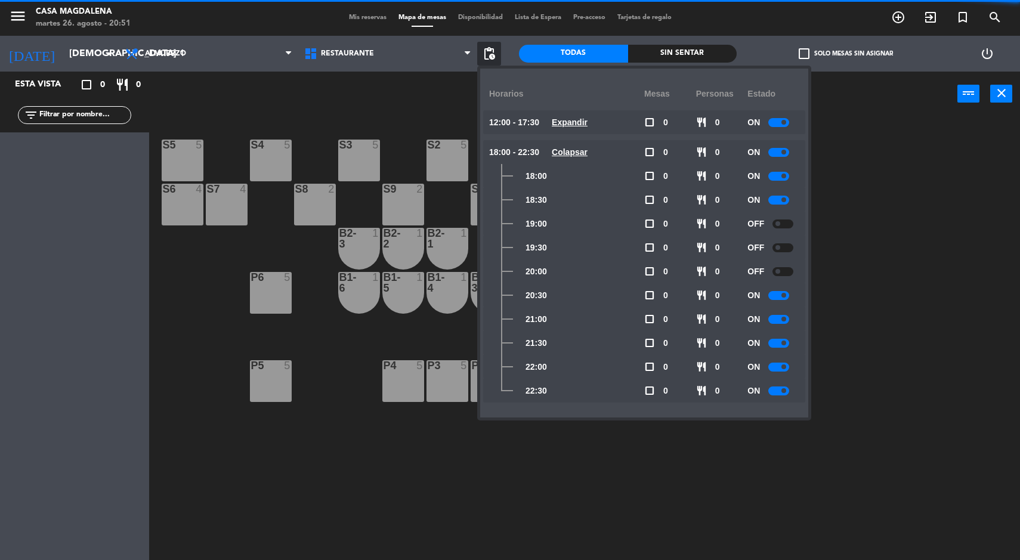
click at [785, 295] on span at bounding box center [784, 295] width 5 height 5
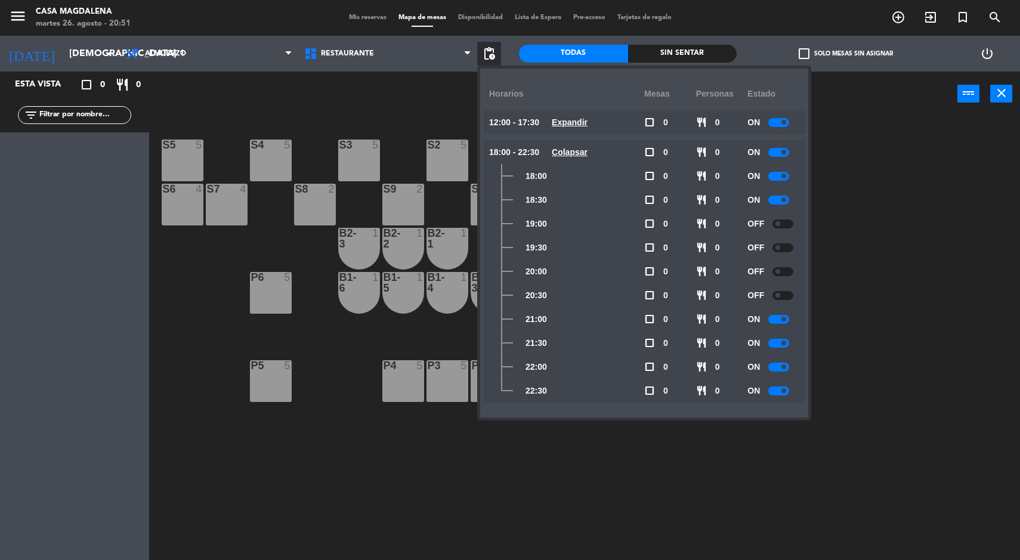
click at [87, 61] on input "[DEMOGRAPHIC_DATA] 18 dic." at bounding box center [126, 53] width 126 height 23
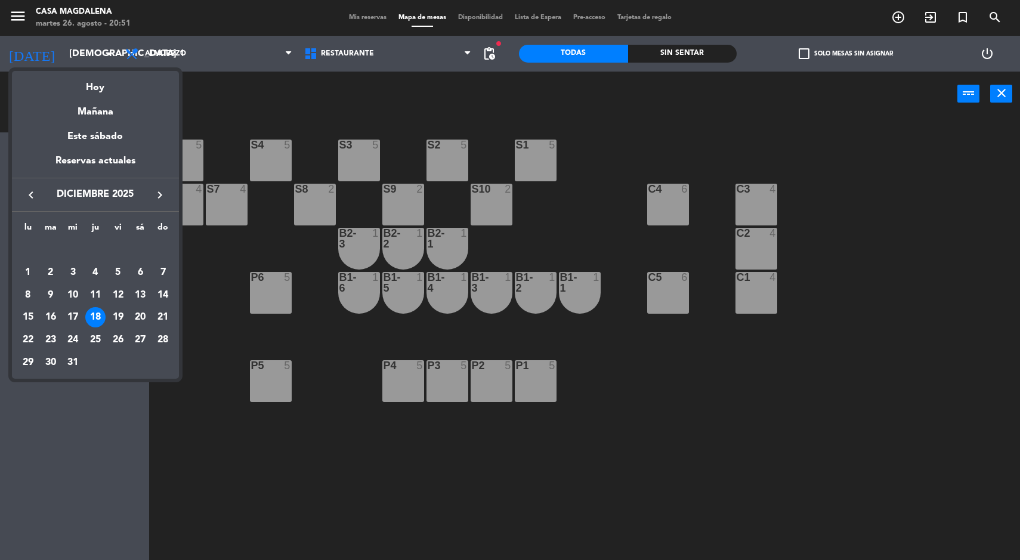
click at [138, 316] on div "20" at bounding box center [140, 317] width 20 height 20
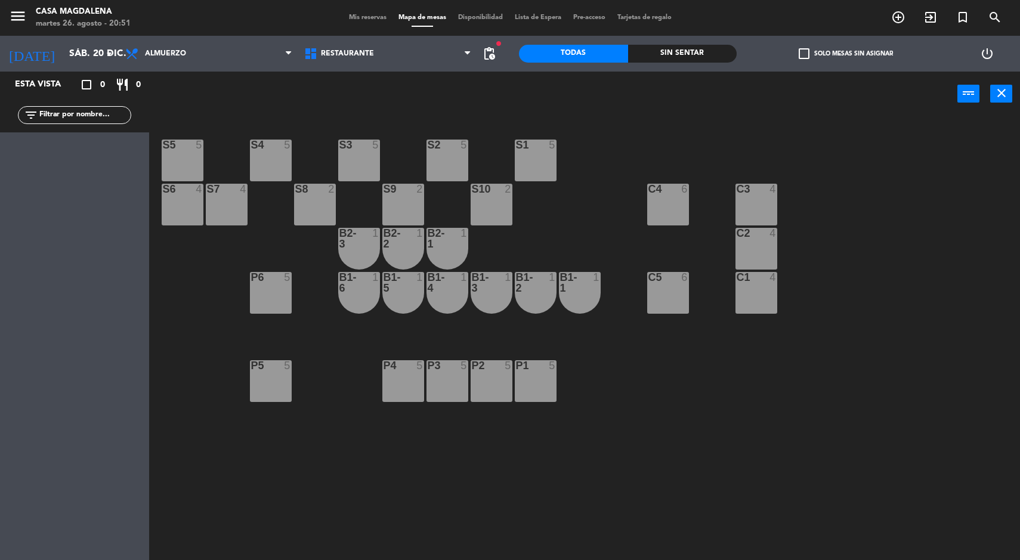
click at [101, 42] on input "sáb. 20 dic." at bounding box center [126, 53] width 126 height 23
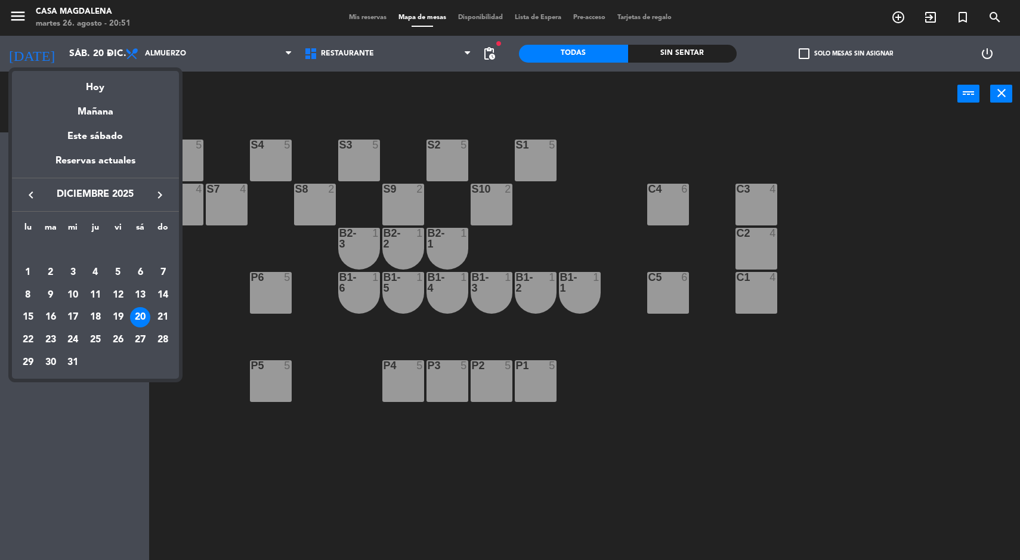
click at [120, 315] on div "19" at bounding box center [118, 317] width 20 height 20
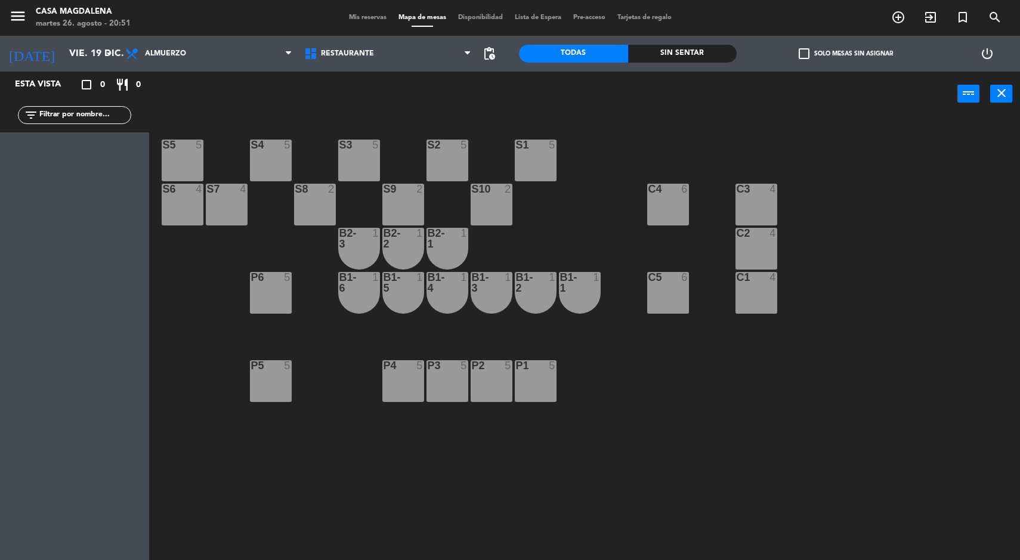
click at [489, 59] on span "pending_actions" at bounding box center [489, 54] width 14 height 14
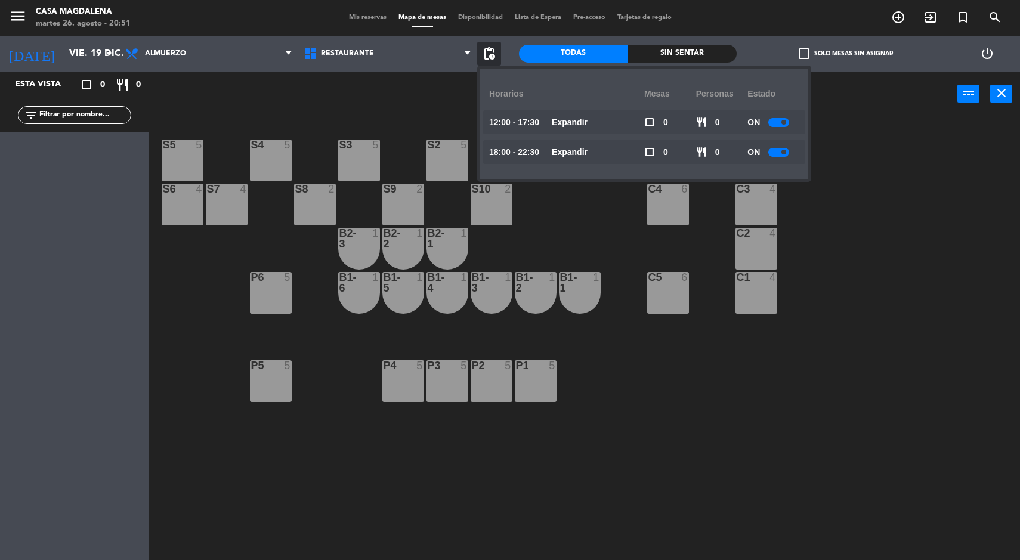
click at [588, 118] on u "Expandir" at bounding box center [570, 123] width 36 height 10
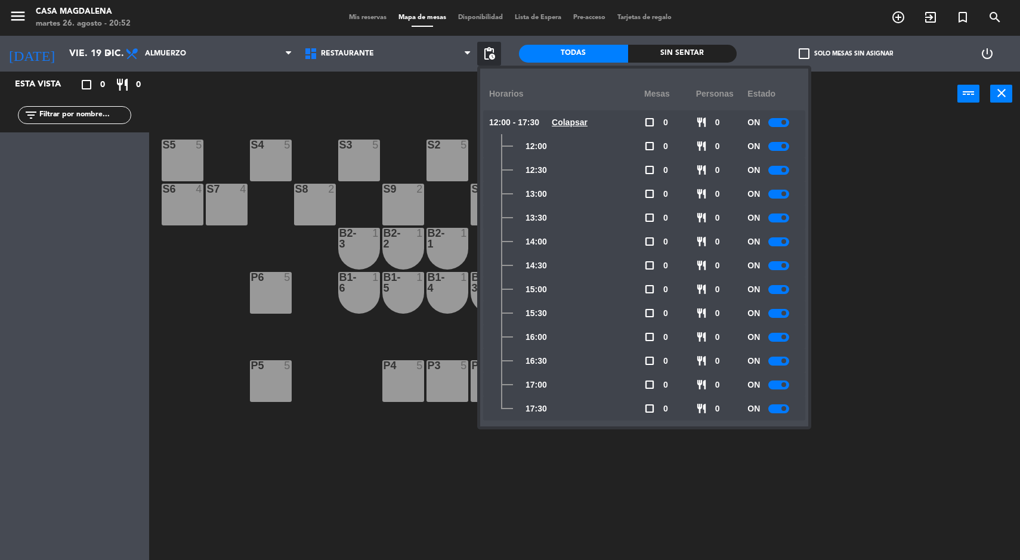
click at [783, 291] on div at bounding box center [779, 289] width 21 height 9
click at [779, 314] on div at bounding box center [779, 313] width 21 height 9
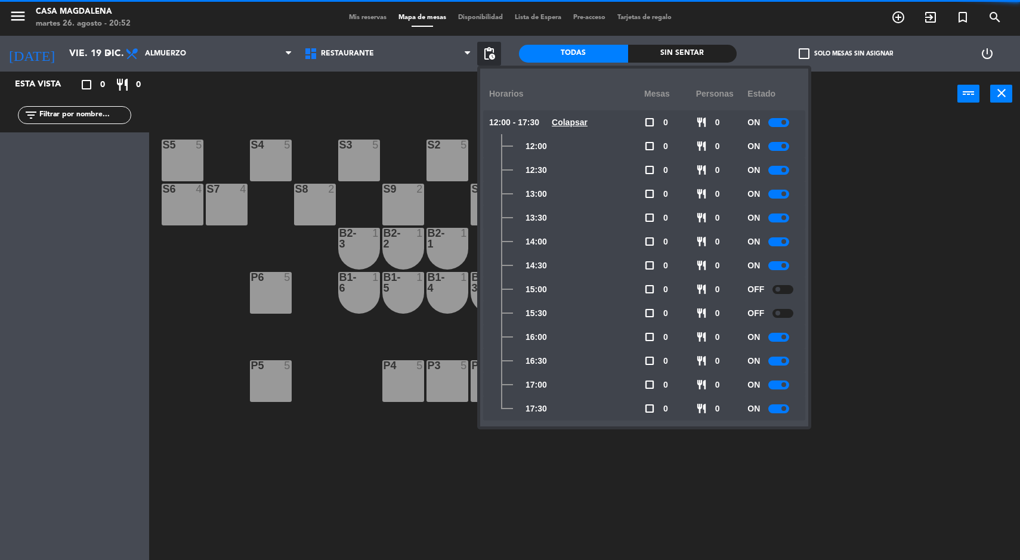
click at [785, 337] on span at bounding box center [784, 337] width 5 height 5
click at [785, 361] on span at bounding box center [784, 361] width 5 height 5
click at [785, 385] on span at bounding box center [784, 384] width 5 height 5
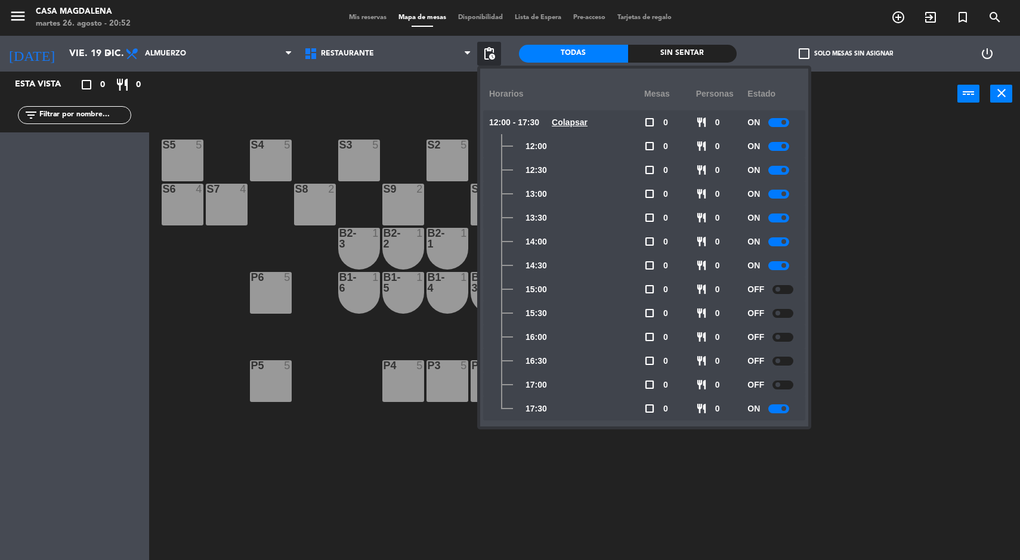
click at [772, 405] on small-switch at bounding box center [779, 409] width 21 height 9
click at [785, 409] on span at bounding box center [784, 408] width 5 height 5
click at [581, 127] on u "Colapsar" at bounding box center [570, 123] width 36 height 10
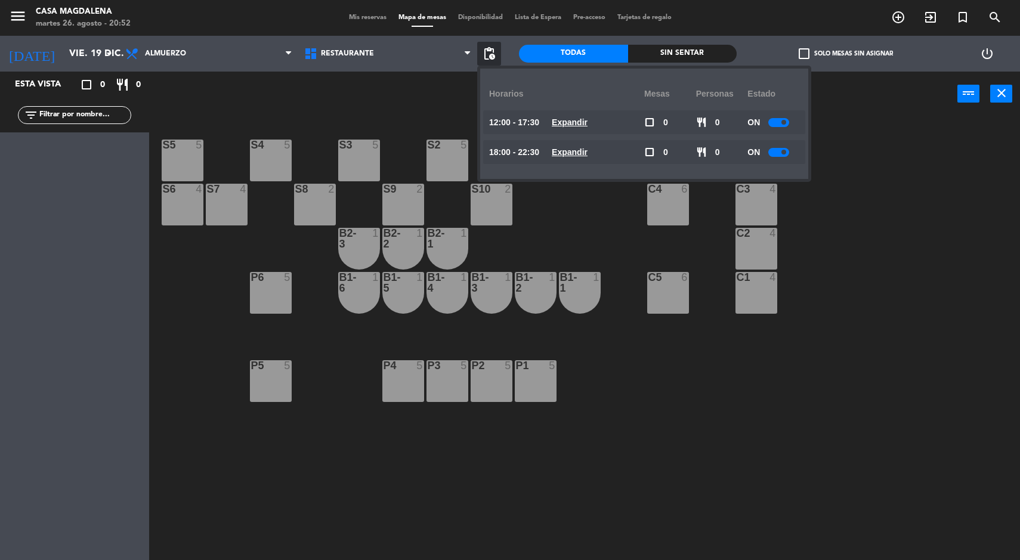
click at [570, 157] on u "Expandir" at bounding box center [570, 152] width 36 height 10
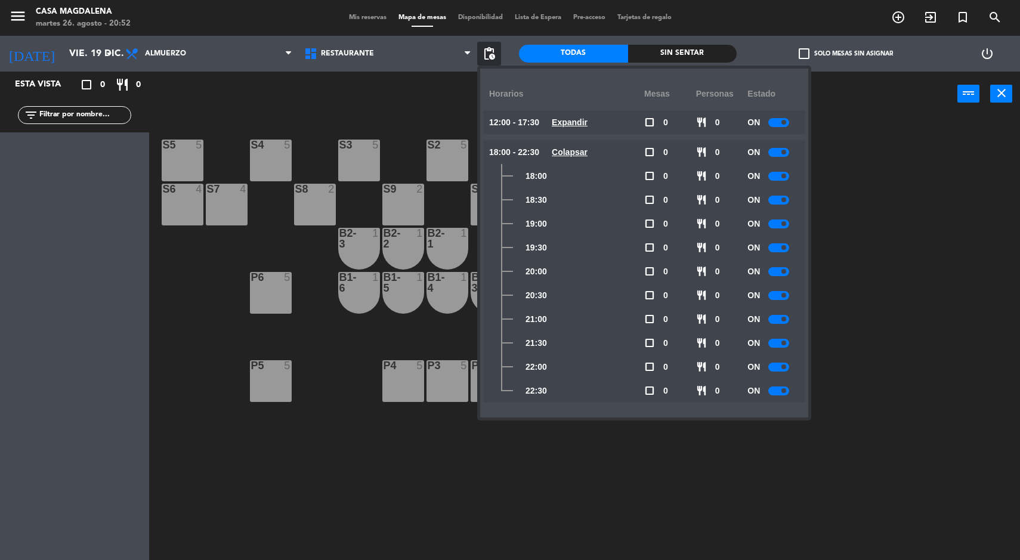
click at [779, 225] on div at bounding box center [779, 224] width 21 height 9
click at [773, 248] on div at bounding box center [779, 247] width 21 height 9
click at [785, 270] on span at bounding box center [784, 271] width 5 height 5
click at [778, 298] on div at bounding box center [779, 295] width 21 height 9
click at [63, 55] on input "vie. 19 dic." at bounding box center [126, 53] width 126 height 23
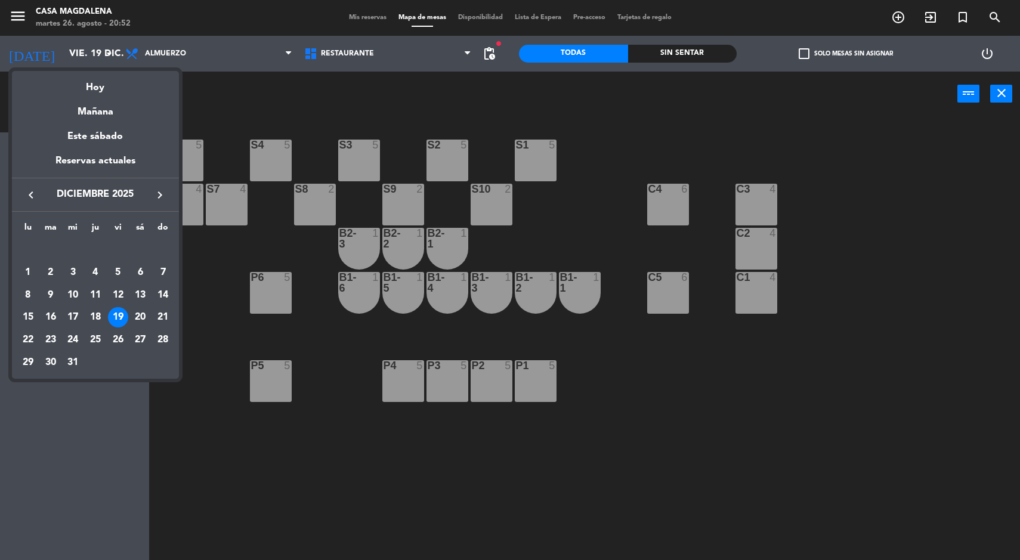
click at [140, 318] on div "20" at bounding box center [140, 317] width 20 height 20
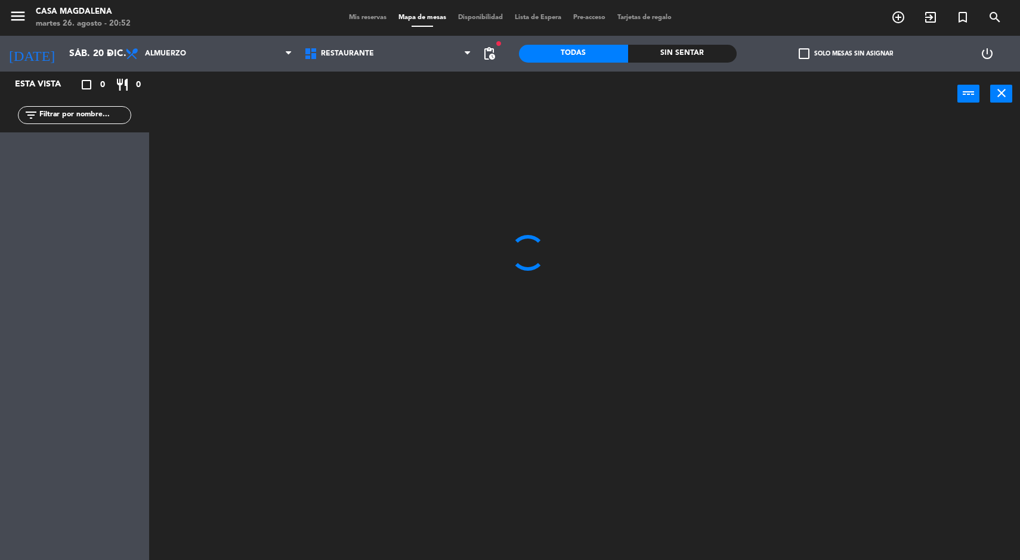
click at [493, 60] on span "pending_actions" at bounding box center [489, 54] width 14 height 14
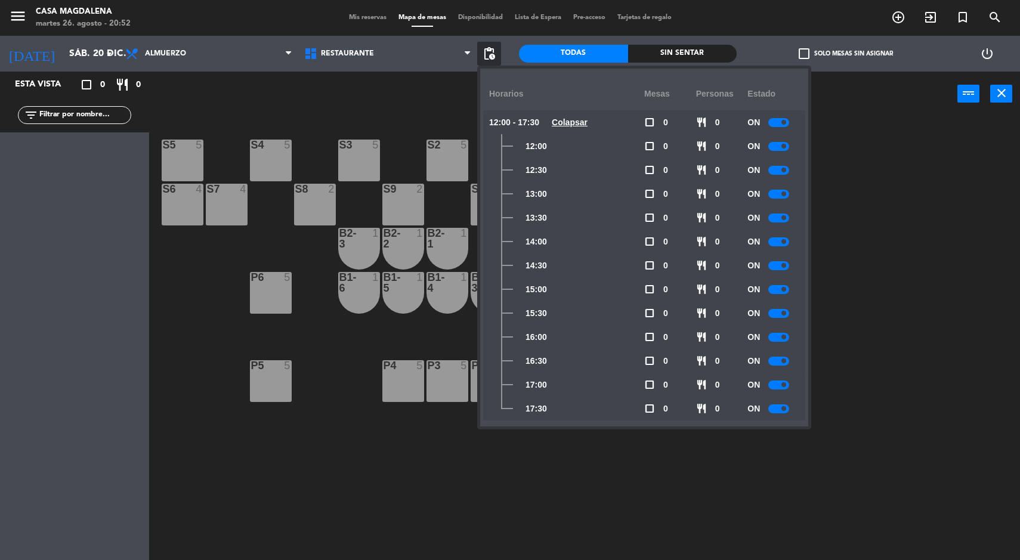
click at [783, 288] on span at bounding box center [784, 289] width 5 height 5
click at [785, 313] on span at bounding box center [784, 313] width 5 height 5
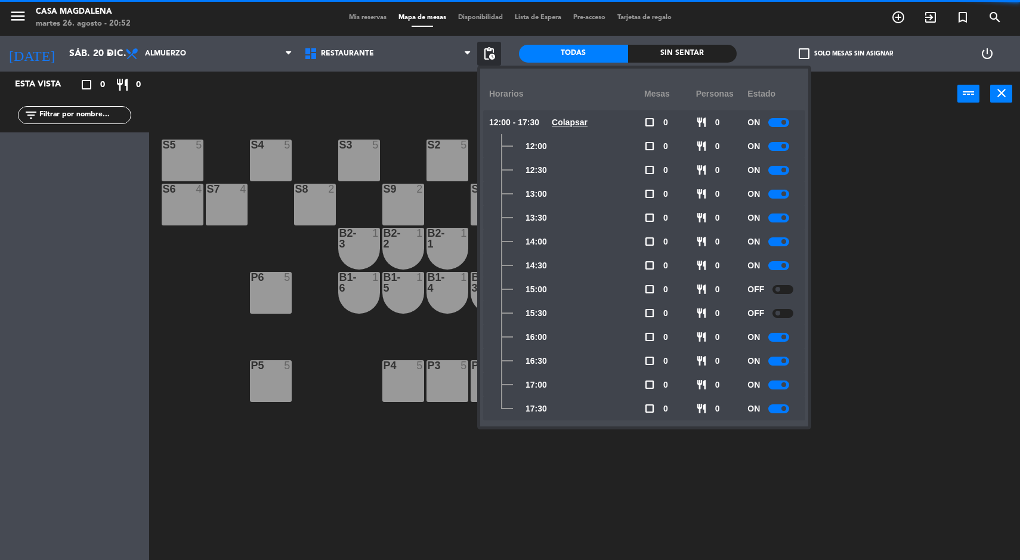
click at [785, 337] on span at bounding box center [784, 337] width 5 height 5
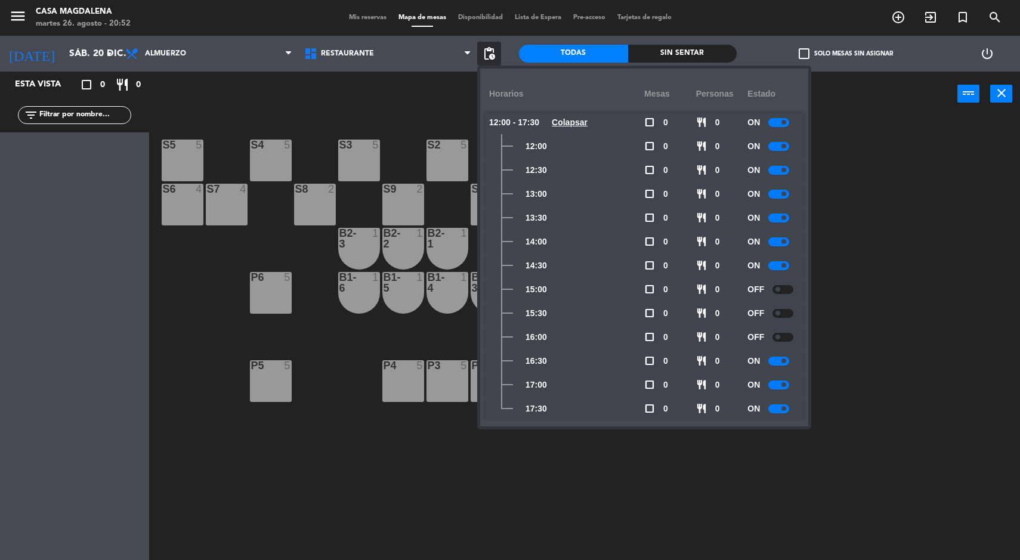
click at [783, 360] on span at bounding box center [784, 361] width 5 height 5
click at [785, 385] on span at bounding box center [784, 384] width 5 height 5
click at [777, 411] on div at bounding box center [779, 409] width 21 height 9
click at [566, 123] on u "Colapsar" at bounding box center [570, 123] width 36 height 10
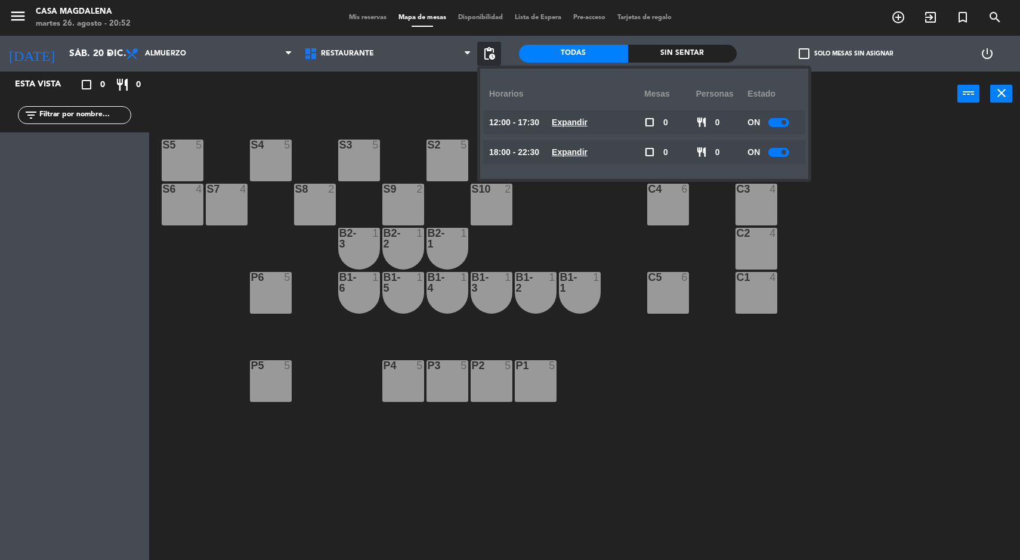
click at [564, 157] on u "Expandir" at bounding box center [570, 152] width 36 height 10
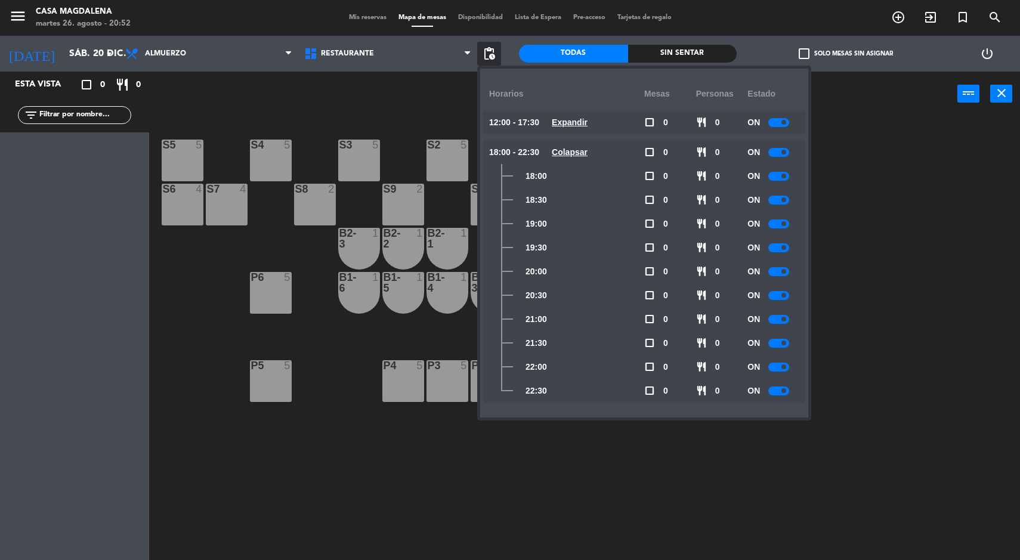
click at [777, 249] on div at bounding box center [779, 247] width 21 height 9
click at [775, 227] on div at bounding box center [779, 224] width 21 height 9
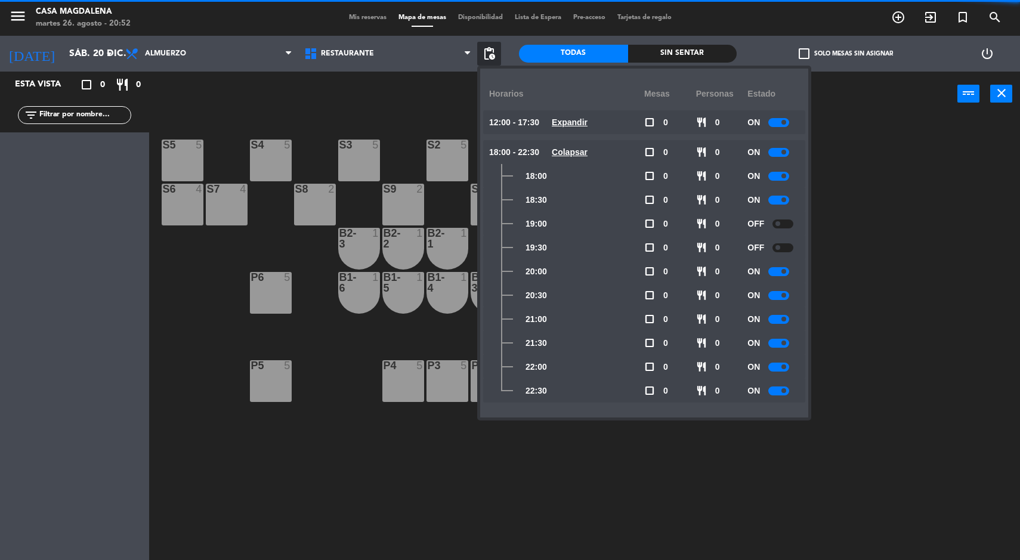
click at [776, 272] on div at bounding box center [779, 271] width 21 height 9
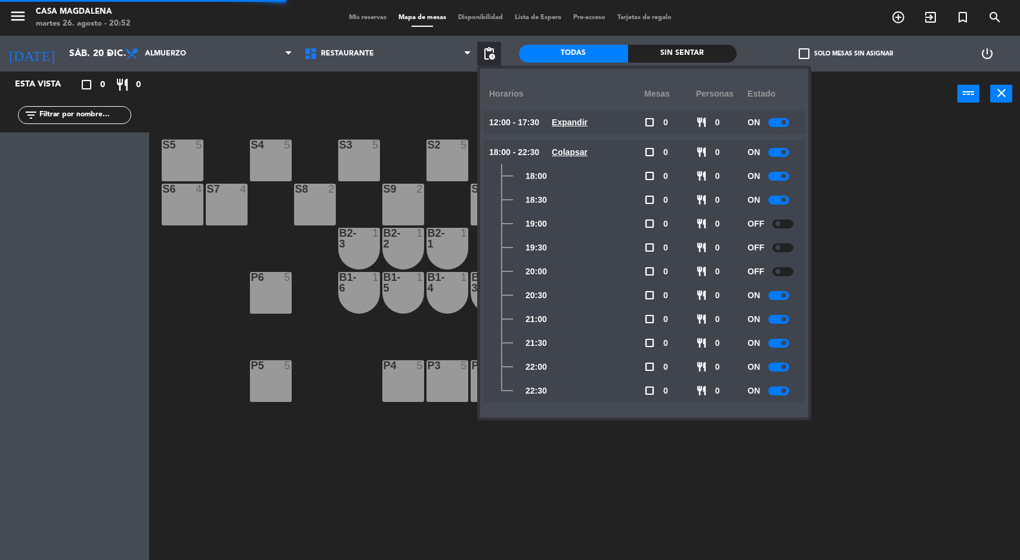
click at [780, 295] on div at bounding box center [779, 295] width 21 height 9
click at [63, 64] on input "sáb. 20 dic." at bounding box center [126, 53] width 126 height 23
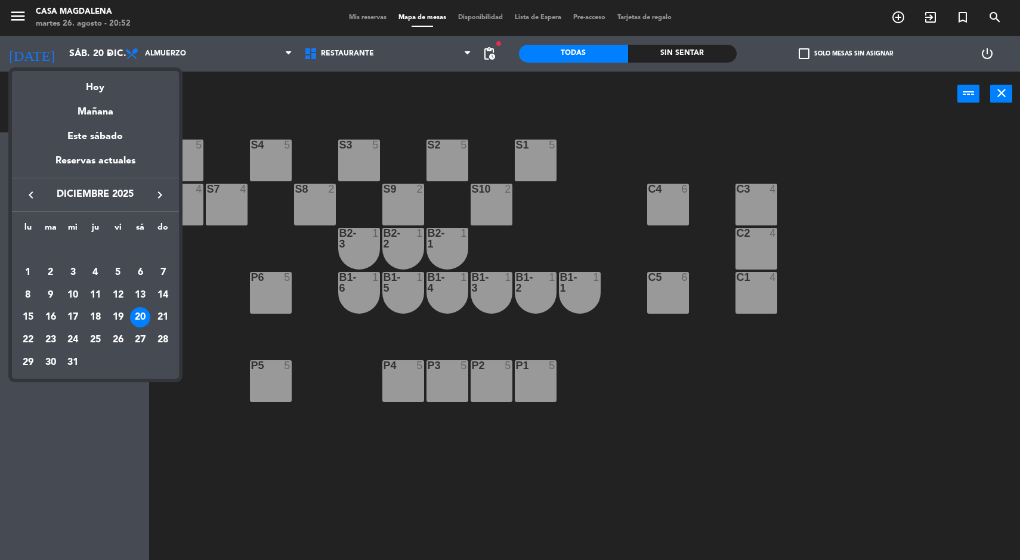
click at [162, 316] on div "21" at bounding box center [163, 317] width 20 height 20
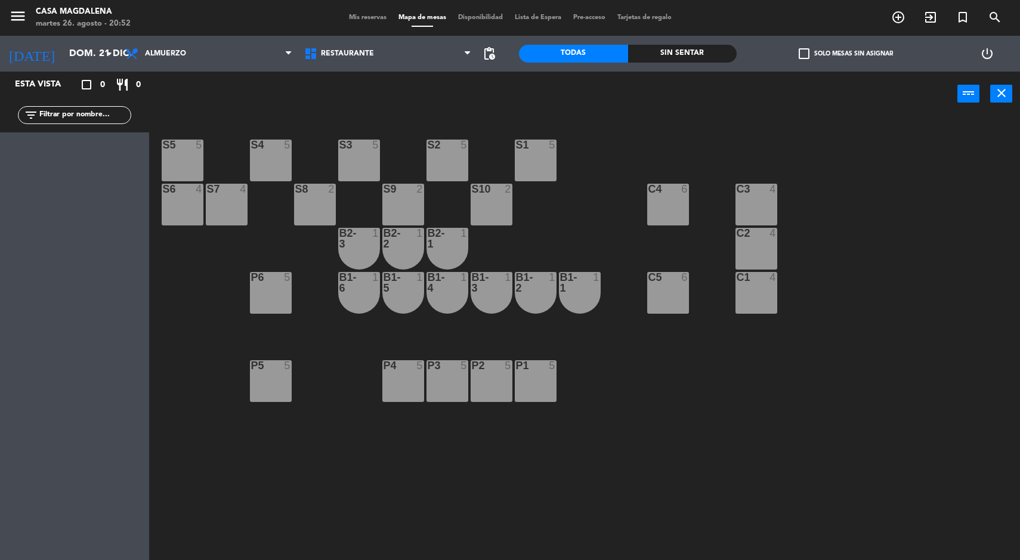
click at [489, 60] on span "pending_actions" at bounding box center [489, 54] width 14 height 14
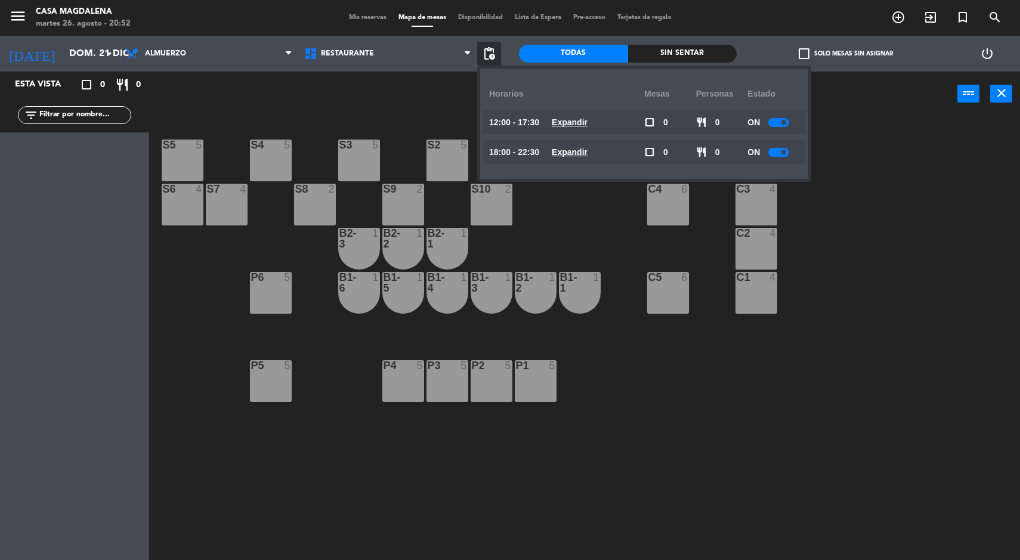
click at [567, 125] on u "Expandir" at bounding box center [570, 123] width 36 height 10
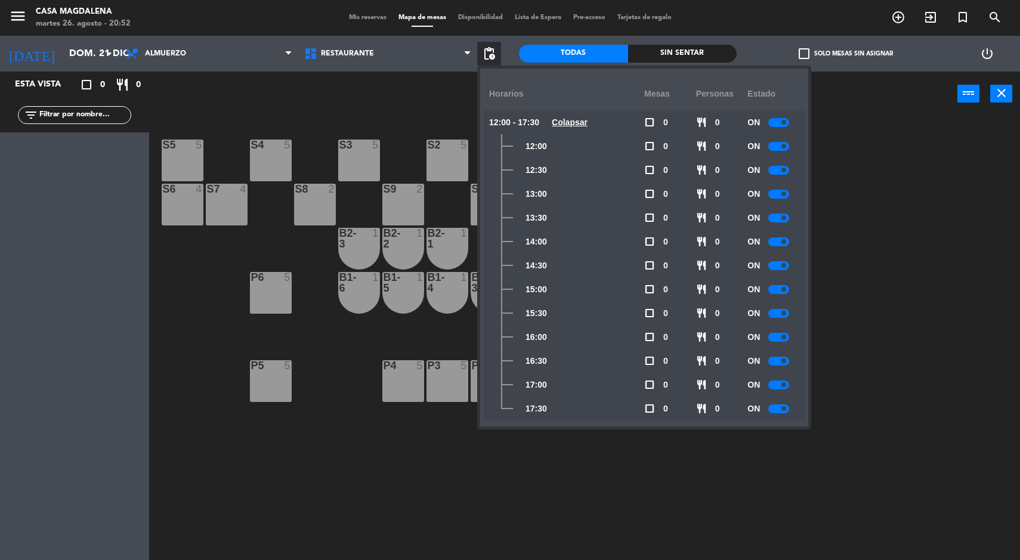
click at [564, 125] on u "Colapsar" at bounding box center [570, 123] width 36 height 10
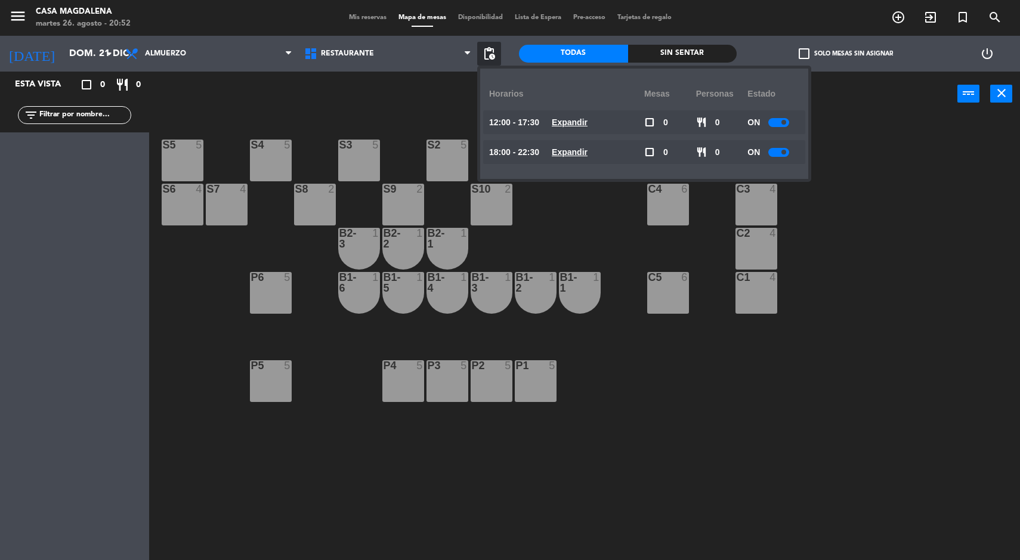
click at [570, 156] on u "Expandir" at bounding box center [570, 152] width 36 height 10
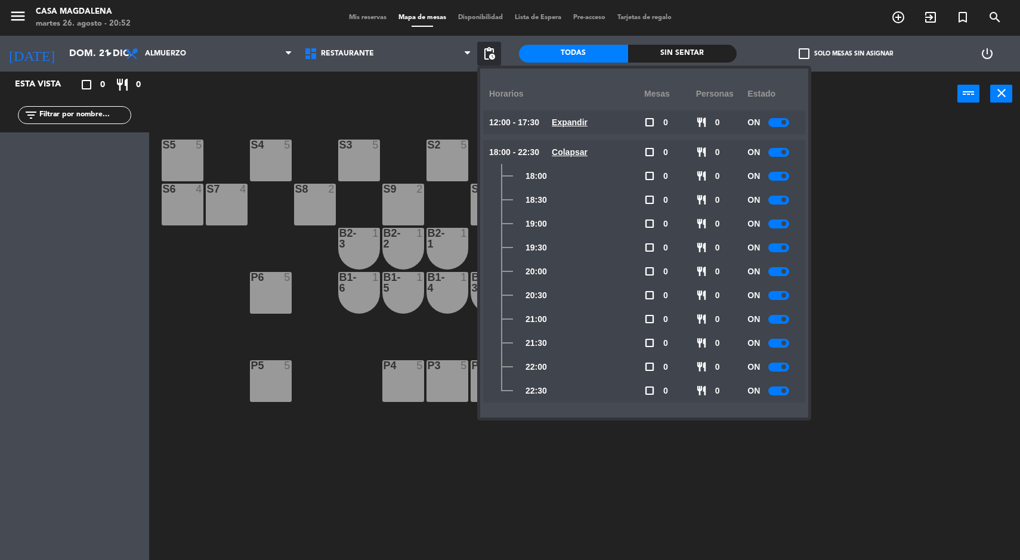
click at [785, 391] on span at bounding box center [784, 390] width 5 height 5
click at [775, 363] on div at bounding box center [779, 367] width 21 height 9
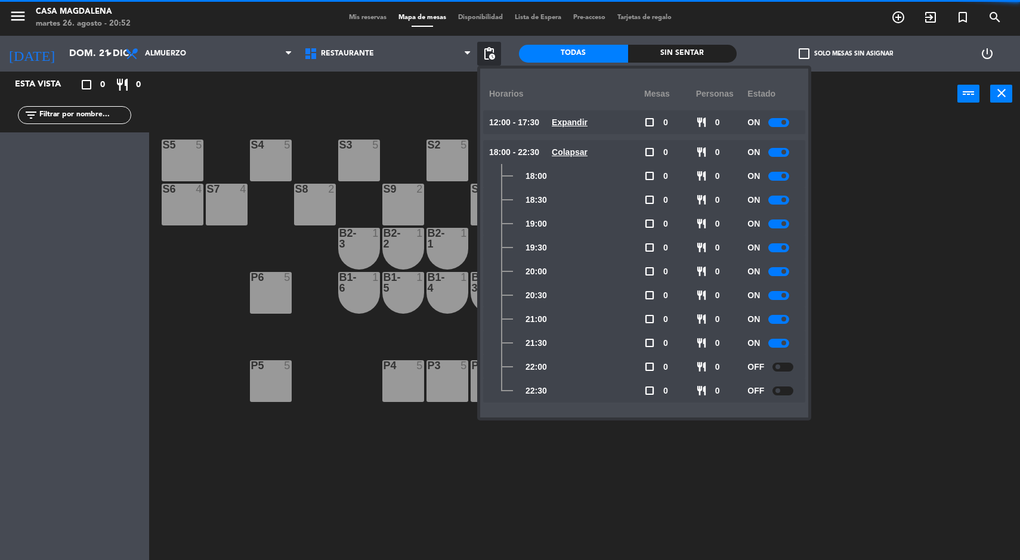
click at [779, 339] on div at bounding box center [779, 343] width 21 height 9
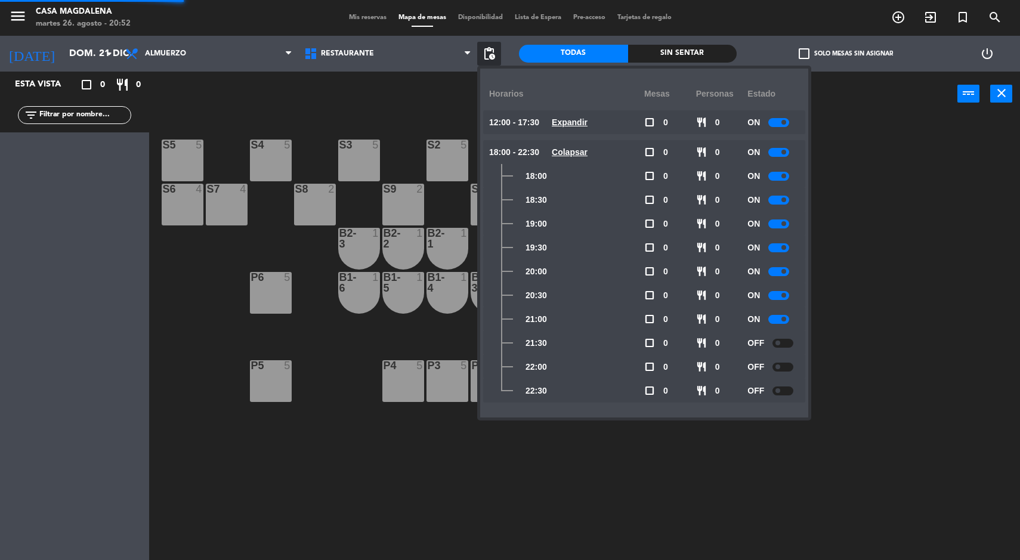
click at [785, 319] on span at bounding box center [784, 319] width 5 height 5
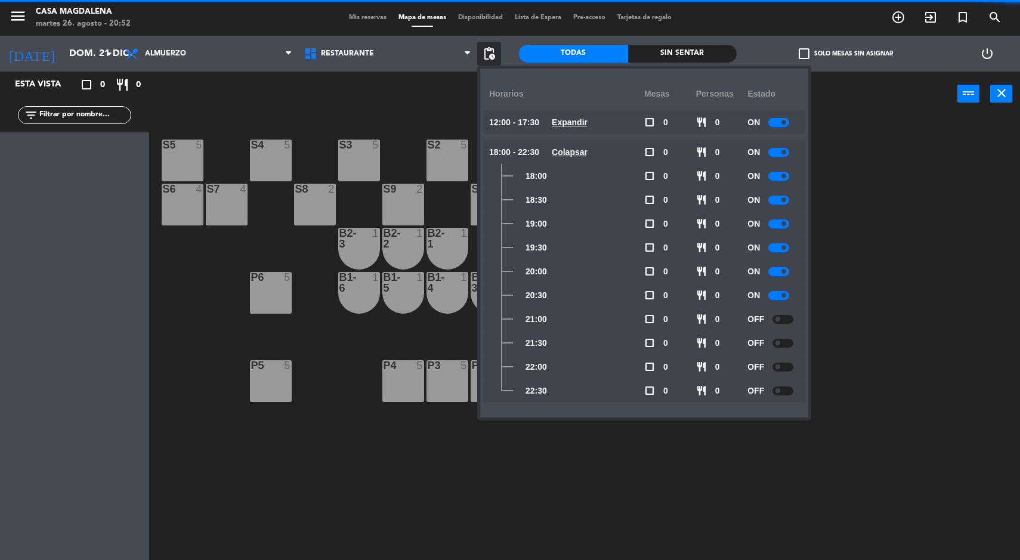
click at [778, 295] on div at bounding box center [779, 295] width 21 height 9
click at [770, 271] on div at bounding box center [779, 271] width 21 height 9
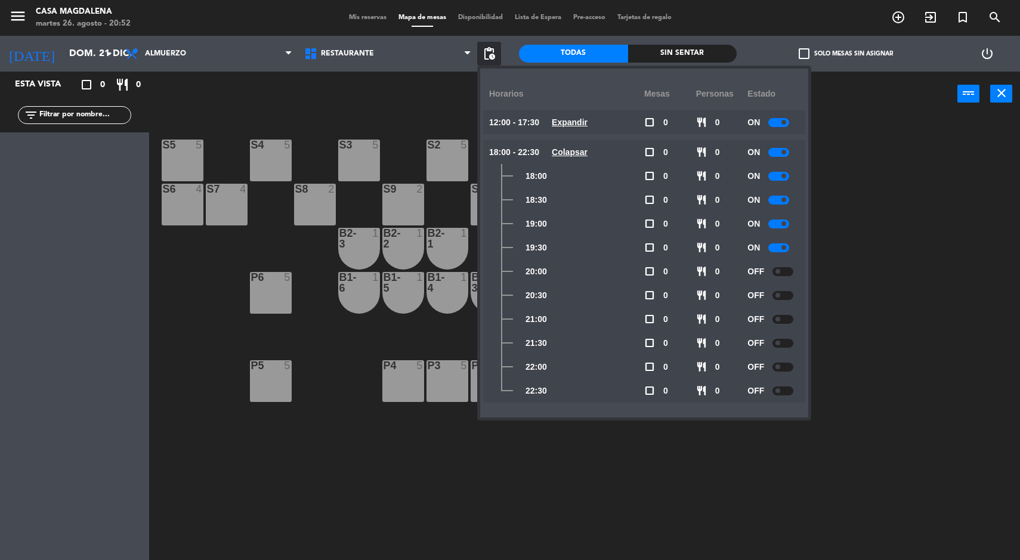
click at [63, 57] on input "dom. 21 dic." at bounding box center [126, 53] width 126 height 23
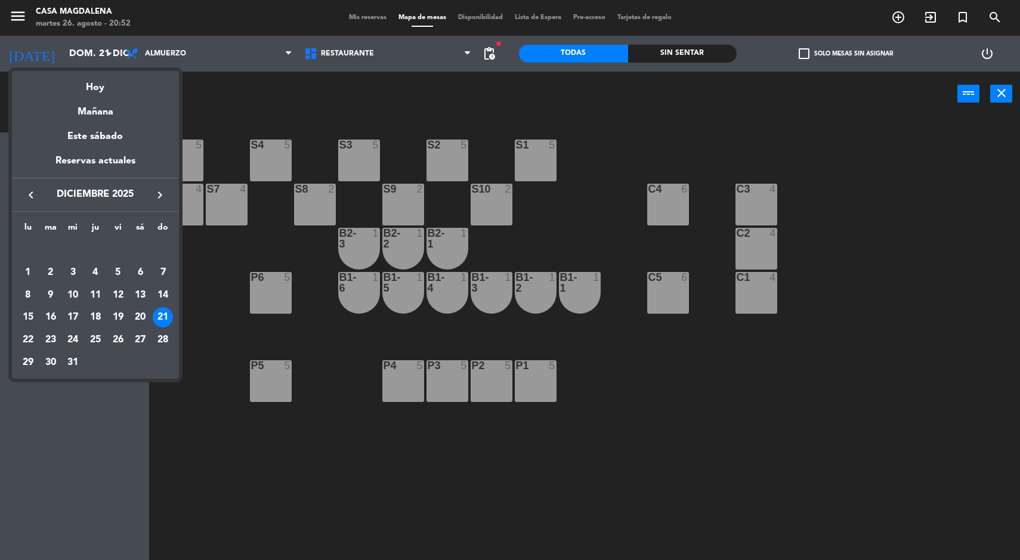
click at [24, 335] on div "22" at bounding box center [28, 340] width 20 height 20
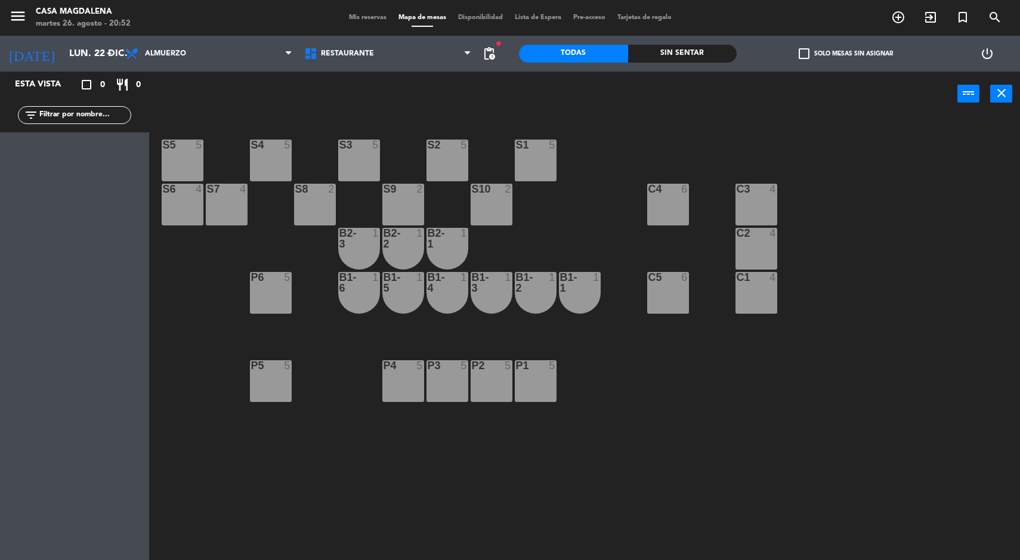
click at [490, 73] on div "power_input close" at bounding box center [553, 94] width 809 height 45
click at [490, 60] on span "pending_actions" at bounding box center [489, 54] width 14 height 14
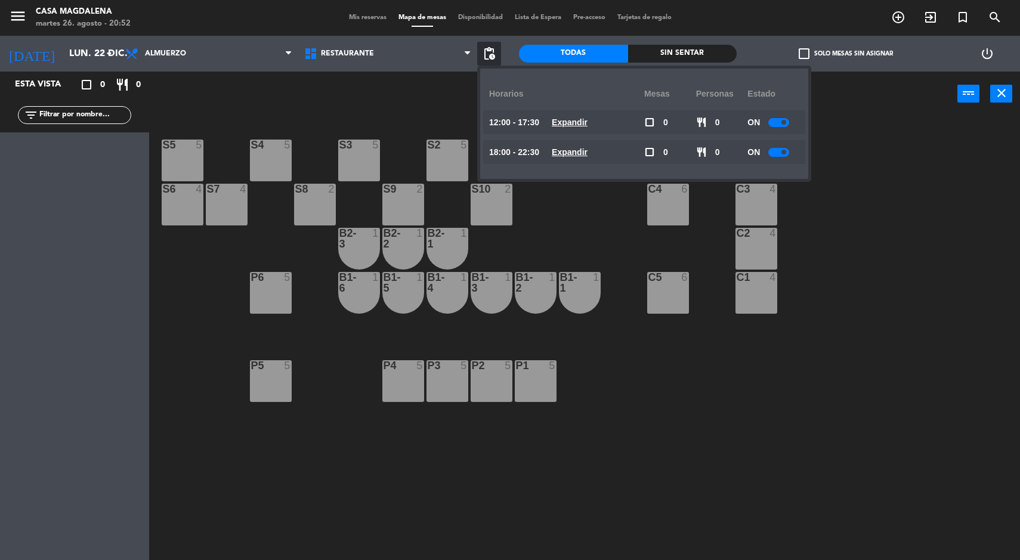
click at [547, 134] on availability-row "12:00 - 17:30 Expandir check_box_outline_blank 0 restaurant 0 ON" at bounding box center [644, 125] width 304 height 30
click at [564, 122] on u "Expandir" at bounding box center [570, 123] width 36 height 10
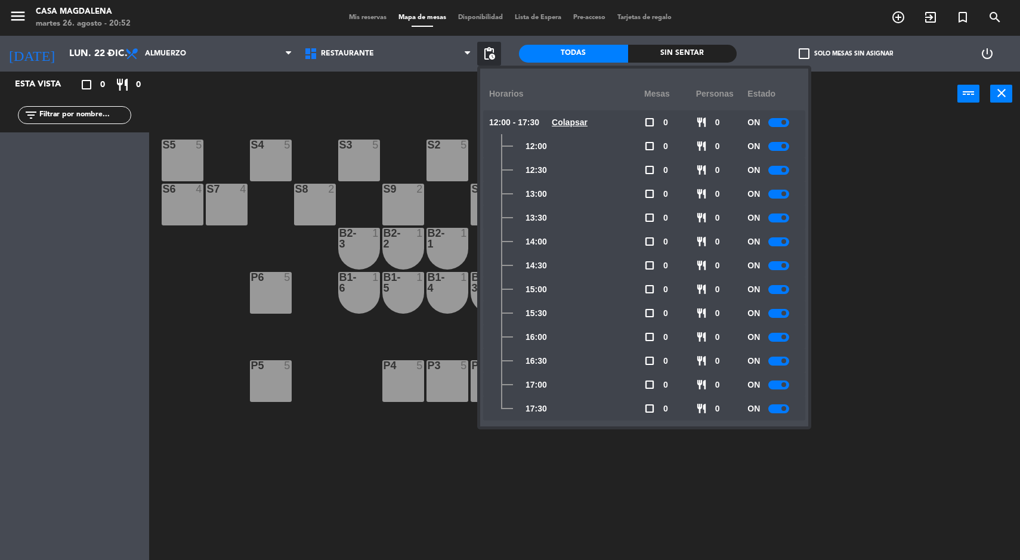
click at [785, 409] on span at bounding box center [784, 408] width 5 height 5
click at [785, 385] on span at bounding box center [784, 384] width 5 height 5
click at [782, 362] on div at bounding box center [779, 361] width 21 height 9
click at [781, 337] on div at bounding box center [779, 337] width 21 height 9
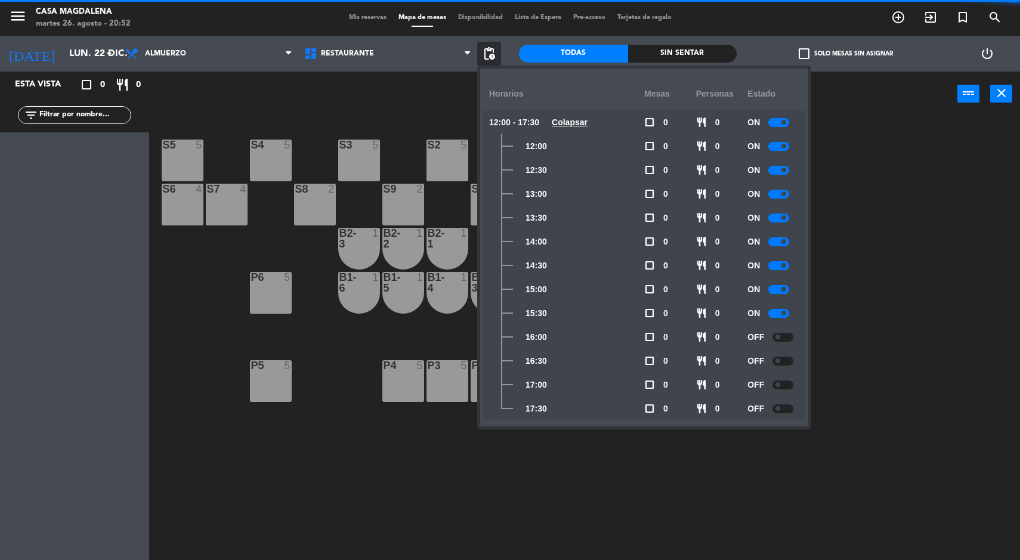
click at [785, 314] on span at bounding box center [784, 313] width 5 height 5
click at [776, 293] on div at bounding box center [779, 289] width 21 height 9
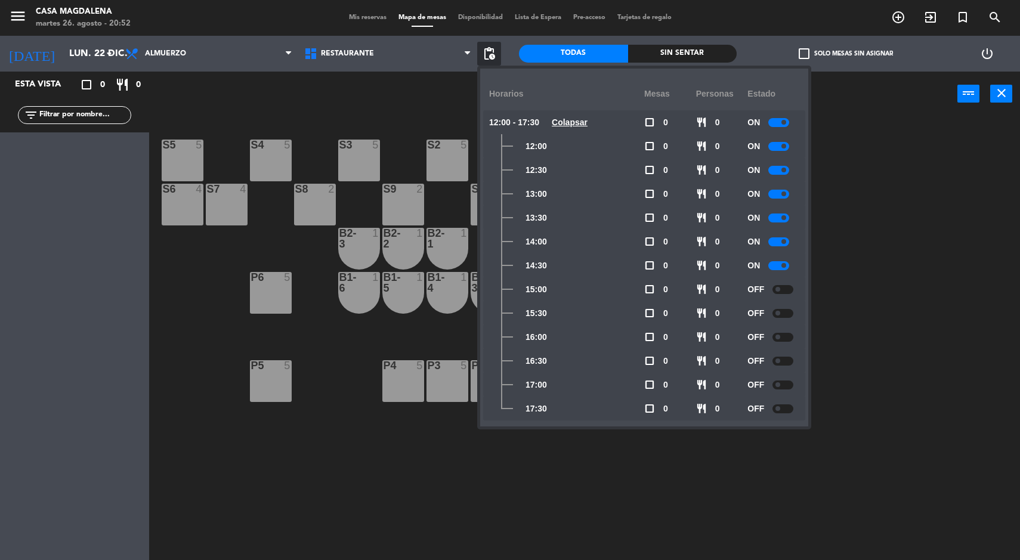
click at [495, 53] on span "pending_actions" at bounding box center [489, 54] width 14 height 14
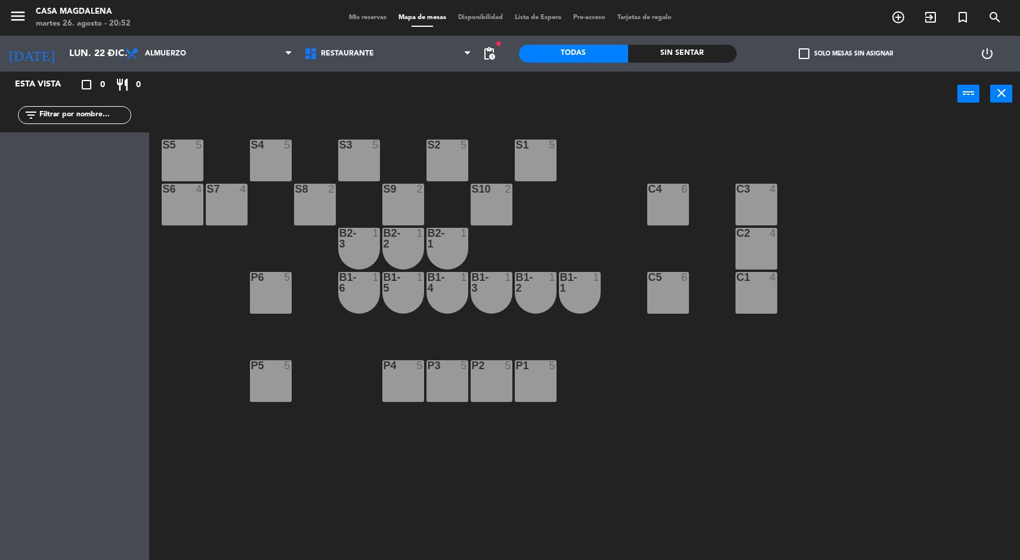
click at [483, 54] on span "pending_actions" at bounding box center [489, 54] width 14 height 14
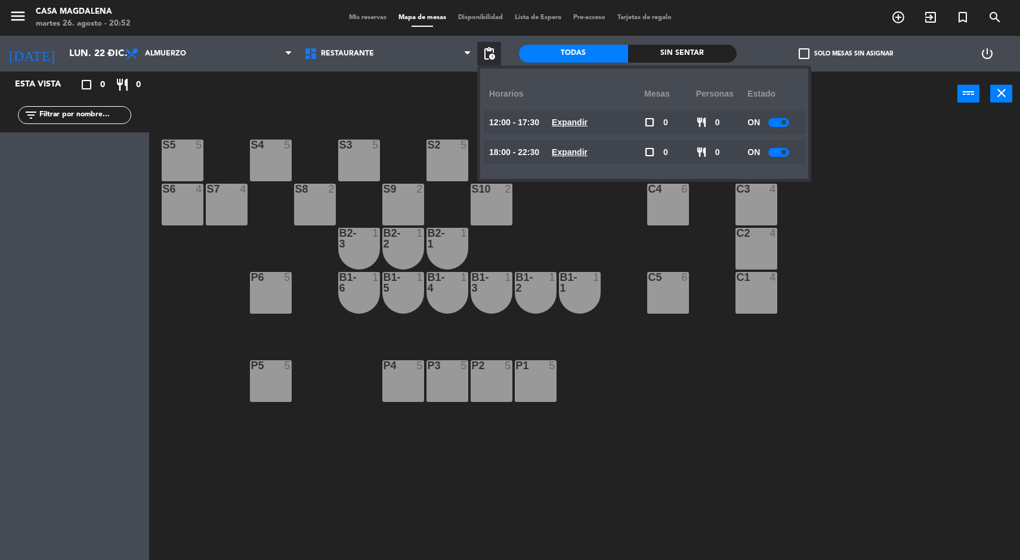
click at [579, 148] on u "Expandir" at bounding box center [570, 152] width 36 height 10
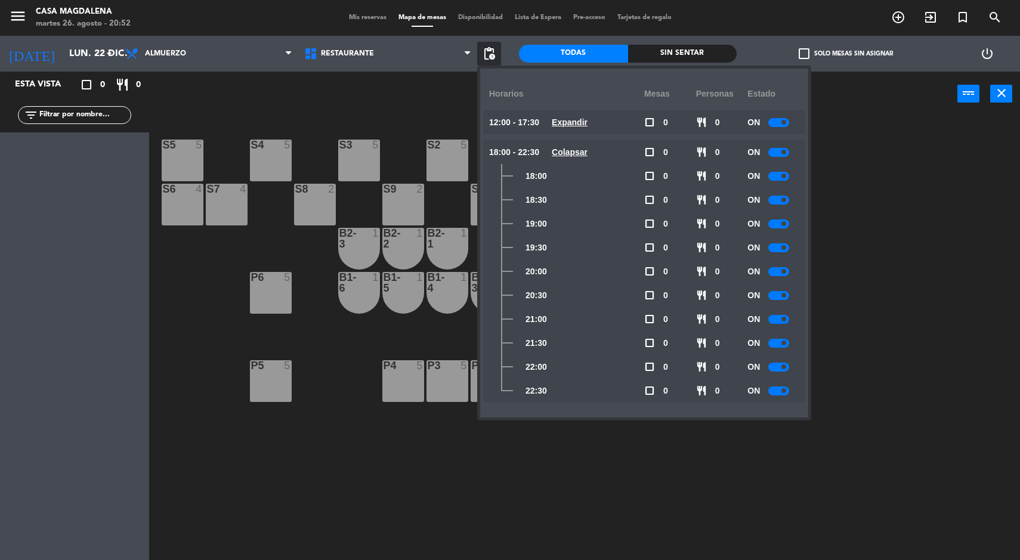
click at [778, 226] on div at bounding box center [779, 224] width 21 height 9
click at [776, 248] on div at bounding box center [779, 247] width 21 height 9
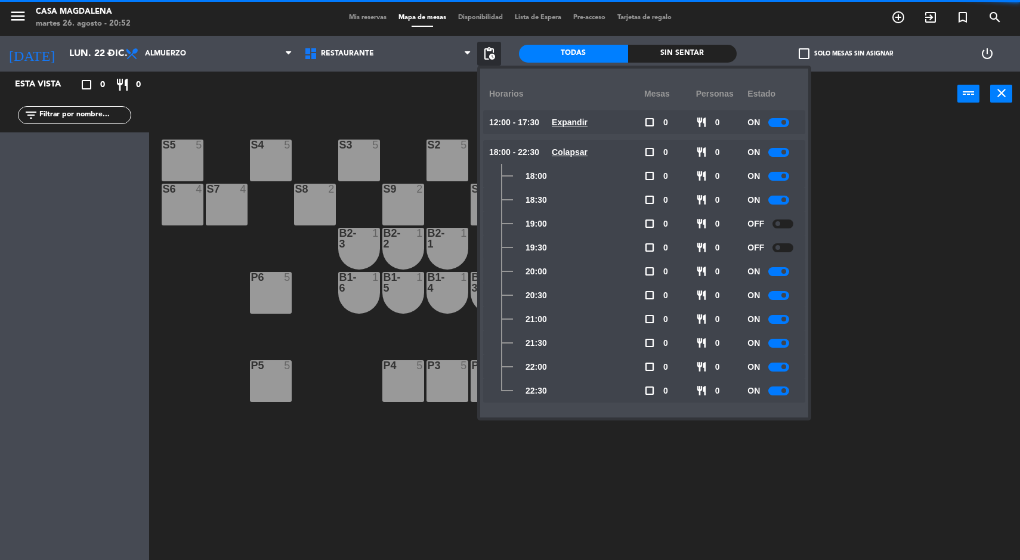
click at [779, 274] on div at bounding box center [779, 271] width 21 height 9
click at [780, 295] on div at bounding box center [779, 295] width 21 height 9
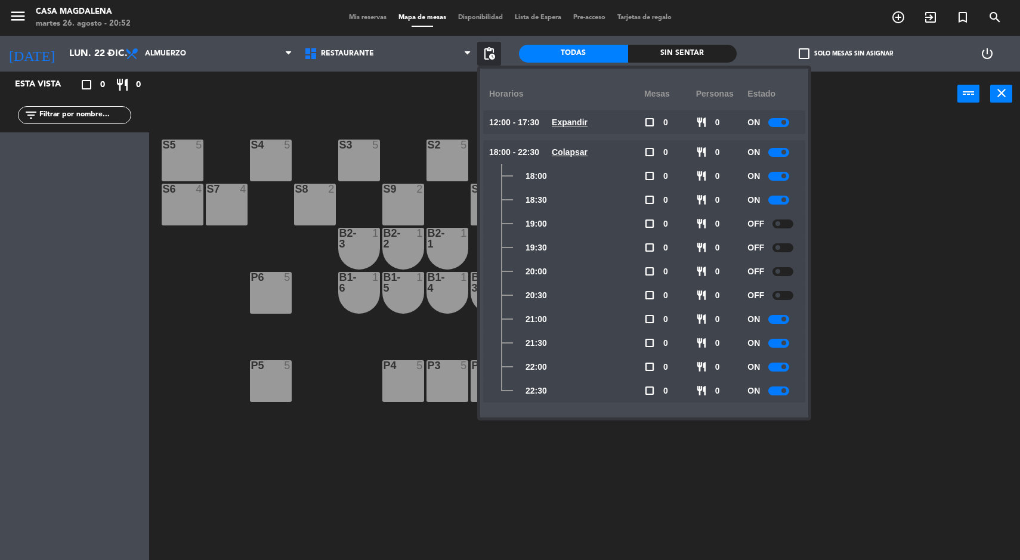
click at [778, 388] on div at bounding box center [779, 391] width 21 height 9
click at [780, 367] on div at bounding box center [779, 367] width 21 height 9
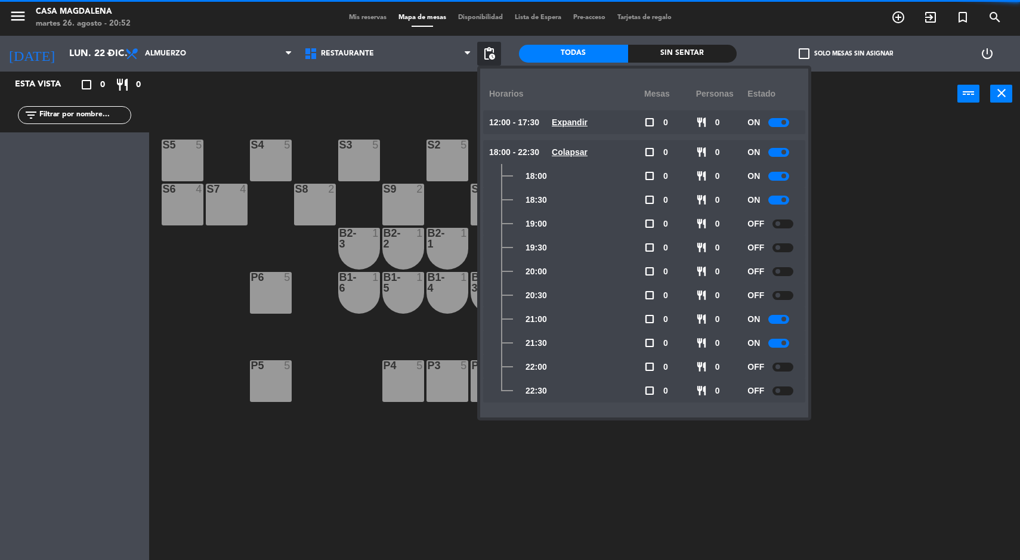
click at [69, 55] on input "lun. 22 dic." at bounding box center [126, 53] width 126 height 23
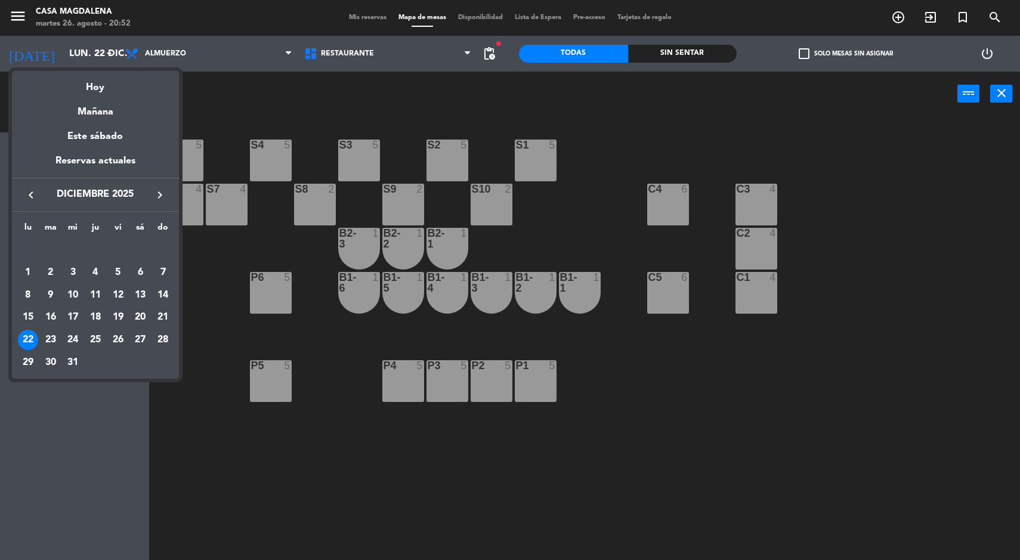
click at [55, 343] on div "23" at bounding box center [51, 340] width 20 height 20
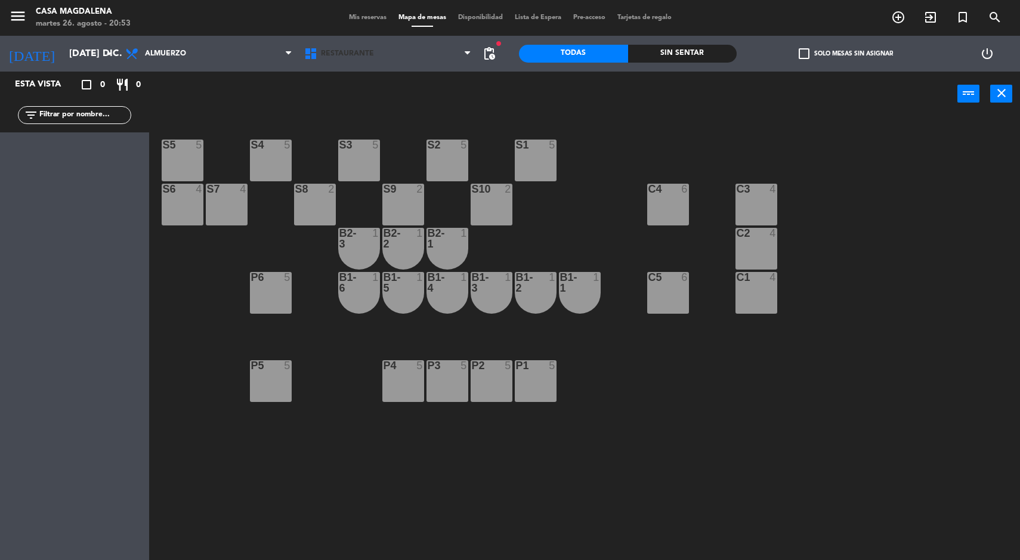
click at [467, 53] on icon at bounding box center [467, 54] width 5 height 10
click at [526, 118] on div "S5 5 S4 5 S3 5 S2 5 S1 5 S6 4 S7 4 S8 2 S9 2 S10 2 C3 4 C4 6 C2 4 B2-3 1 B2-2 1…" at bounding box center [589, 340] width 861 height 444
click at [489, 58] on span "pending_actions" at bounding box center [489, 54] width 14 height 14
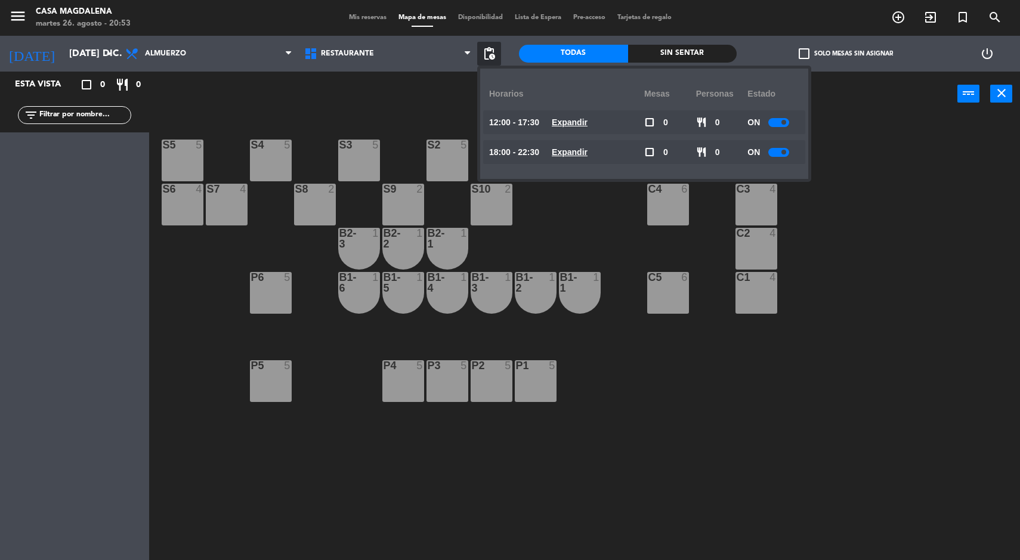
click at [572, 124] on u "Expandir" at bounding box center [570, 123] width 36 height 10
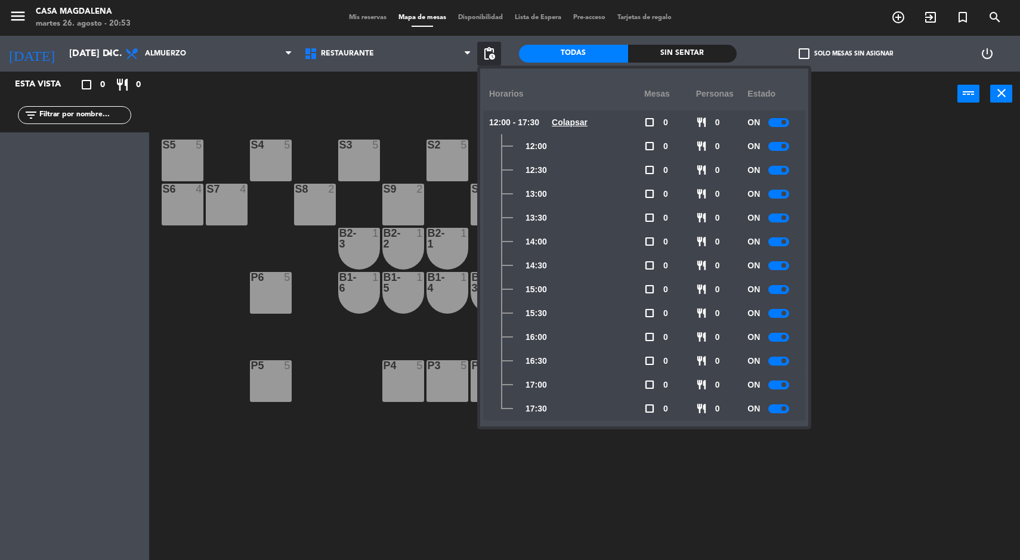
click at [778, 289] on div at bounding box center [779, 289] width 21 height 9
click at [780, 337] on div at bounding box center [779, 337] width 21 height 9
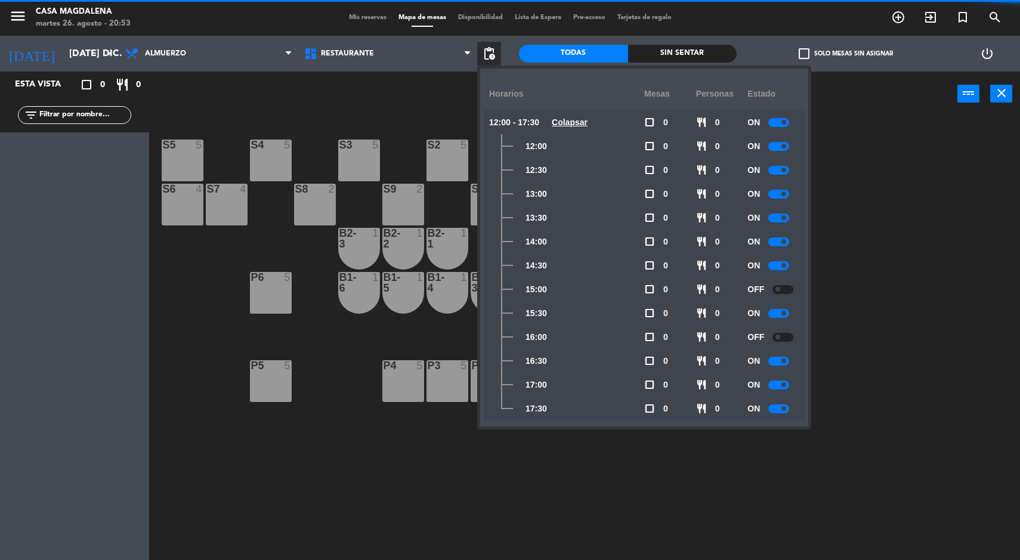
click at [772, 317] on div at bounding box center [779, 313] width 21 height 9
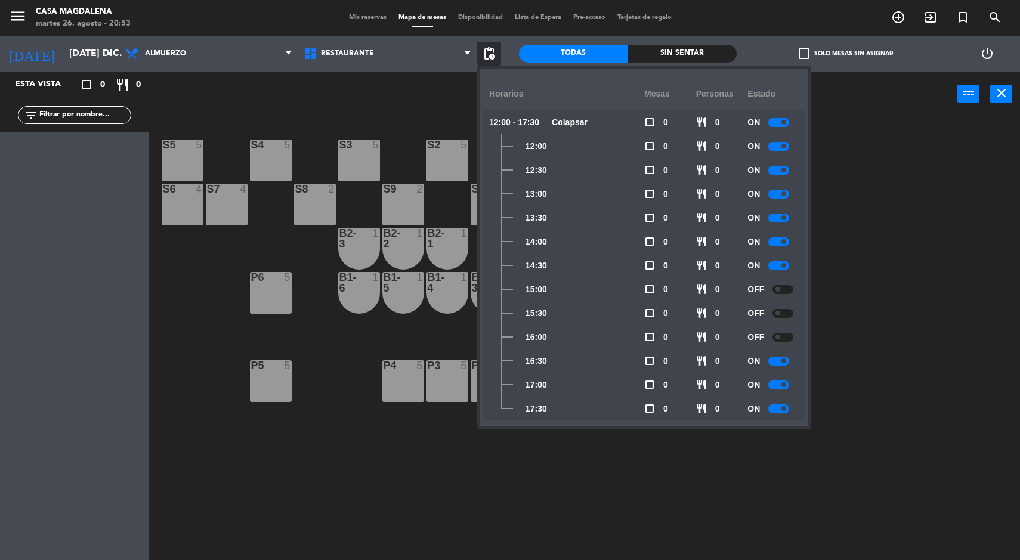
click at [780, 385] on div at bounding box center [779, 385] width 21 height 9
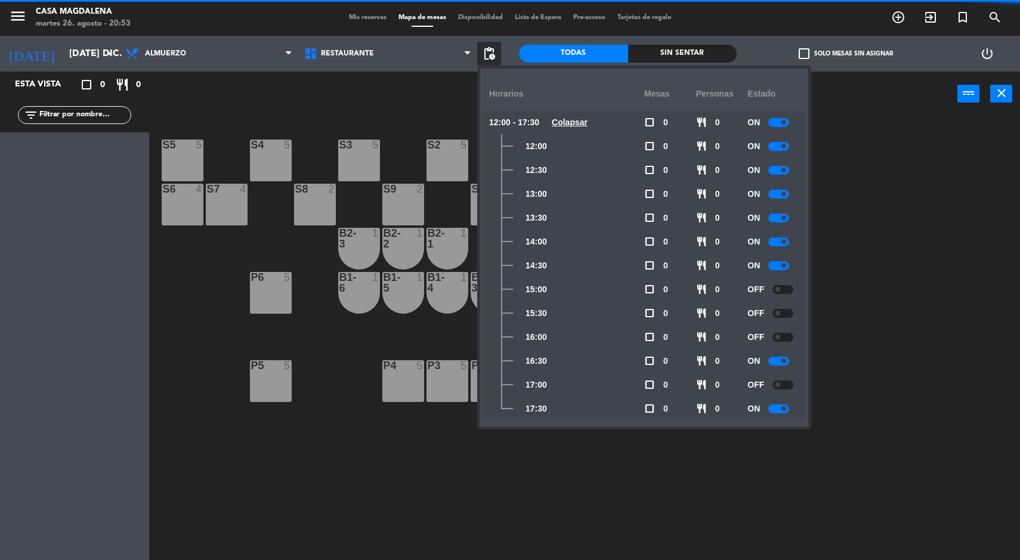
click at [779, 362] on div at bounding box center [779, 361] width 21 height 9
click at [778, 434] on div "S5 5 S4 5 S3 5 S2 5 S1 5 S6 4 S7 4 S8 2 S9 2 S10 2 C3 4 C4 6 C2 4 B2-3 1 B2-2 1…" at bounding box center [589, 340] width 861 height 444
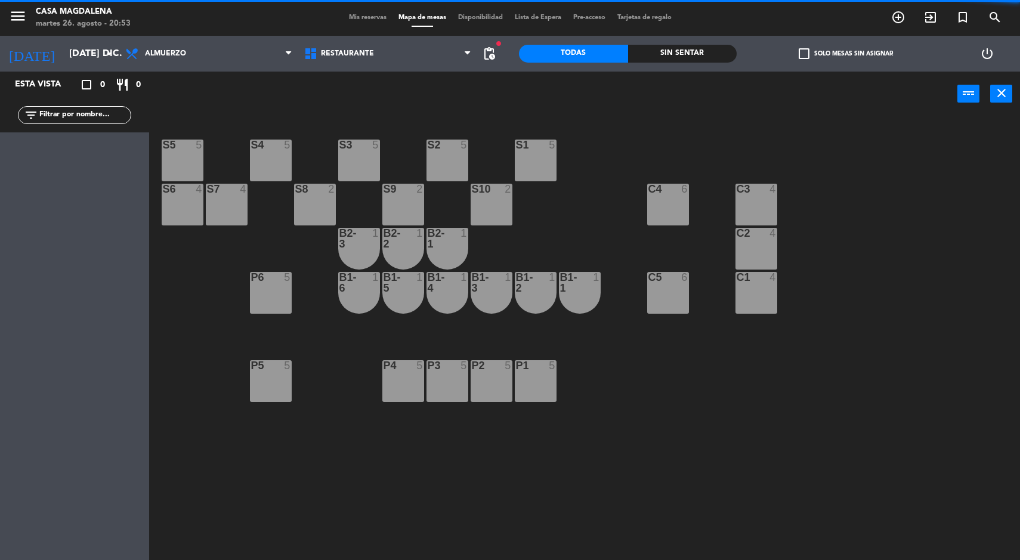
click at [490, 56] on span "pending_actions" at bounding box center [489, 54] width 14 height 14
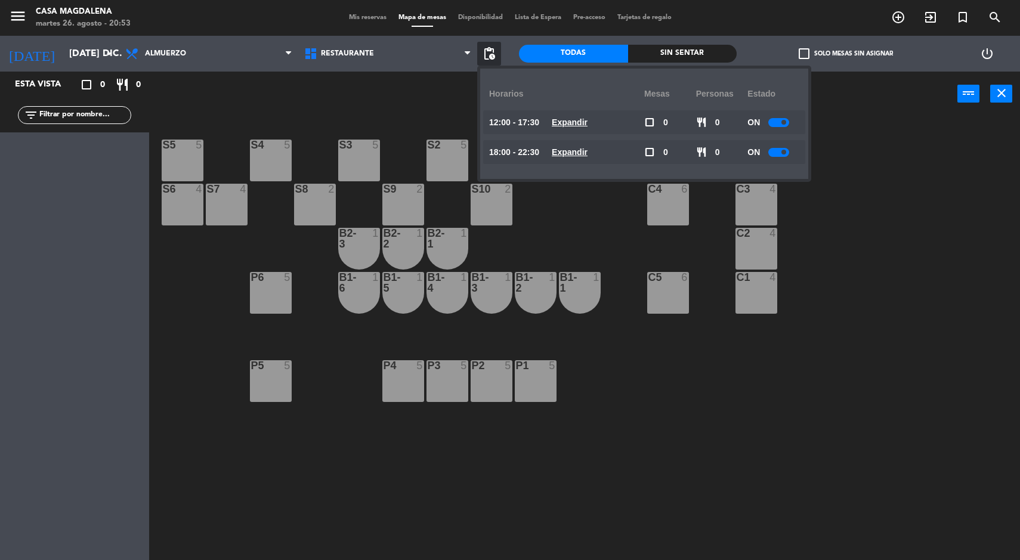
click at [560, 127] on u "Expandir" at bounding box center [570, 123] width 36 height 10
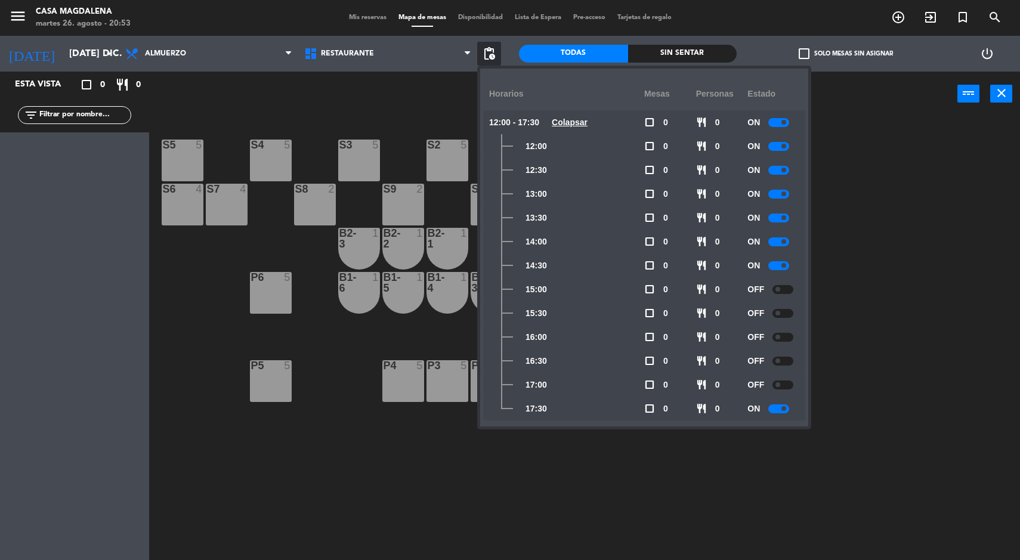
click at [778, 435] on div "S5 5 S4 5 S3 5 S2 5 S1 5 S6 4 S7 4 S8 2 S9 2 S10 2 C3 4 C4 6 C2 4 B2-3 1 B2-2 1…" at bounding box center [589, 340] width 861 height 444
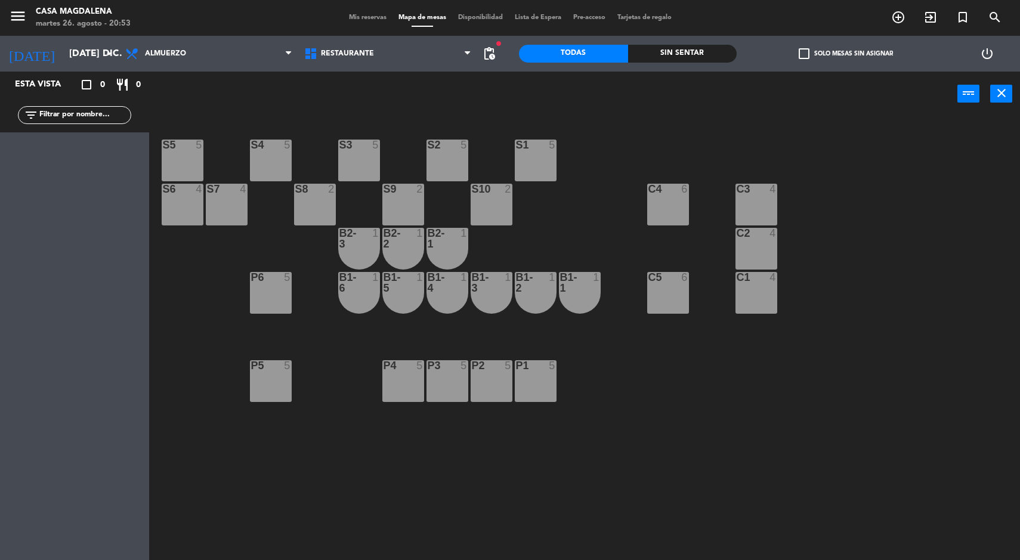
click at [492, 51] on span "pending_actions" at bounding box center [489, 54] width 14 height 14
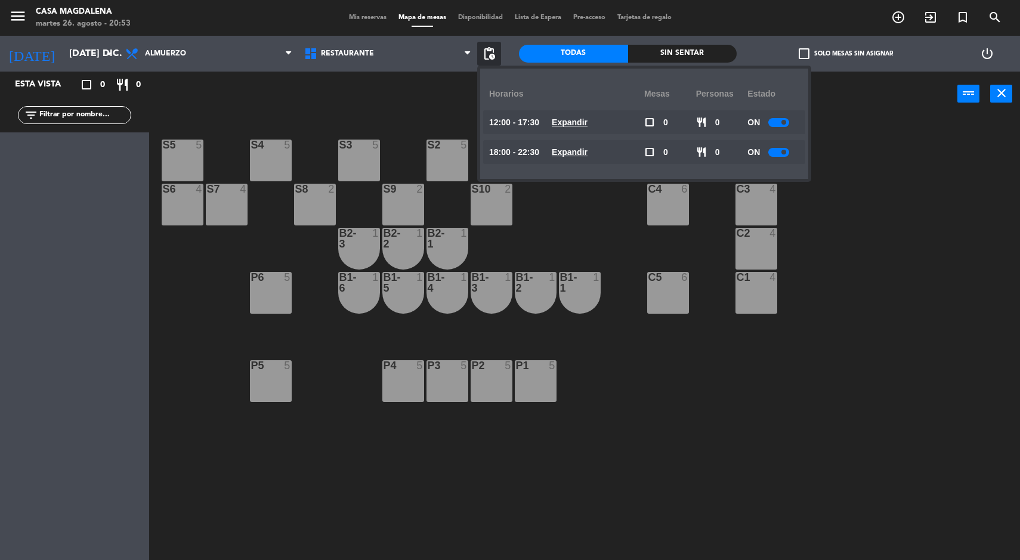
click at [573, 118] on u "Expandir" at bounding box center [570, 123] width 36 height 10
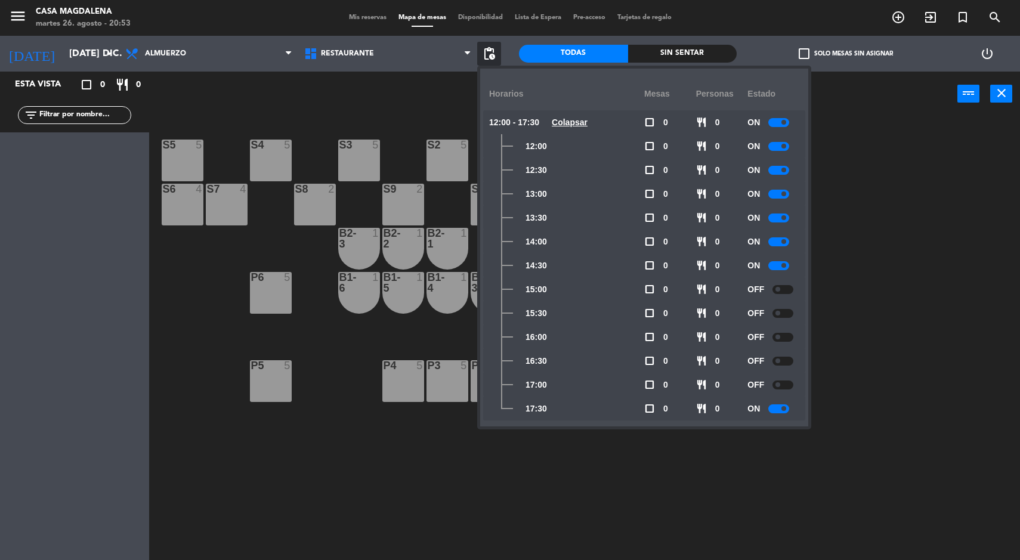
click at [781, 405] on div at bounding box center [779, 409] width 21 height 9
click at [494, 55] on span "pending_actions" at bounding box center [489, 54] width 14 height 14
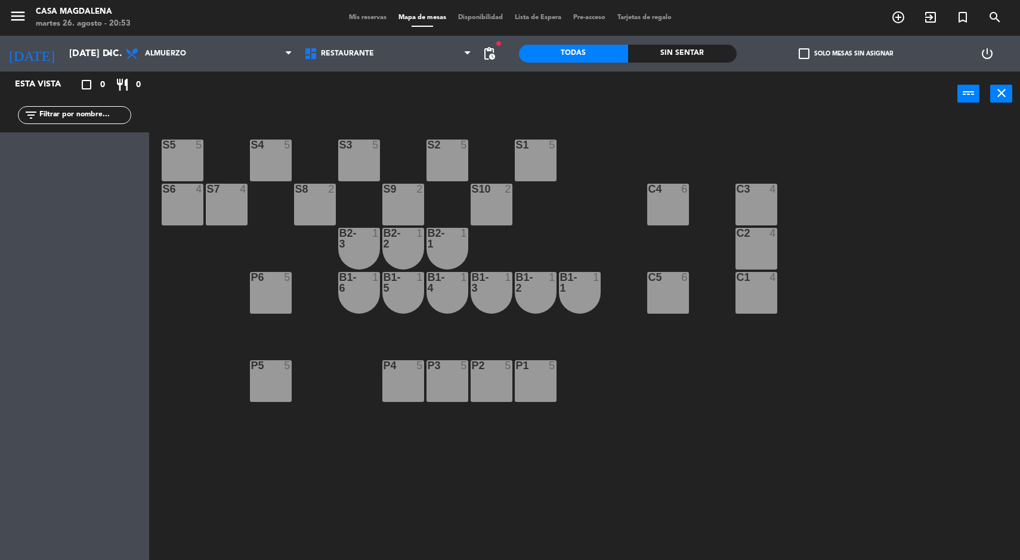
click at [489, 50] on span "pending_actions" at bounding box center [489, 54] width 14 height 14
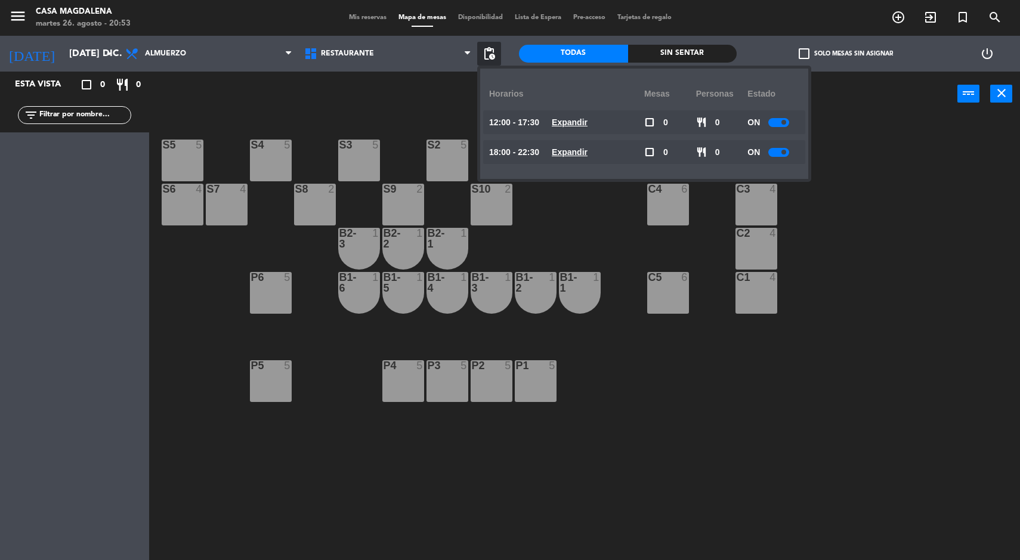
click at [582, 152] on u "Expandir" at bounding box center [570, 152] width 36 height 10
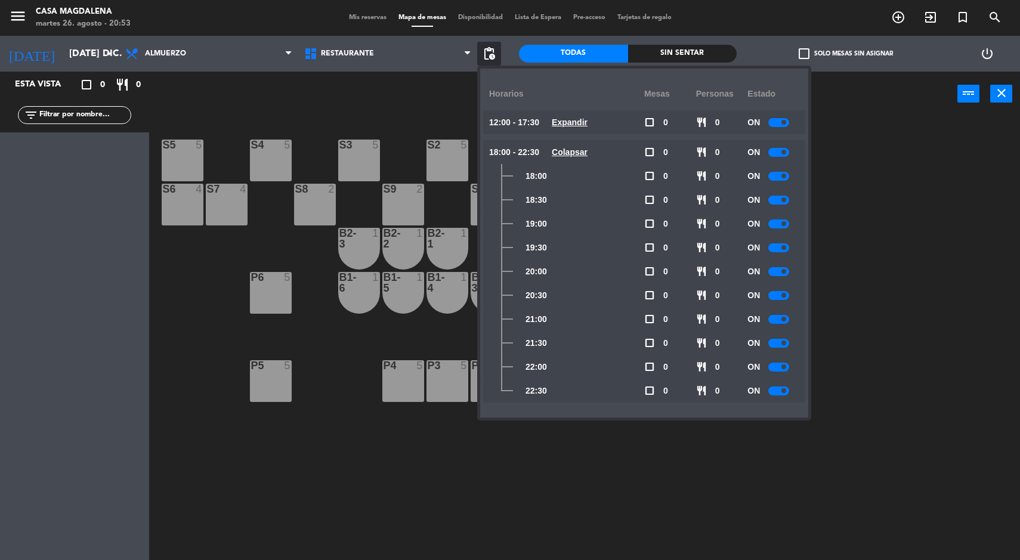
click at [785, 224] on span at bounding box center [784, 223] width 5 height 5
click at [780, 248] on div at bounding box center [779, 247] width 21 height 9
click at [773, 271] on div at bounding box center [779, 271] width 21 height 9
click at [788, 297] on div at bounding box center [779, 295] width 21 height 9
click at [782, 394] on div at bounding box center [779, 391] width 21 height 9
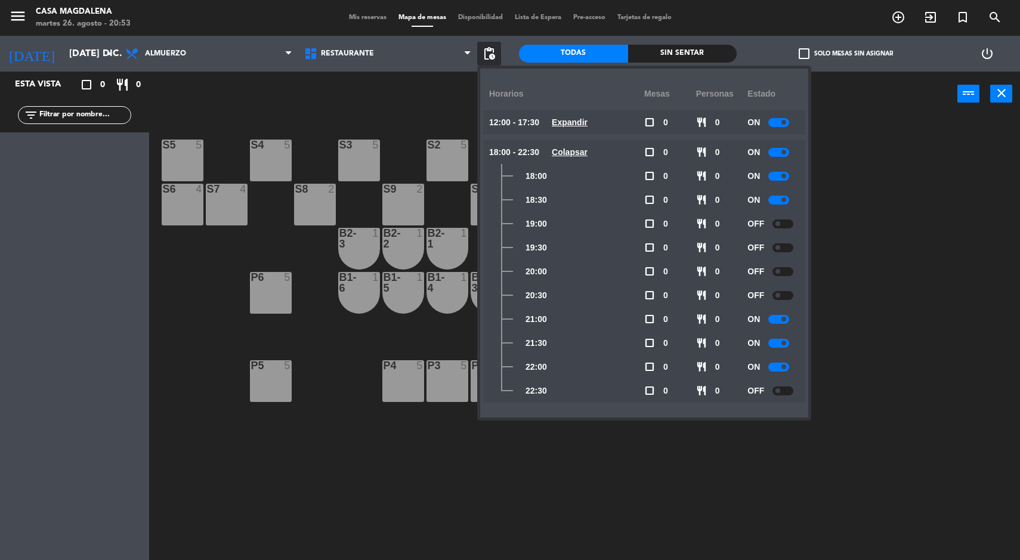
click at [778, 368] on div at bounding box center [779, 367] width 21 height 9
click at [70, 58] on input "[DATE] dic." at bounding box center [126, 53] width 126 height 23
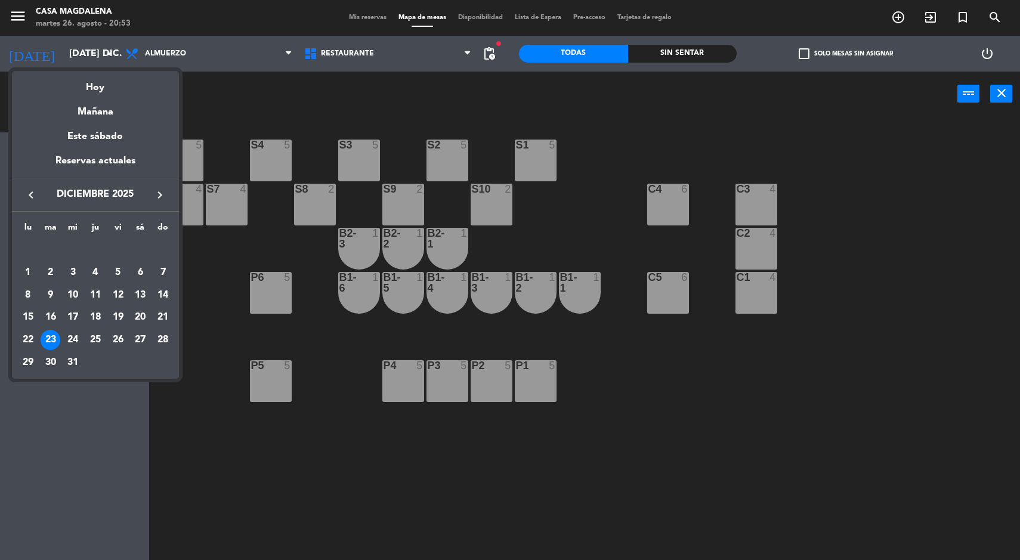
click at [72, 339] on div "24" at bounding box center [73, 340] width 20 height 20
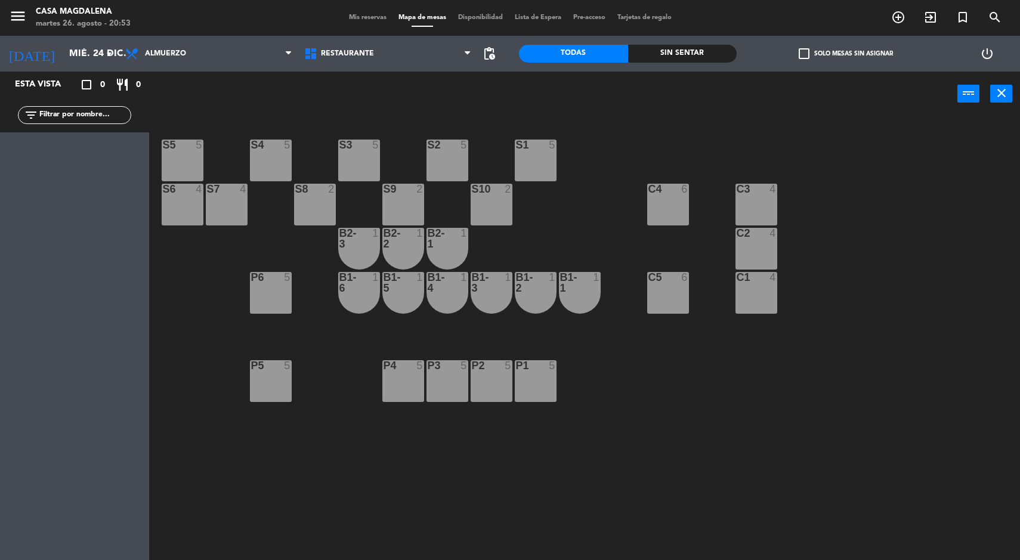
click at [493, 53] on span "pending_actions" at bounding box center [489, 54] width 14 height 14
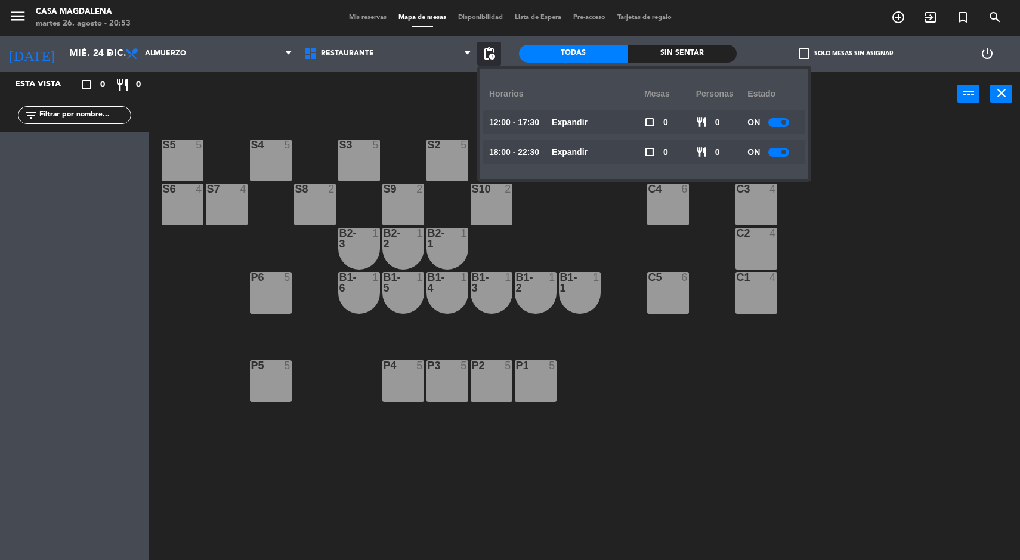
click at [569, 148] on u "Expandir" at bounding box center [570, 152] width 36 height 10
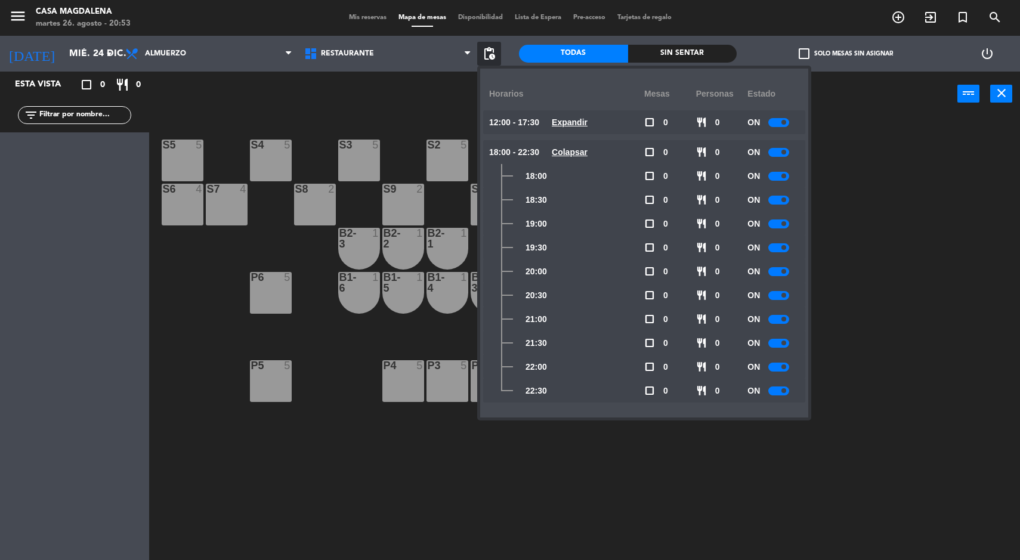
click at [579, 118] on u "Expandir" at bounding box center [570, 123] width 36 height 10
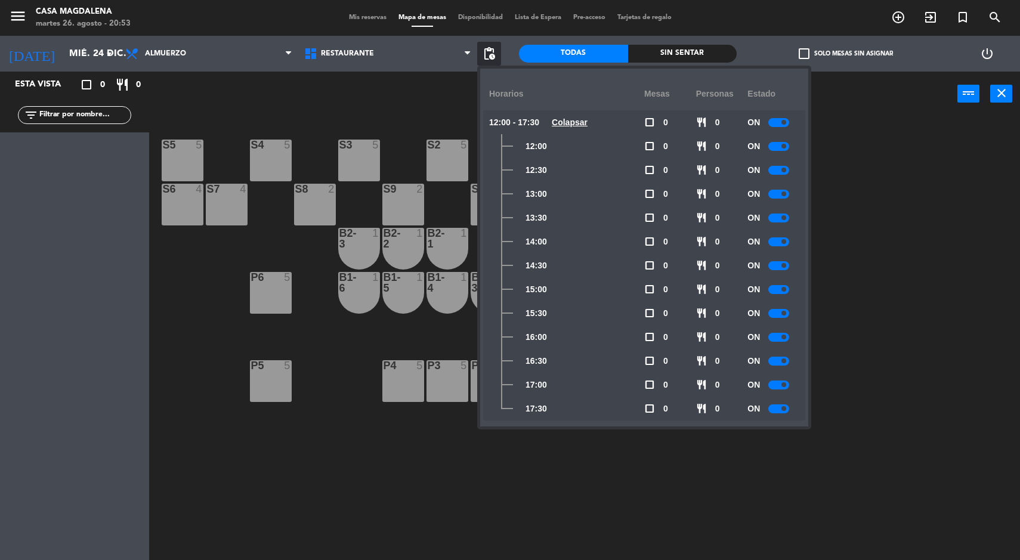
click at [785, 287] on span at bounding box center [784, 289] width 5 height 5
click at [783, 310] on div at bounding box center [779, 313] width 21 height 9
click at [786, 335] on span at bounding box center [784, 337] width 5 height 5
click at [785, 361] on span at bounding box center [784, 361] width 5 height 5
click at [785, 385] on span at bounding box center [784, 384] width 5 height 5
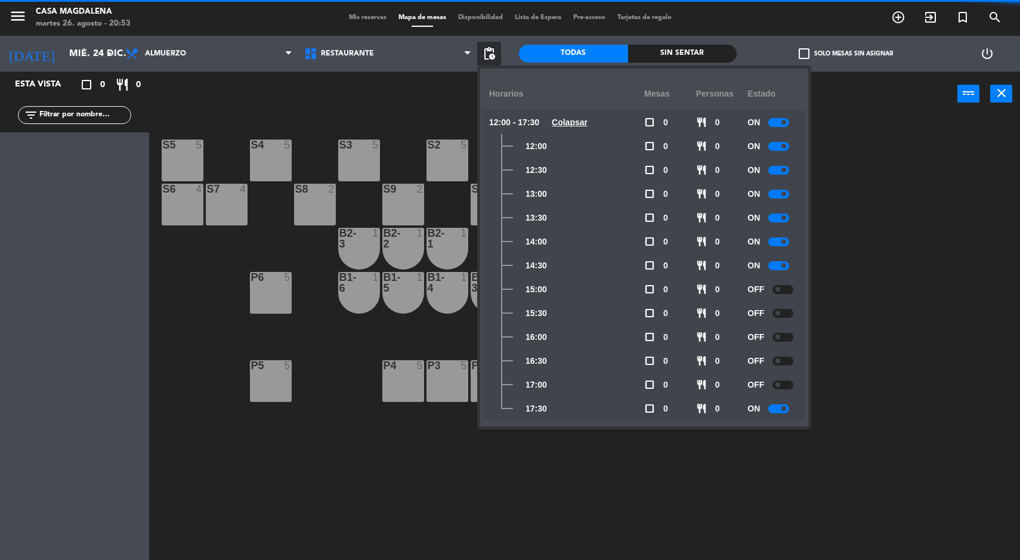
click at [785, 409] on span at bounding box center [784, 408] width 5 height 5
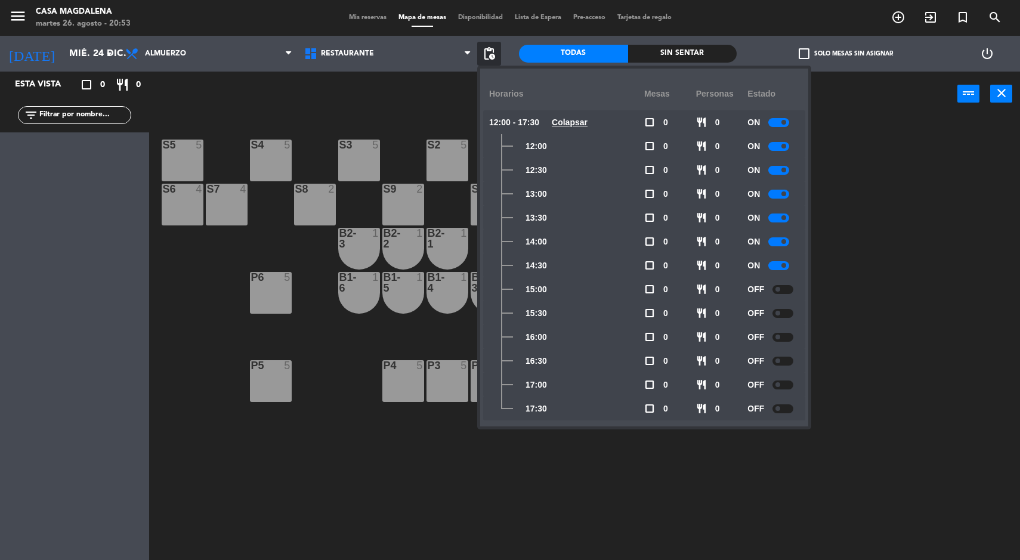
click at [585, 126] on u "Colapsar" at bounding box center [570, 123] width 36 height 10
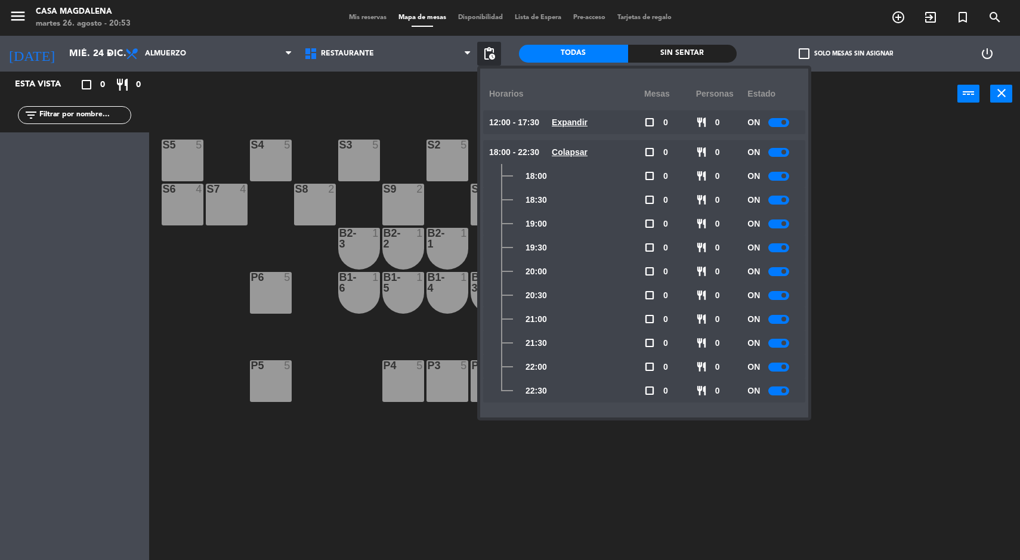
click at [588, 155] on u "Colapsar" at bounding box center [570, 152] width 36 height 10
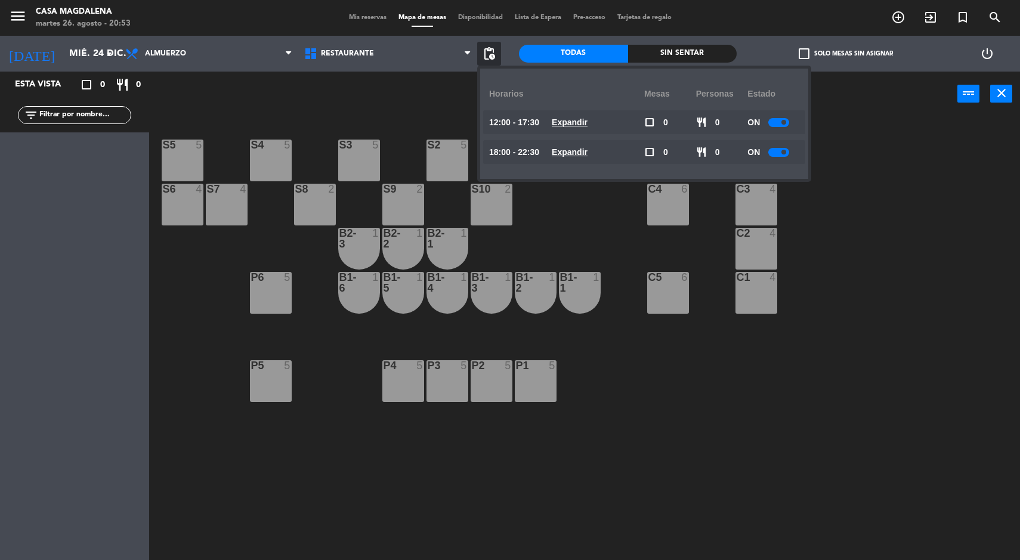
click at [588, 156] on u "Expandir" at bounding box center [570, 152] width 36 height 10
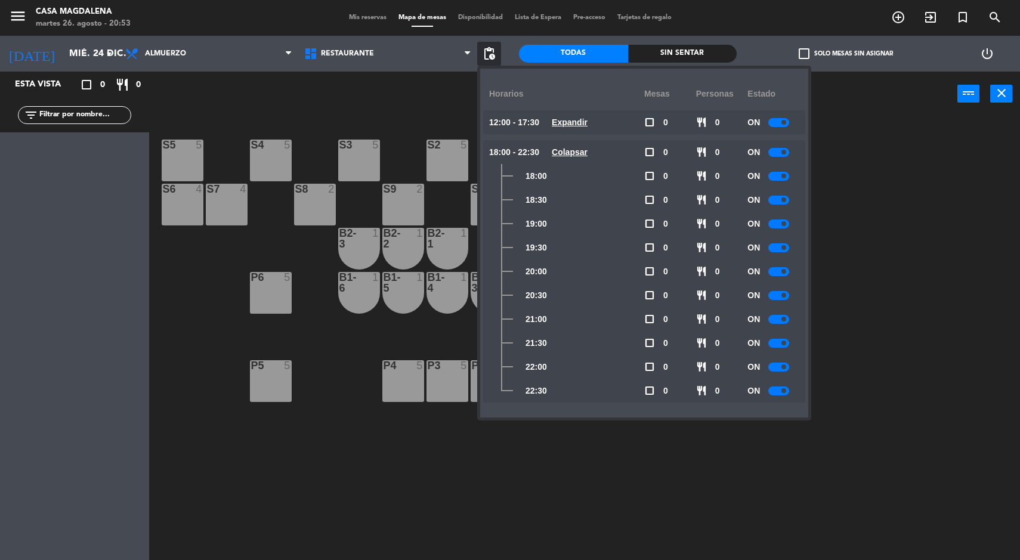
click at [785, 224] on span at bounding box center [784, 223] width 5 height 5
click at [778, 249] on div at bounding box center [779, 247] width 21 height 9
click at [785, 272] on span at bounding box center [784, 271] width 5 height 5
click at [782, 299] on div at bounding box center [779, 295] width 21 height 9
click at [786, 391] on span at bounding box center [784, 390] width 5 height 5
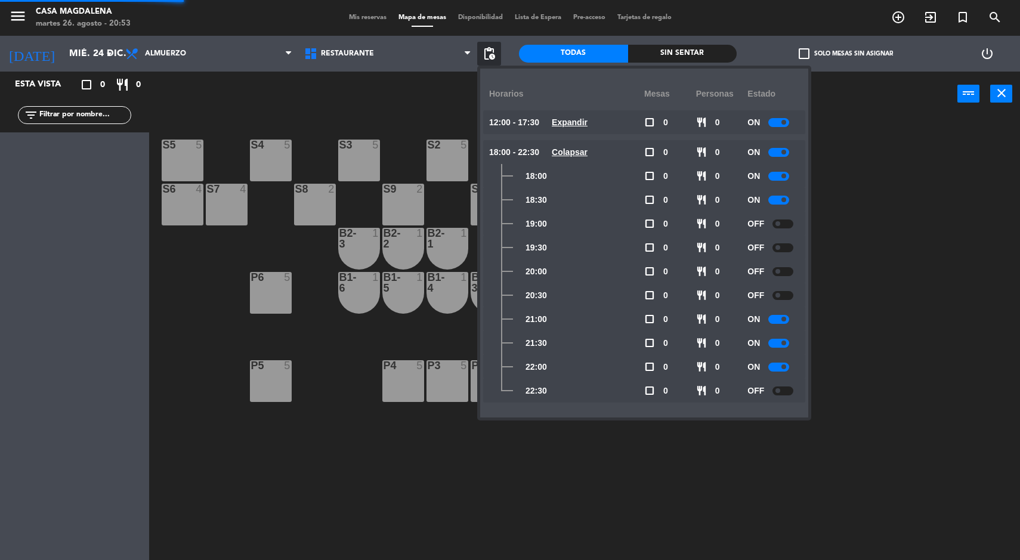
click at [786, 367] on span at bounding box center [784, 367] width 5 height 5
click at [82, 54] on input "mié. 24 dic." at bounding box center [126, 53] width 126 height 23
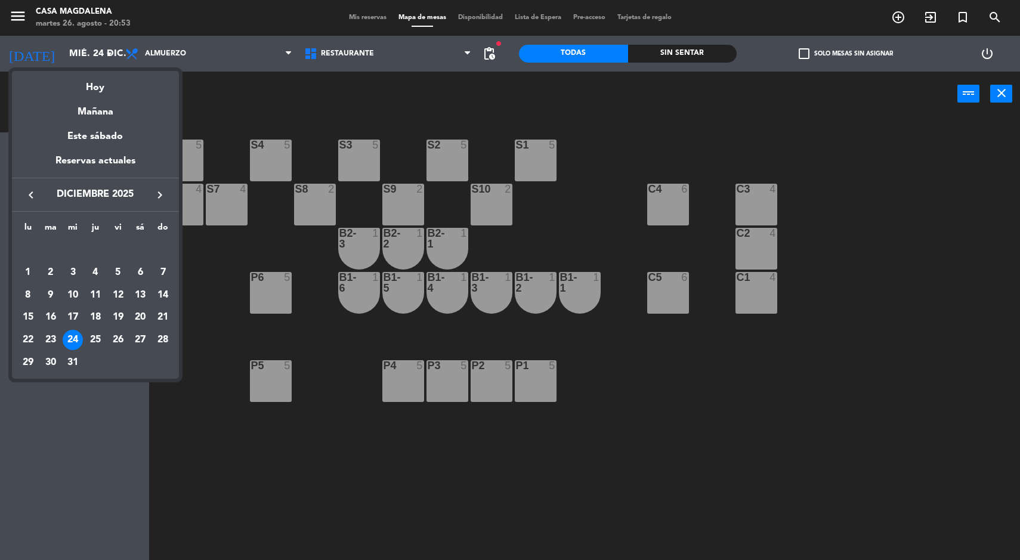
click at [96, 339] on div "25" at bounding box center [95, 340] width 20 height 20
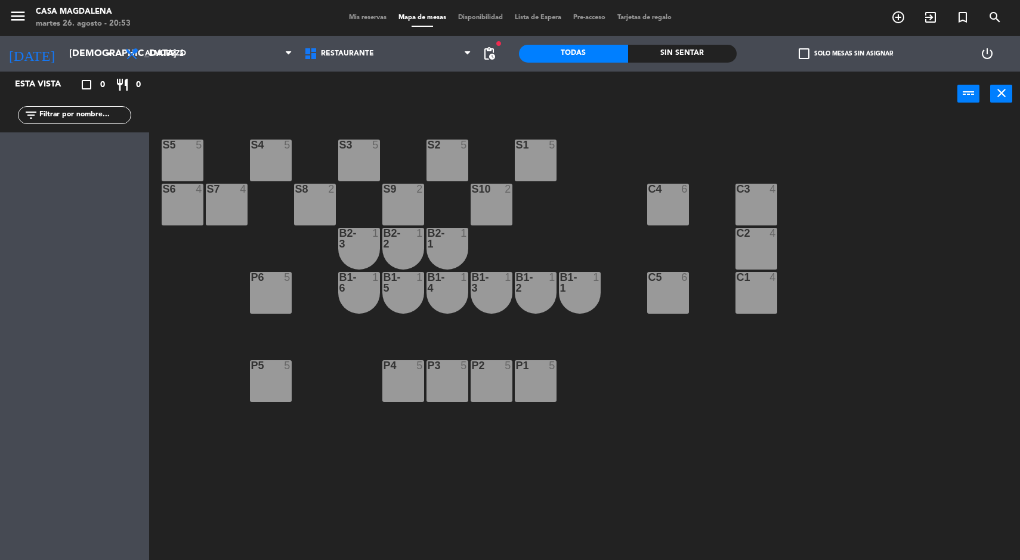
click at [491, 58] on span "pending_actions" at bounding box center [489, 54] width 14 height 14
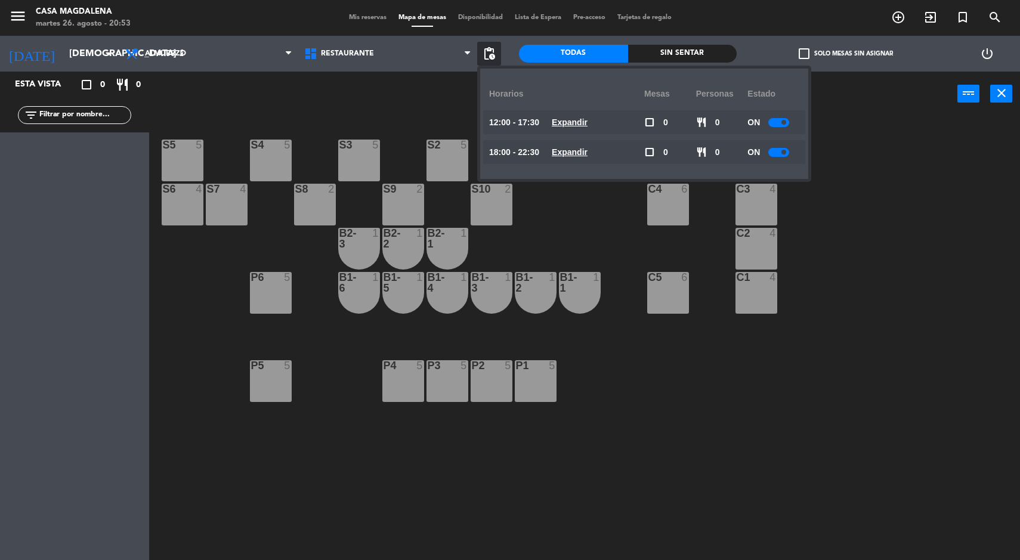
click at [789, 122] on div at bounding box center [779, 122] width 21 height 9
click at [785, 151] on span at bounding box center [784, 152] width 5 height 5
click at [775, 151] on div at bounding box center [779, 152] width 21 height 9
click at [779, 152] on span at bounding box center [778, 152] width 5 height 5
click at [779, 122] on span at bounding box center [778, 122] width 5 height 5
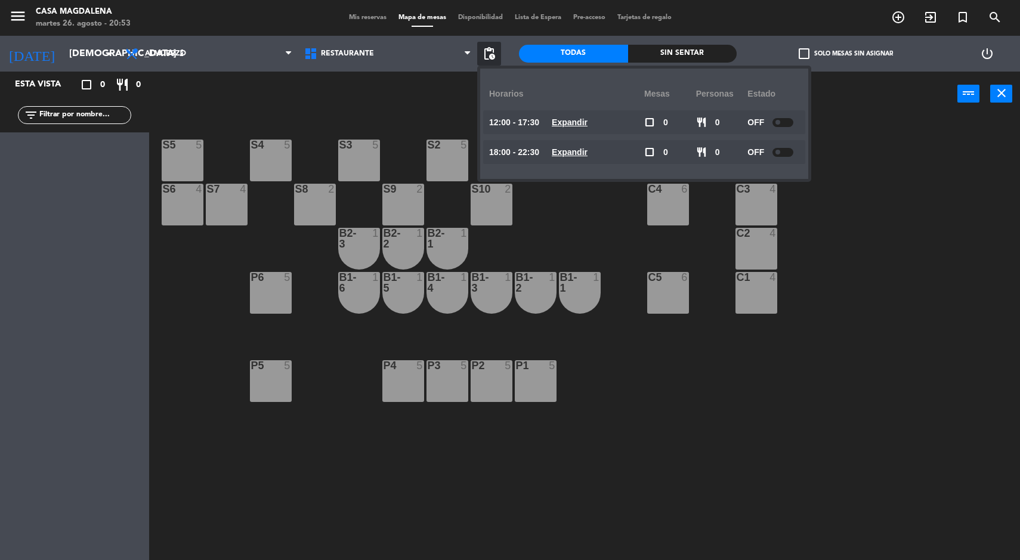
click at [787, 150] on div at bounding box center [783, 152] width 21 height 9
click at [779, 122] on span at bounding box center [778, 122] width 5 height 5
click at [588, 126] on u "Expandir" at bounding box center [570, 123] width 36 height 10
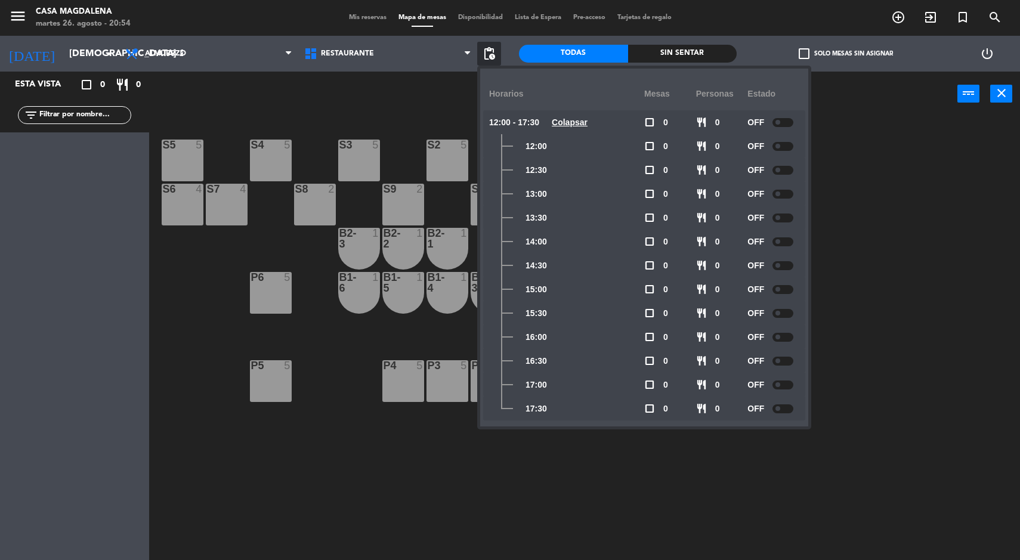
click at [584, 123] on u "Colapsar" at bounding box center [570, 123] width 36 height 10
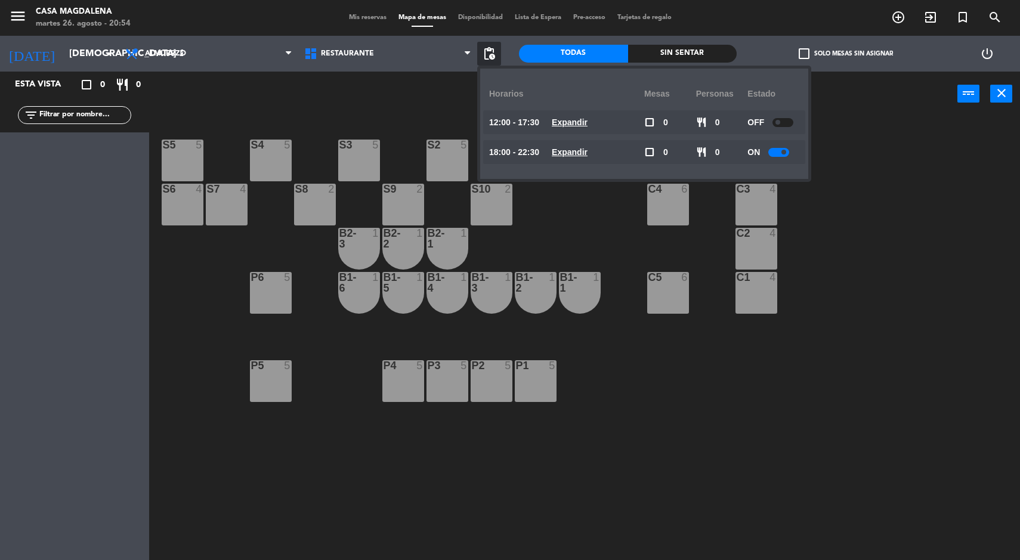
click at [787, 121] on div at bounding box center [783, 122] width 21 height 9
click at [588, 123] on u "Expandir" at bounding box center [570, 123] width 36 height 10
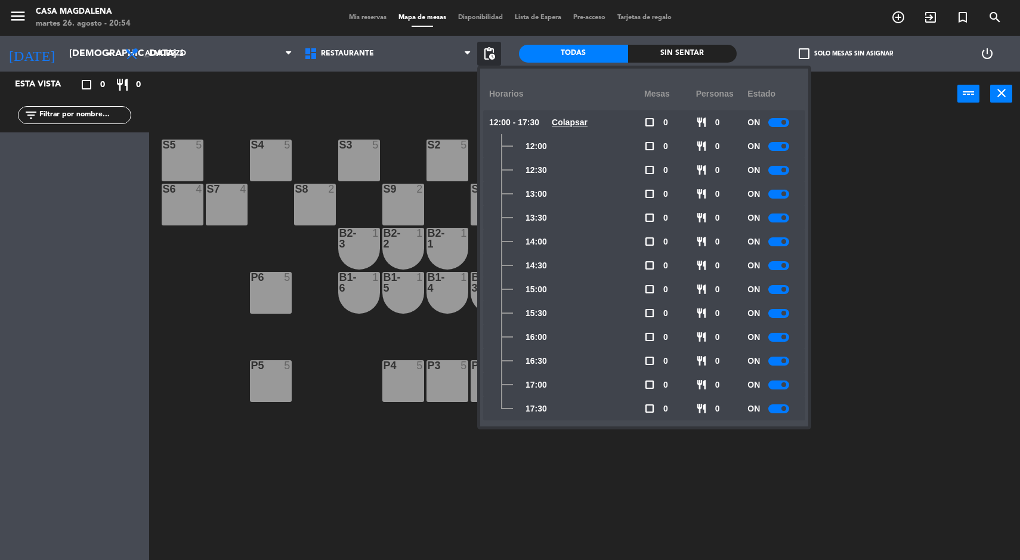
click at [776, 286] on div at bounding box center [779, 289] width 21 height 9
click at [785, 313] on span at bounding box center [784, 313] width 5 height 5
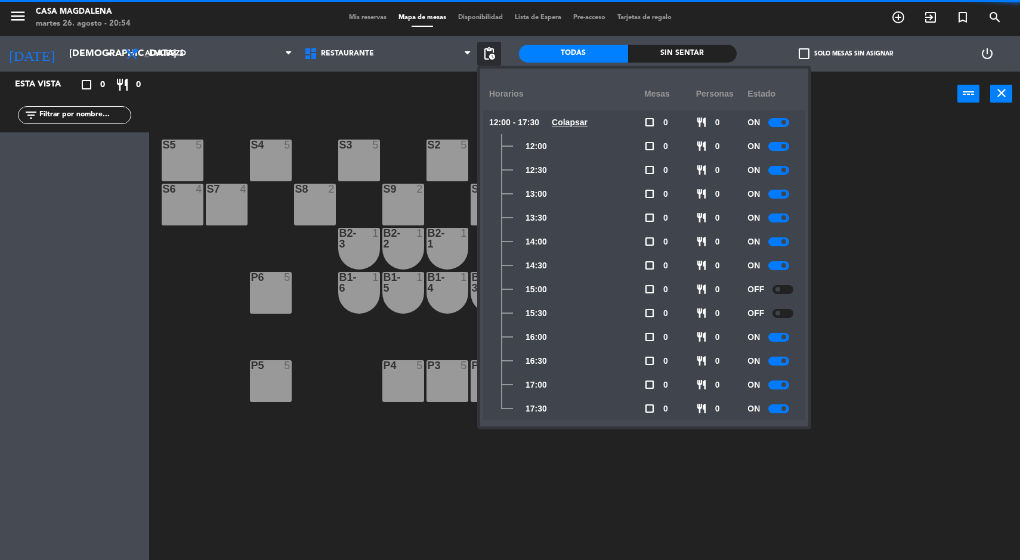
click at [785, 339] on span at bounding box center [784, 337] width 5 height 5
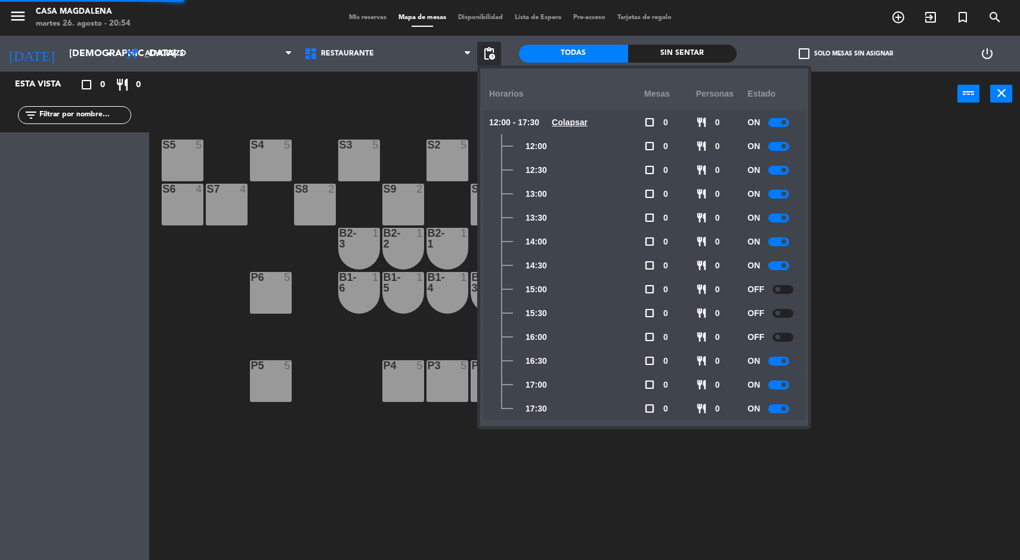
click at [783, 362] on div at bounding box center [779, 361] width 21 height 9
click at [786, 387] on span at bounding box center [784, 384] width 5 height 5
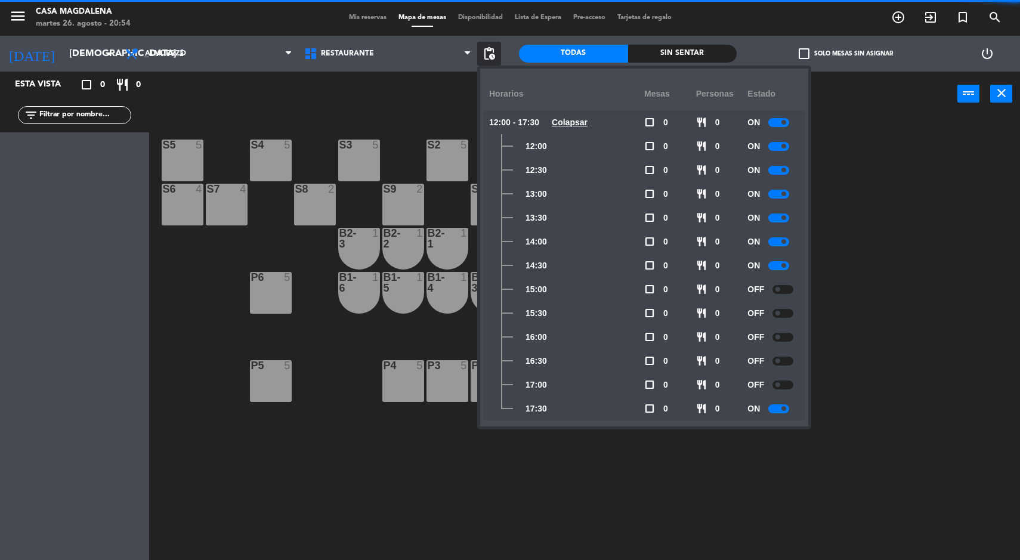
click at [785, 409] on span at bounding box center [784, 408] width 5 height 5
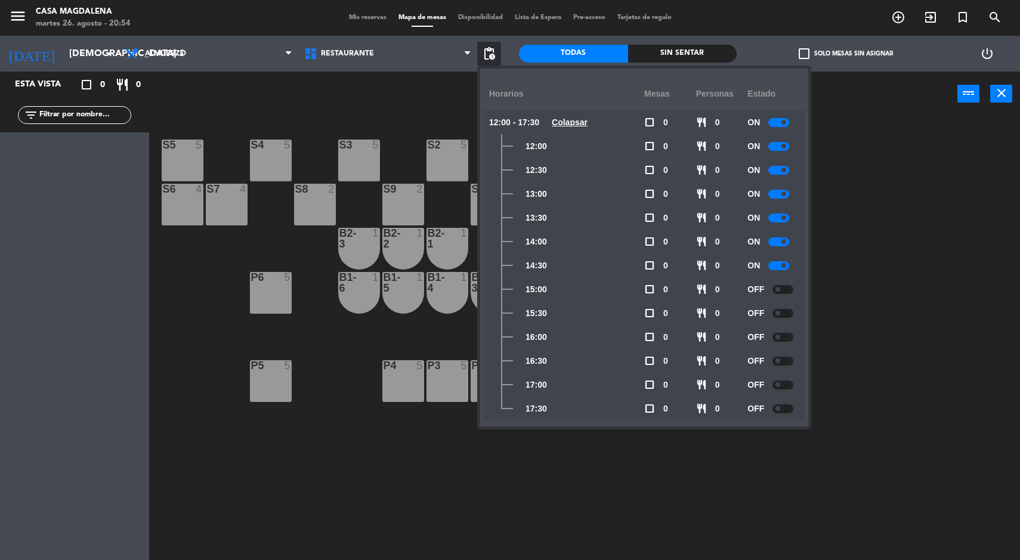
click at [574, 122] on u "Colapsar" at bounding box center [570, 123] width 36 height 10
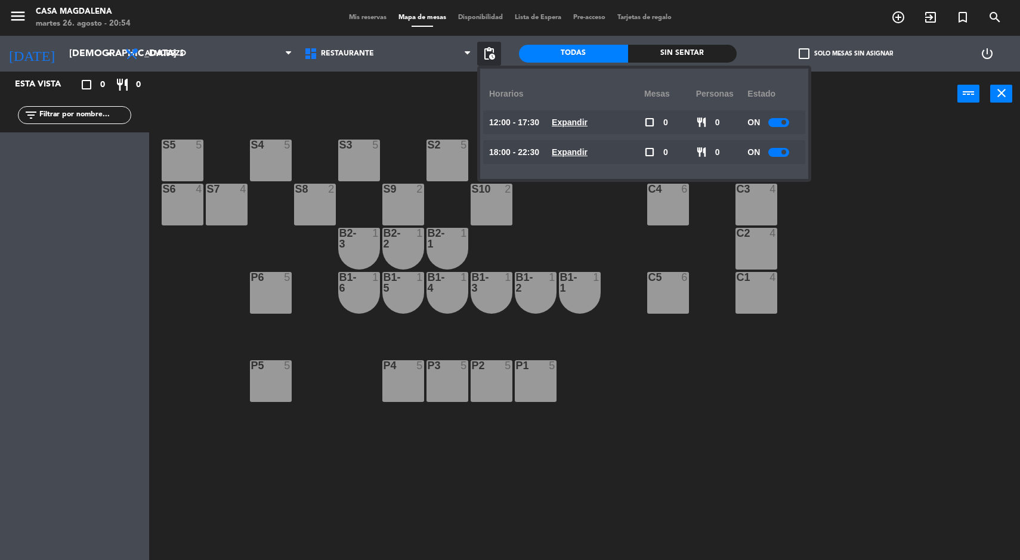
click at [588, 155] on u "Expandir" at bounding box center [570, 152] width 36 height 10
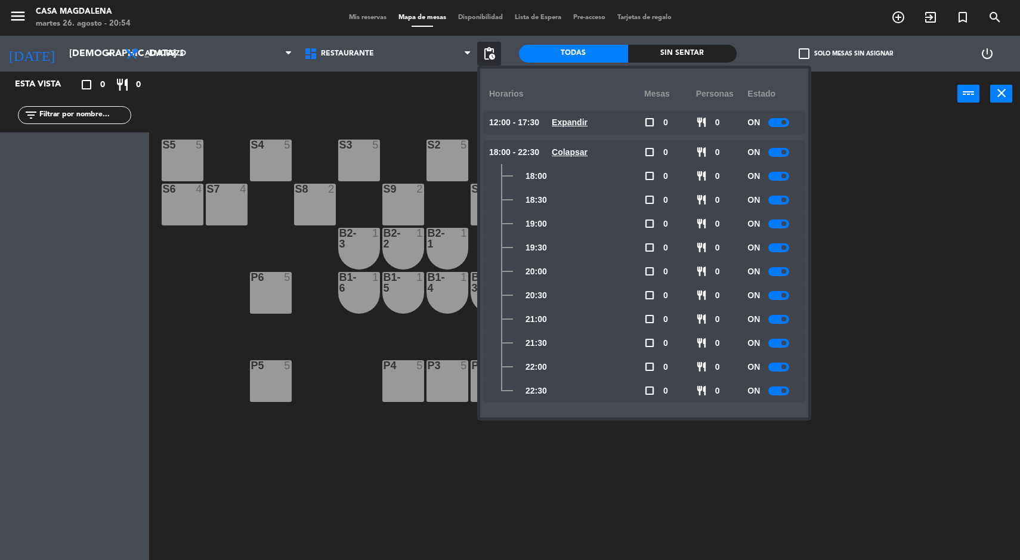
click
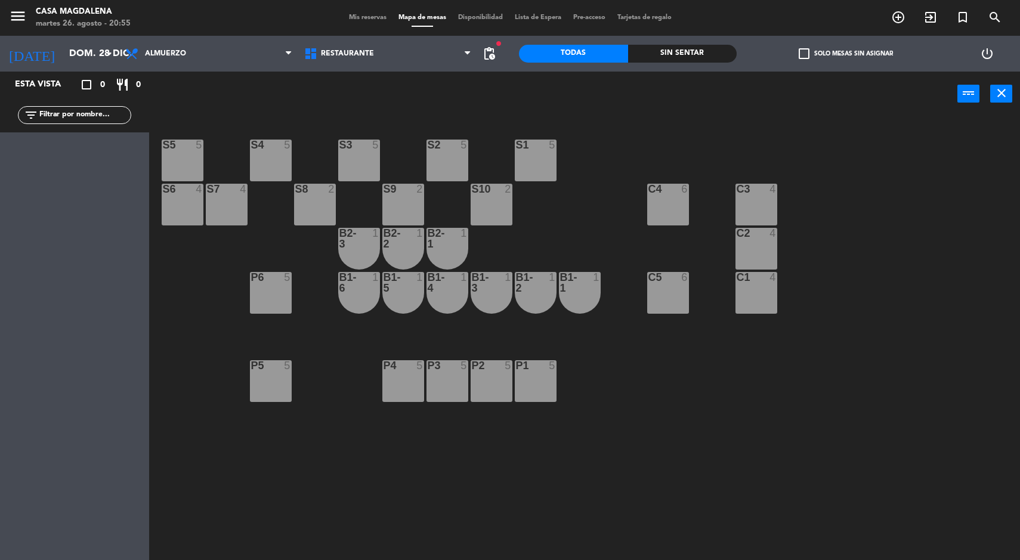
type input "lun. 29 dic."
type input "[DATE] nov."
